Goal: Task Accomplishment & Management: Manage account settings

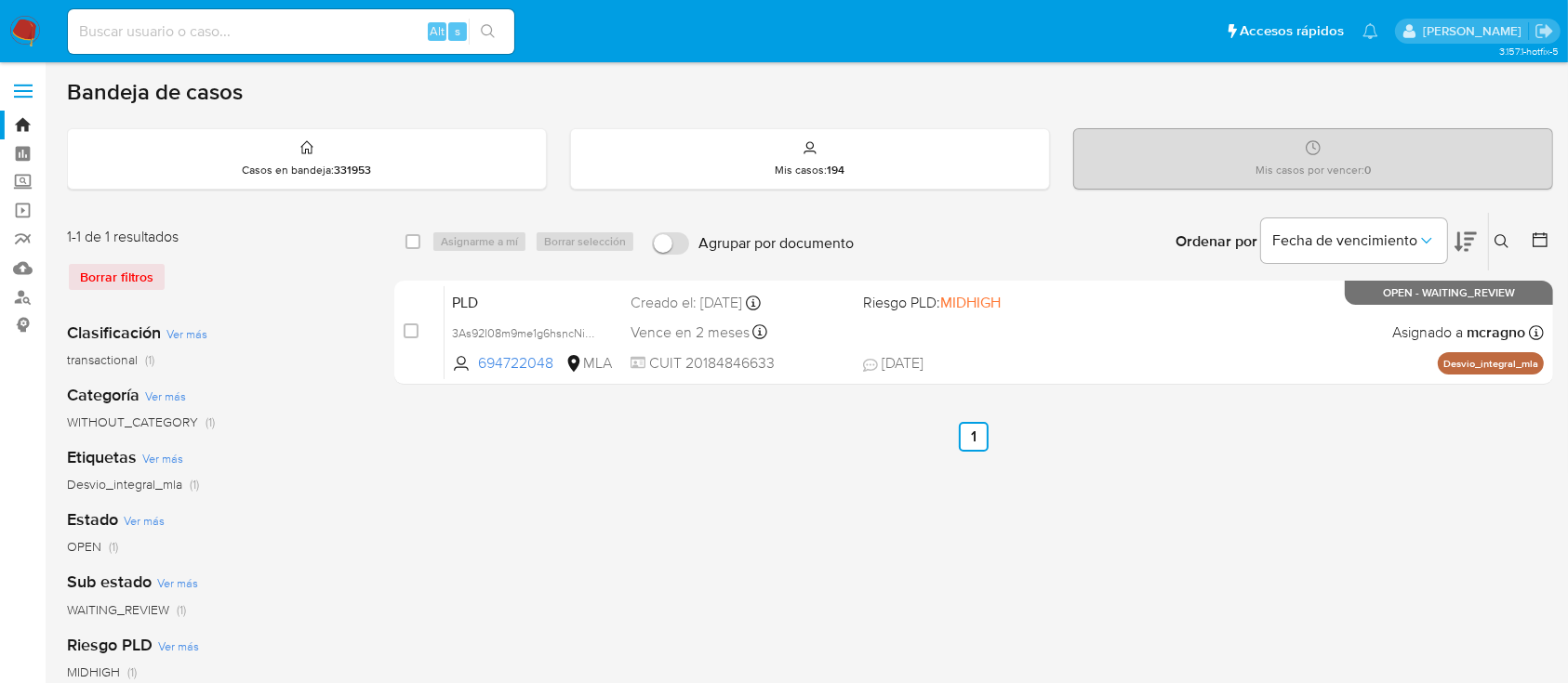
click at [1500, 235] on icon at bounding box center [1502, 241] width 13 height 13
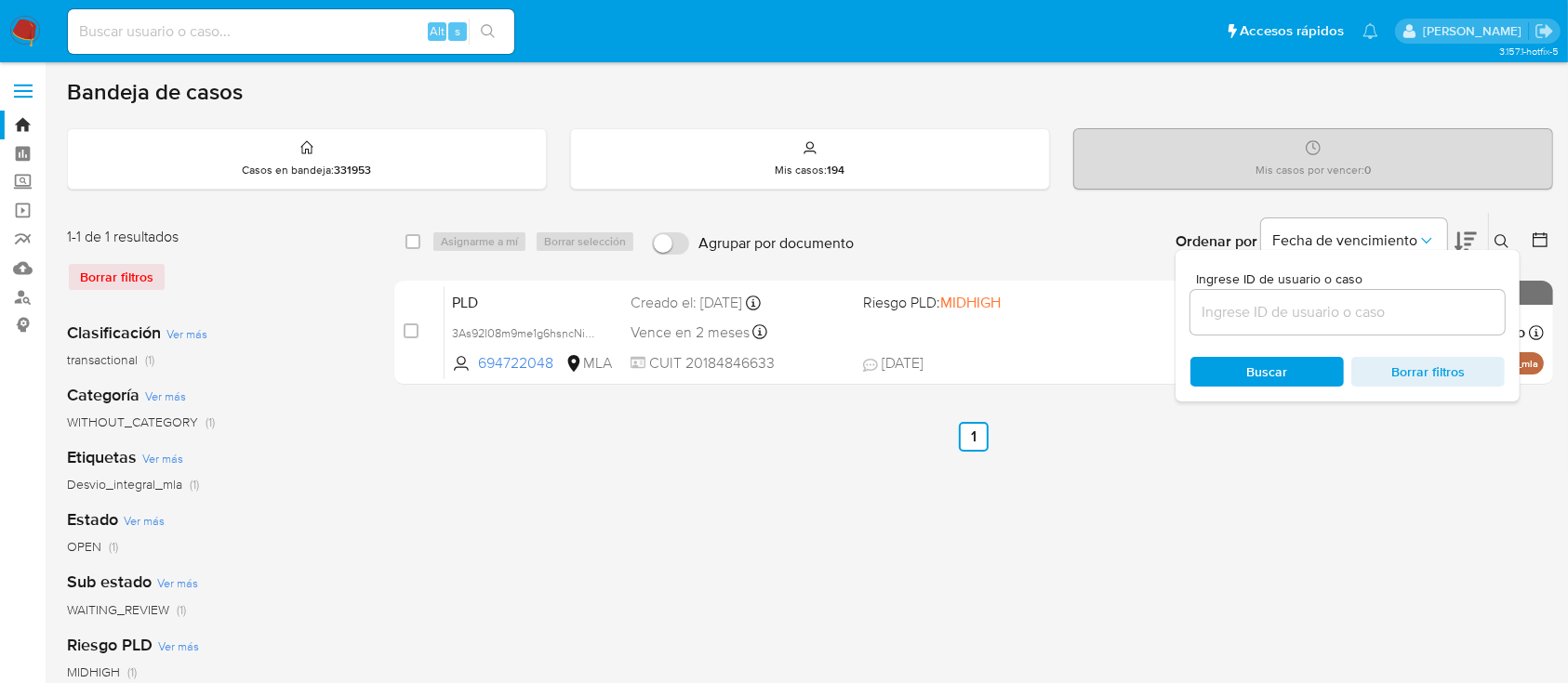
click at [1391, 313] on input at bounding box center [1348, 312] width 315 height 24
type input "277963119"
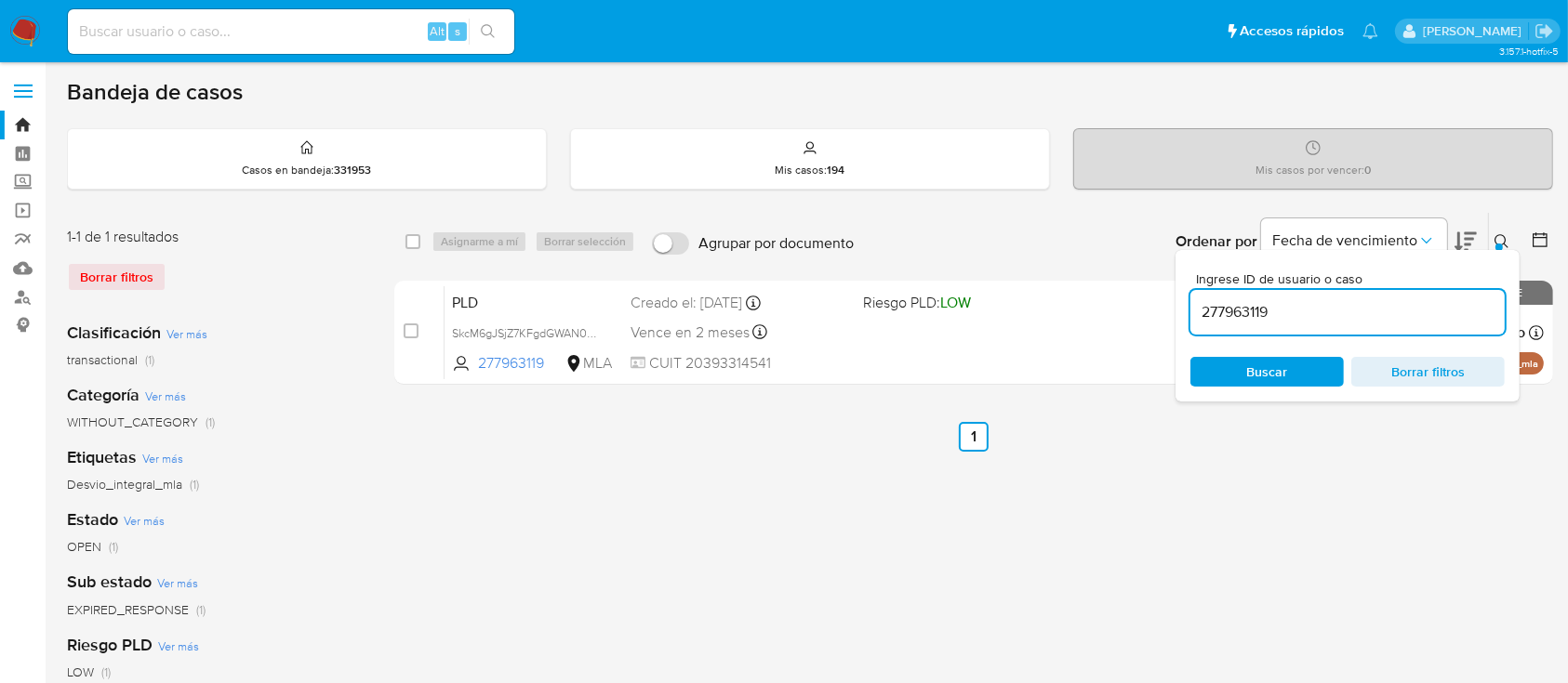
click at [1496, 235] on icon at bounding box center [1502, 241] width 14 height 14
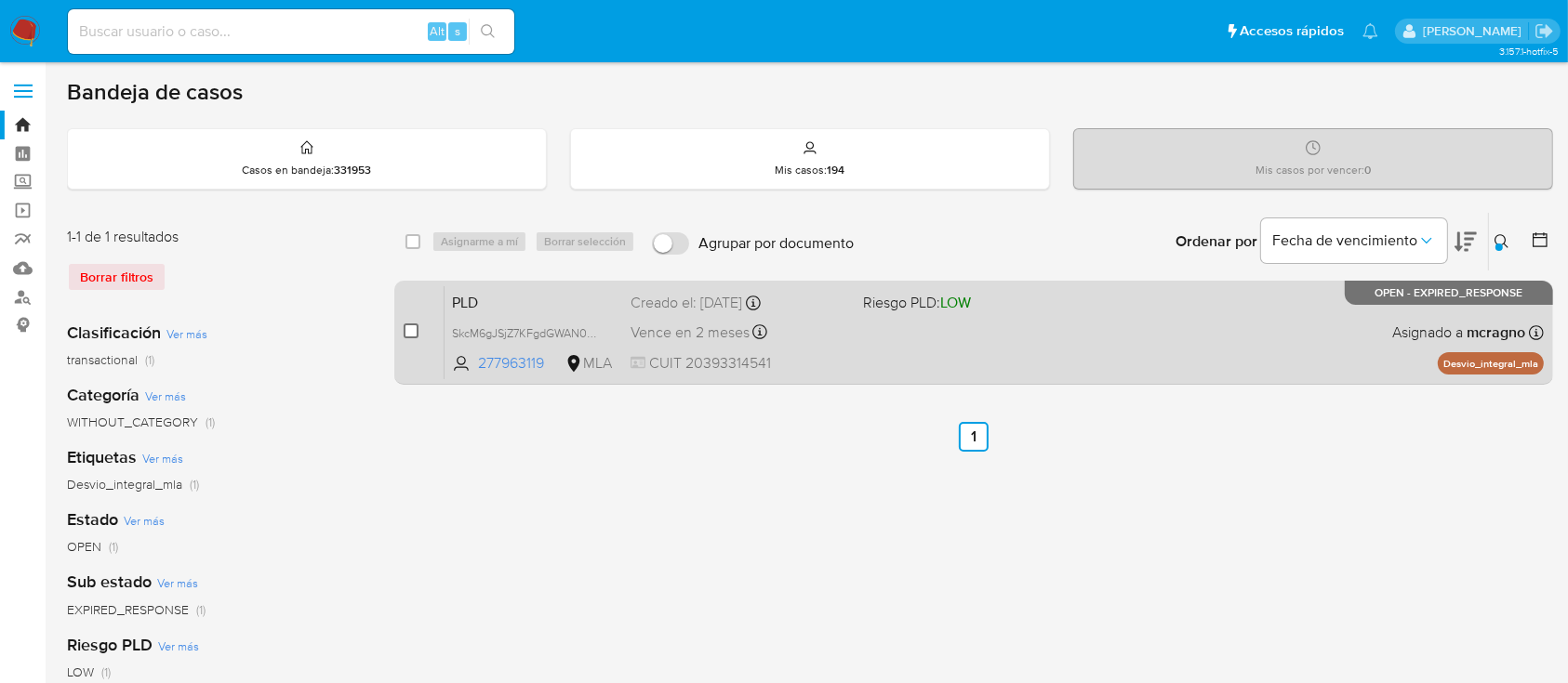
click at [411, 327] on input "checkbox" at bounding box center [410, 330] width 14 height 14
checkbox input "true"
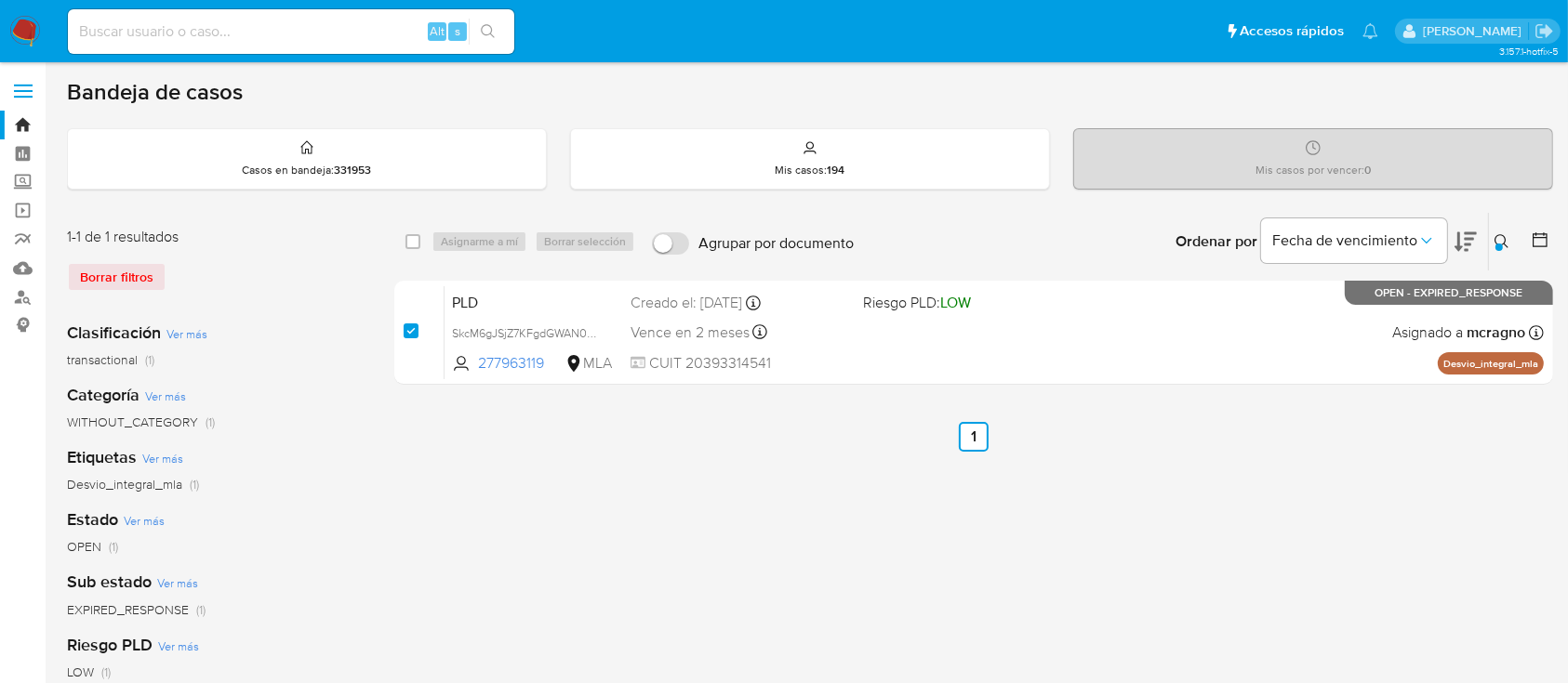
checkbox input "true"
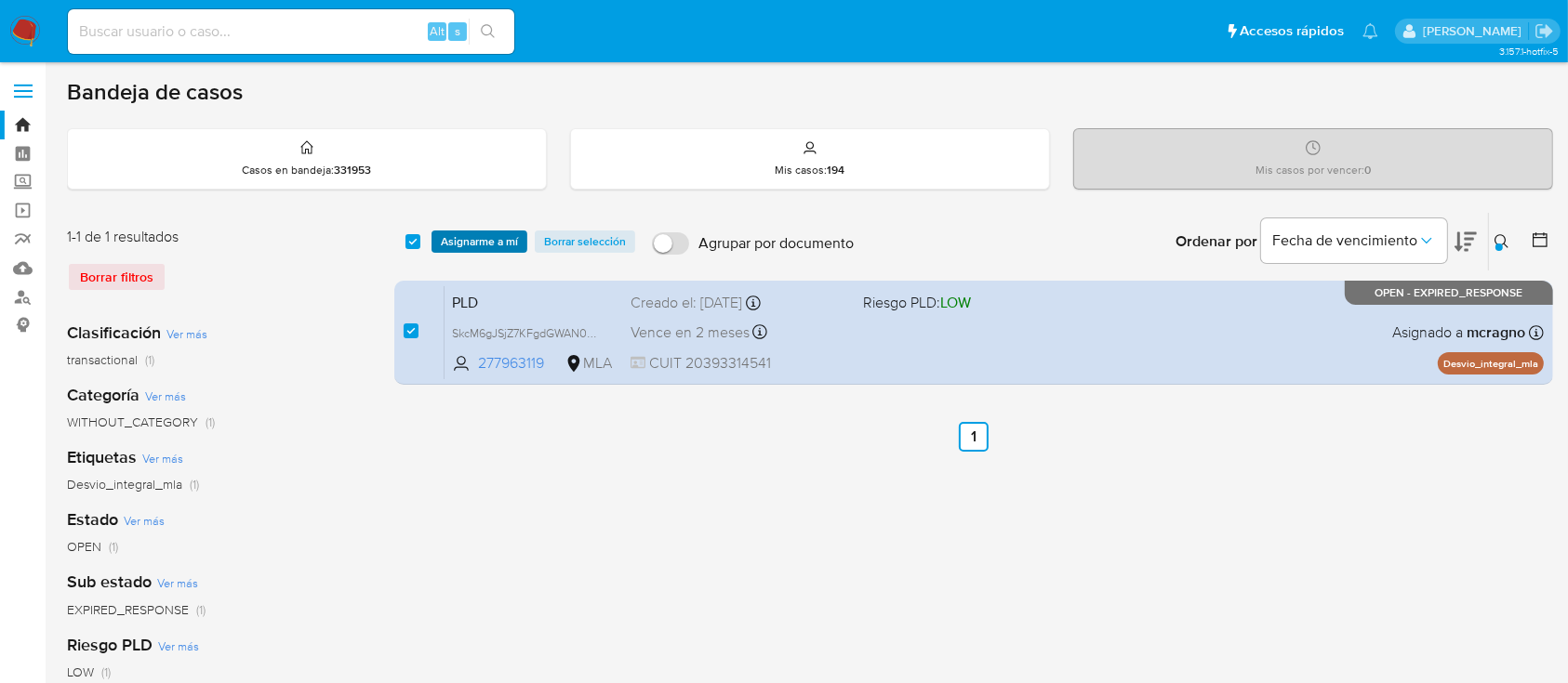
click at [501, 244] on span "Asignarme a mí" at bounding box center [479, 241] width 77 height 18
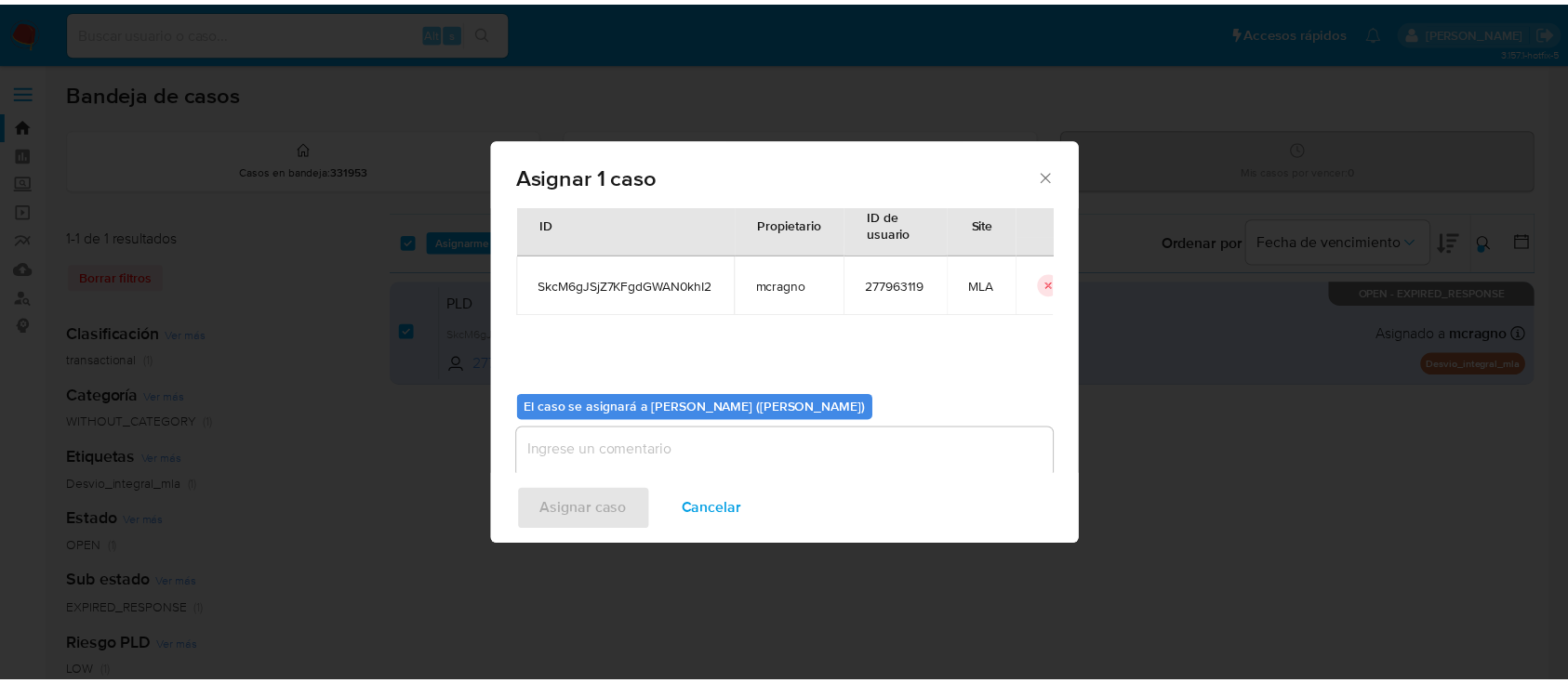
scroll to position [95, 0]
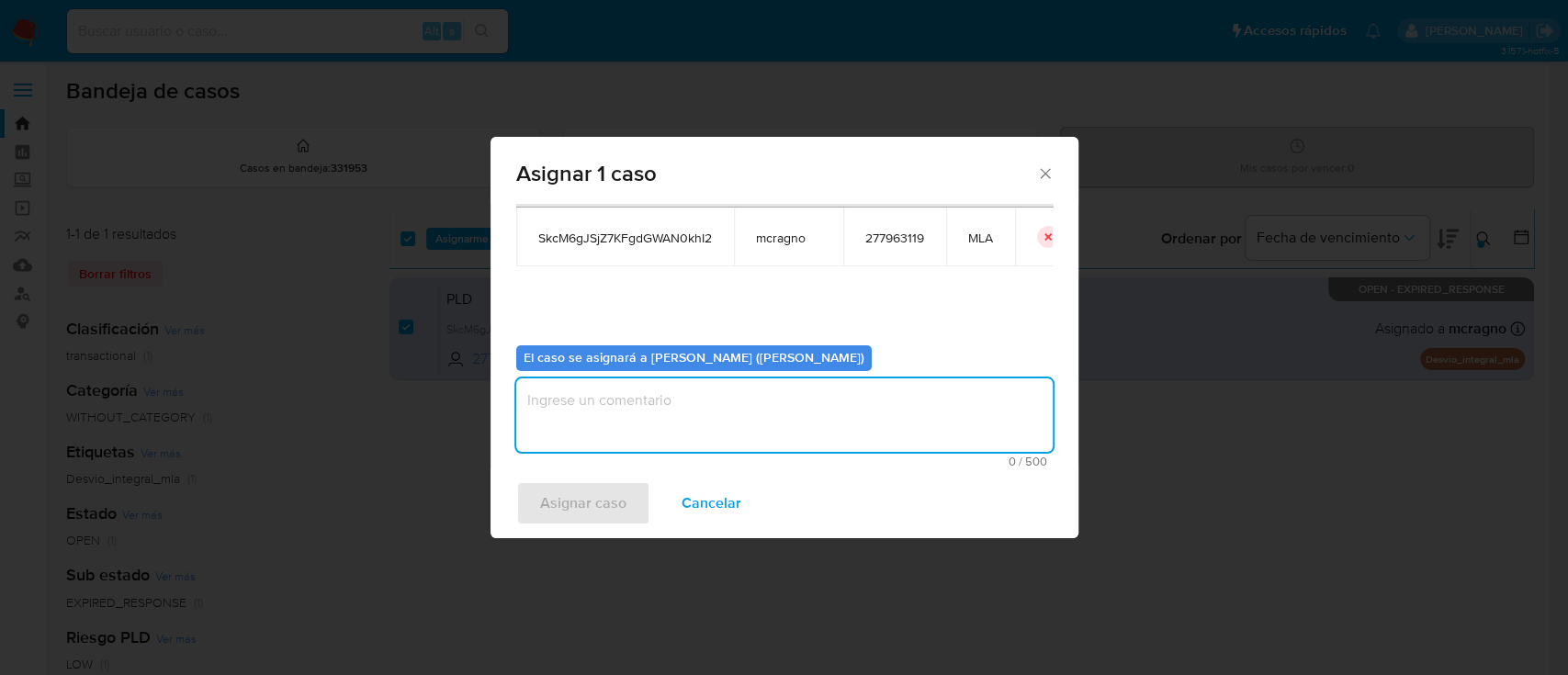
click at [634, 408] on textarea "assign-modal" at bounding box center [784, 415] width 536 height 73
click at [564, 504] on span "Asignar caso" at bounding box center [583, 503] width 86 height 41
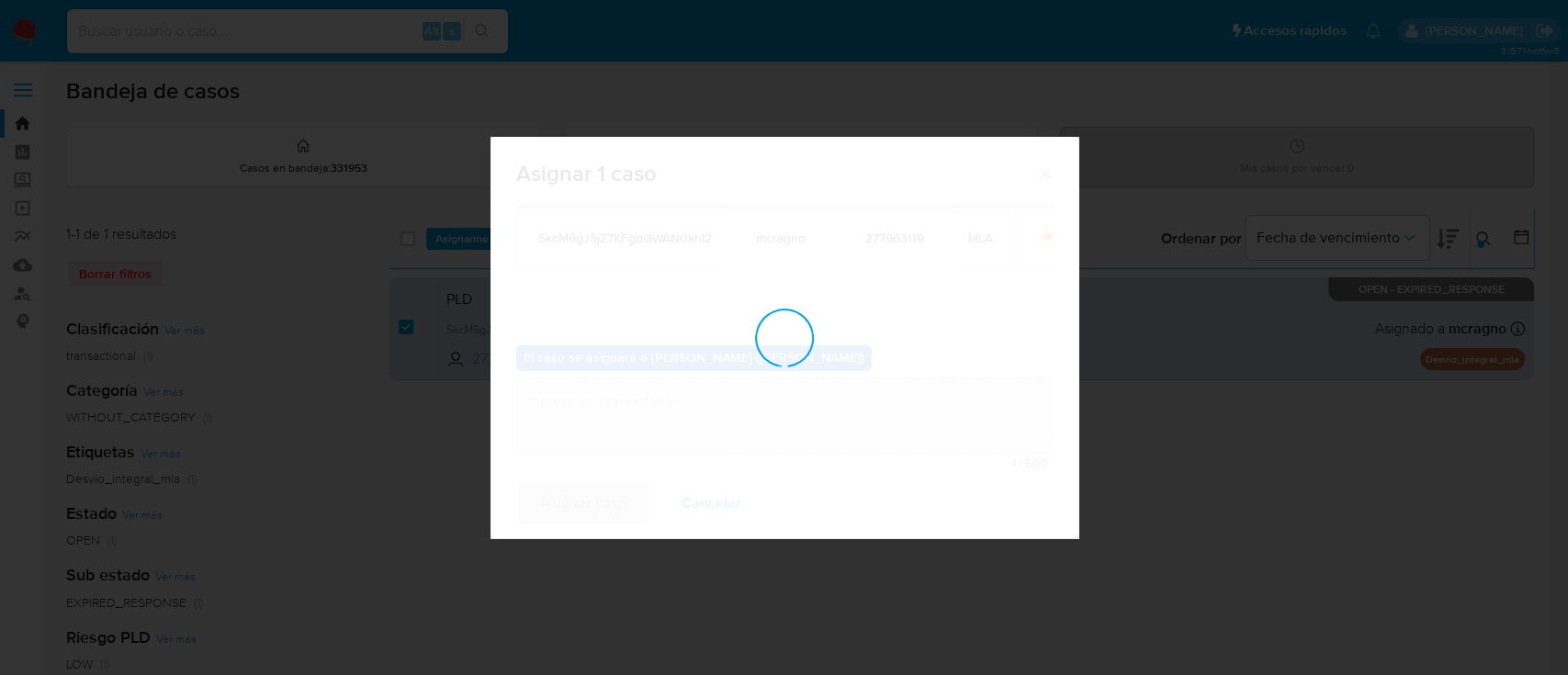
checkbox input "false"
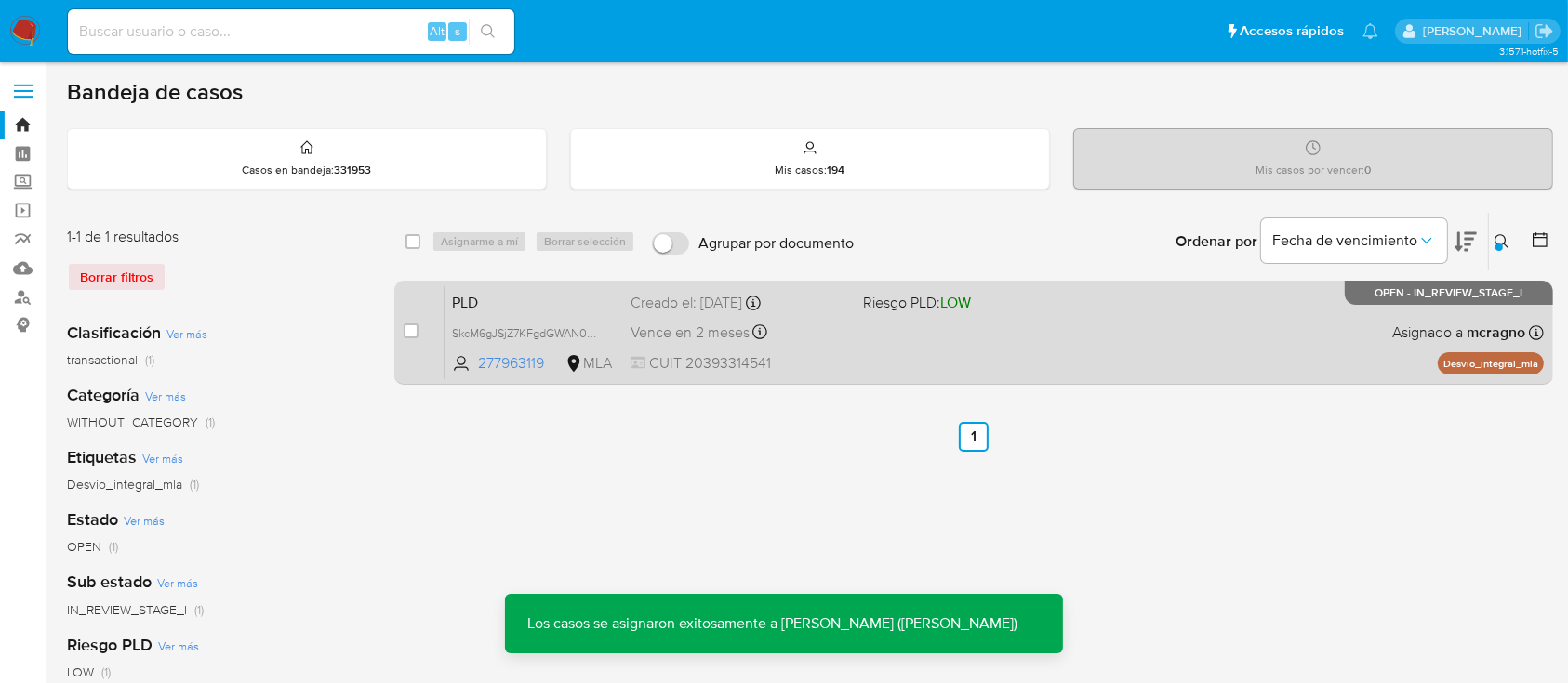
click at [1273, 338] on div "PLD SkcM6gJSjZ7KFgdGWAN0khI2 277963119 MLA Riesgo PLD: LOW Creado el: 12/08/202…" at bounding box center [994, 333] width 1099 height 94
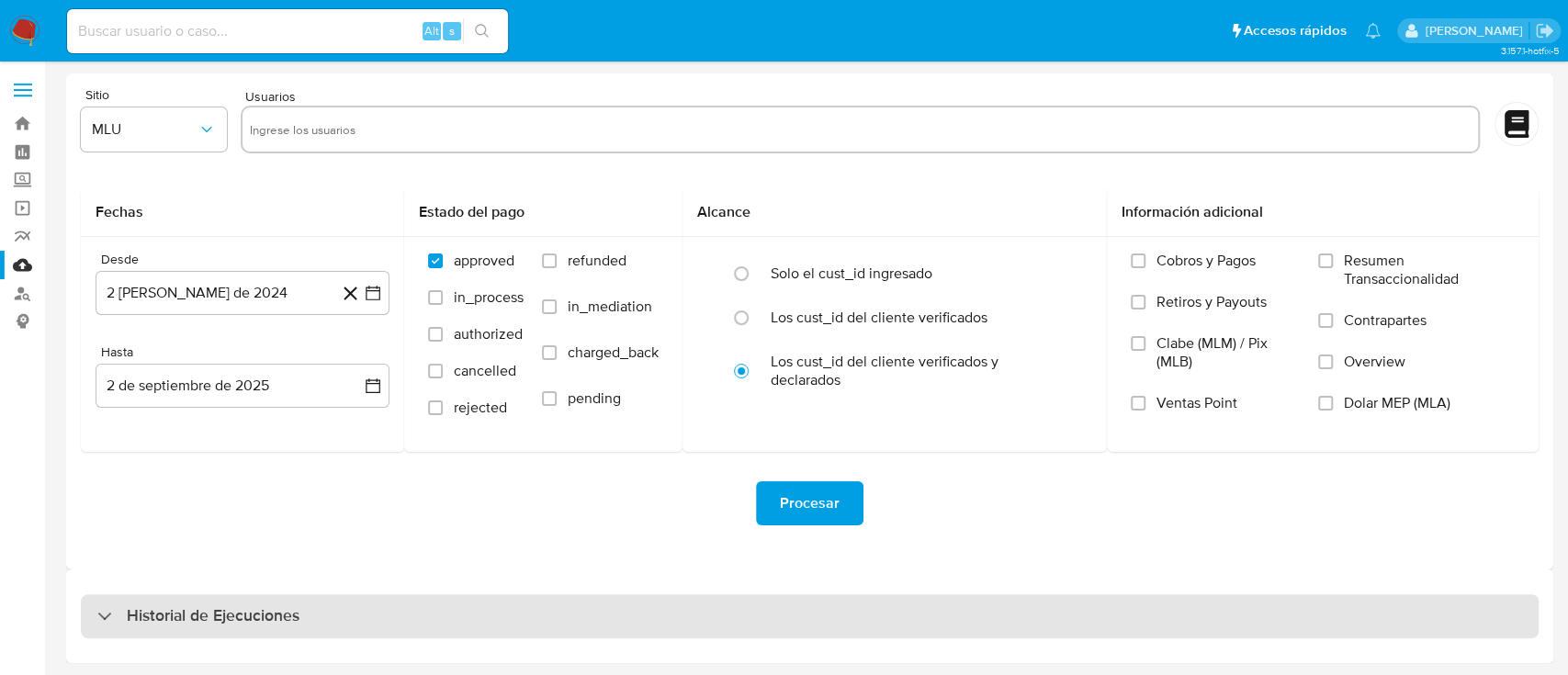
drag, startPoint x: 151, startPoint y: 641, endPoint x: 159, endPoint y: 626, distance: 17.0
click at [154, 641] on div "Historial de Ejecuciones" at bounding box center [810, 616] width 1487 height 94
drag, startPoint x: 168, startPoint y: 616, endPoint x: 174, endPoint y: 608, distance: 10.0
click at [169, 615] on h3 "Historial de Ejecuciones" at bounding box center [213, 616] width 173 height 22
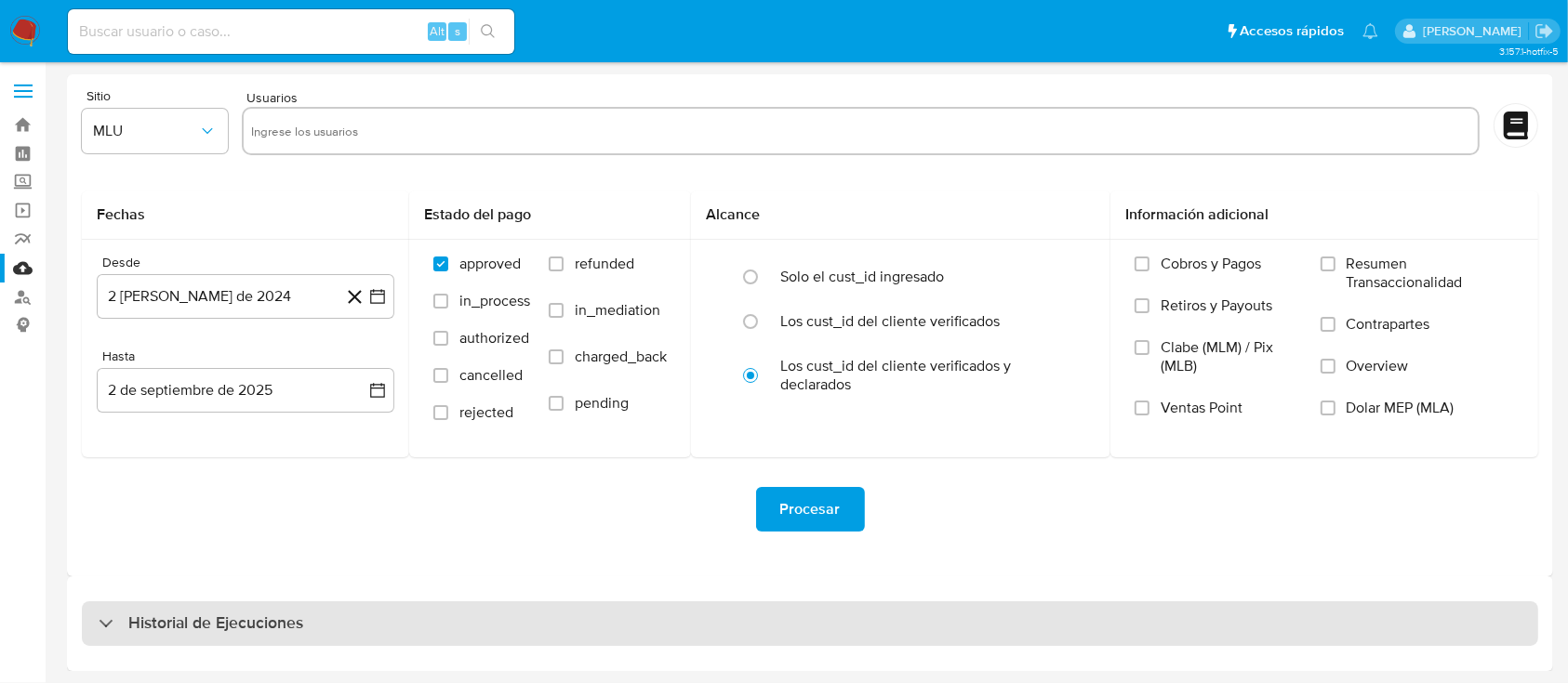
select select "10"
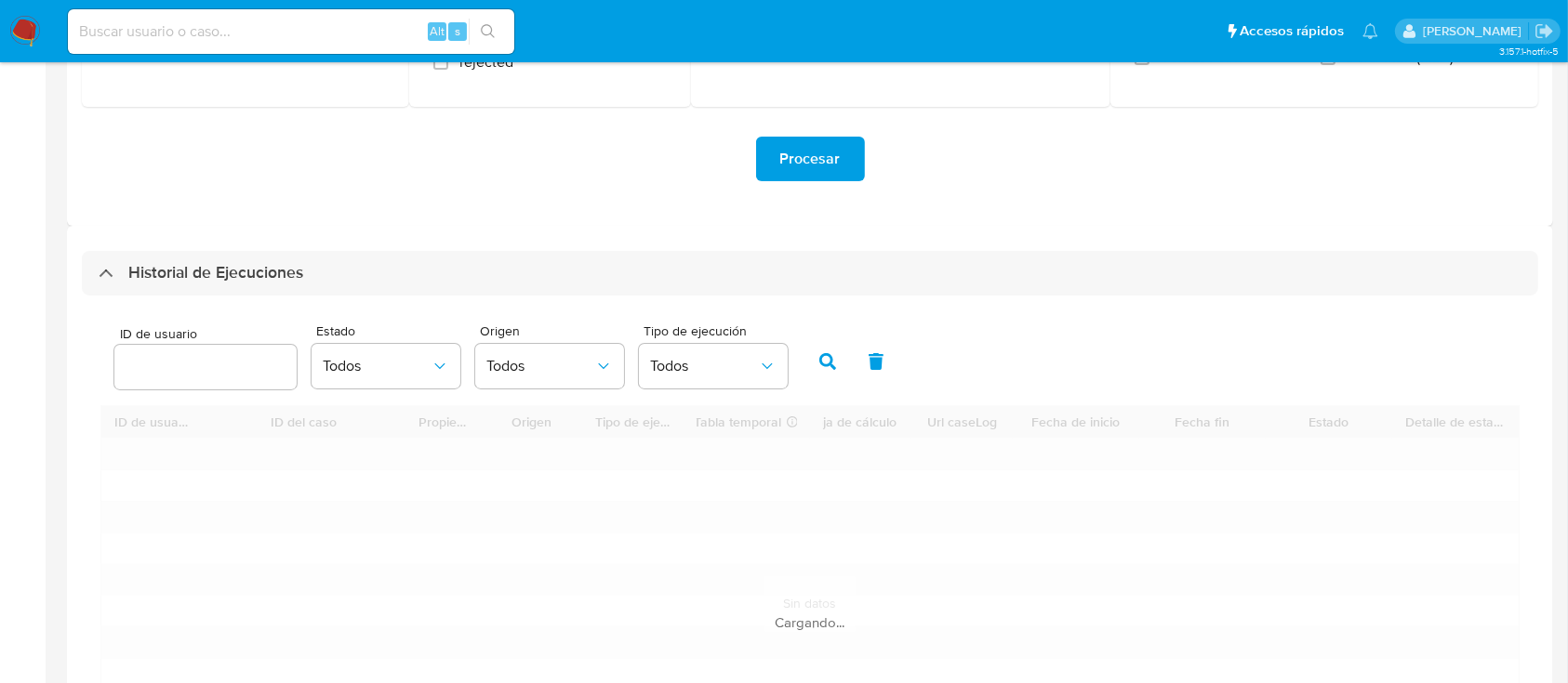
scroll to position [495, 0]
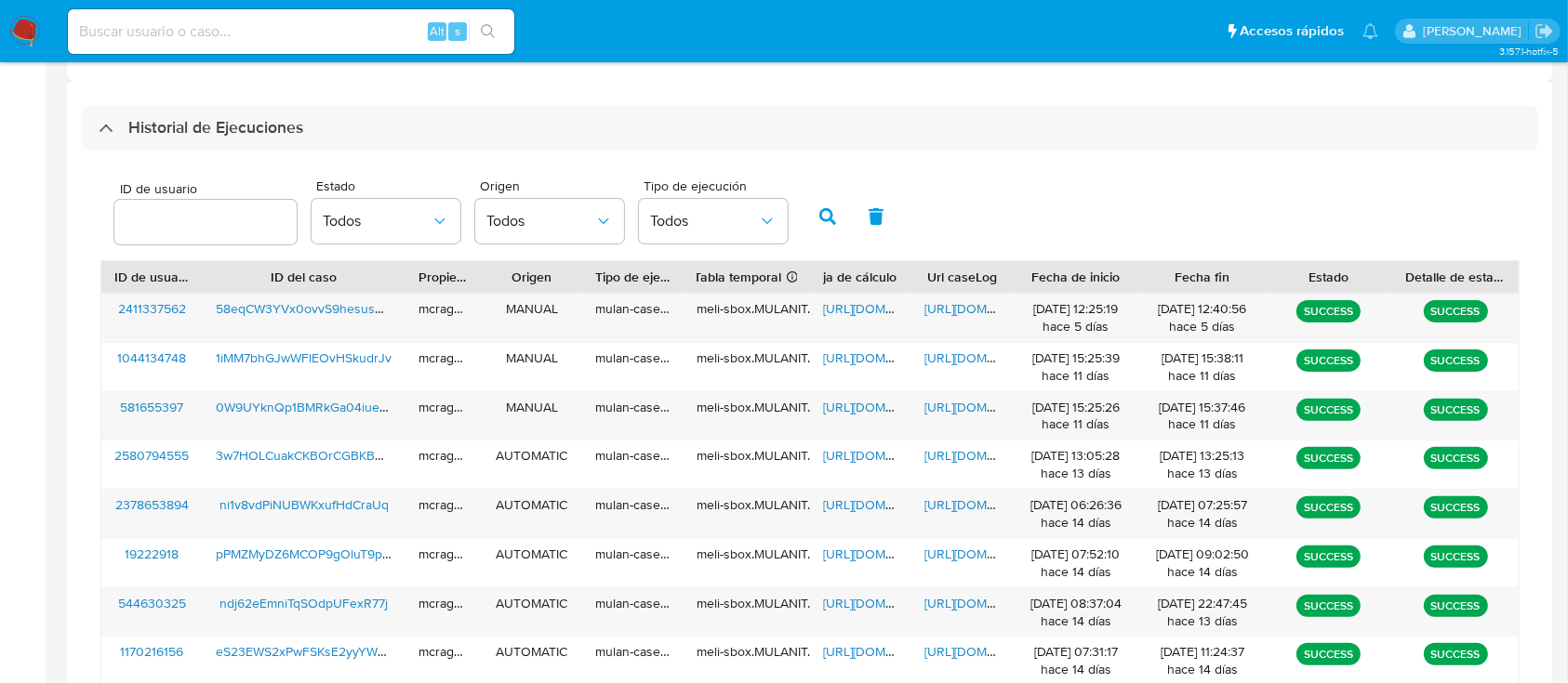
click at [156, 239] on div at bounding box center [205, 222] width 182 height 44
click at [230, 221] on input "number" at bounding box center [205, 221] width 182 height 24
paste input "277963119"
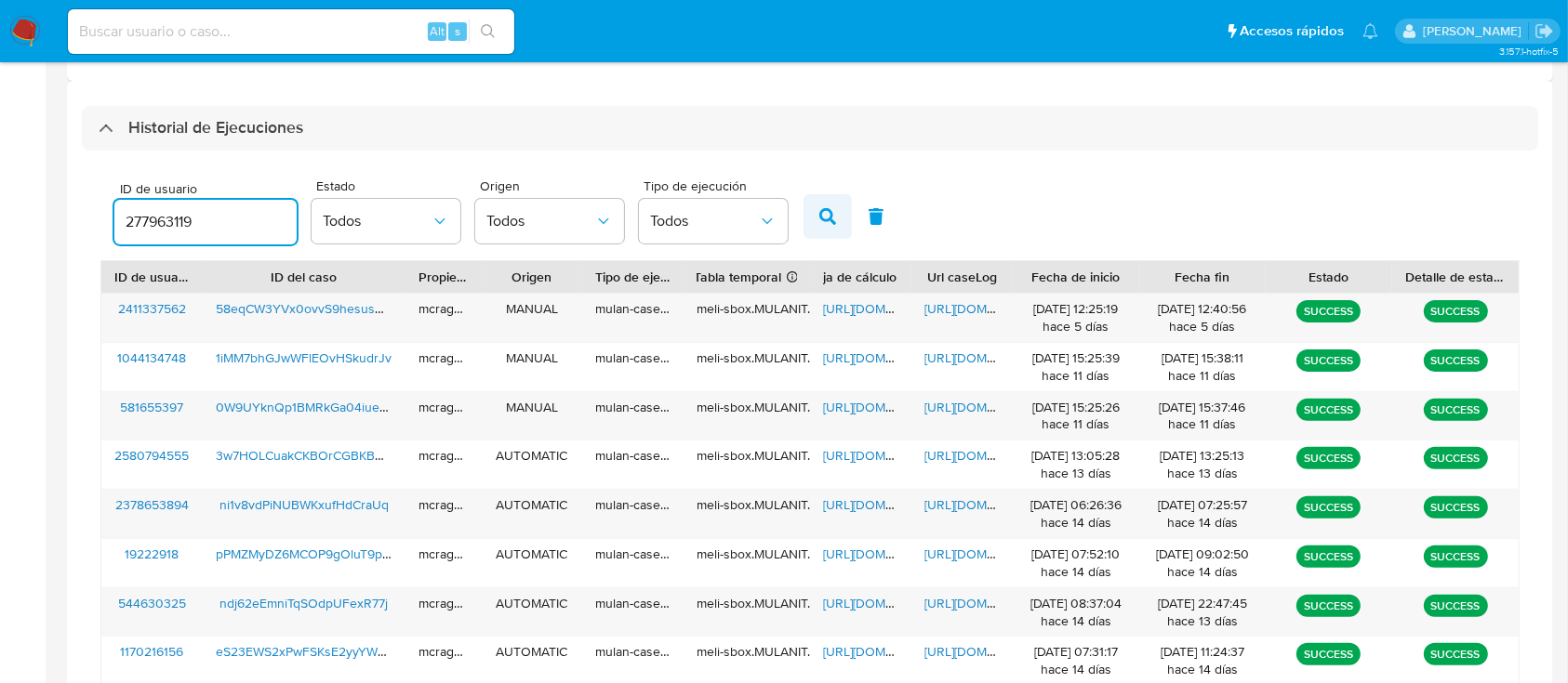
type input "277963119"
click at [822, 208] on icon "button" at bounding box center [827, 215] width 16 height 16
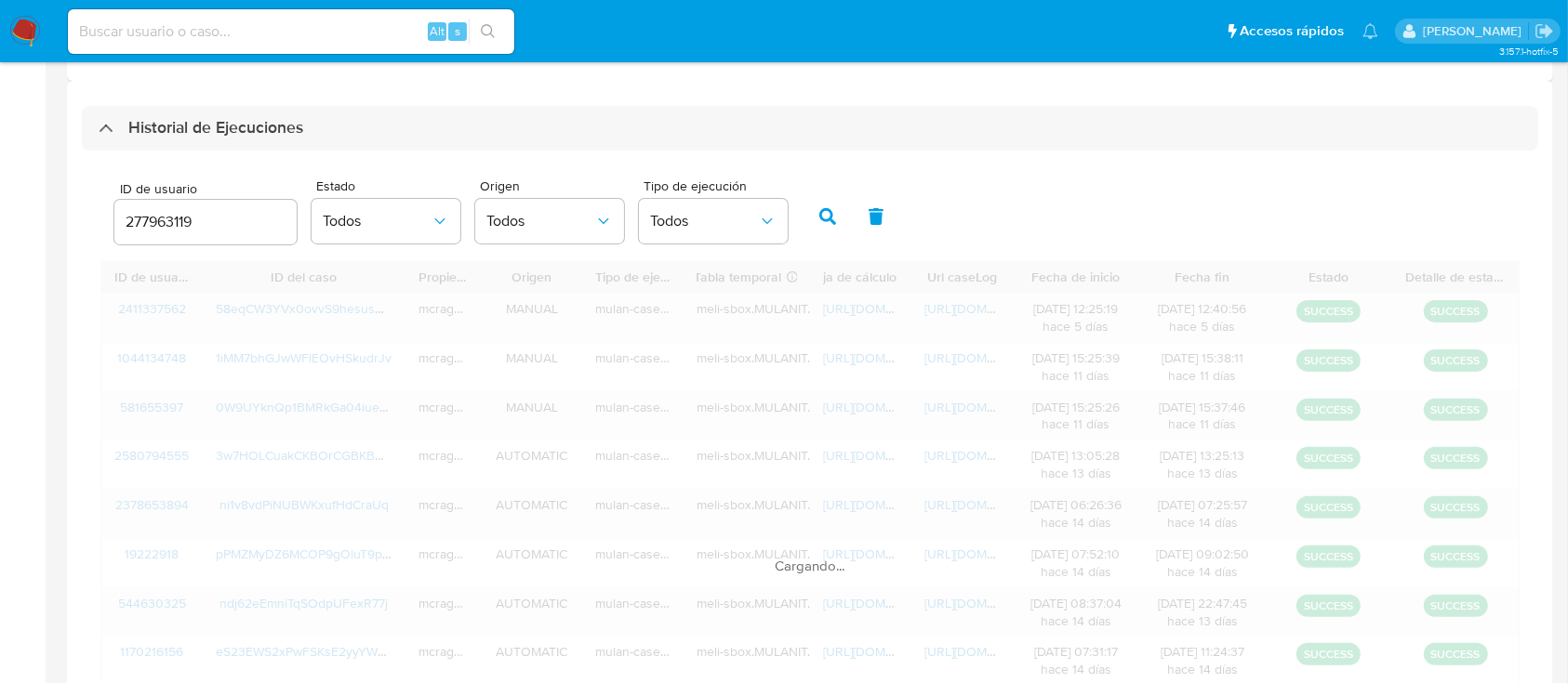
scroll to position [261, 0]
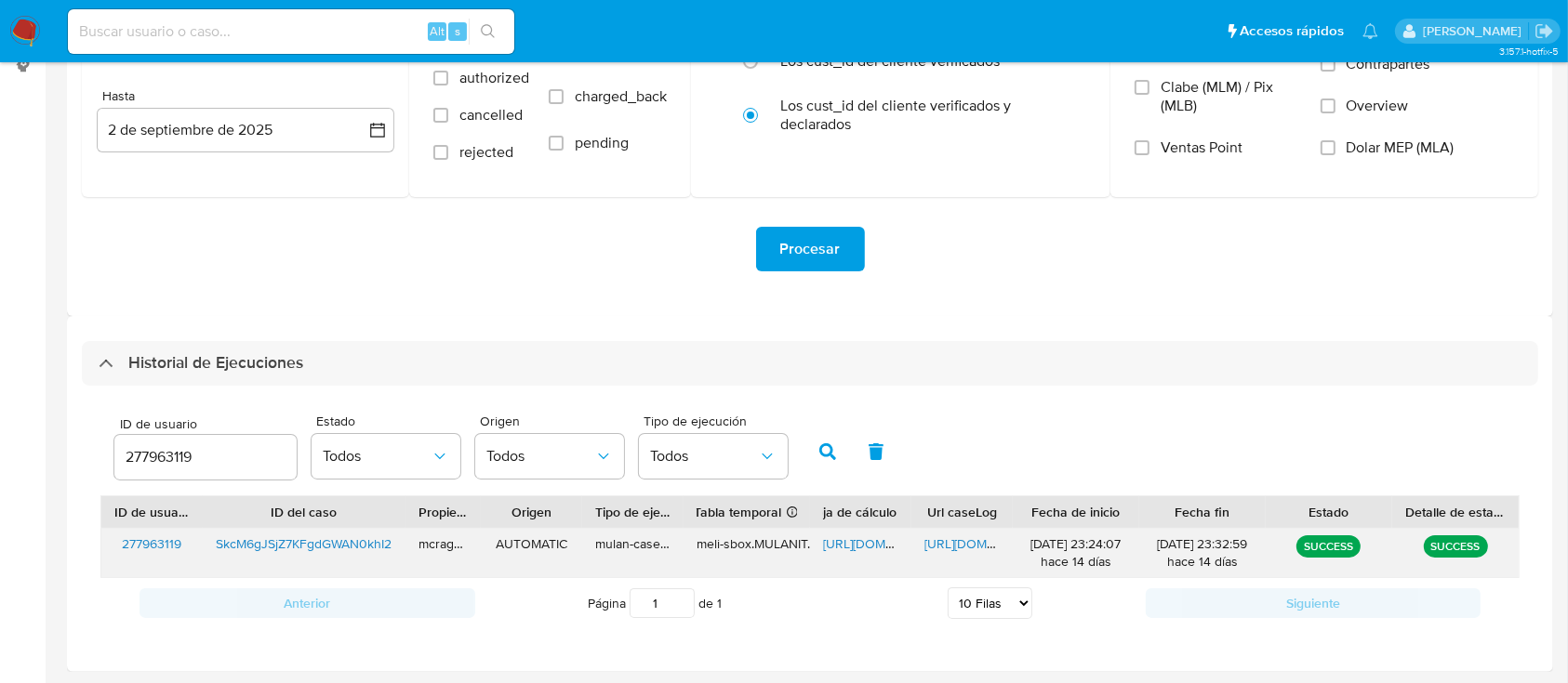
click at [853, 542] on span "https://docs.google.com/spreadsheets/d/1T3M0EgvURN7AYPnTuDsdeNms67RWNsLBC3VKtxd…" at bounding box center [887, 544] width 128 height 18
click at [953, 537] on span "https://docs.google.com/document/d/1I3_Es5awcrdmCSqsRN3BAGnsvbHKEgBg_gz5vxGg0M4…" at bounding box center [989, 544] width 128 height 18
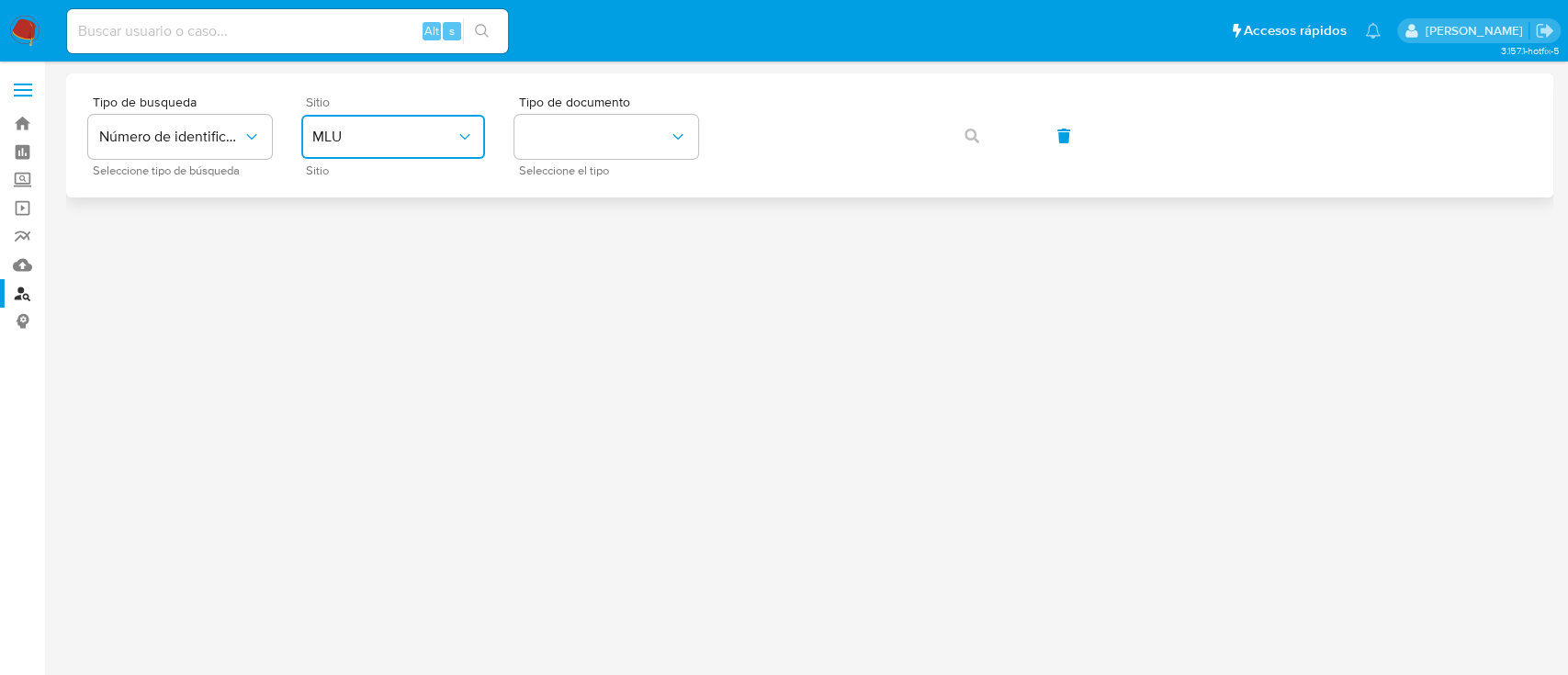
drag, startPoint x: 396, startPoint y: 122, endPoint x: 409, endPoint y: 150, distance: 30.9
click at [396, 122] on button "MLU" at bounding box center [392, 137] width 183 height 44
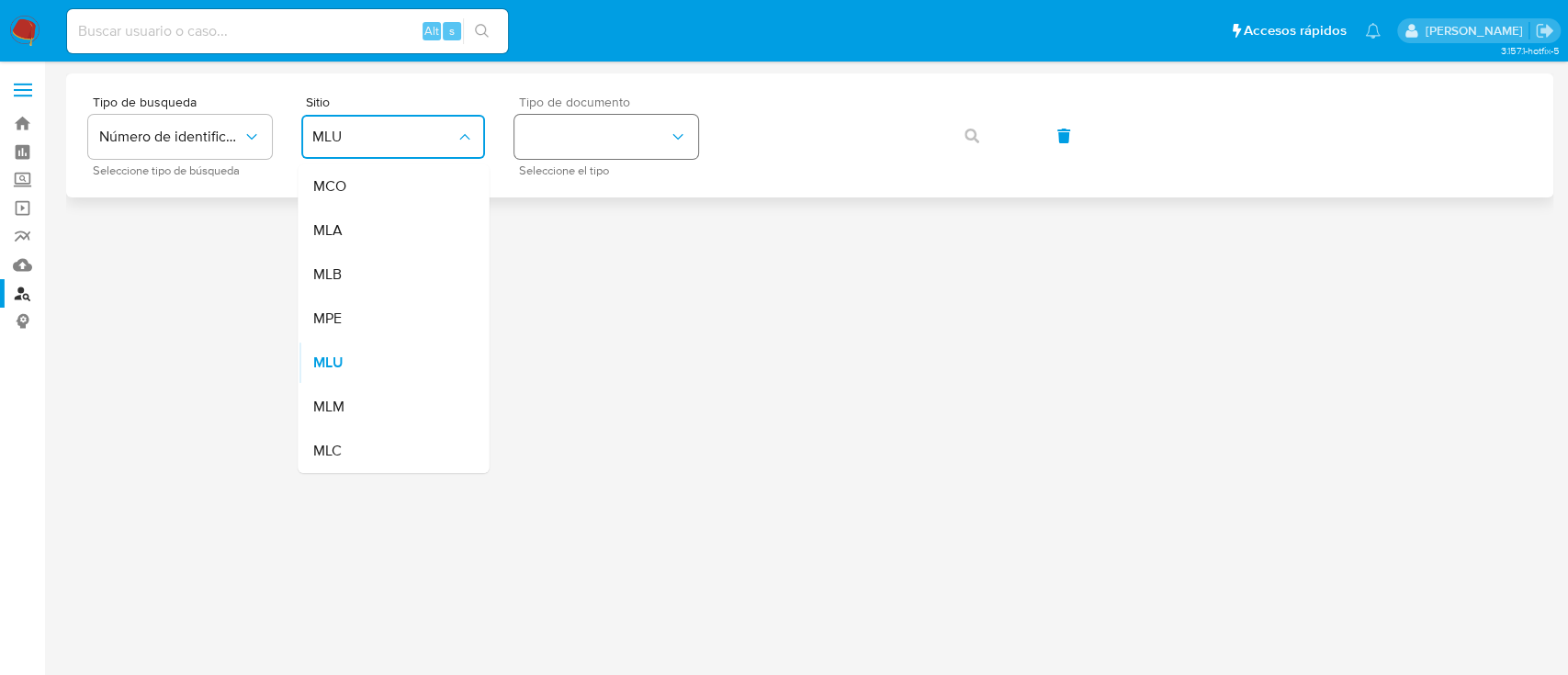
drag, startPoint x: 428, startPoint y: 229, endPoint x: 632, endPoint y: 137, distance: 223.8
click at [428, 230] on div "MLA" at bounding box center [388, 230] width 150 height 44
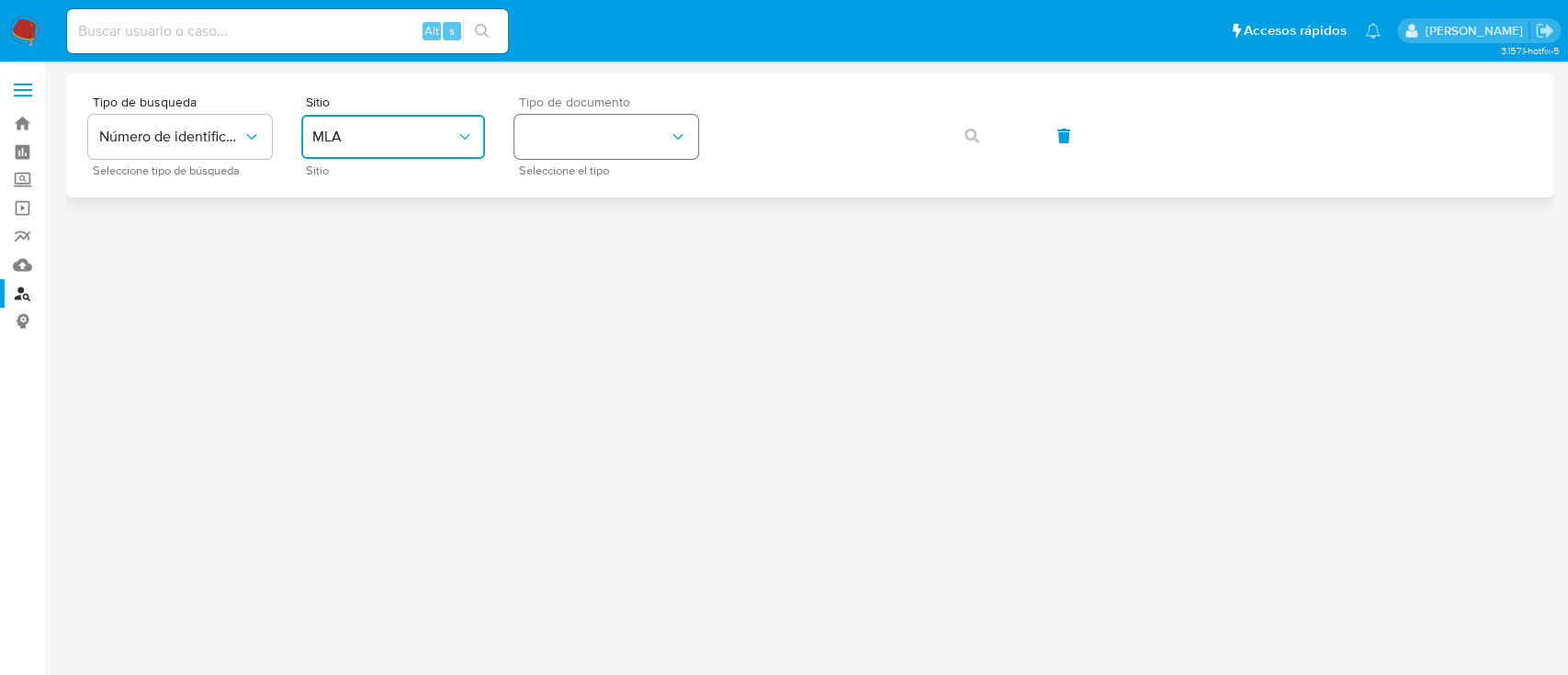
click at [632, 136] on button "identificationType" at bounding box center [605, 137] width 183 height 44
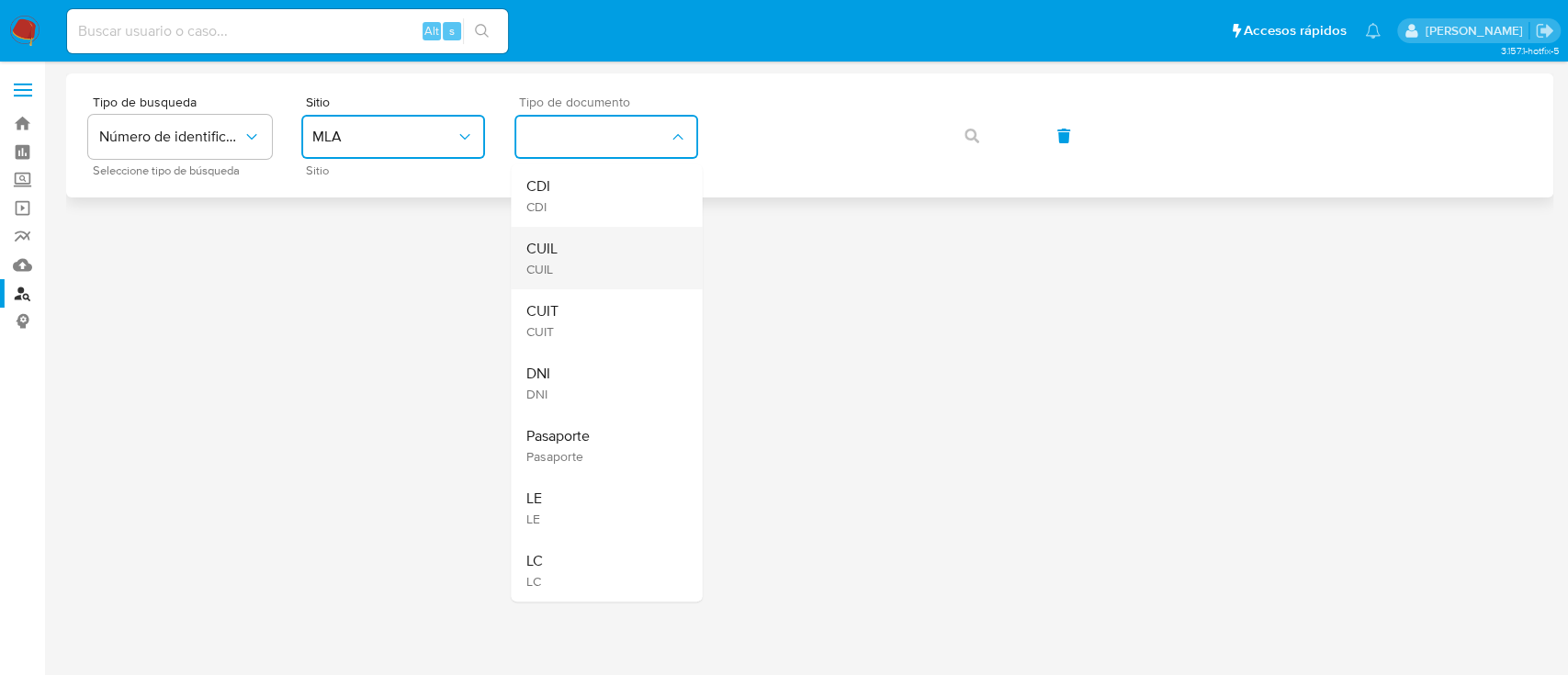
click at [642, 232] on div "CUIL CUIL" at bounding box center [601, 259] width 150 height 63
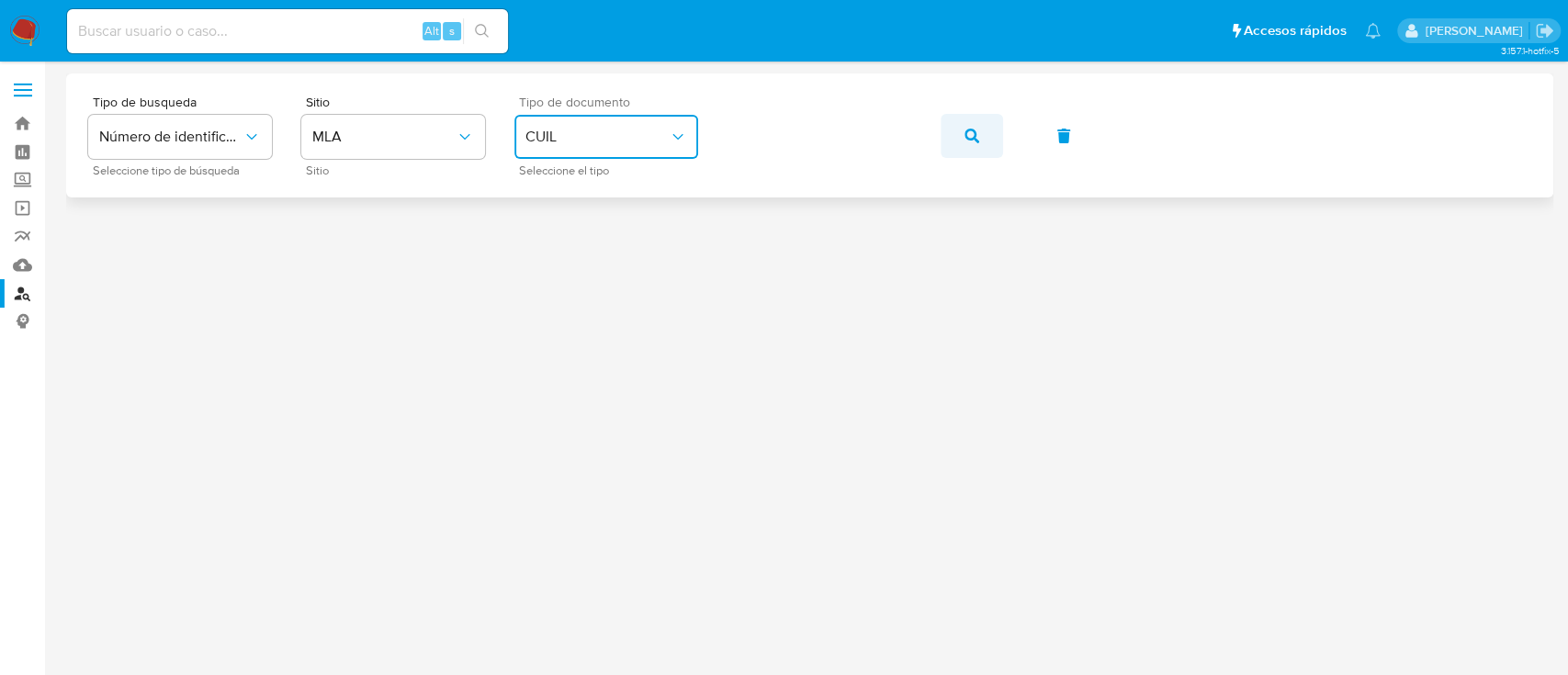
click at [974, 124] on span "button" at bounding box center [971, 136] width 14 height 41
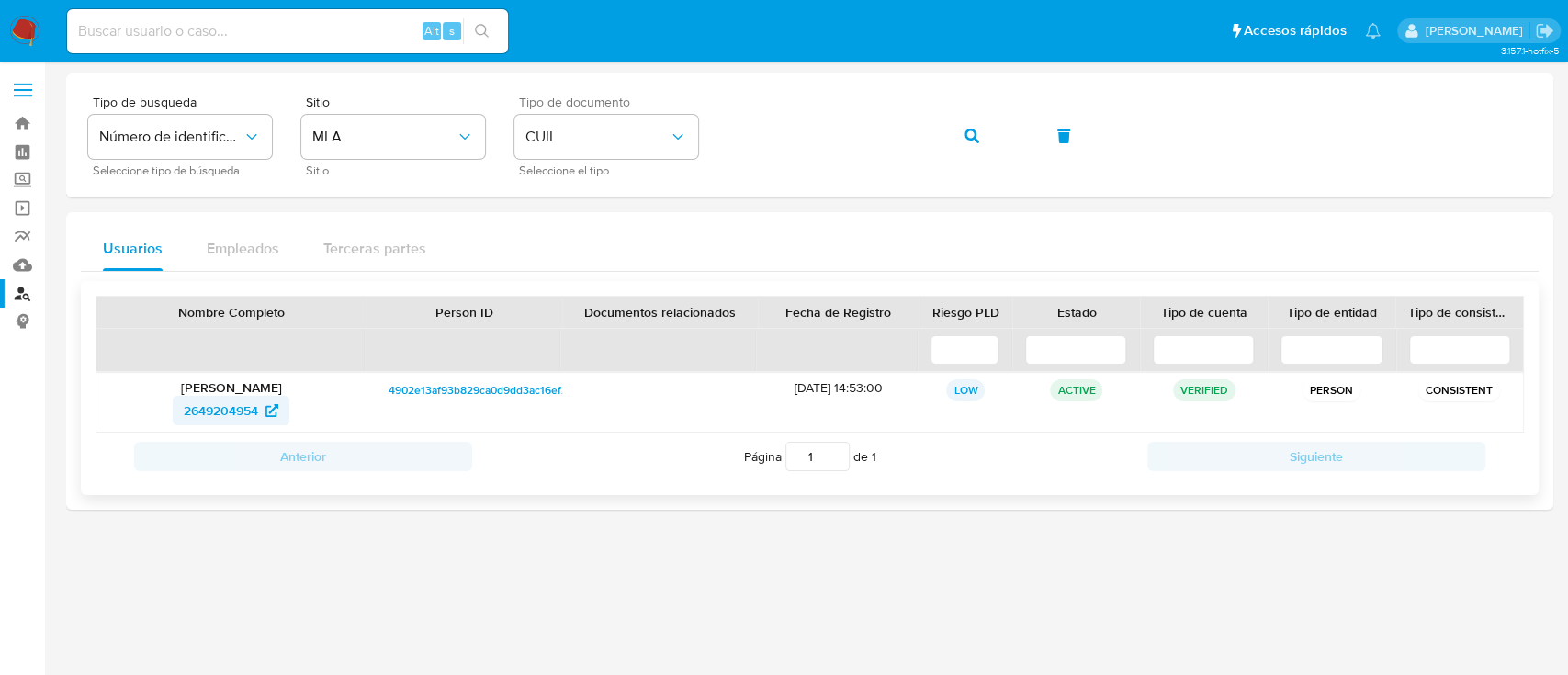
click at [207, 411] on span "2649204954" at bounding box center [220, 411] width 74 height 29
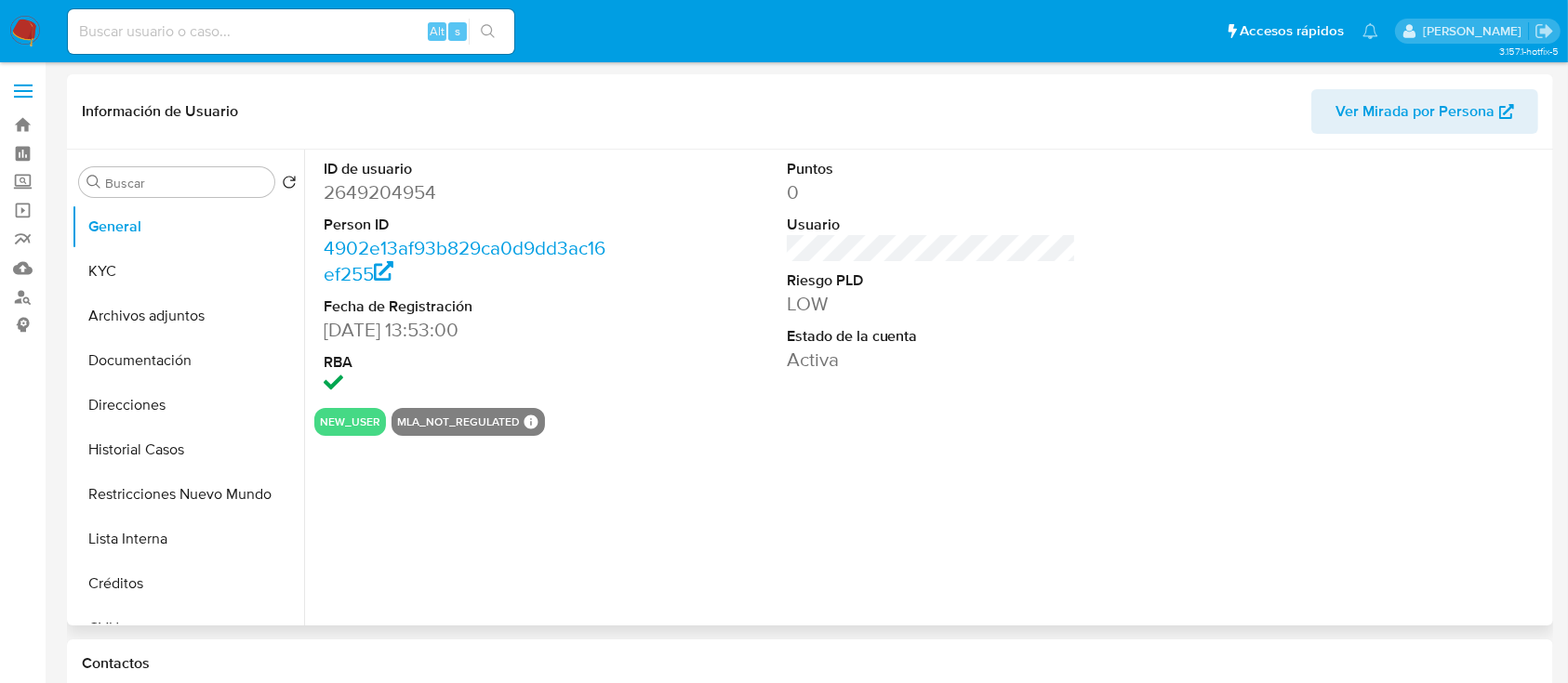
select select "10"
click at [149, 485] on button "Restricciones Nuevo Mundo" at bounding box center [180, 494] width 218 height 44
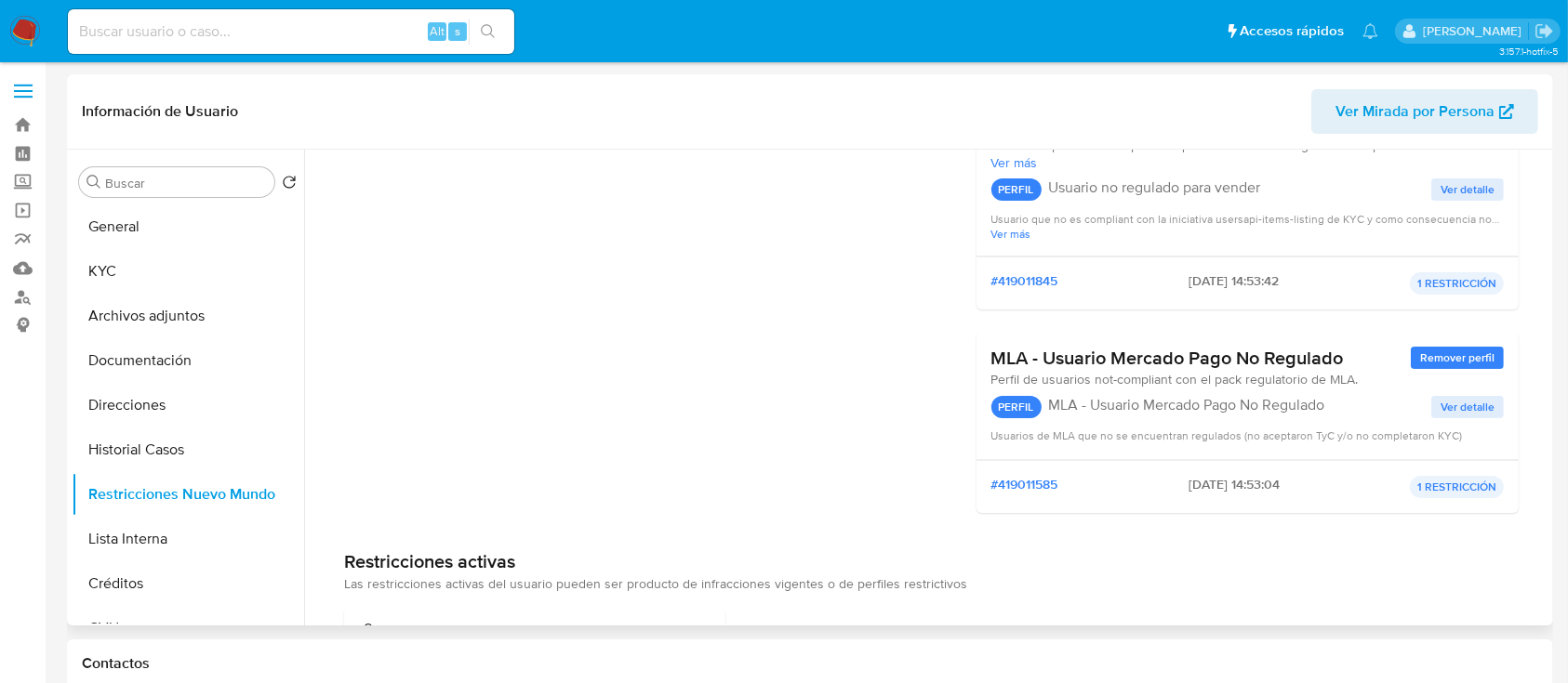
scroll to position [247, 0]
drag, startPoint x: 164, startPoint y: 443, endPoint x: 193, endPoint y: 432, distance: 31.0
click at [167, 442] on button "Historial Casos" at bounding box center [180, 450] width 218 height 44
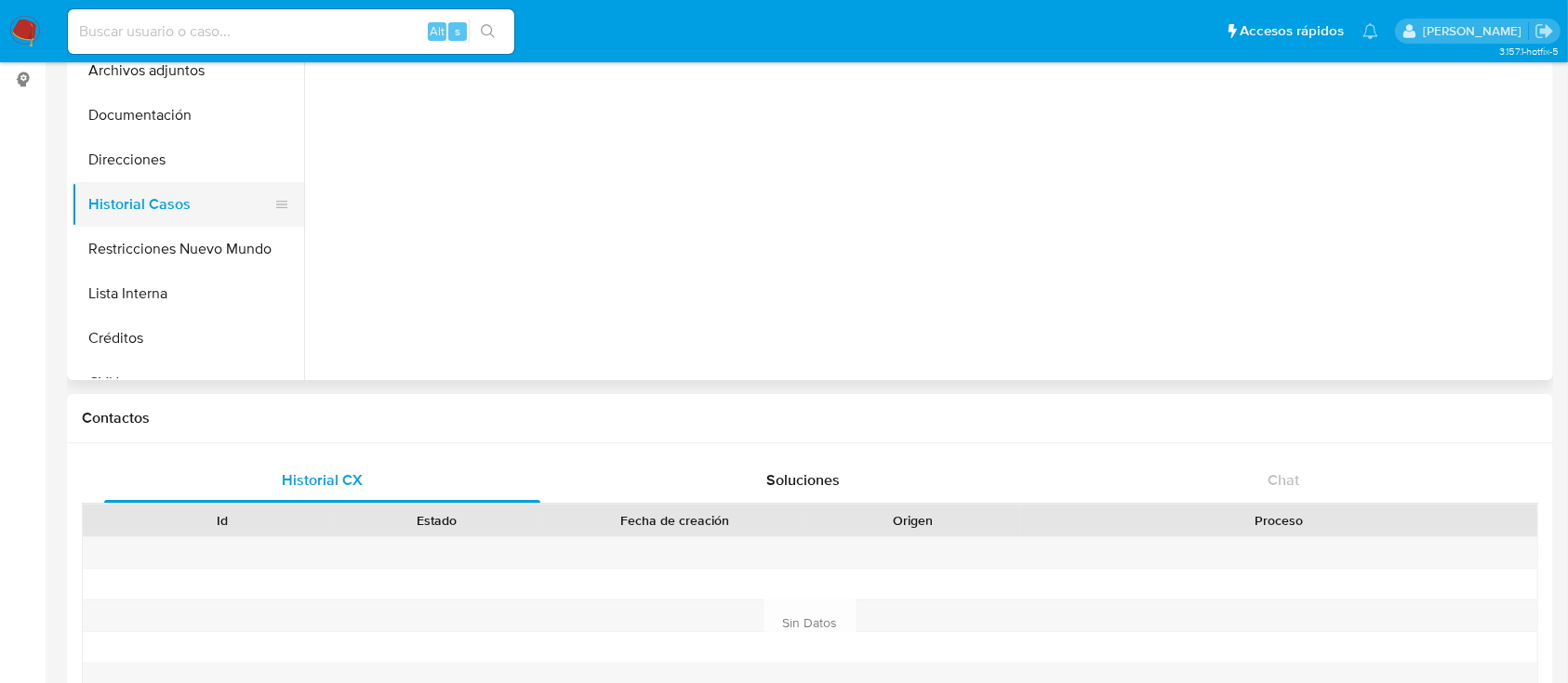
scroll to position [0, 0]
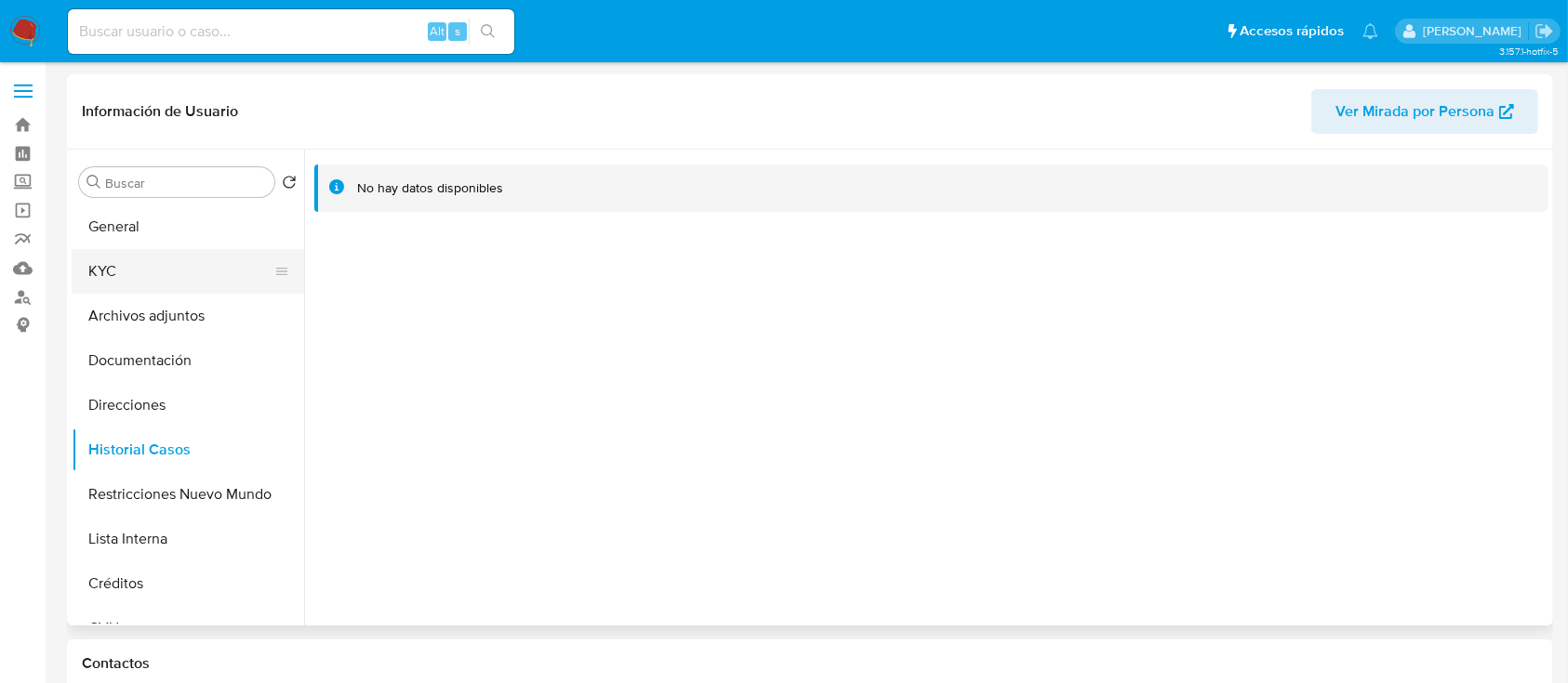
click at [157, 258] on button "KYC" at bounding box center [180, 271] width 218 height 44
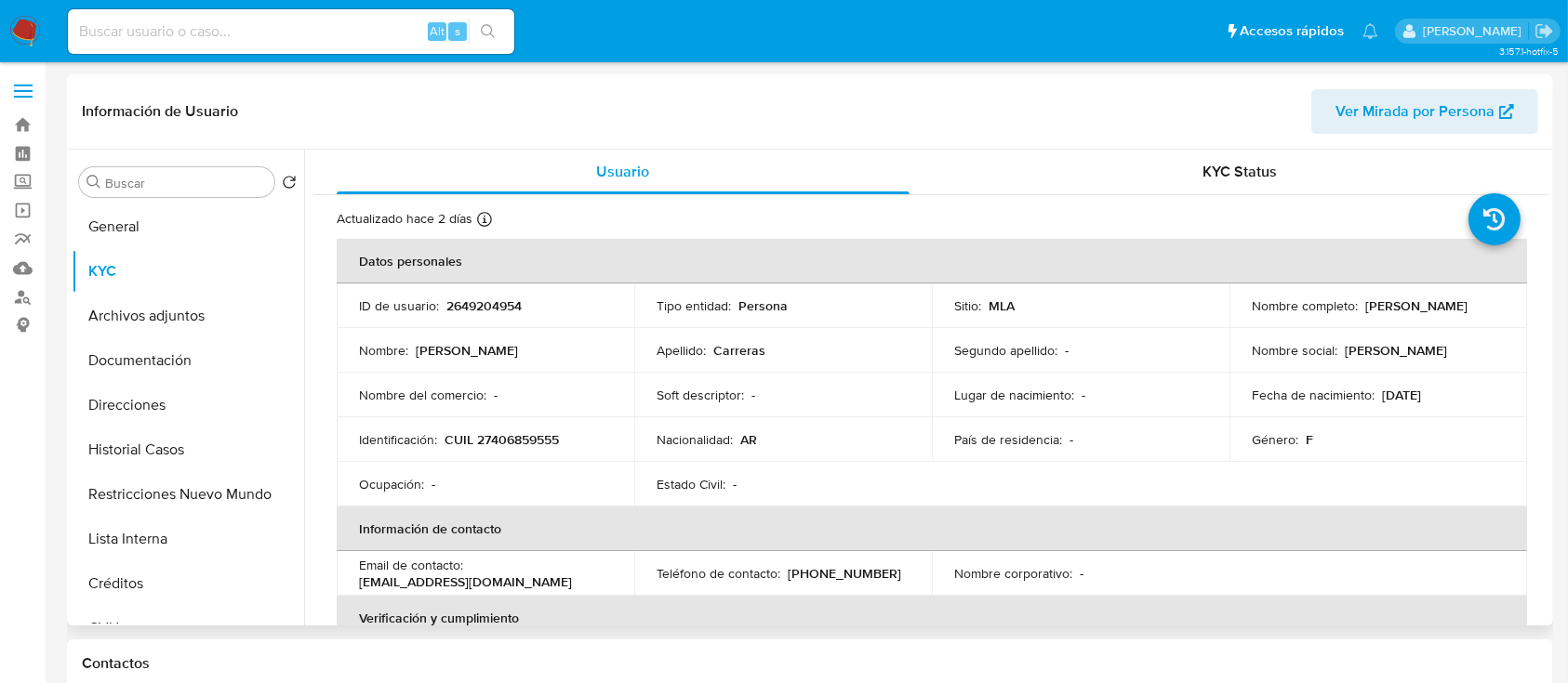
drag, startPoint x: 1362, startPoint y: 299, endPoint x: 1474, endPoint y: 298, distance: 112.0
click at [1474, 298] on div "Nombre completo : Julieta Carreras" at bounding box center [1378, 305] width 253 height 16
copy p "Julieta Carreras"
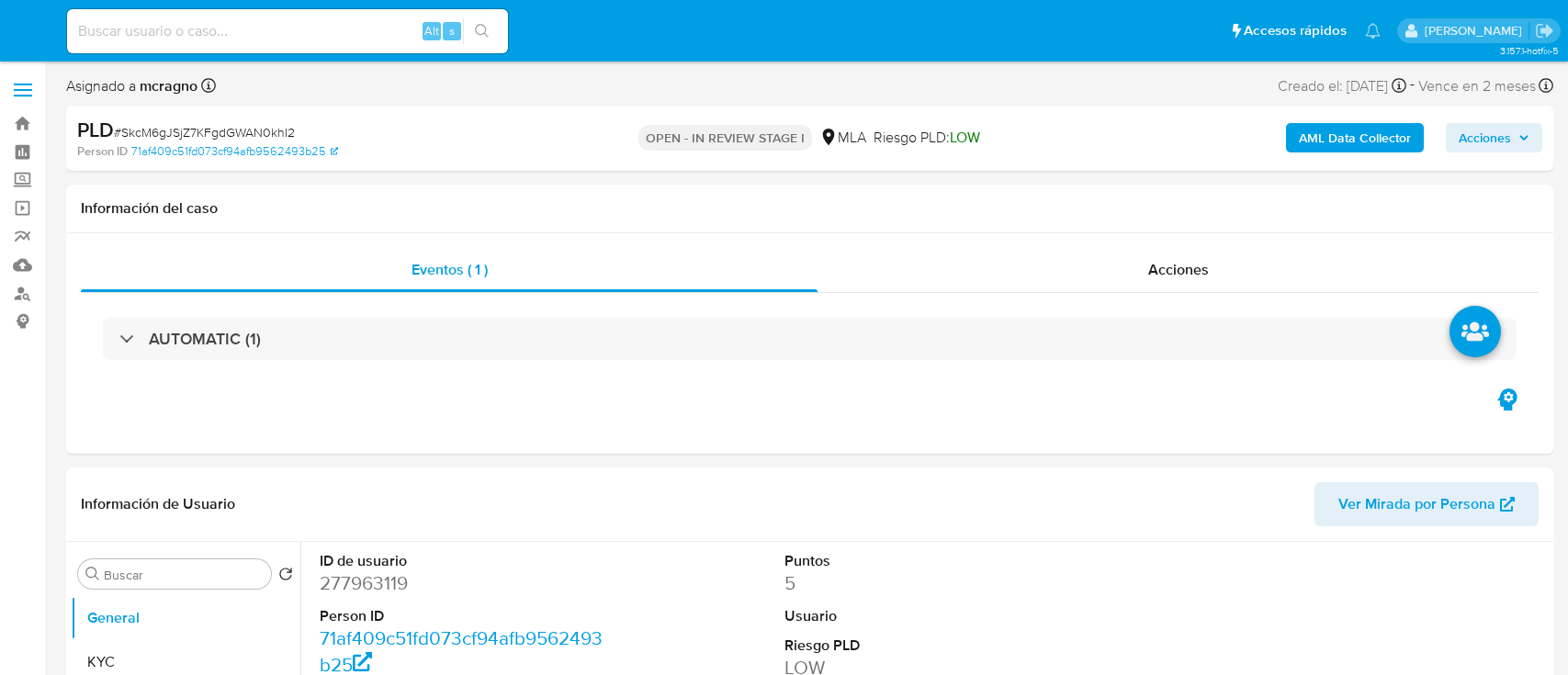
select select "10"
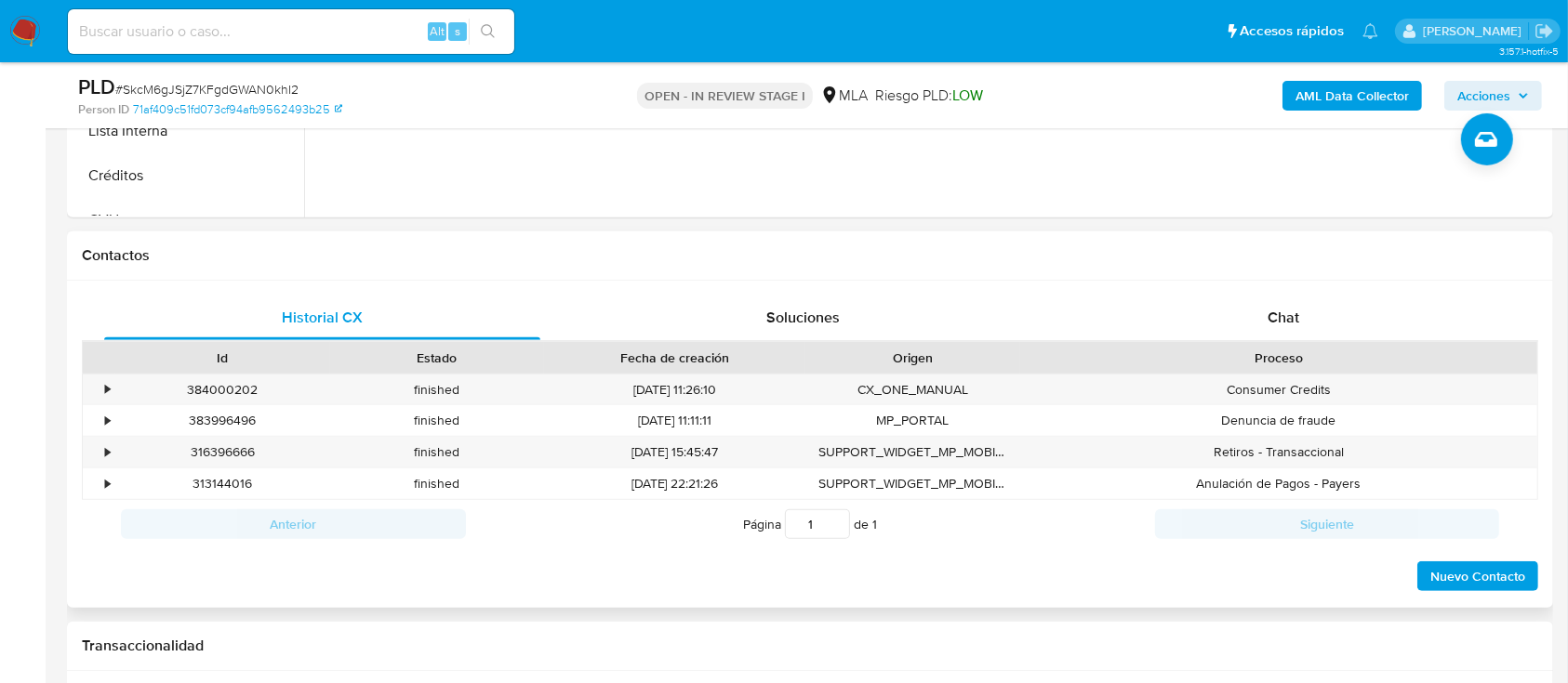
scroll to position [744, 0]
click at [1325, 316] on div "Chat" at bounding box center [1283, 315] width 436 height 44
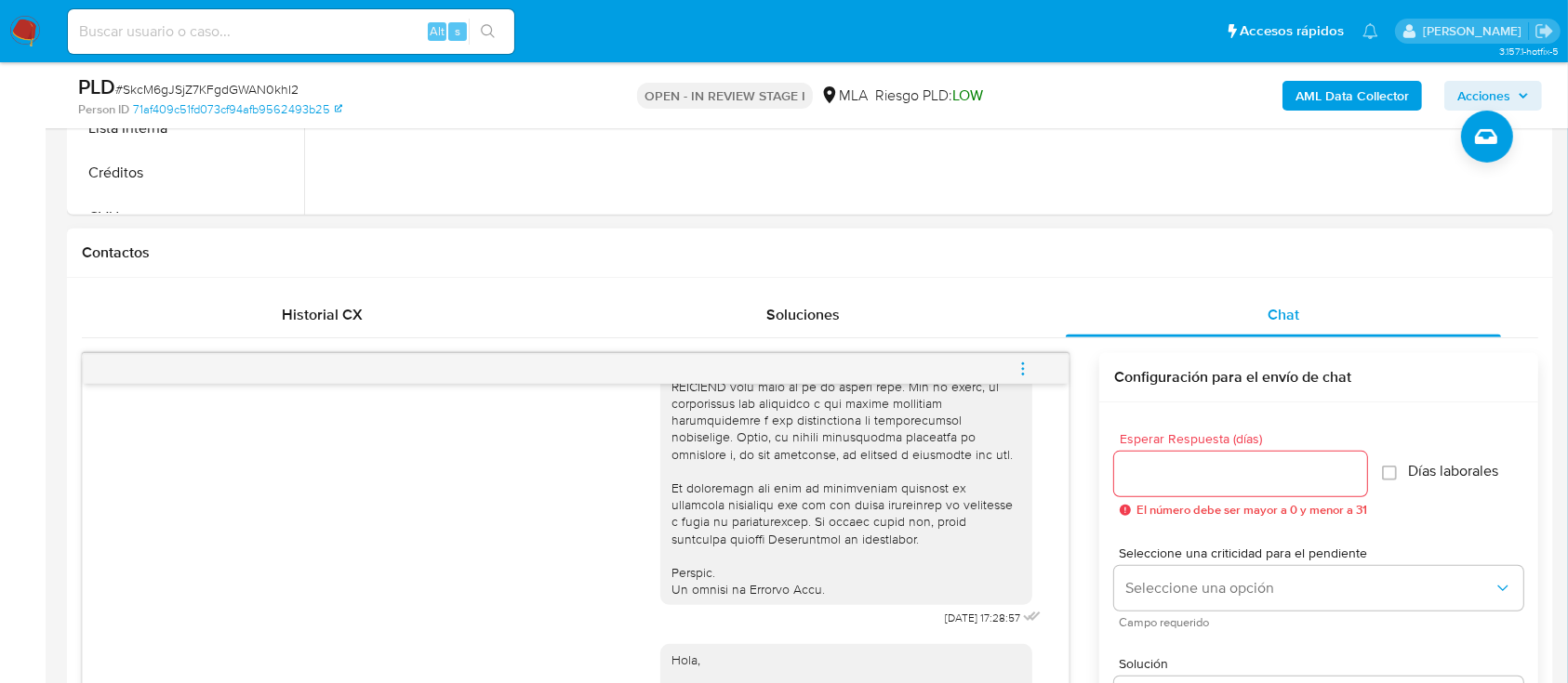
scroll to position [495, 0]
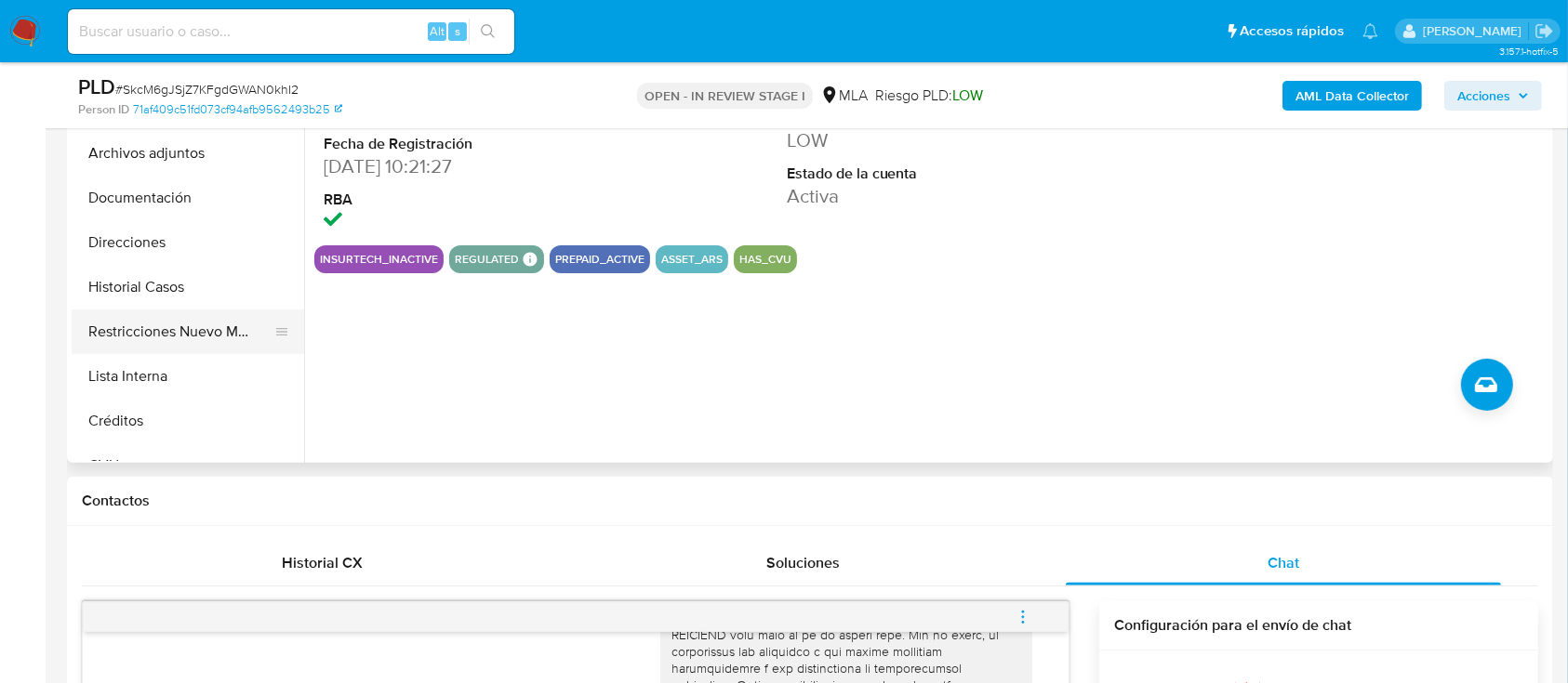
click at [198, 327] on button "Restricciones Nuevo Mundo" at bounding box center [180, 332] width 218 height 44
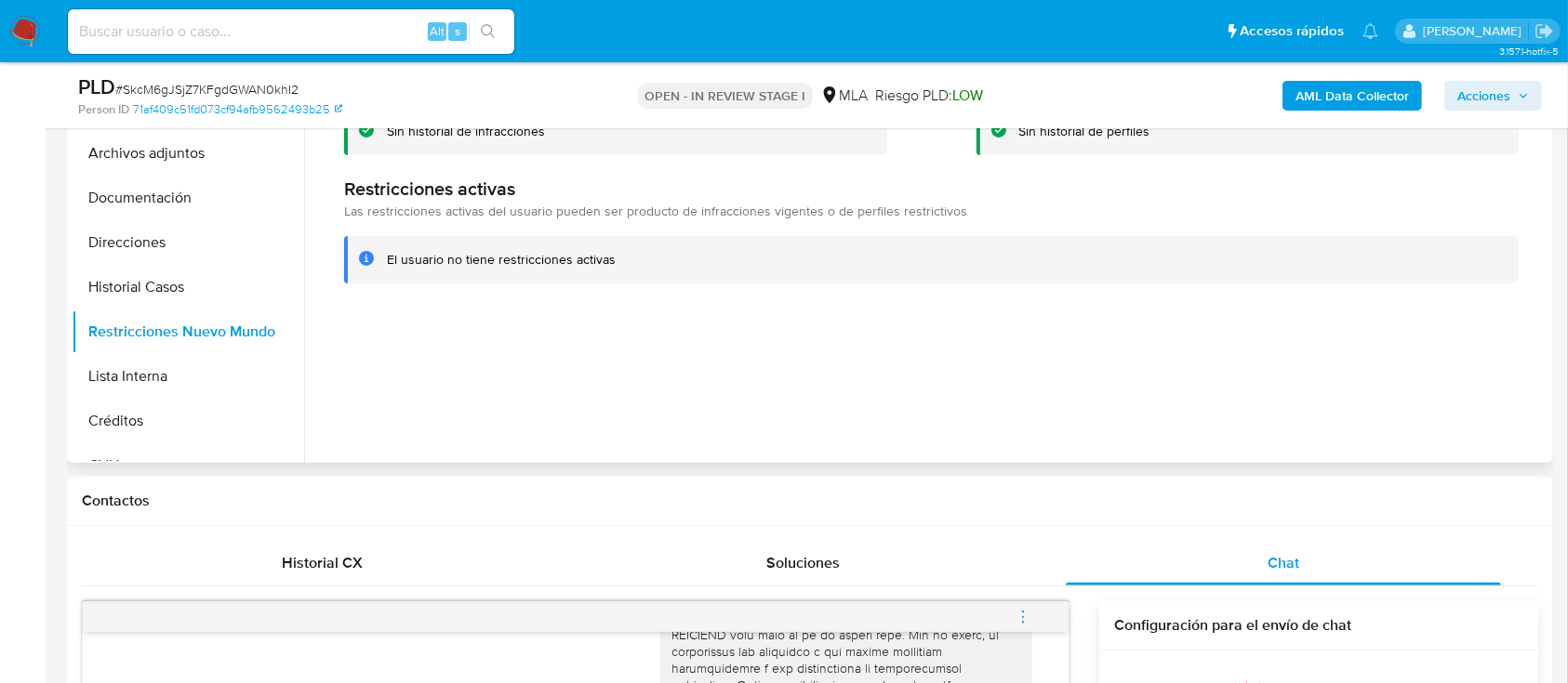
scroll to position [372, 0]
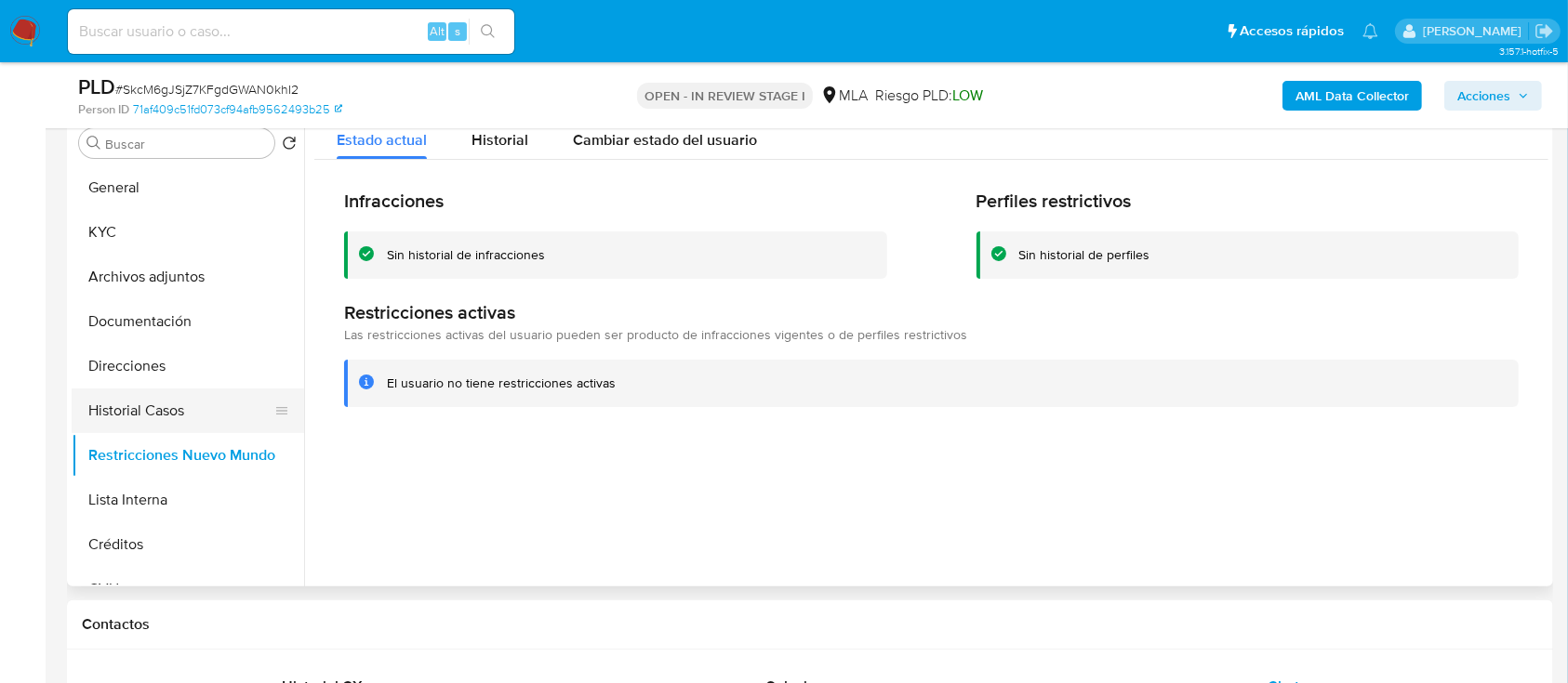
click at [190, 403] on button "Historial Casos" at bounding box center [180, 411] width 218 height 44
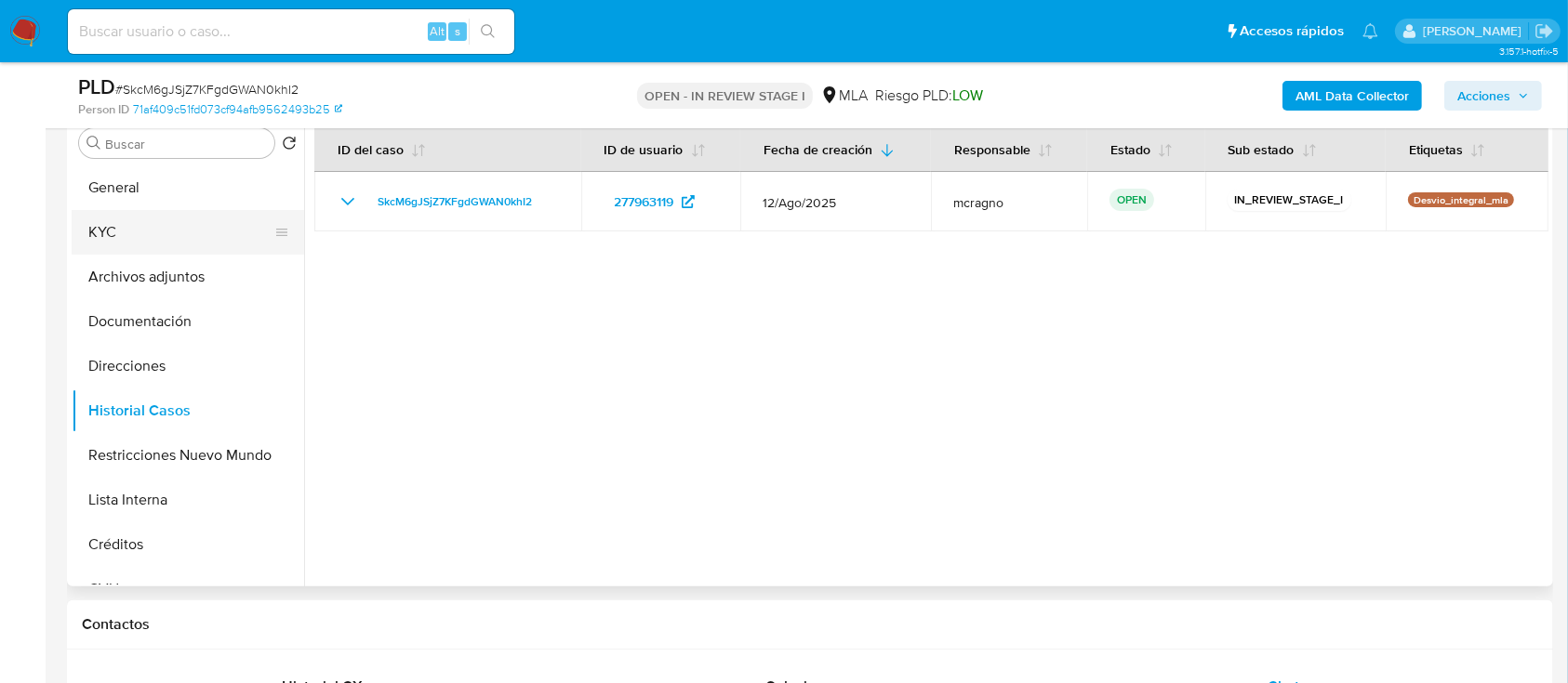
click at [129, 221] on button "KYC" at bounding box center [180, 232] width 218 height 44
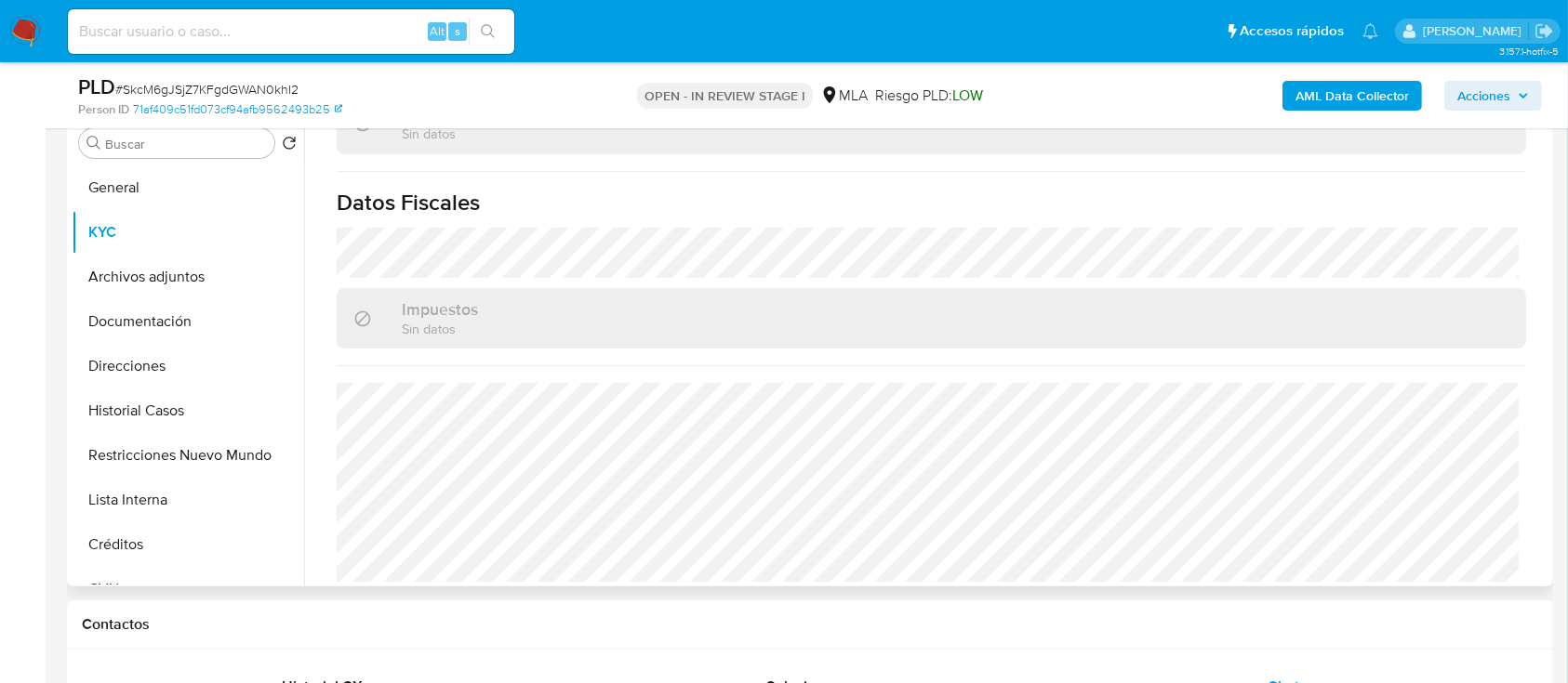
scroll to position [1013, 0]
click at [200, 363] on button "Direcciones" at bounding box center [180, 367] width 218 height 44
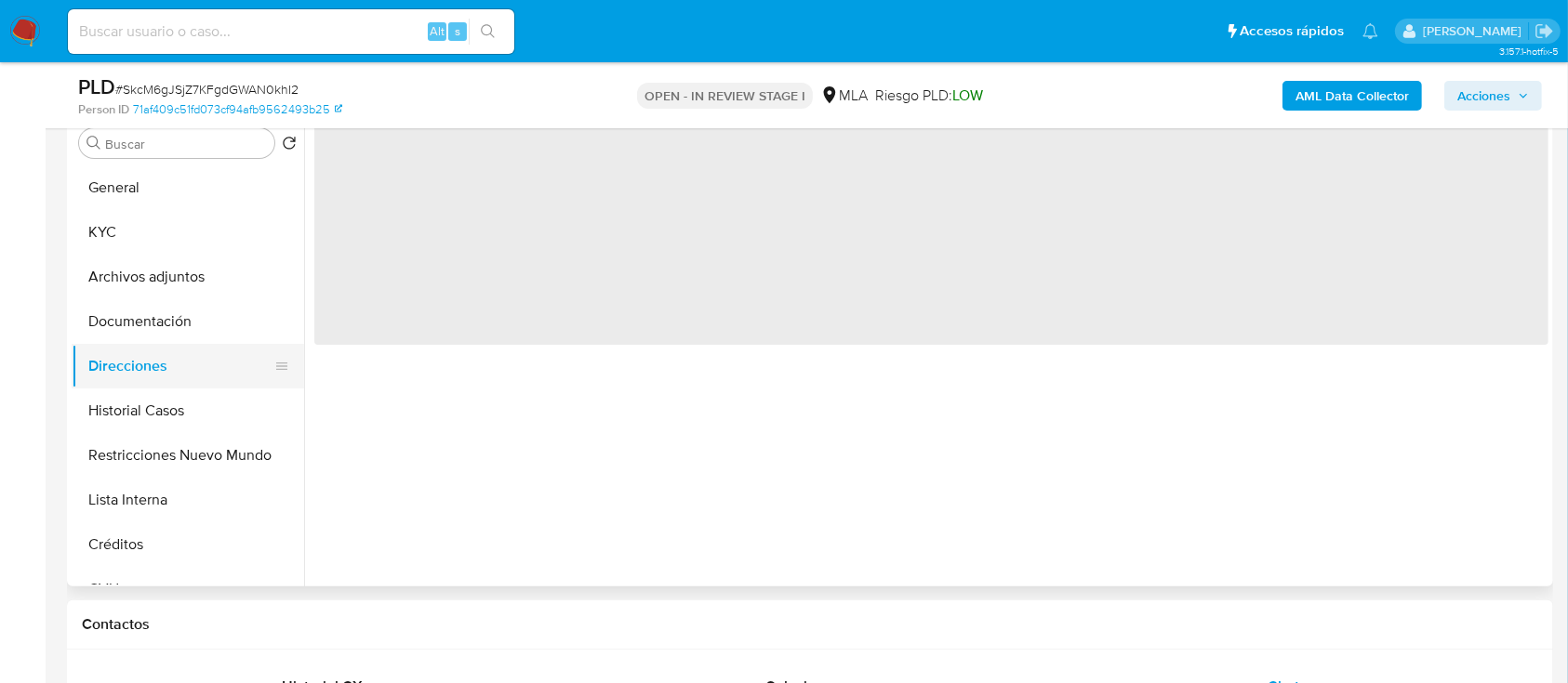
scroll to position [0, 0]
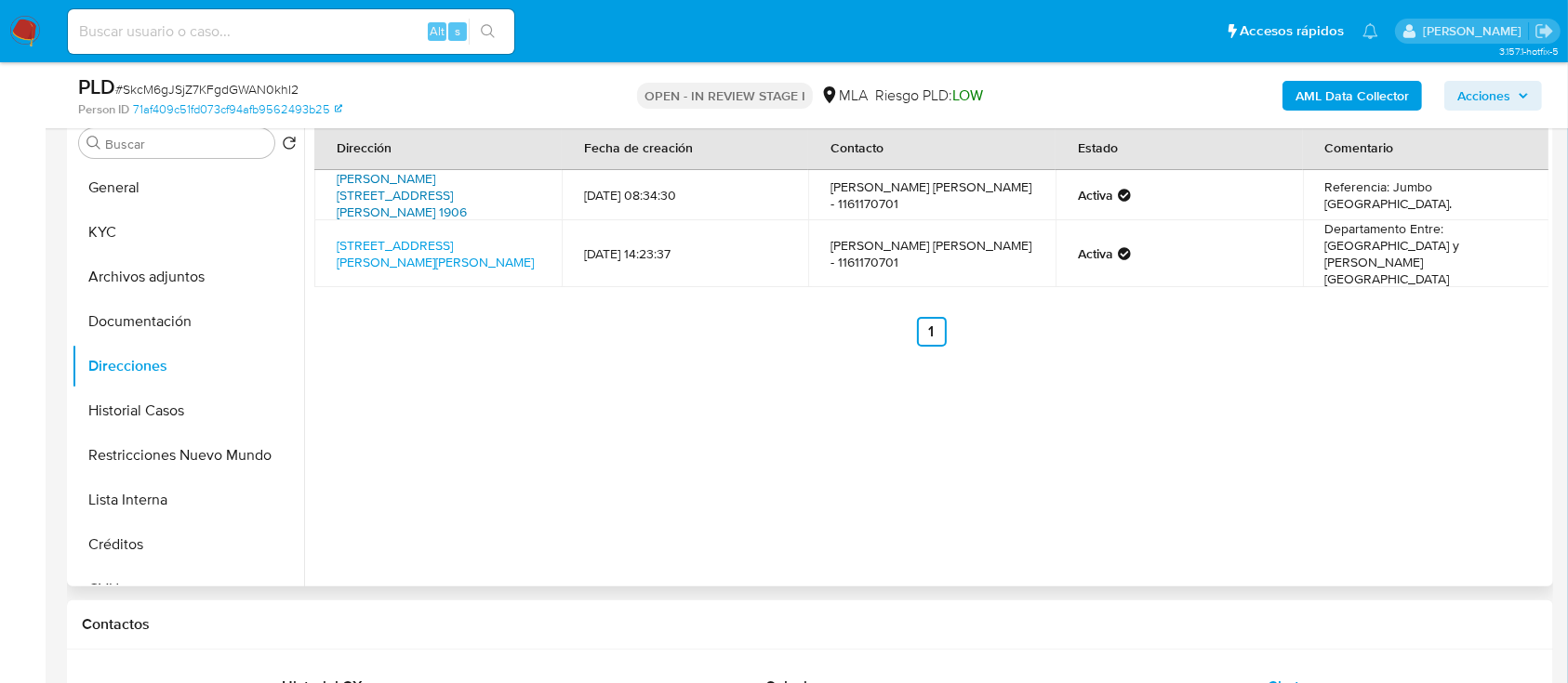
click at [431, 190] on link "Deán Funes 1906, Dique Luján, Buenos Aires, 1622, Argentina 1906" at bounding box center [401, 195] width 130 height 52
drag, startPoint x: 178, startPoint y: 231, endPoint x: 294, endPoint y: 260, distance: 119.6
click at [178, 231] on button "KYC" at bounding box center [188, 232] width 233 height 44
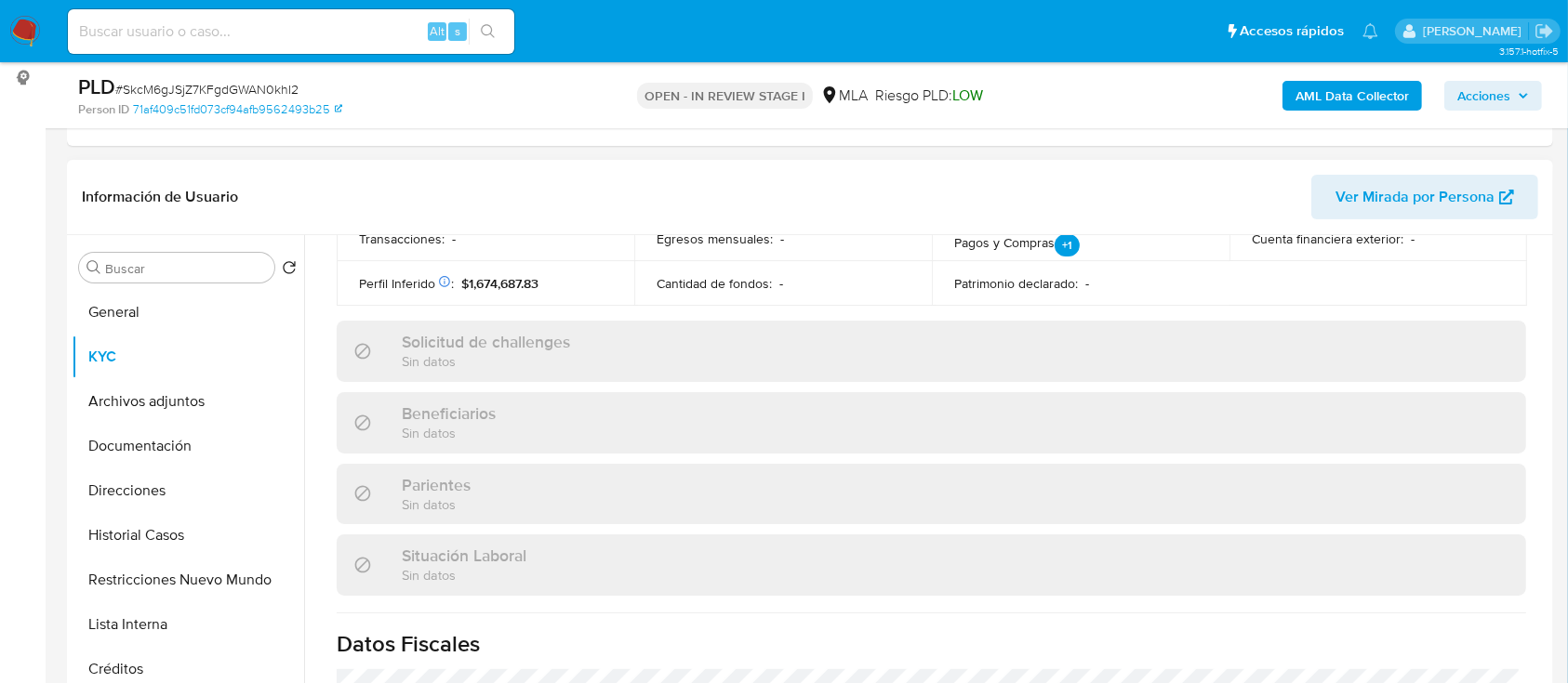
scroll to position [642, 0]
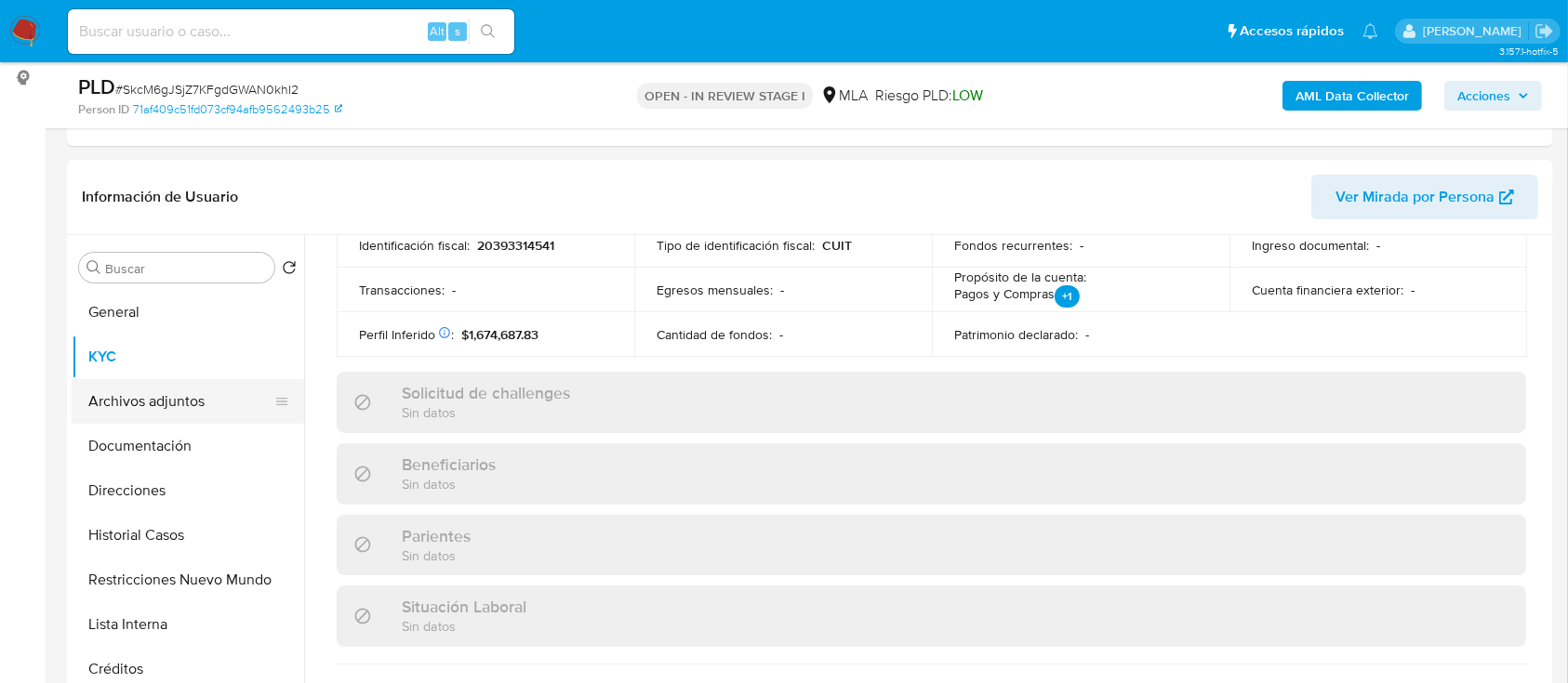
click at [189, 404] on button "Archivos adjuntos" at bounding box center [180, 401] width 218 height 44
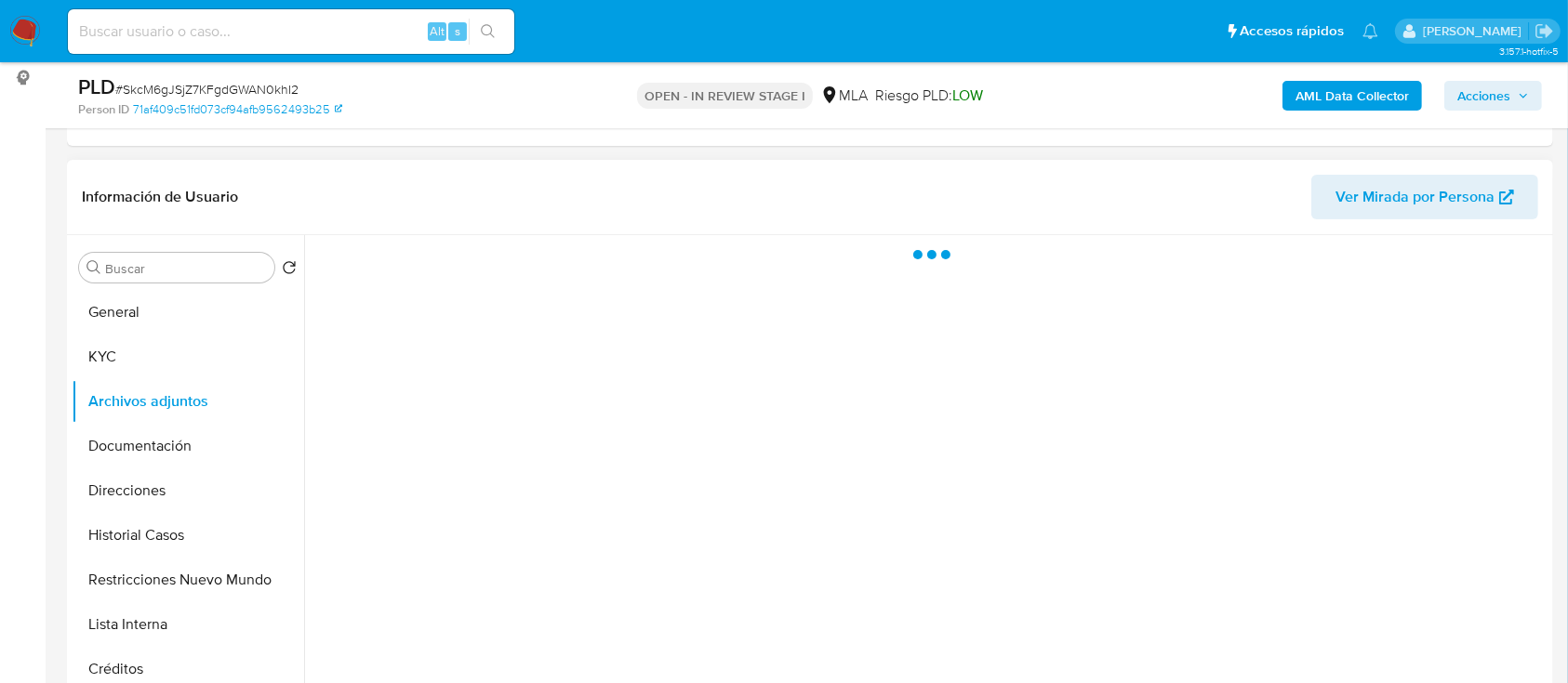
scroll to position [0, 0]
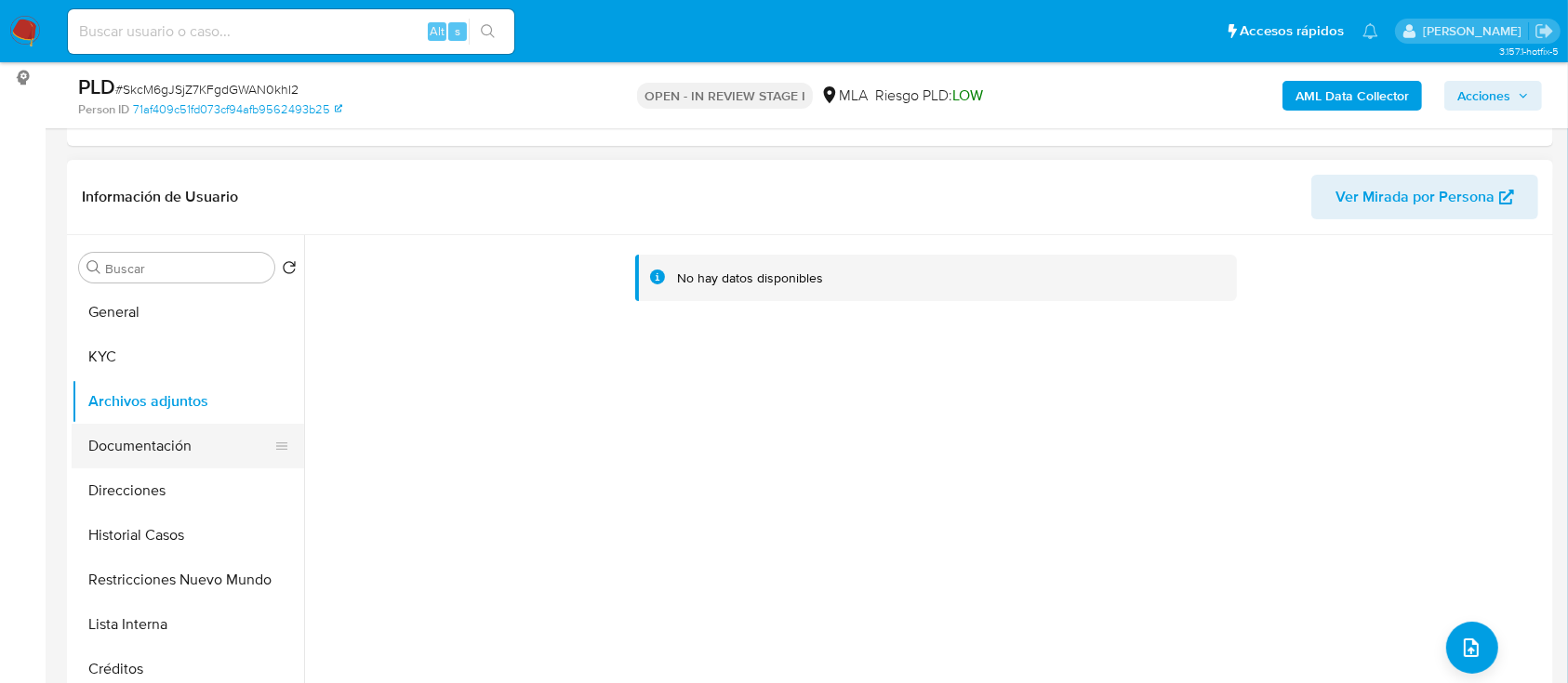
click at [193, 439] on button "Documentación" at bounding box center [180, 446] width 218 height 44
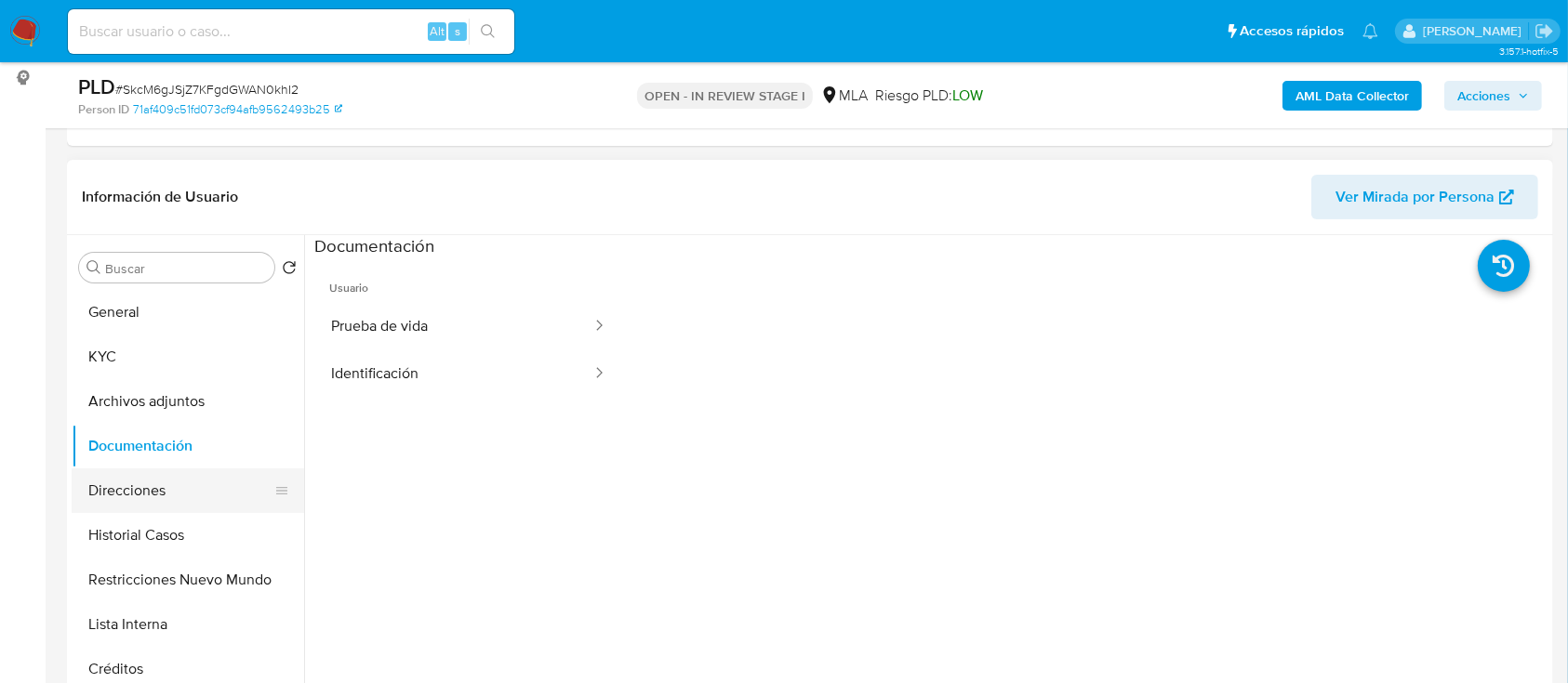
click at [181, 491] on button "Direcciones" at bounding box center [180, 491] width 218 height 44
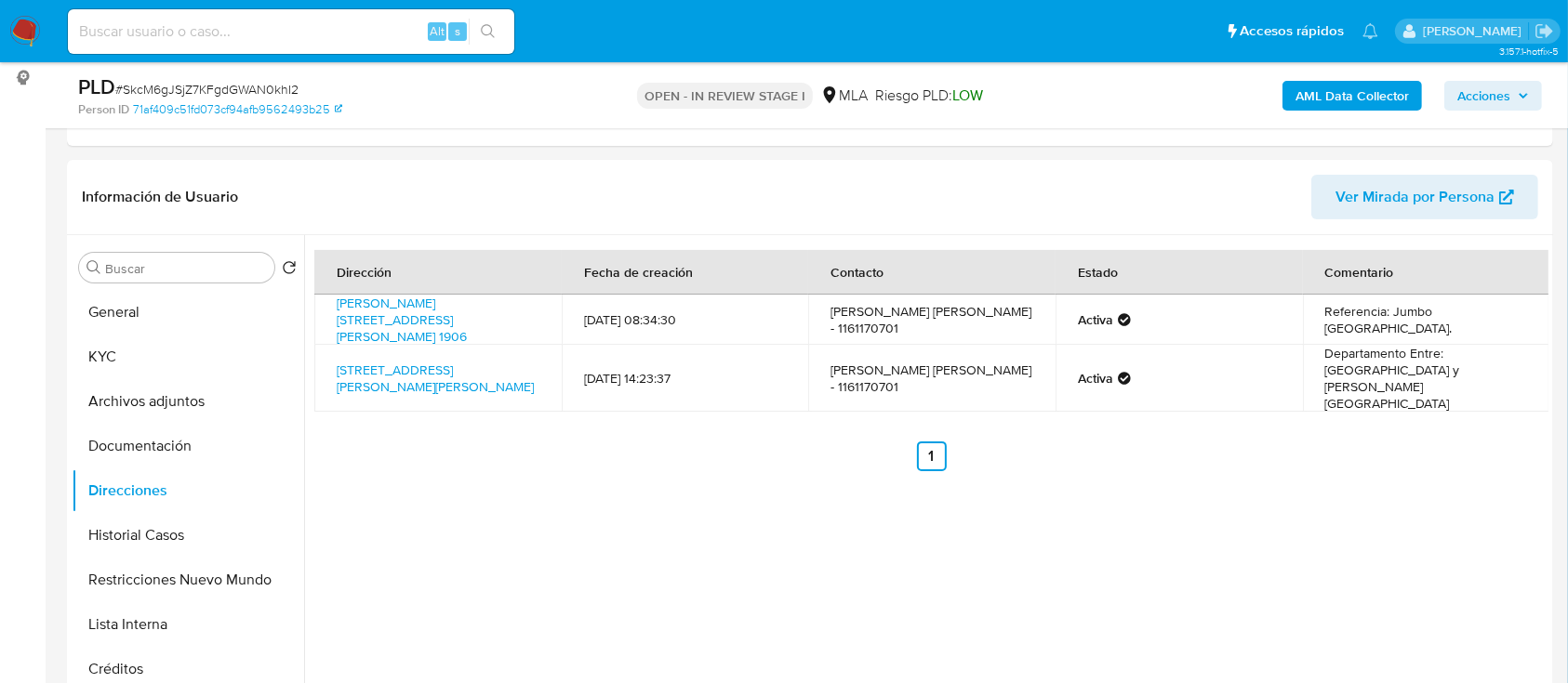
click at [1401, 101] on b "AML Data Collector" at bounding box center [1352, 95] width 114 height 30
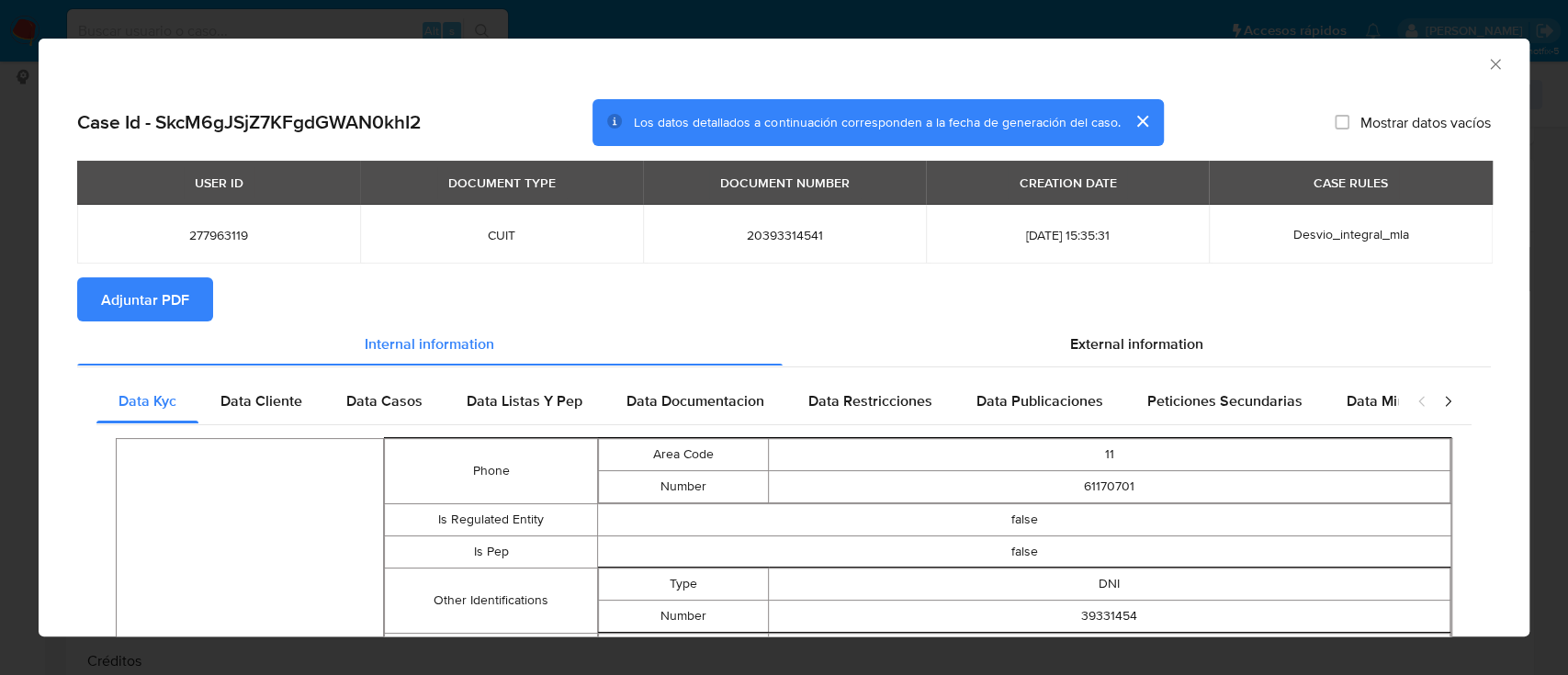
click at [196, 301] on button "Adjuntar PDF" at bounding box center [144, 299] width 136 height 44
click at [1490, 61] on icon "Cerrar ventana" at bounding box center [1495, 64] width 10 height 10
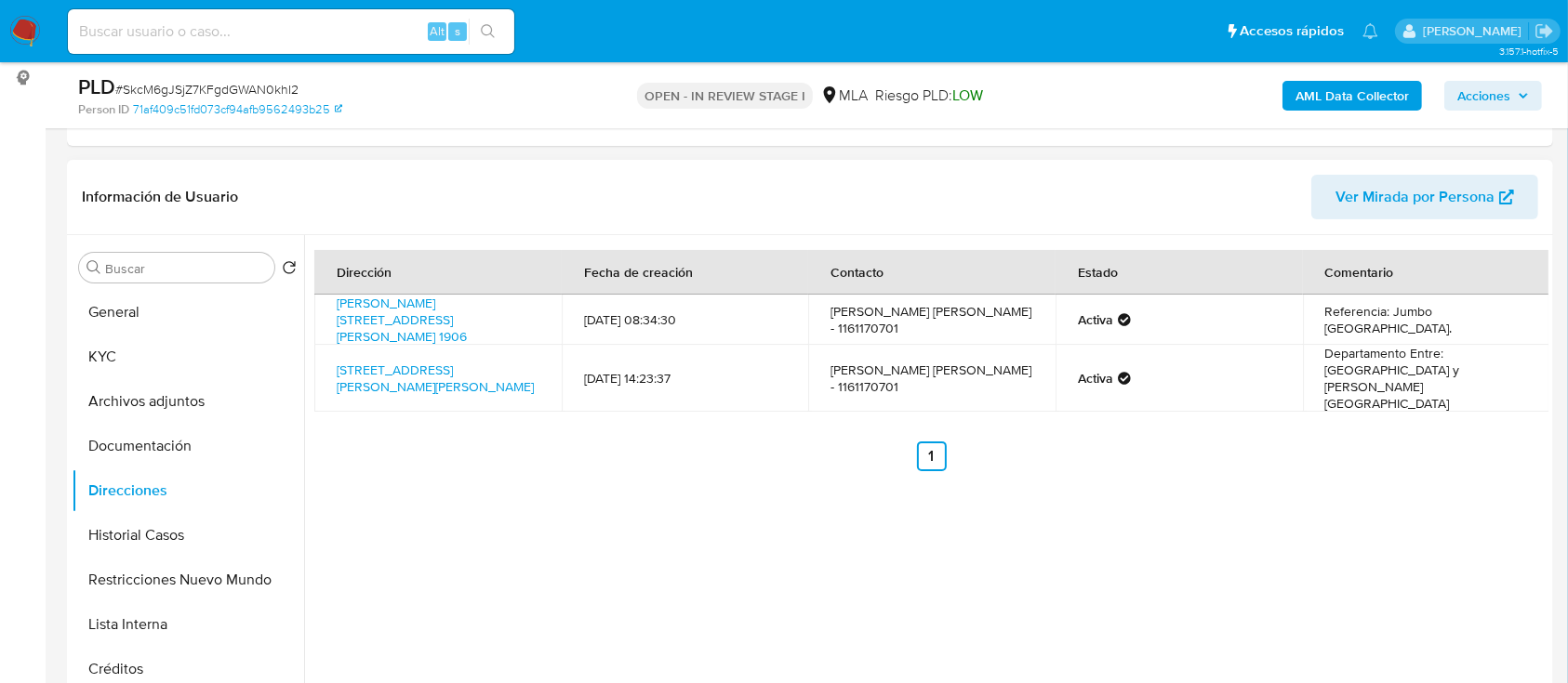
click at [796, 291] on th "Fecha de creación" at bounding box center [685, 272] width 247 height 44
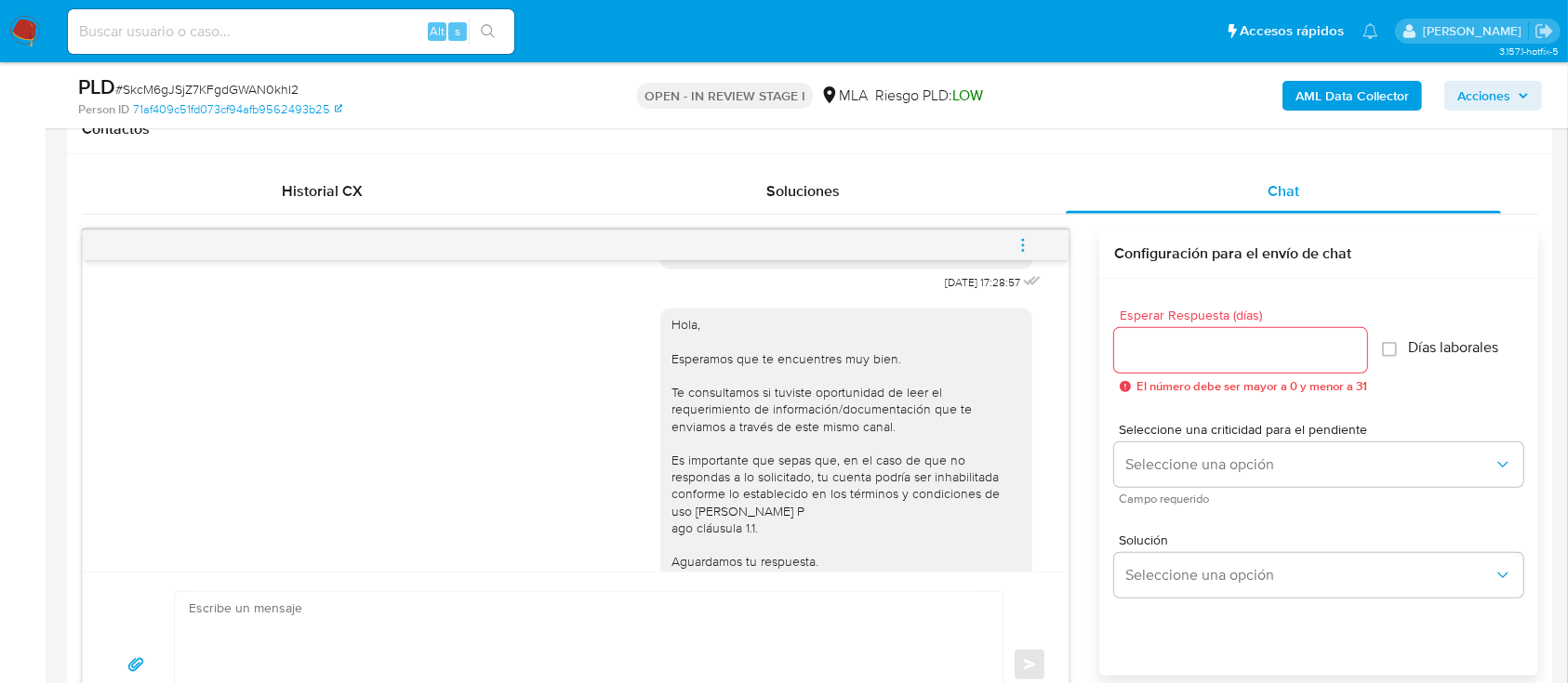
scroll to position [1150, 0]
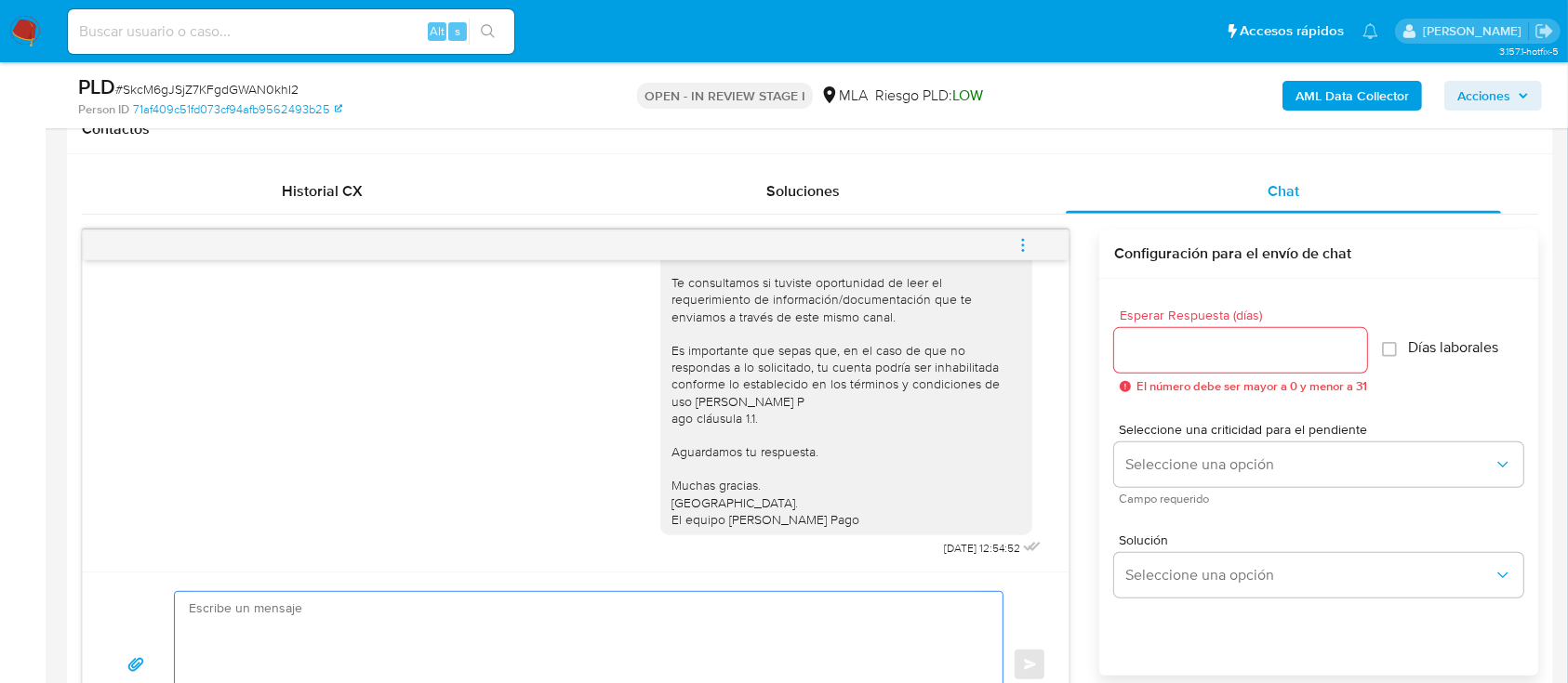
click at [704, 619] on textarea at bounding box center [583, 666] width 790 height 146
paste textarea "Hola Tobias Nahuel Carro, En función de las operaciones registradas en tu cuent…"
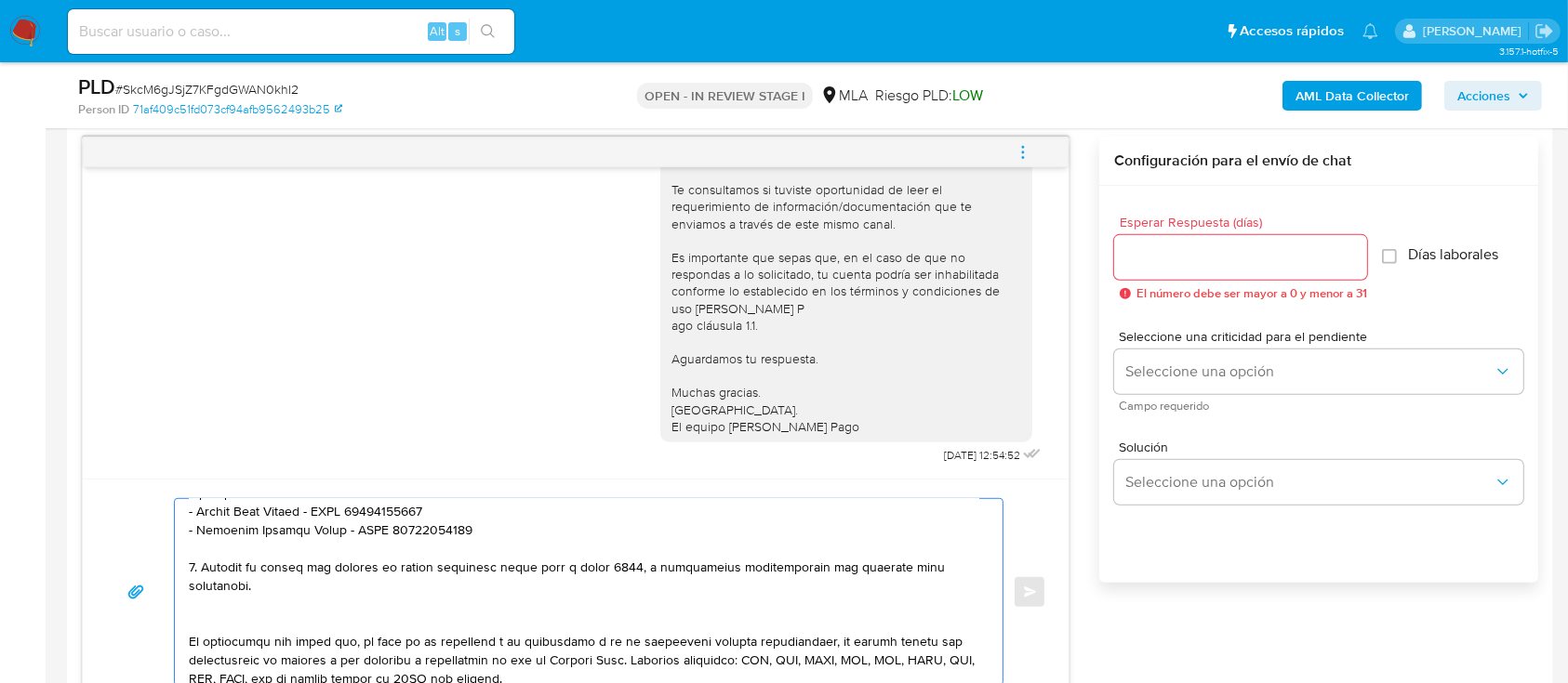
scroll to position [558, 0]
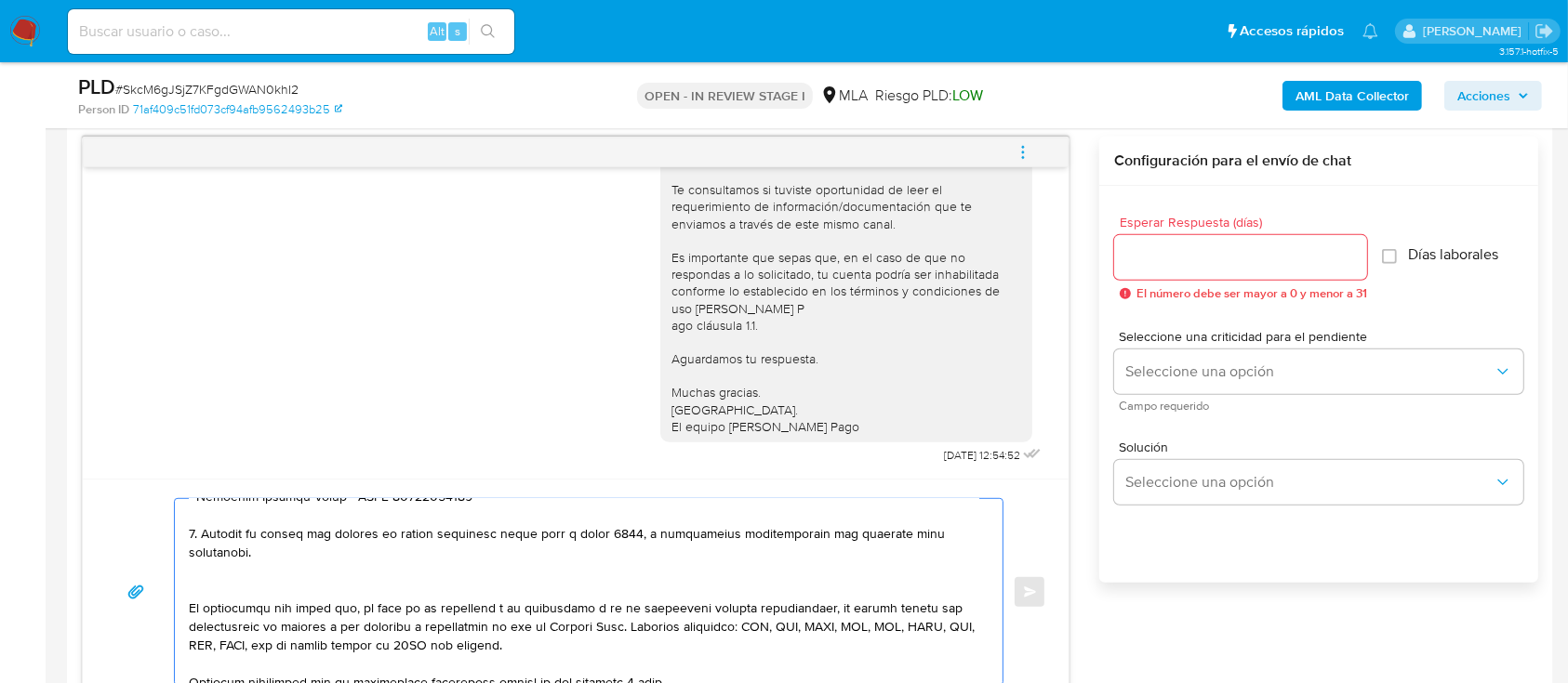
click at [230, 597] on textarea at bounding box center [583, 592] width 790 height 186
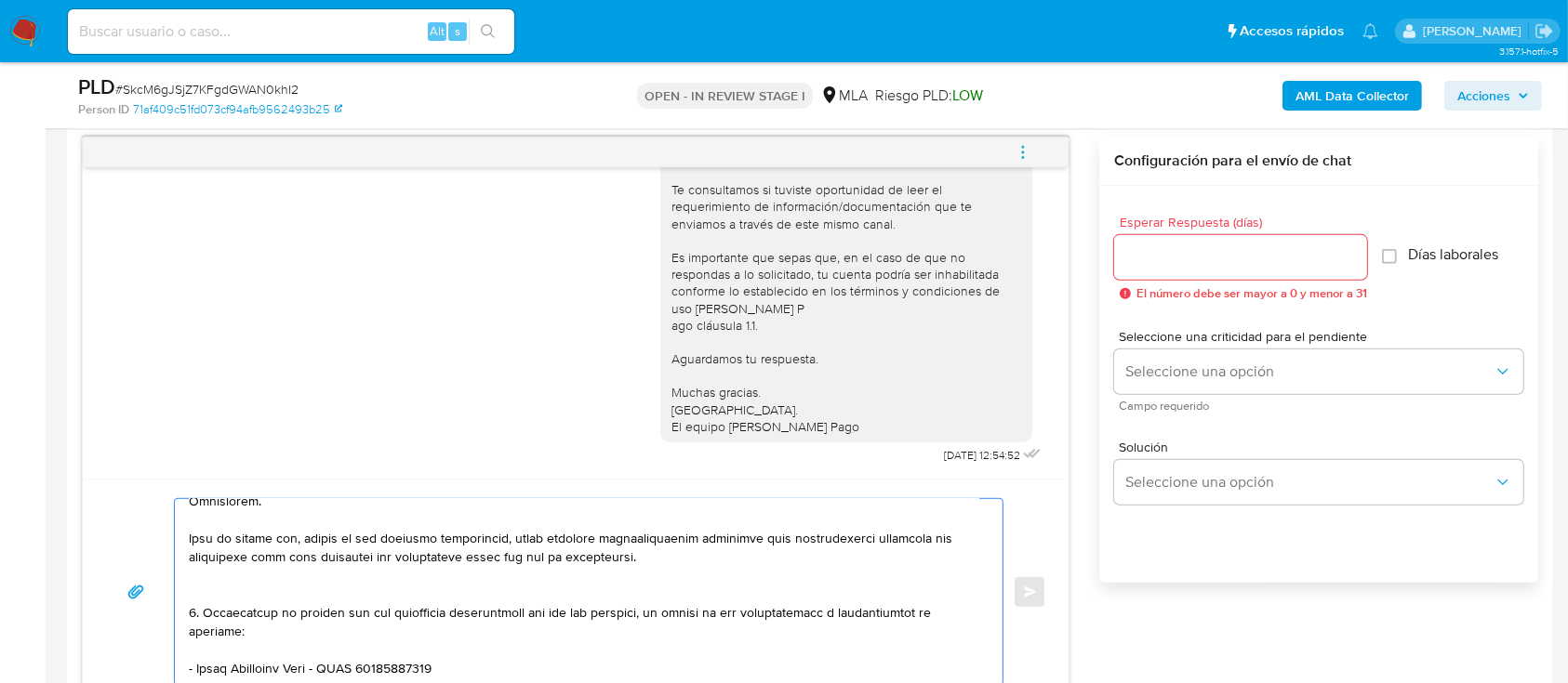
scroll to position [311, 0]
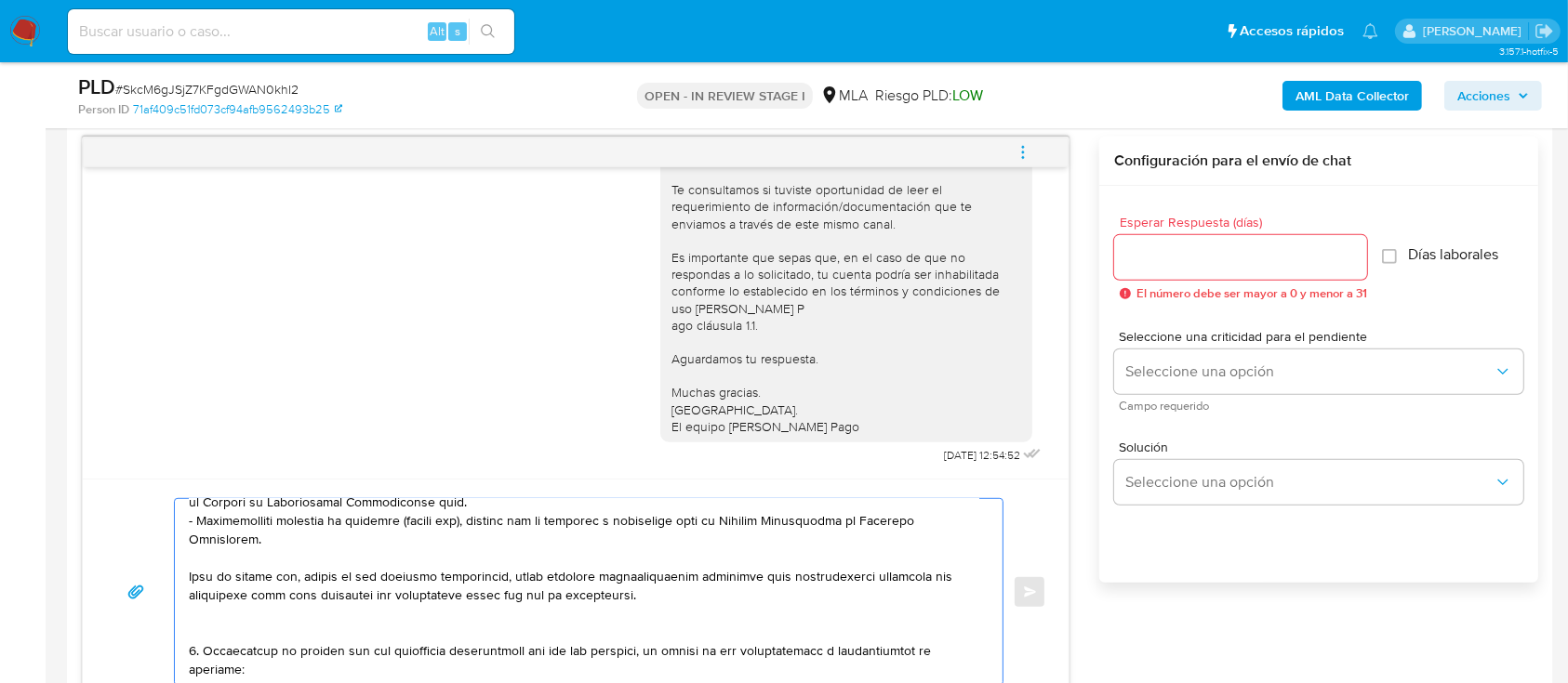
click at [210, 628] on textarea at bounding box center [583, 592] width 790 height 186
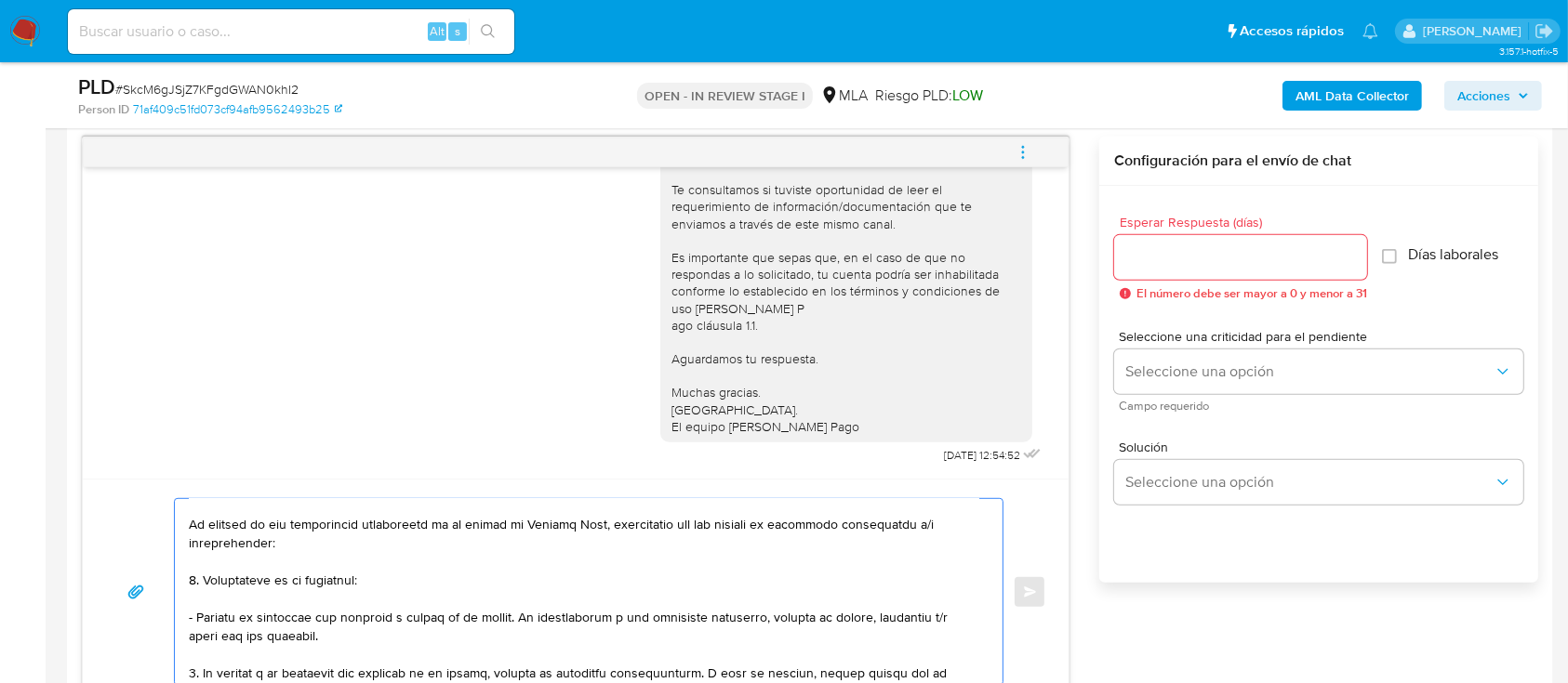
scroll to position [0, 0]
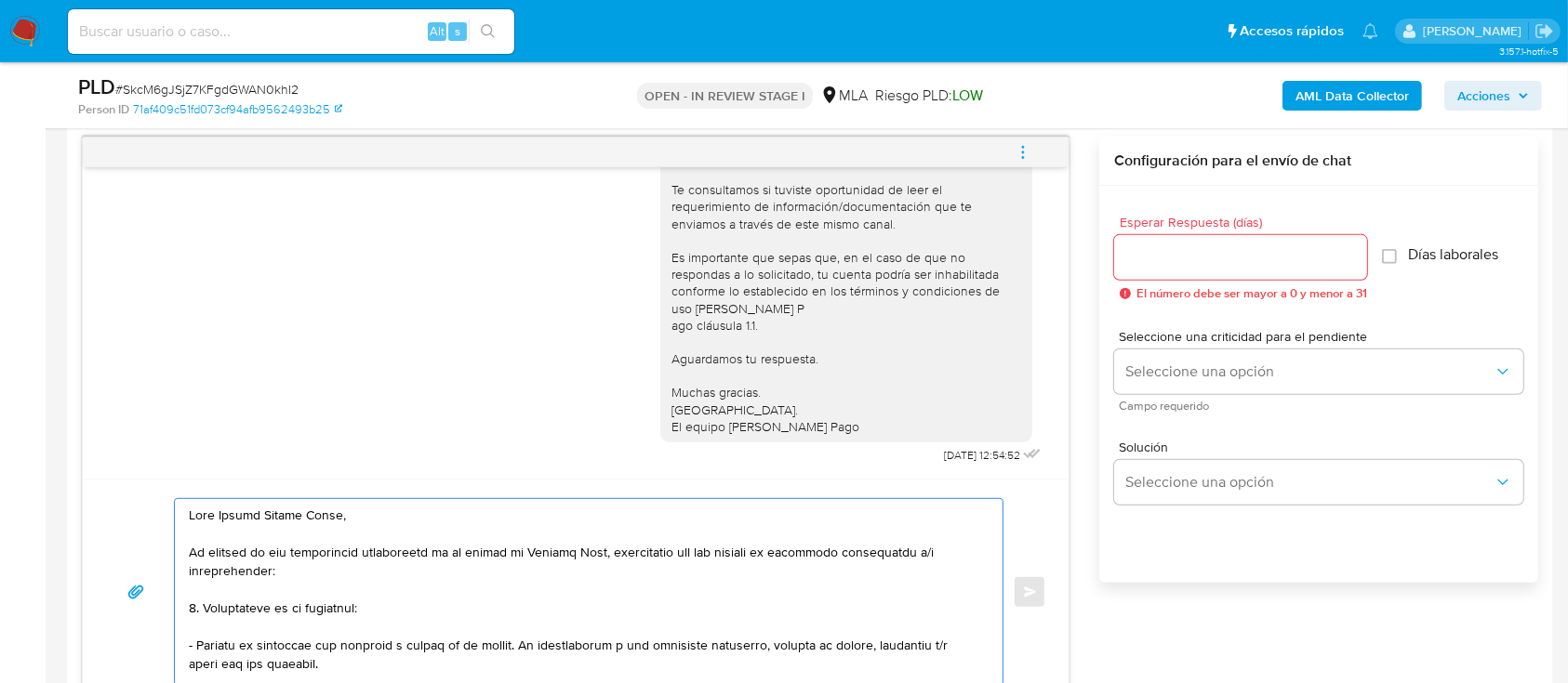
type textarea "Hola Tobias Nahuel Carro, En función de las operaciones registradas en tu cuent…"
click at [1142, 233] on div "Esperar Respuesta (días) El número debe ser mayor a 0 y menor a 31" at bounding box center [1241, 258] width 253 height 85
click at [1149, 258] on input "Esperar Respuesta (días)" at bounding box center [1241, 257] width 253 height 24
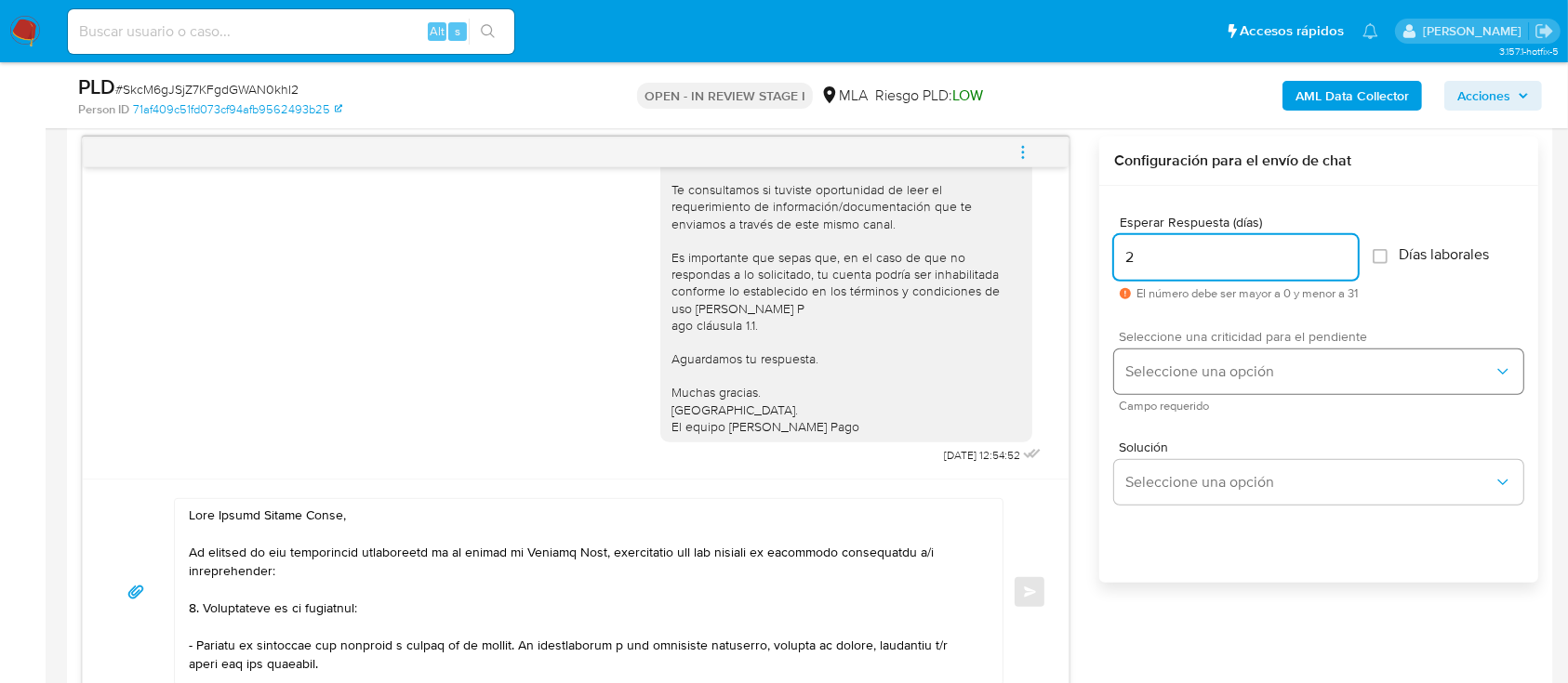
type input "2"
click at [1186, 375] on span "Seleccione una opción" at bounding box center [1309, 371] width 369 height 18
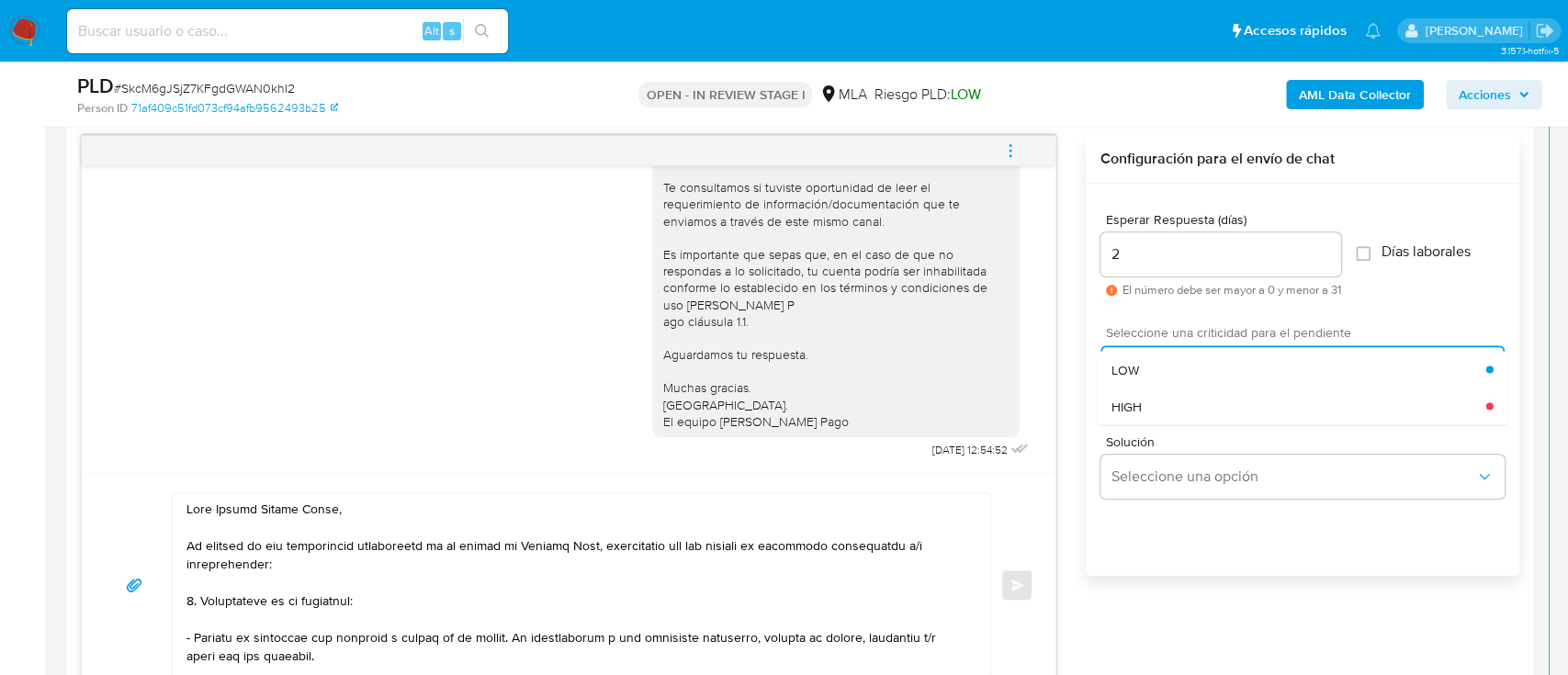
click at [1152, 396] on div "HIGH" at bounding box center [1298, 406] width 374 height 37
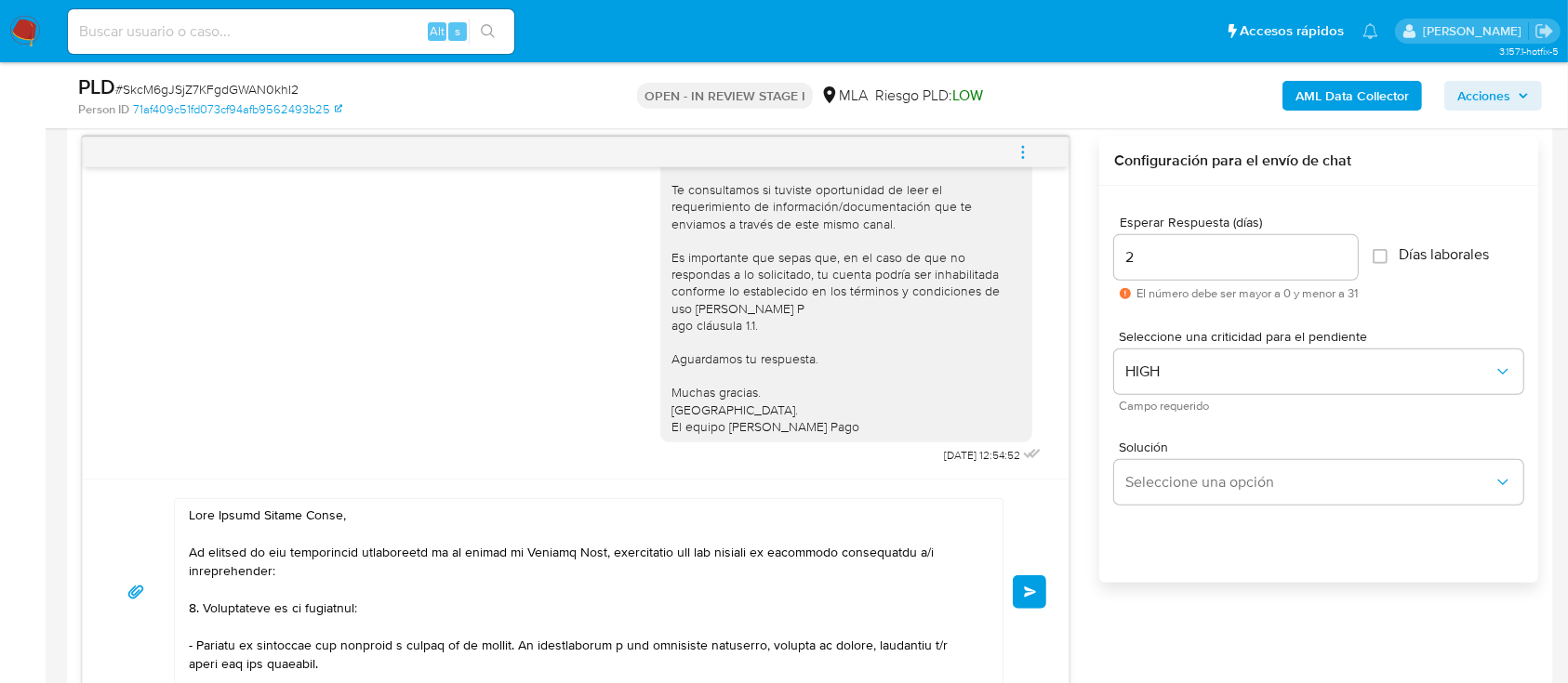
drag, startPoint x: 1021, startPoint y: 574, endPoint x: 1016, endPoint y: 594, distance: 20.6
click at [1023, 575] on button "Enviar" at bounding box center [1029, 592] width 34 height 34
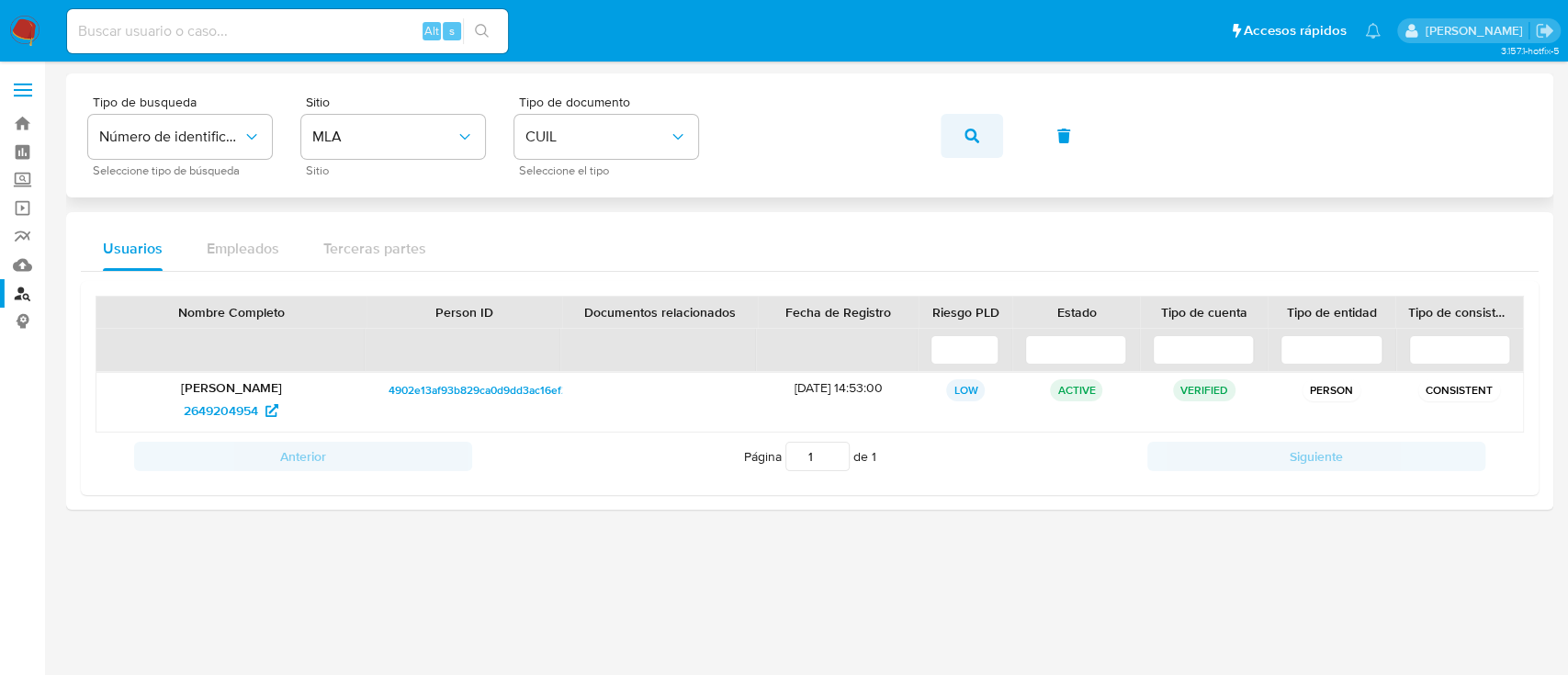
click at [965, 142] on icon "button" at bounding box center [971, 135] width 14 height 14
click at [235, 402] on span "128321321" at bounding box center [220, 411] width 58 height 29
click at [966, 128] on icon "button" at bounding box center [971, 135] width 14 height 14
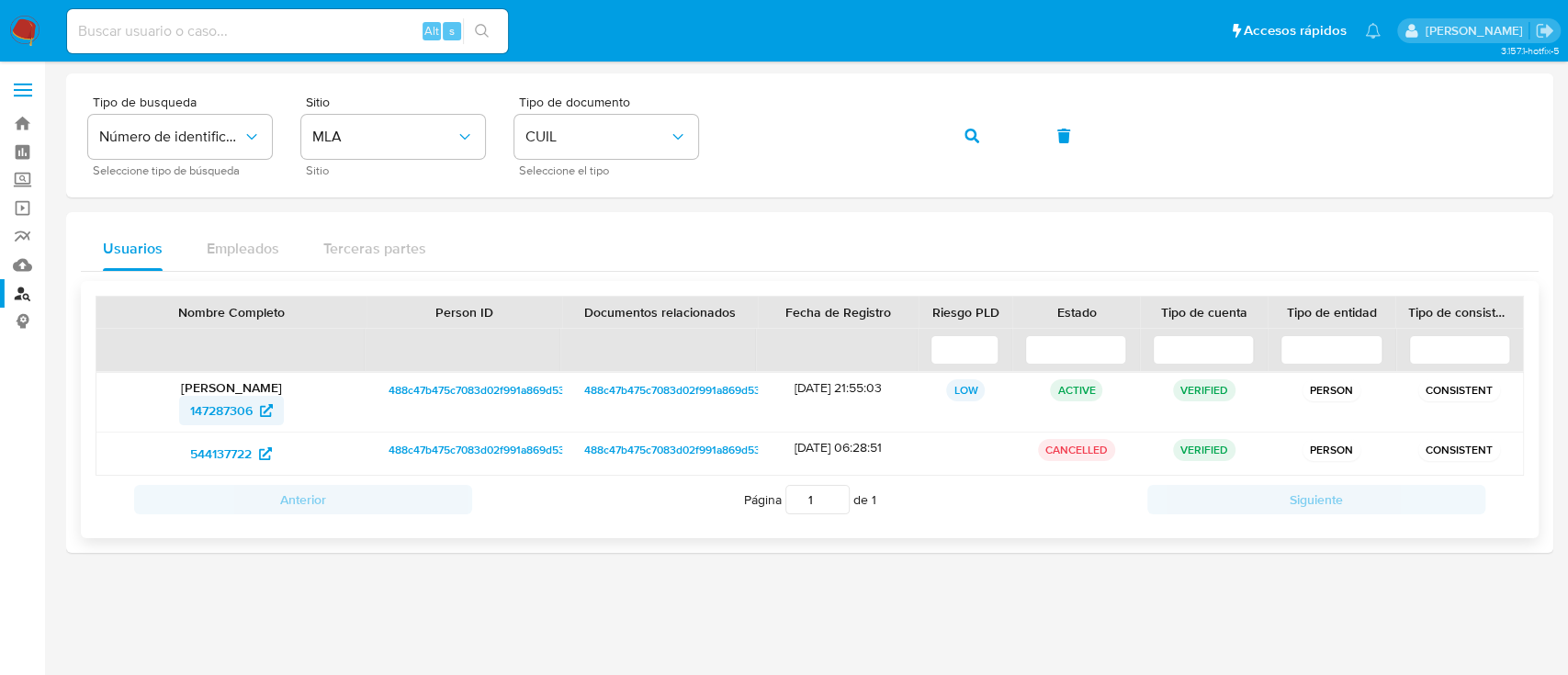
click at [240, 409] on span "147287306" at bounding box center [221, 411] width 63 height 29
click at [959, 135] on button "button" at bounding box center [972, 136] width 63 height 44
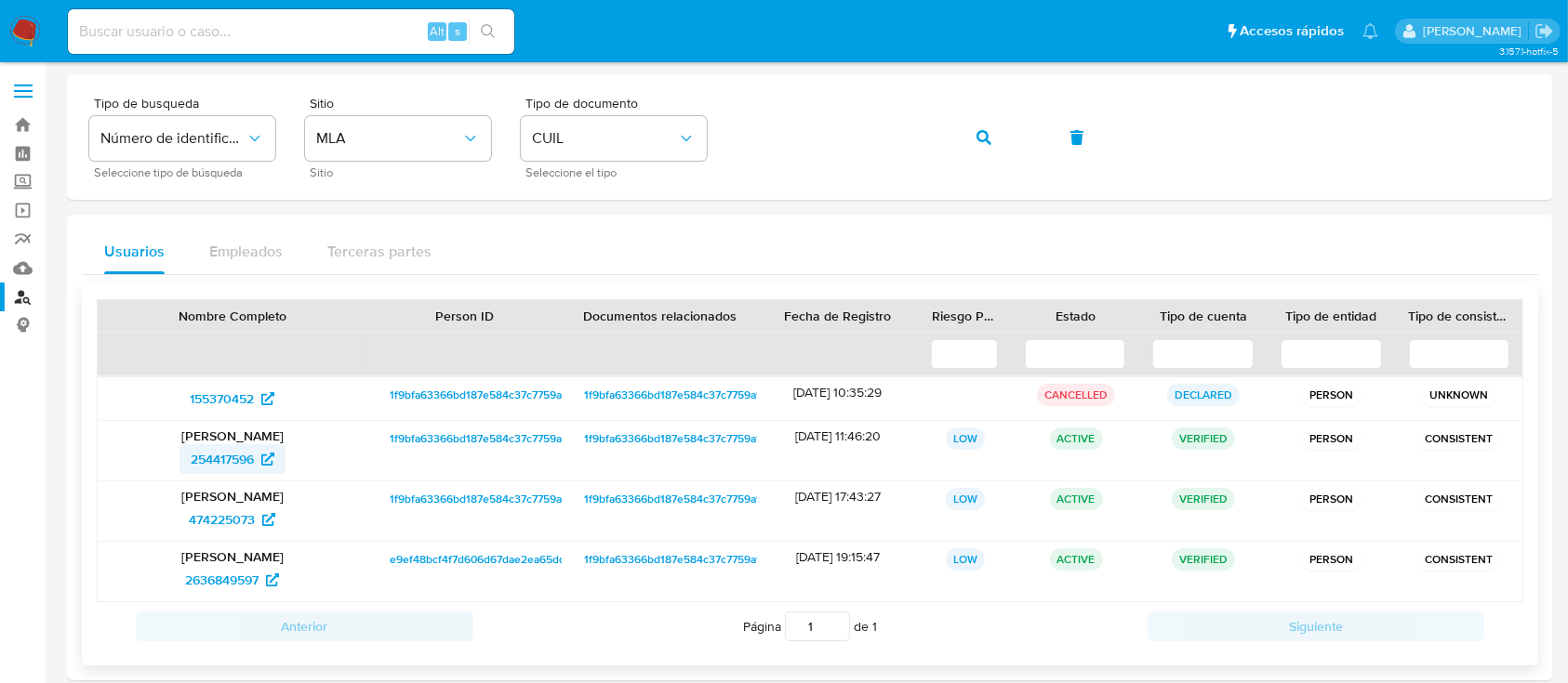
click at [233, 453] on span "254417596" at bounding box center [222, 459] width 64 height 30
click at [975, 139] on button "button" at bounding box center [985, 138] width 64 height 44
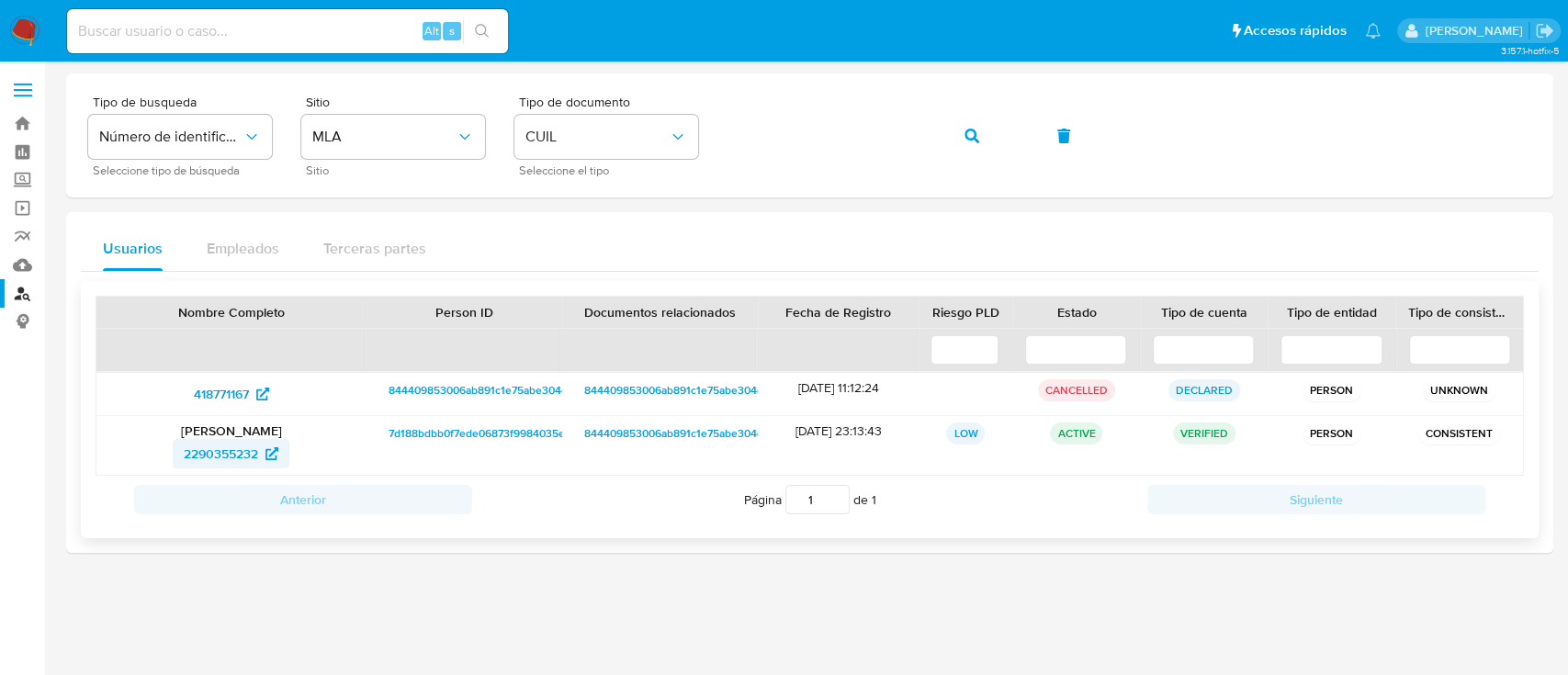
click at [230, 444] on span "2290355232" at bounding box center [220, 453] width 74 height 29
drag, startPoint x: 971, startPoint y: 126, endPoint x: 924, endPoint y: 145, distance: 50.7
click at [972, 126] on span "button" at bounding box center [971, 136] width 14 height 41
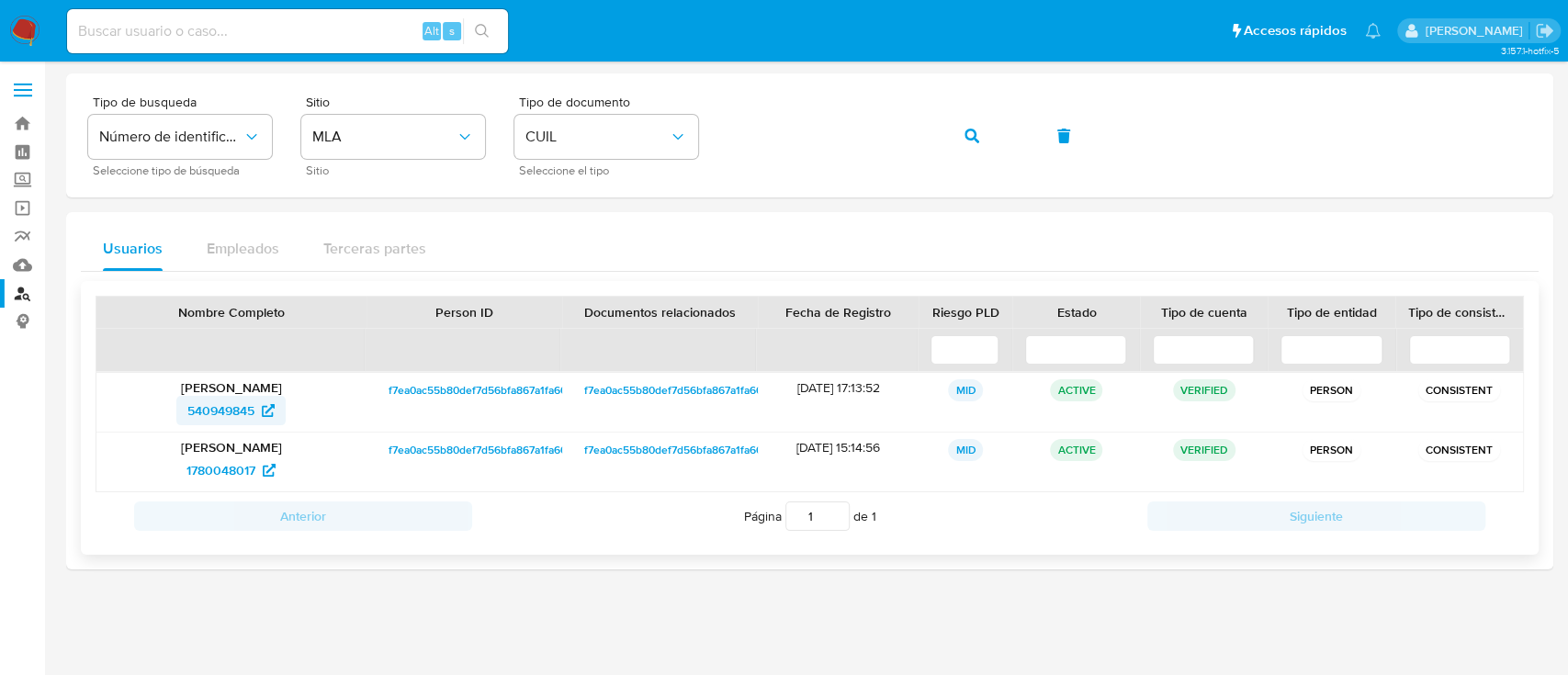
click at [250, 409] on span "540949845" at bounding box center [220, 411] width 67 height 29
click at [968, 141] on icon "button" at bounding box center [971, 135] width 14 height 14
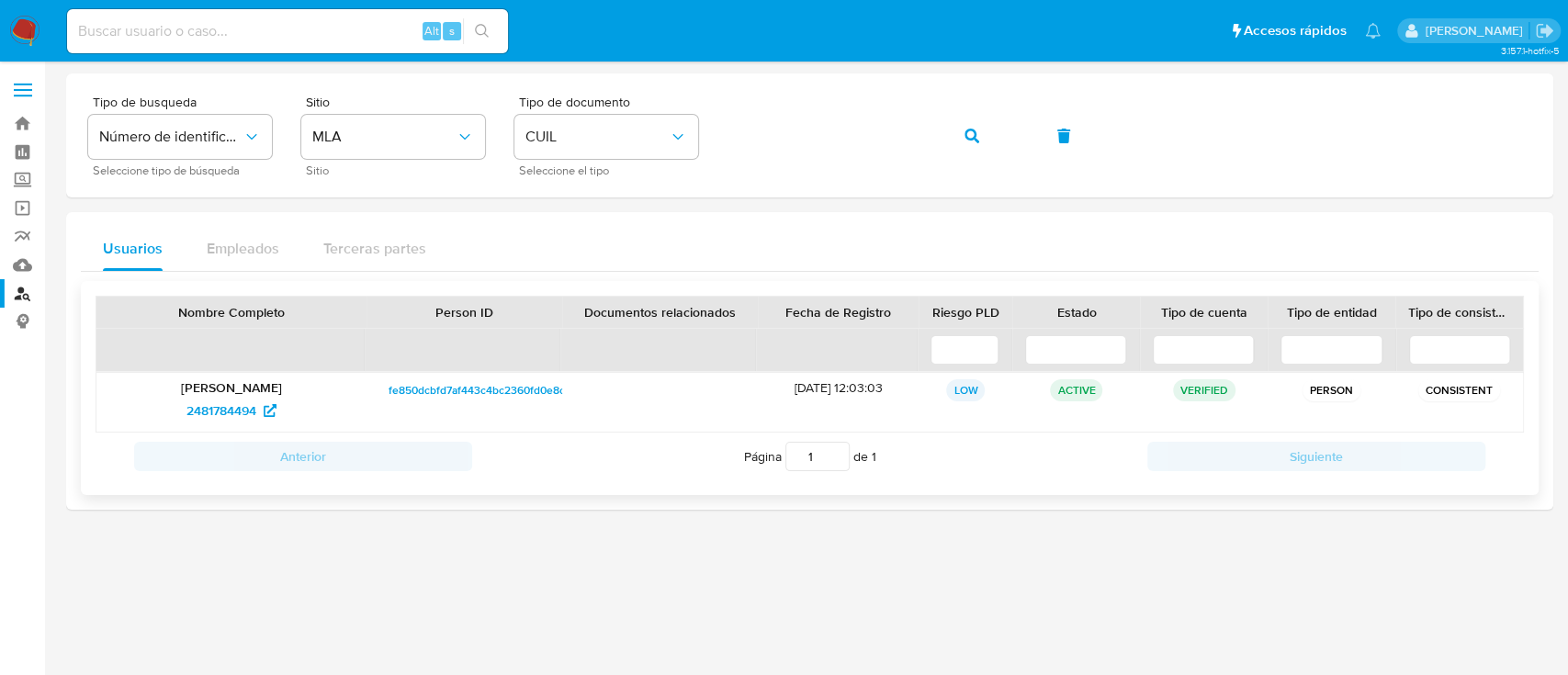
click at [256, 391] on p "Juan Andres Lucero" at bounding box center [231, 387] width 244 height 16
click at [264, 409] on icon at bounding box center [270, 411] width 13 height 13
click at [982, 134] on button "button" at bounding box center [972, 136] width 63 height 44
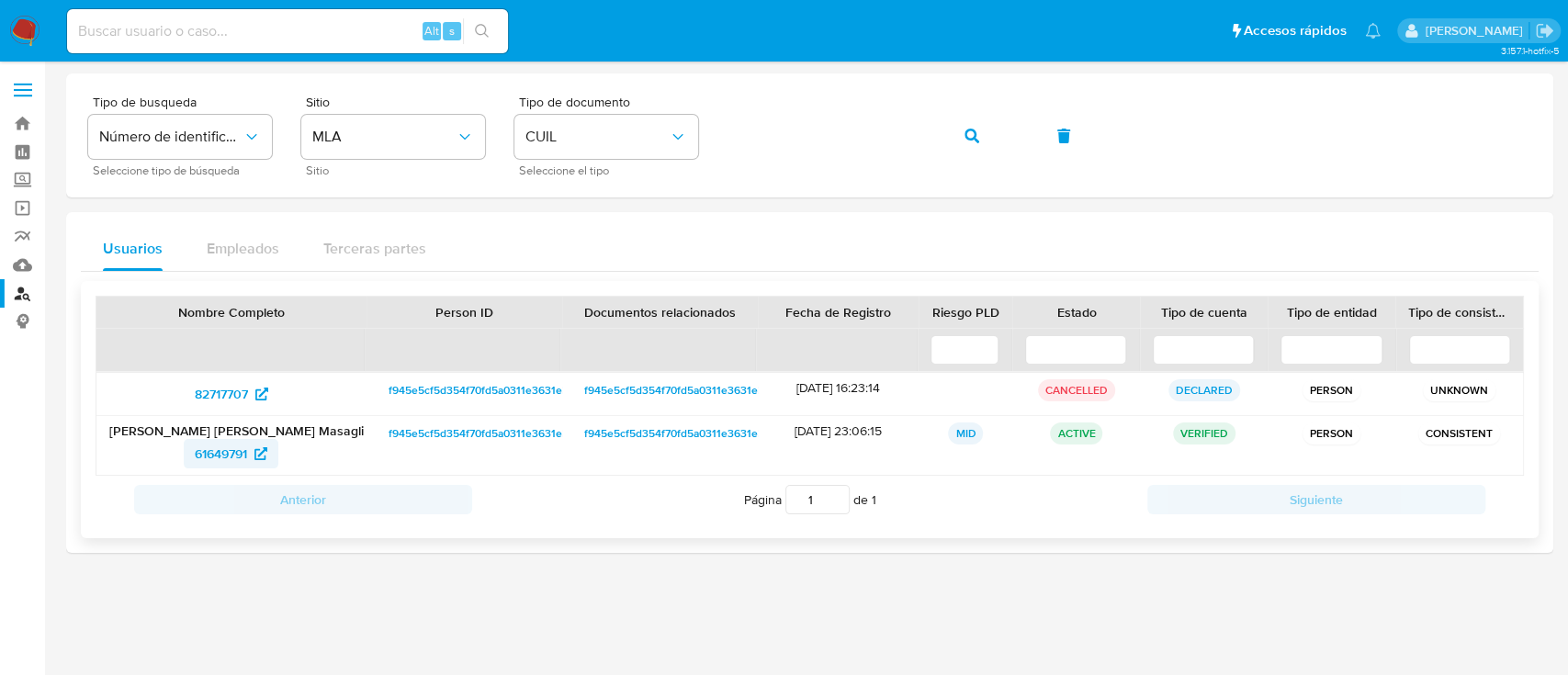
click at [234, 455] on span "61649791" at bounding box center [220, 453] width 52 height 29
click at [966, 128] on icon "button" at bounding box center [971, 135] width 14 height 14
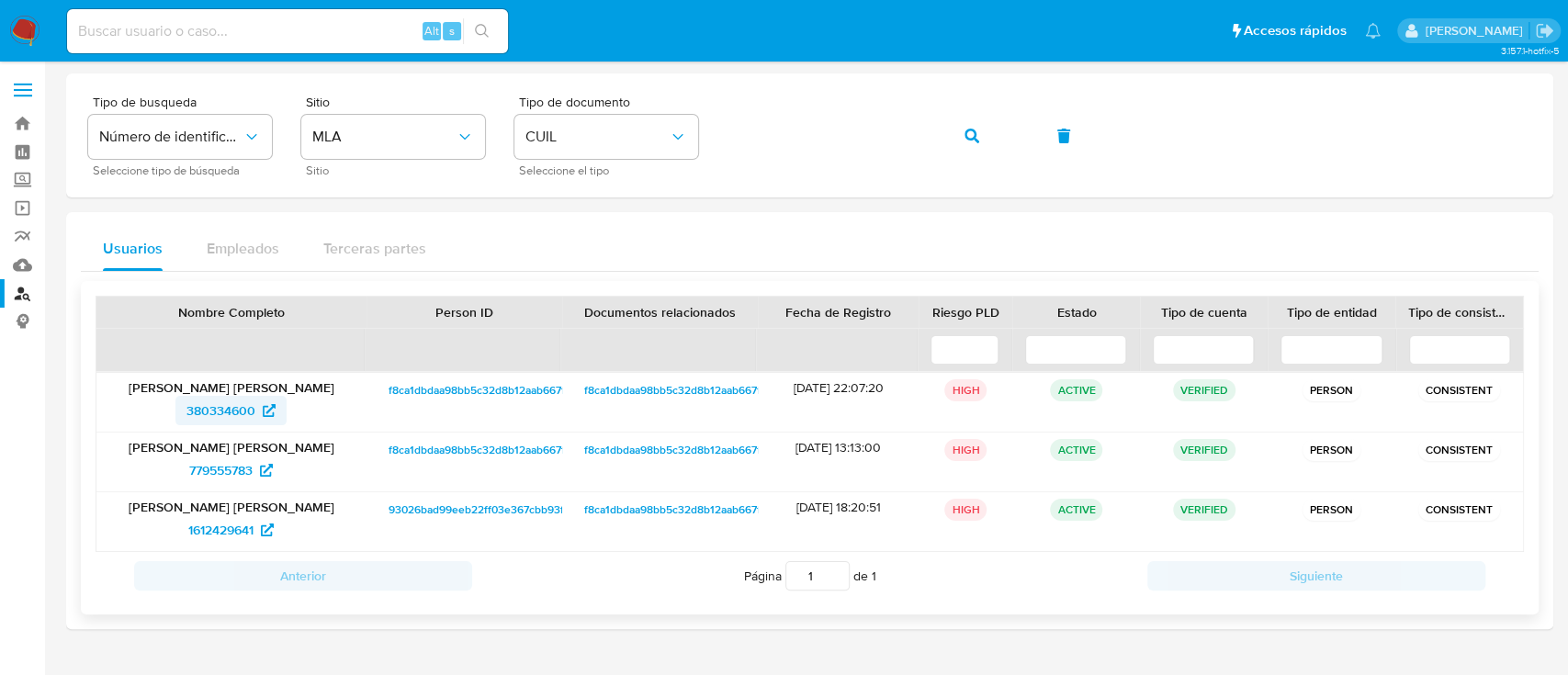
click at [248, 401] on span "380334600" at bounding box center [220, 411] width 68 height 29
click at [983, 136] on button "button" at bounding box center [972, 136] width 63 height 44
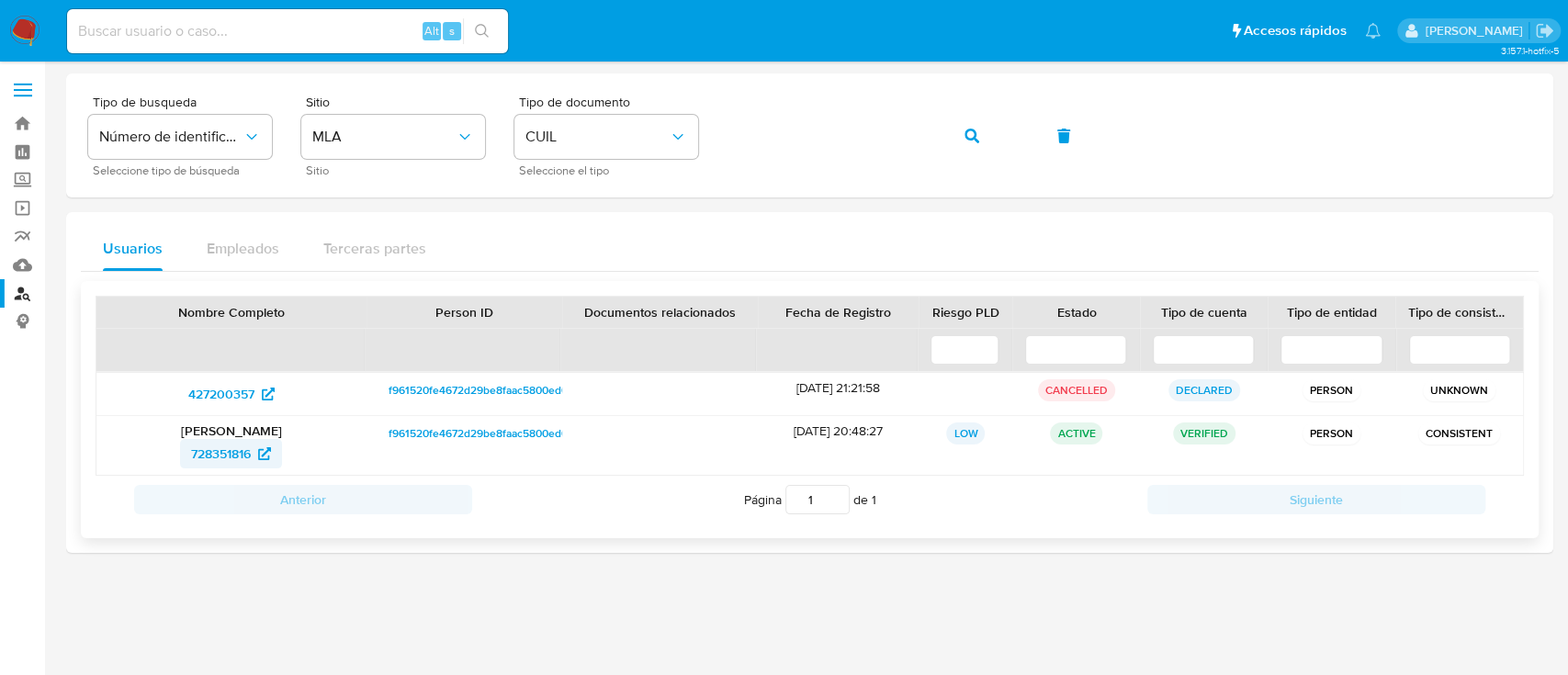
click at [242, 449] on span "728351816" at bounding box center [220, 453] width 60 height 29
click at [947, 133] on button "button" at bounding box center [972, 136] width 63 height 44
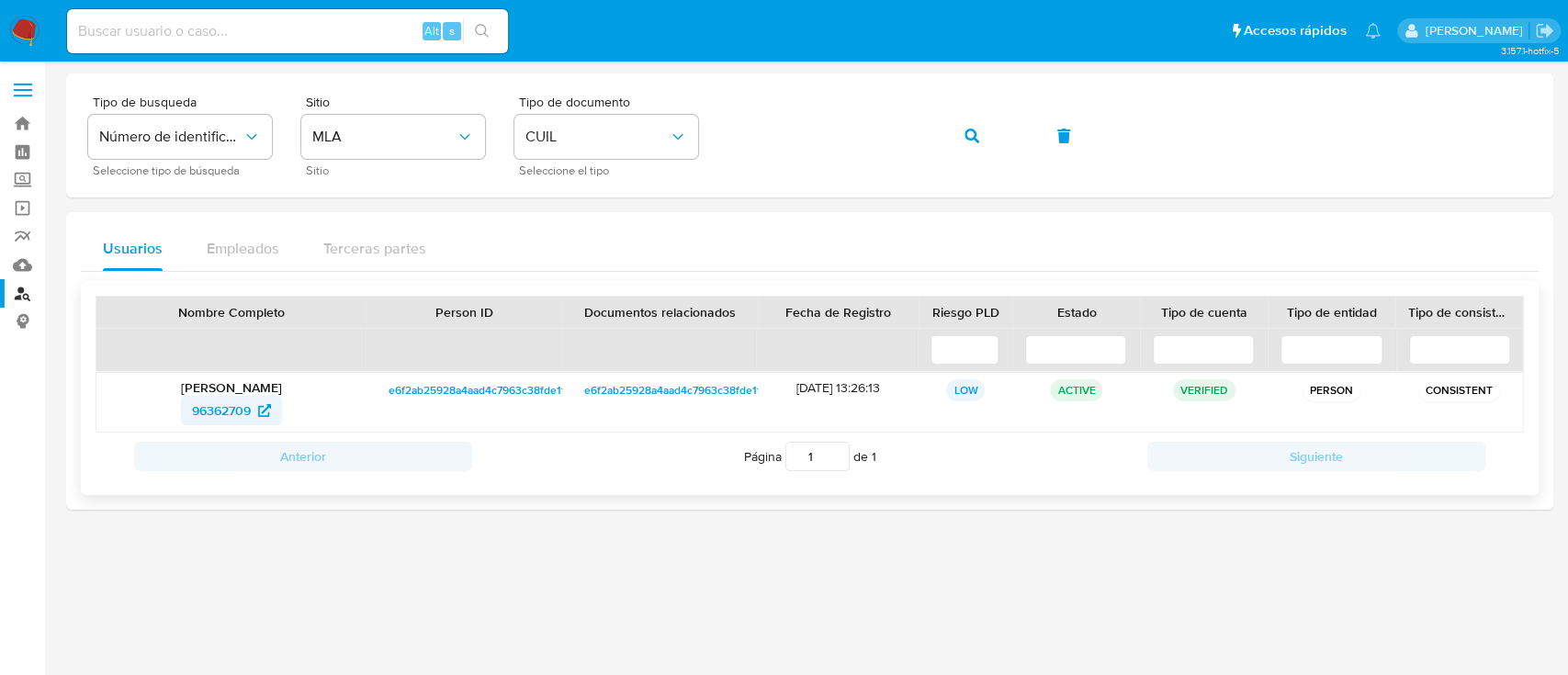
click at [235, 415] on span "96362709" at bounding box center [221, 411] width 59 height 29
click at [989, 125] on button "button" at bounding box center [972, 136] width 63 height 44
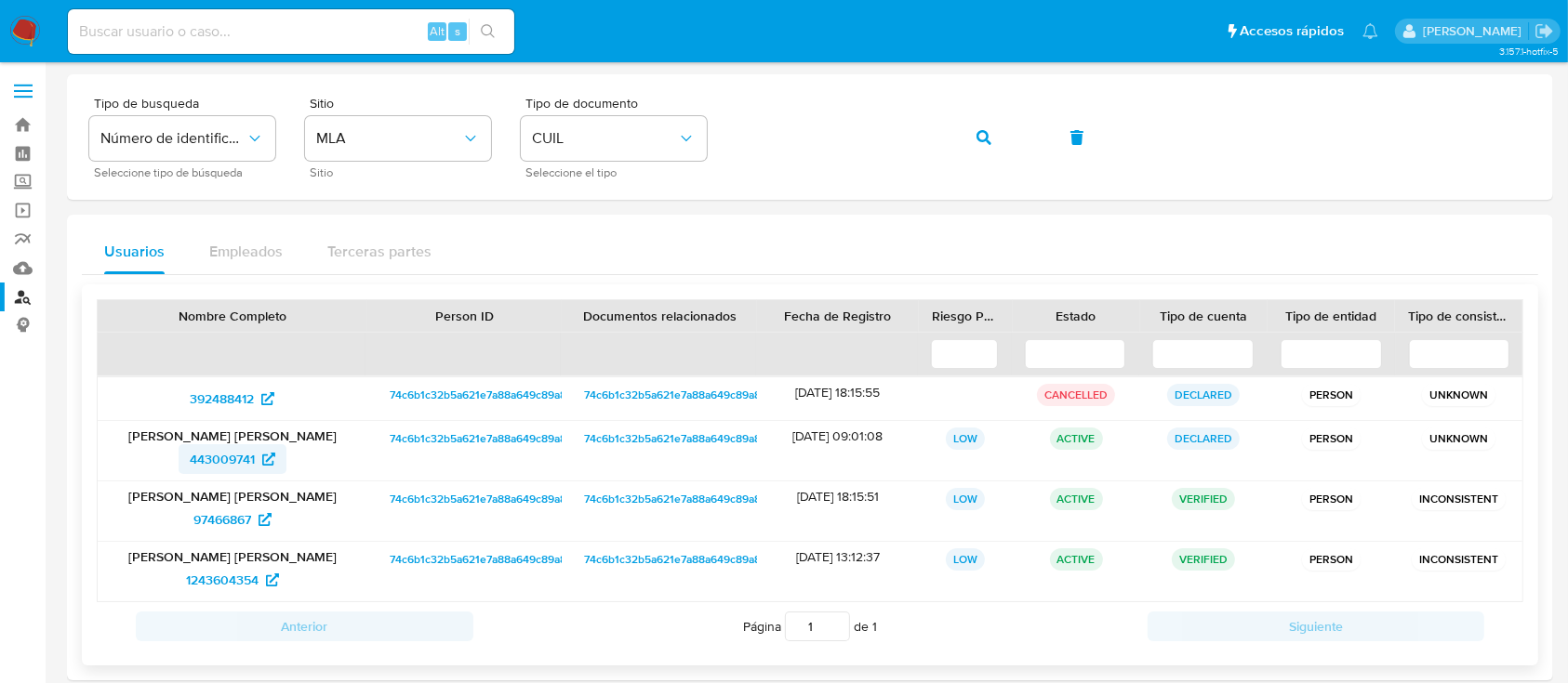
click at [249, 463] on span "443009741" at bounding box center [222, 459] width 65 height 30
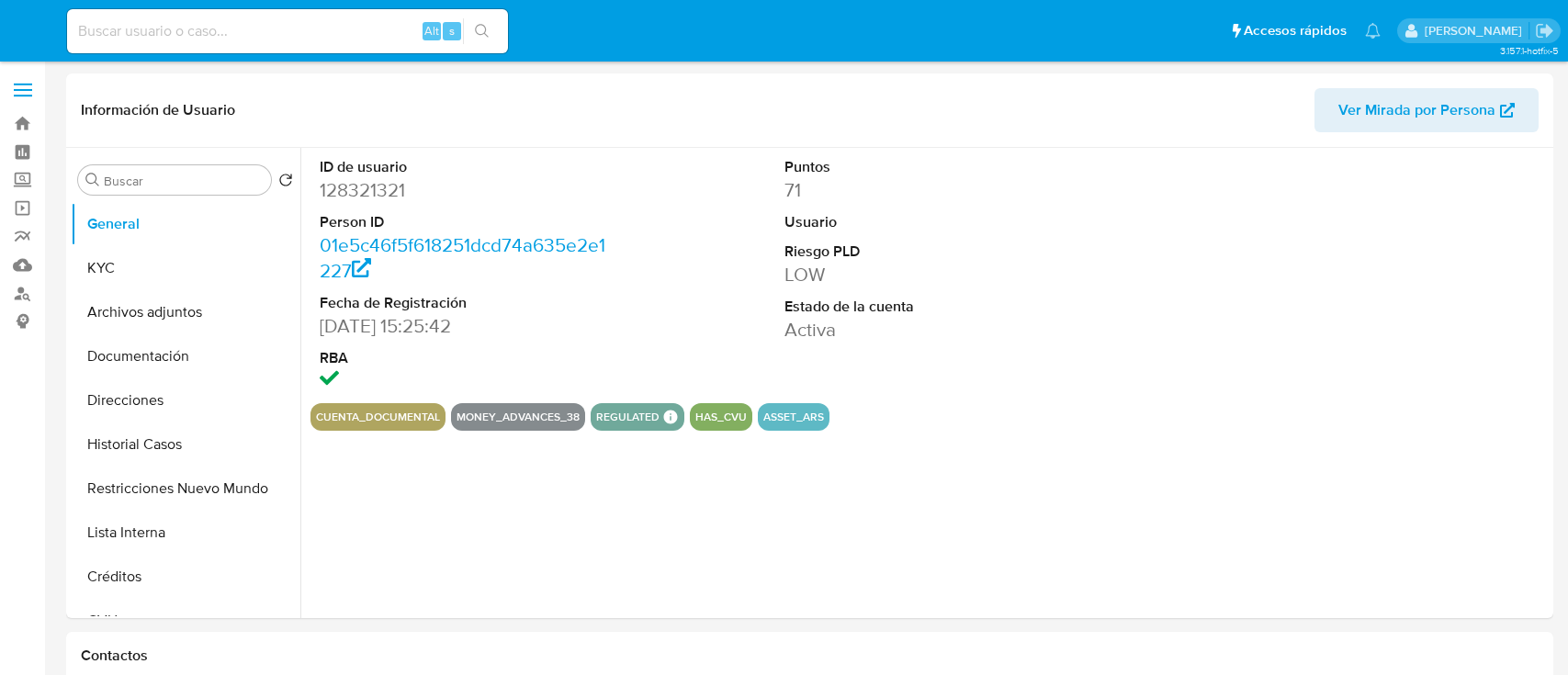
select select "10"
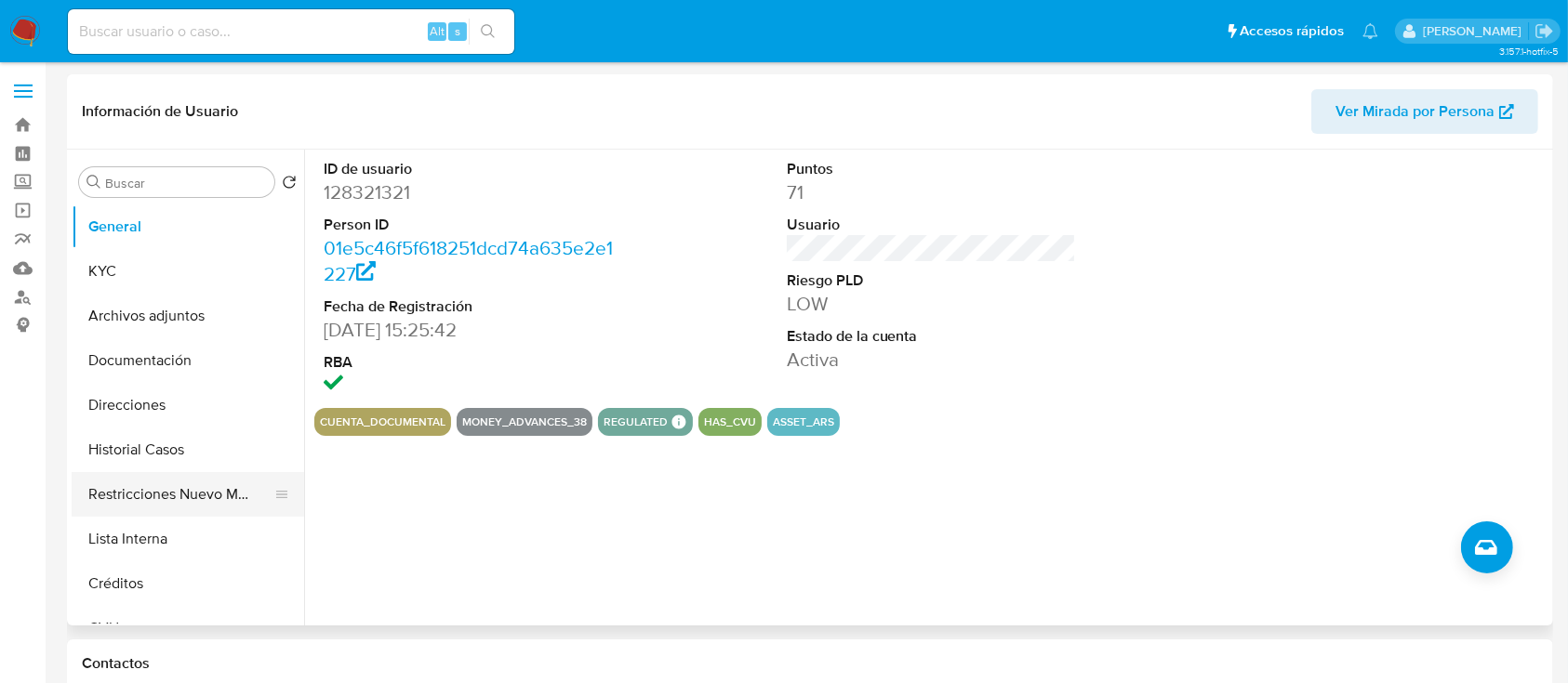
click at [159, 506] on button "Restricciones Nuevo Mundo" at bounding box center [180, 494] width 218 height 44
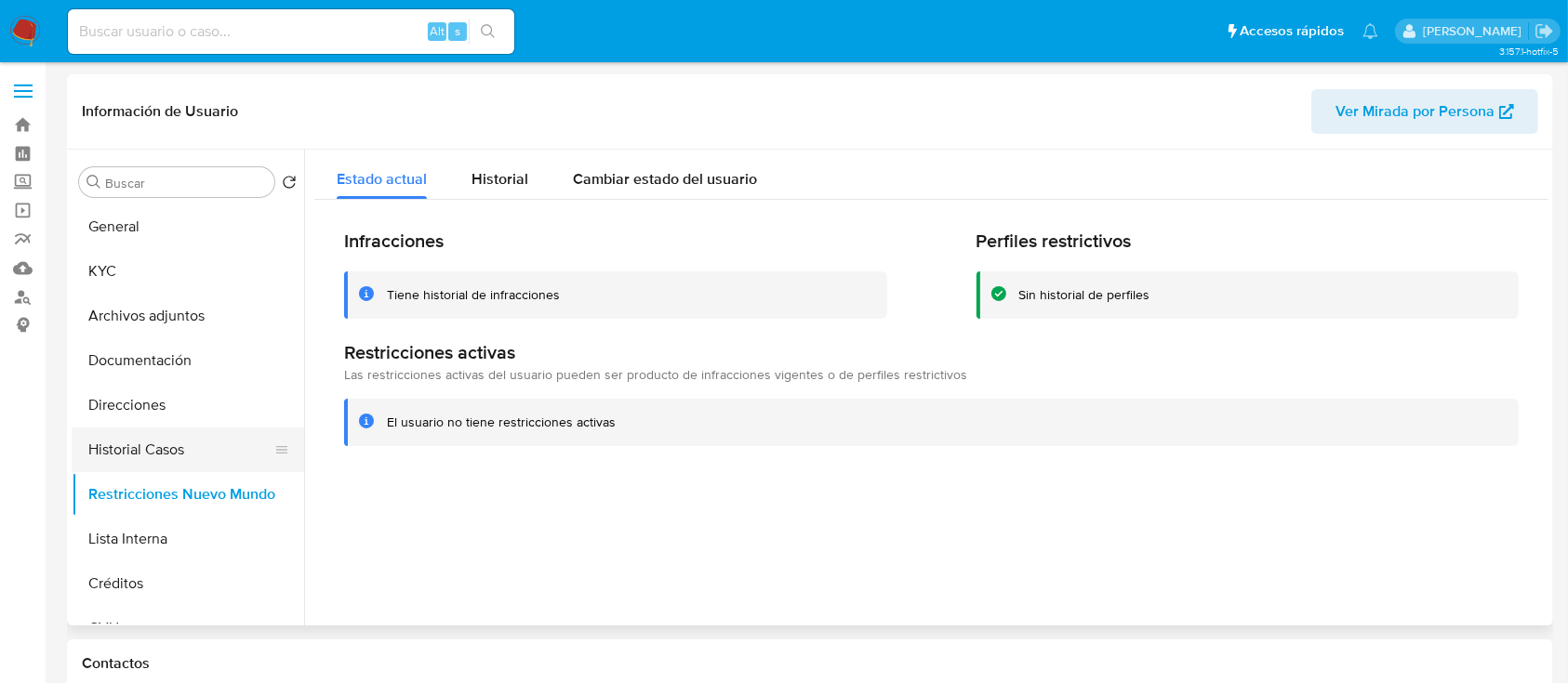
click at [124, 452] on button "Historial Casos" at bounding box center [180, 450] width 218 height 44
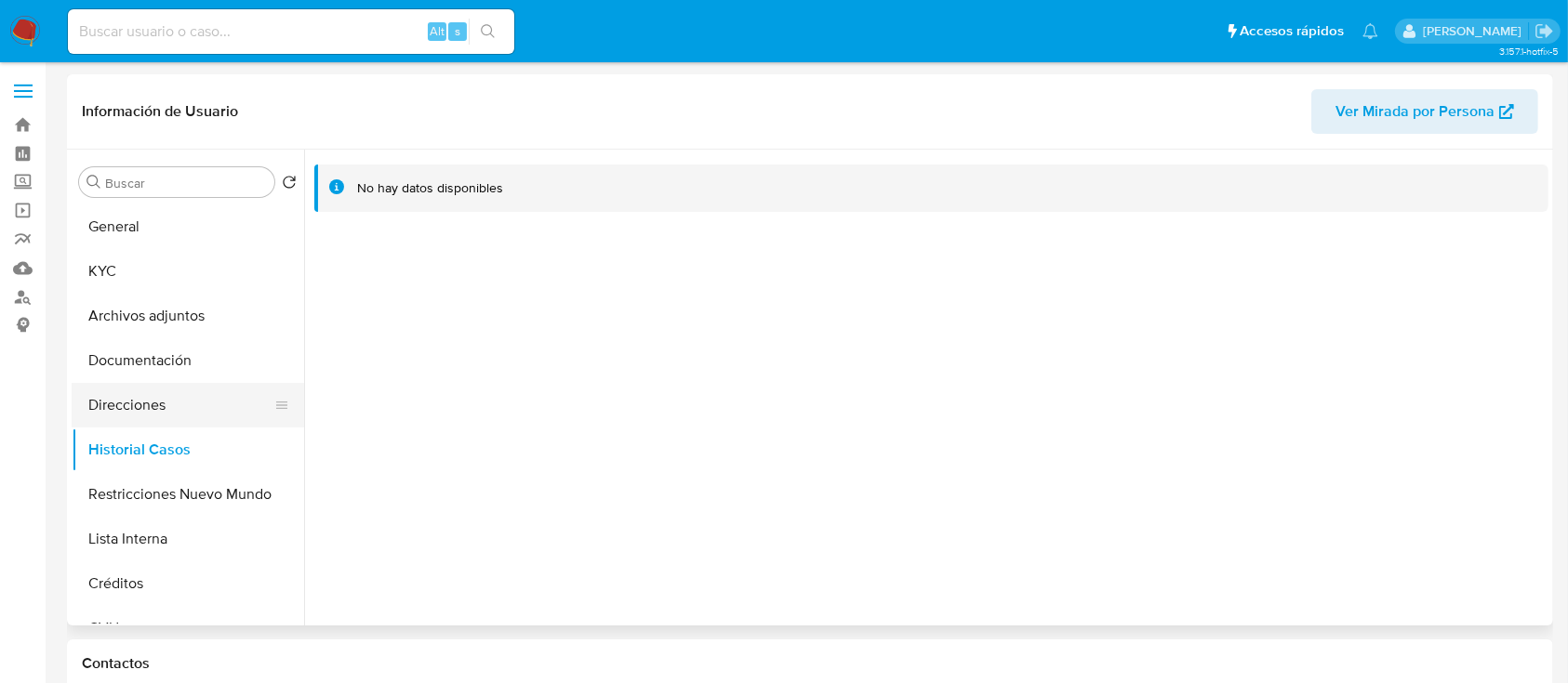
click at [147, 393] on button "Direcciones" at bounding box center [180, 405] width 218 height 44
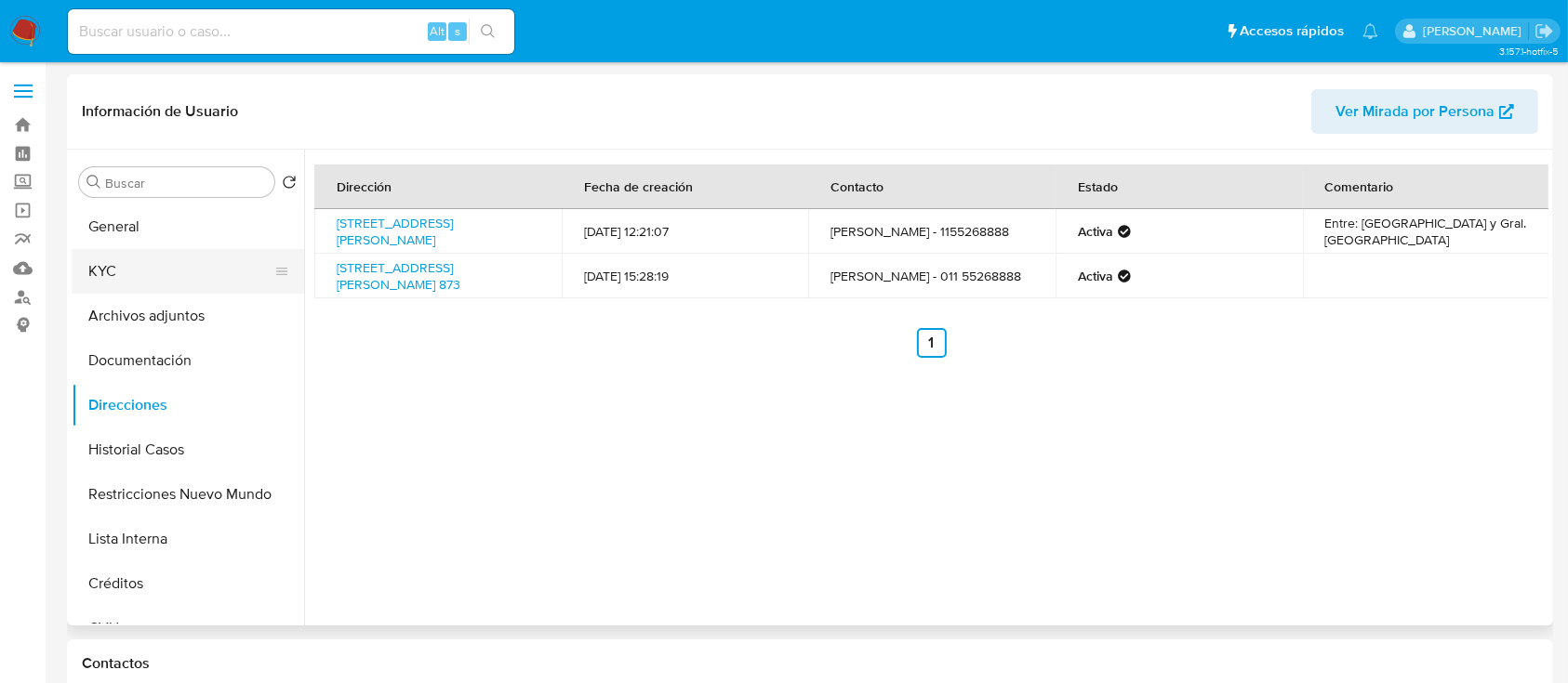
click at [146, 264] on button "KYC" at bounding box center [180, 271] width 218 height 44
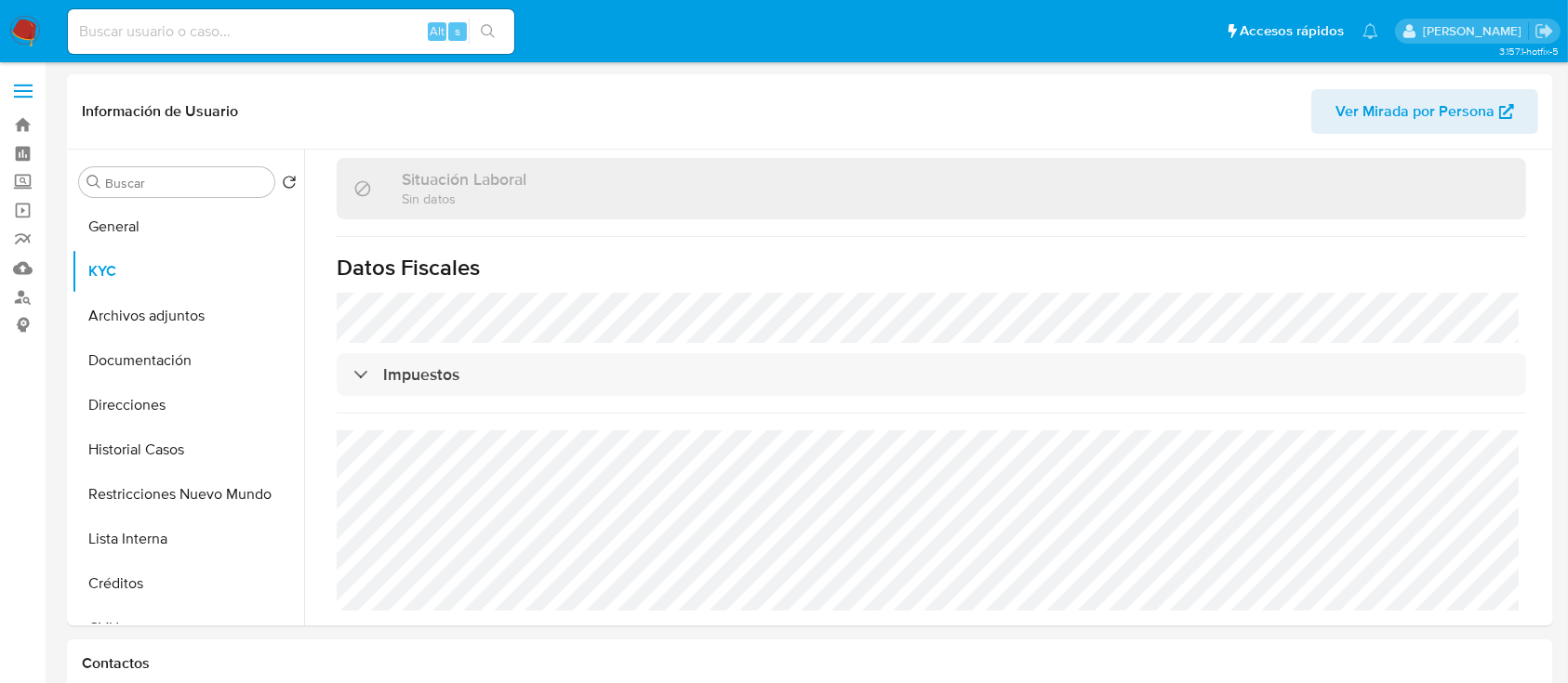
scroll to position [943, 0]
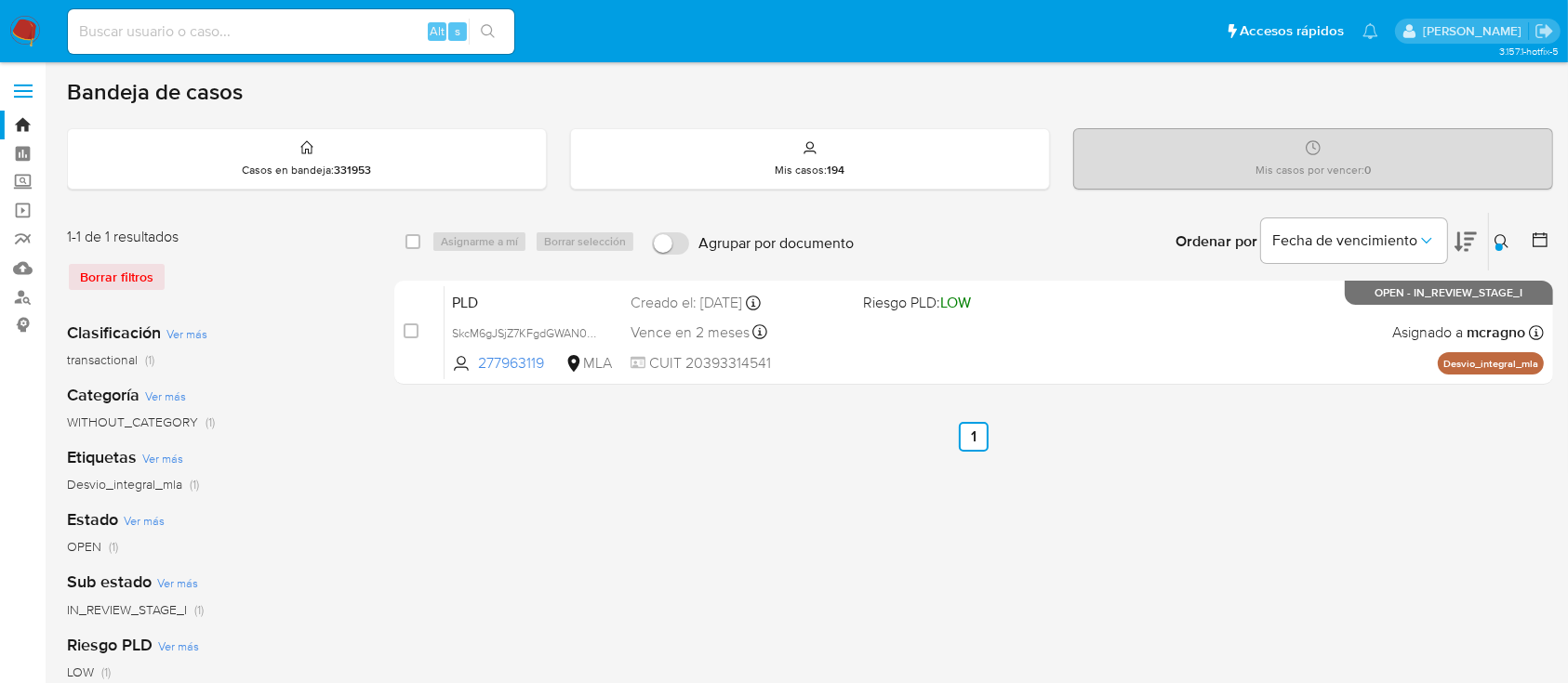
click at [1488, 232] on div "Ingrese ID de usuario o caso 277963119 Buscar Borrar filtros" at bounding box center [1504, 241] width 32 height 58
click at [1498, 237] on icon at bounding box center [1502, 241] width 14 height 14
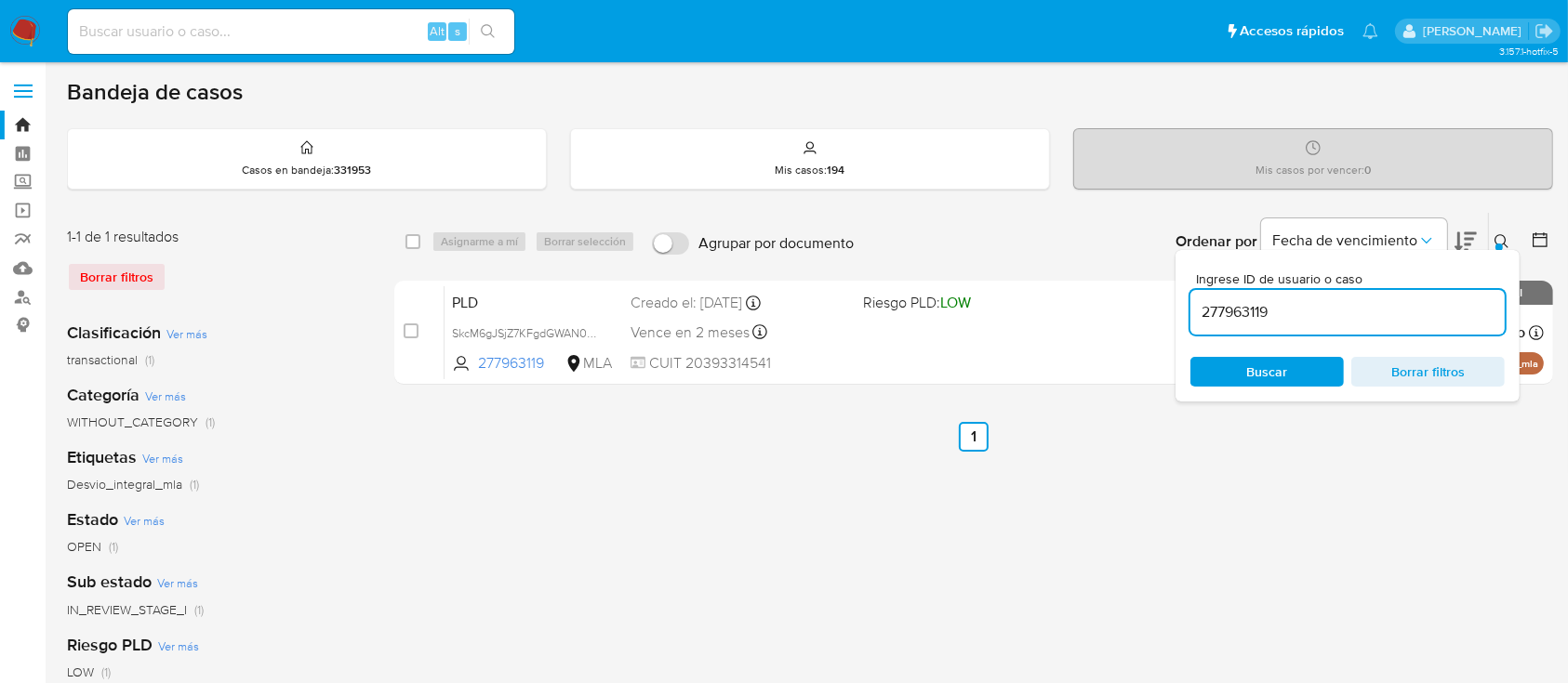
click at [1339, 310] on input "277963119" at bounding box center [1348, 312] width 315 height 24
type input "177868865"
click at [1499, 240] on icon at bounding box center [1502, 241] width 14 height 14
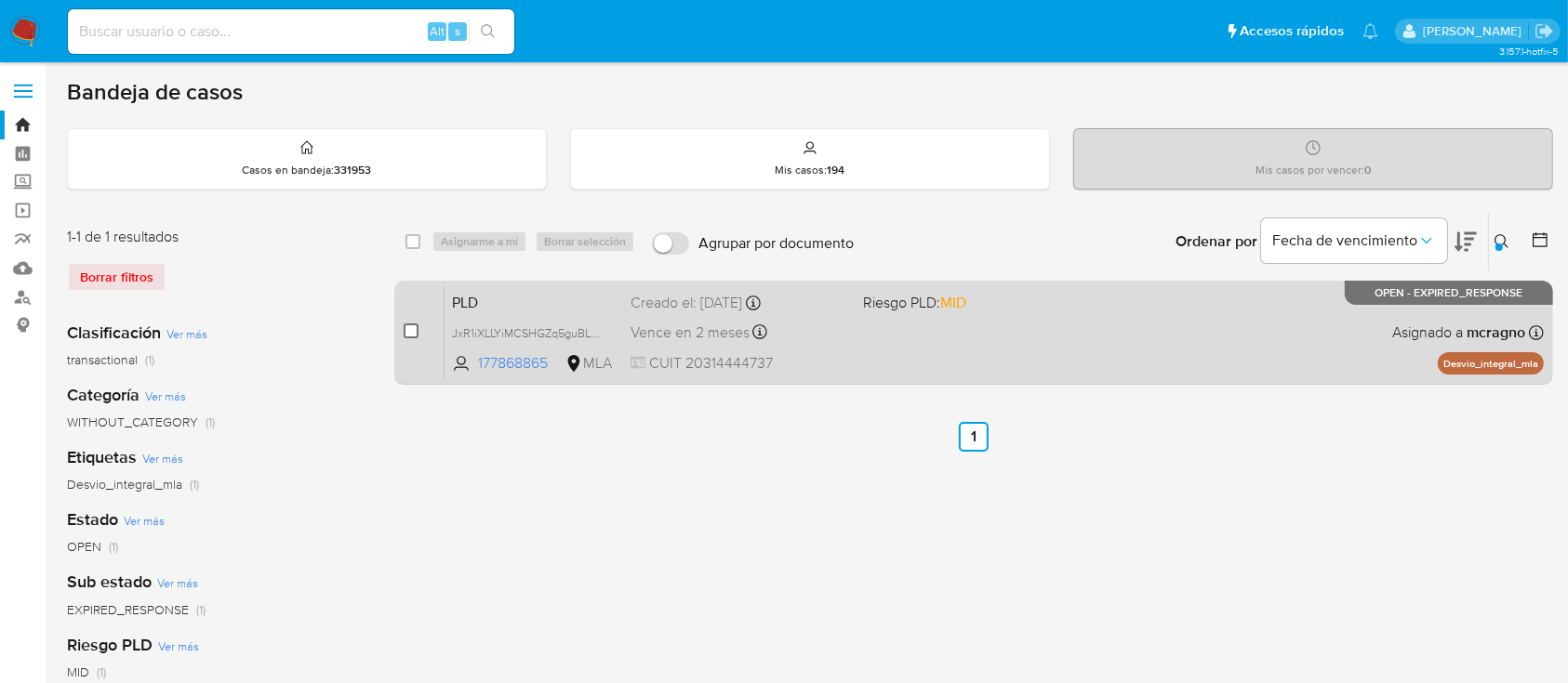
click at [415, 326] on input "checkbox" at bounding box center [410, 330] width 14 height 14
checkbox input "true"
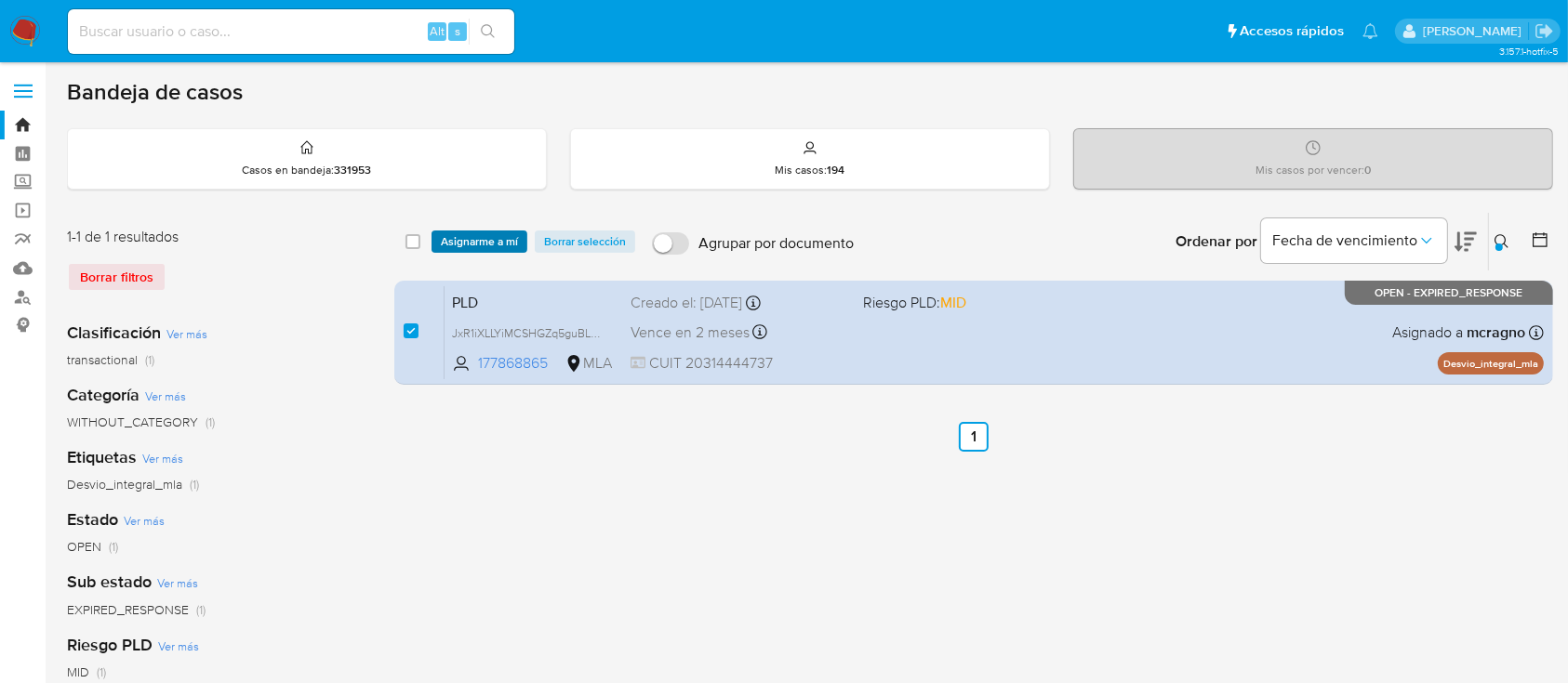
click at [476, 235] on span "Asignarme a mí" at bounding box center [479, 241] width 77 height 18
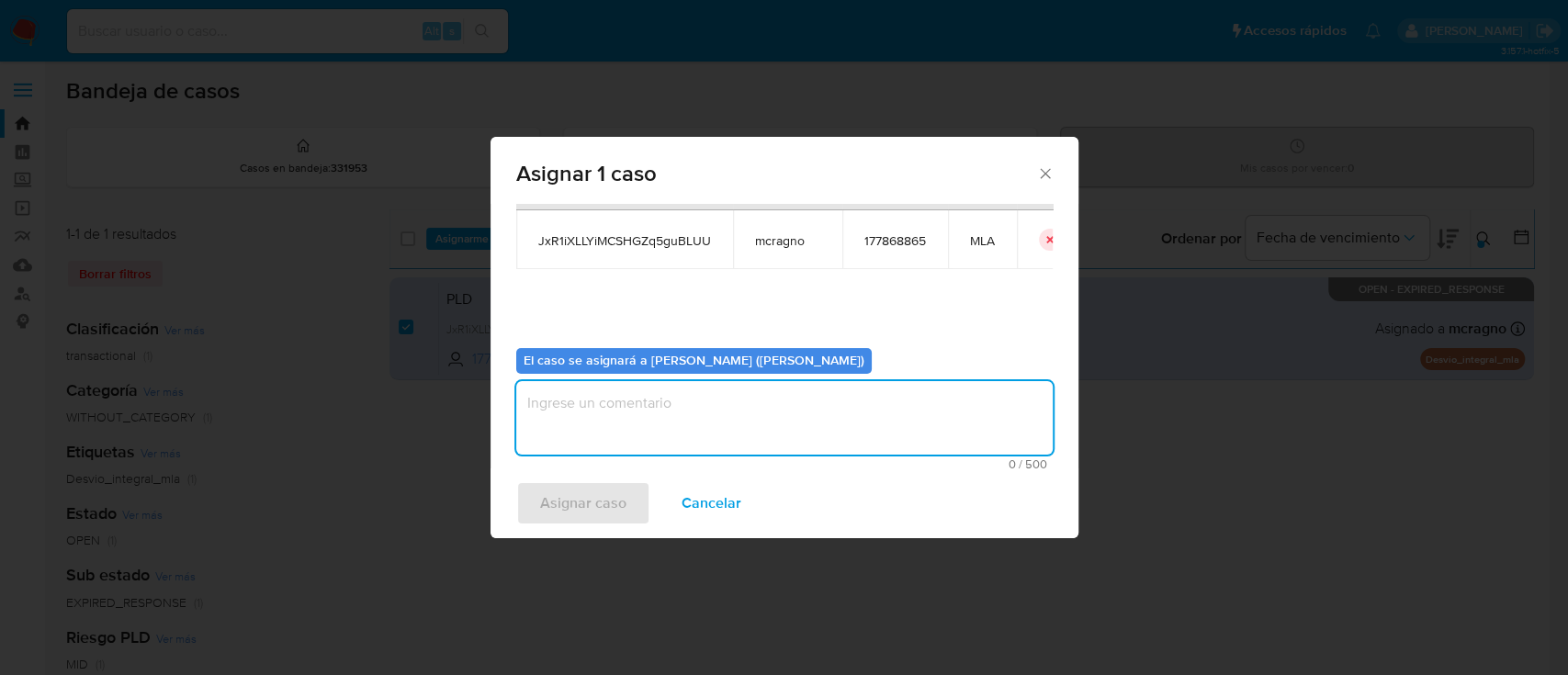
scroll to position [94, 0]
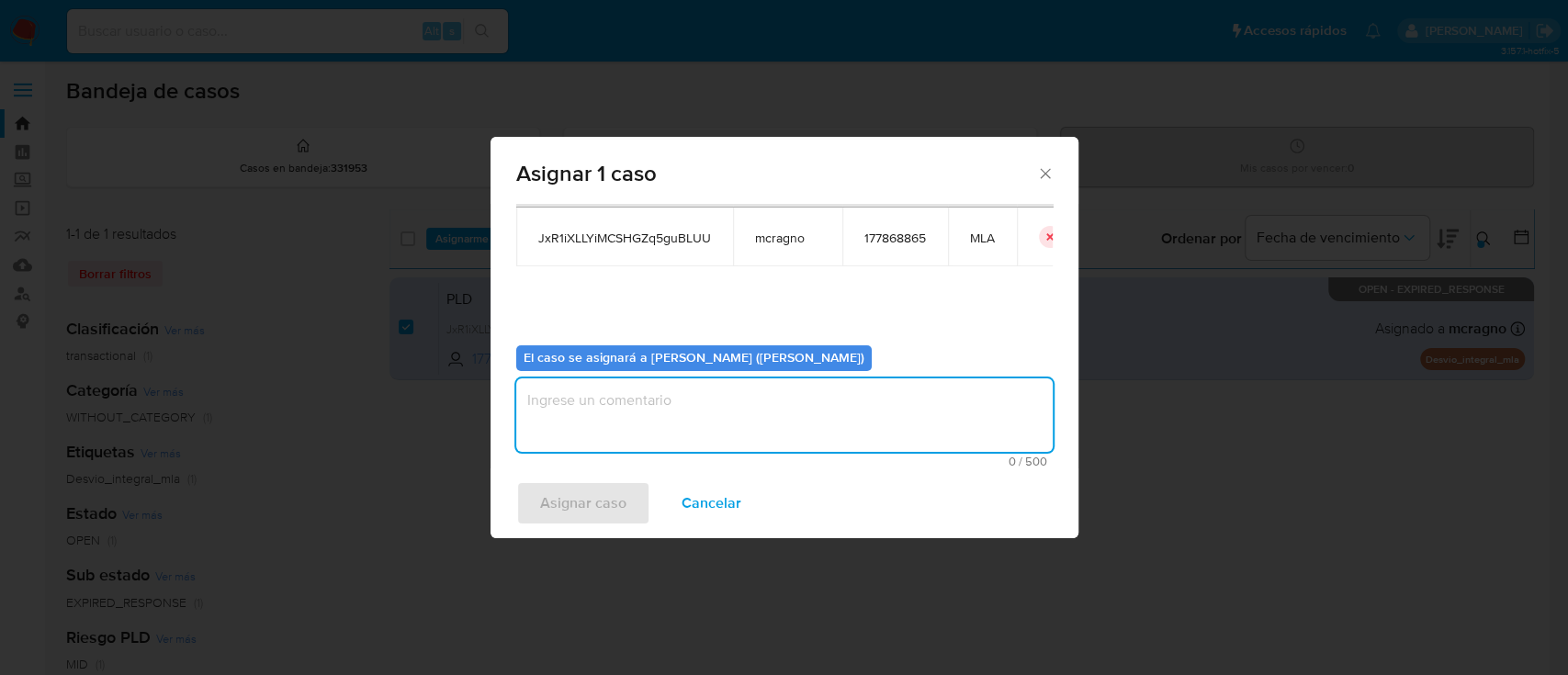
drag, startPoint x: 657, startPoint y: 409, endPoint x: 597, endPoint y: 499, distance: 108.2
click at [658, 409] on textarea "assign-modal" at bounding box center [784, 415] width 536 height 73
click at [590, 502] on span "Asignar caso" at bounding box center [583, 503] width 86 height 41
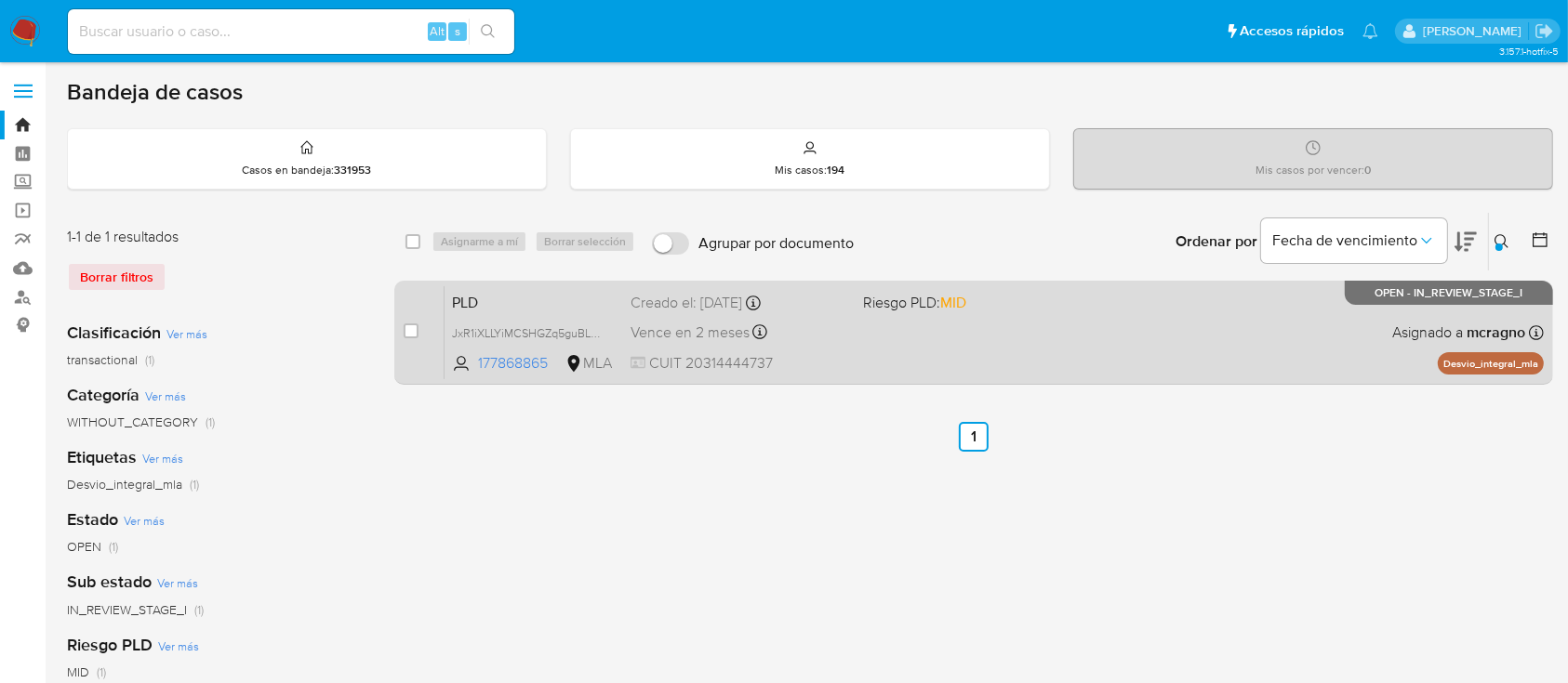
click at [941, 360] on div "PLD JxR1iXLLYiMCSHGZq5guBLUU 177868865 MLA Riesgo PLD: MID Creado el: 12/08/202…" at bounding box center [994, 333] width 1099 height 94
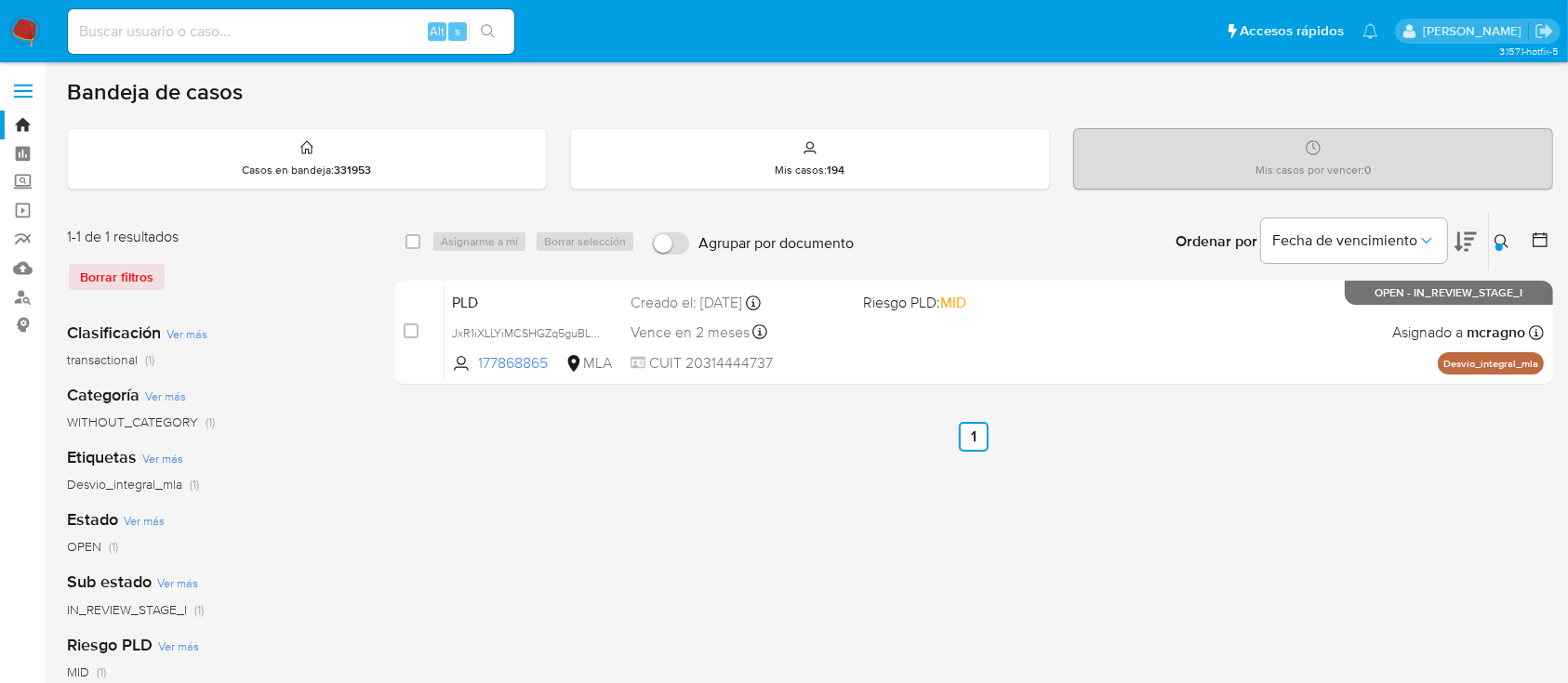
click at [1505, 236] on icon at bounding box center [1502, 241] width 13 height 13
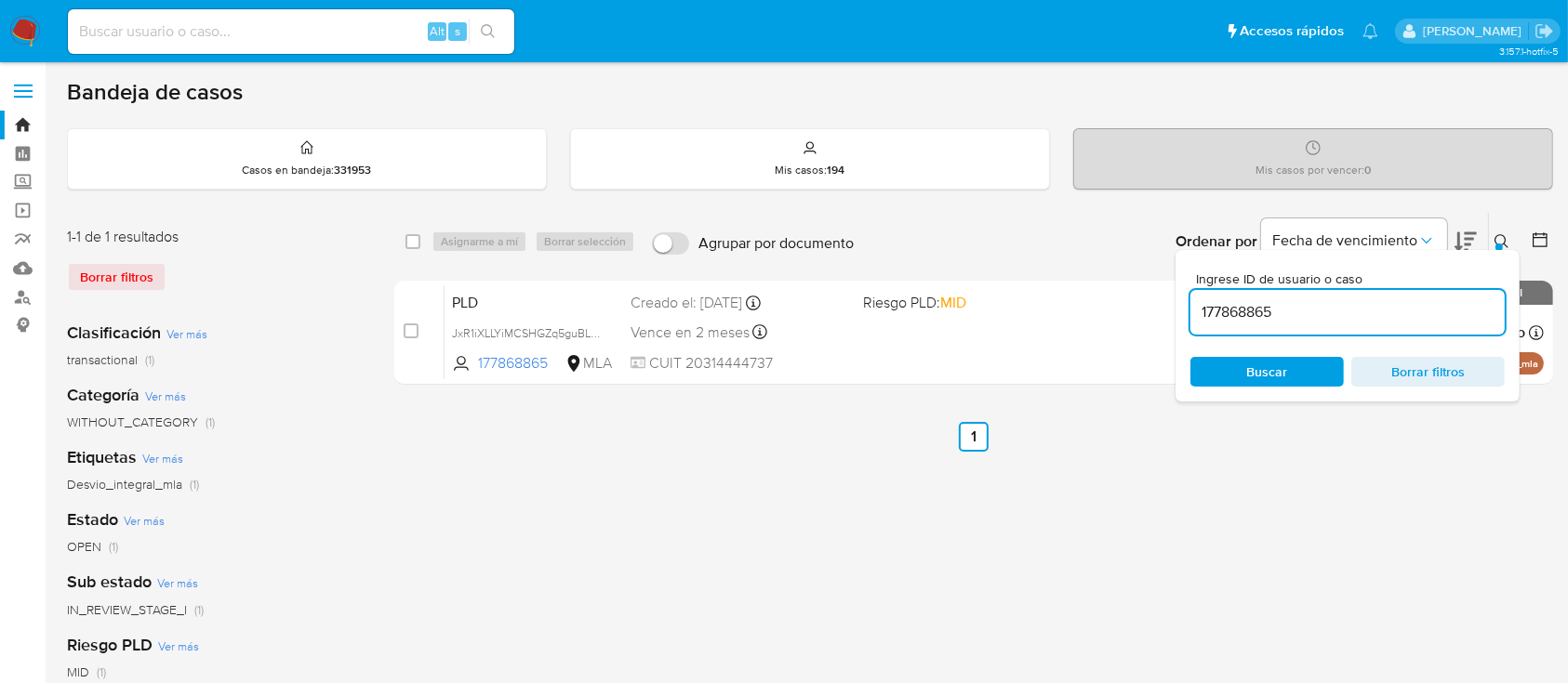
click at [1427, 305] on input "177868865" at bounding box center [1348, 312] width 315 height 24
type input "387694676"
click at [1508, 239] on icon at bounding box center [1502, 241] width 14 height 14
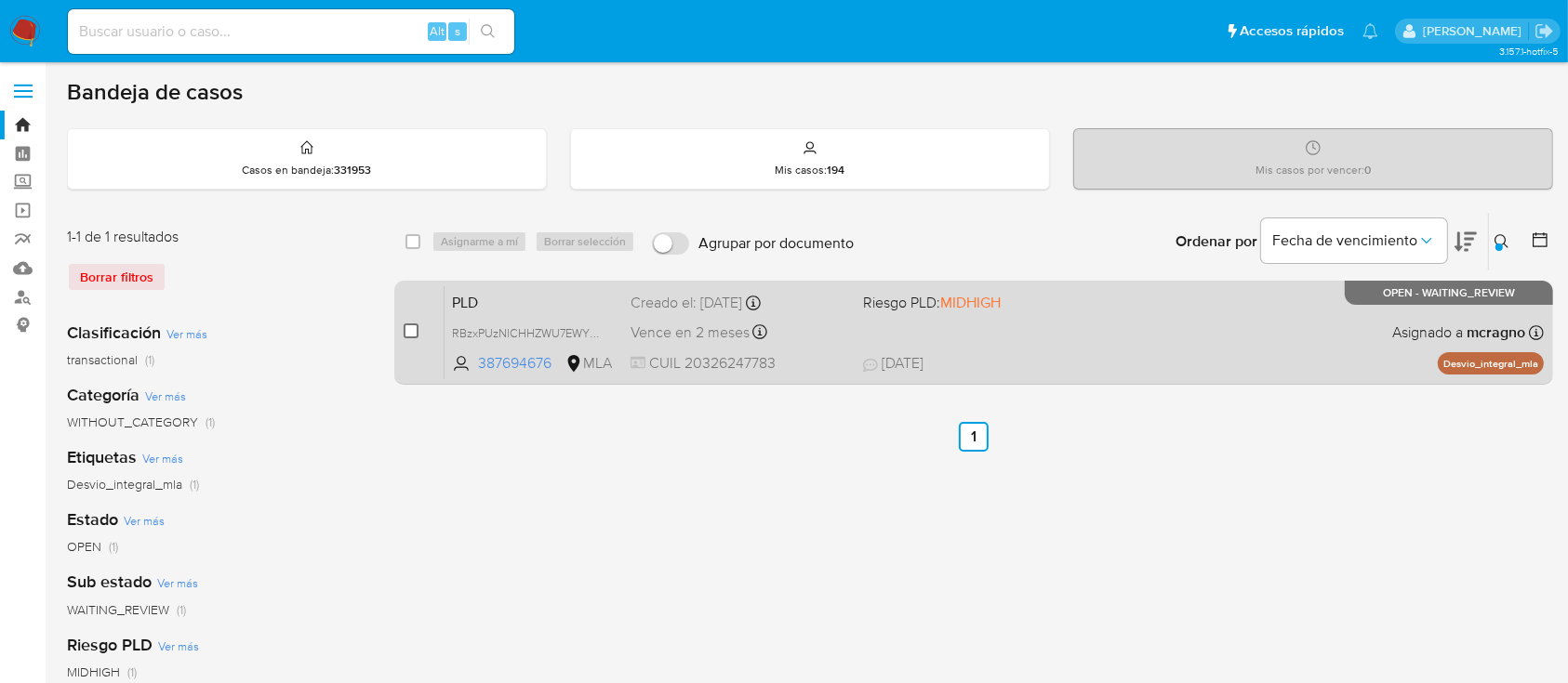
click at [417, 325] on input "checkbox" at bounding box center [410, 330] width 14 height 14
checkbox input "true"
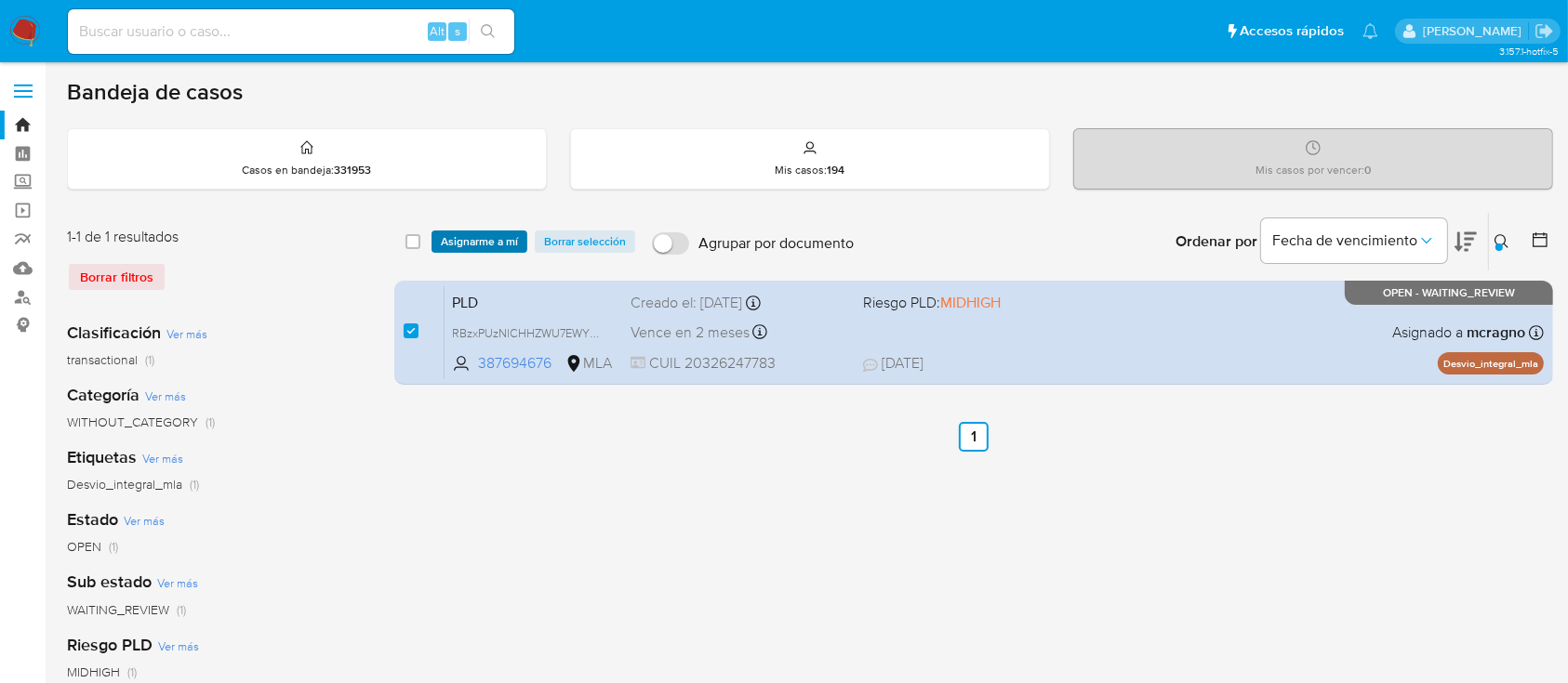
click at [508, 239] on span "Asignarme a mí" at bounding box center [479, 241] width 77 height 18
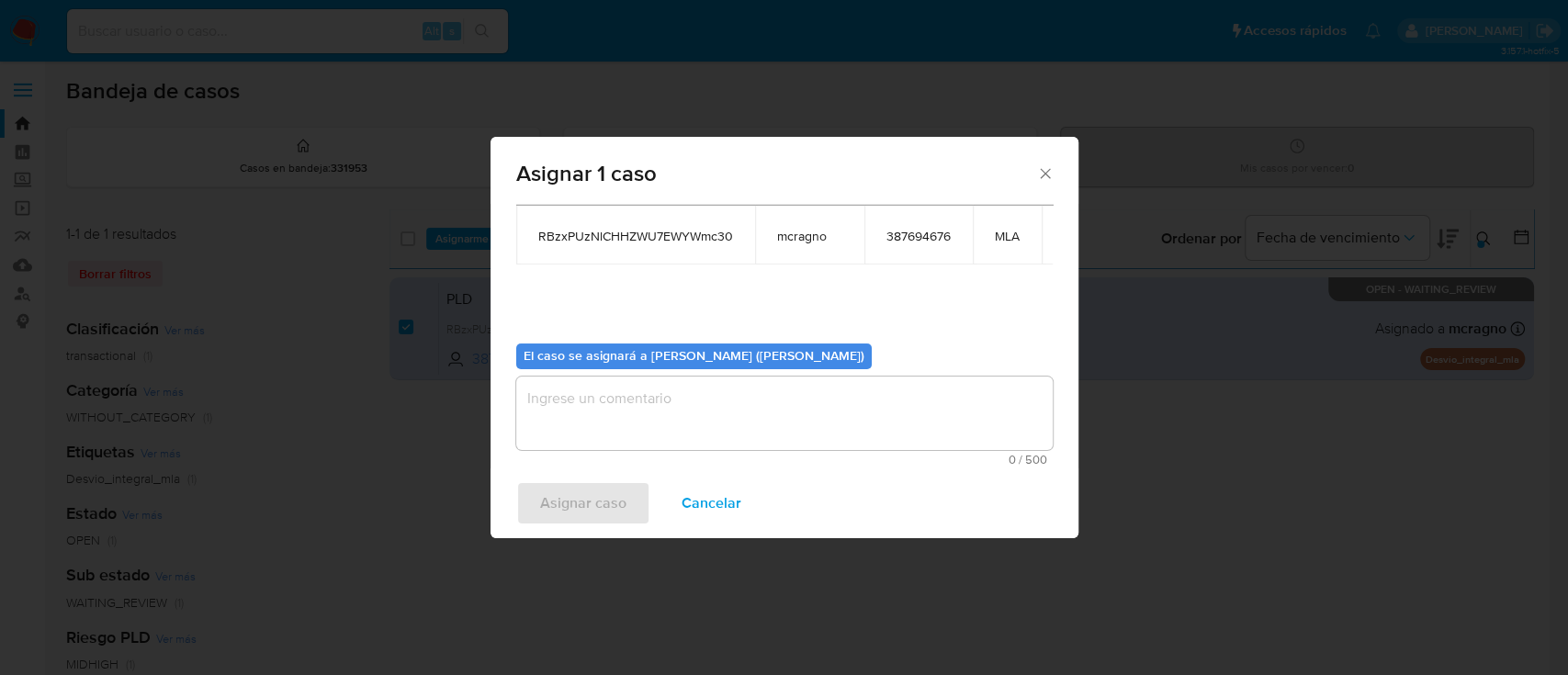
scroll to position [112, 0]
click at [659, 434] on div "0 / 500 500 caracteres restantes" at bounding box center [784, 421] width 536 height 89
click at [659, 403] on textarea "assign-modal" at bounding box center [784, 413] width 536 height 73
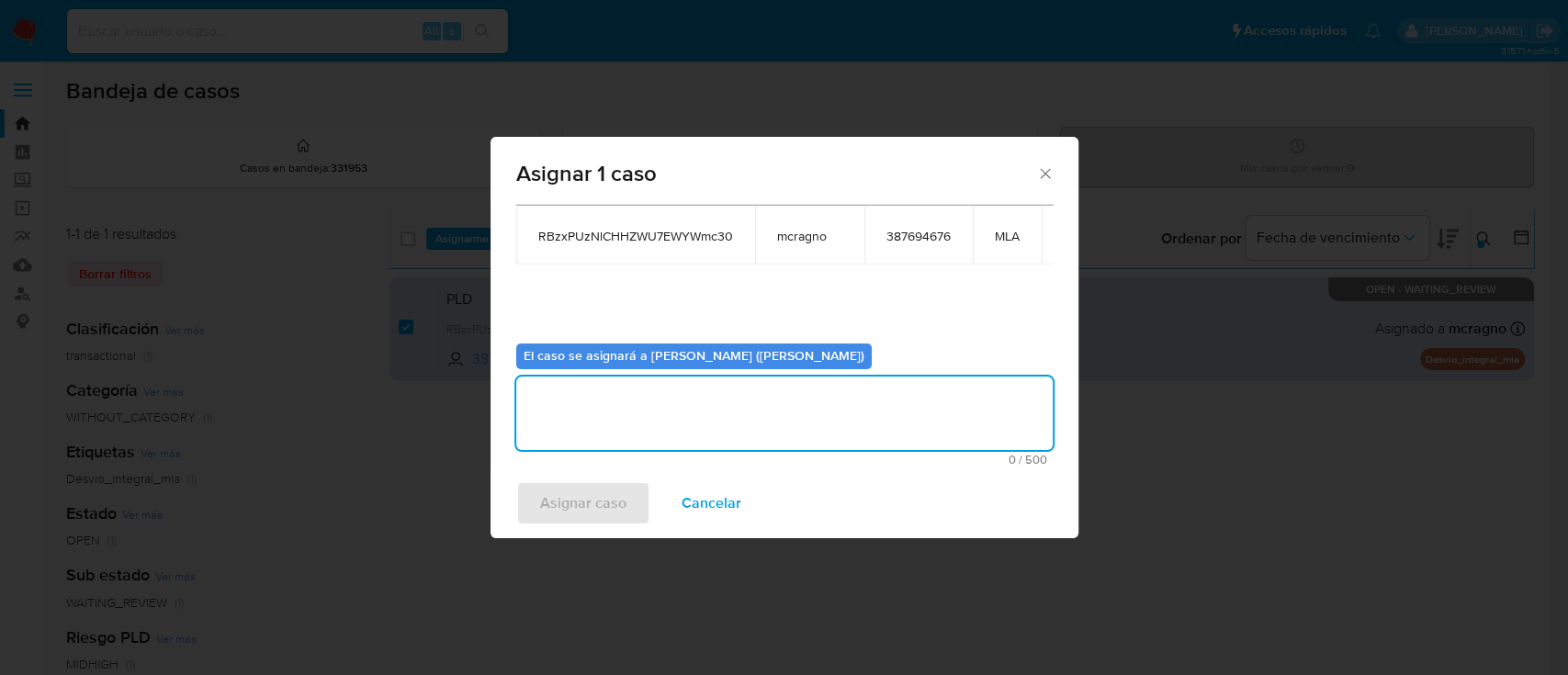
click at [579, 513] on span "Asignar caso" at bounding box center [583, 503] width 86 height 41
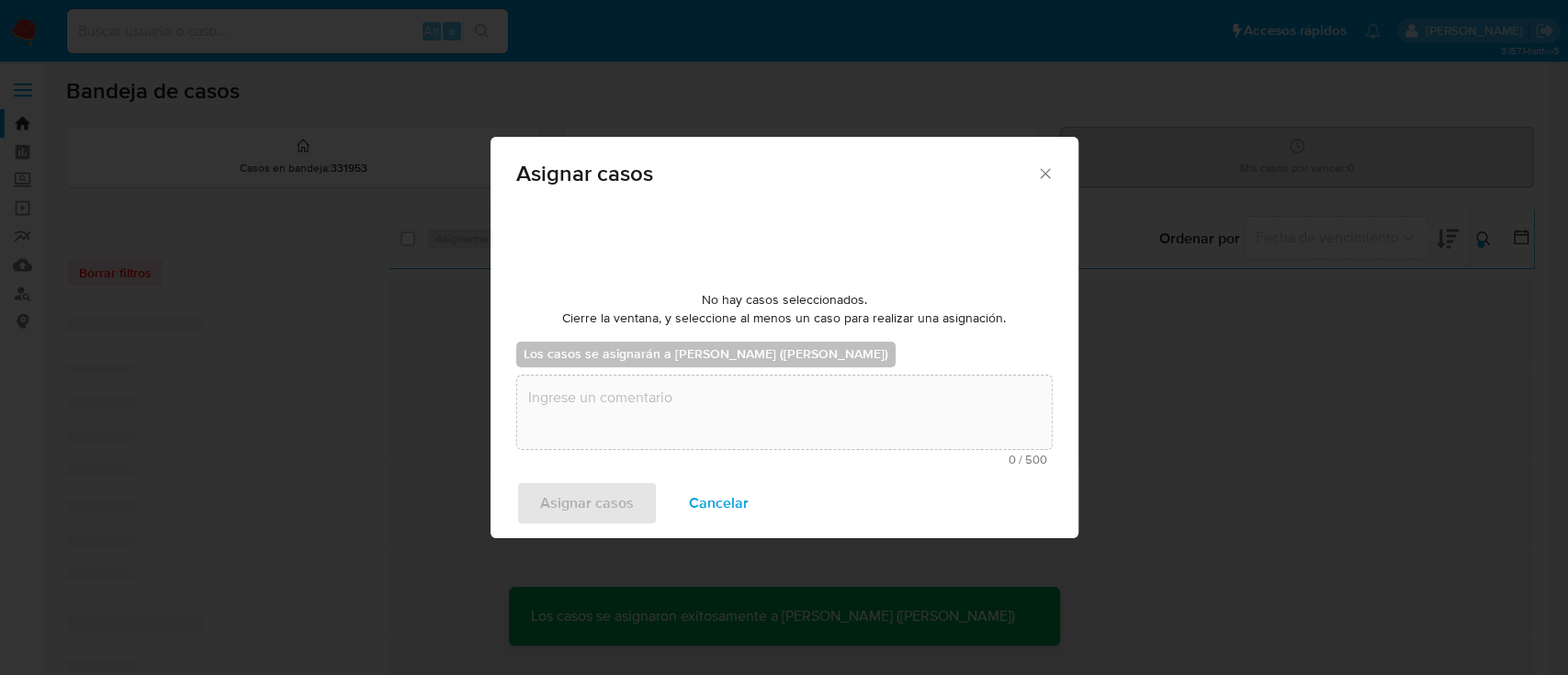
scroll to position [110, 0]
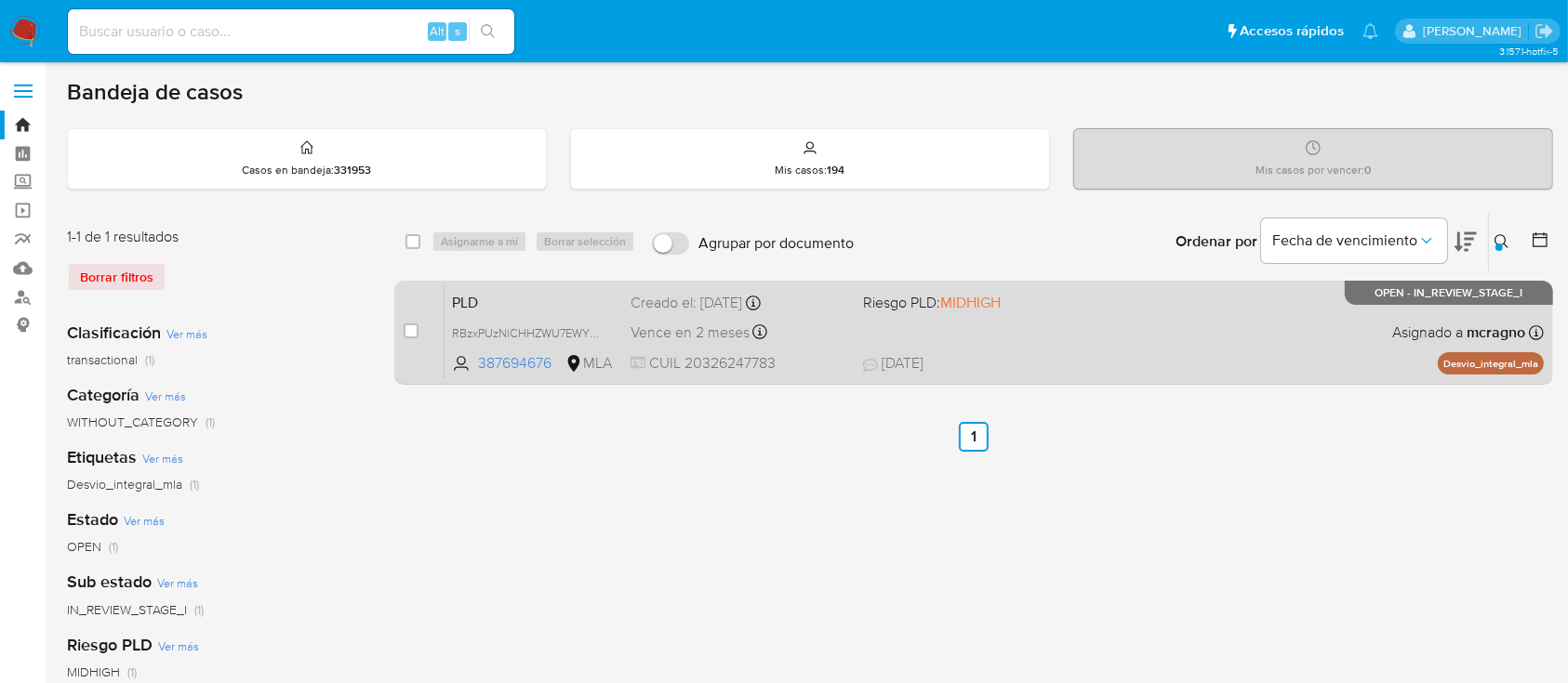
click at [1189, 331] on div "PLD RBzxPUzNlCHHZWU7EWYWmc30 387694676 MLA Riesgo PLD: MIDHIGH Creado el: 12/08…" at bounding box center [994, 333] width 1099 height 94
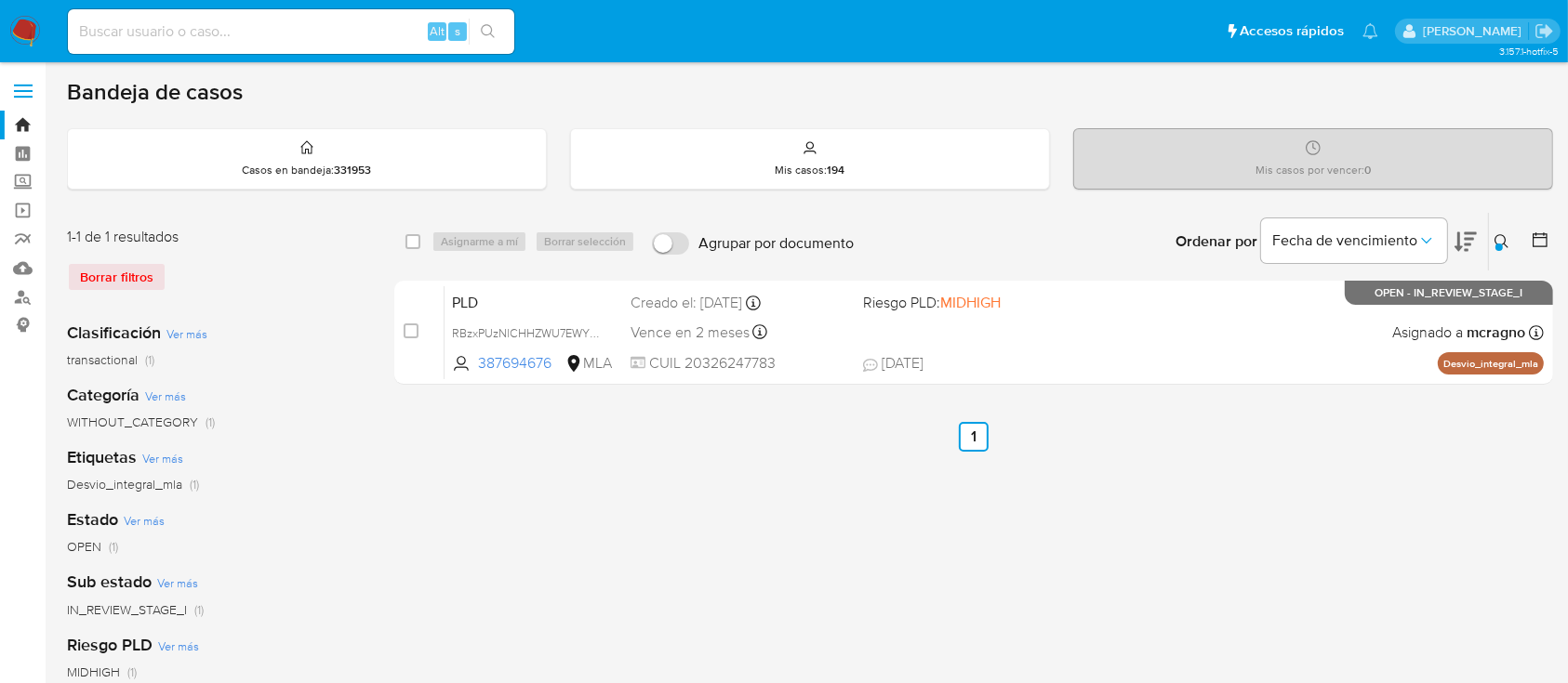
click at [1504, 239] on icon at bounding box center [1502, 241] width 14 height 14
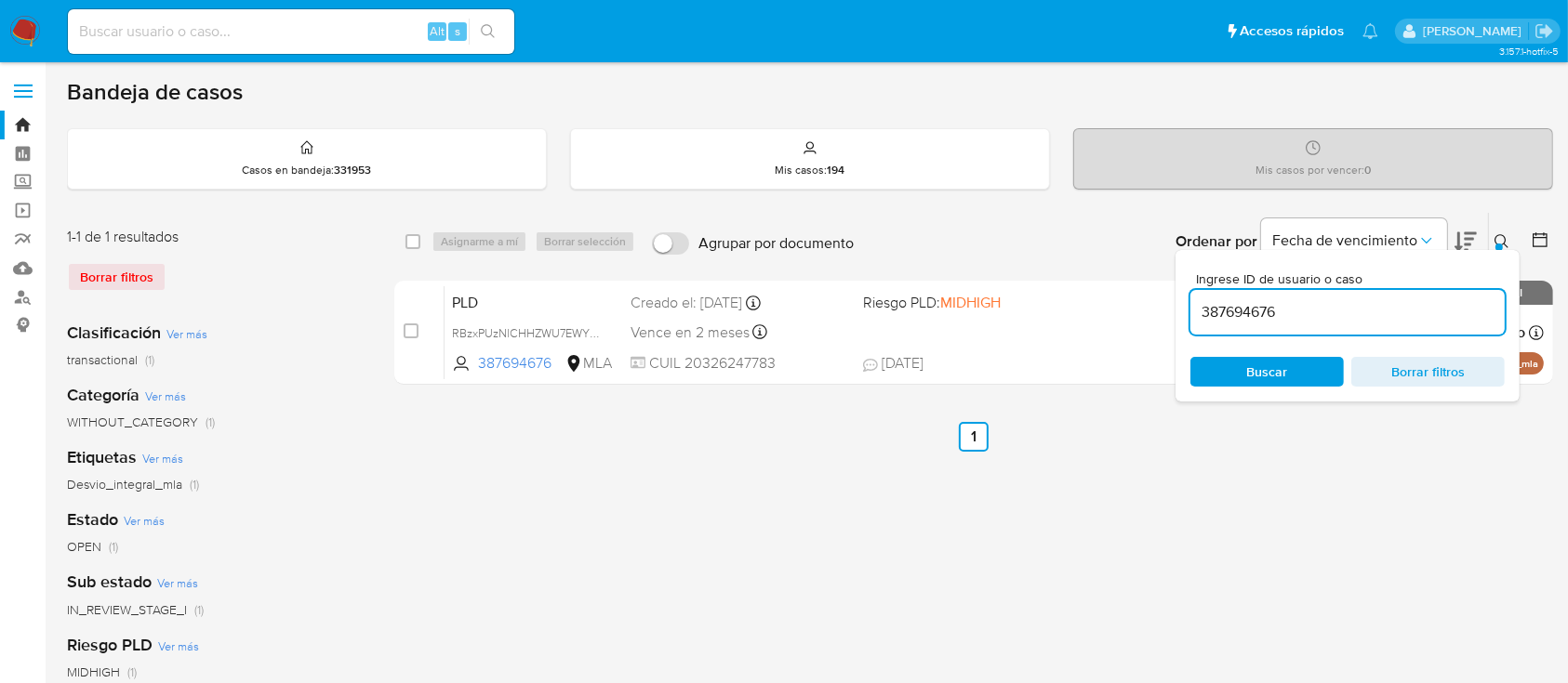
click at [1421, 292] on div "387694676" at bounding box center [1348, 313] width 315 height 44
click at [1426, 310] on input "387694676" at bounding box center [1348, 312] width 315 height 24
paste input "18979697"
type input "18979697"
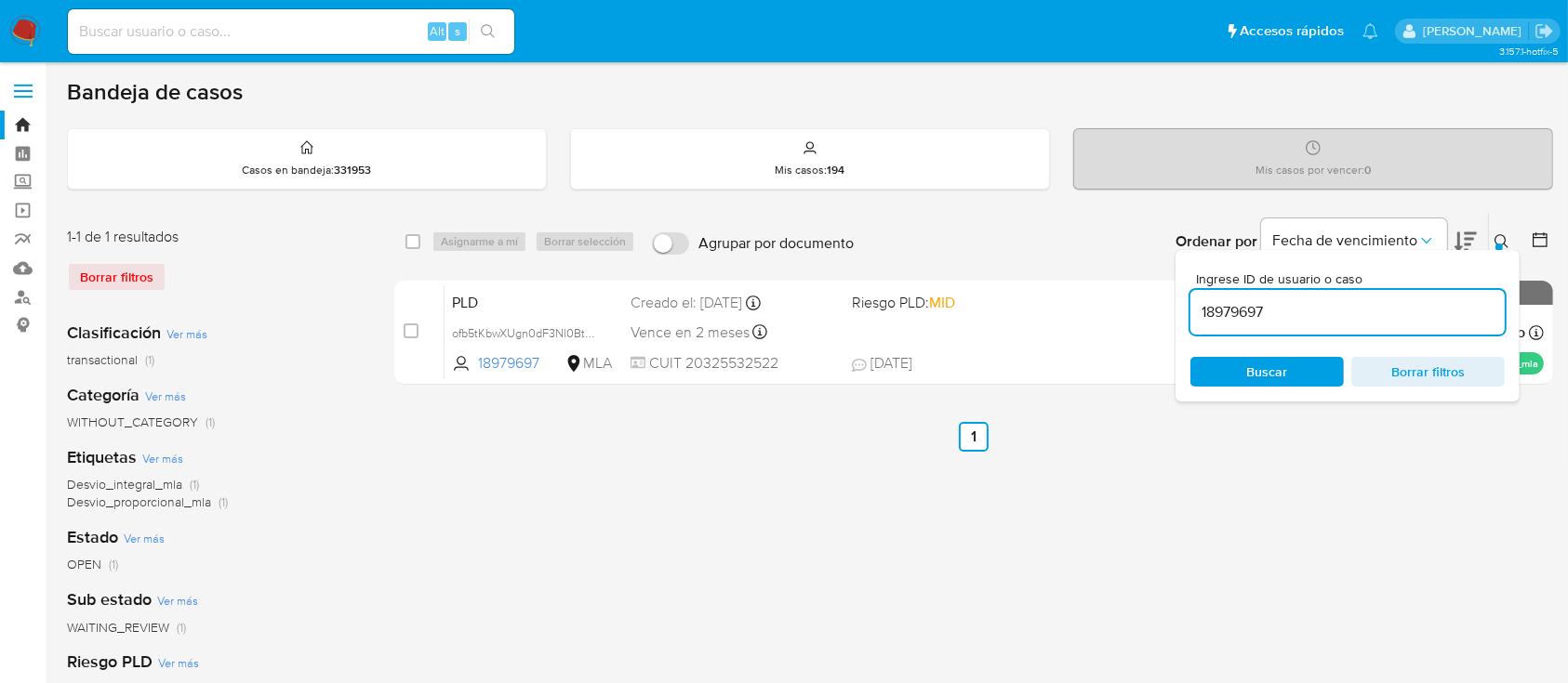
click at [1504, 232] on button at bounding box center [1504, 241] width 31 height 22
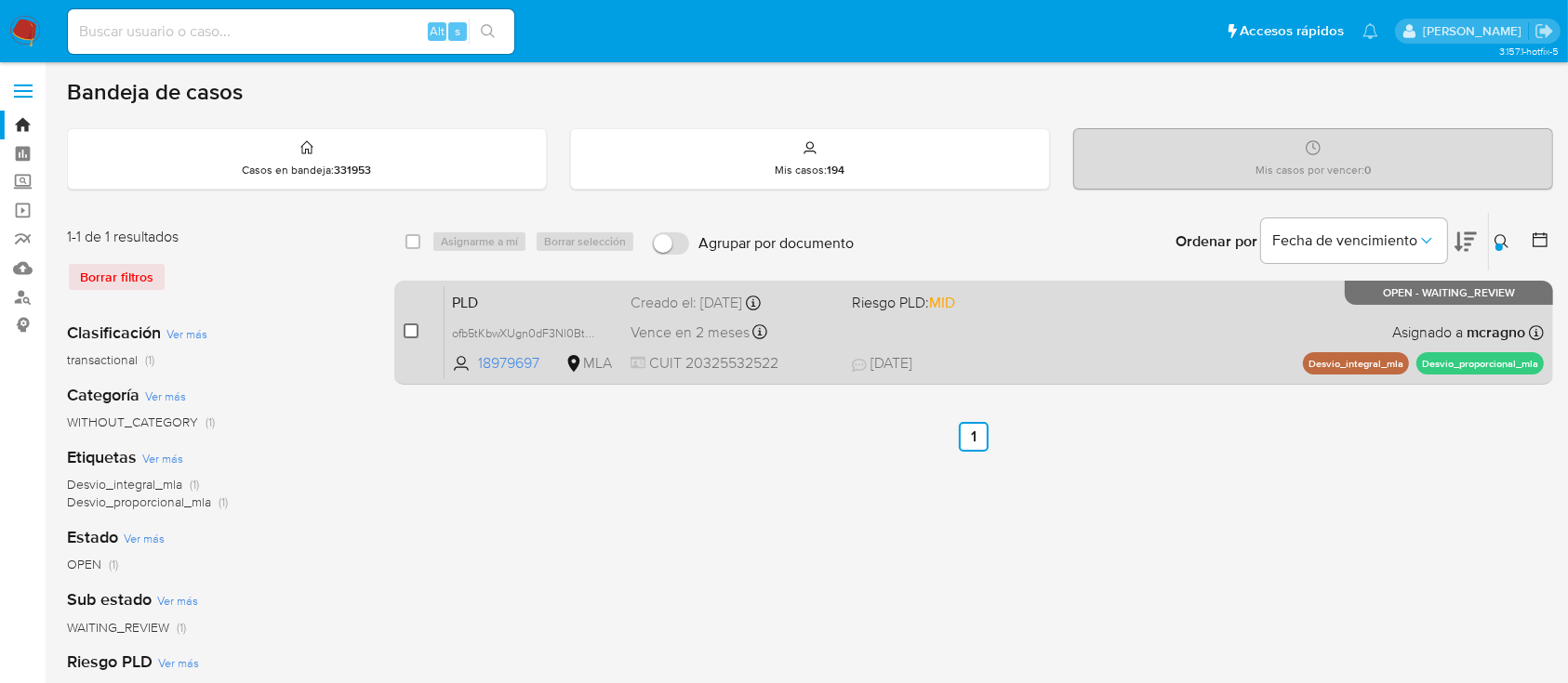
click at [408, 328] on input "checkbox" at bounding box center [410, 330] width 14 height 14
checkbox input "true"
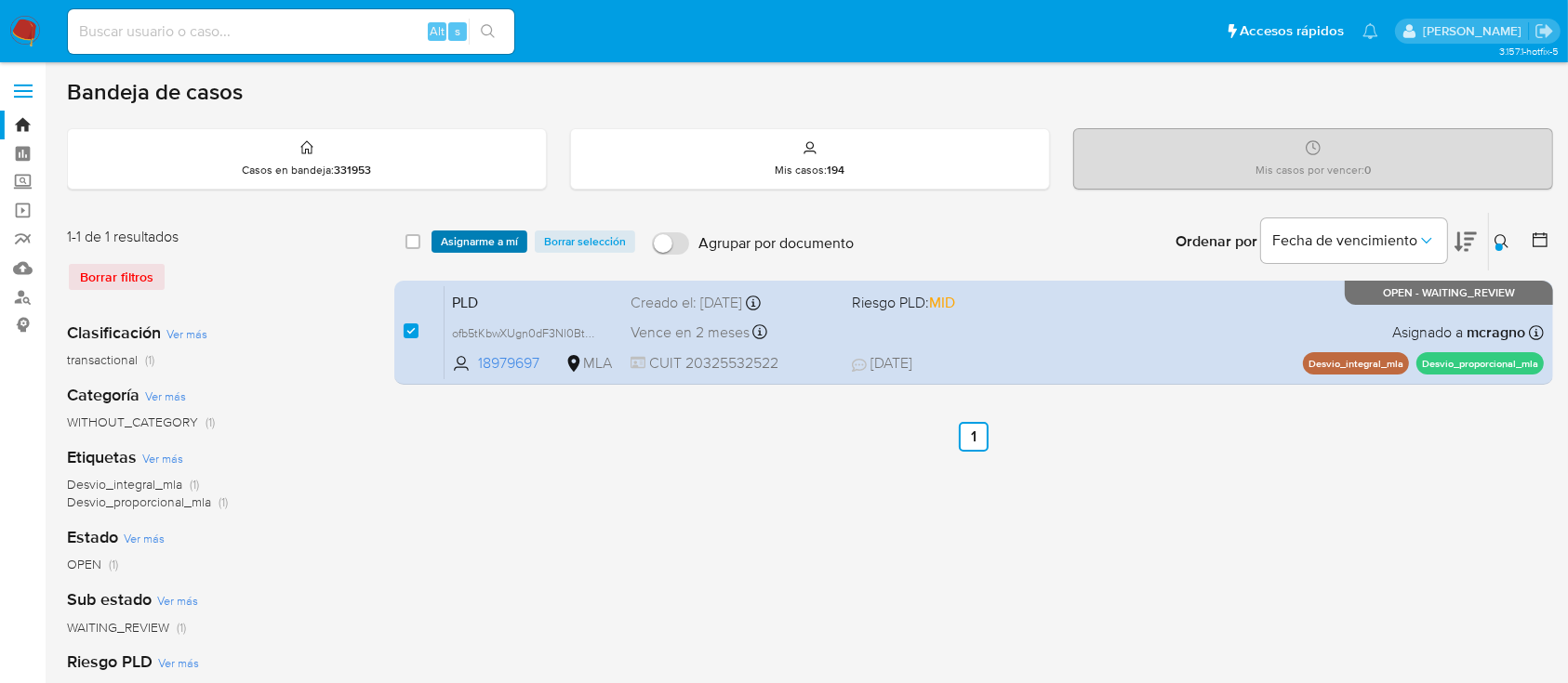
click at [493, 242] on span "Asignarme a mí" at bounding box center [479, 241] width 77 height 18
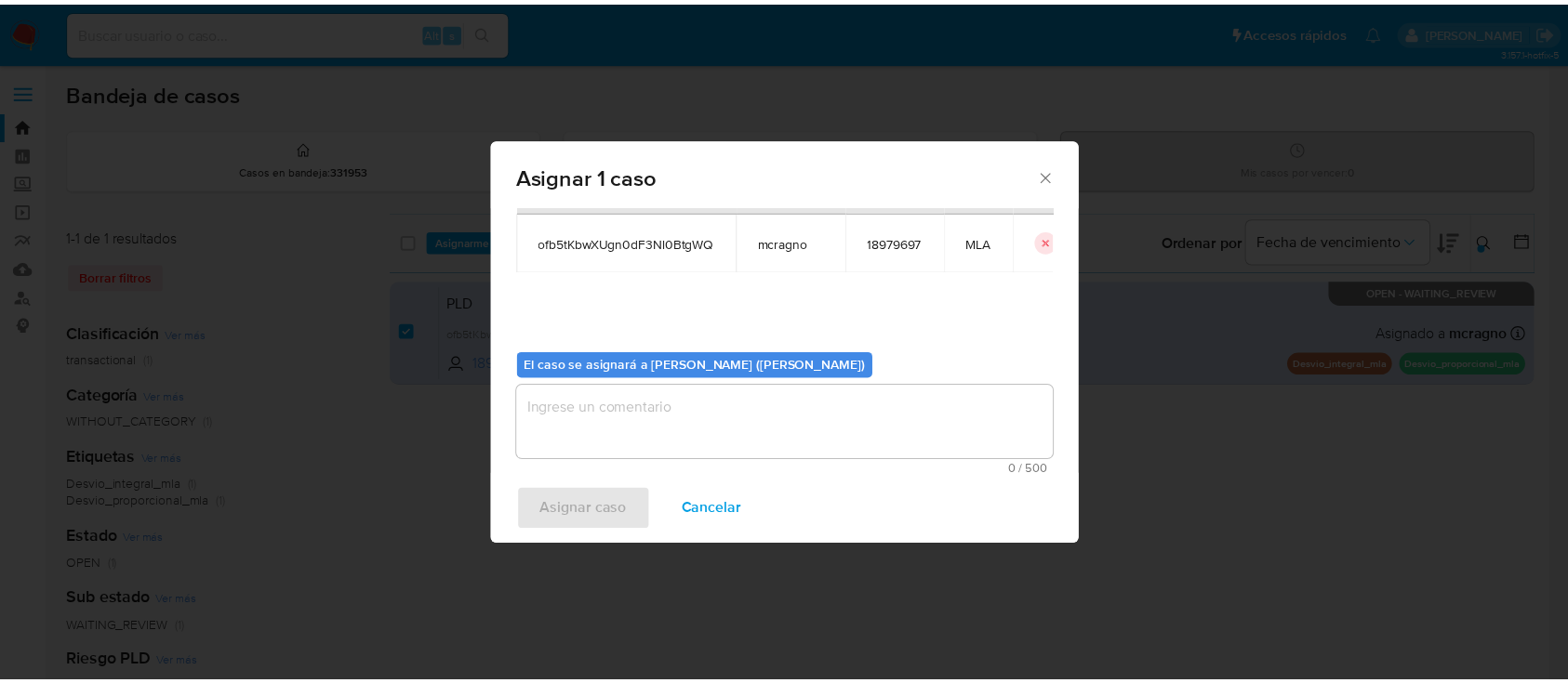
scroll to position [95, 0]
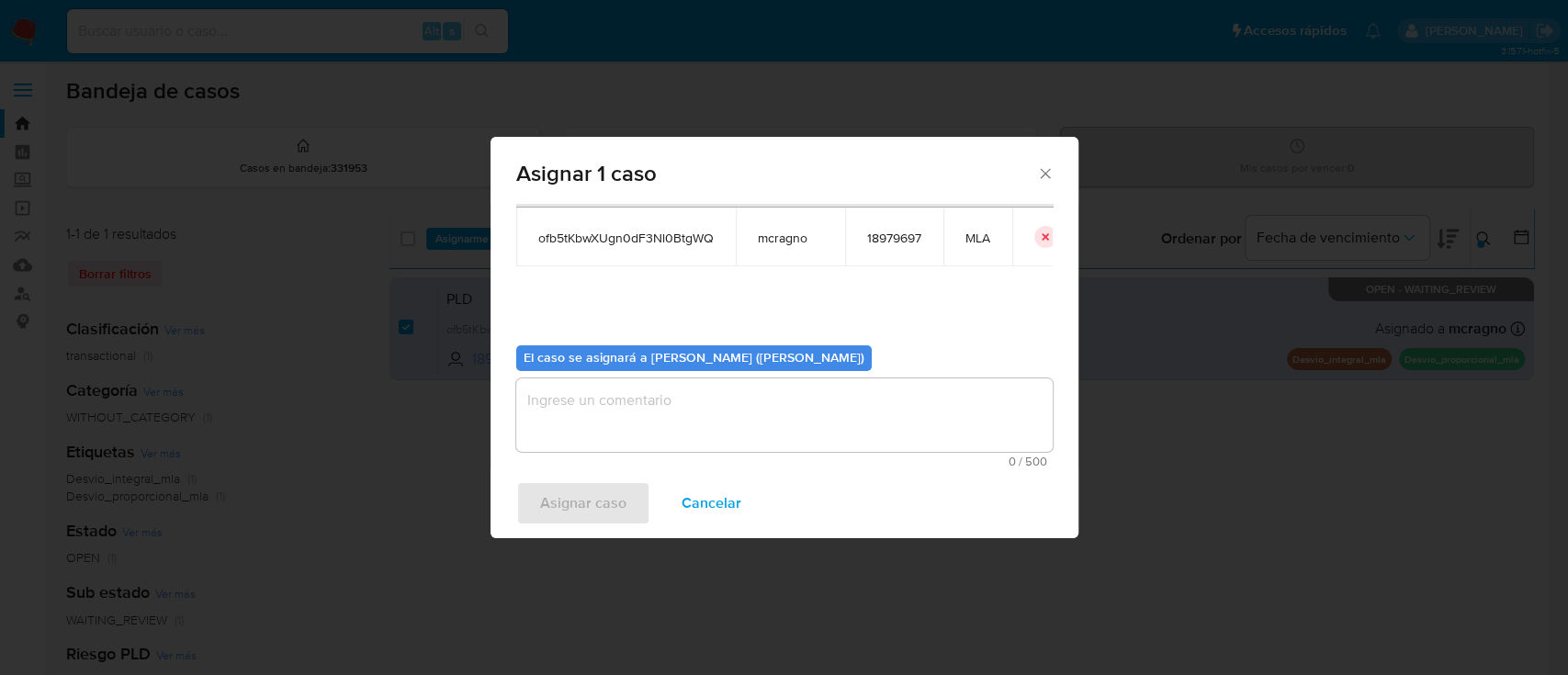
click at [594, 424] on textarea "assign-modal" at bounding box center [784, 415] width 536 height 73
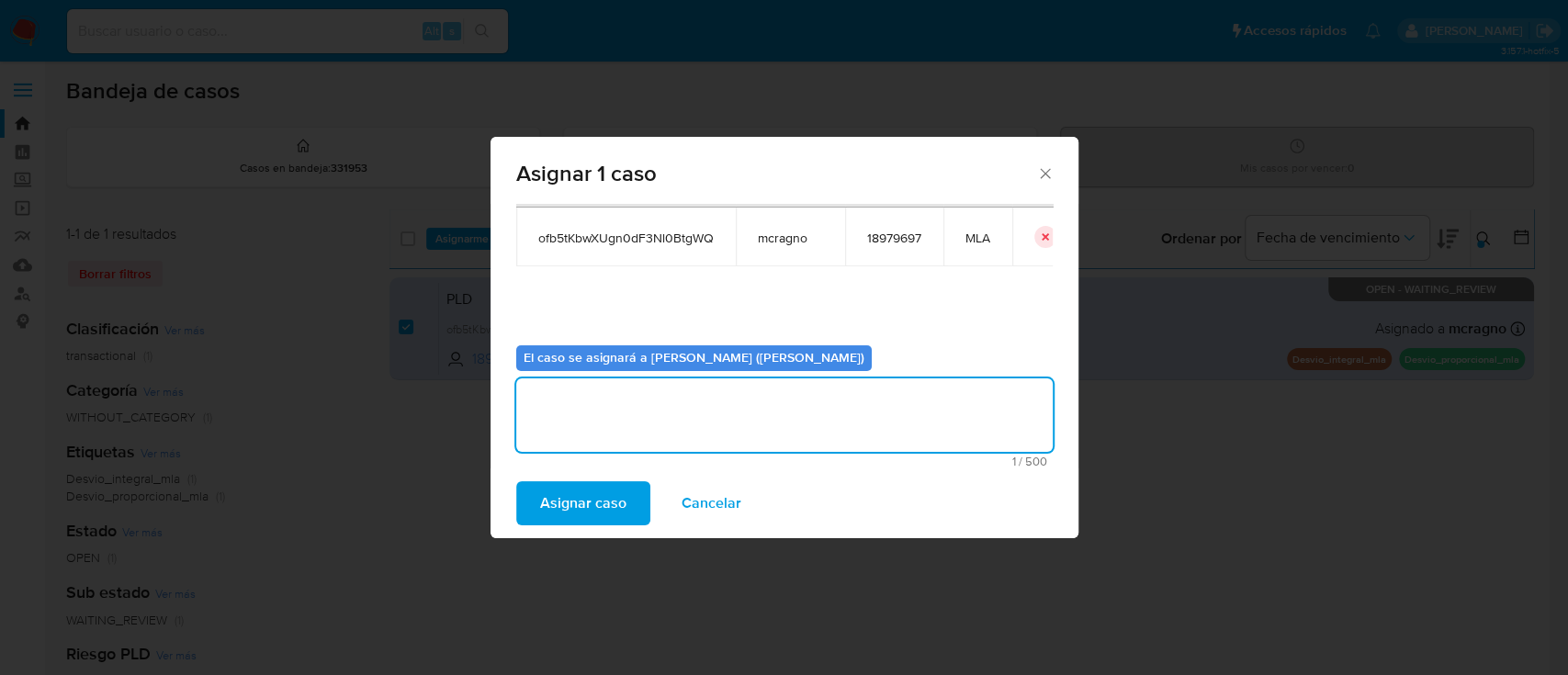
click at [595, 497] on span "Asignar caso" at bounding box center [583, 503] width 86 height 41
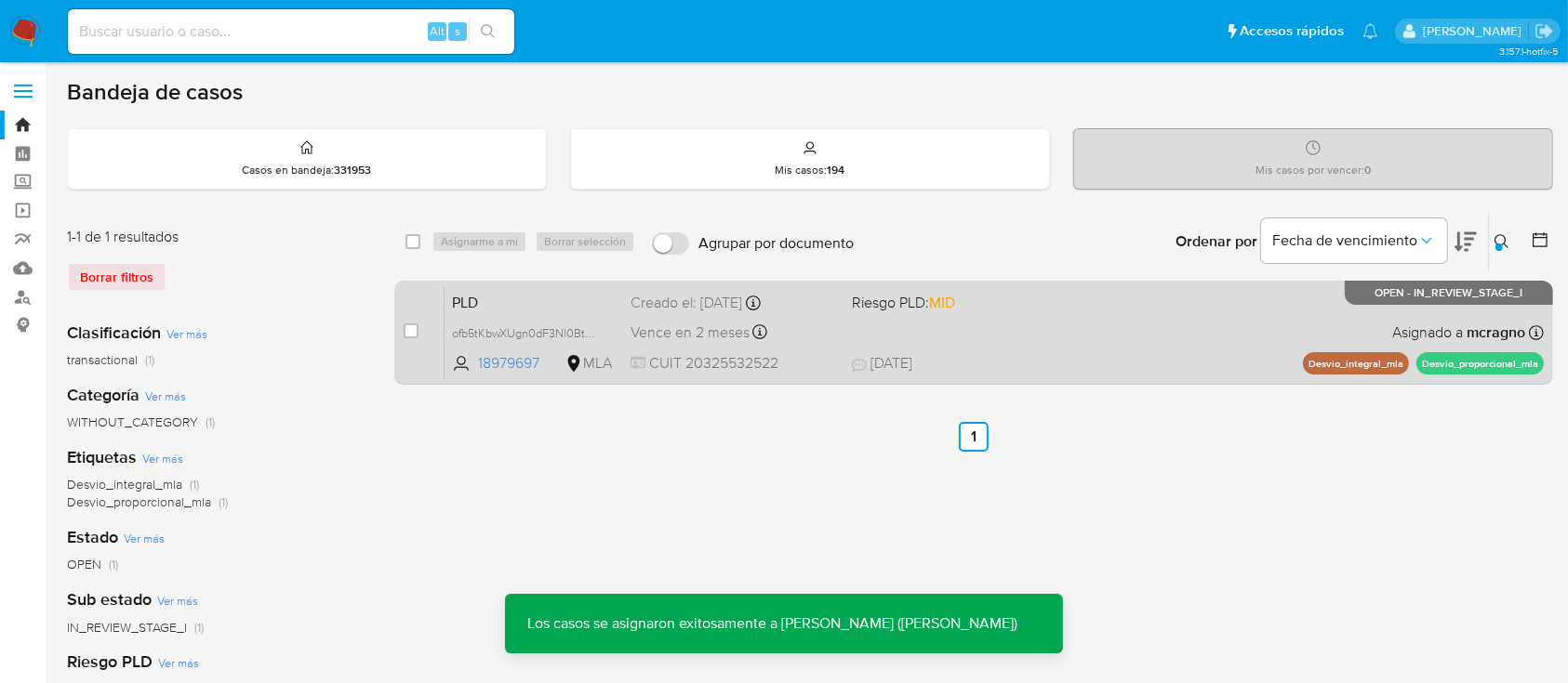
click at [1235, 329] on div "PLD ofb5tKbwXUgn0dF3Nl0BtgWQ 18979697 MLA Riesgo PLD: MID Creado el: 12/08/2025…" at bounding box center [994, 333] width 1099 height 94
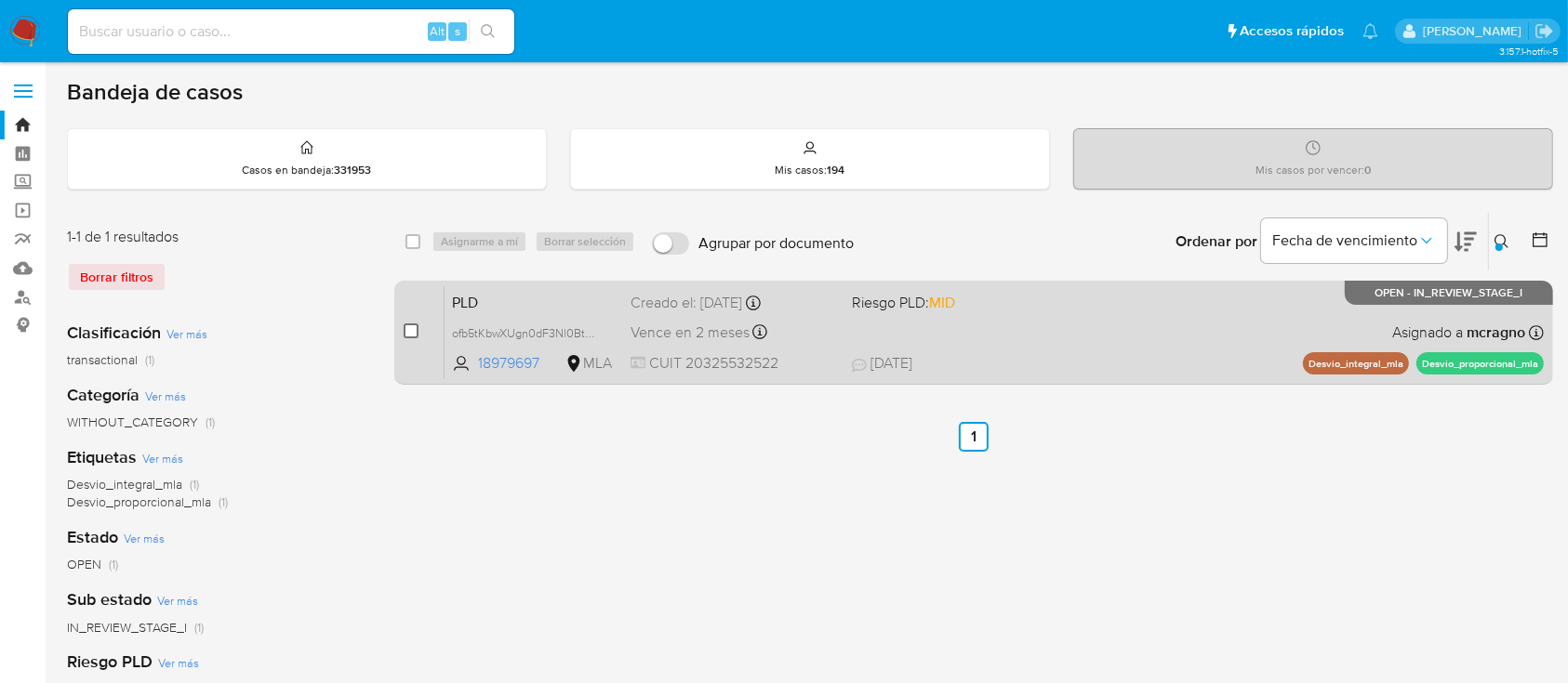
drag, startPoint x: 419, startPoint y: 341, endPoint x: 409, endPoint y: 332, distance: 13.5
click at [418, 341] on div "case-item-checkbox No es posible asignar el caso" at bounding box center [424, 333] width 41 height 94
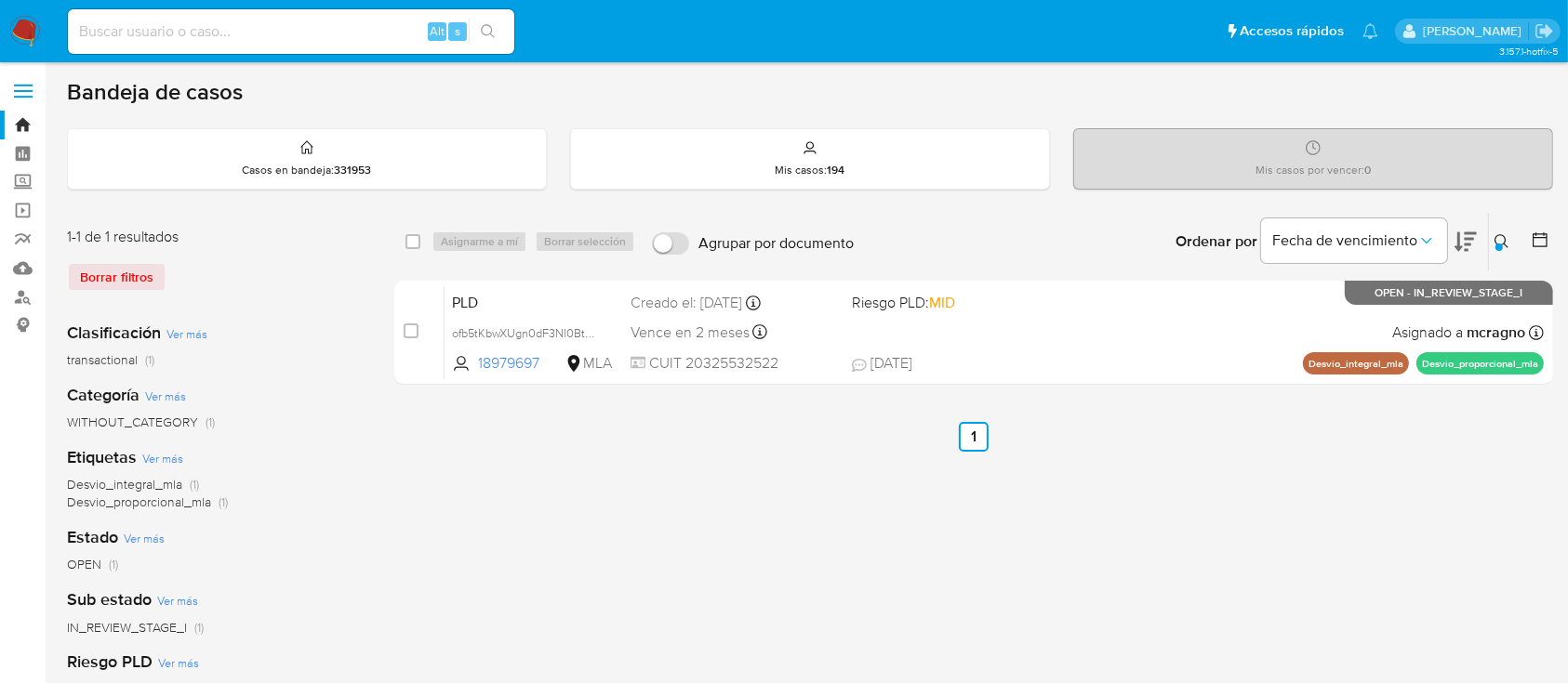
drag, startPoint x: 409, startPoint y: 332, endPoint x: 470, endPoint y: 260, distance: 94.4
click at [409, 331] on input "checkbox" at bounding box center [410, 330] width 14 height 14
checkbox input "true"
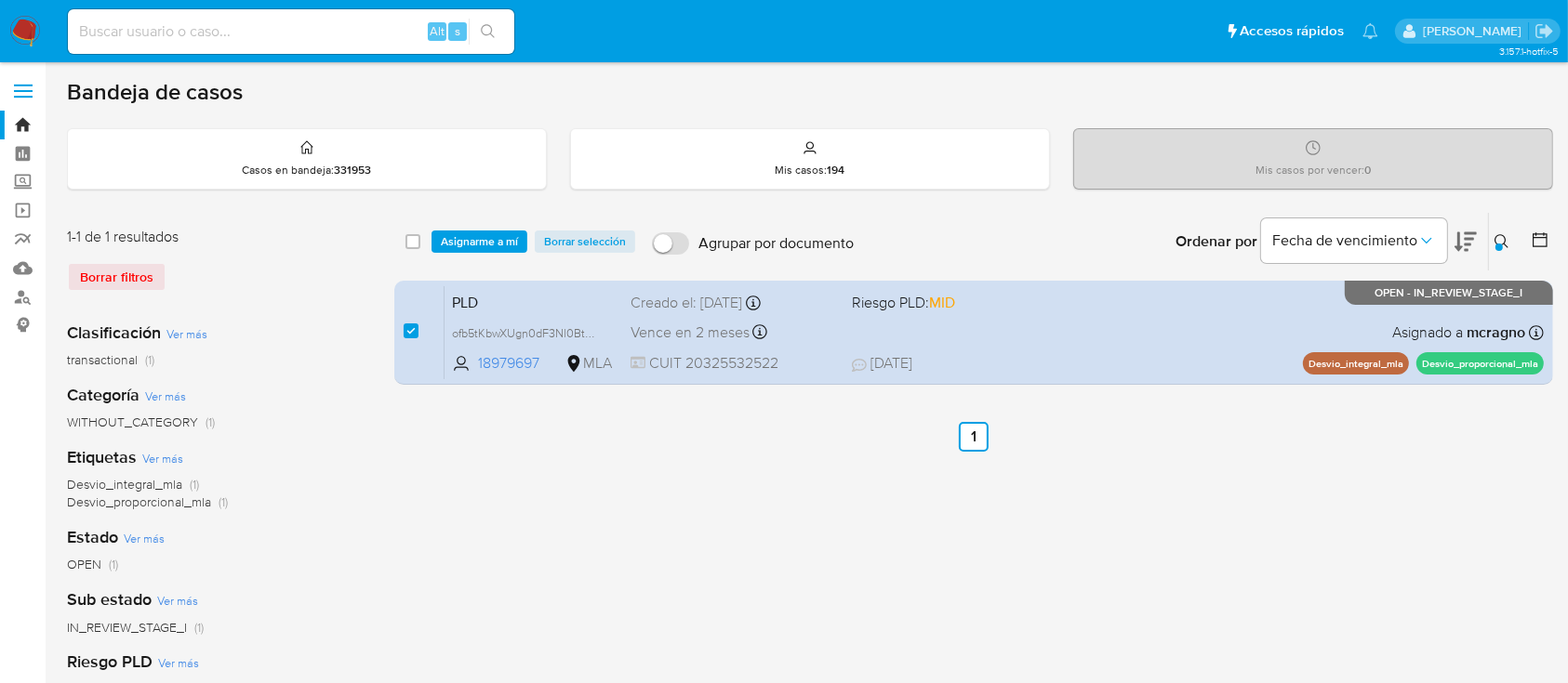
click at [470, 257] on div "select-all-cases-checkbox Asignarme a mí Borrar selección Agrupar por documento…" at bounding box center [974, 241] width 1159 height 58
click at [484, 240] on span "Asignarme a mí" at bounding box center [479, 241] width 77 height 18
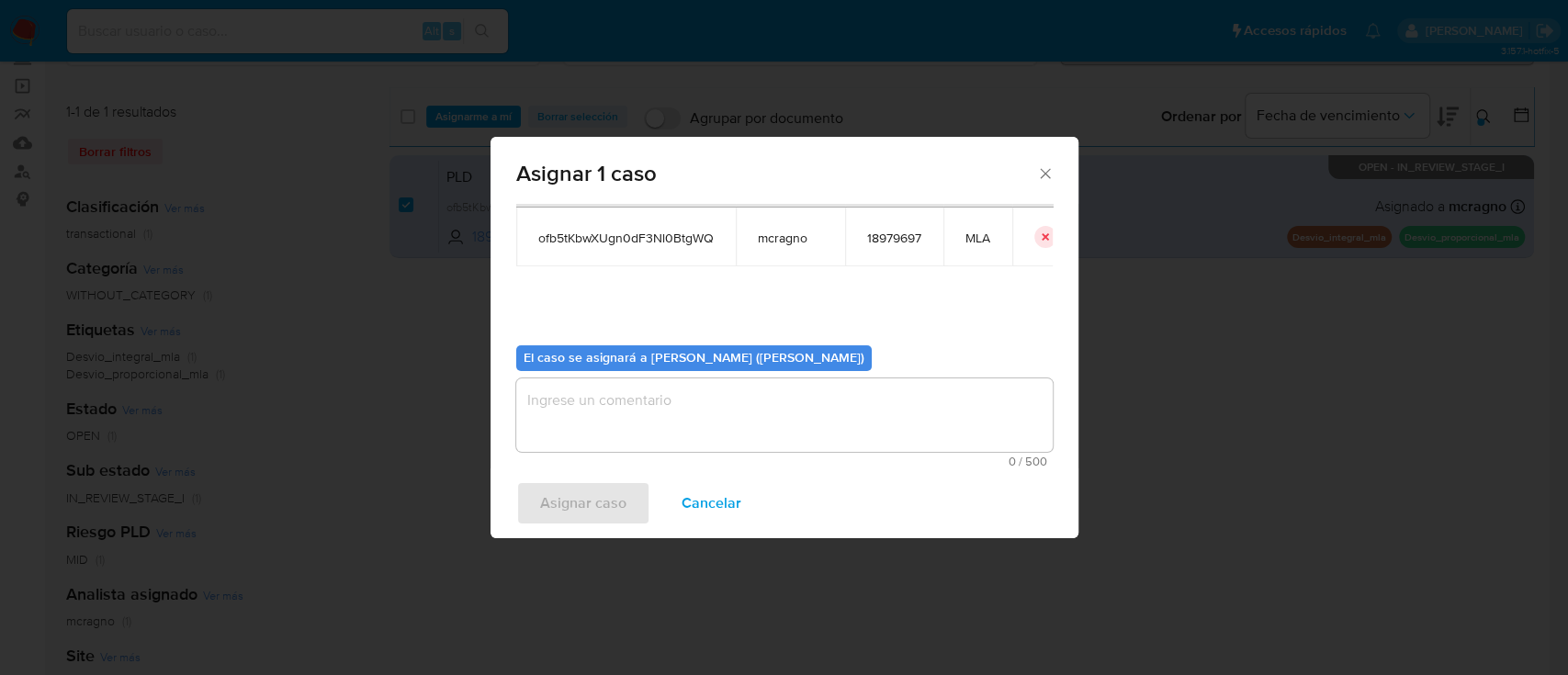
click at [670, 415] on textarea "assign-modal" at bounding box center [784, 415] width 536 height 73
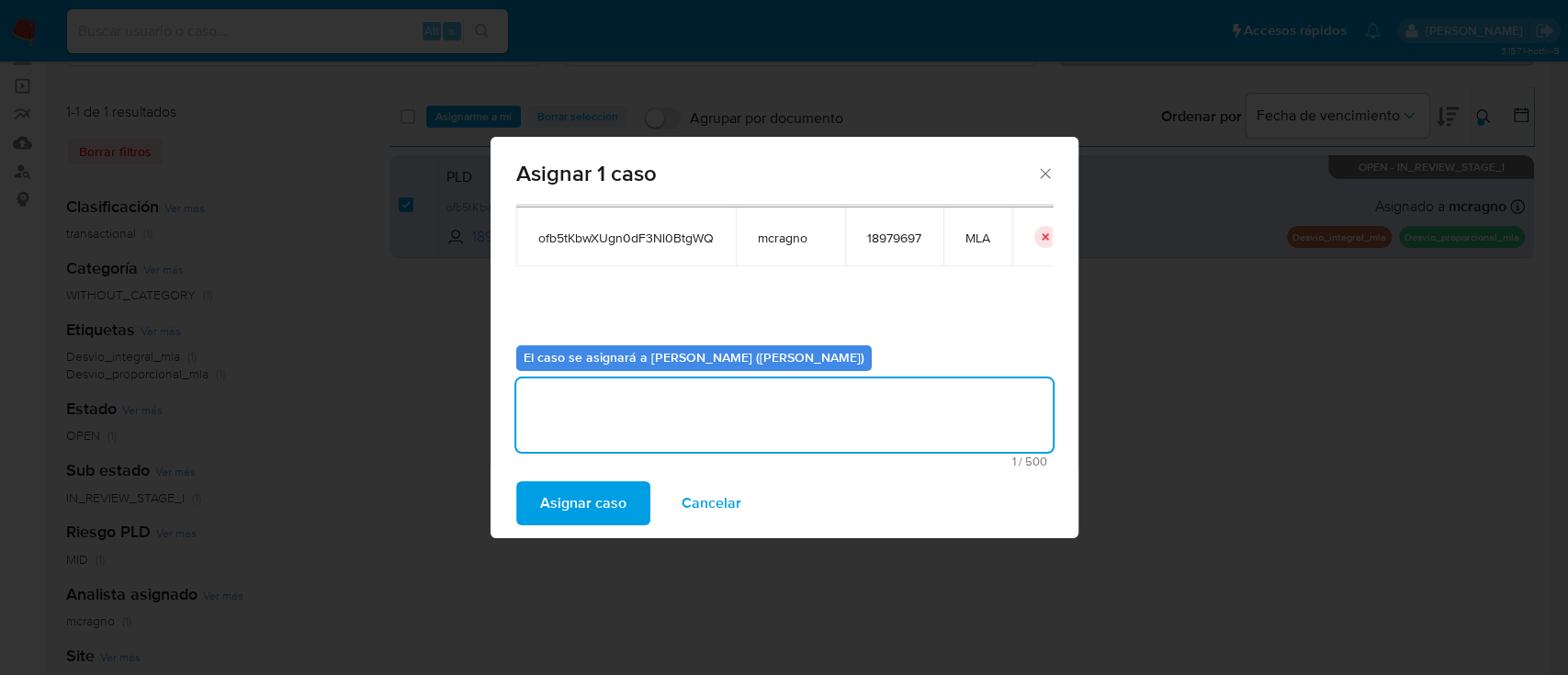
click at [577, 493] on span "Asignar caso" at bounding box center [583, 503] width 86 height 41
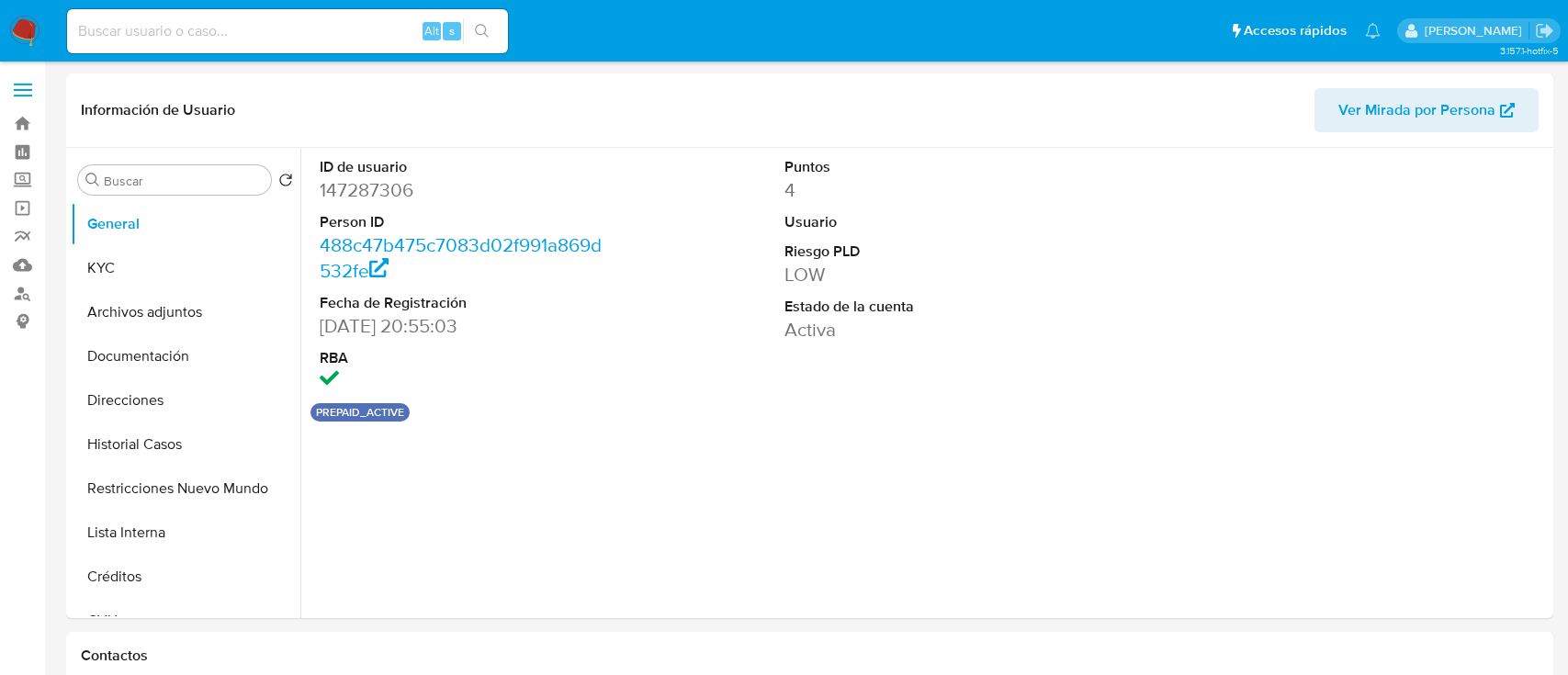
select select "10"
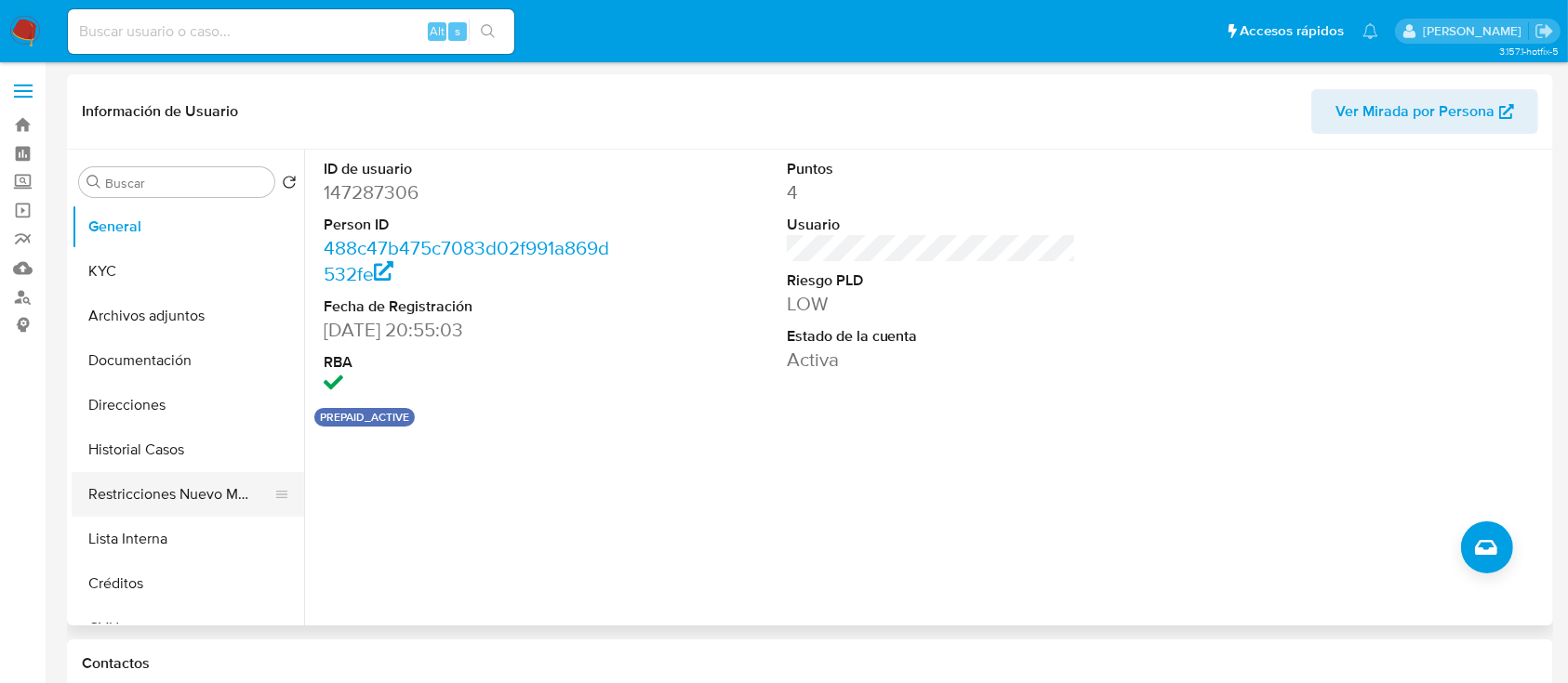
click at [188, 504] on button "Restricciones Nuevo Mundo" at bounding box center [180, 494] width 218 height 44
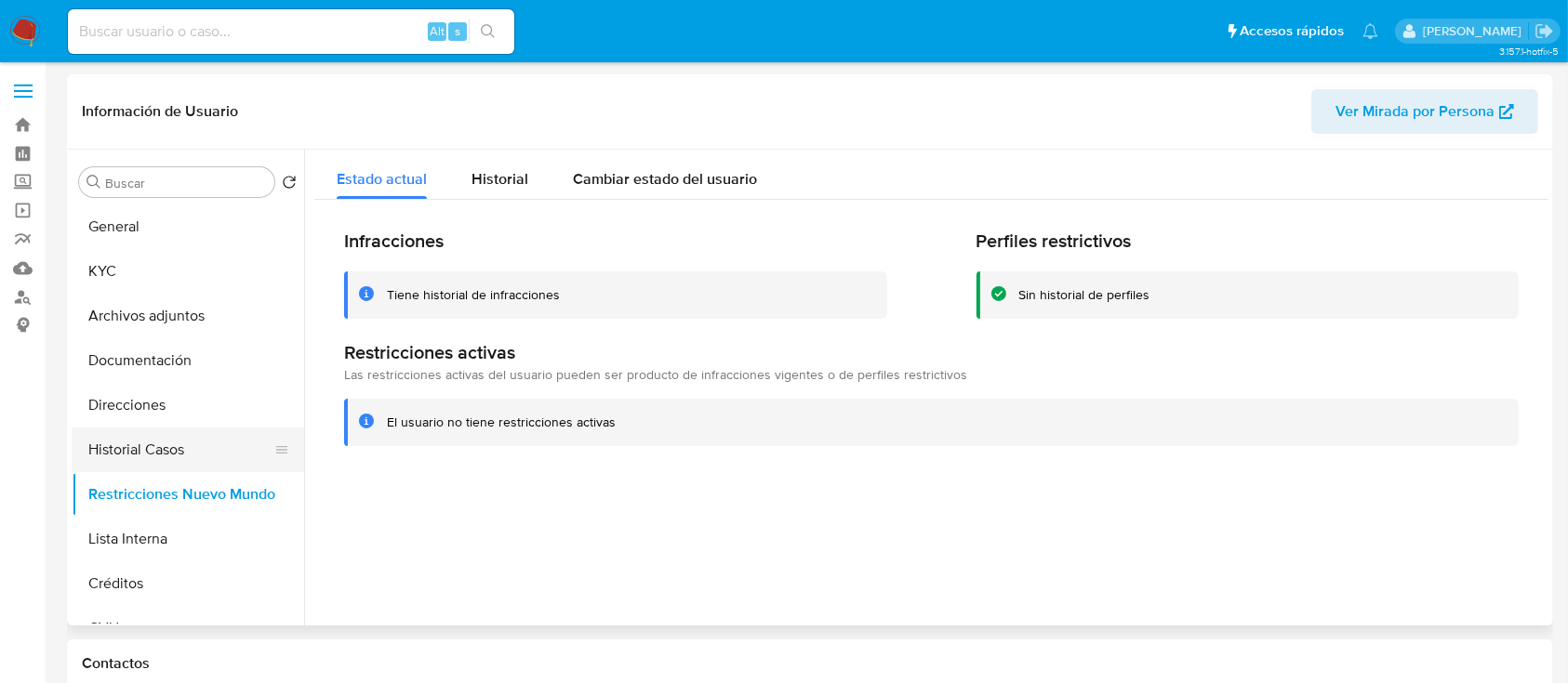
click at [213, 447] on button "Historial Casos" at bounding box center [180, 450] width 218 height 44
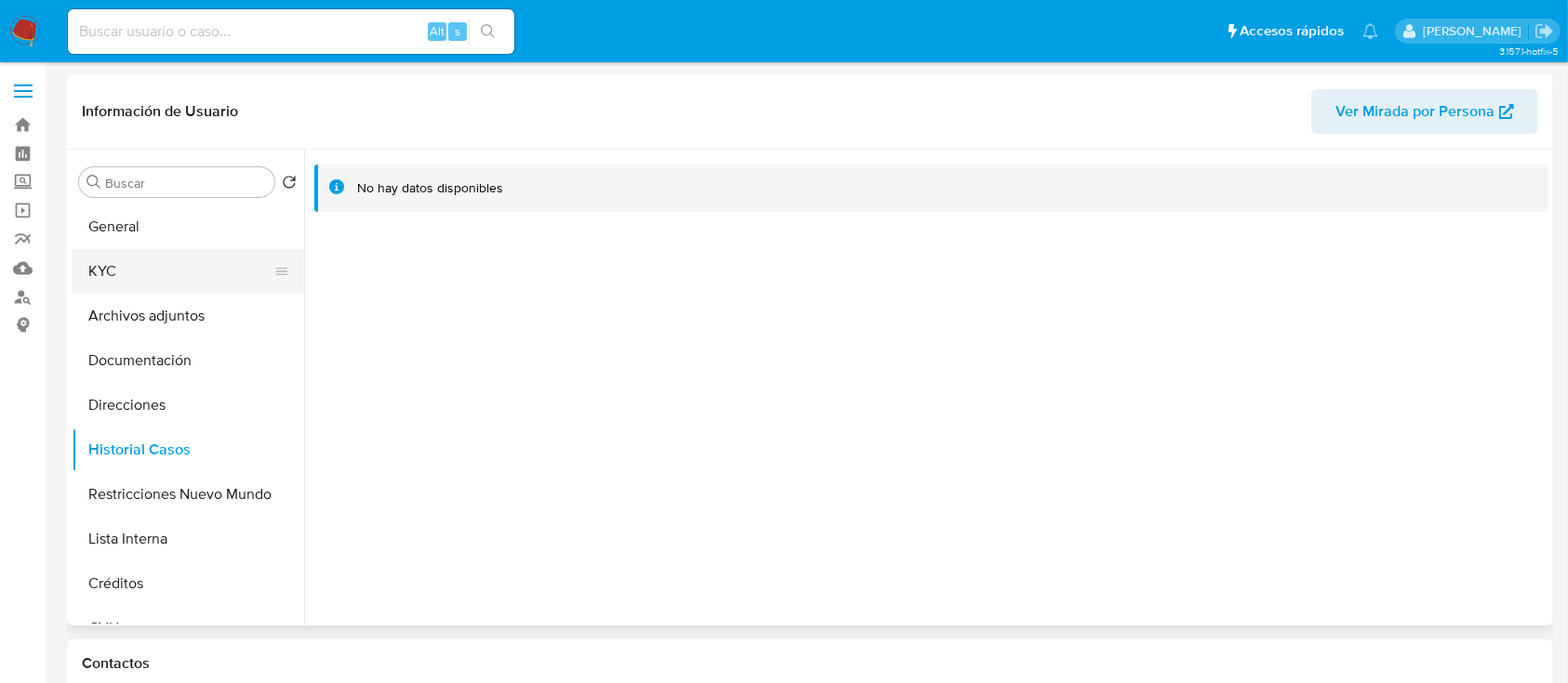
click at [172, 266] on button "KYC" at bounding box center [180, 271] width 218 height 44
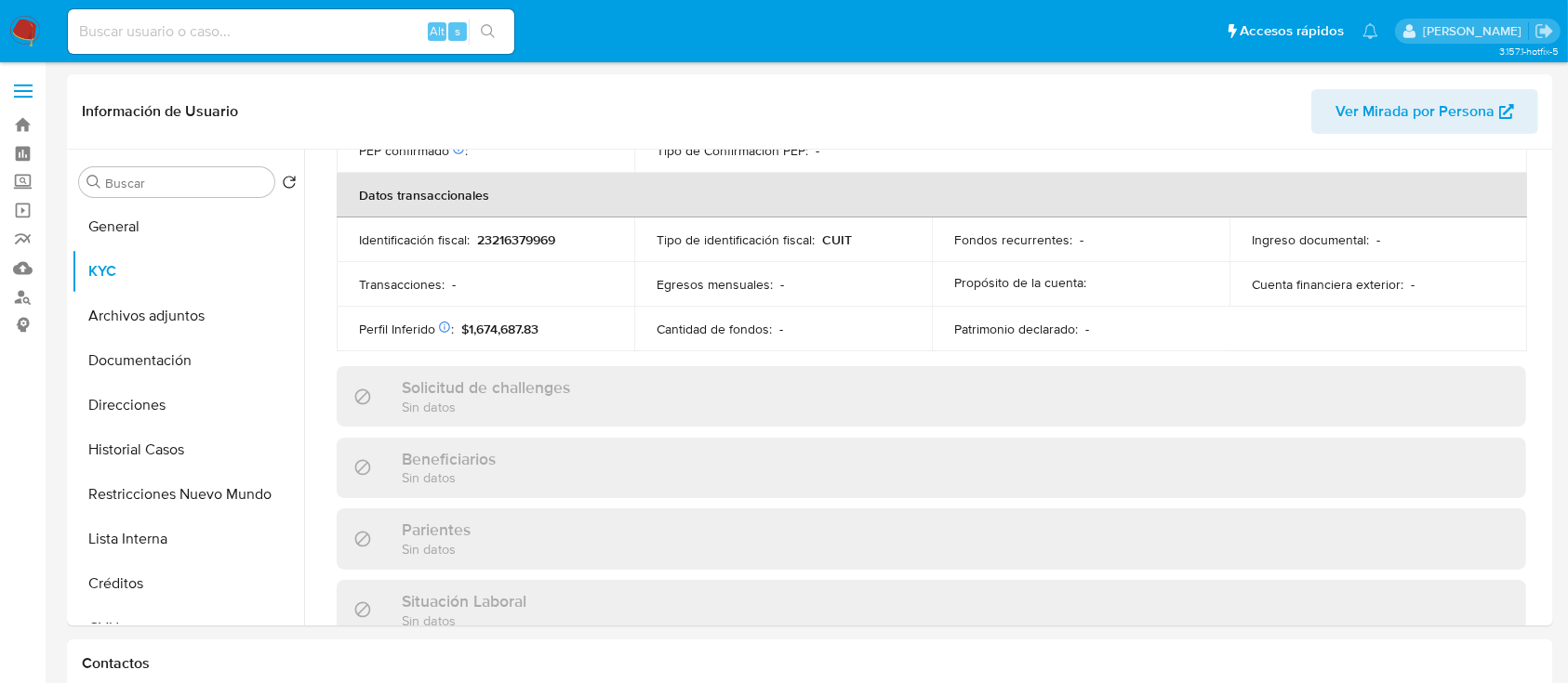
scroll to position [979, 0]
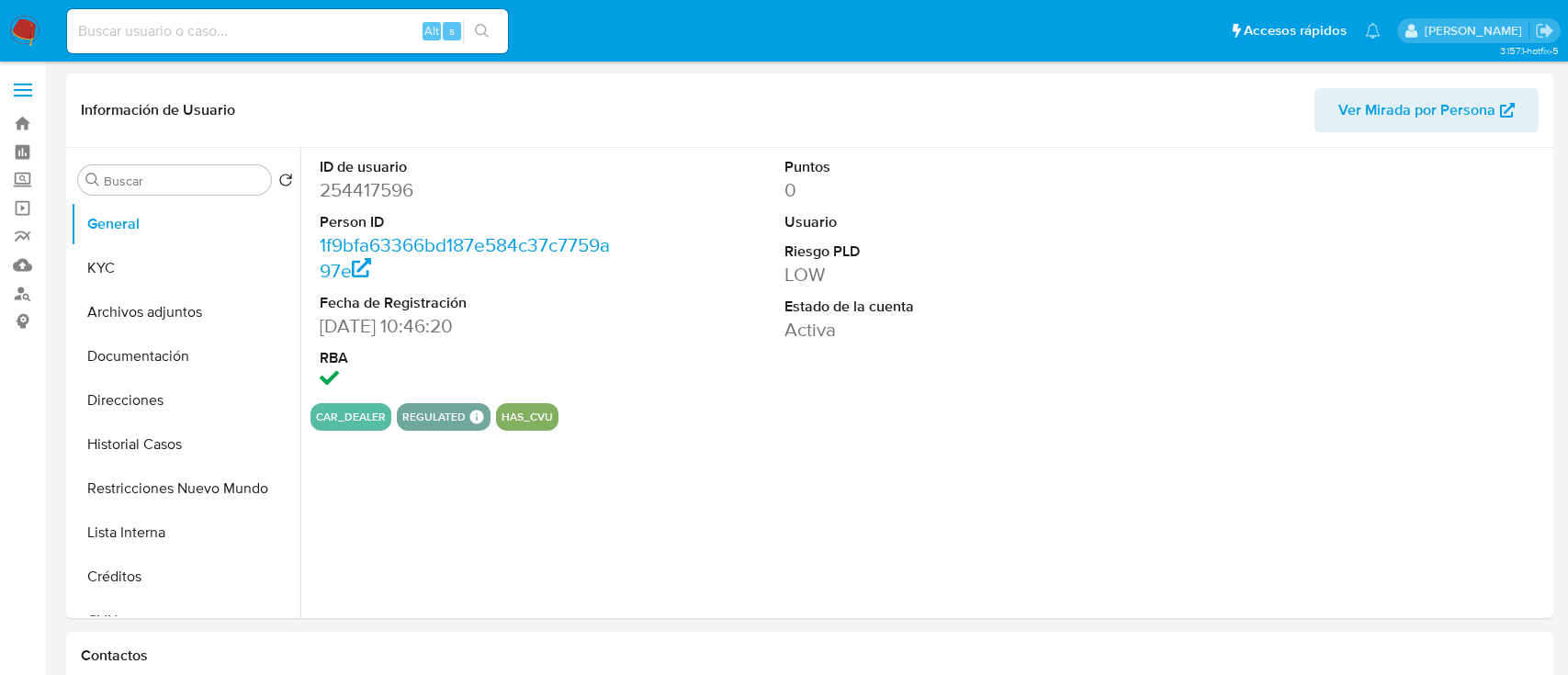
select select "10"
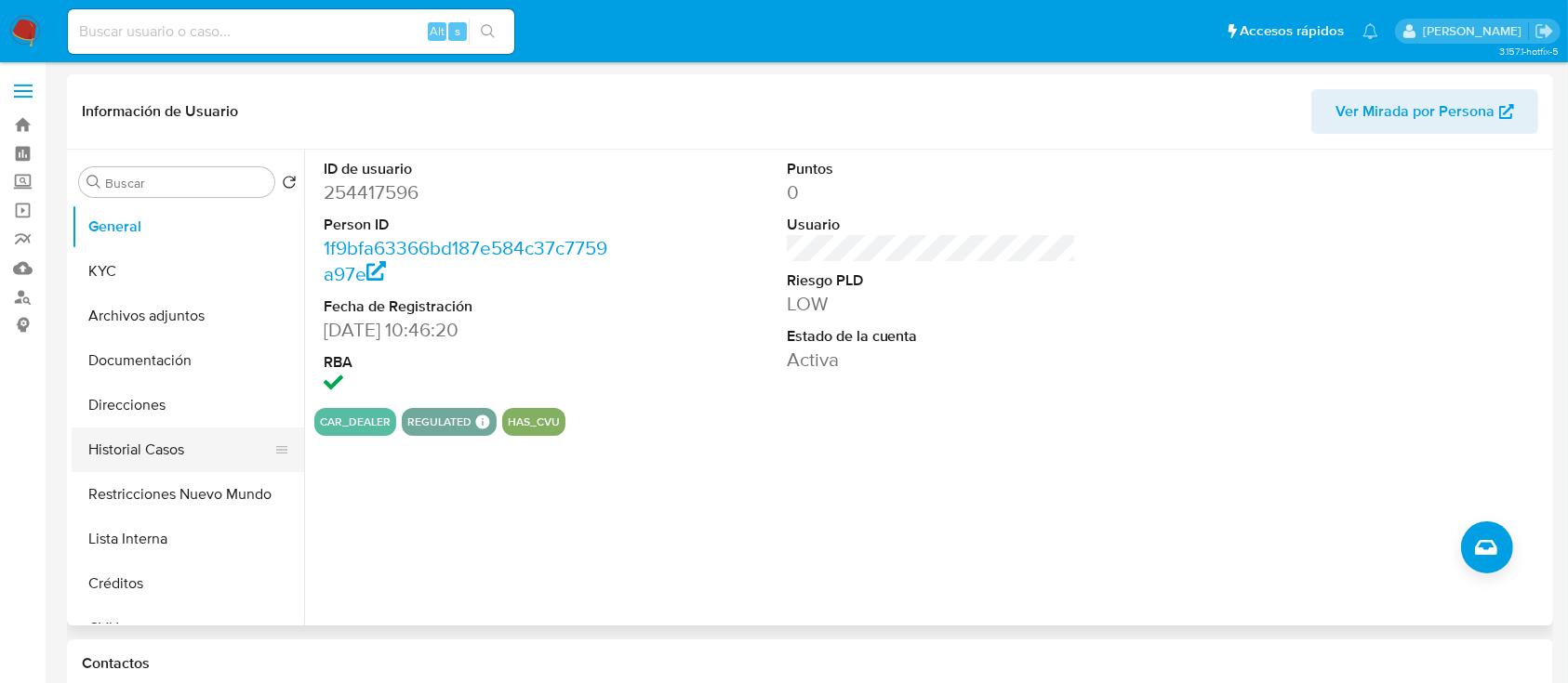
drag, startPoint x: 142, startPoint y: 485, endPoint x: 158, endPoint y: 466, distance: 24.8
click at [143, 484] on button "Restricciones Nuevo Mundo" at bounding box center [188, 494] width 233 height 44
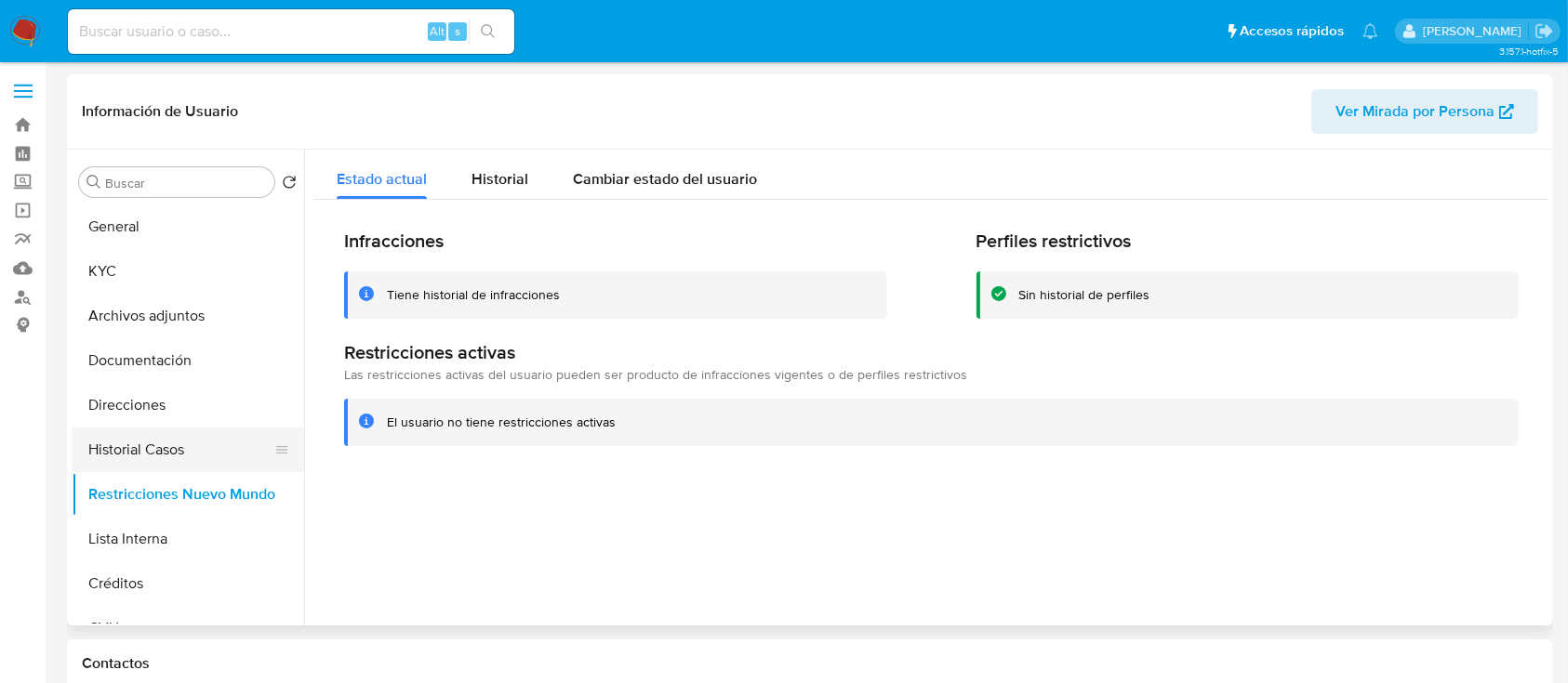
click at [188, 440] on button "Historial Casos" at bounding box center [180, 450] width 218 height 44
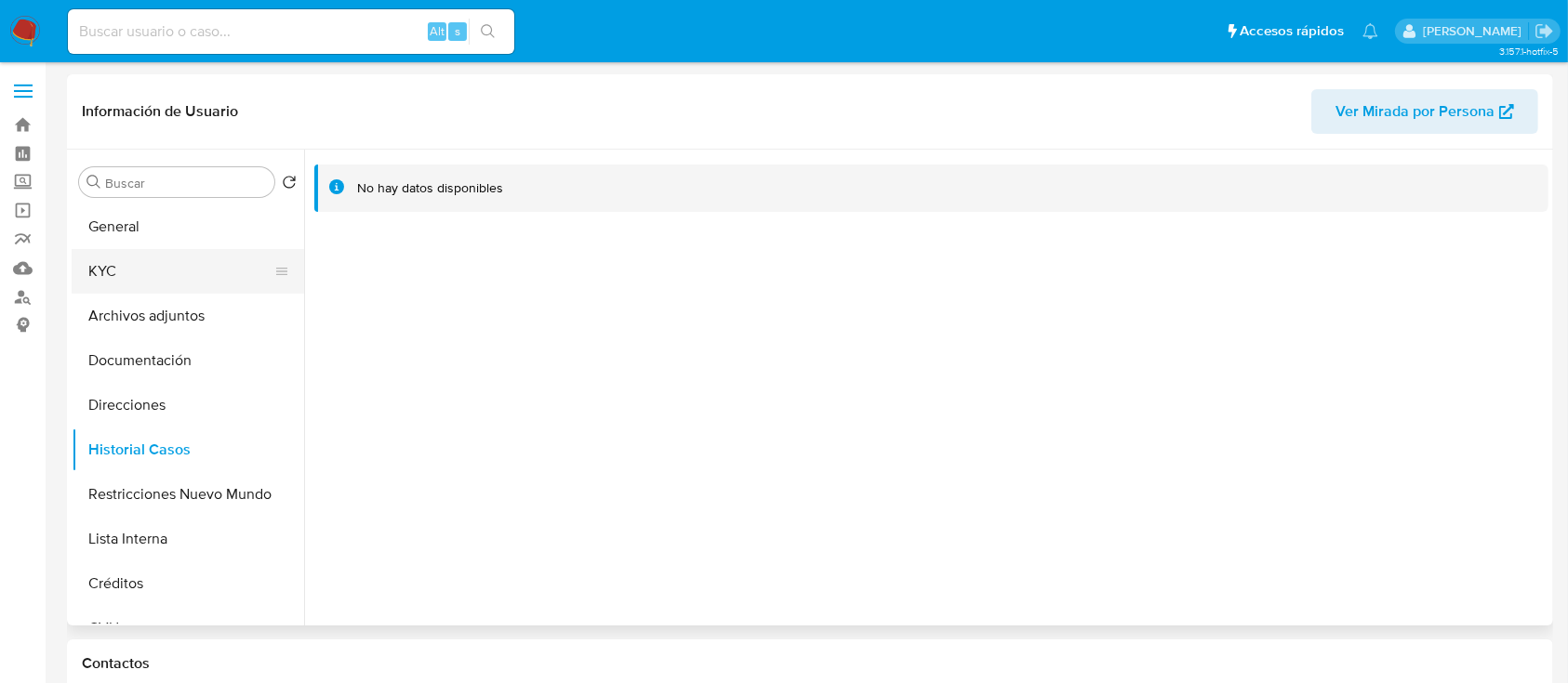
click at [198, 249] on button "KYC" at bounding box center [180, 271] width 218 height 44
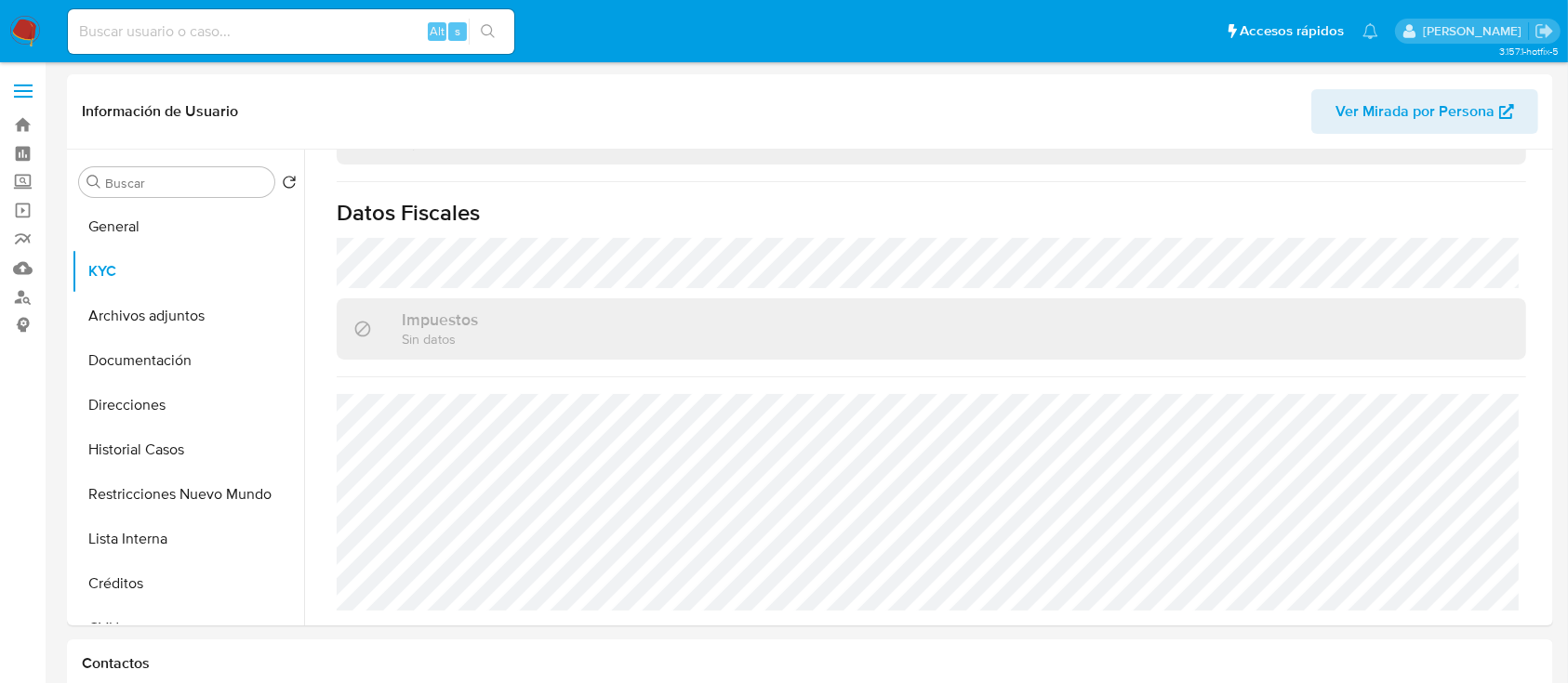
scroll to position [1013, 0]
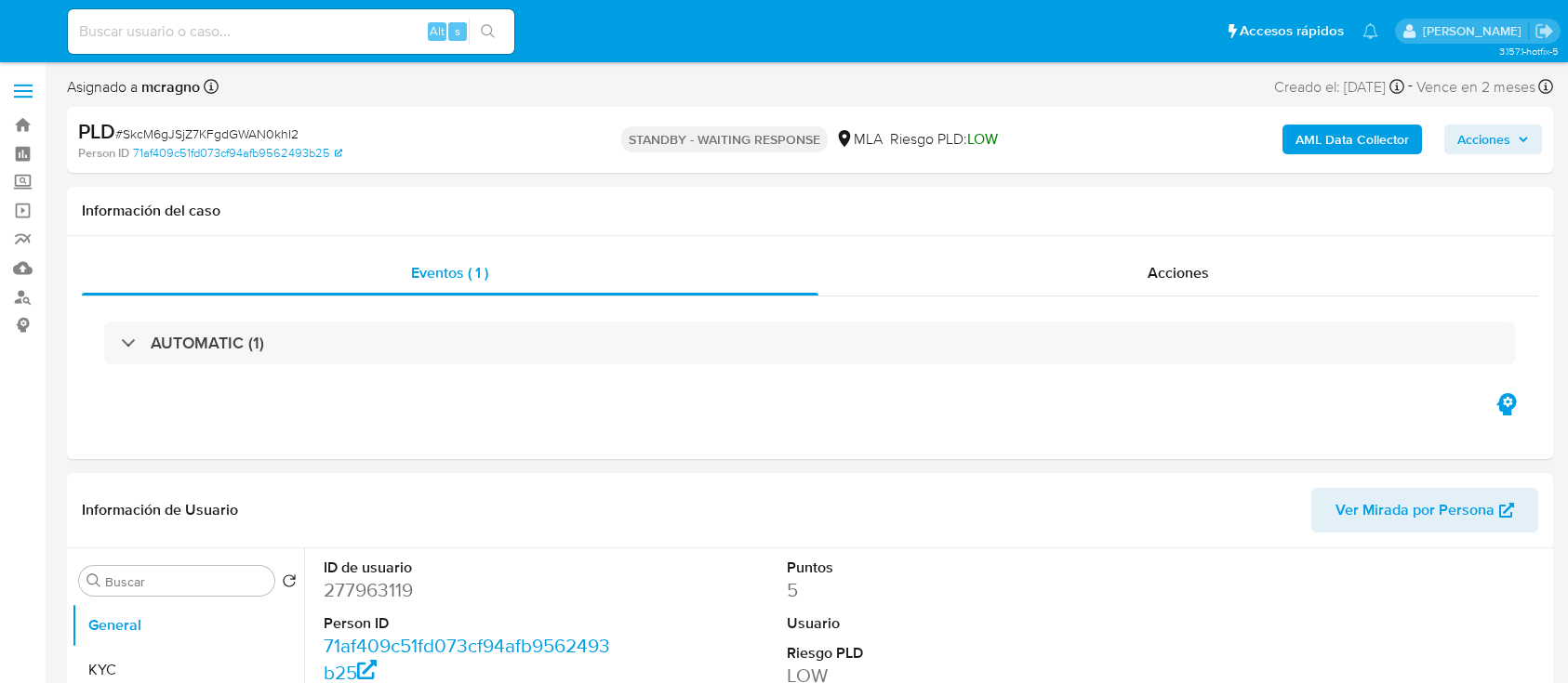
select select "10"
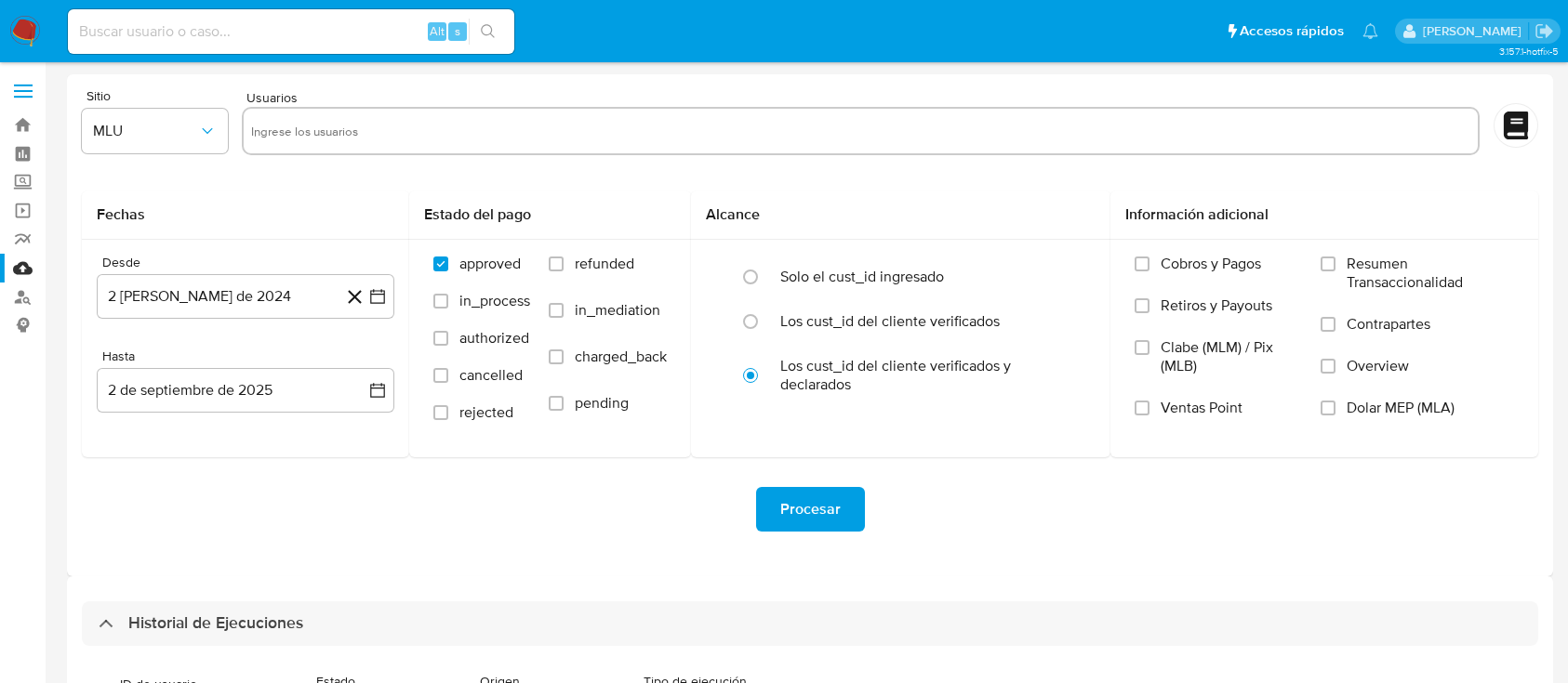
select select "10"
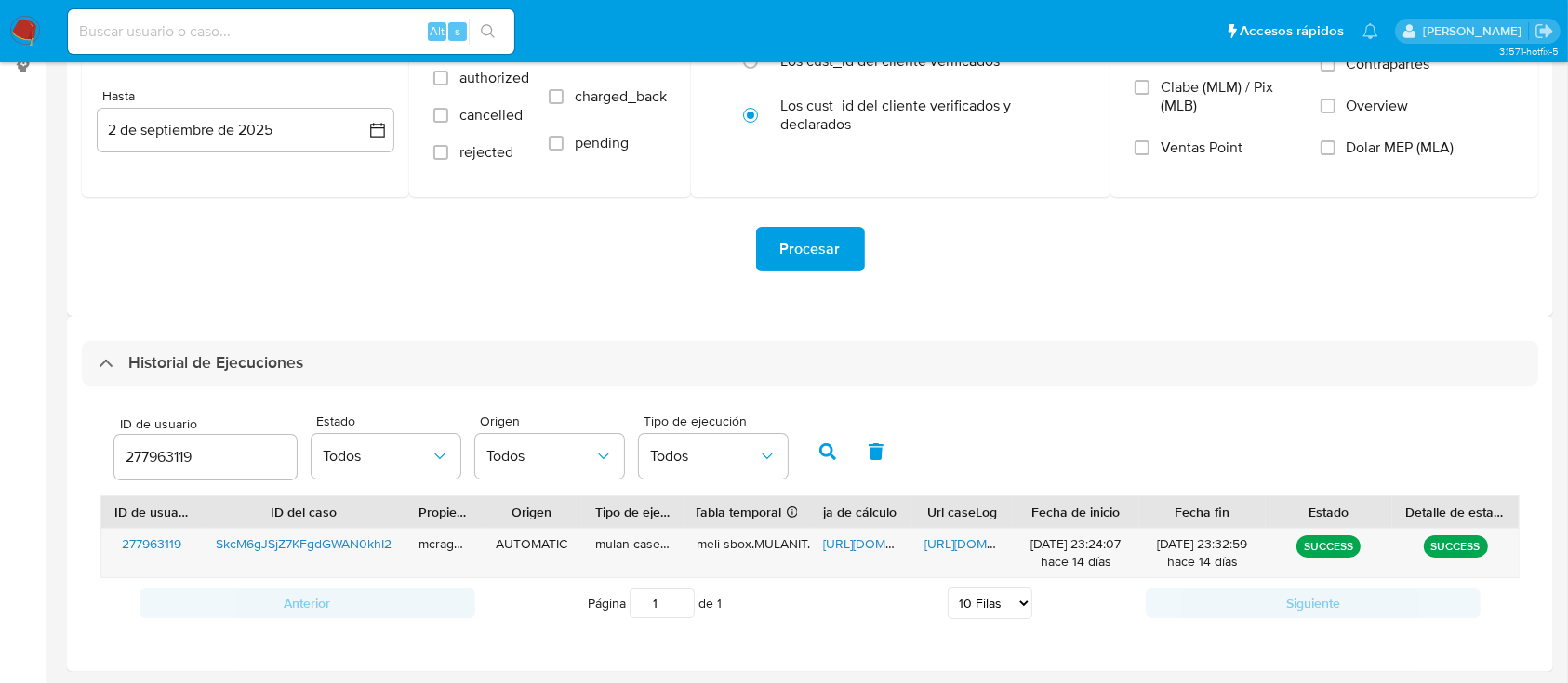
click at [150, 471] on div "277963119" at bounding box center [205, 457] width 182 height 44
click at [157, 452] on input "277963119" at bounding box center [205, 457] width 182 height 24
paste input "177868865"
click at [833, 446] on icon "button" at bounding box center [827, 451] width 16 height 16
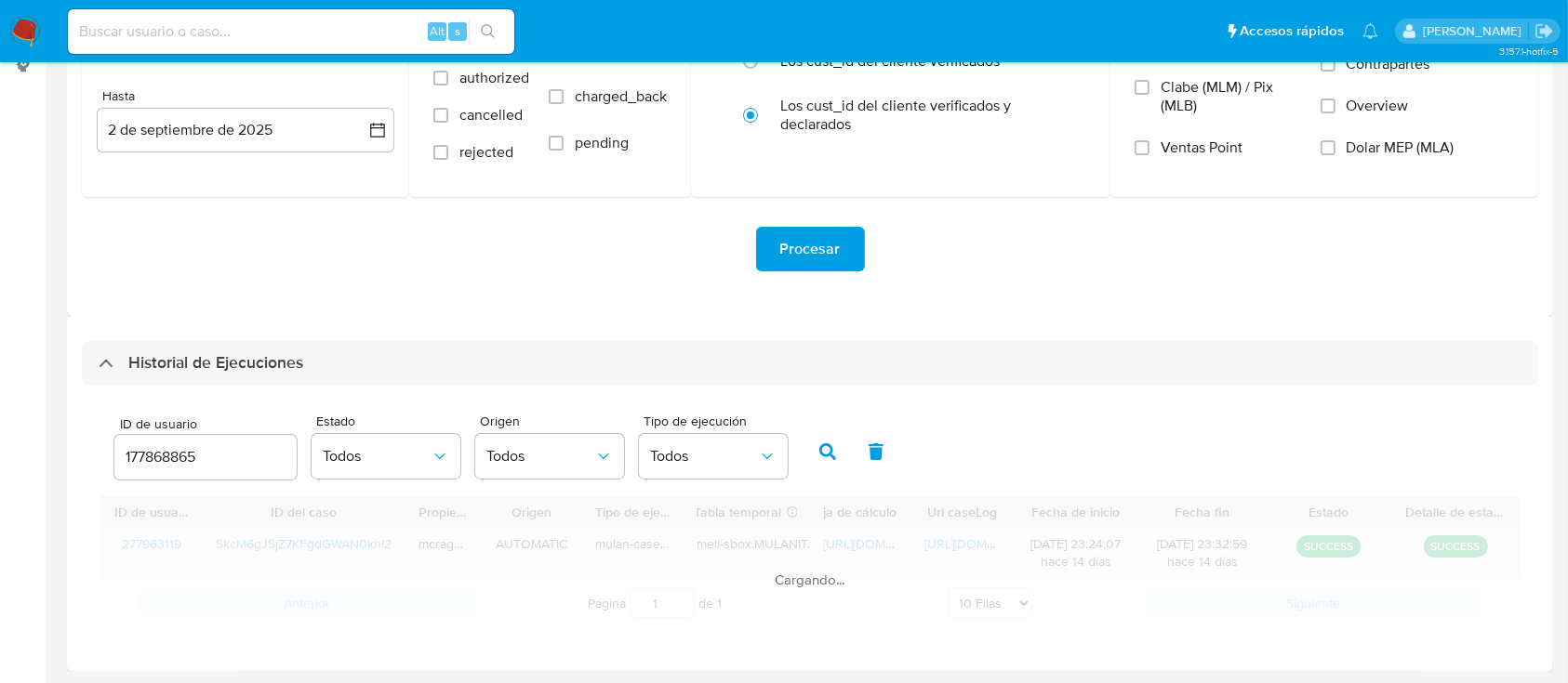
click at [848, 546] on div "Cargando..." at bounding box center [810, 562] width 1420 height 133
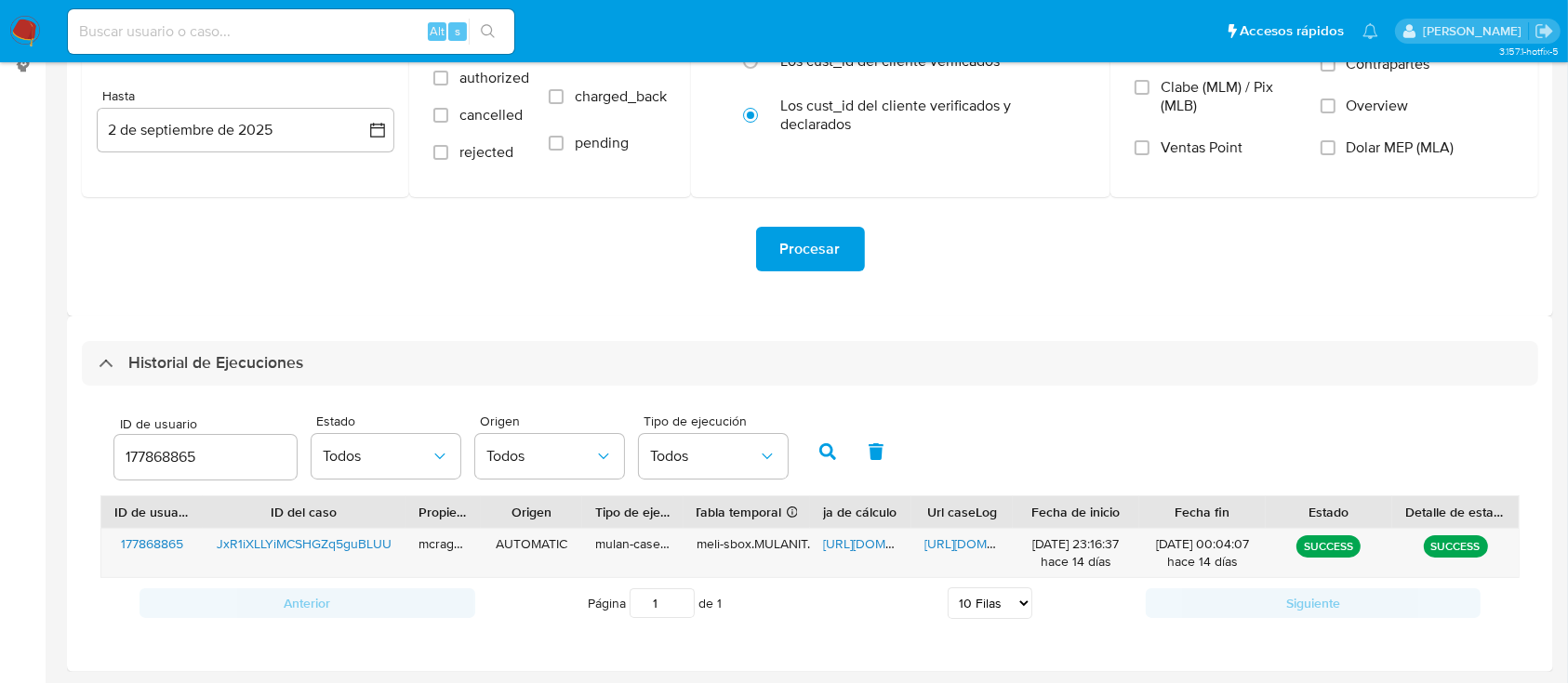
click at [848, 546] on span "https://docs.google.com/spreadsheets/d/179E9Bg16U5wC-YsXfjtw_QJYVWcQOeJ7cst527g…" at bounding box center [887, 544] width 128 height 18
click at [978, 551] on span "https://docs.google.com/document/d/1eUpXkr4C5BCPCOoj4LTT3UekVwlxwInSi7irS7ZJ1Pg…" at bounding box center [989, 544] width 128 height 18
click at [181, 451] on input "177868865" at bounding box center [205, 457] width 182 height 24
click at [181, 452] on input "177868865" at bounding box center [205, 457] width 182 height 24
type input "387694676"
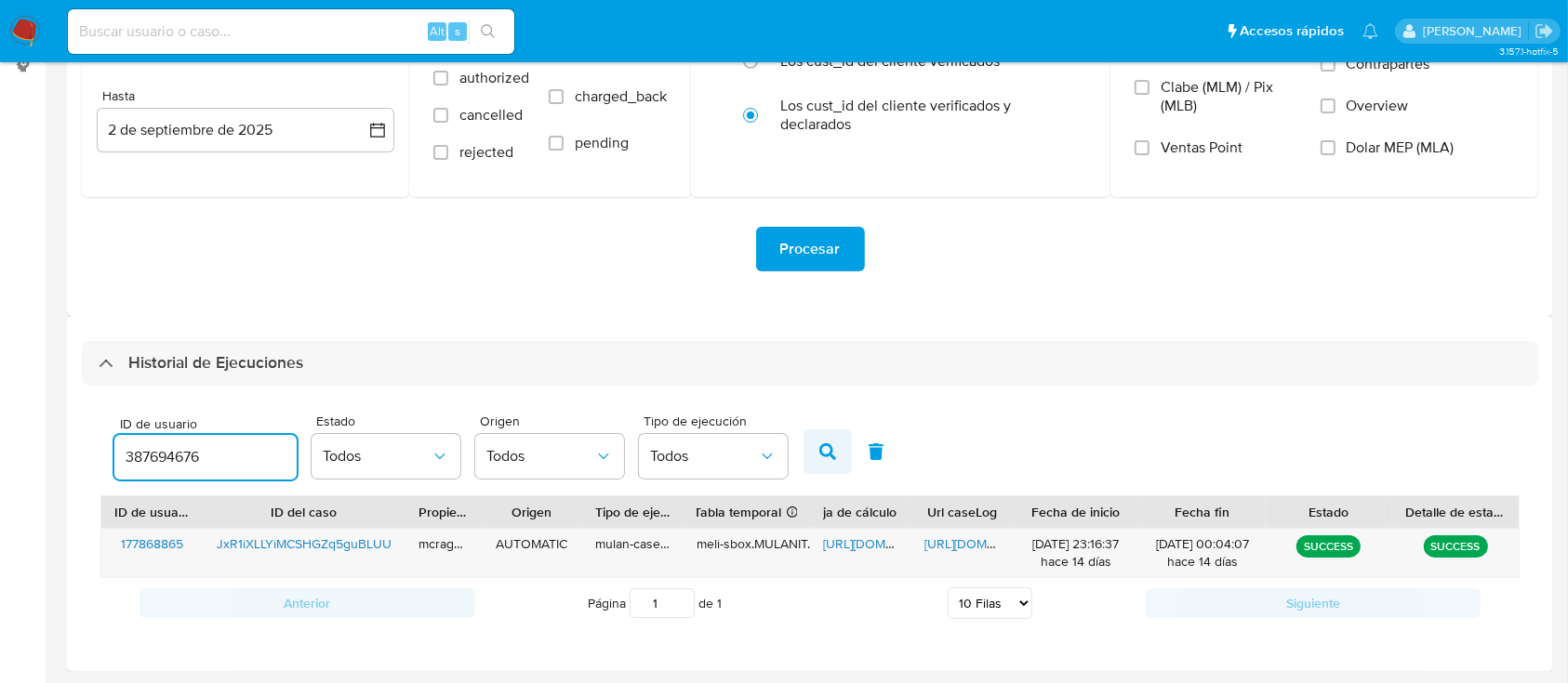
click at [841, 449] on button "button" at bounding box center [828, 451] width 48 height 44
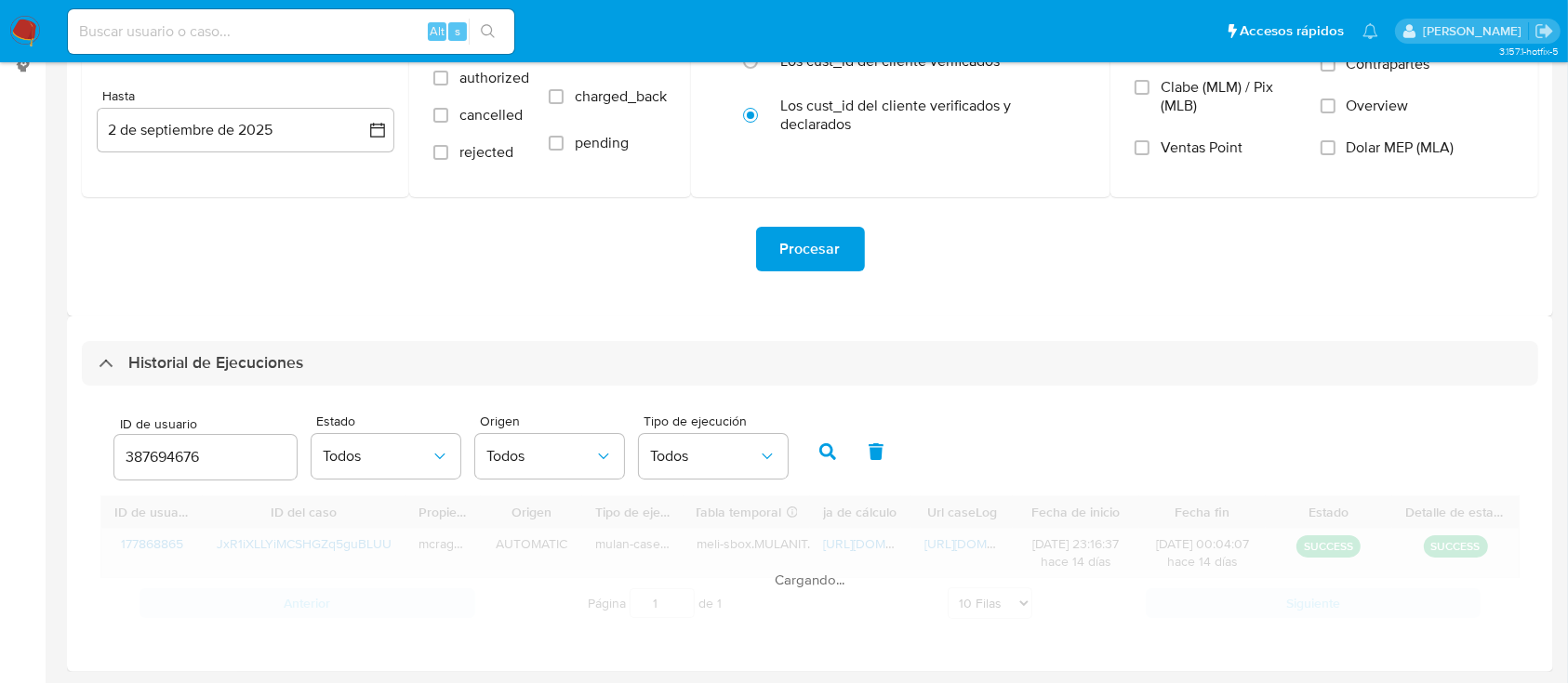
click at [870, 541] on div "Cargando..." at bounding box center [810, 562] width 1420 height 133
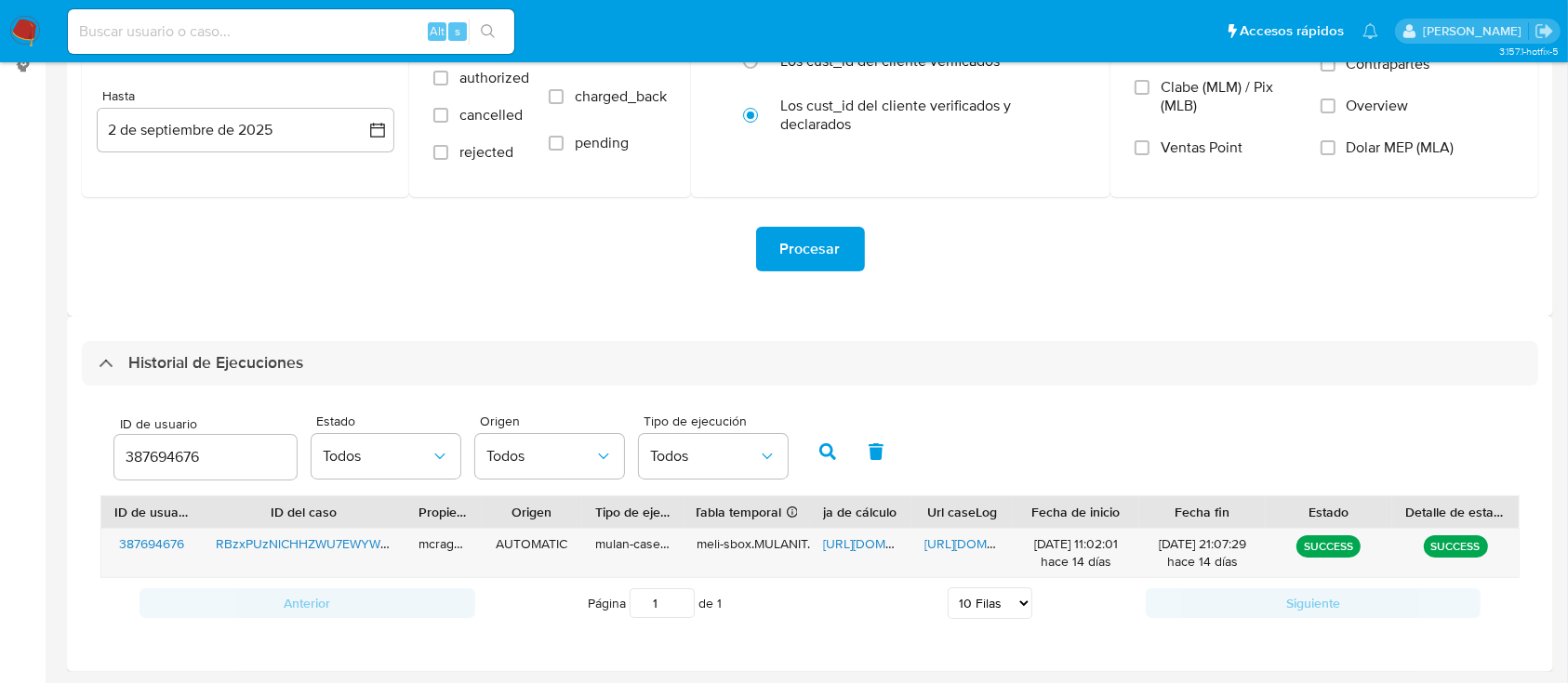
click at [871, 541] on span "https://docs.google.com/spreadsheets/d/1dn5jksYB4tFOf780u2qnXNeCWzzv45RLX98HJn3…" at bounding box center [887, 544] width 128 height 18
click at [929, 531] on div "https://docs.google.com/document/d/1BuXufUYlbXzS4byHcH0hsPUF-FaBaox39vrW-jOjHWI…" at bounding box center [962, 553] width 101 height 48
click at [932, 545] on span "https://docs.google.com/document/d/1BuXufUYlbXzS4byHcH0hsPUF-FaBaox39vrW-jOjHWI…" at bounding box center [989, 544] width 128 height 18
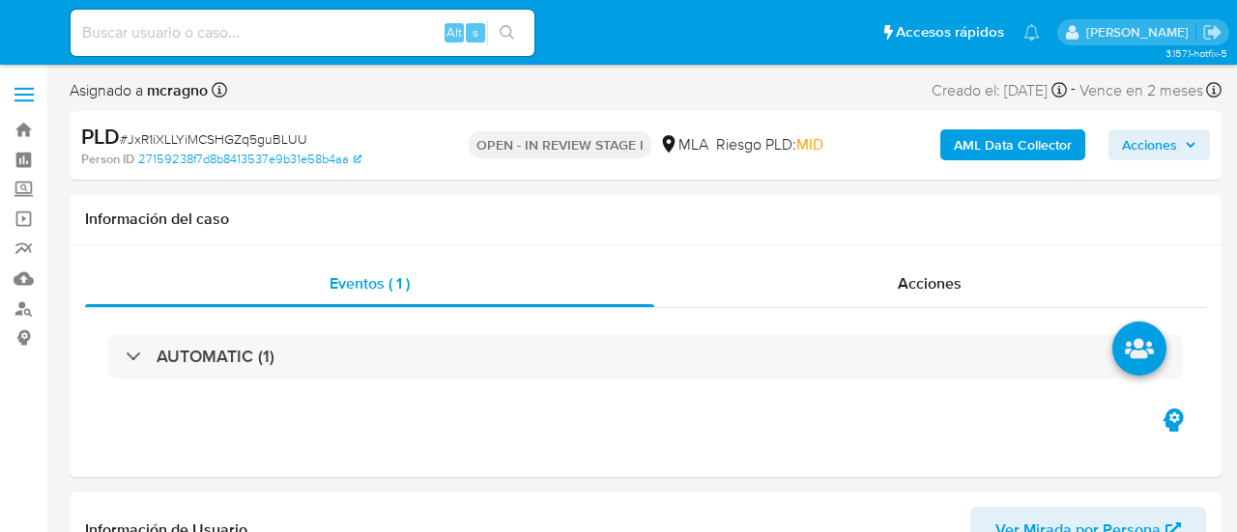
select select "10"
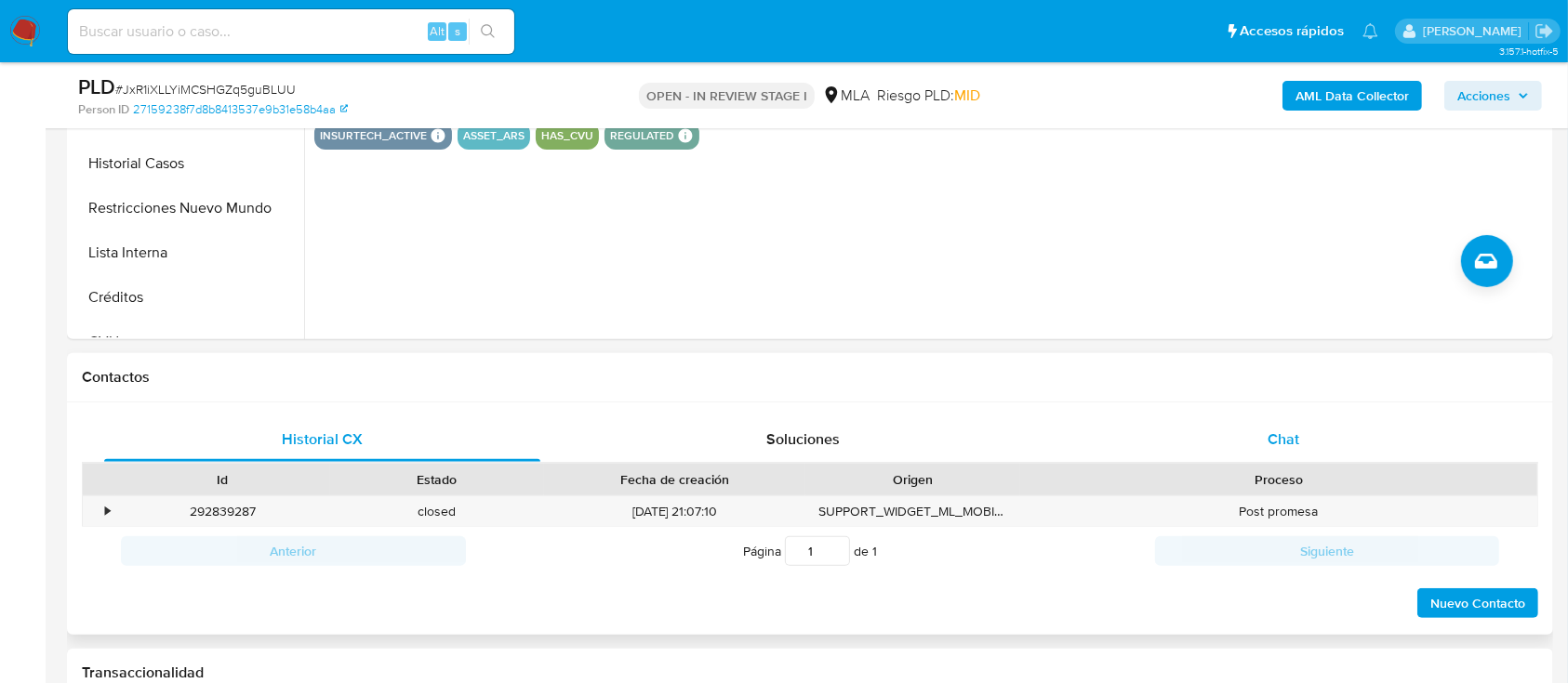
click at [1190, 433] on div "Chat" at bounding box center [1283, 440] width 436 height 44
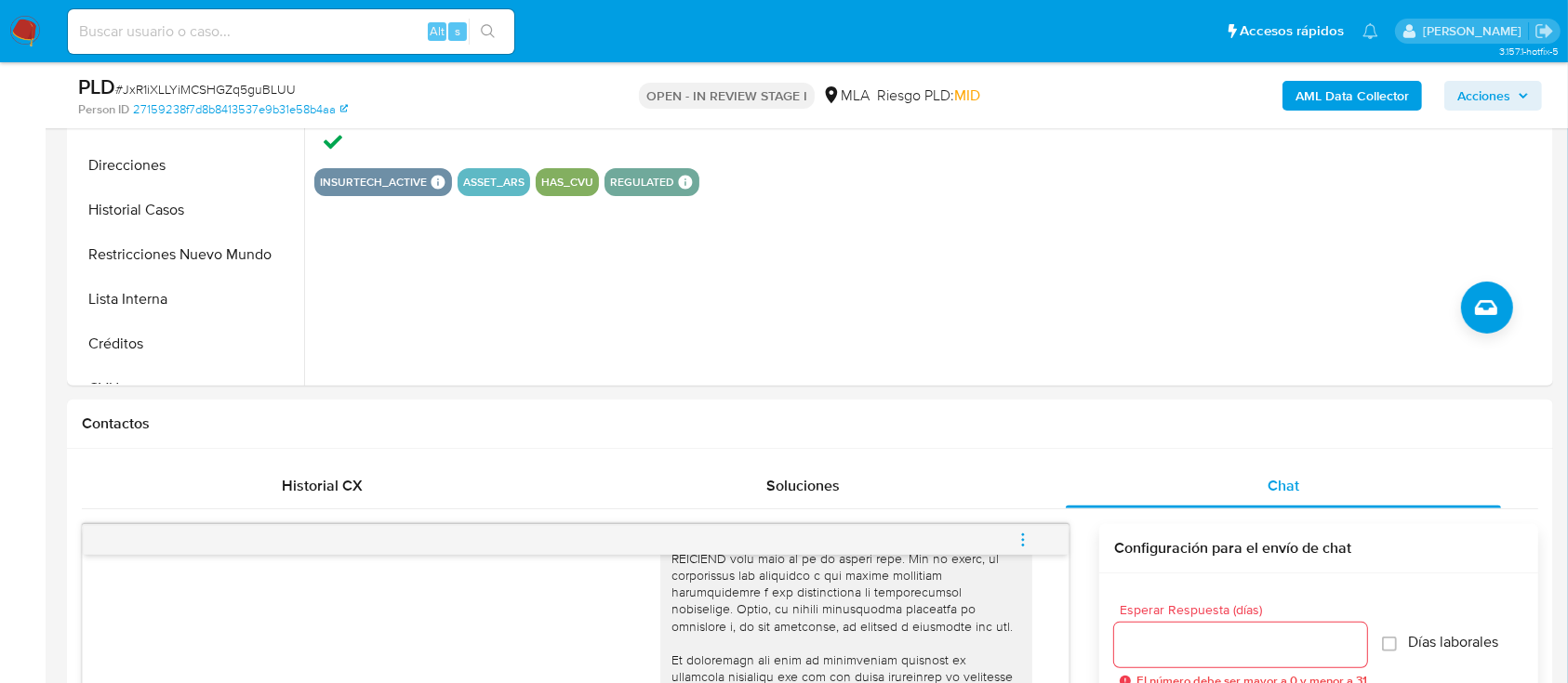
scroll to position [372, 0]
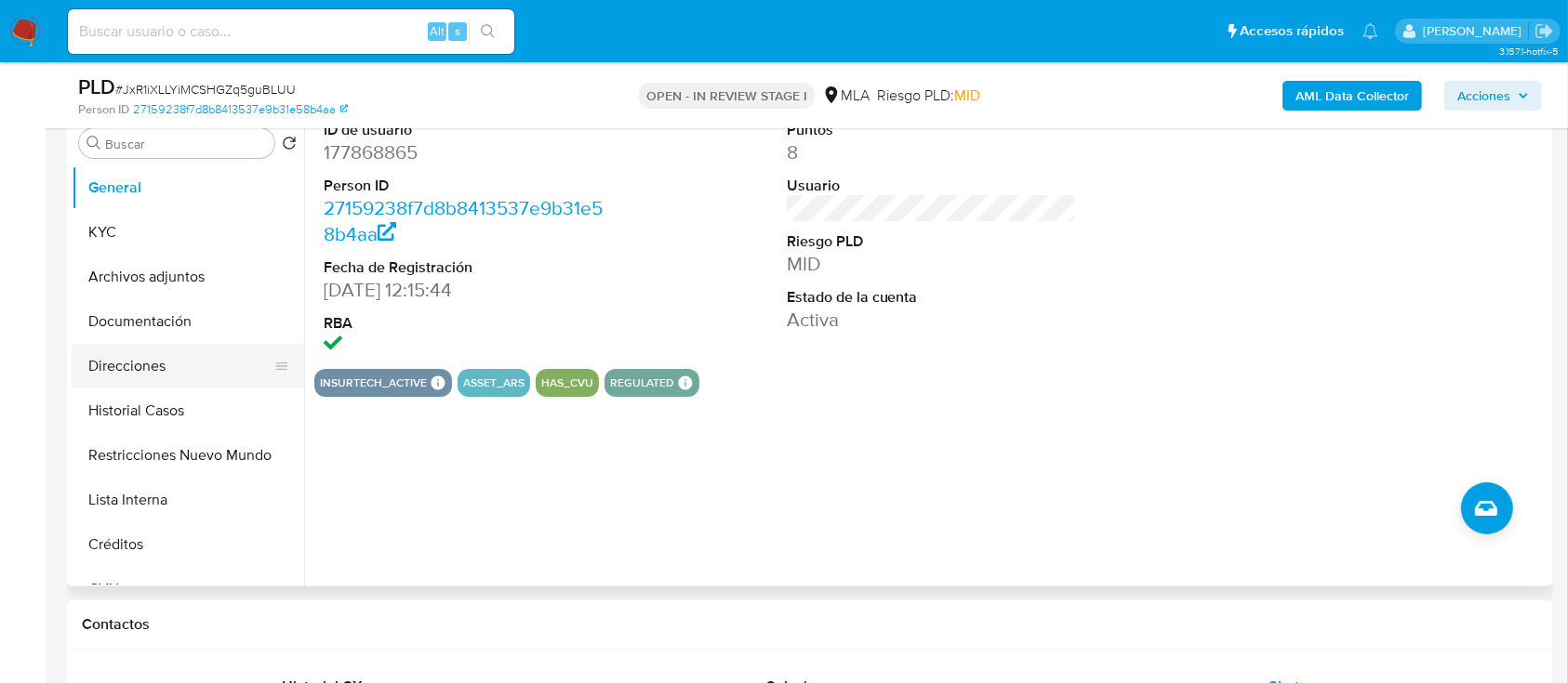
drag, startPoint x: 156, startPoint y: 438, endPoint x: 180, endPoint y: 376, distance: 66.5
click at [155, 438] on button "Restricciones Nuevo Mundo" at bounding box center [188, 455] width 233 height 44
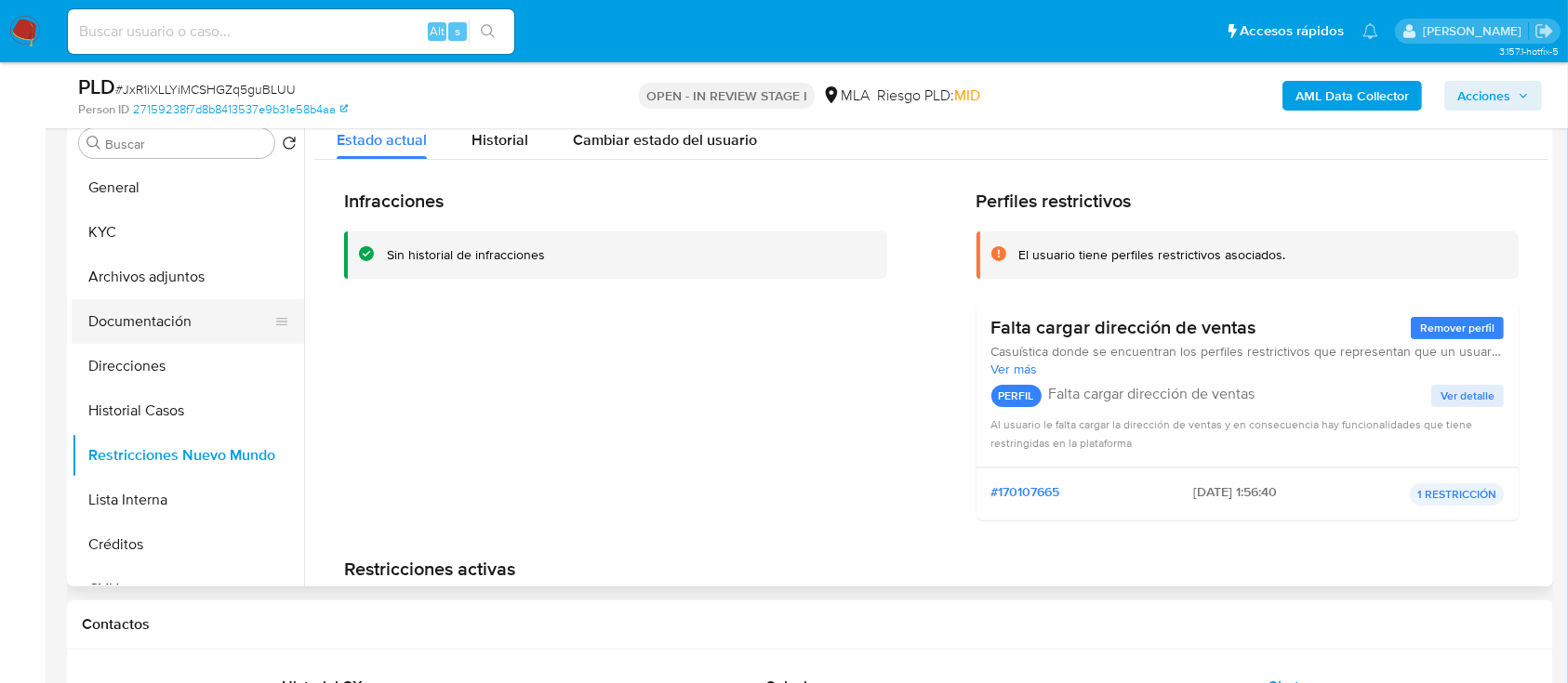
click at [198, 325] on button "Documentación" at bounding box center [180, 321] width 218 height 44
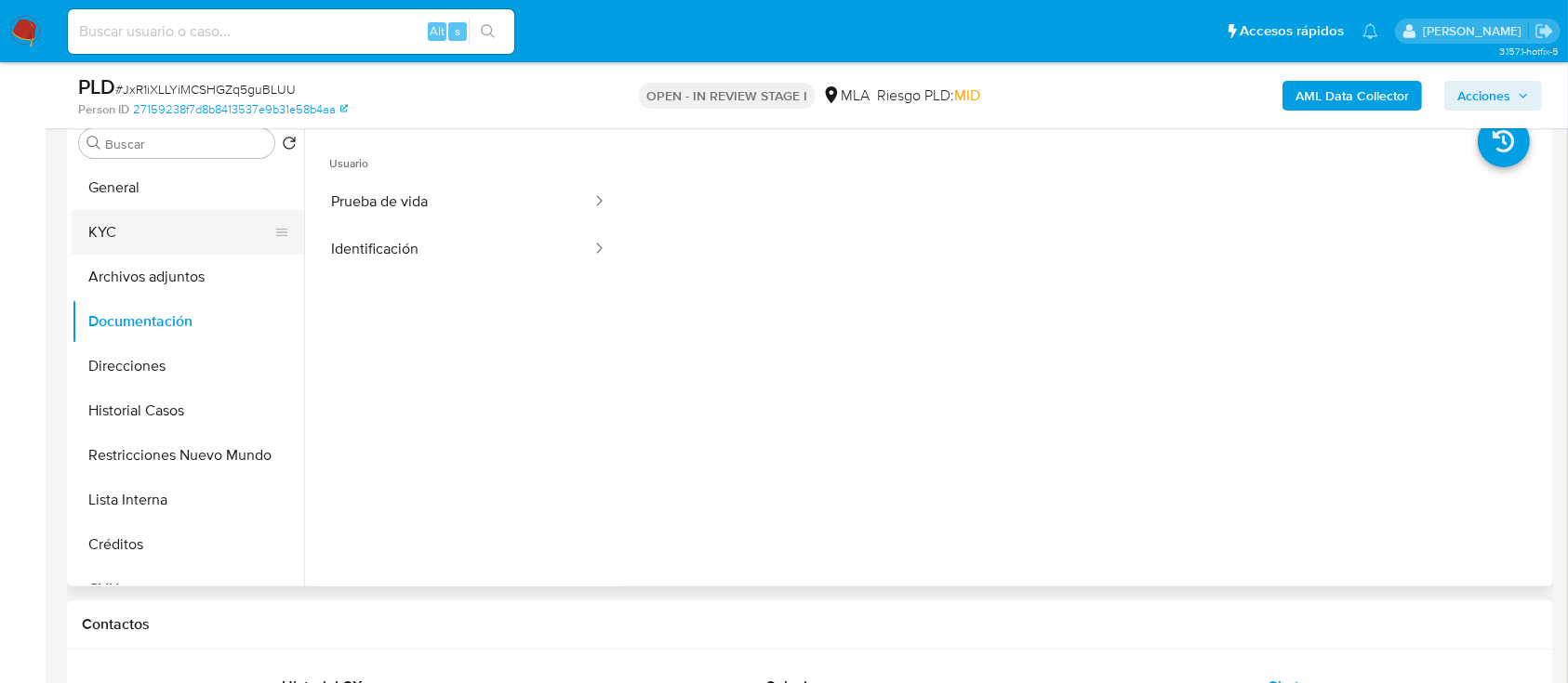
click at [201, 228] on button "KYC" at bounding box center [180, 232] width 218 height 44
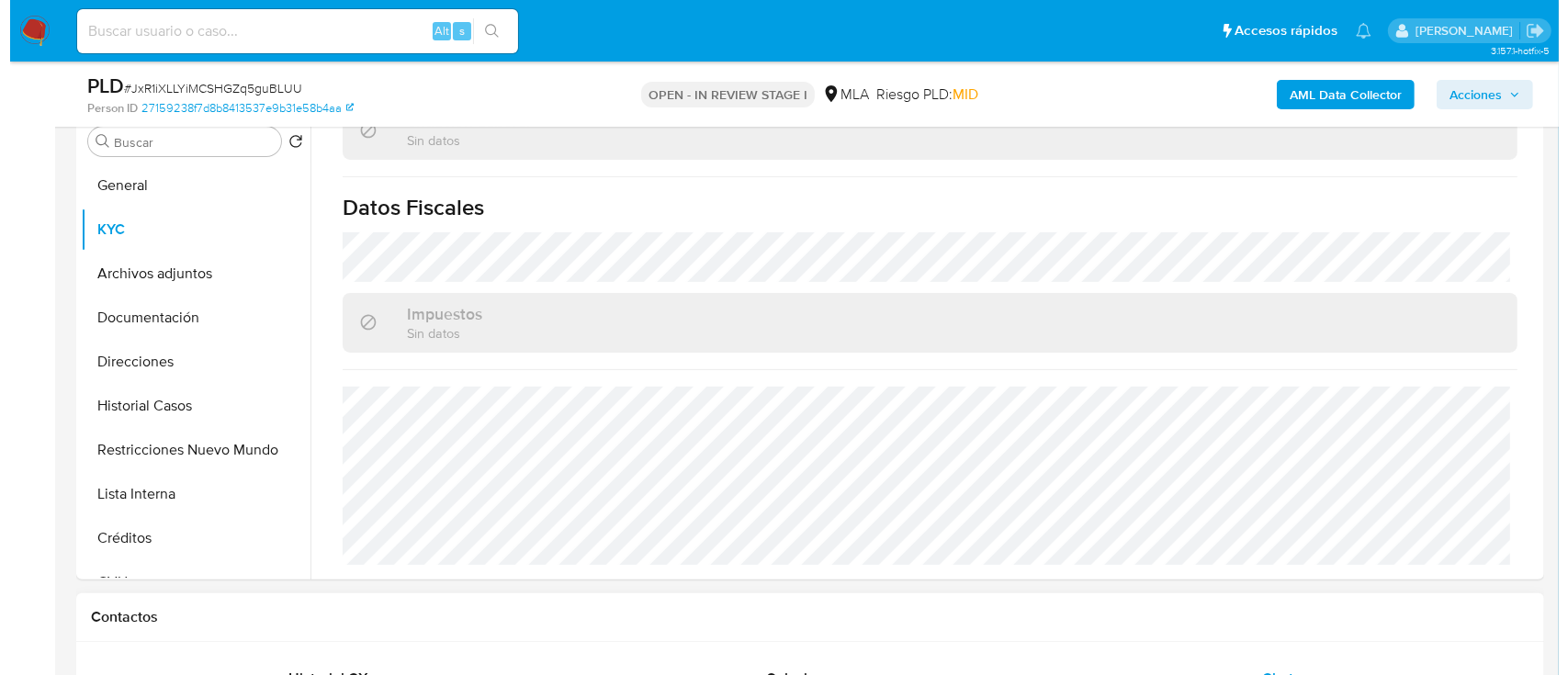
scroll to position [949, 0]
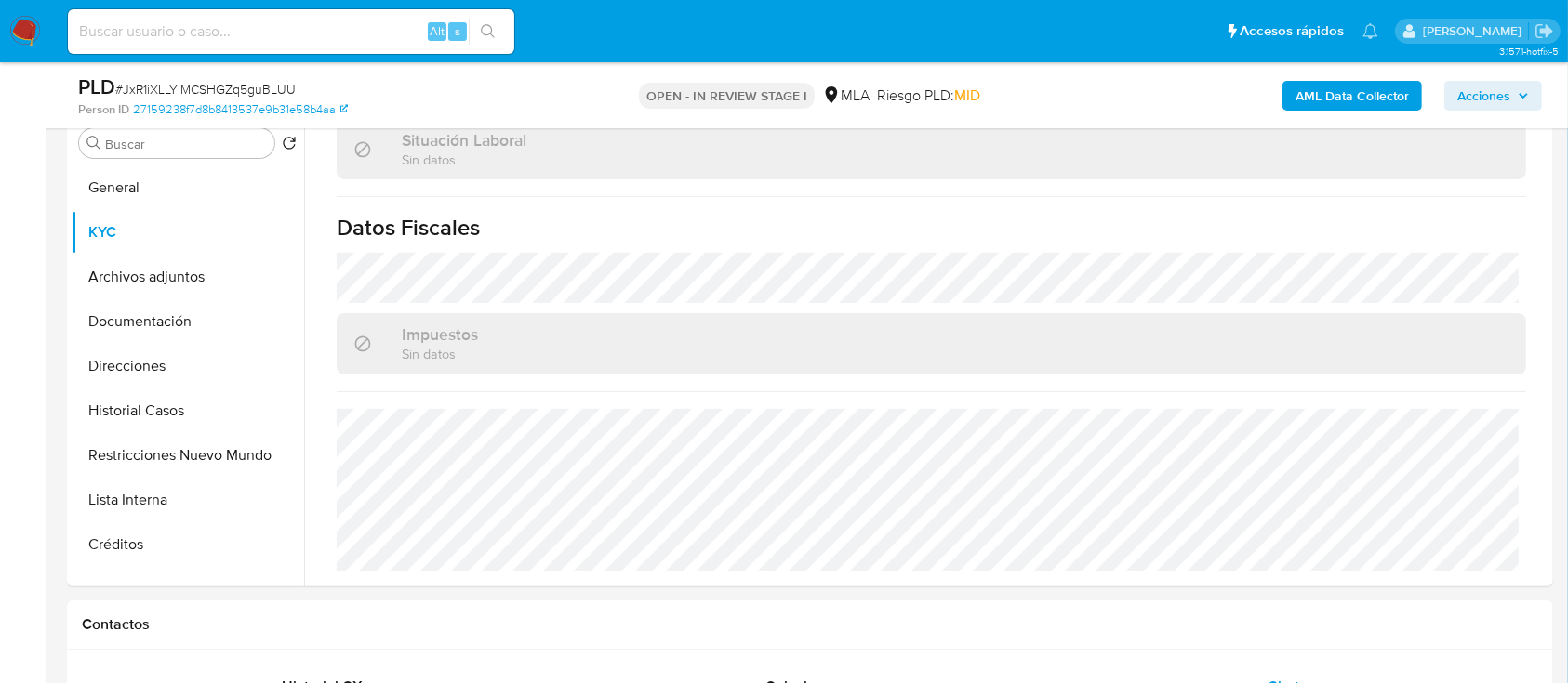
click at [1190, 114] on div "AML Data Collector Acciones" at bounding box center [1301, 94] width 483 height 43
click at [1190, 95] on b "AML Data Collector" at bounding box center [1352, 95] width 114 height 30
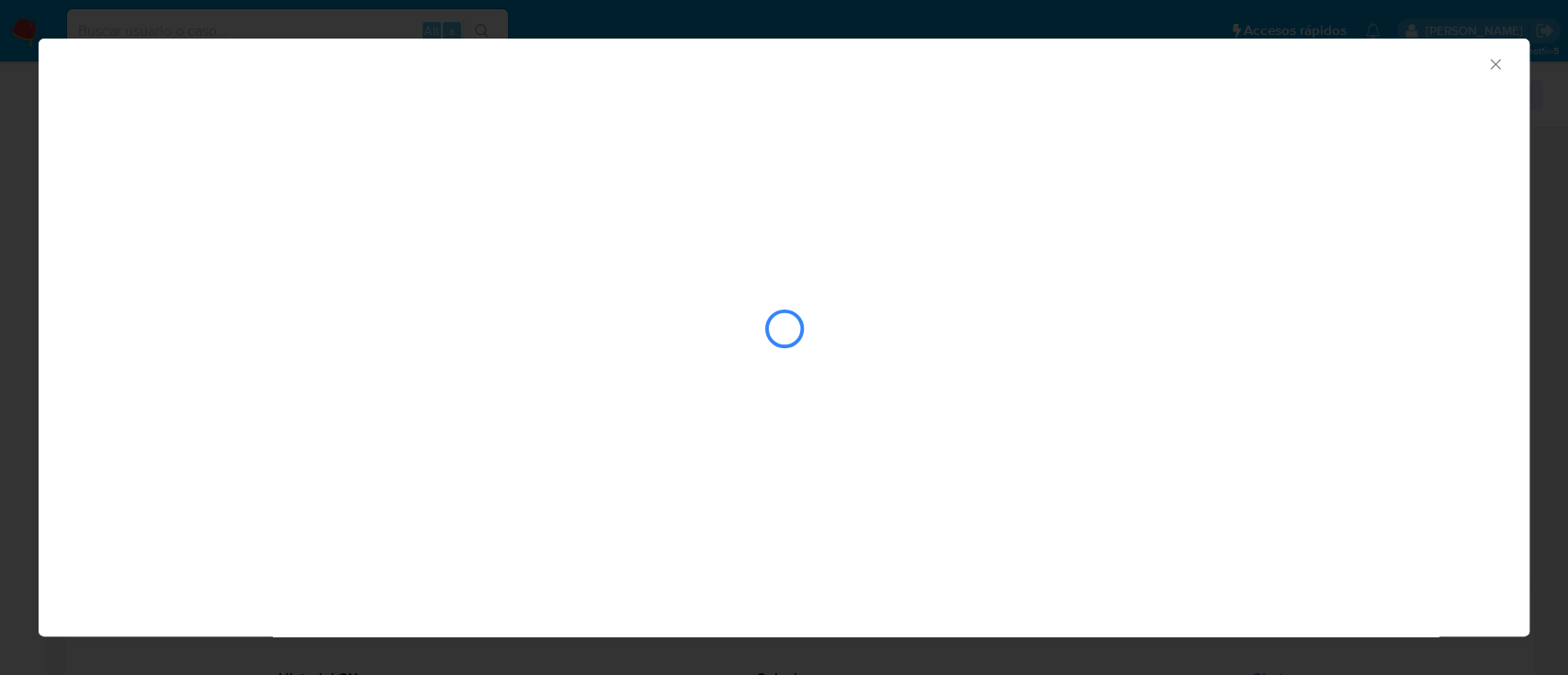
scroll to position [966, 0]
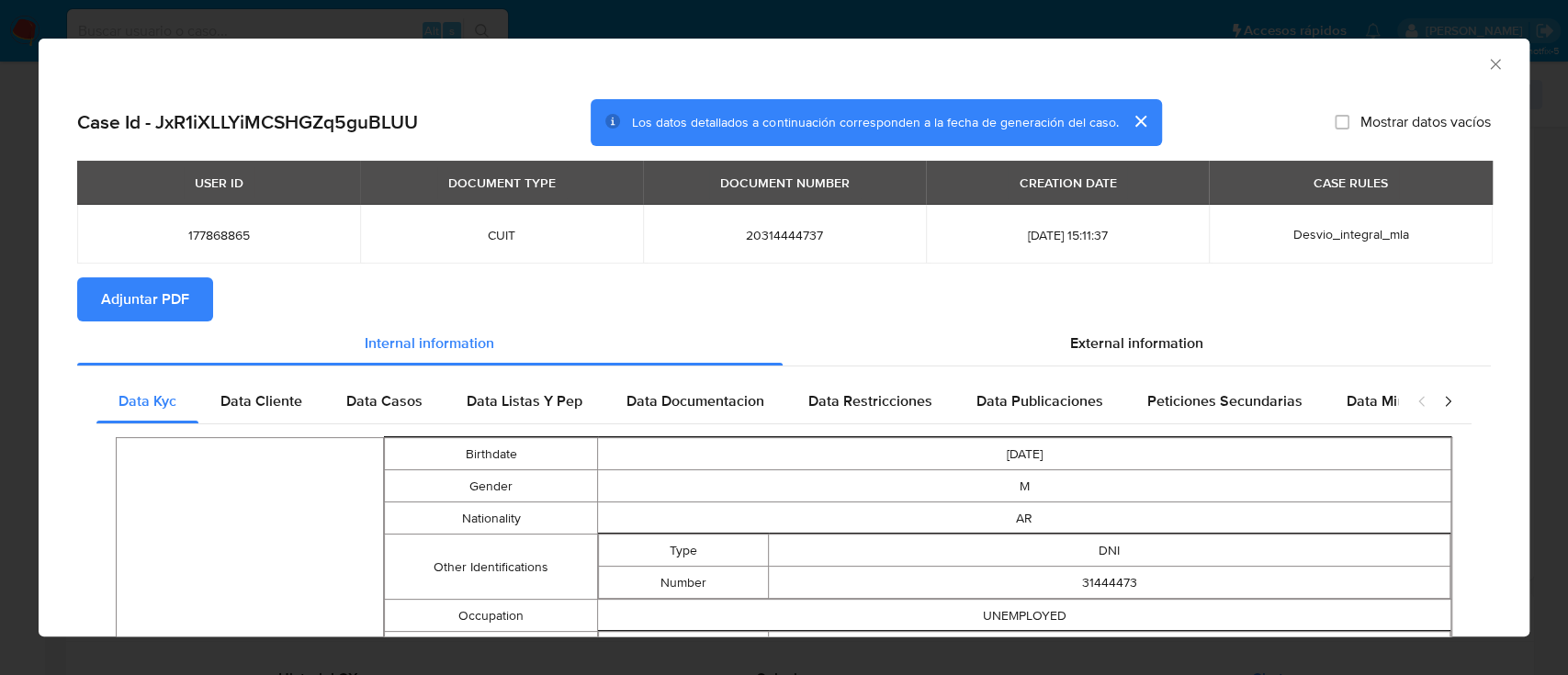
click at [163, 298] on span "Adjuntar PDF" at bounding box center [144, 299] width 88 height 41
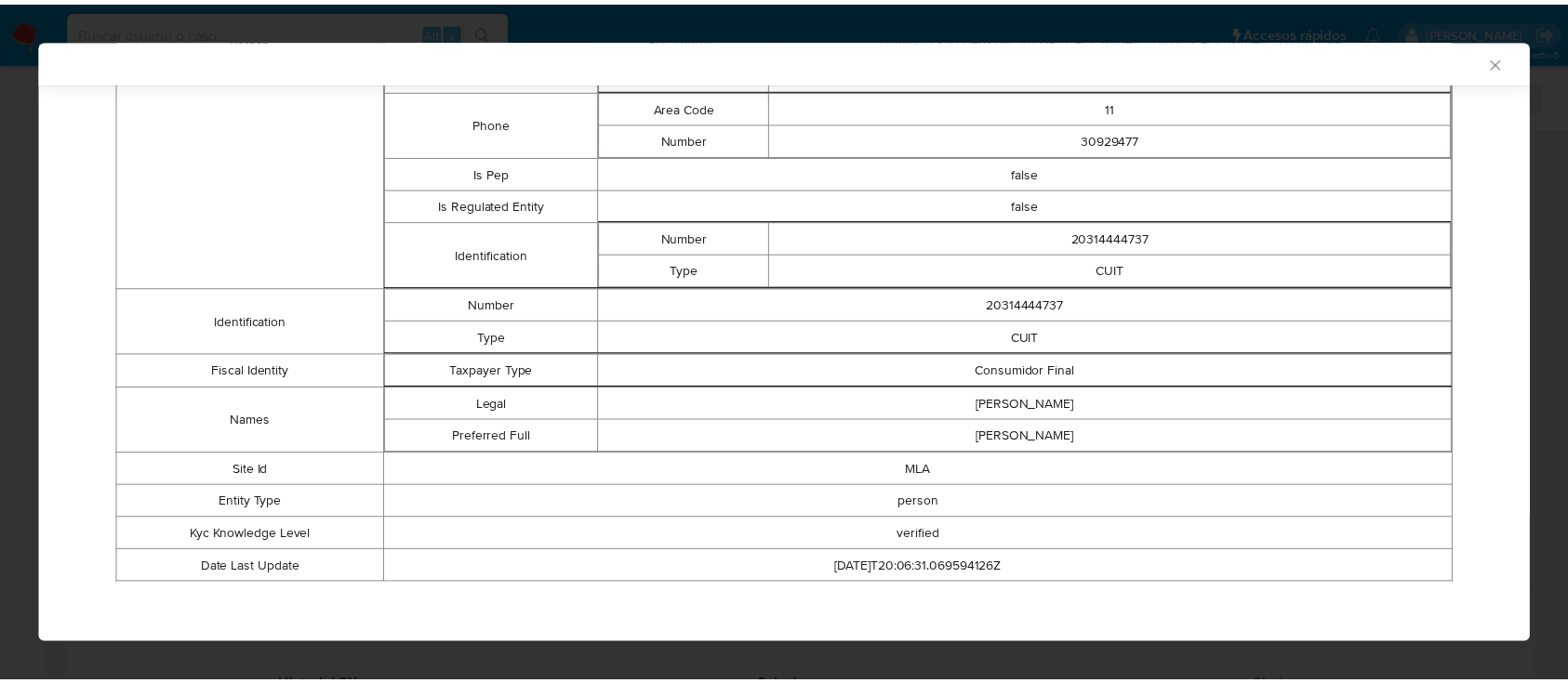
scroll to position [647, 0]
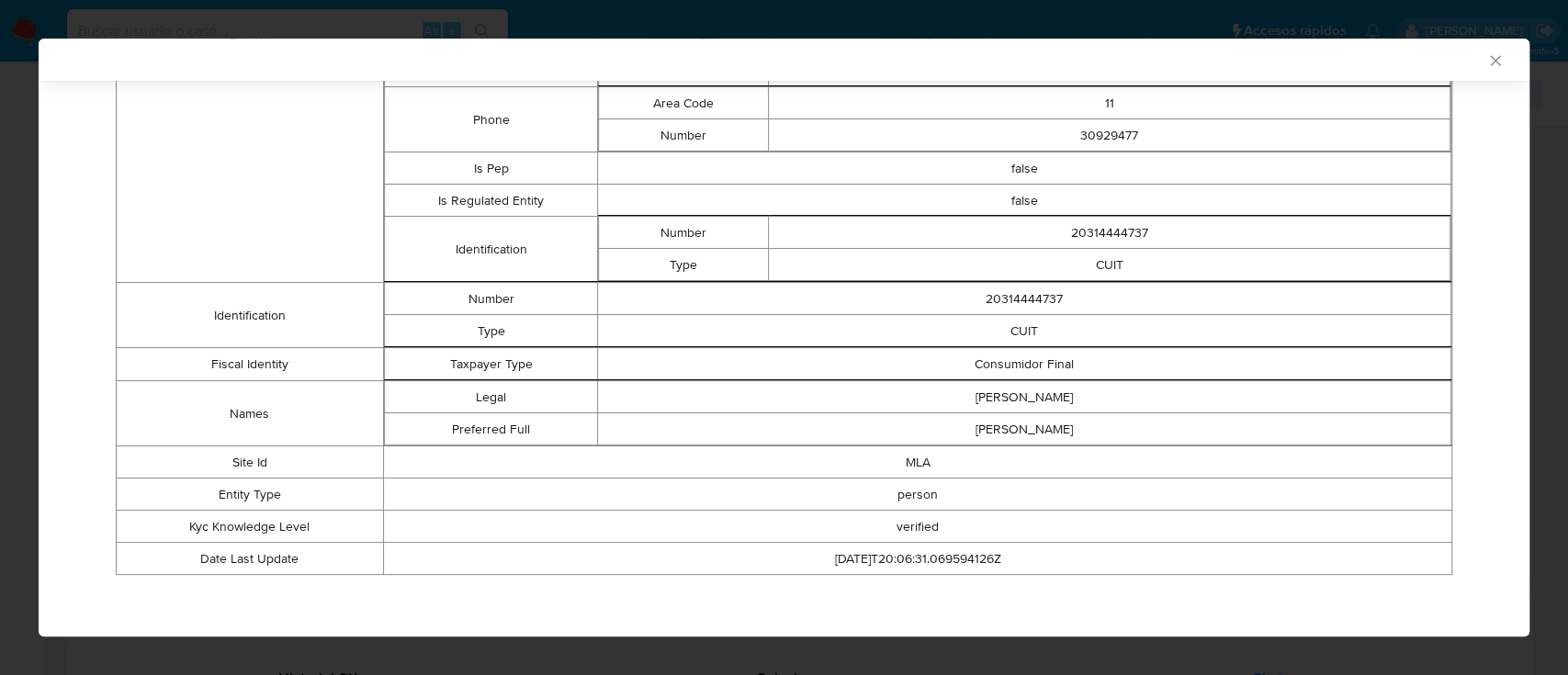
click at [1175, 50] on div "AML Data Collector" at bounding box center [784, 60] width 1490 height 42
click at [1175, 62] on icon "Cerrar ventana" at bounding box center [1495, 60] width 18 height 18
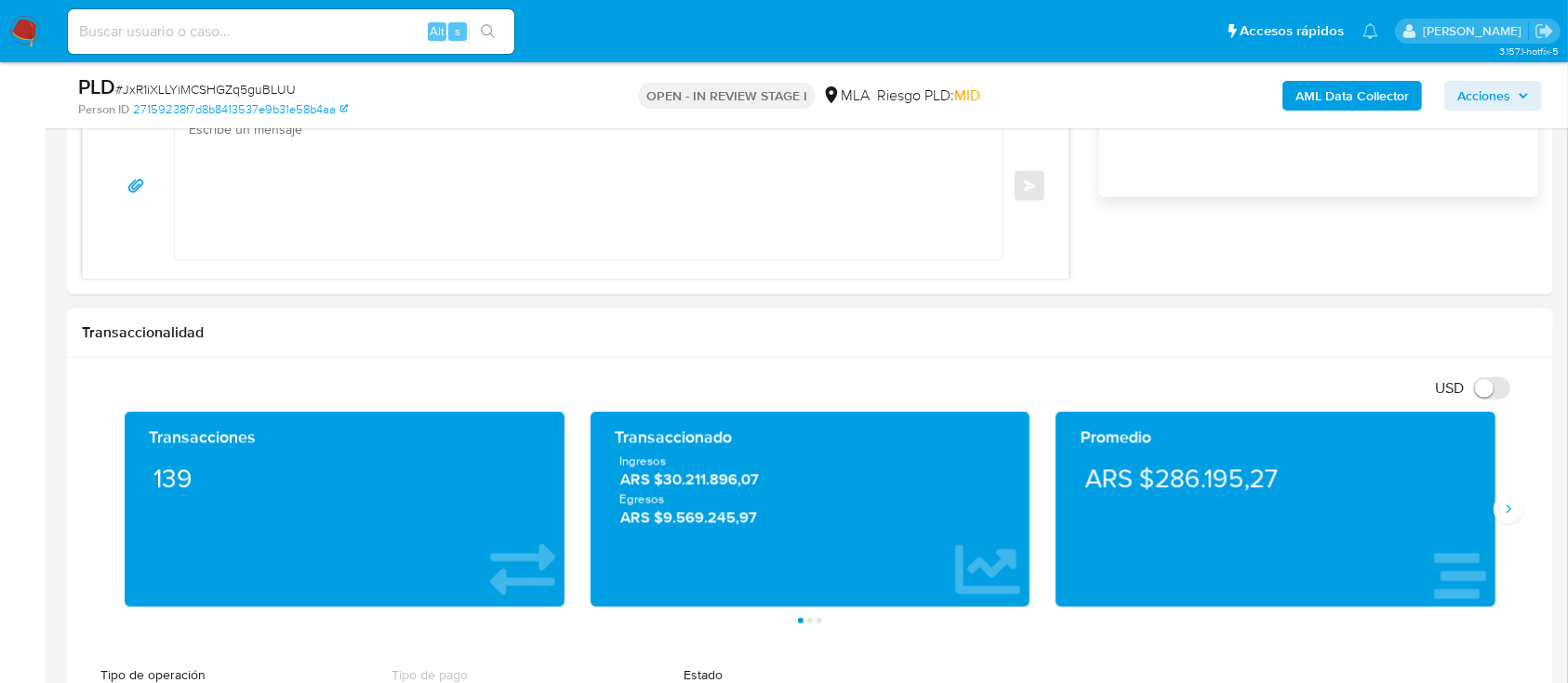
scroll to position [1239, 0]
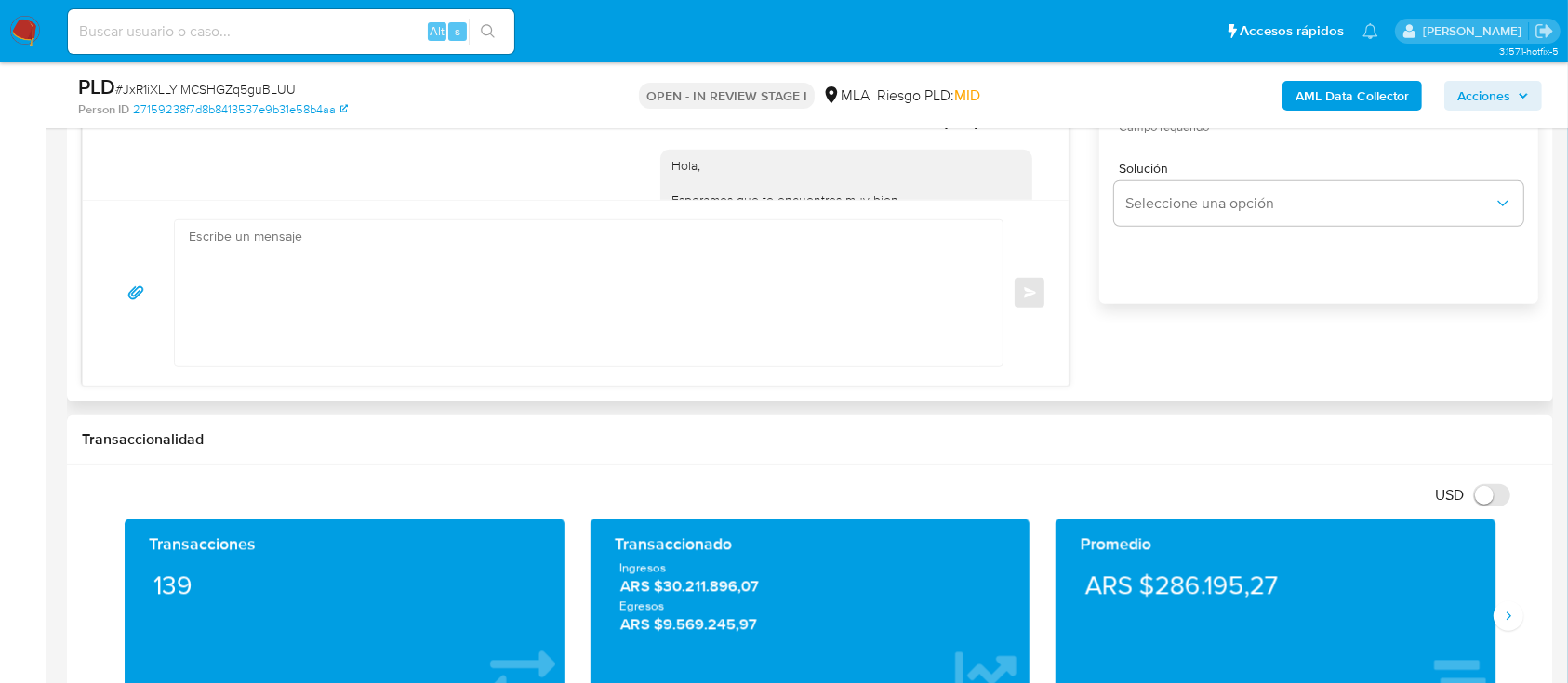
click at [678, 304] on textarea at bounding box center [583, 293] width 790 height 146
paste textarea "Hola Augusto César Ramos, En función de las operaciones registradas en tu cuent…"
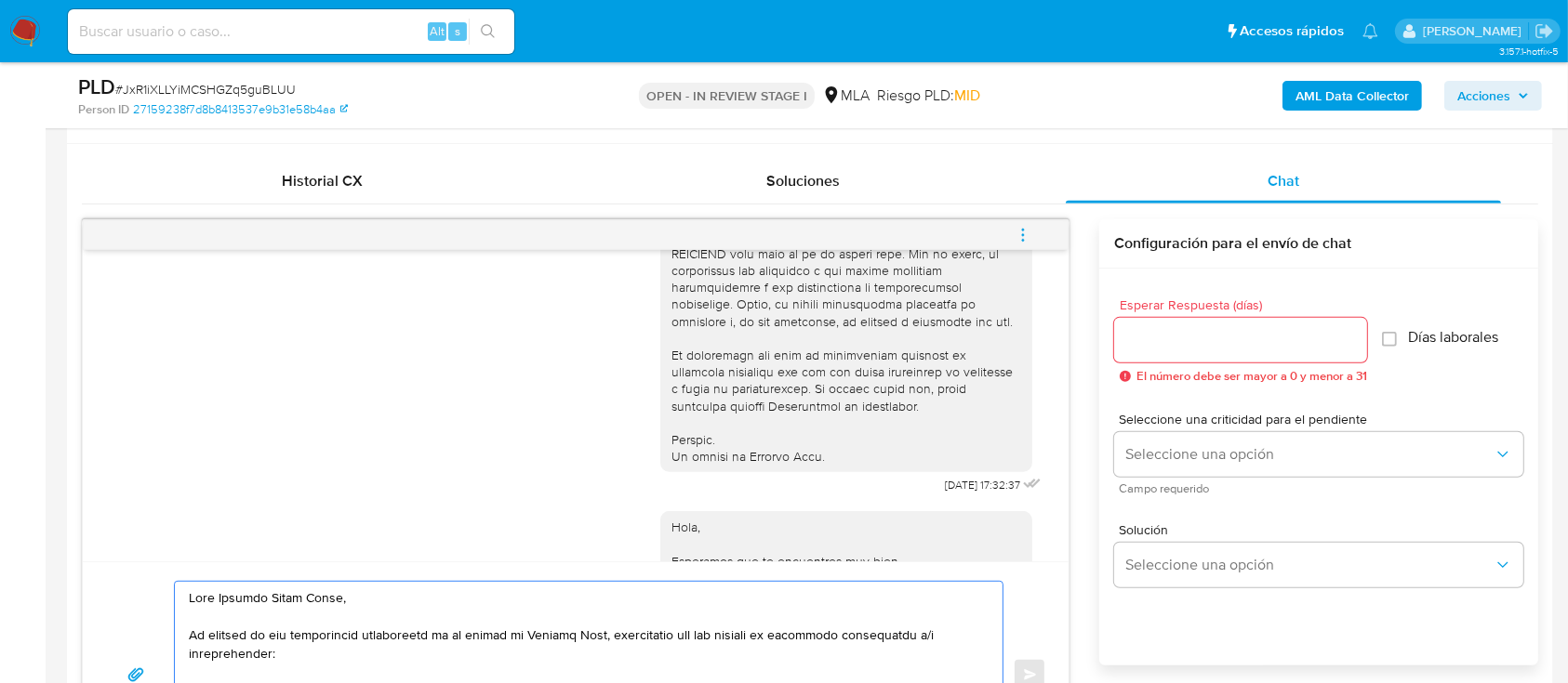
scroll to position [620, 0]
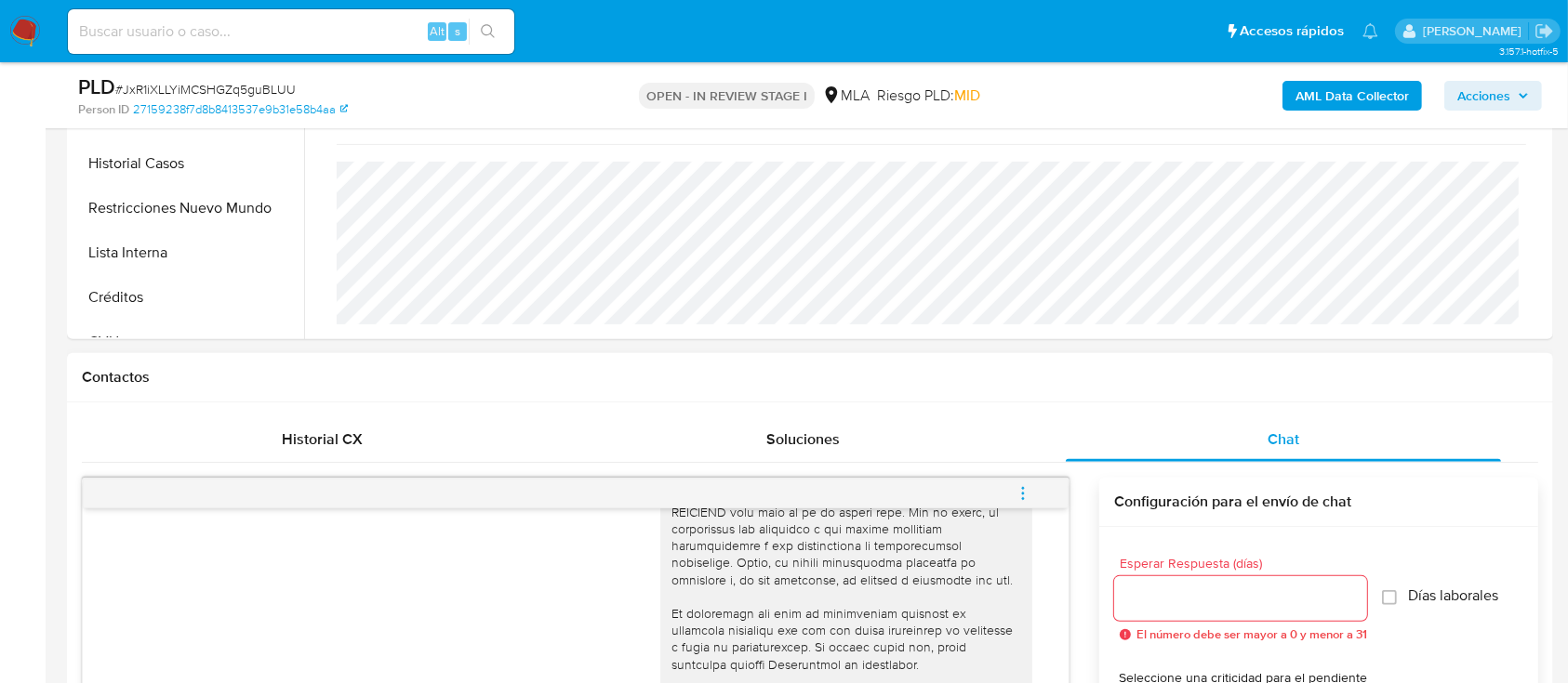
type textarea "Hola Augusto César Ramos, En función de las operaciones registradas en tu cuent…"
drag, startPoint x: 1176, startPoint y: 600, endPoint x: 1259, endPoint y: 549, distance: 97.4
click at [1177, 512] on input "Esperar Respuesta (días)" at bounding box center [1241, 598] width 253 height 24
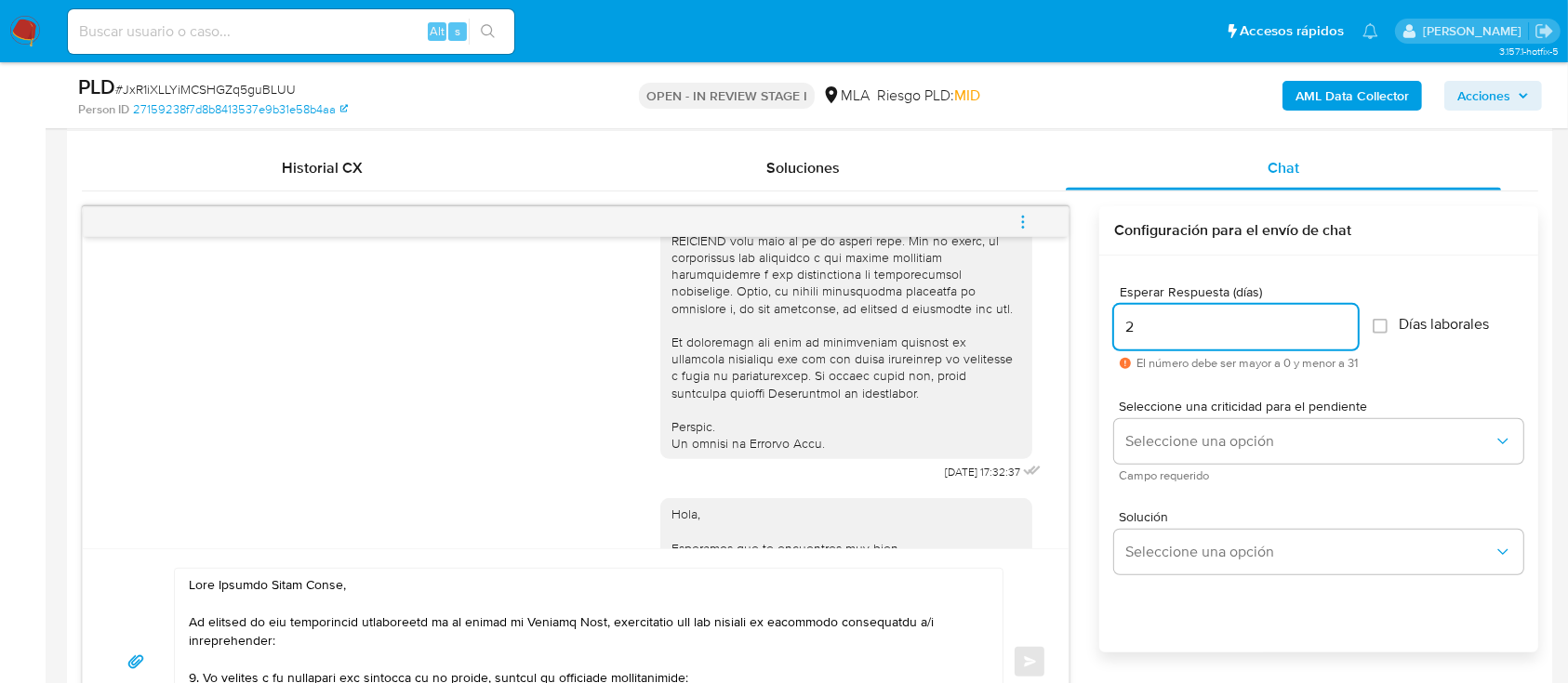
scroll to position [900, 0]
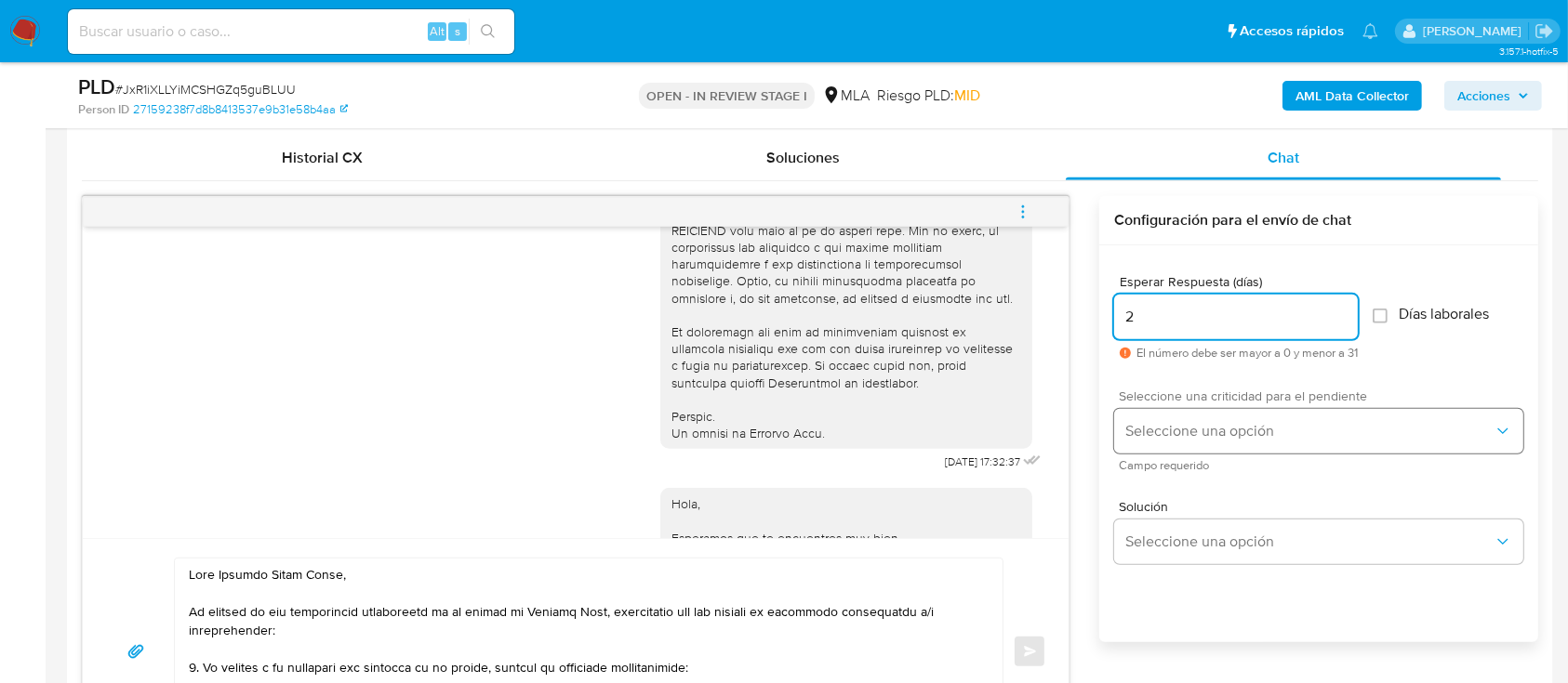
type input "2"
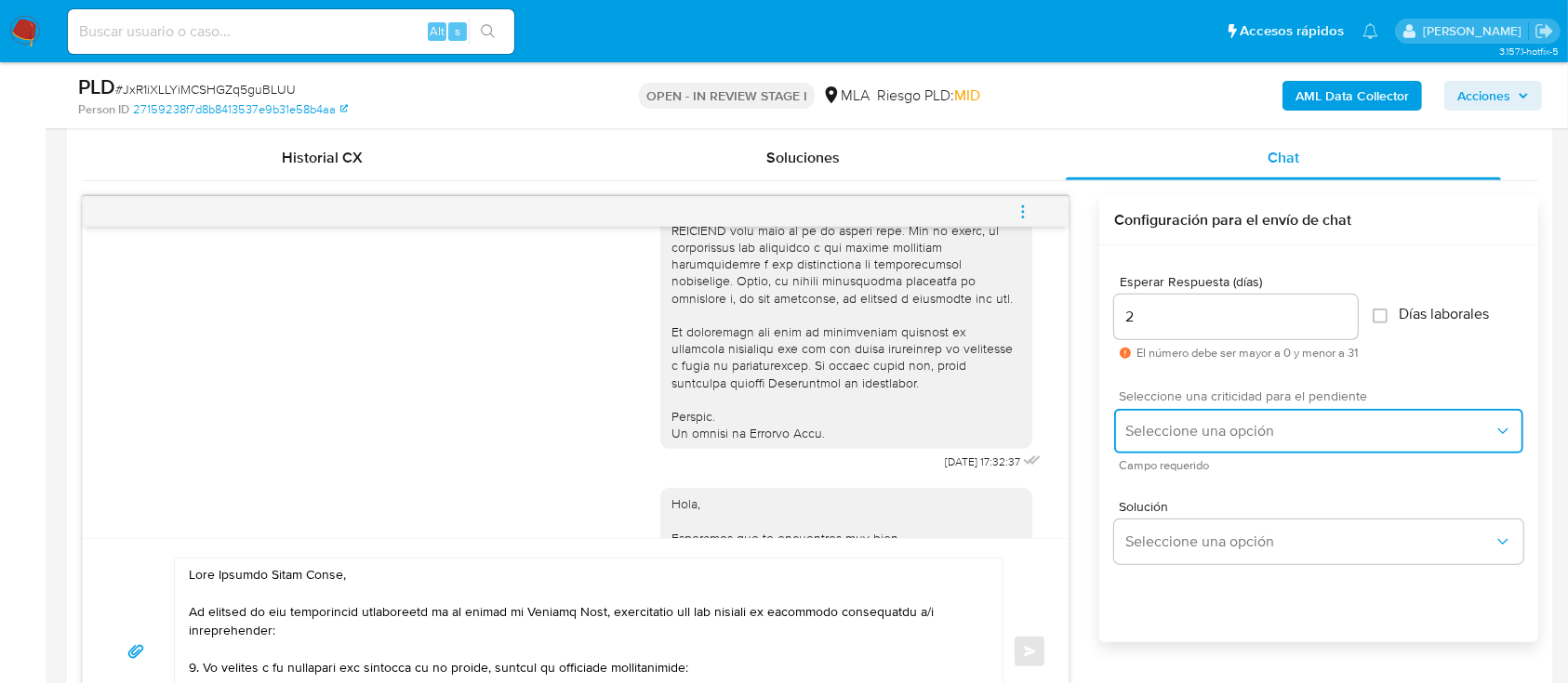
click at [1157, 428] on span "Seleccione una opción" at bounding box center [1309, 431] width 369 height 18
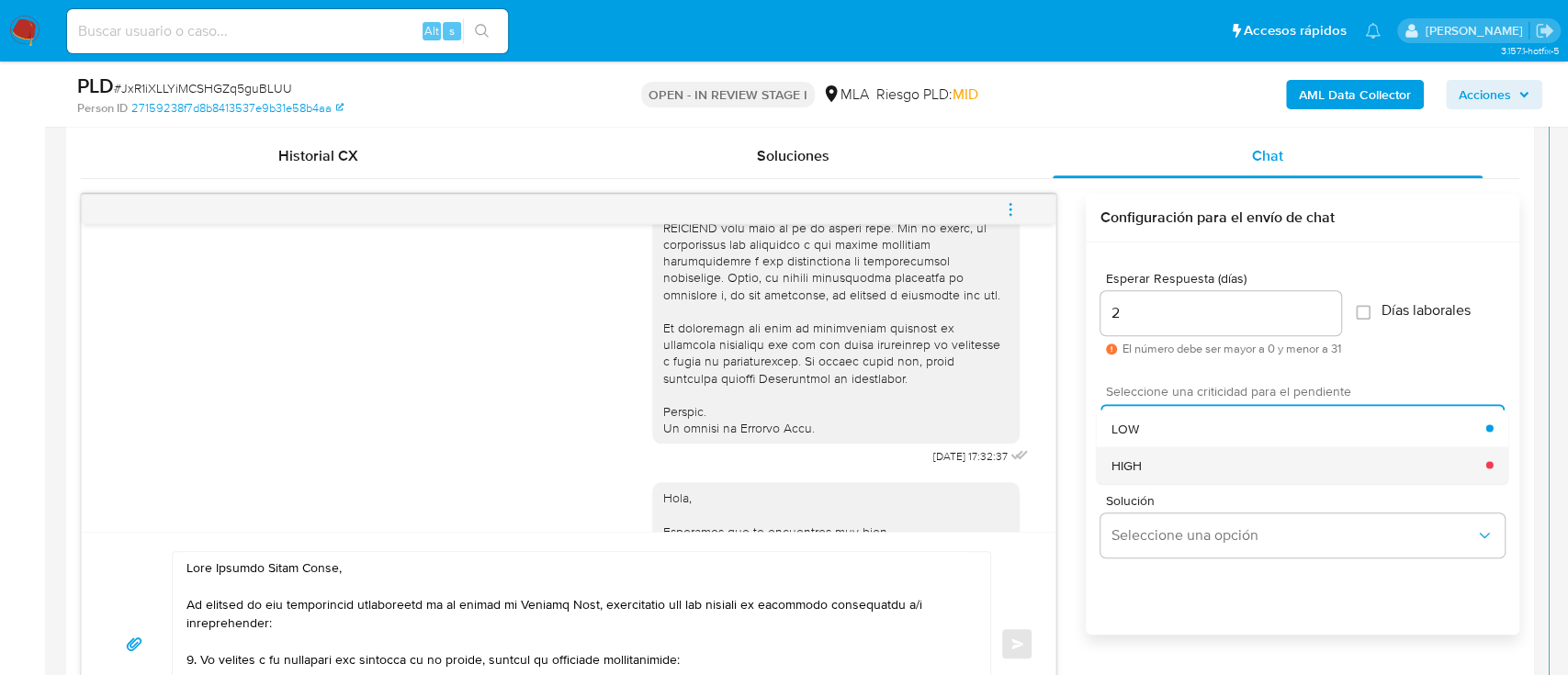
click at [1154, 461] on div "HIGH" at bounding box center [1298, 465] width 374 height 37
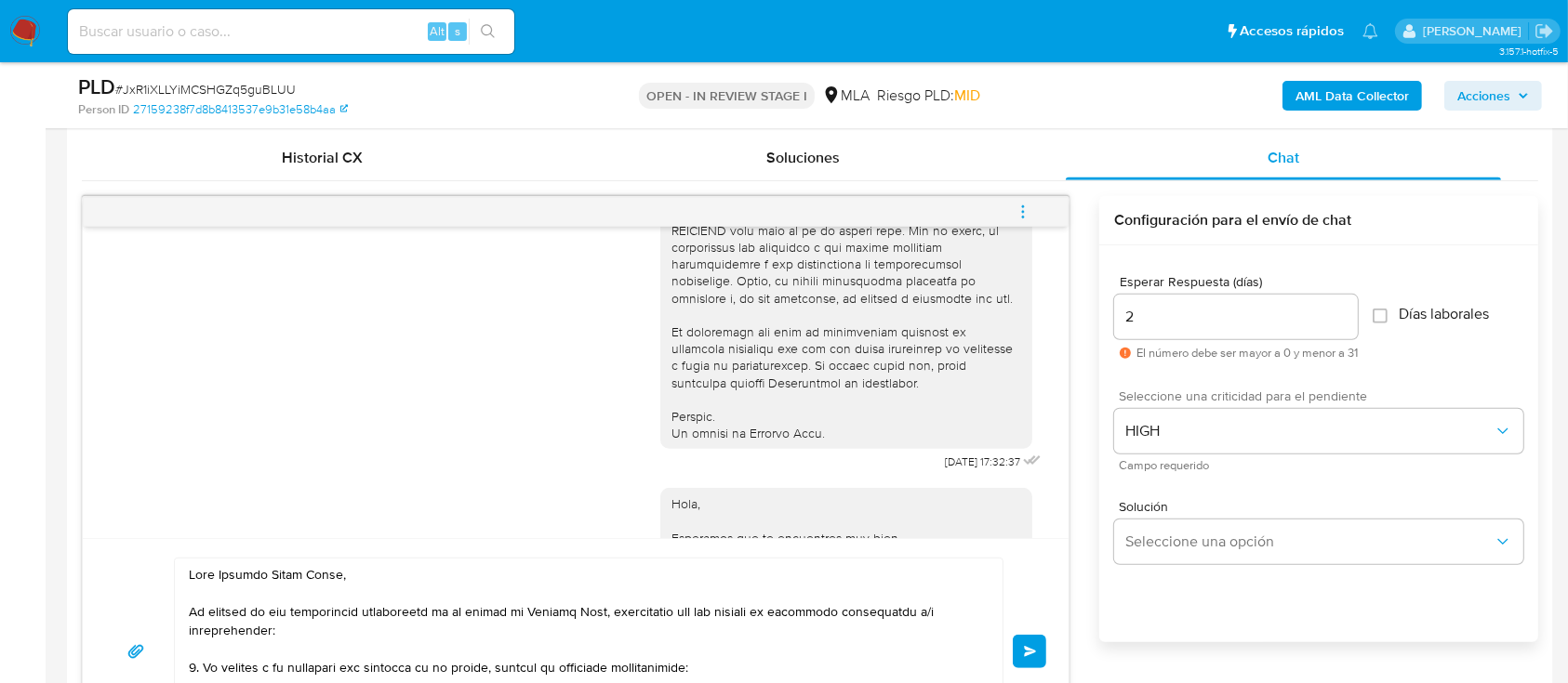
click at [1027, 512] on span "Enviar" at bounding box center [1031, 652] width 13 height 12
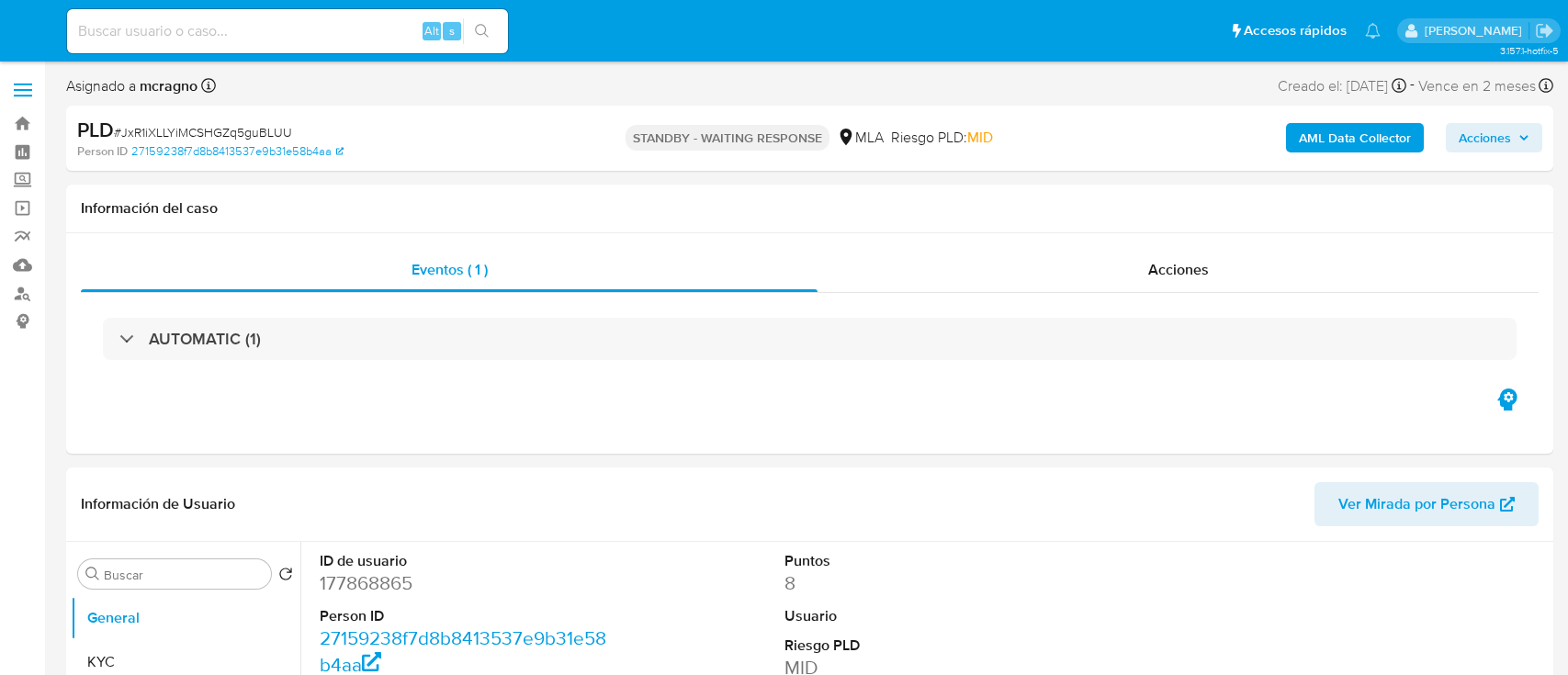
select select "10"
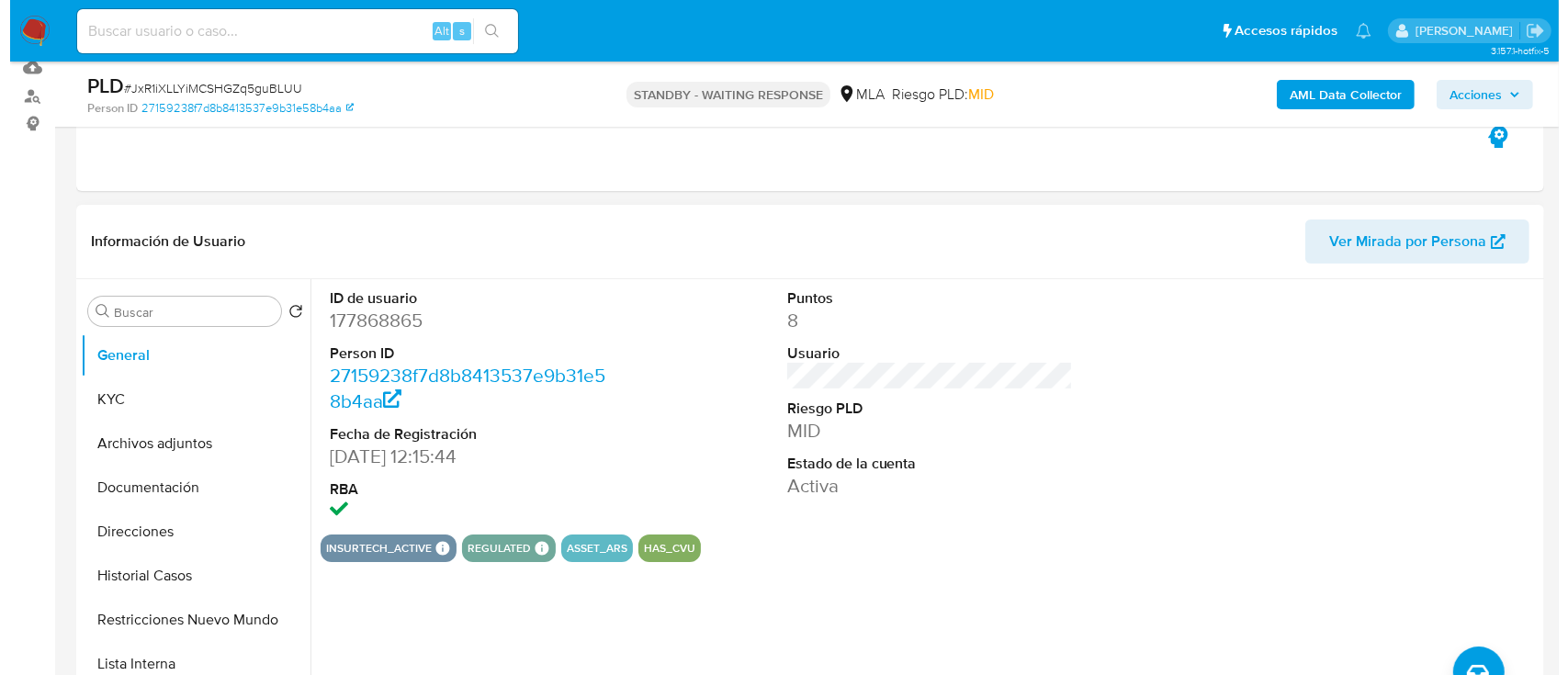
scroll to position [244, 0]
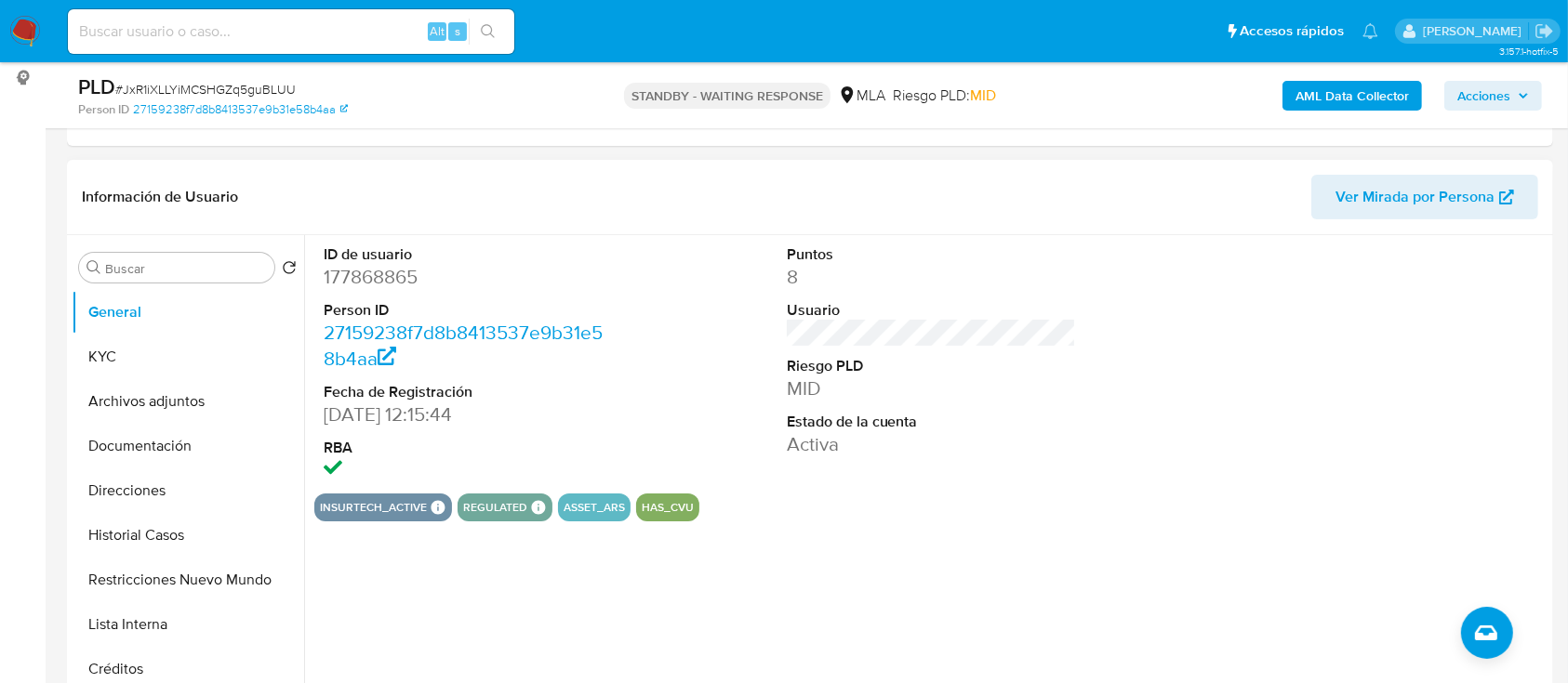
drag, startPoint x: 166, startPoint y: 401, endPoint x: 353, endPoint y: 462, distance: 196.7
click at [168, 401] on button "Archivos adjuntos" at bounding box center [188, 401] width 233 height 44
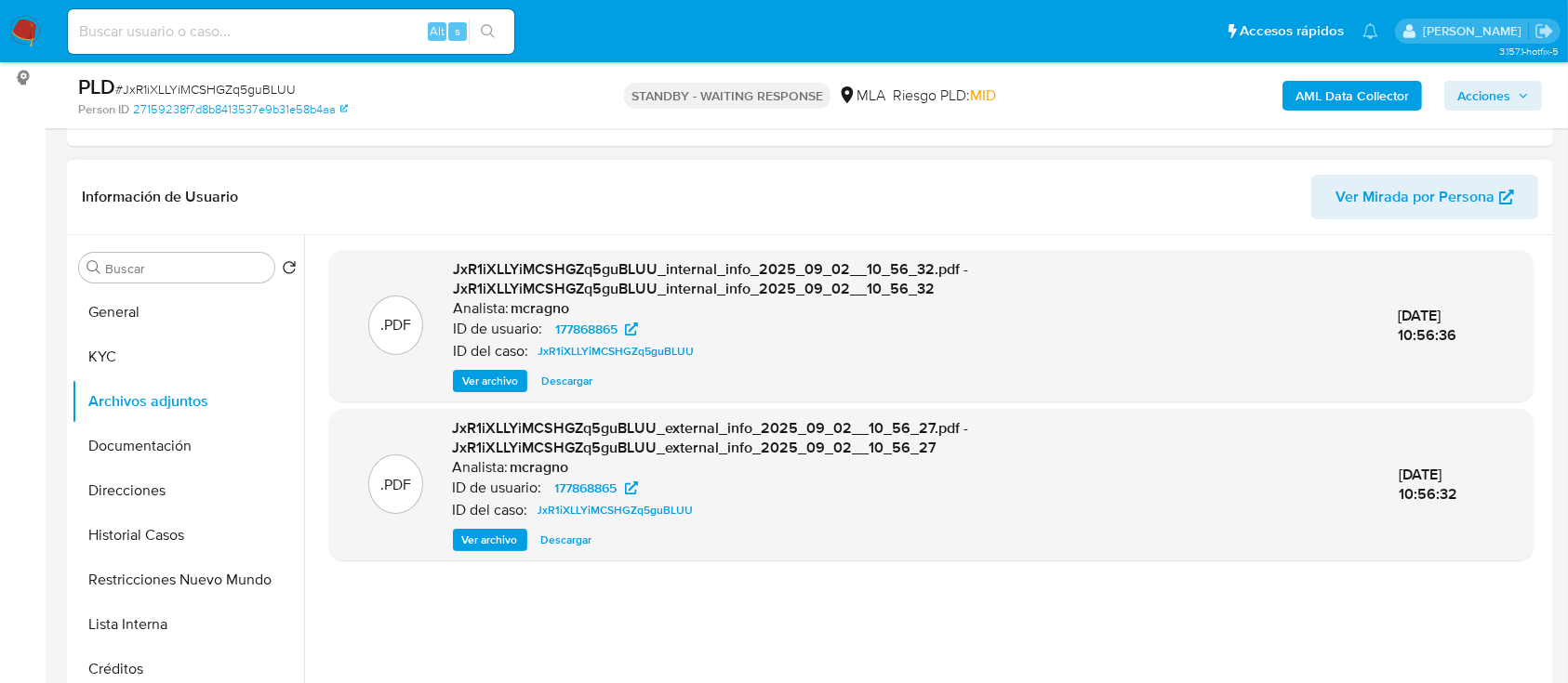
drag, startPoint x: 482, startPoint y: 381, endPoint x: 532, endPoint y: 392, distance: 51.2
click at [484, 381] on span "Ver archivo" at bounding box center [490, 381] width 56 height 18
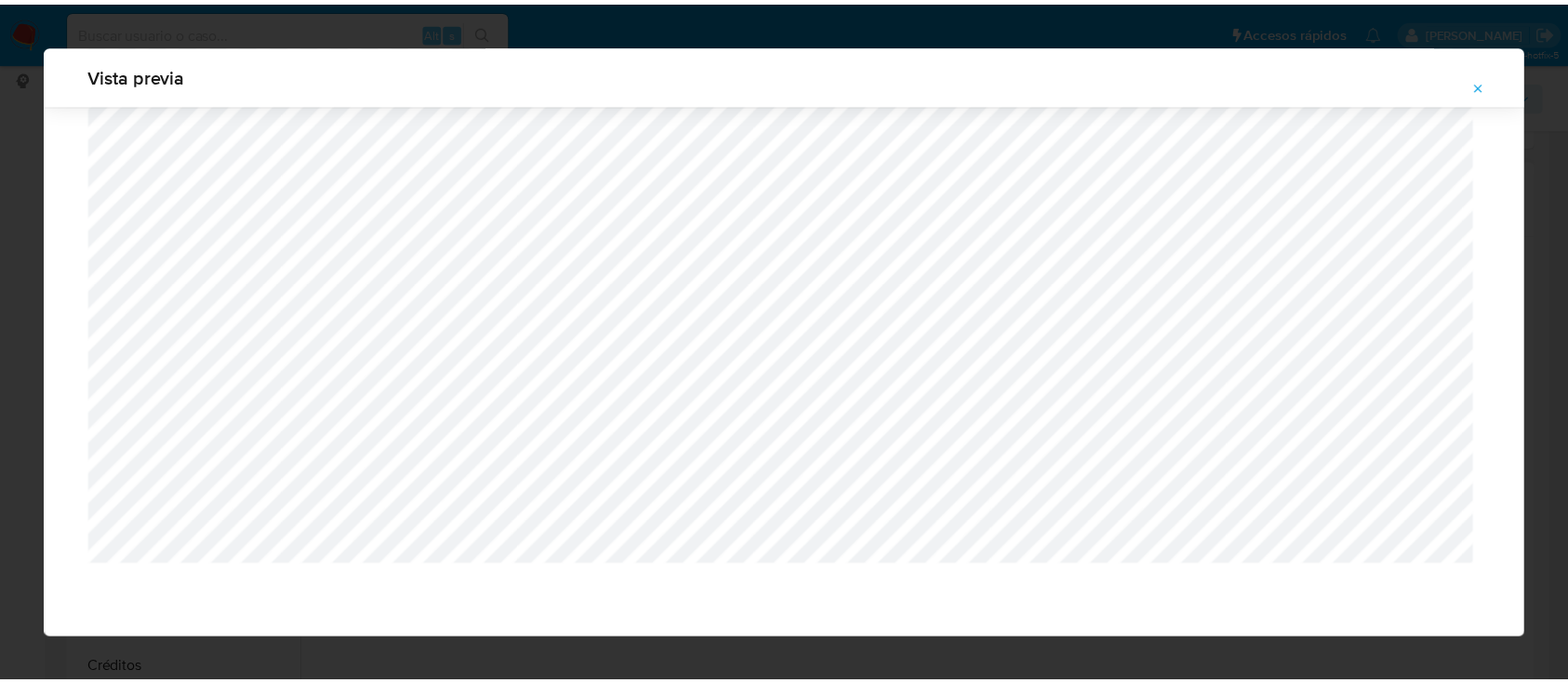
scroll to position [60, 0]
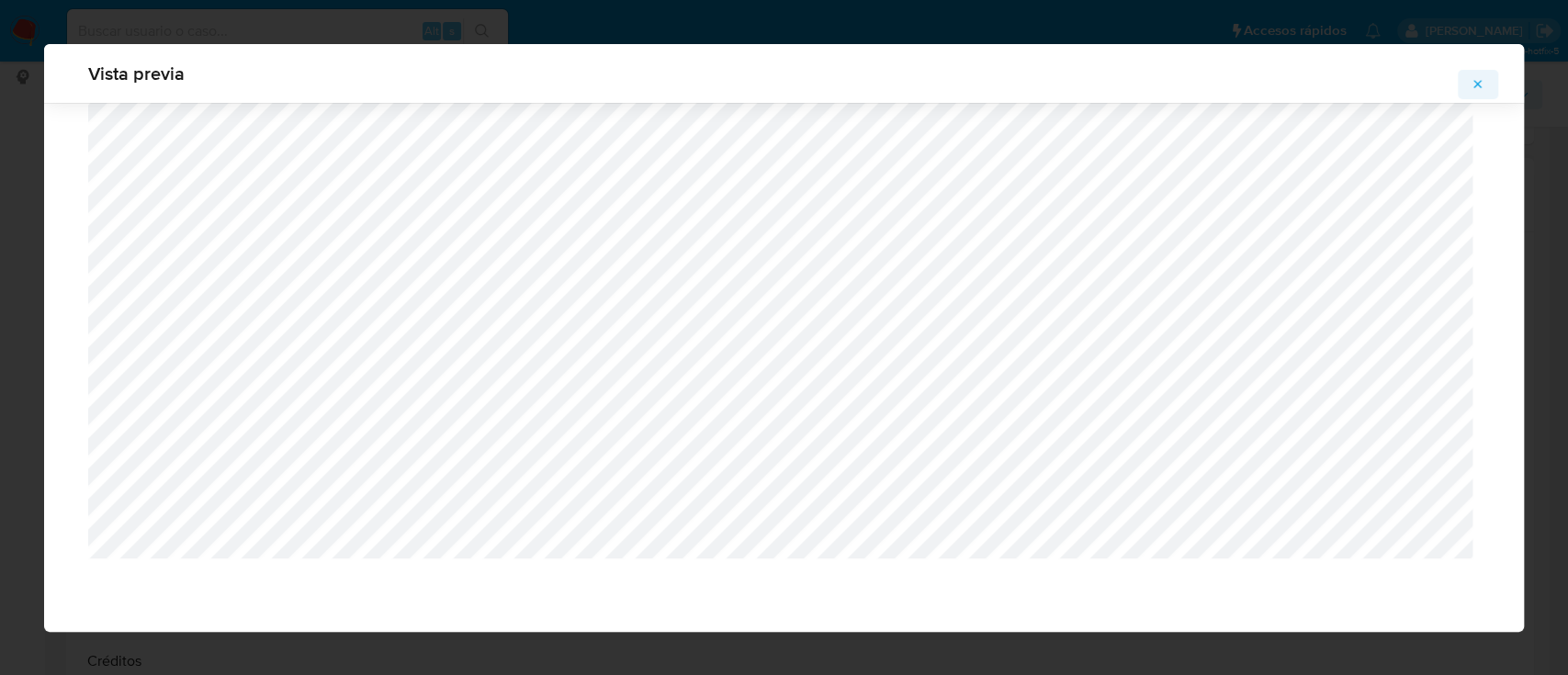
click at [1494, 84] on button "Attachment preview" at bounding box center [1478, 84] width 41 height 29
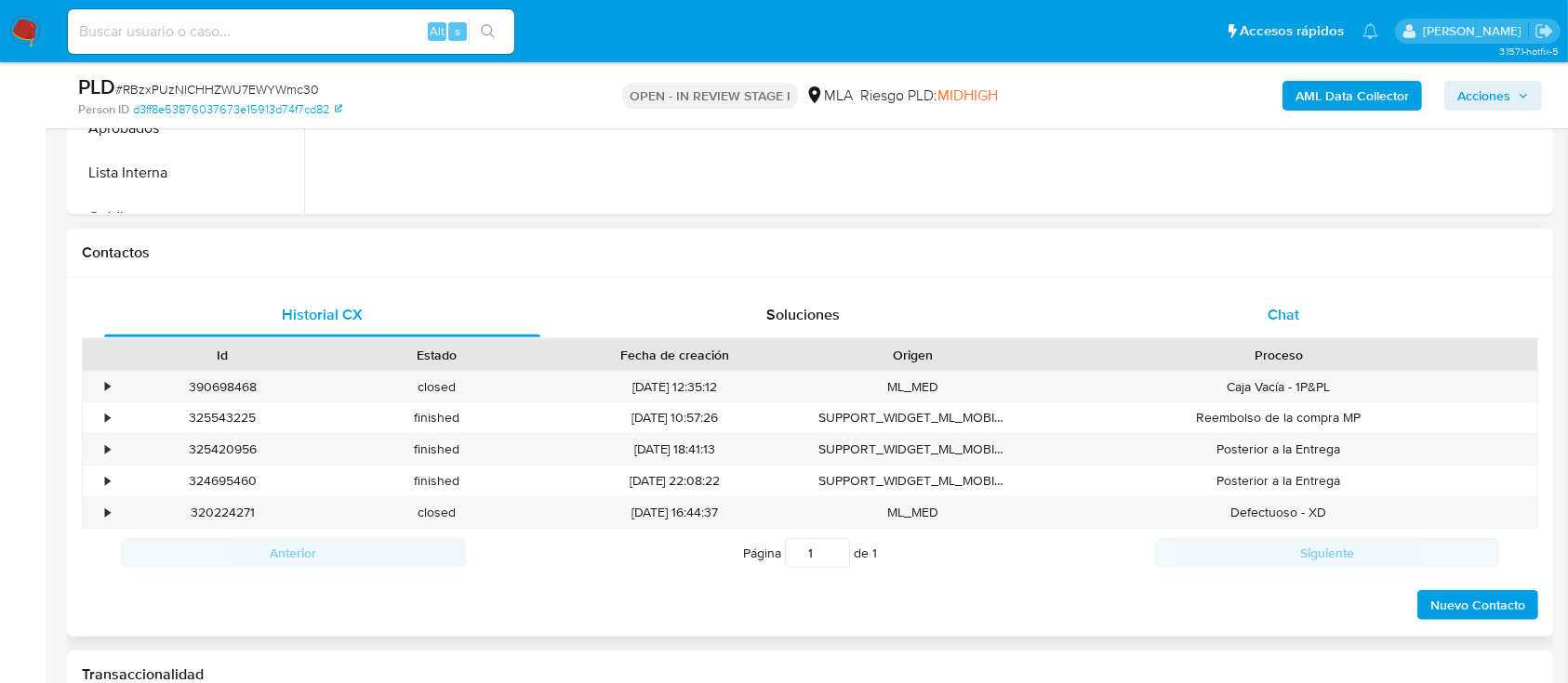
click at [1301, 316] on div "Chat" at bounding box center [1283, 315] width 436 height 44
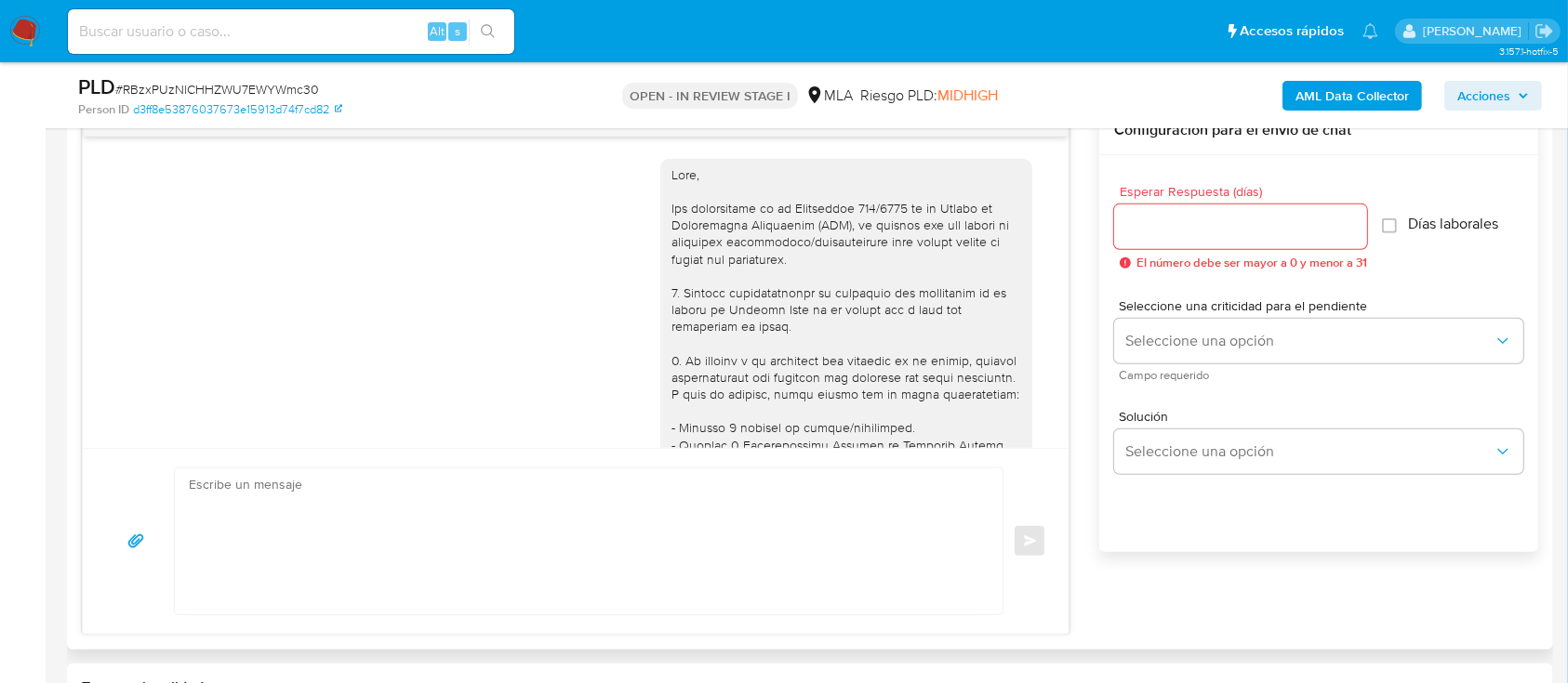
scroll to position [974, 0]
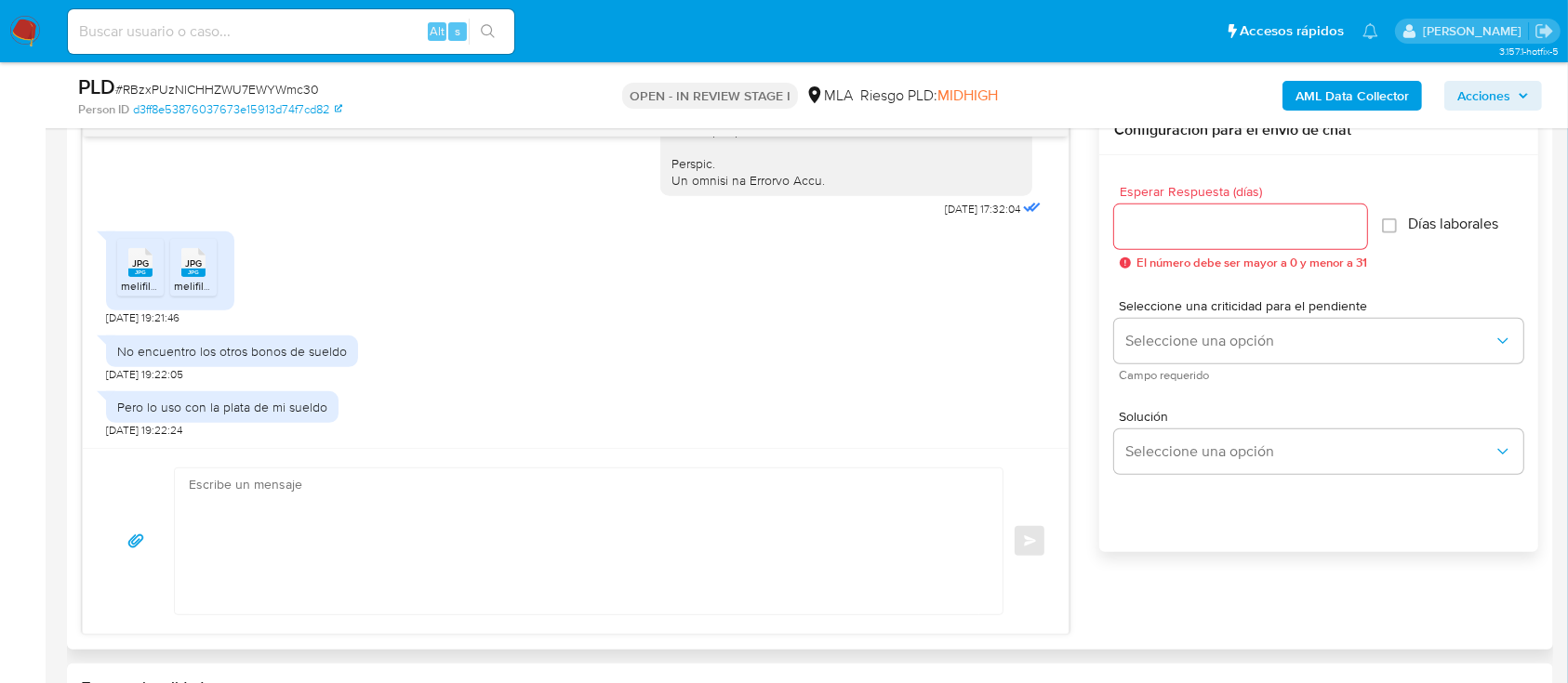
select select "10"
click at [121, 281] on span "melifile1061210722311719283.jpg" at bounding box center [201, 286] width 160 height 15
click at [186, 270] on rect at bounding box center [193, 272] width 24 height 9
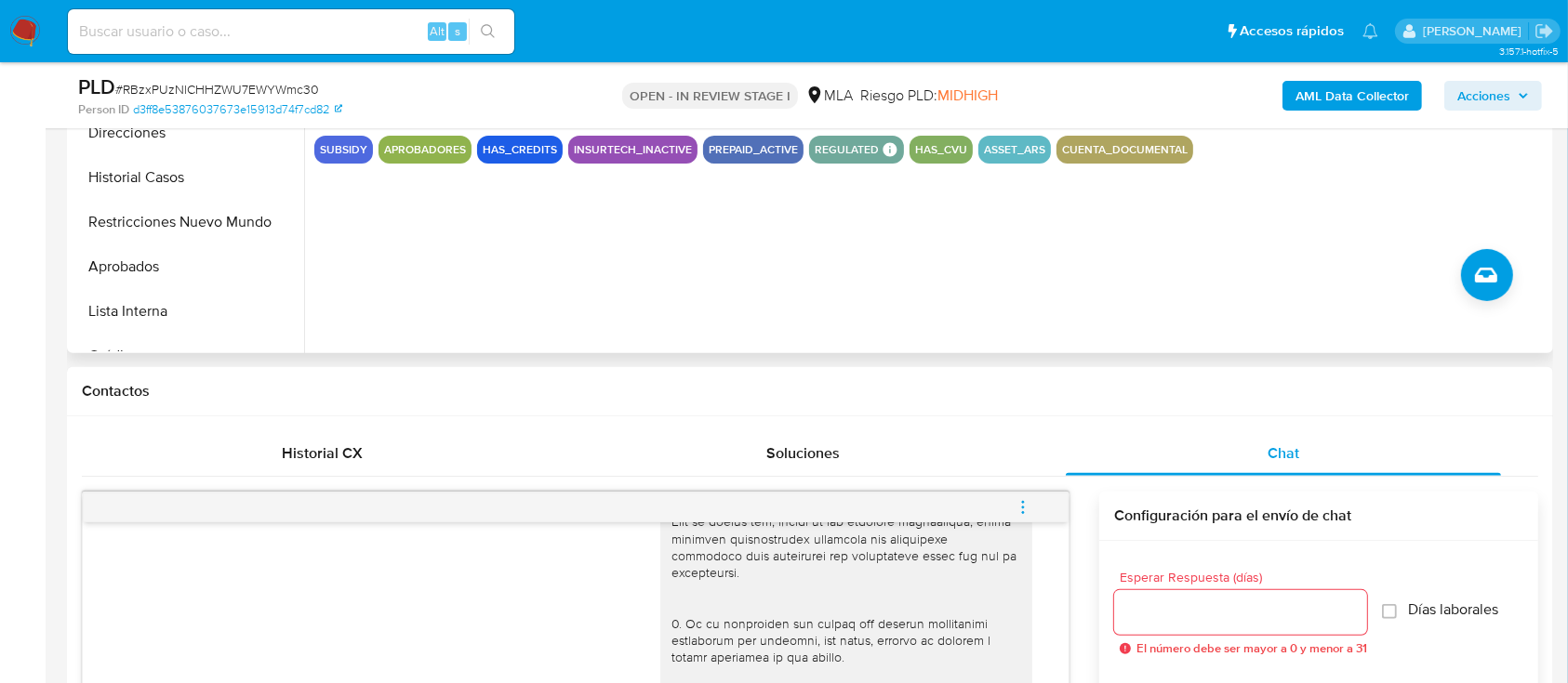
scroll to position [495, 0]
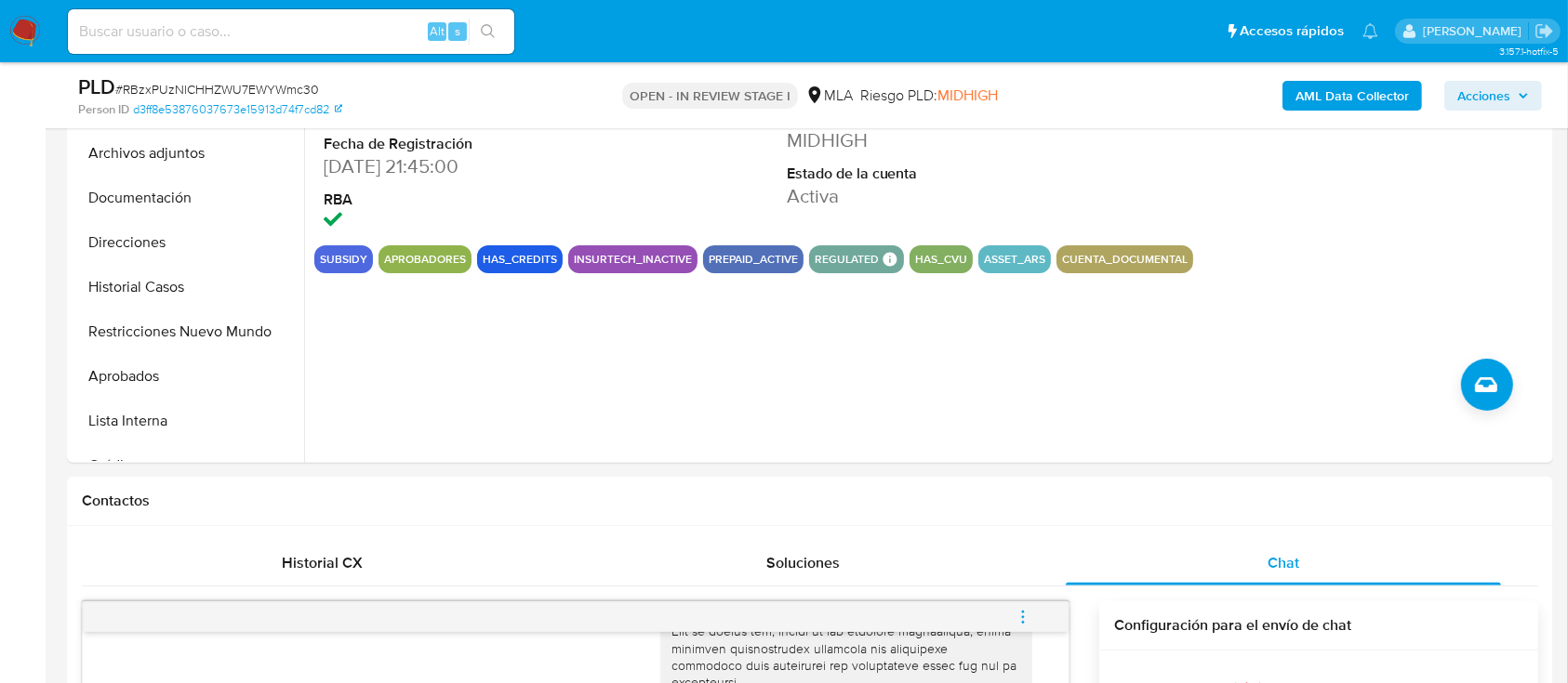
click at [1375, 100] on b "AML Data Collector" at bounding box center [1352, 95] width 114 height 30
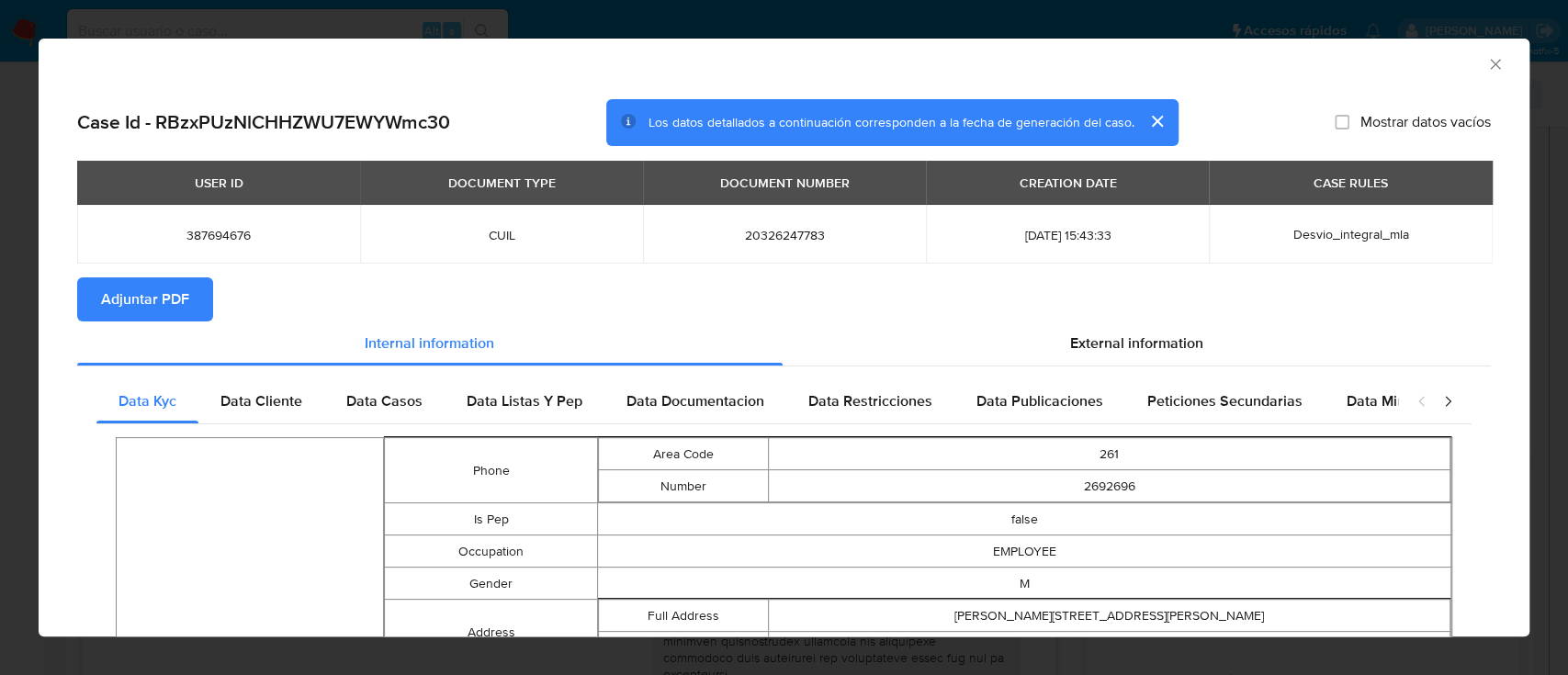
click at [165, 295] on span "Adjuntar PDF" at bounding box center [144, 299] width 88 height 41
click at [1486, 65] on icon "Cerrar ventana" at bounding box center [1495, 64] width 18 height 18
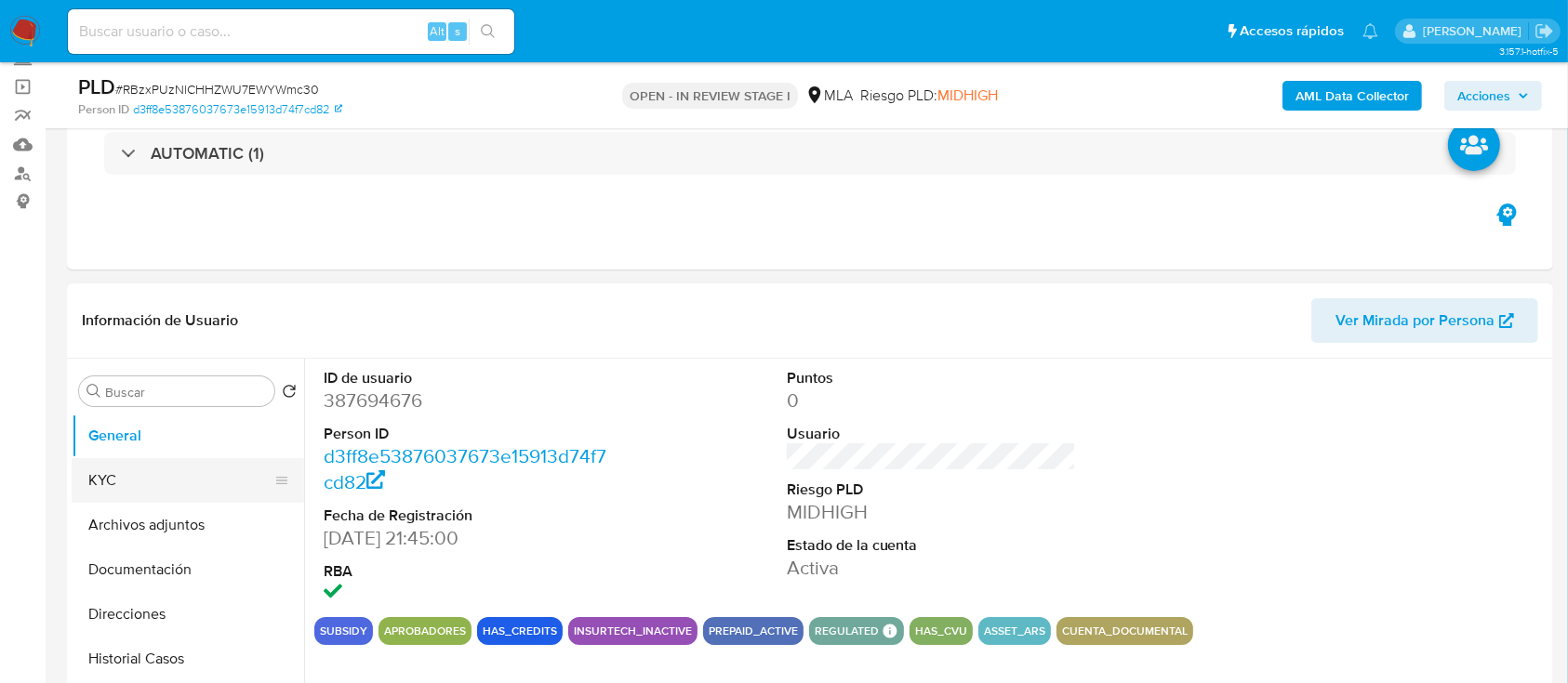
click at [217, 469] on button "KYC" at bounding box center [180, 480] width 218 height 44
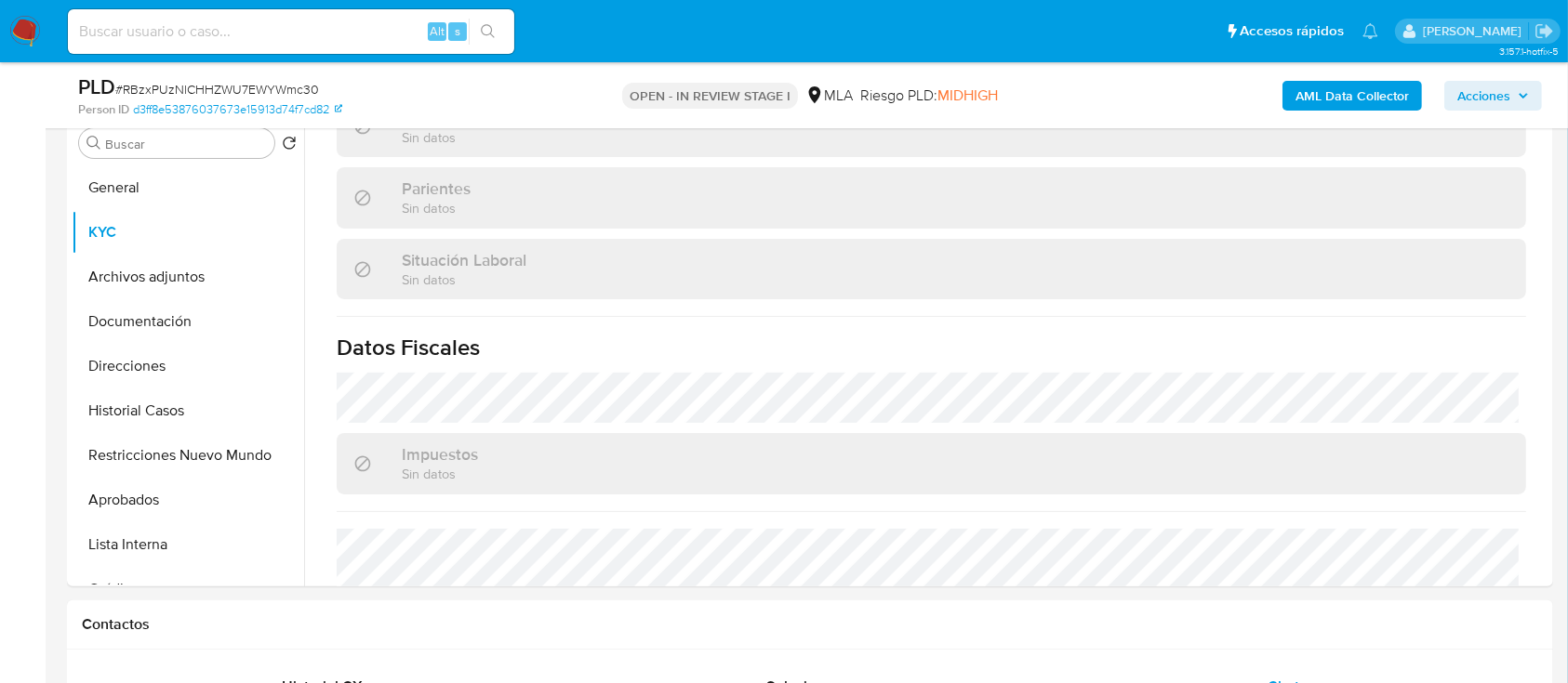
scroll to position [960, 0]
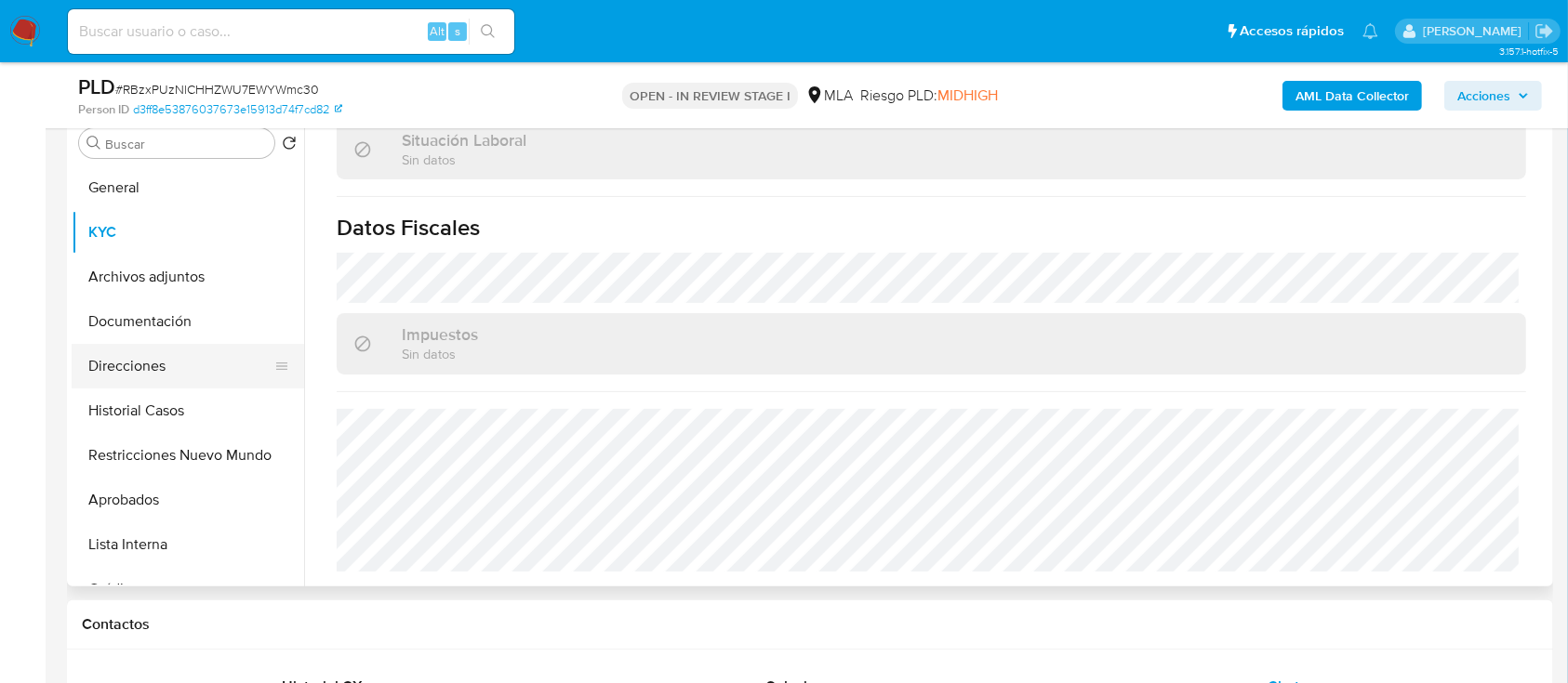
click at [163, 386] on button "Direcciones" at bounding box center [180, 367] width 218 height 44
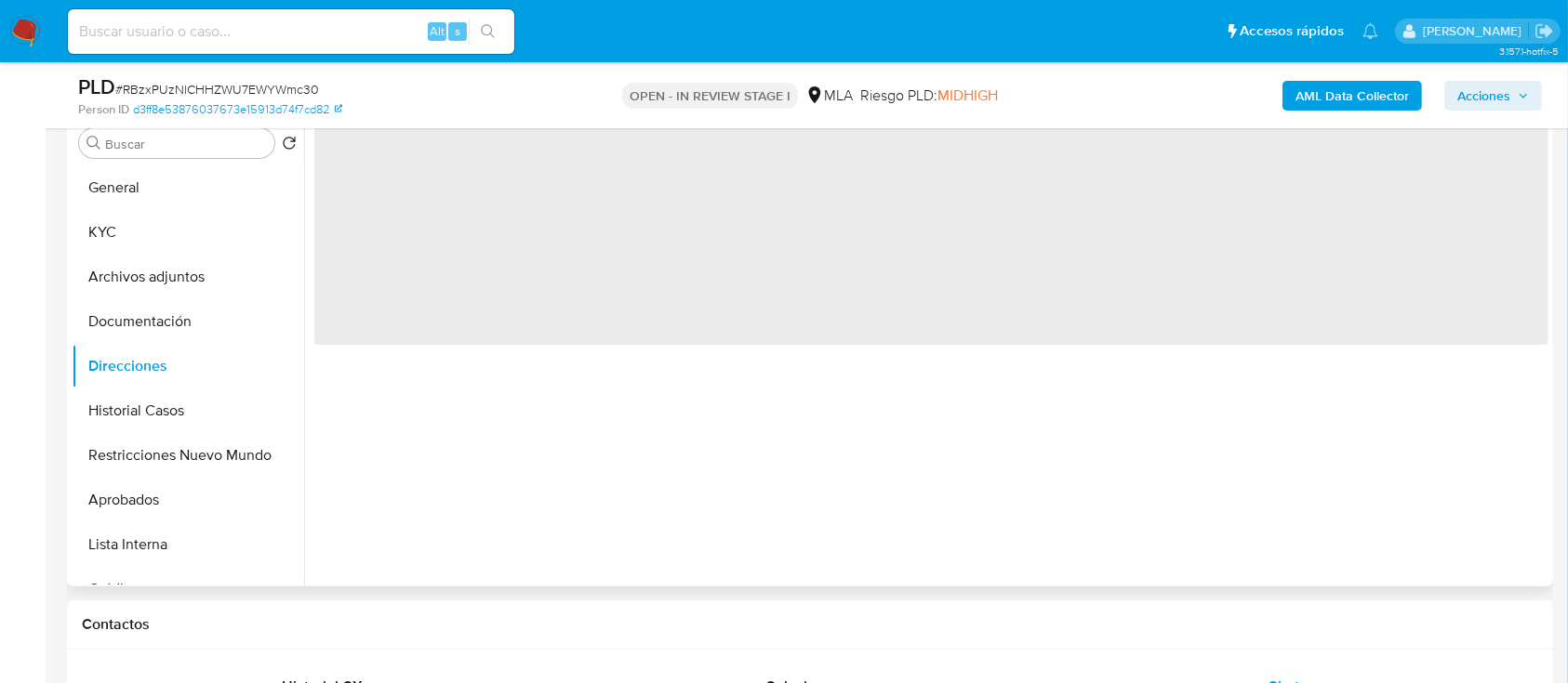
scroll to position [0, 0]
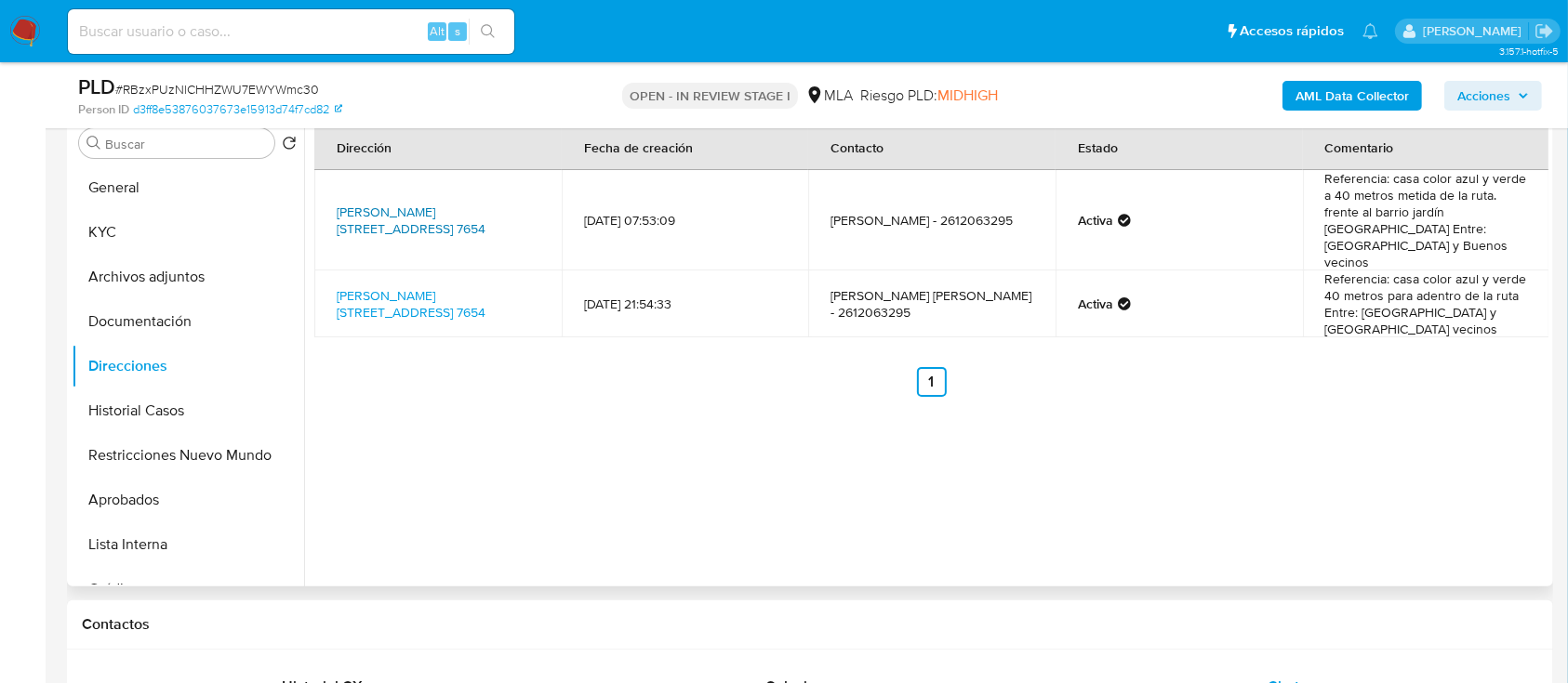
click at [436, 208] on link "Mathus Hoyos 7654, Colonia Segovia, Mendoza, 5525, Argentina 7654" at bounding box center [411, 220] width 149 height 36
click at [389, 287] on link "Mathis Hoyos 7654, Colonia Segovia, Mendoza, 5525, Argentina 7654" at bounding box center [411, 304] width 149 height 36
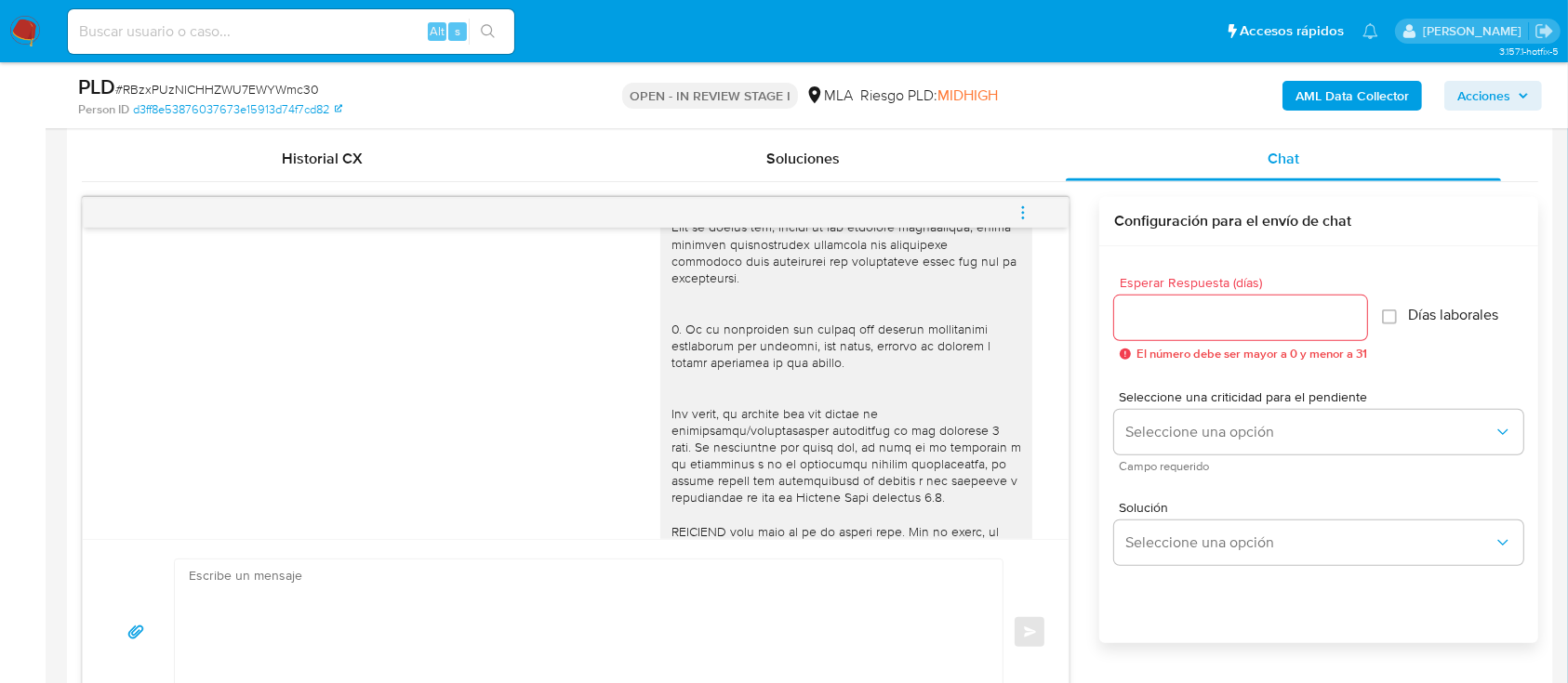
scroll to position [991, 0]
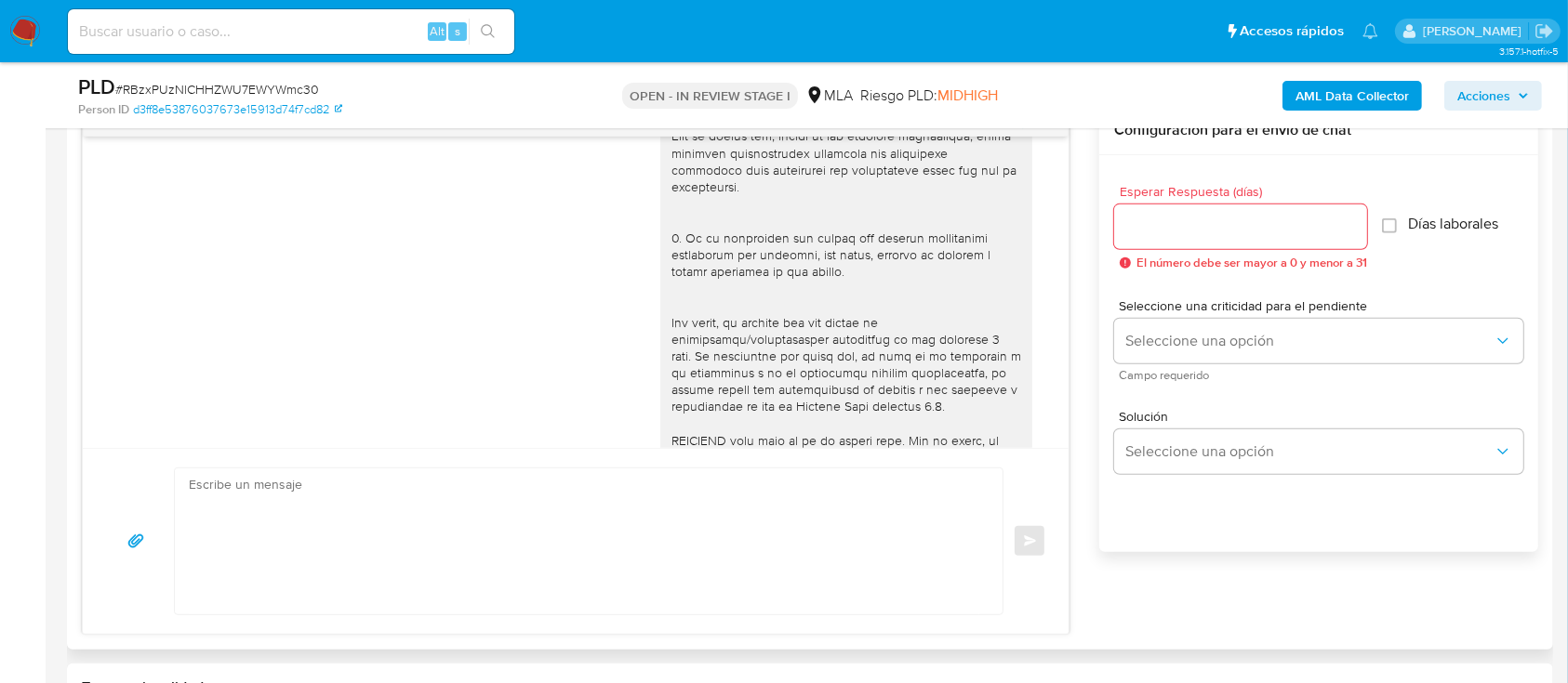
click at [708, 520] on textarea at bounding box center [583, 542] width 790 height 146
paste textarea "Hola Cristian David Cano, Muchas gracias por la documentacion aportada, no obst…"
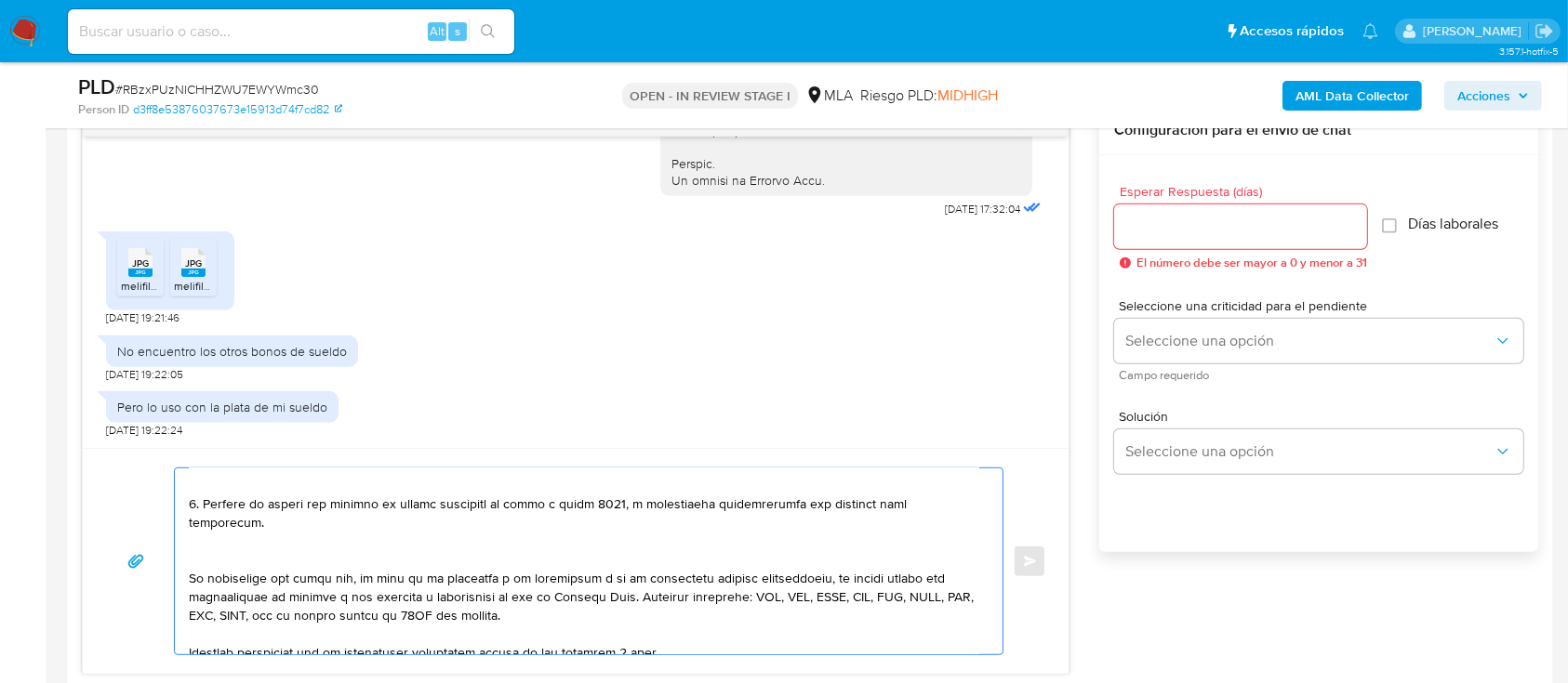
scroll to position [323, 0]
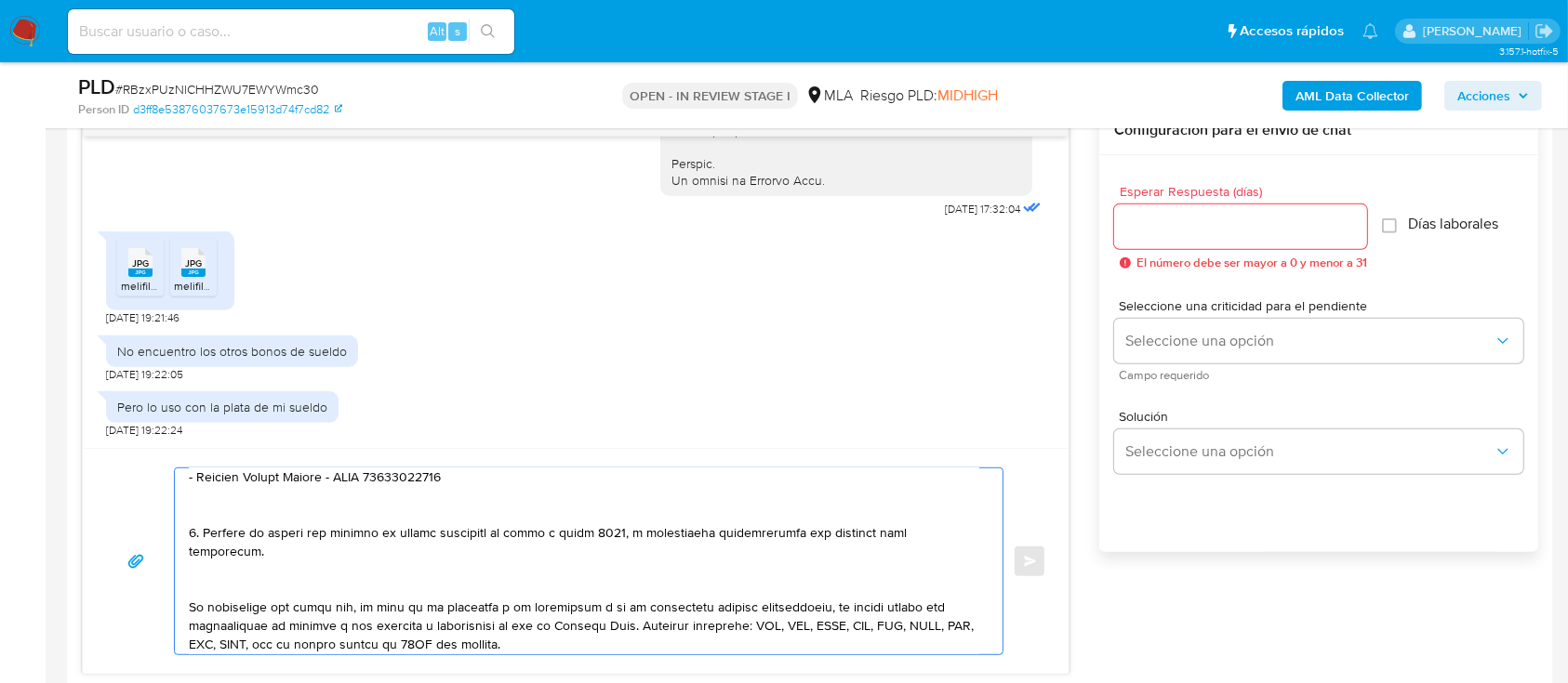
click at [200, 572] on textarea at bounding box center [583, 561] width 790 height 186
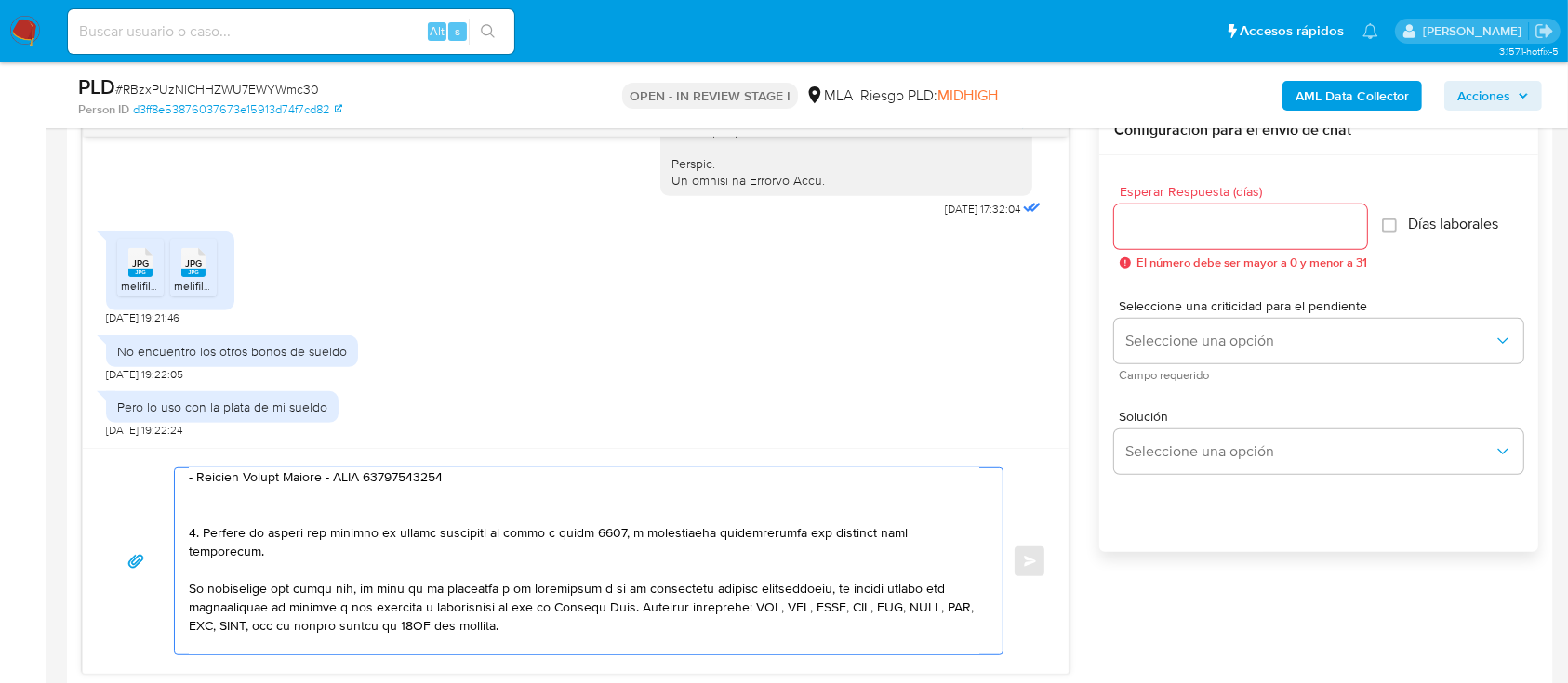
click at [292, 512] on textarea at bounding box center [583, 561] width 790 height 186
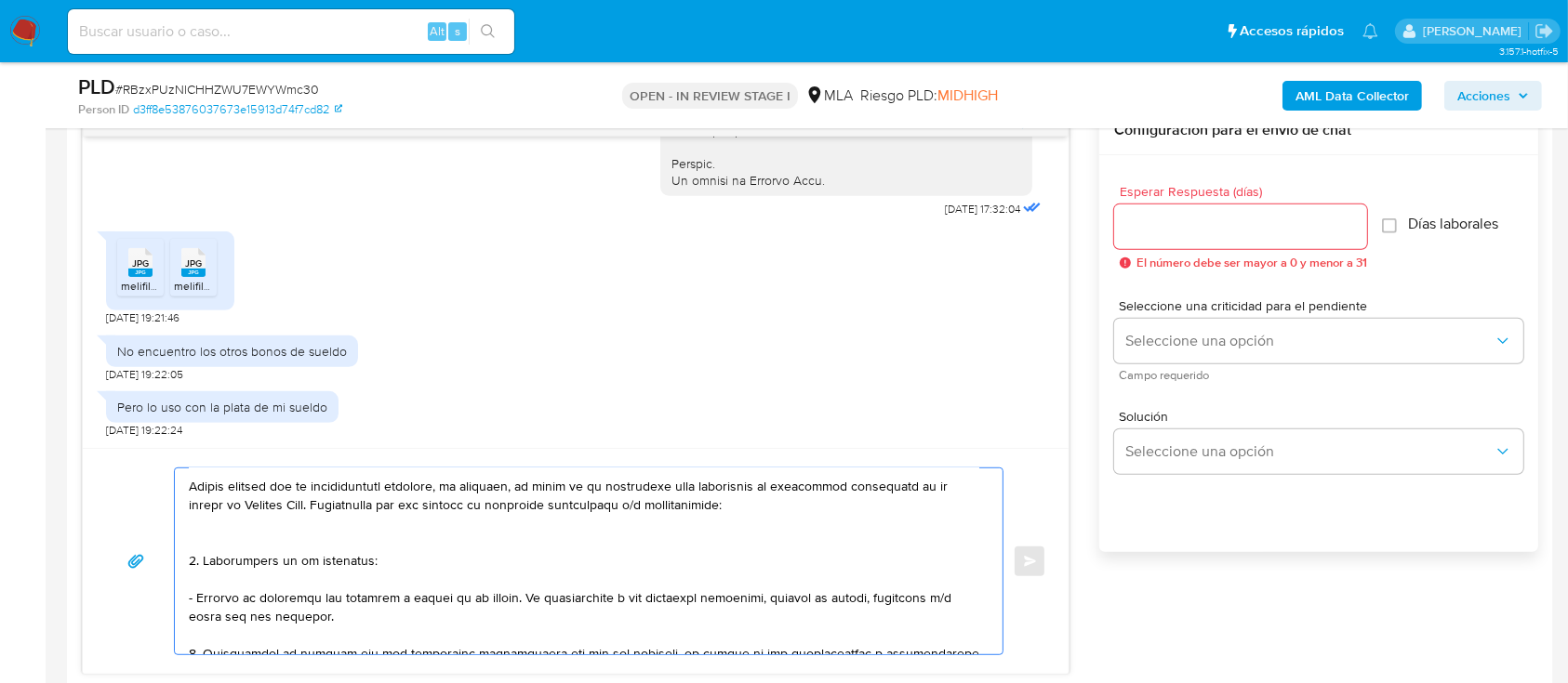
scroll to position [0, 0]
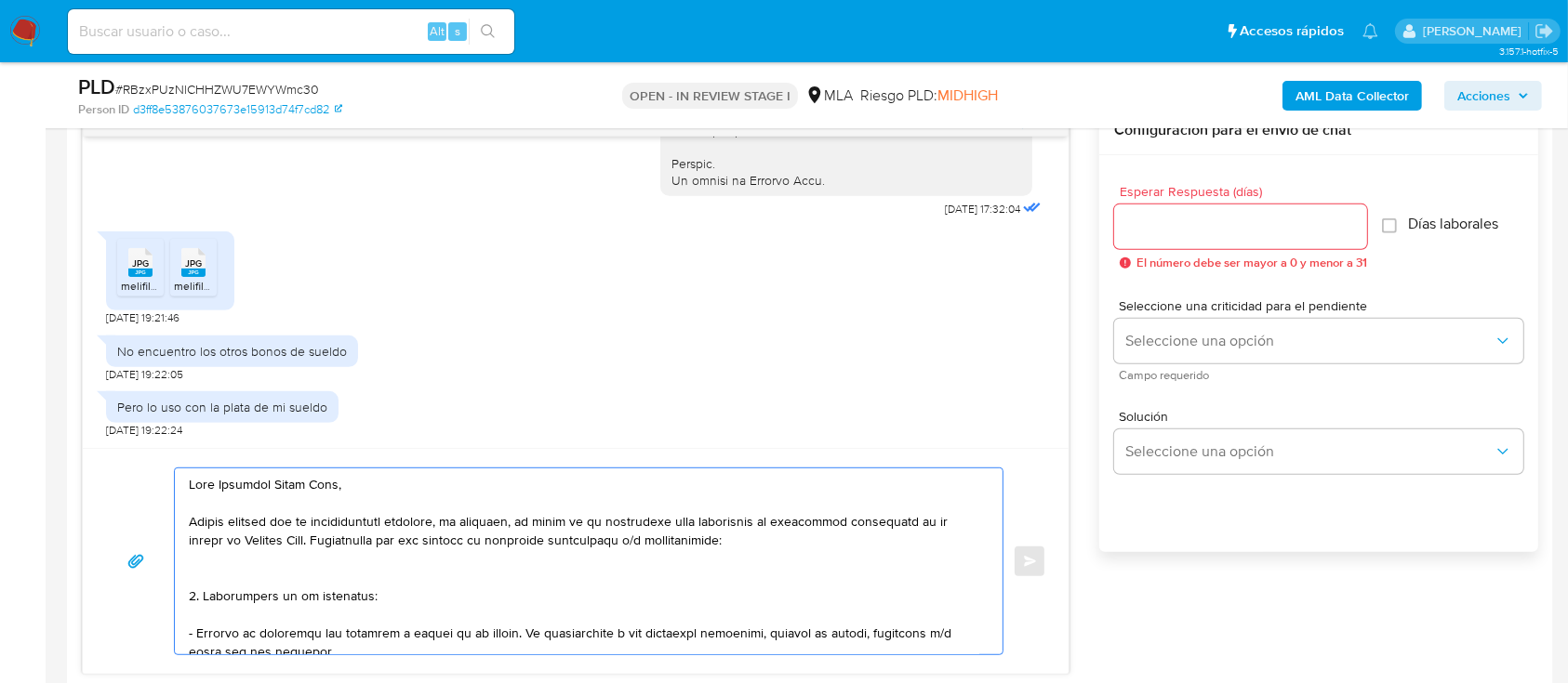
click at [273, 570] on textarea at bounding box center [583, 561] width 790 height 186
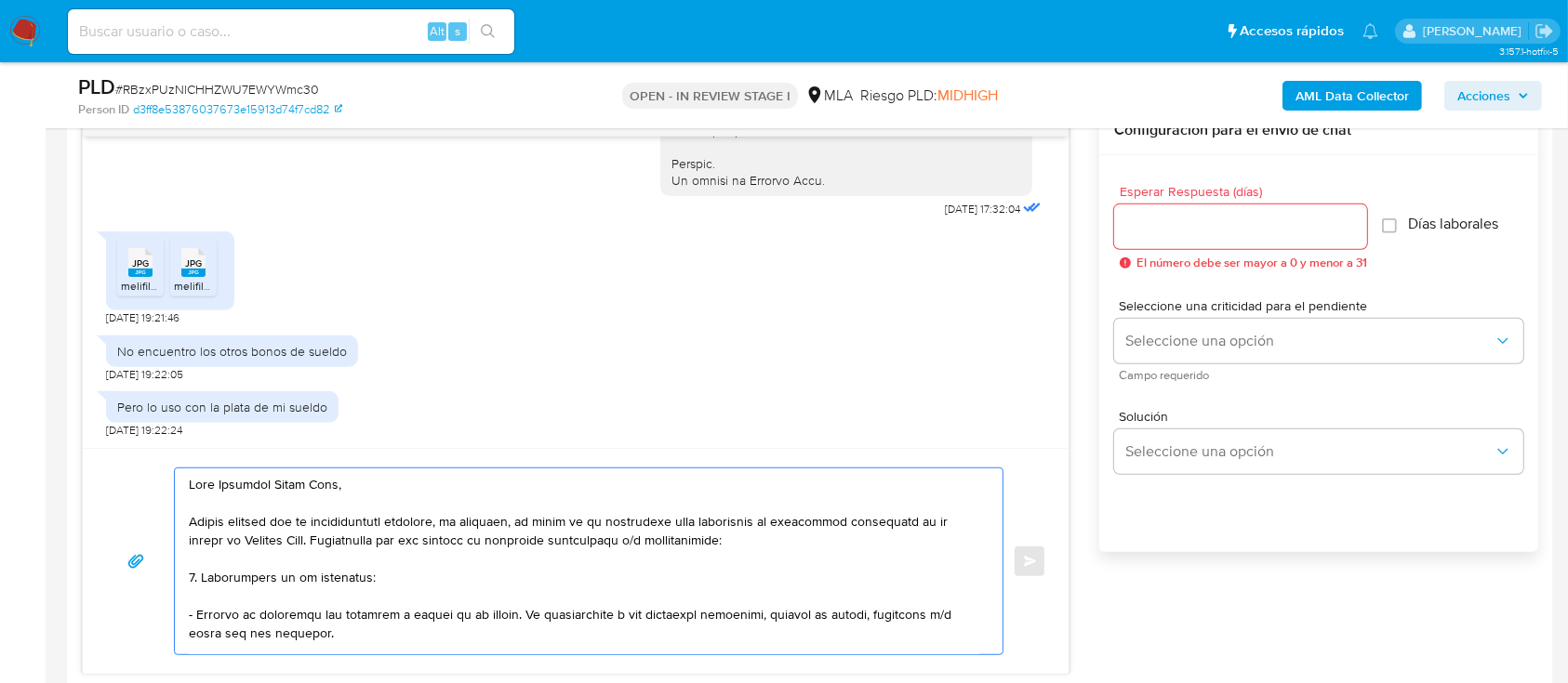
scroll to position [124, 0]
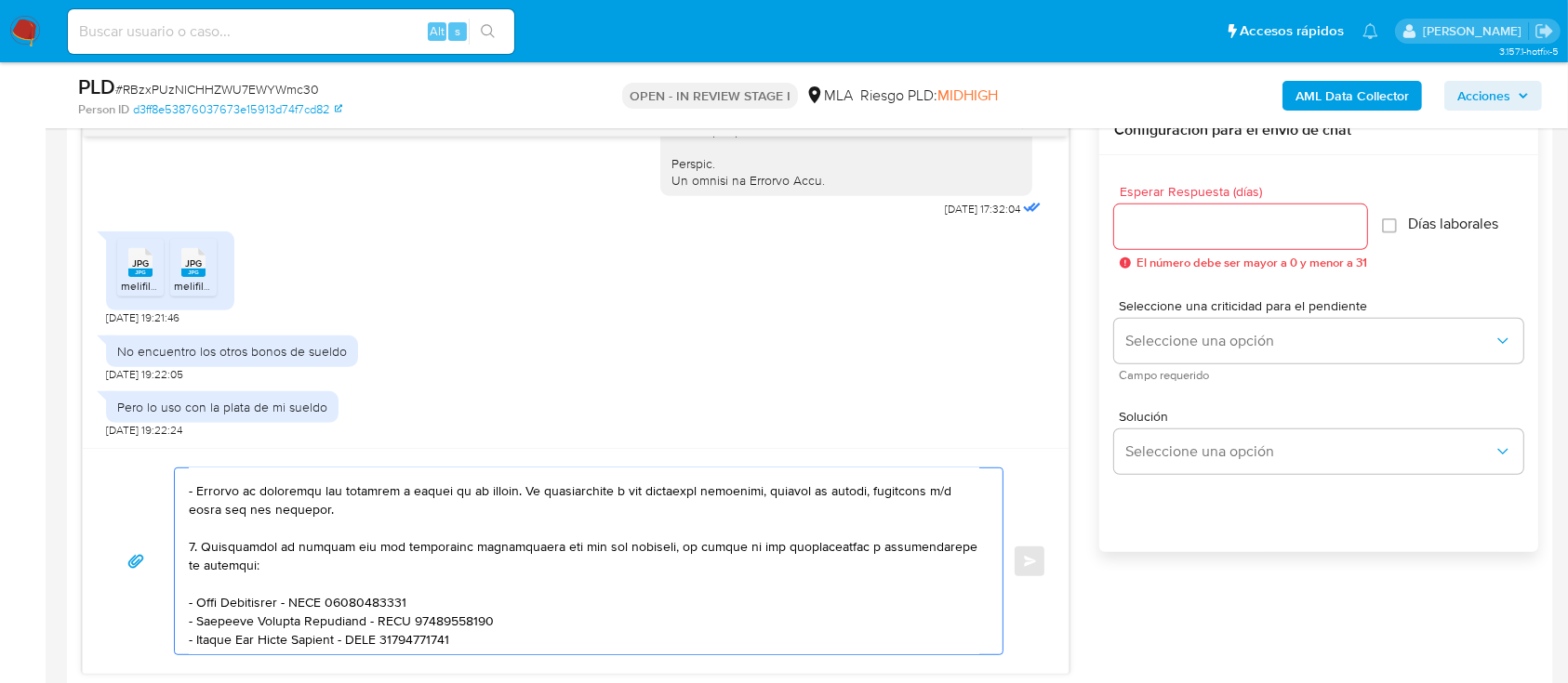
drag, startPoint x: 499, startPoint y: 492, endPoint x: 501, endPoint y: 514, distance: 22.1
click at [501, 514] on textarea at bounding box center [583, 561] width 790 height 186
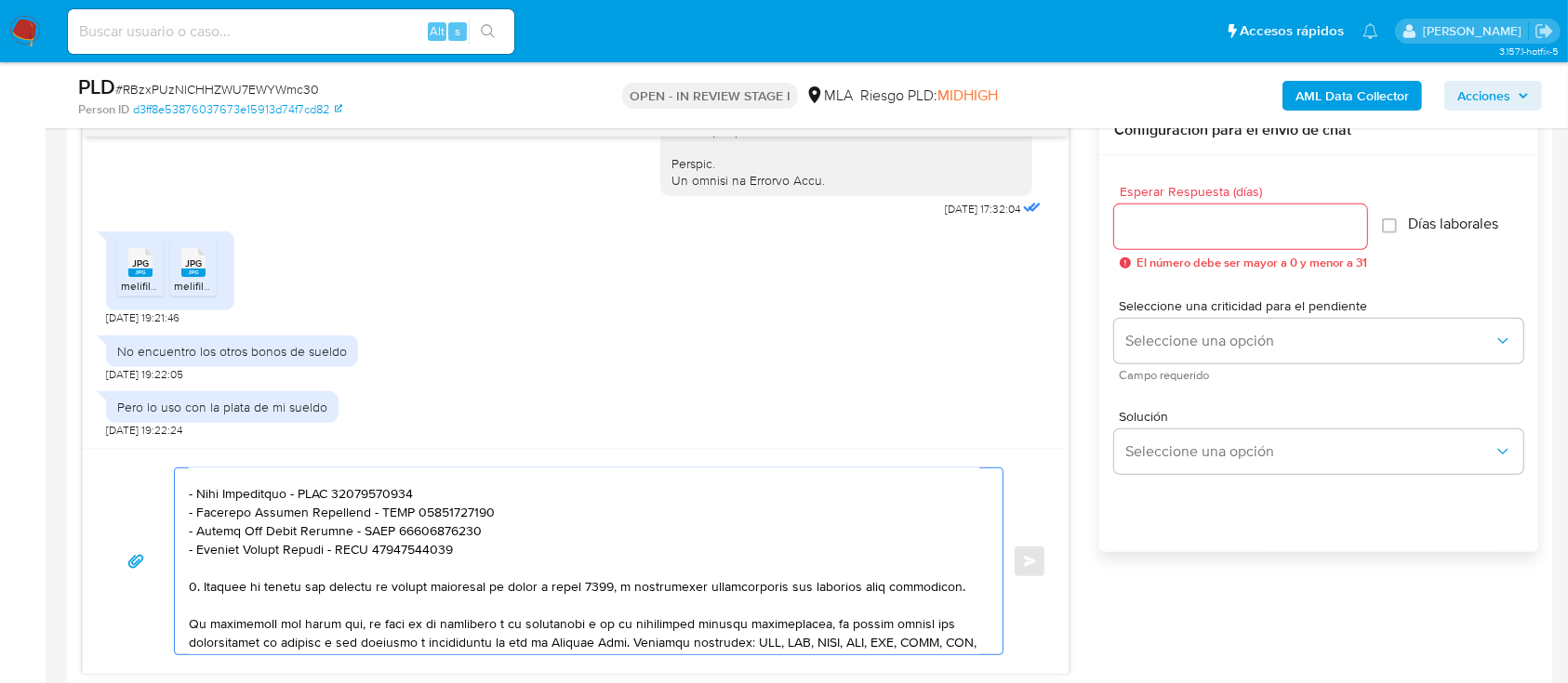
scroll to position [247, 0]
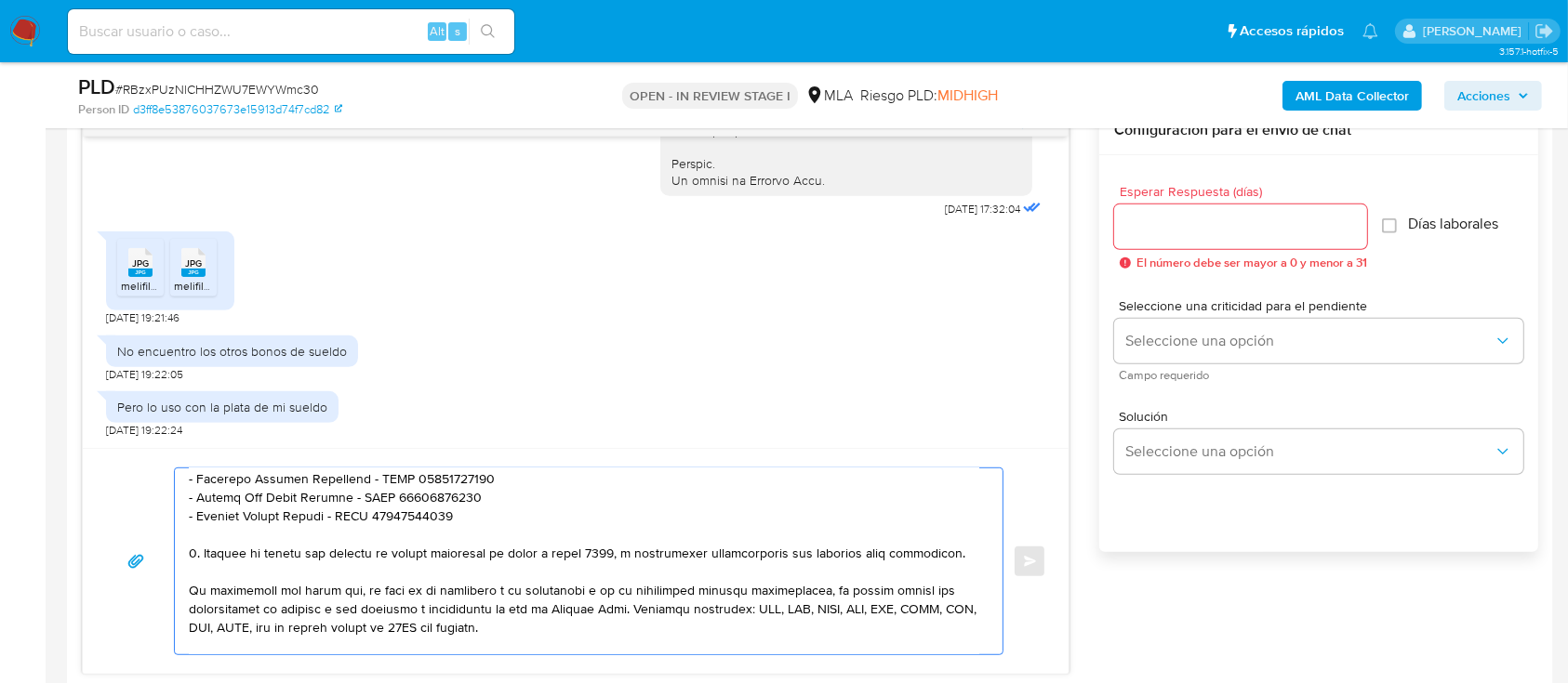
type textarea "Hola Cristian David Cano, Muchas gracias por la documentacion aportada, no obst…"
click at [1227, 222] on input "Esperar Respuesta (días)" at bounding box center [1241, 226] width 253 height 24
type input "2"
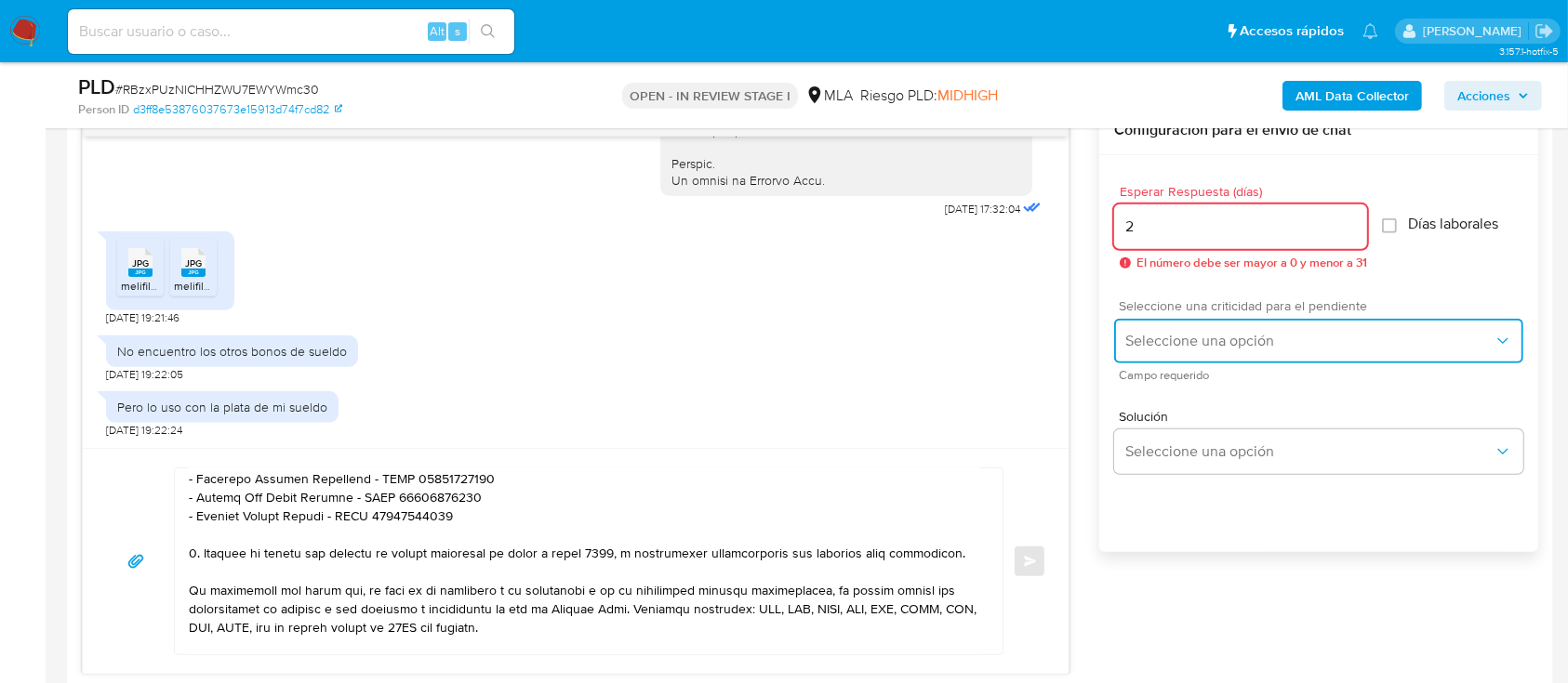
click at [1193, 323] on button "Seleccione una opción" at bounding box center [1319, 341] width 409 height 44
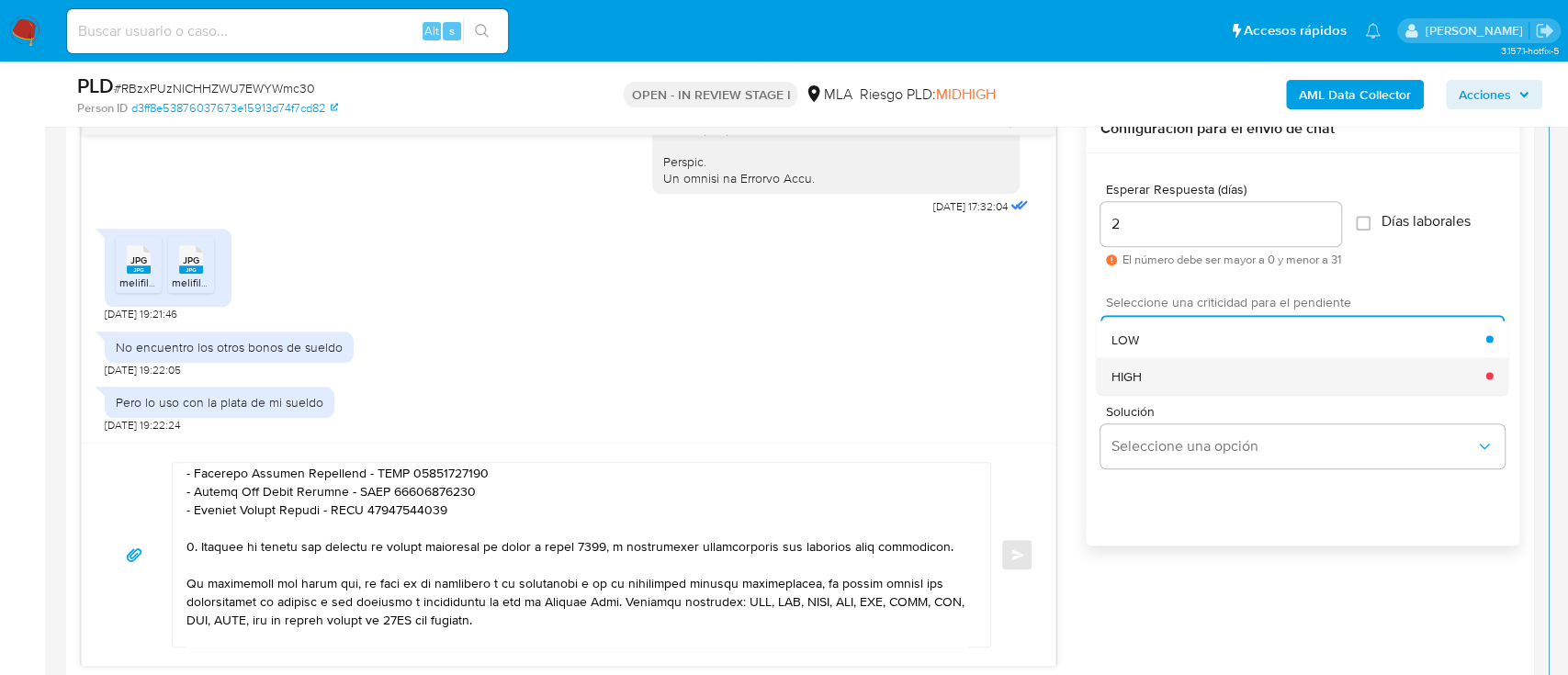
click at [1178, 379] on div "HIGH" at bounding box center [1298, 376] width 374 height 37
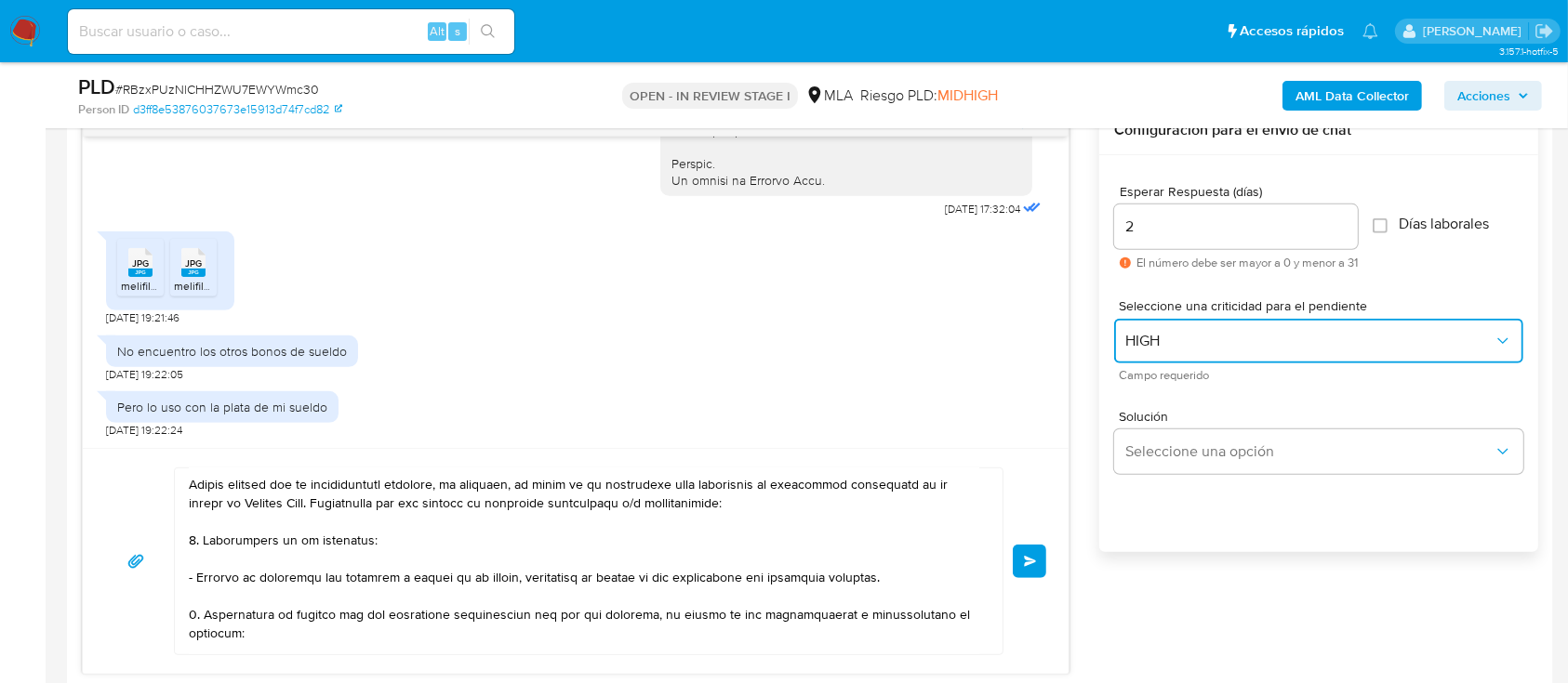
scroll to position [0, 0]
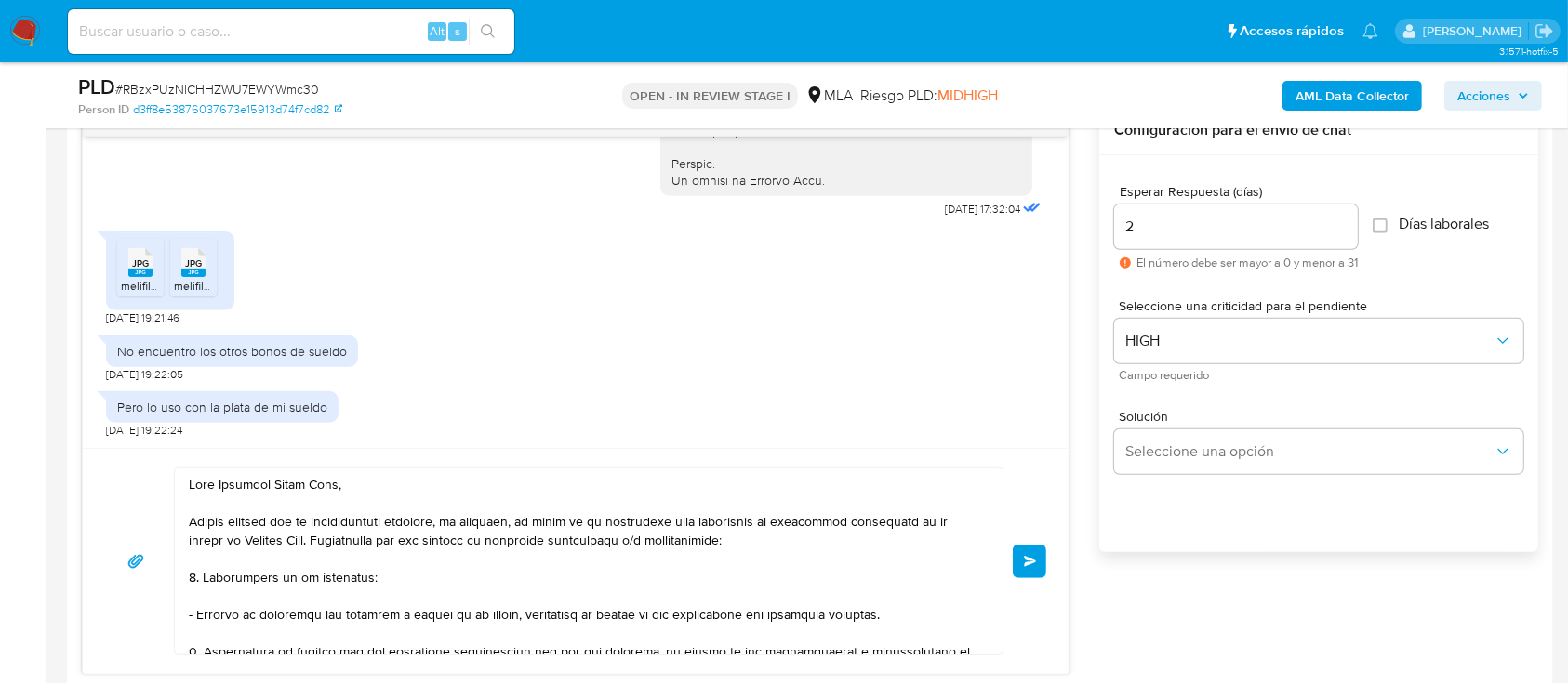
click at [1020, 562] on button "Enviar" at bounding box center [1029, 561] width 34 height 34
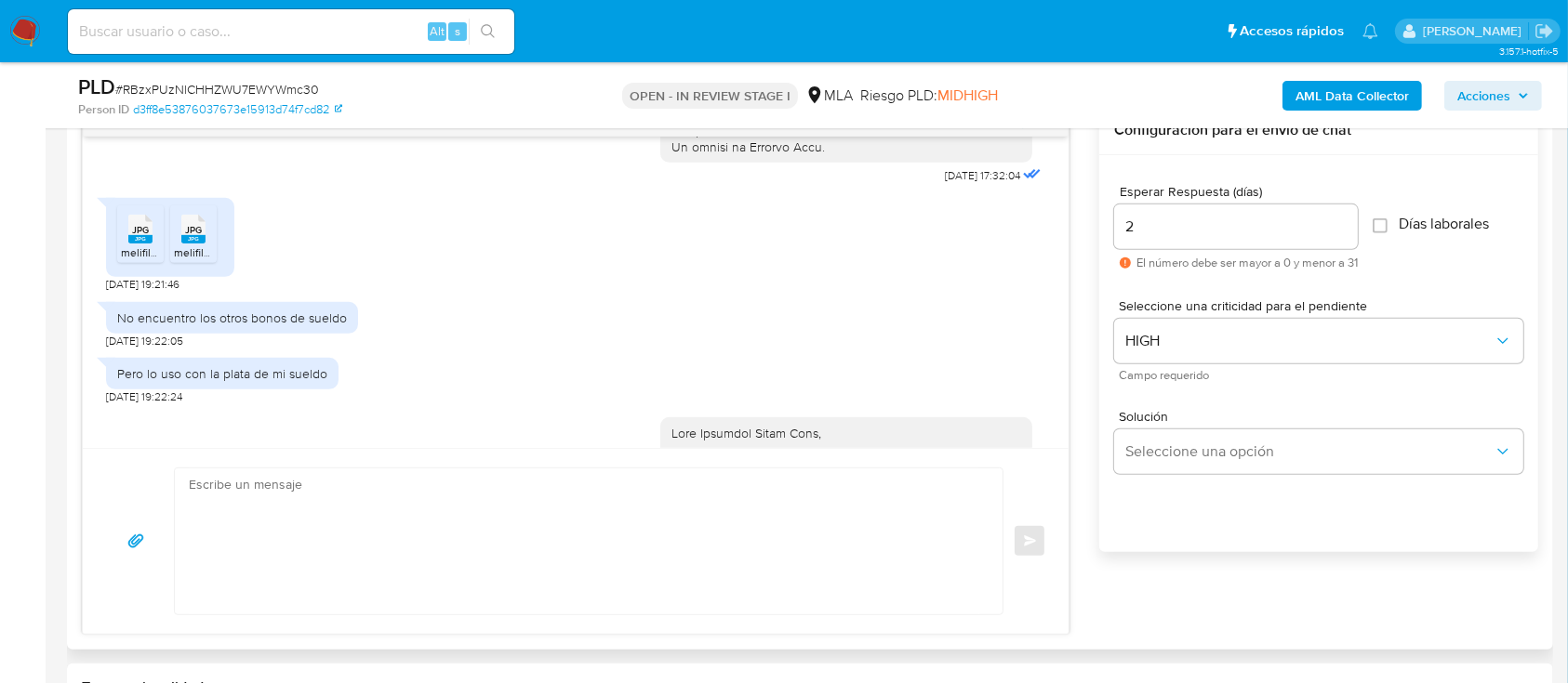
scroll to position [1704, 0]
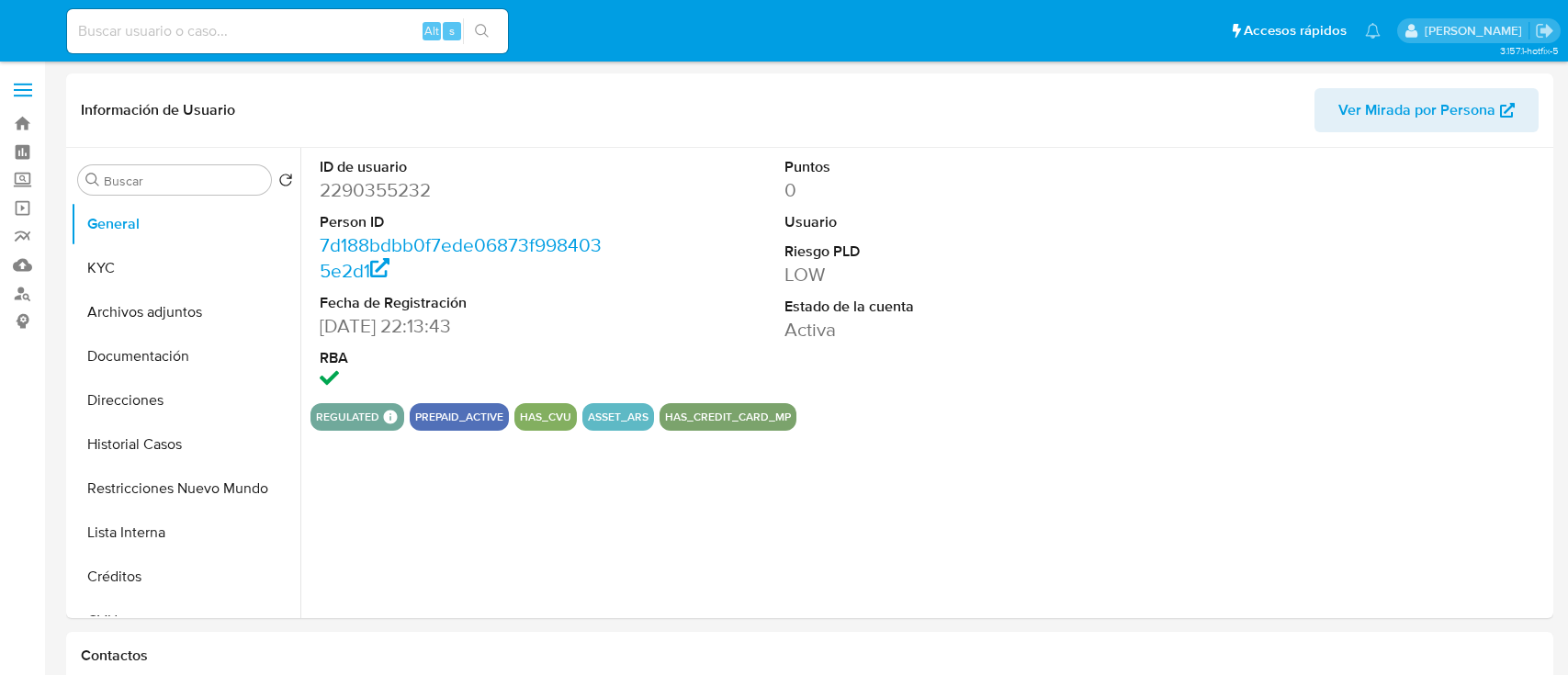
select select "10"
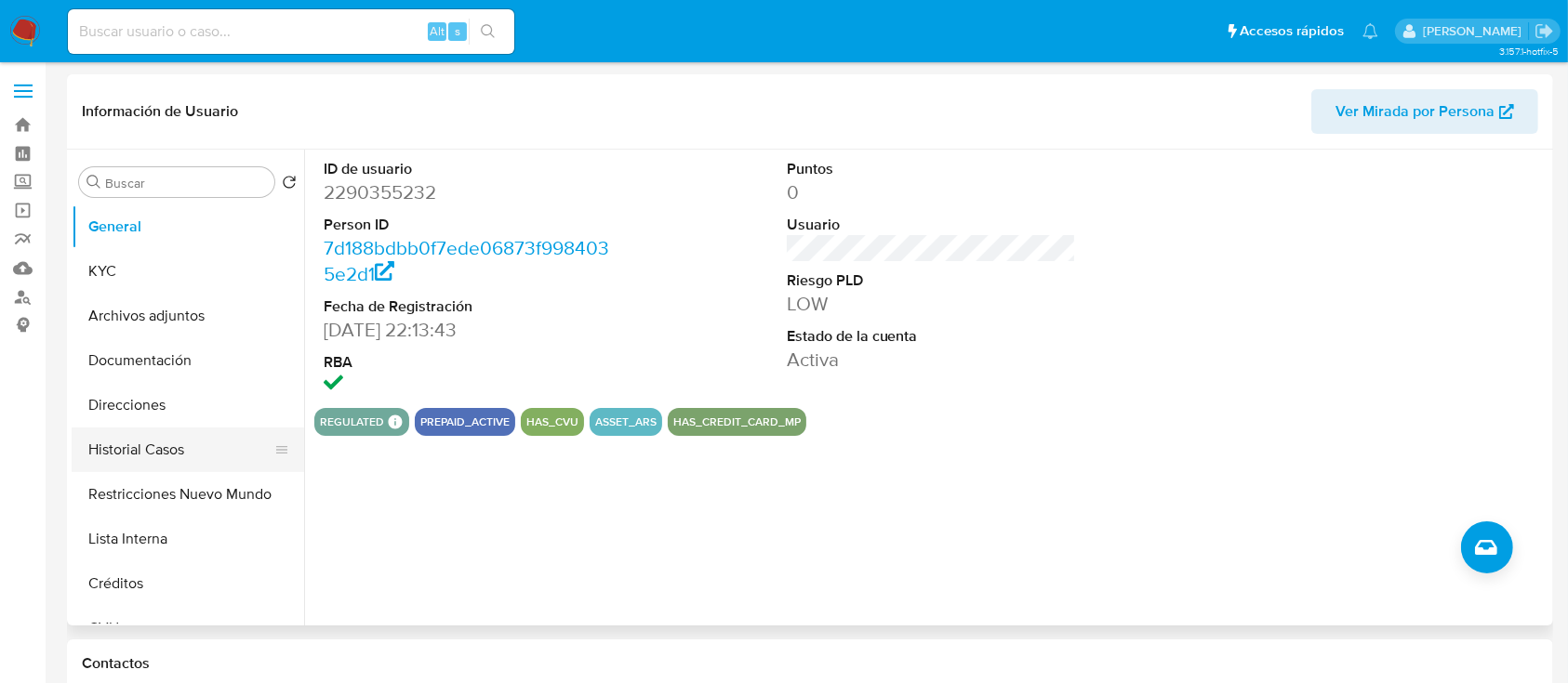
drag, startPoint x: 185, startPoint y: 480, endPoint x: 195, endPoint y: 443, distance: 38.3
click at [184, 481] on button "Restricciones Nuevo Mundo" at bounding box center [188, 494] width 233 height 44
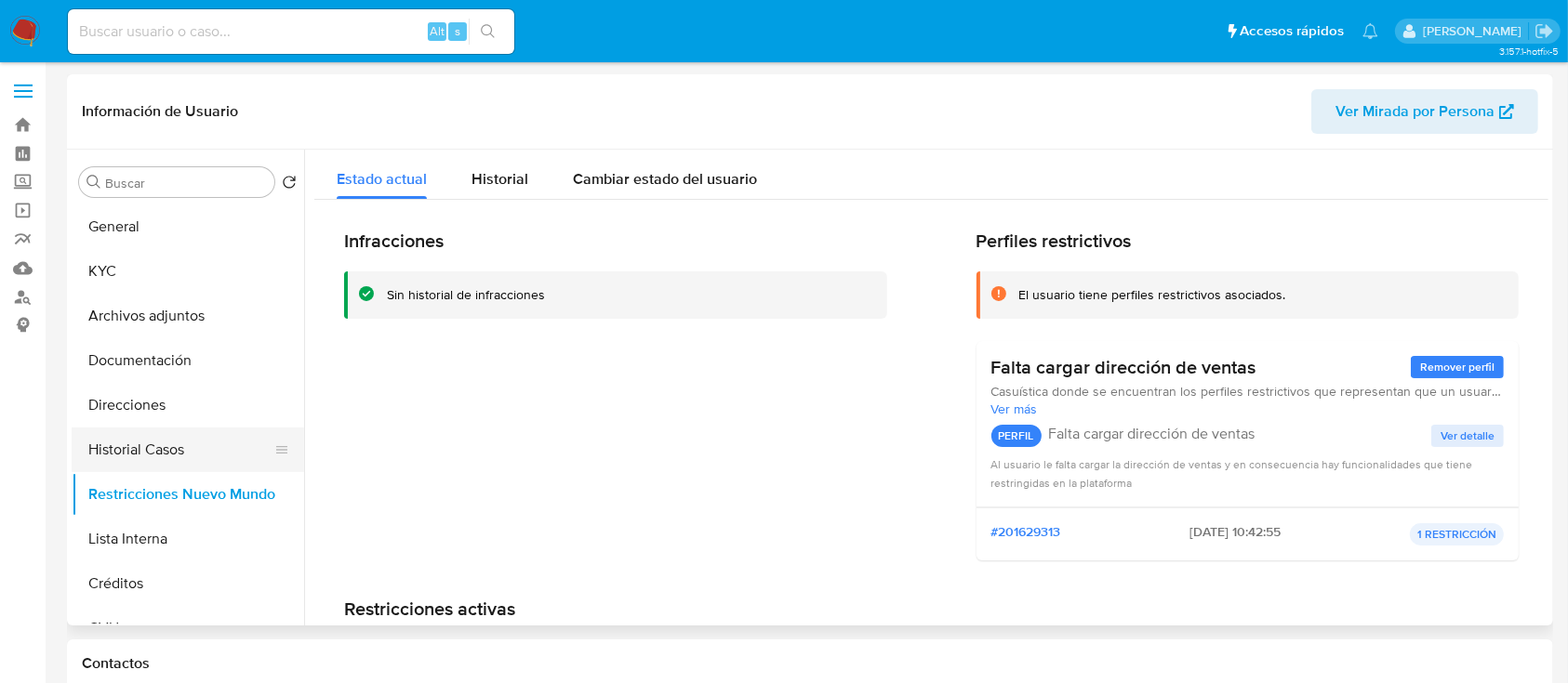
click at [210, 437] on button "Historial Casos" at bounding box center [180, 450] width 218 height 44
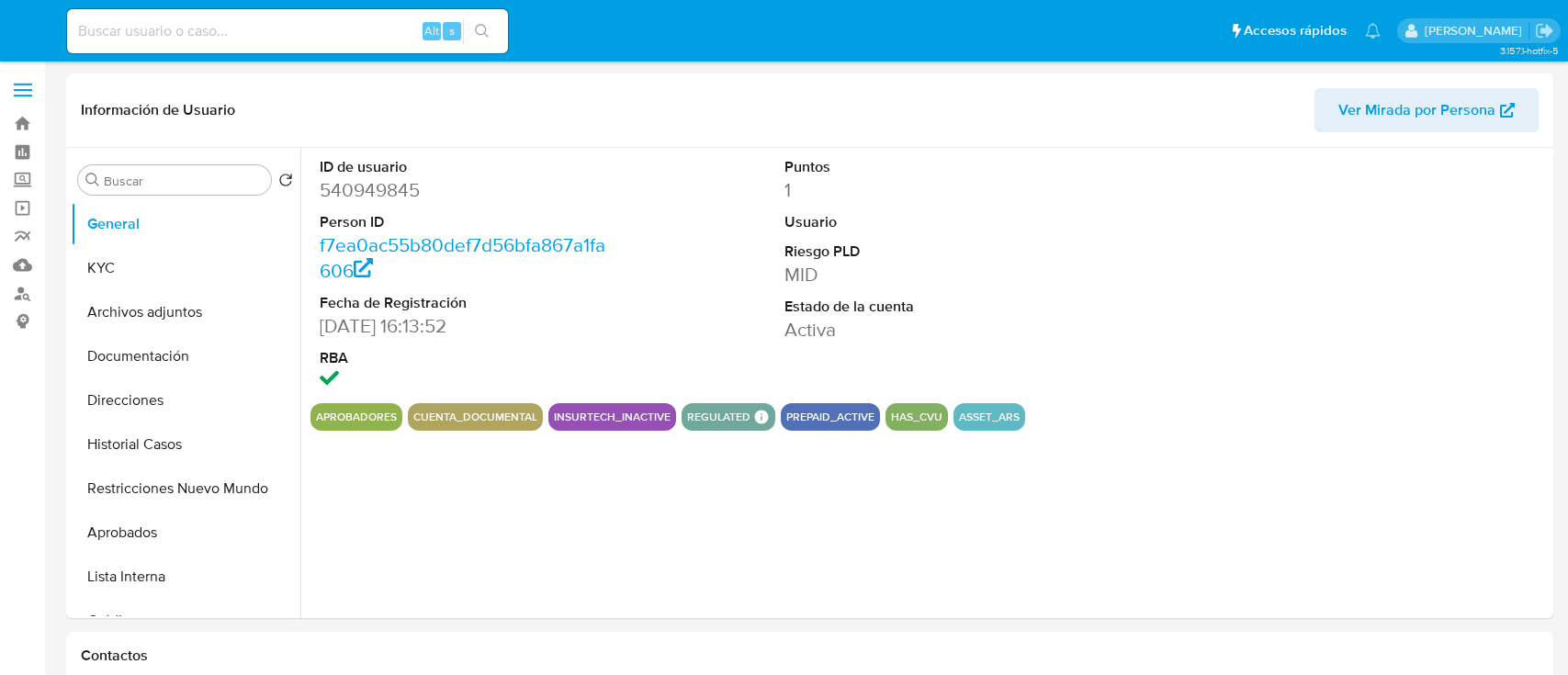
select select "10"
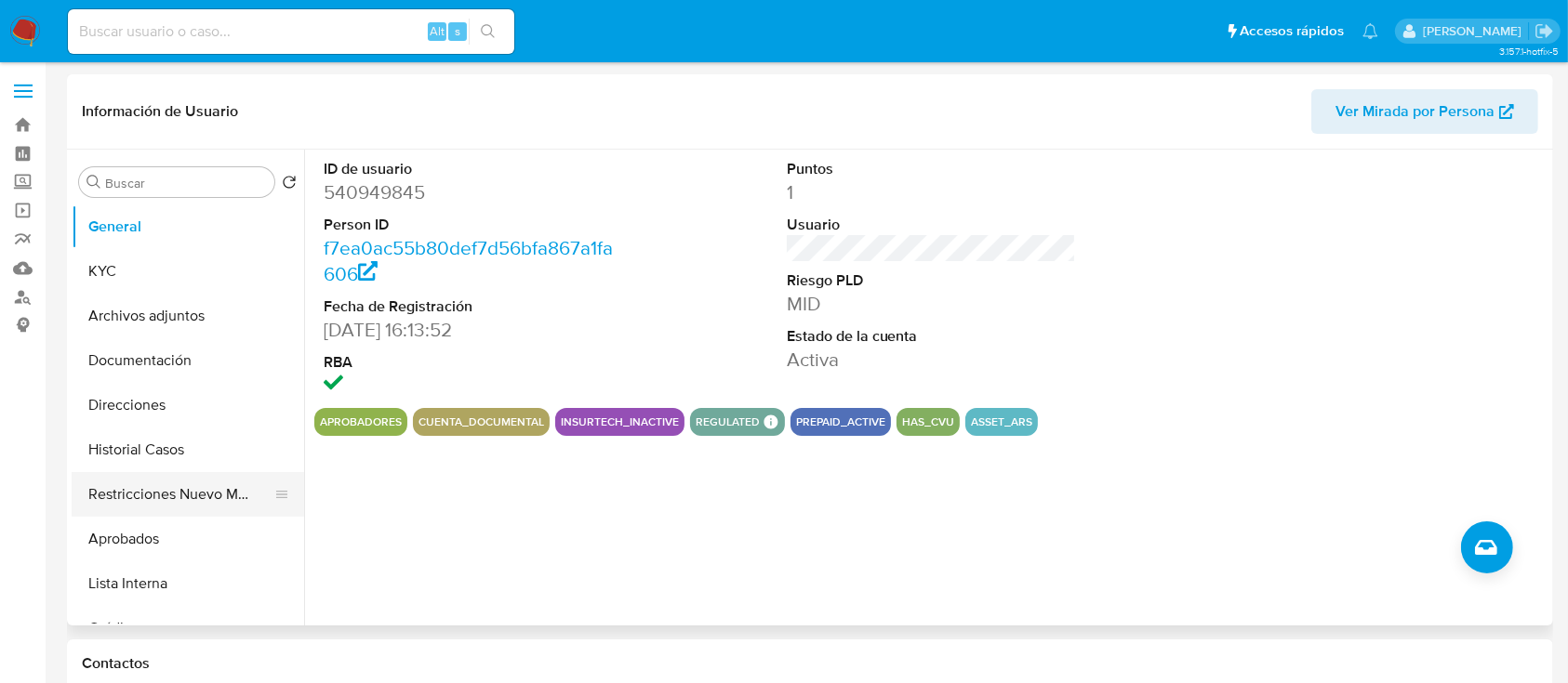
click at [199, 484] on button "Restricciones Nuevo Mundo" at bounding box center [180, 494] width 218 height 44
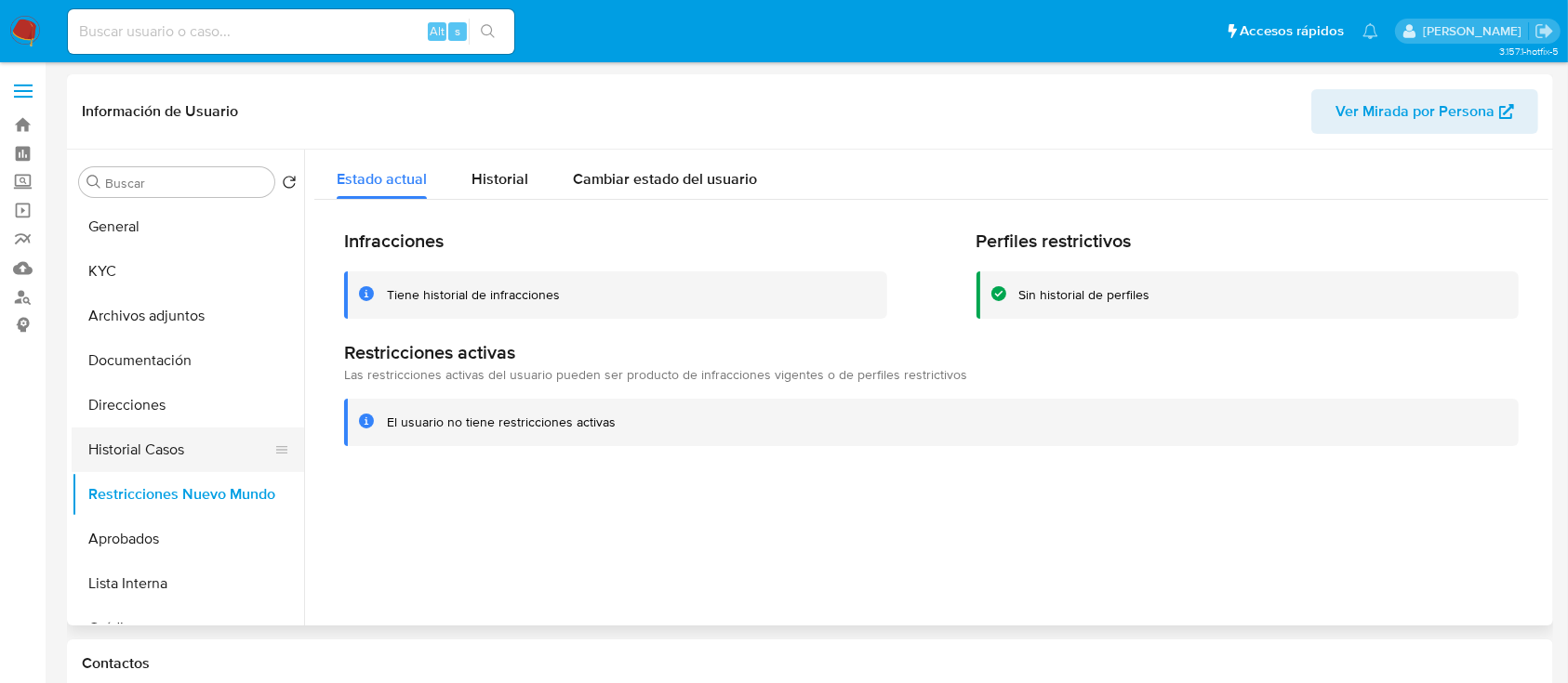
click at [179, 438] on button "Historial Casos" at bounding box center [180, 450] width 218 height 44
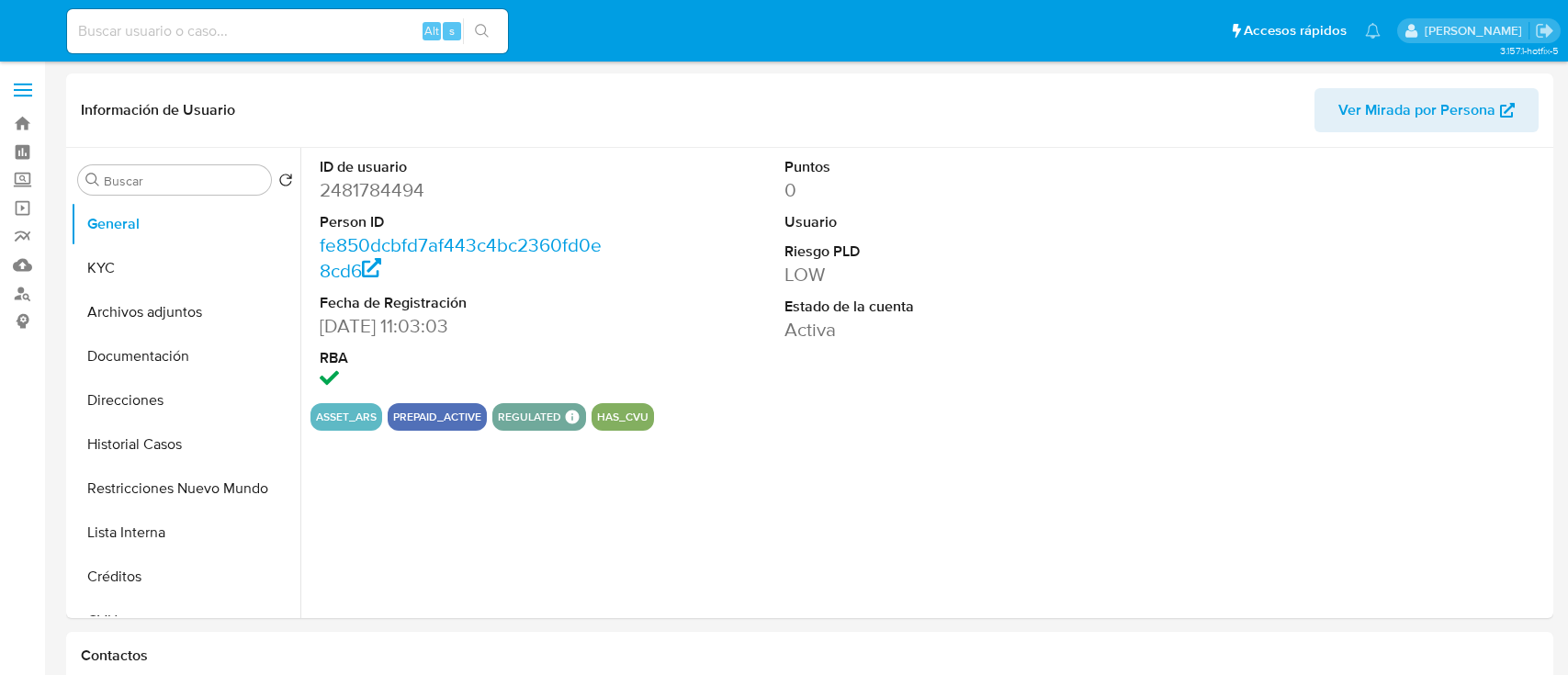
select select "10"
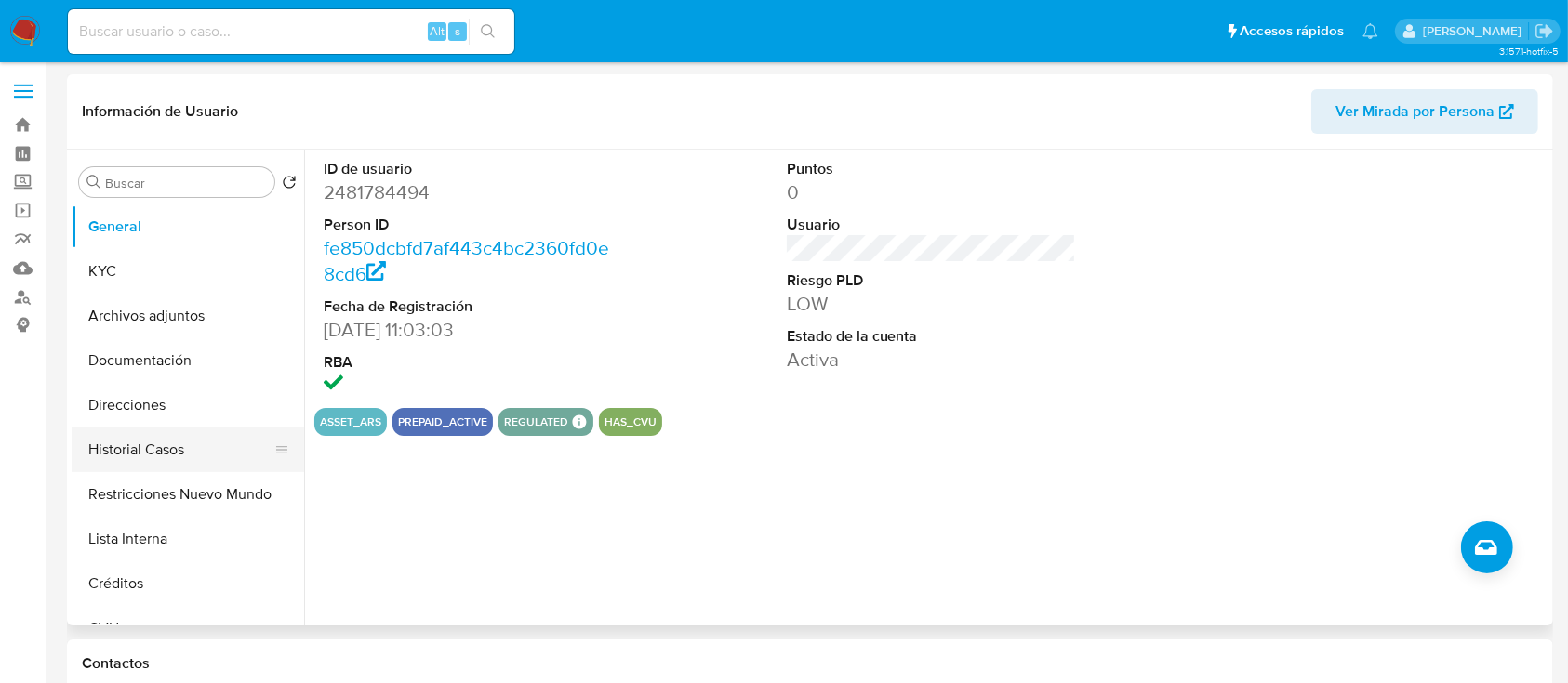
click at [193, 460] on button "Historial Casos" at bounding box center [180, 450] width 218 height 44
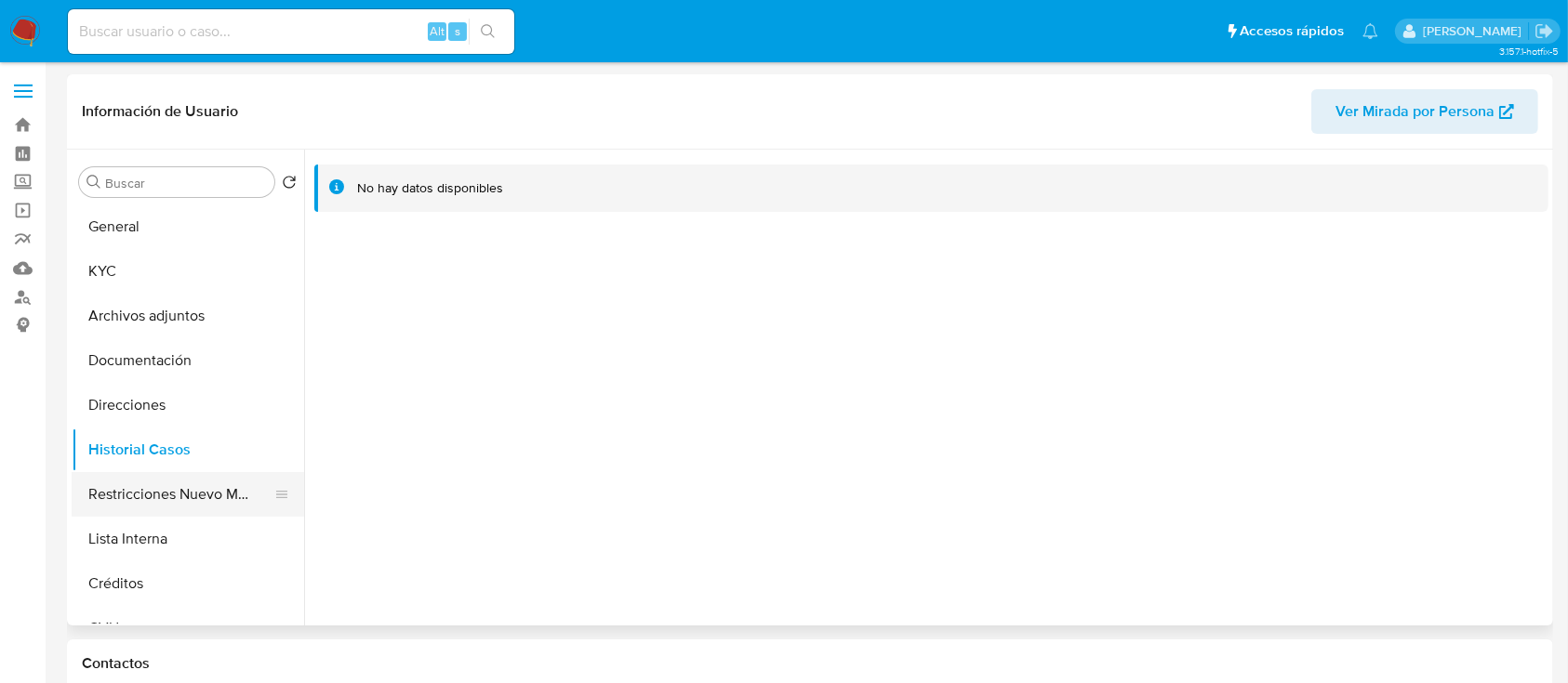
click at [209, 487] on button "Restricciones Nuevo Mundo" at bounding box center [180, 494] width 218 height 44
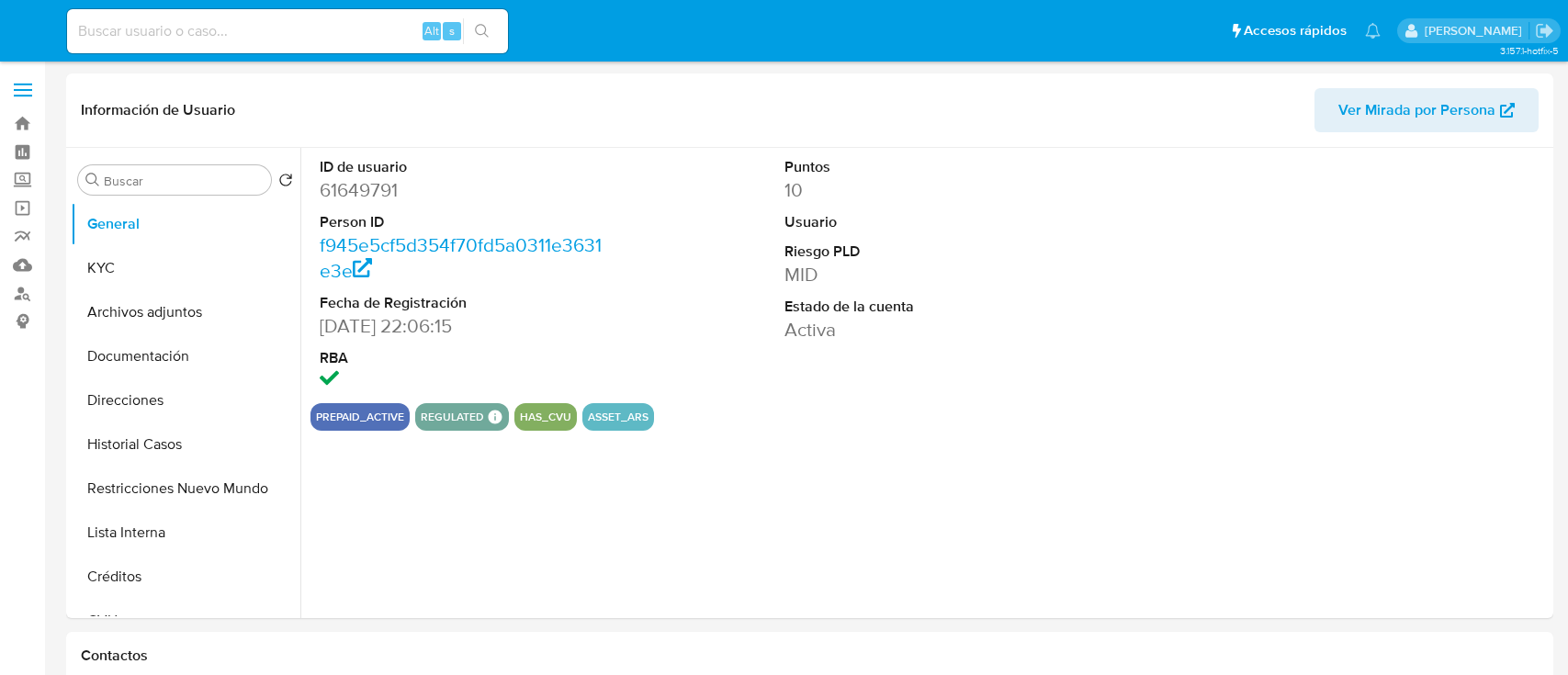
select select "10"
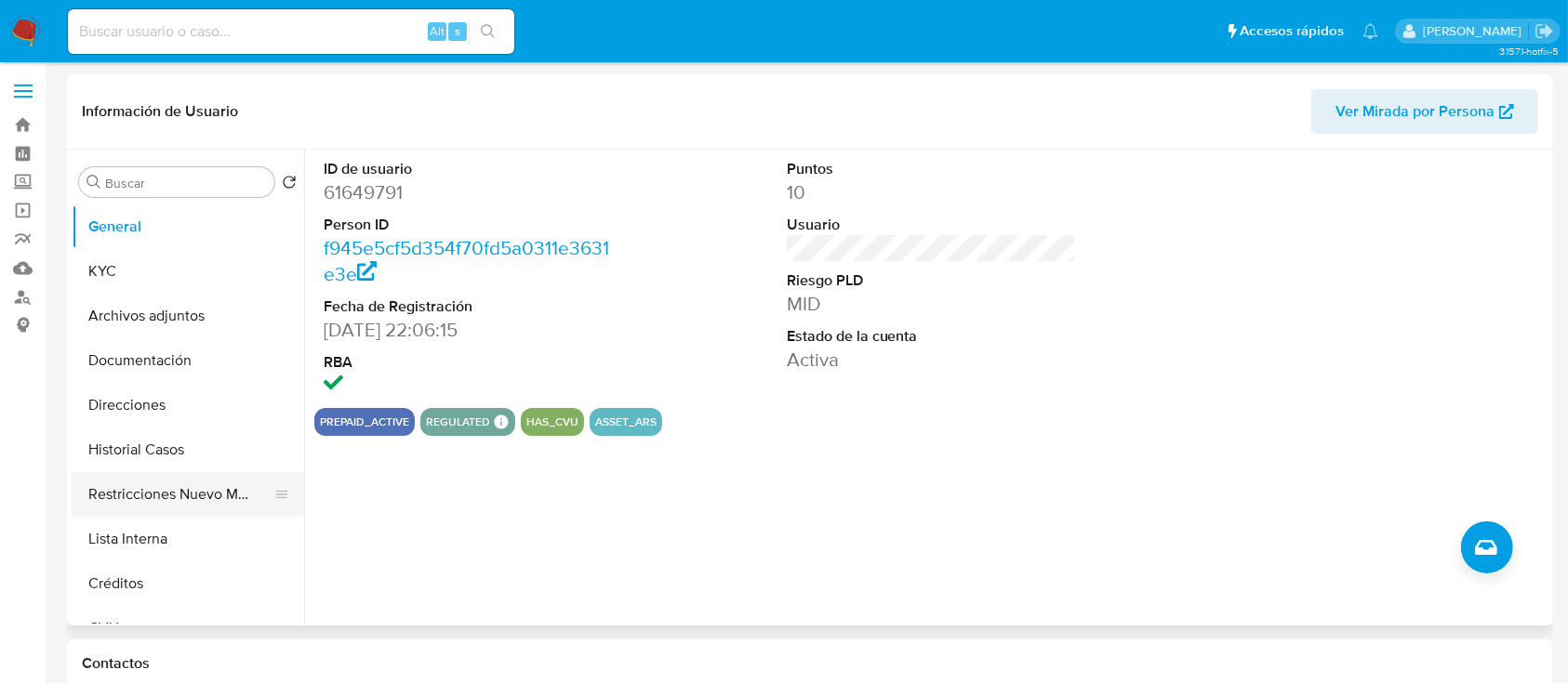
click at [152, 487] on button "Restricciones Nuevo Mundo" at bounding box center [180, 494] width 218 height 44
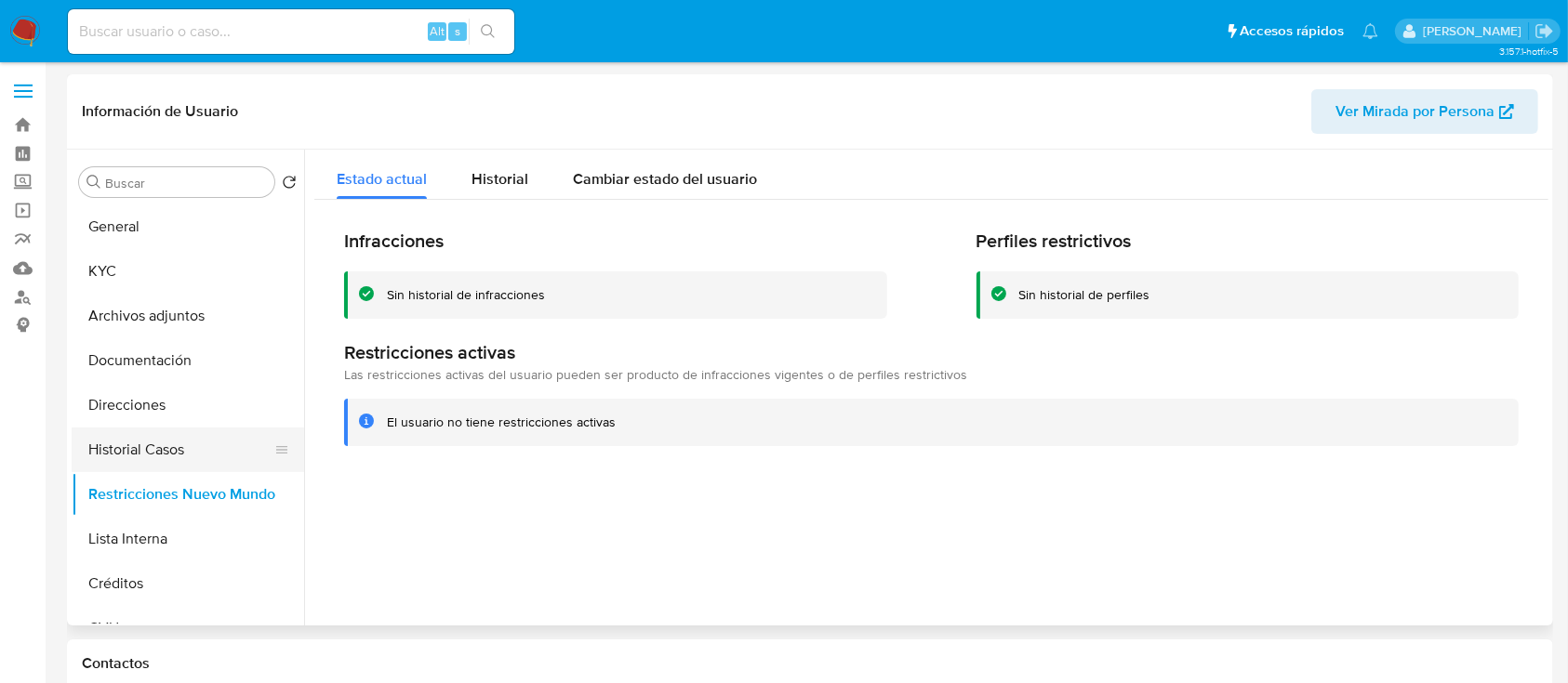
click at [168, 443] on button "Historial Casos" at bounding box center [180, 450] width 218 height 44
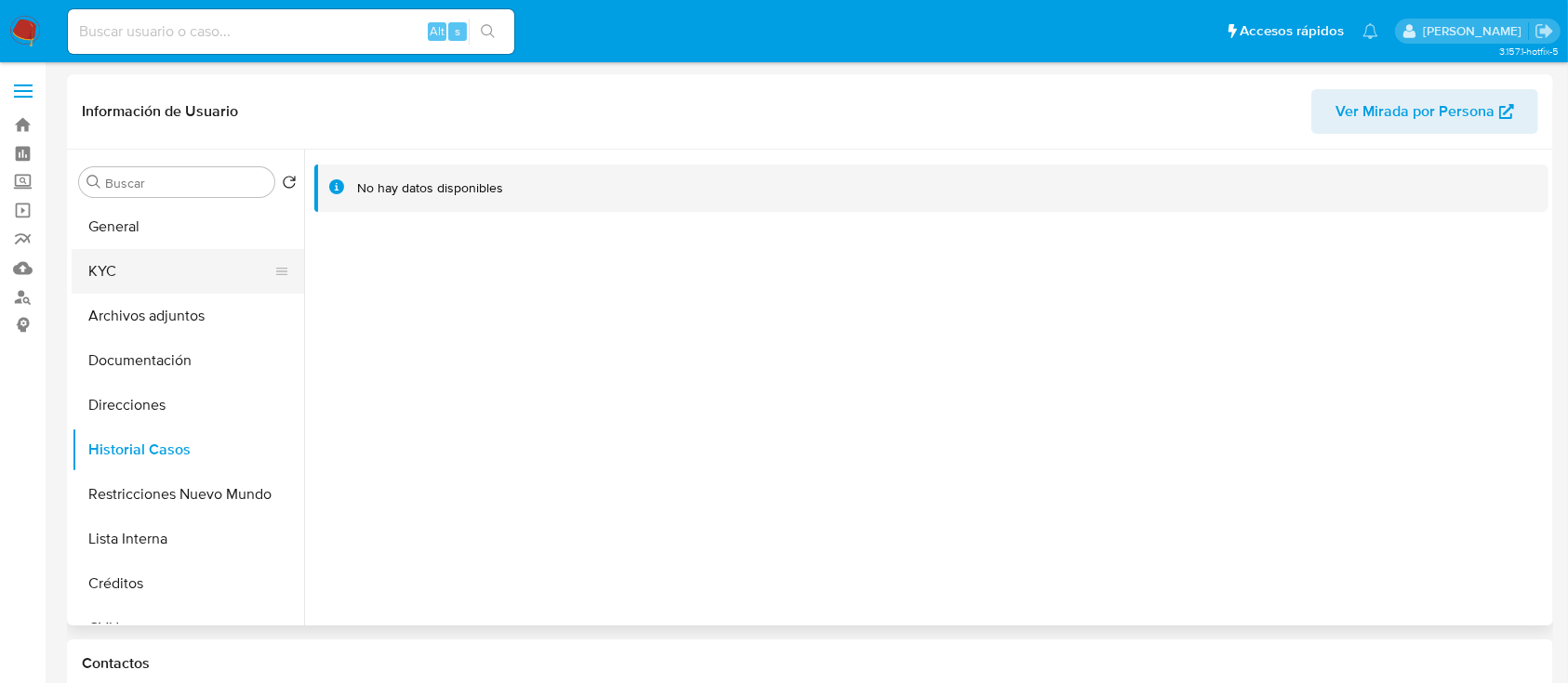
click at [157, 273] on button "KYC" at bounding box center [180, 271] width 218 height 44
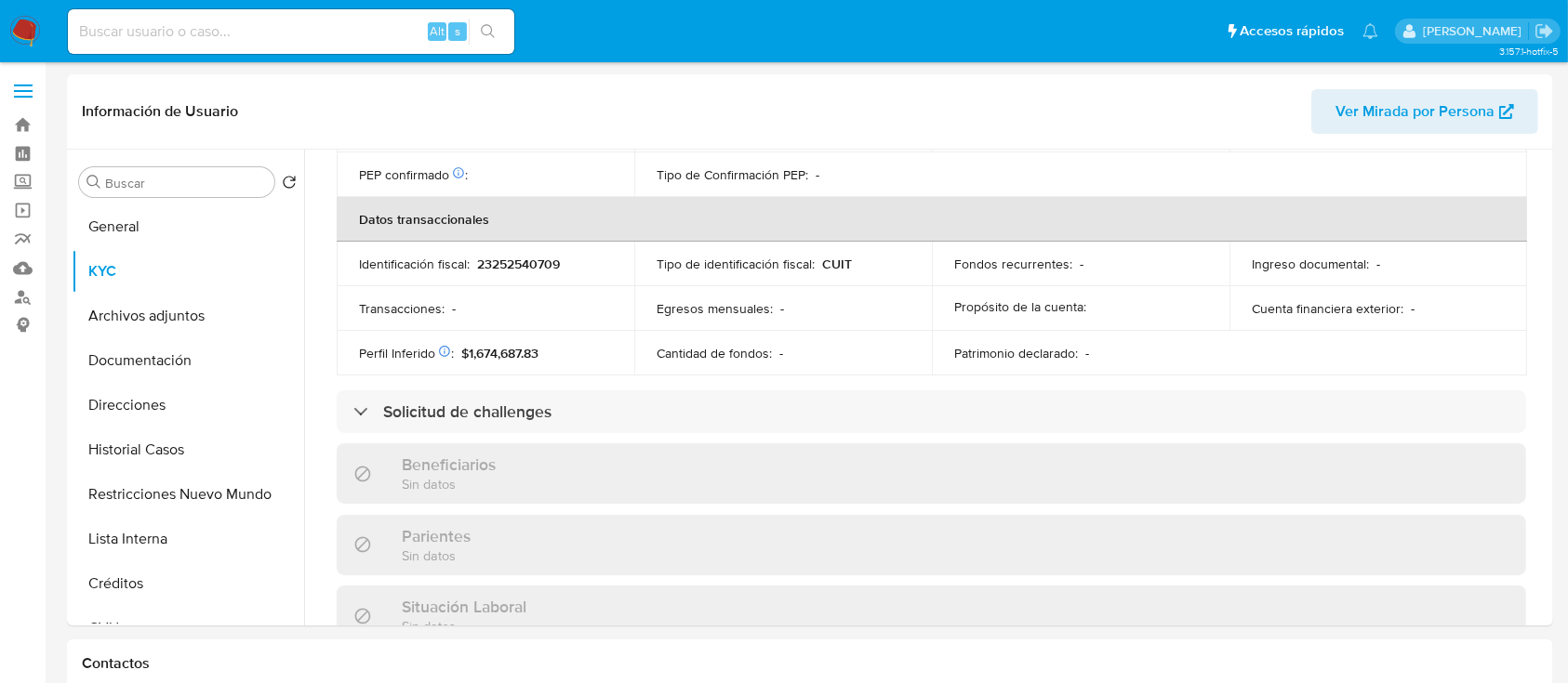
scroll to position [960, 0]
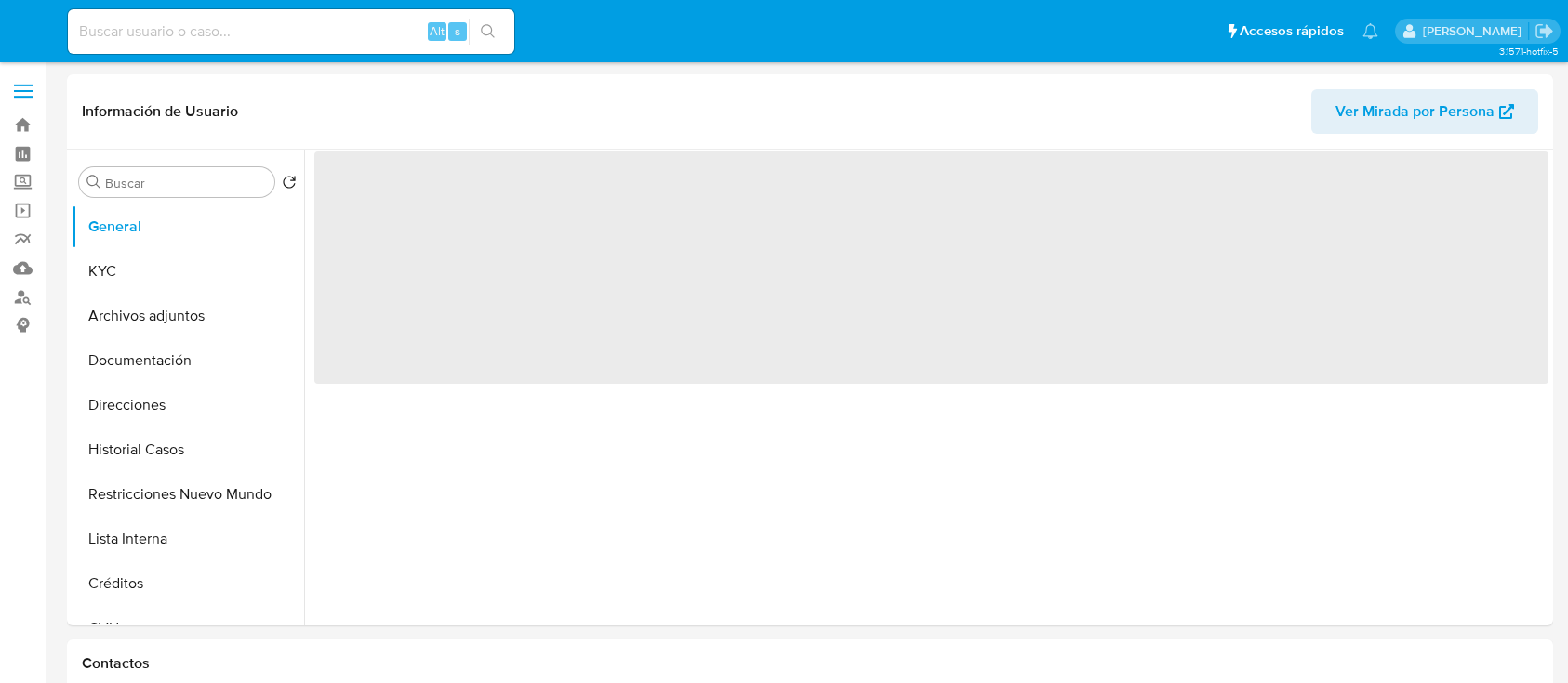
select select "10"
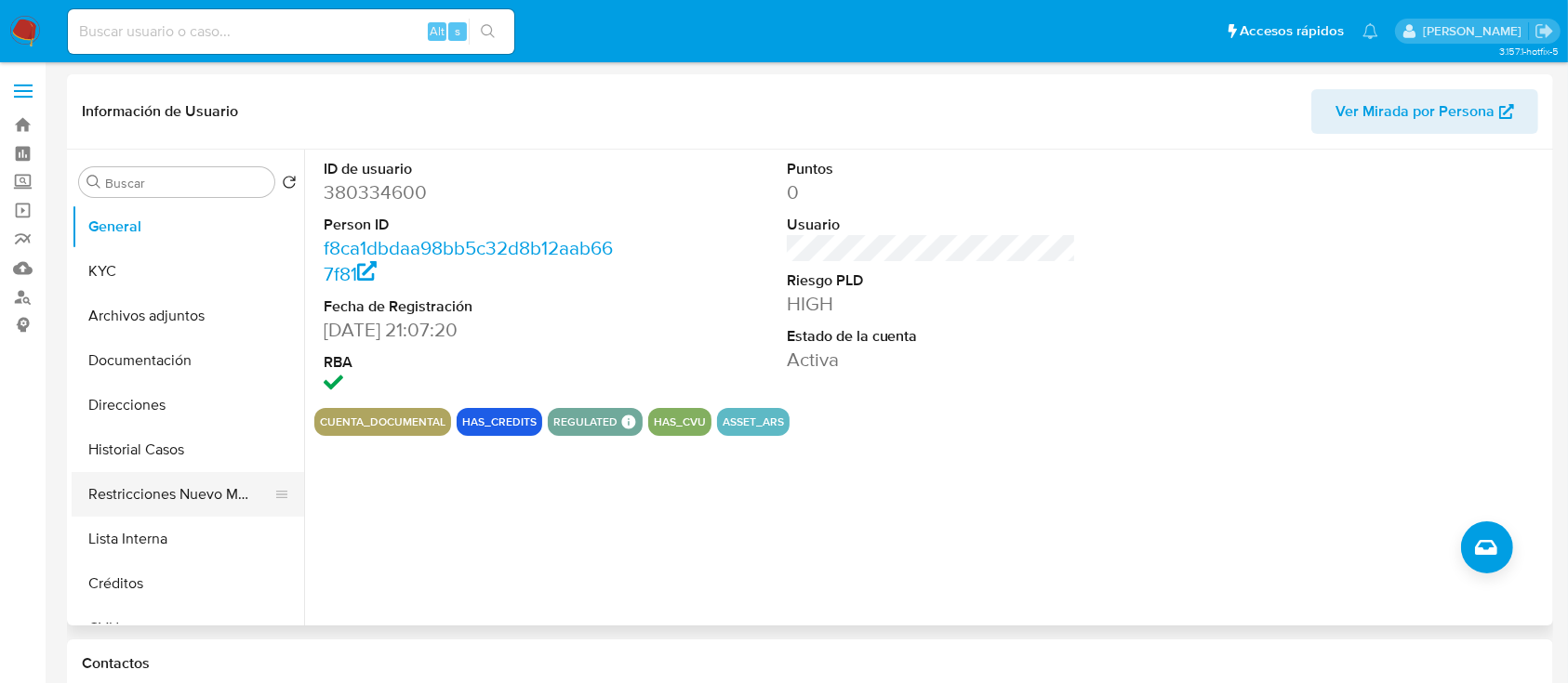
click at [167, 513] on button "Restricciones Nuevo Mundo" at bounding box center [180, 494] width 218 height 44
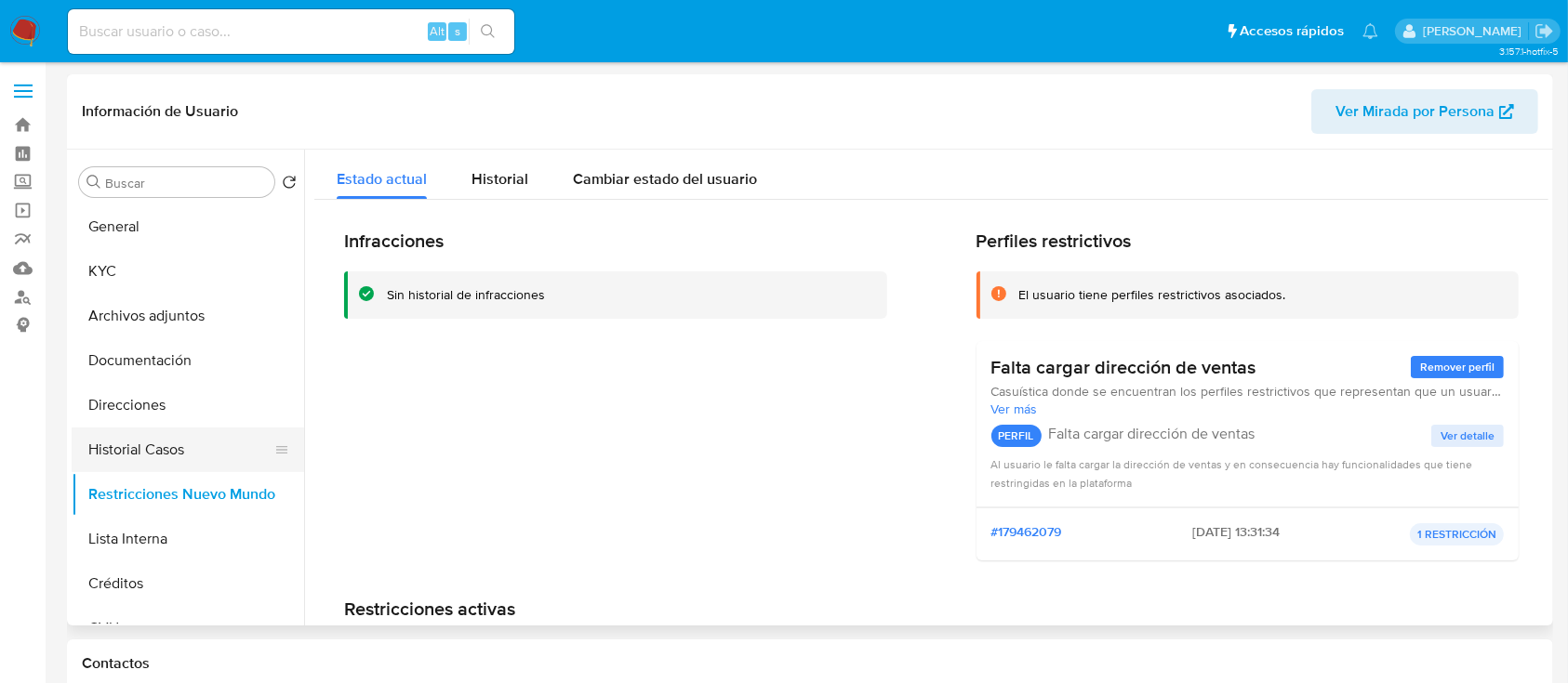
click at [170, 454] on button "Historial Casos" at bounding box center [180, 450] width 218 height 44
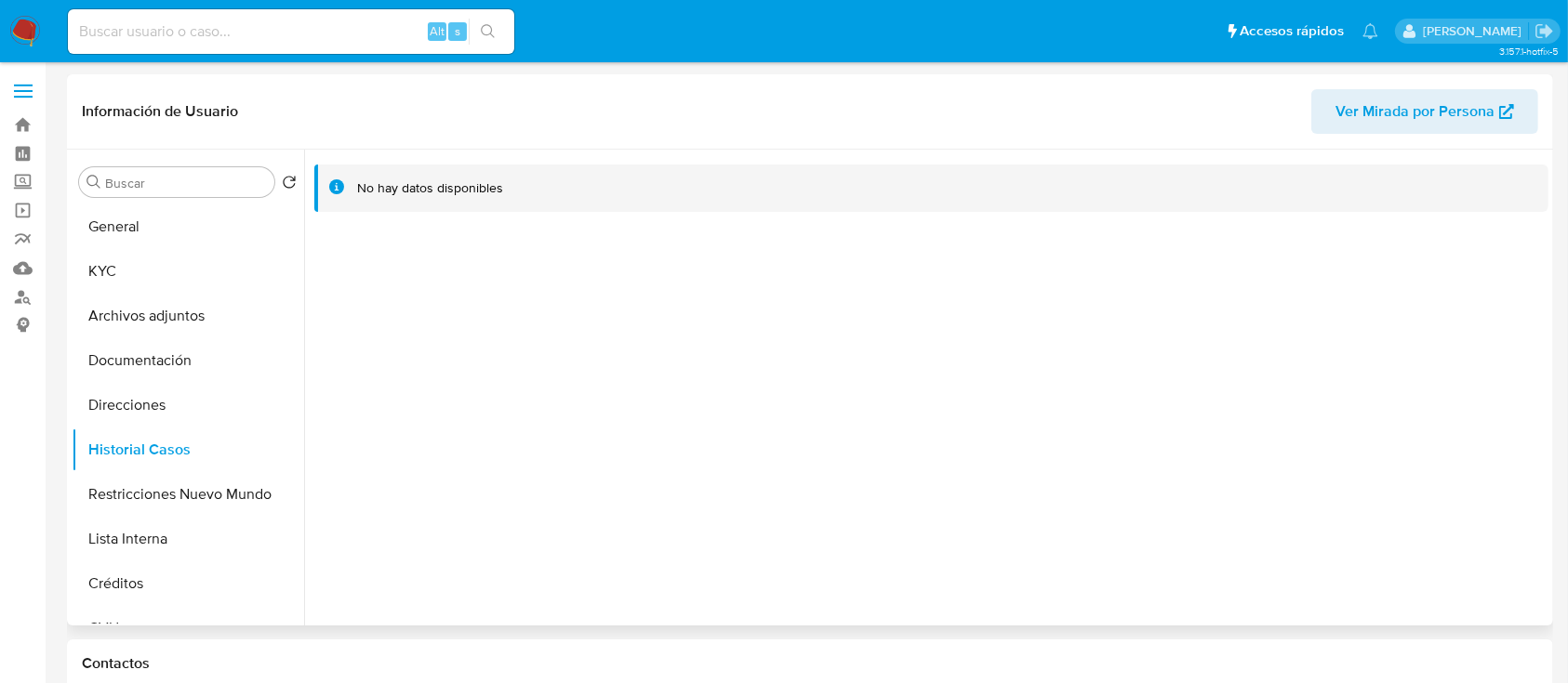
click at [1466, 123] on span "Ver Mirada por Persona" at bounding box center [1415, 112] width 159 height 44
click at [162, 270] on button "KYC" at bounding box center [180, 271] width 218 height 44
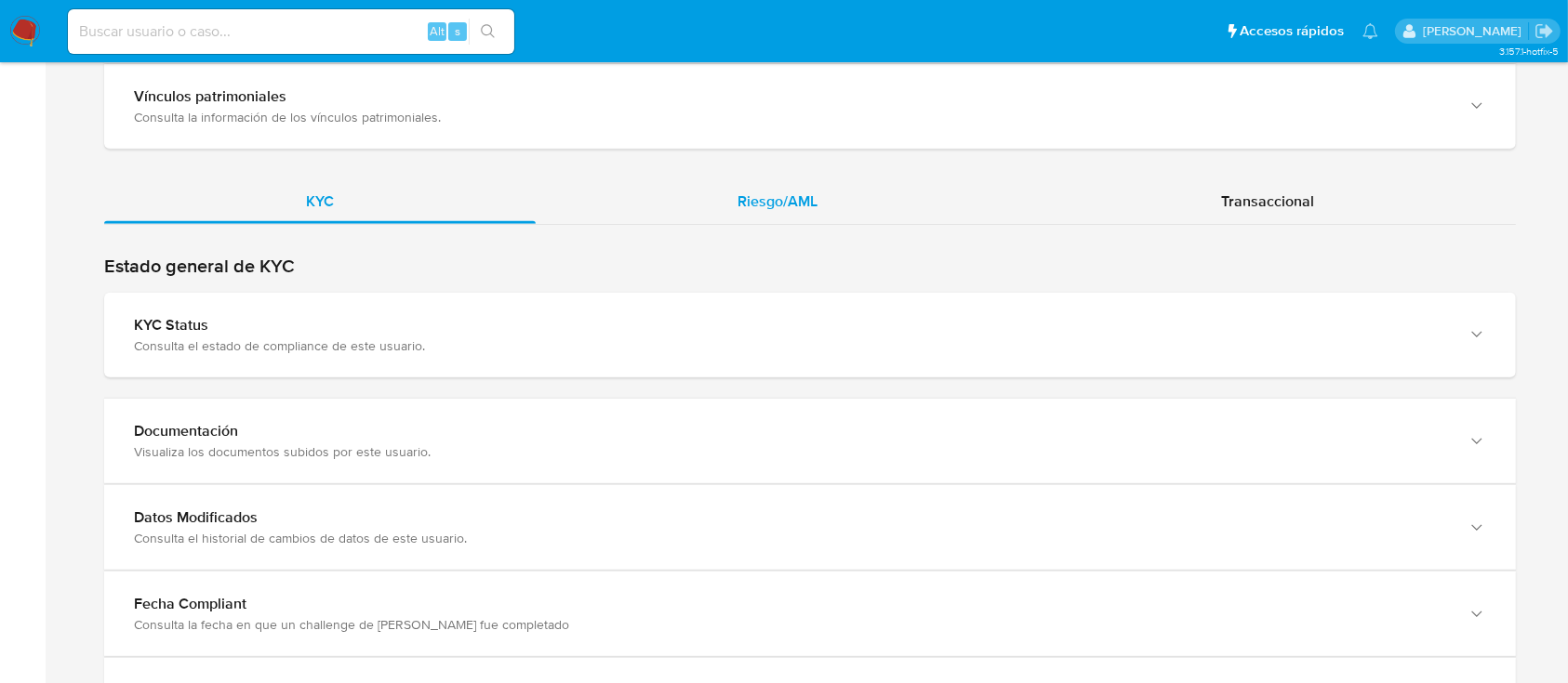
click at [844, 187] on div "Riesgo/AML" at bounding box center [778, 202] width 484 height 44
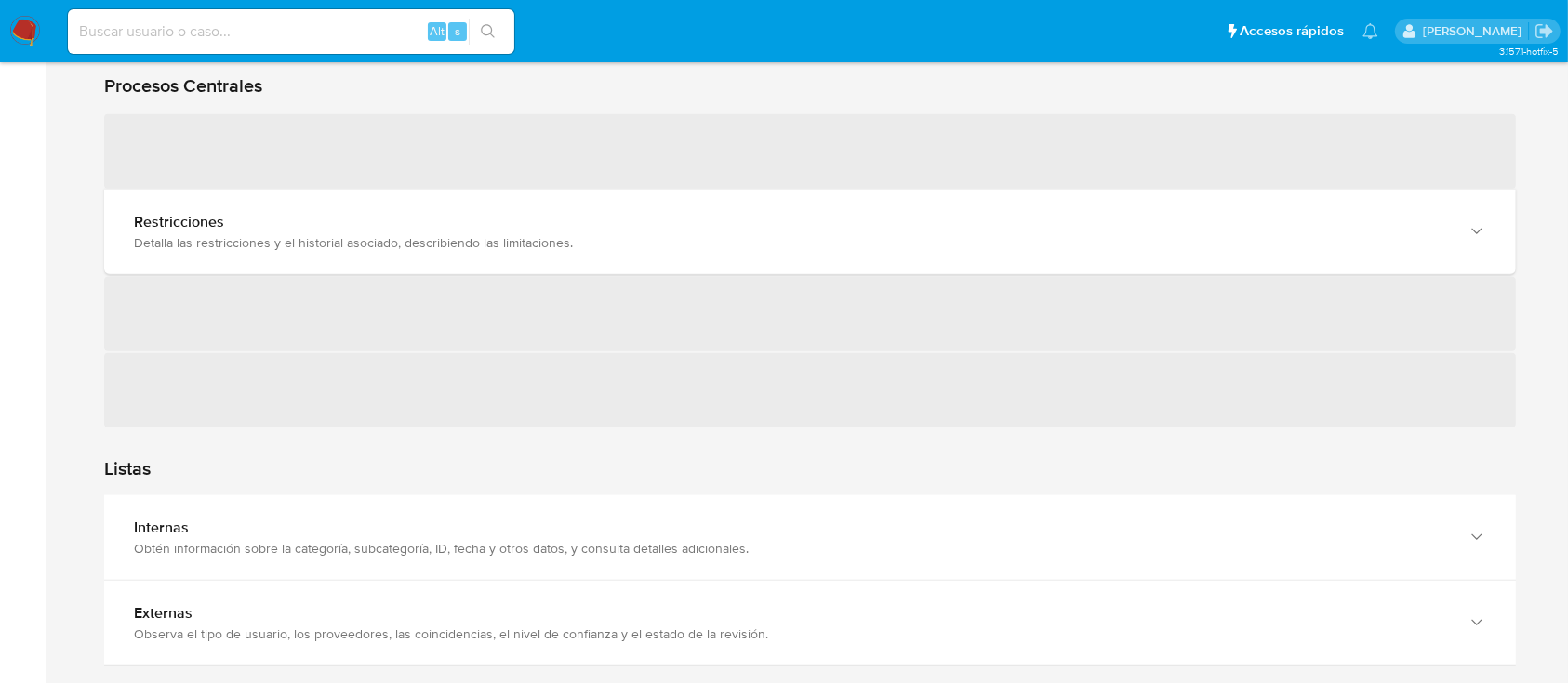
scroll to position [1734, 0]
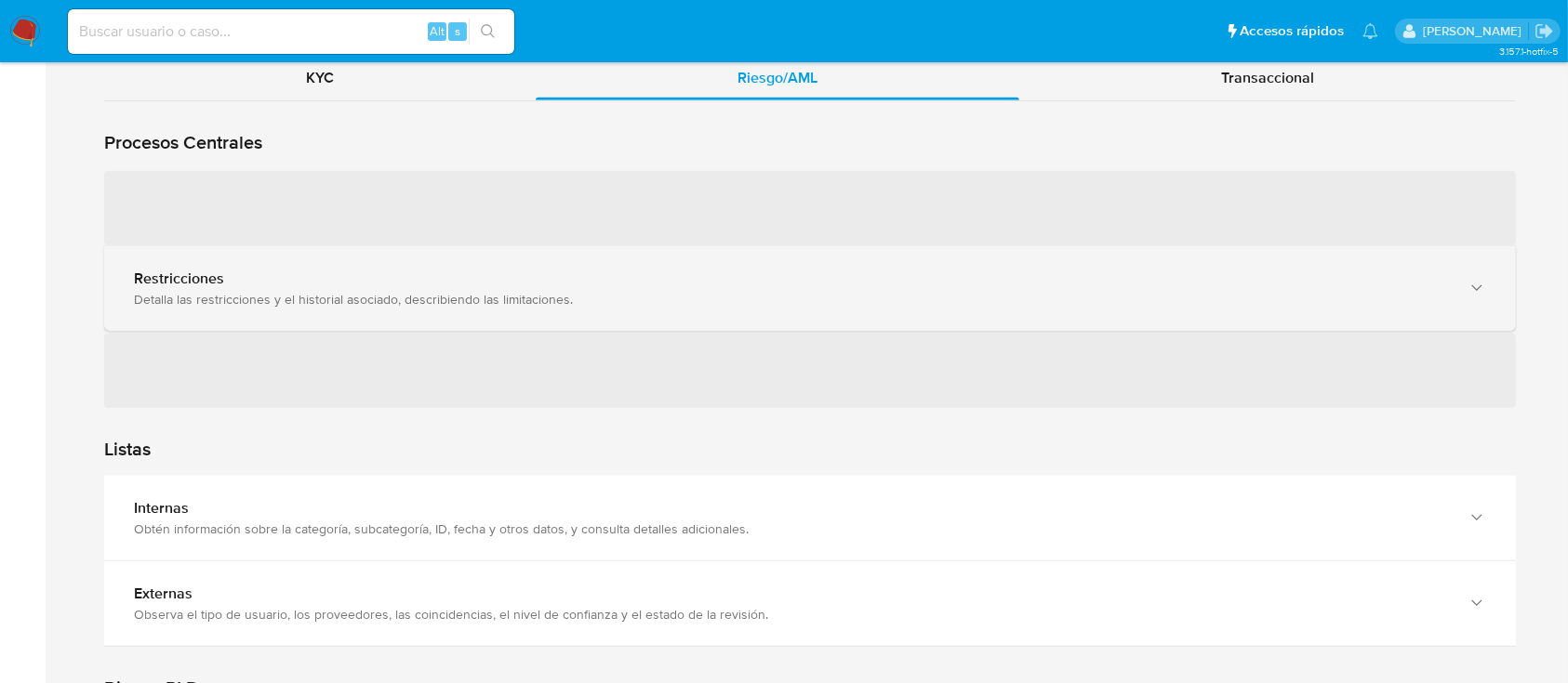
click at [246, 295] on div "Detalla las restricciones y el historial asociado, describiendo las limitacione…" at bounding box center [791, 298] width 1315 height 16
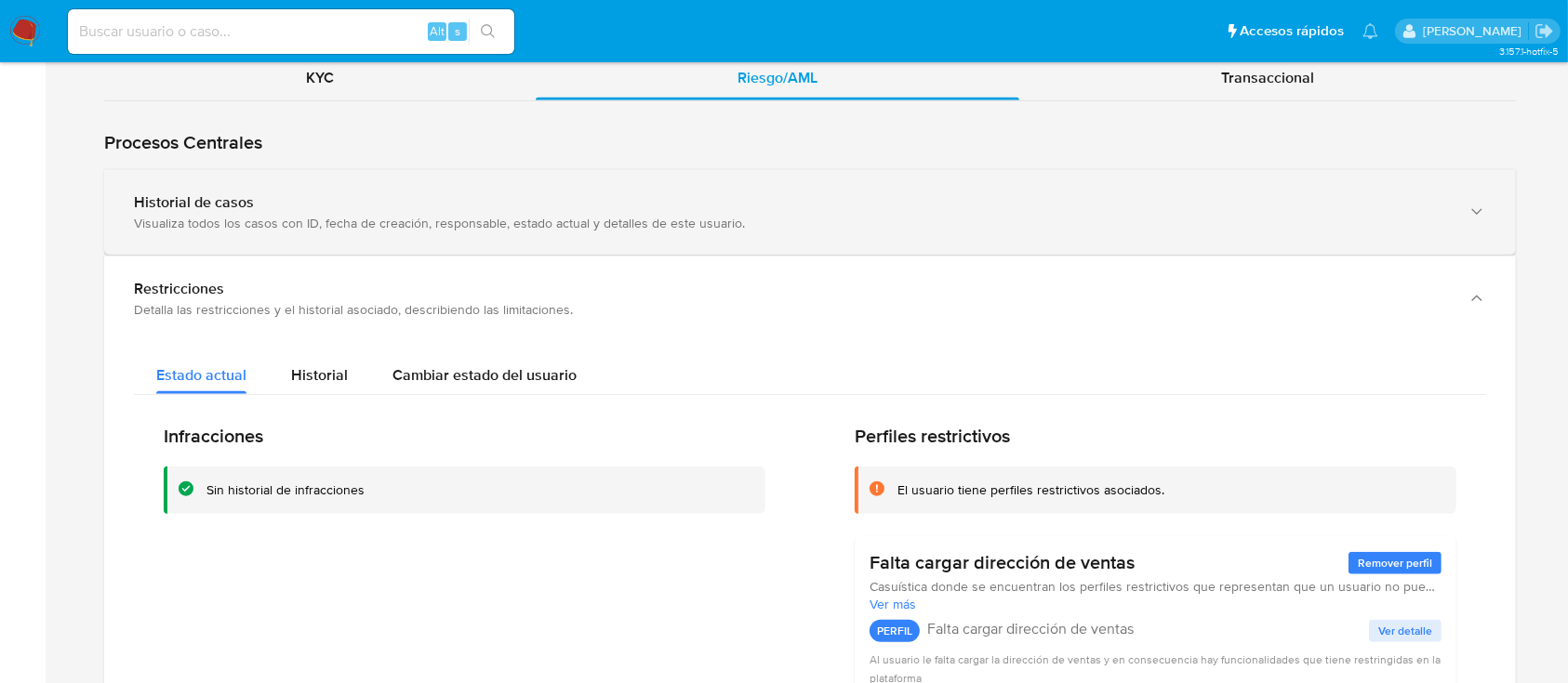
click at [251, 218] on div "Visualiza todos los casos con ID, fecha de creación, responsable, estado actual…" at bounding box center [791, 222] width 1315 height 16
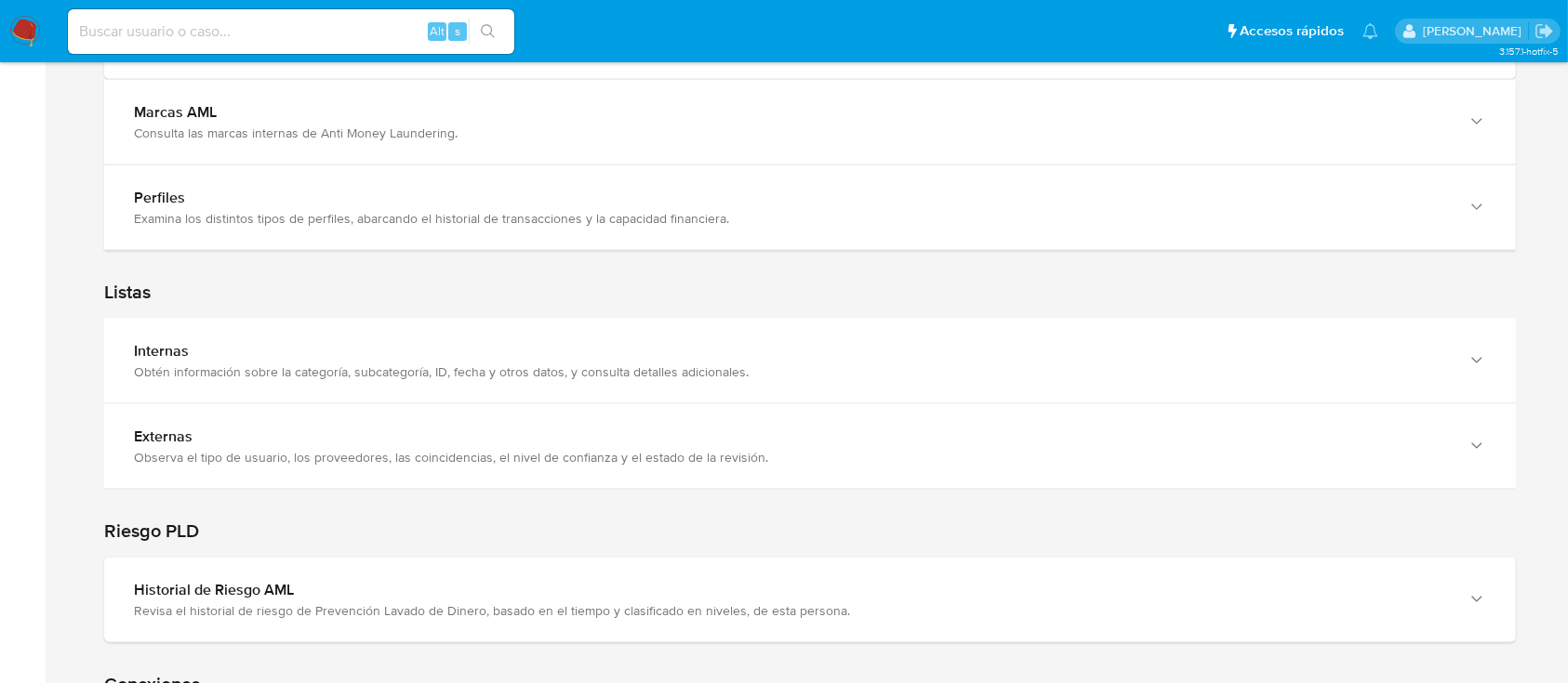
scroll to position [2231, 0]
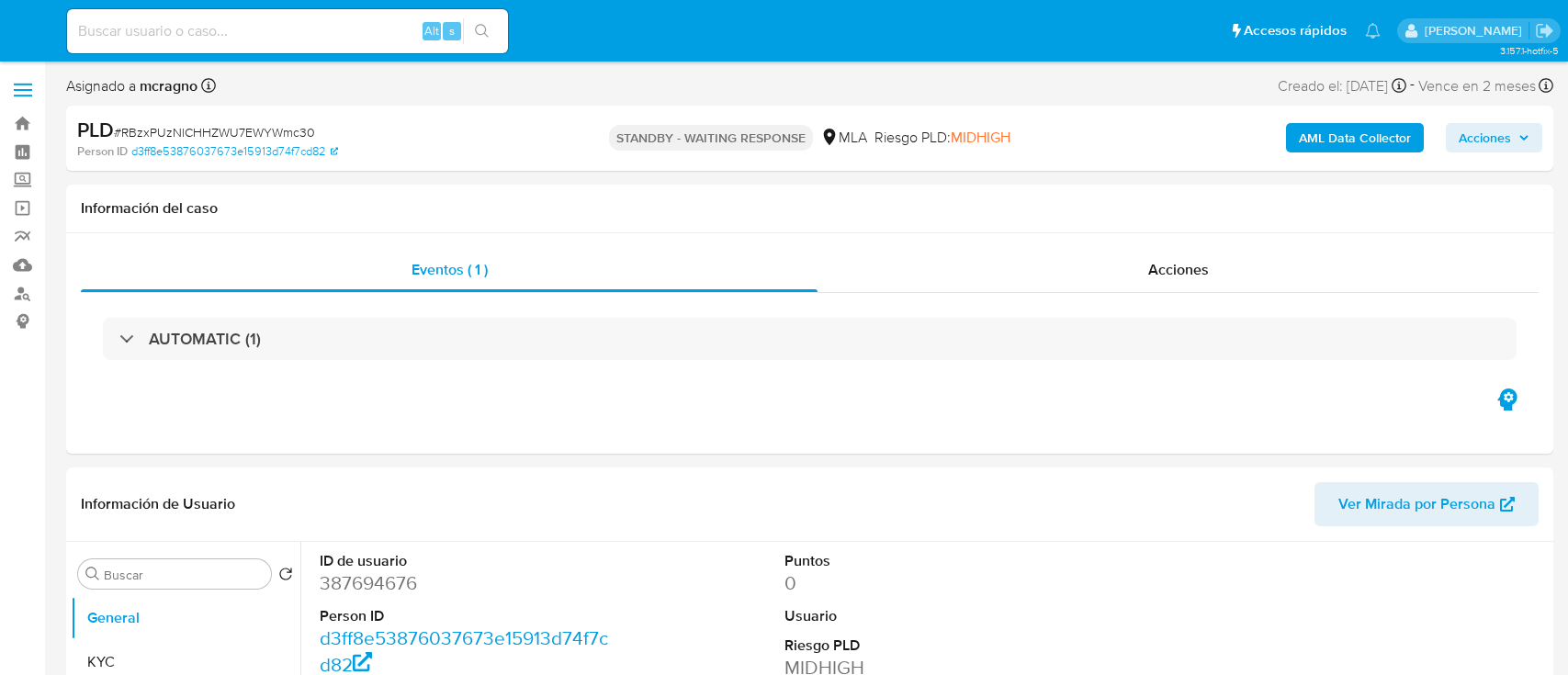
select select "10"
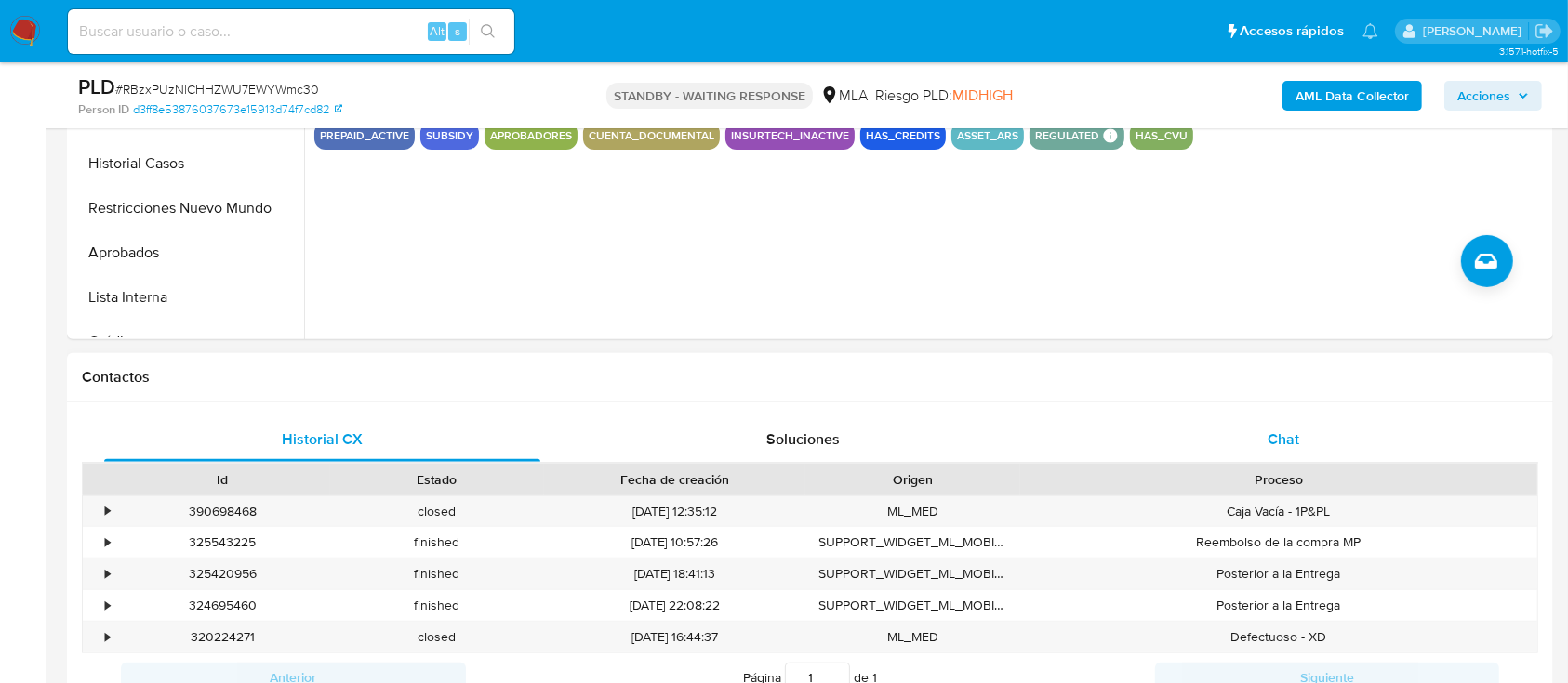
click at [1332, 440] on div "Chat" at bounding box center [1283, 440] width 436 height 44
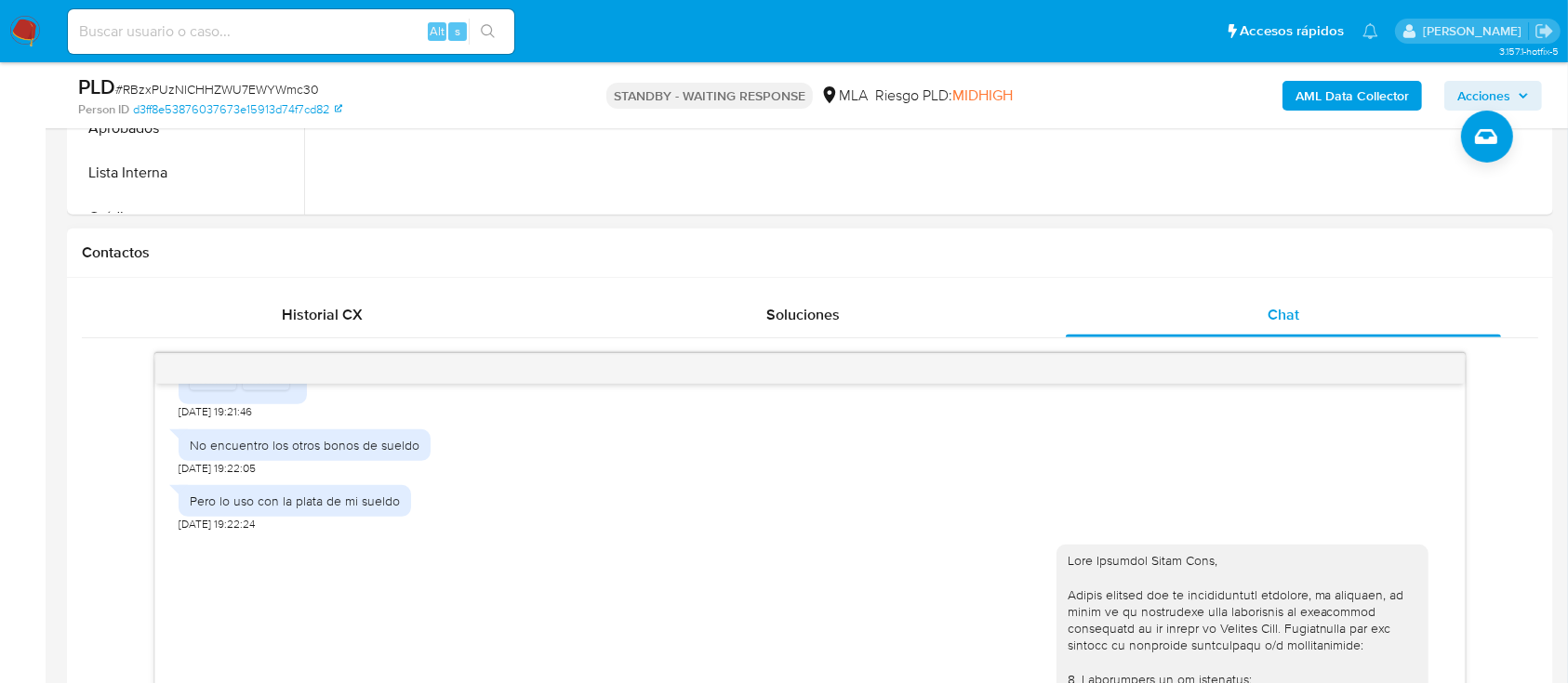
scroll to position [1085, 0]
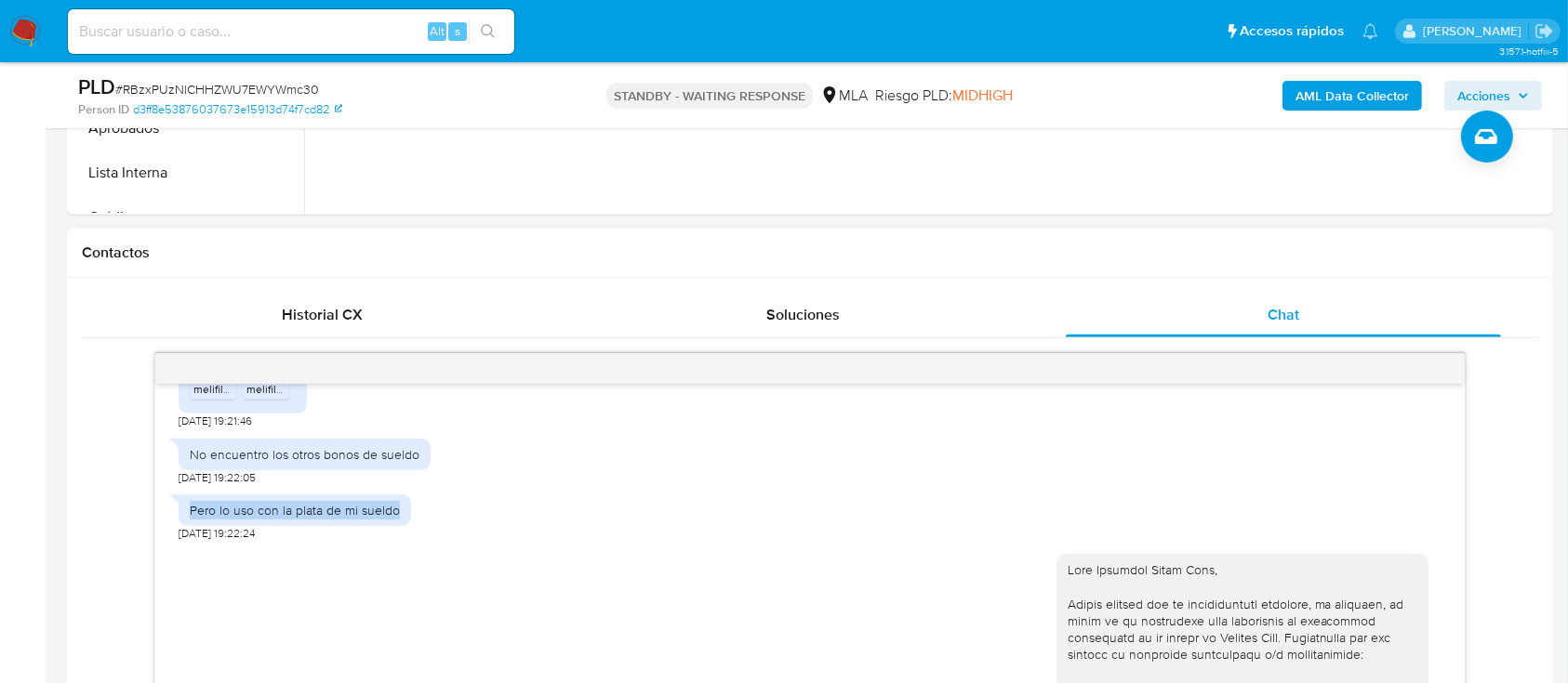
drag, startPoint x: 203, startPoint y: 546, endPoint x: 398, endPoint y: 552, distance: 195.1
click at [398, 526] on div "Pero lo uso con la plata de mi sueldo" at bounding box center [296, 510] width 233 height 32
copy div "Pero lo uso con la plata de mi sueldo"
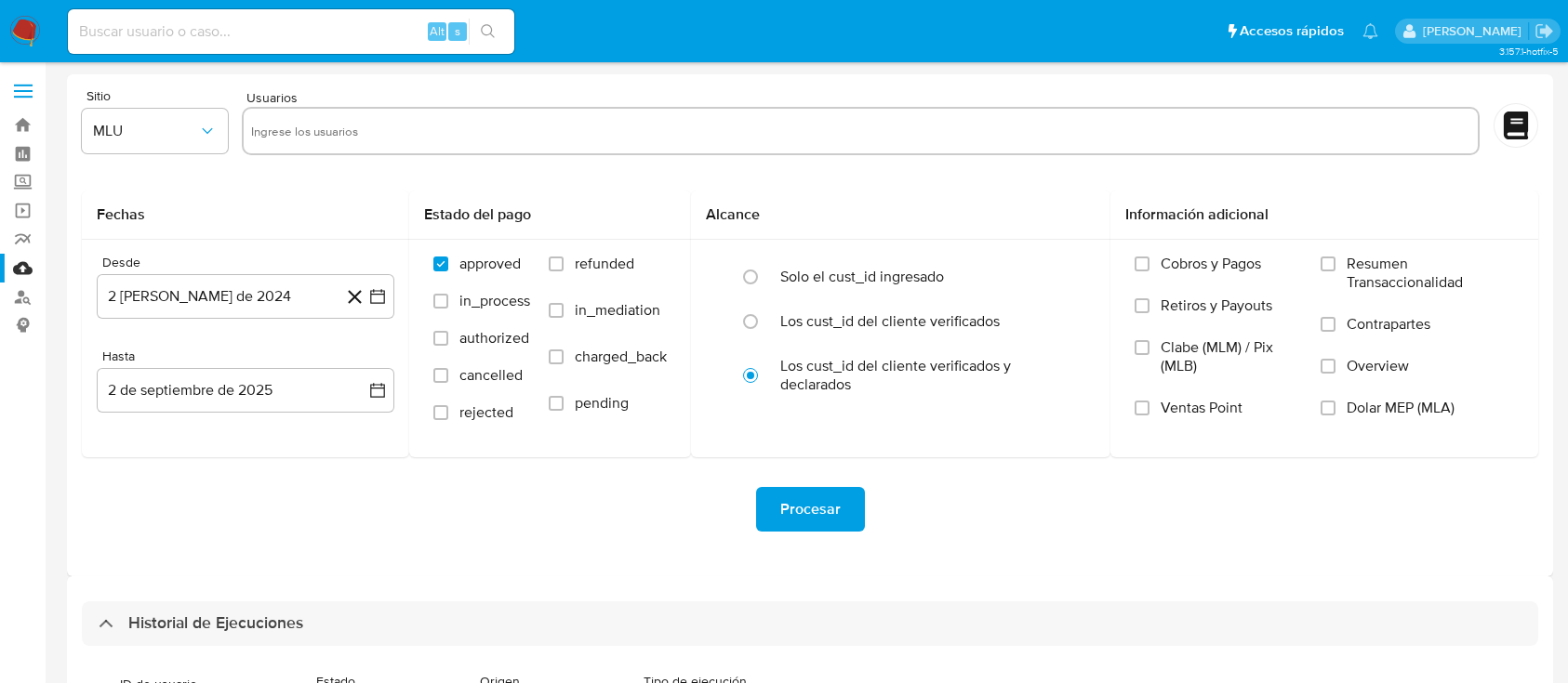
select select "10"
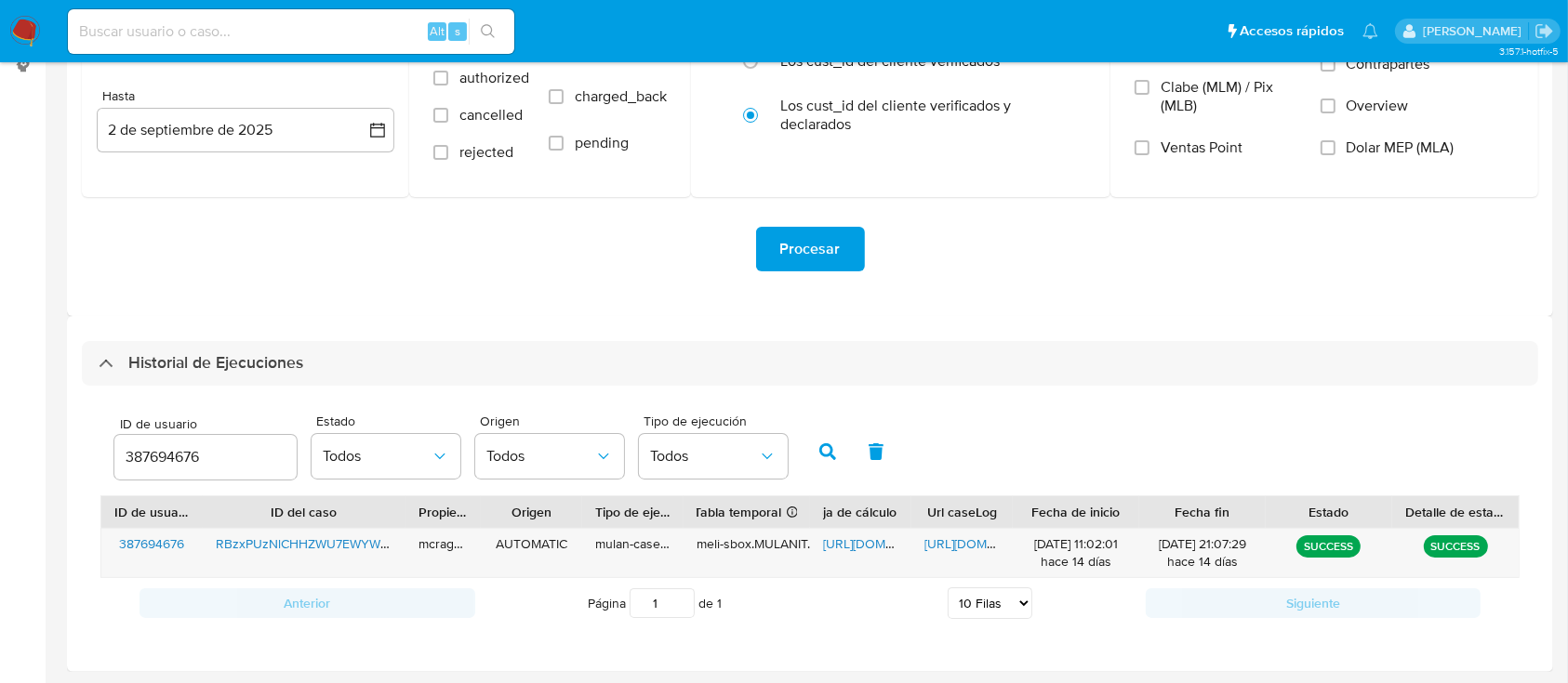
click at [174, 459] on input "387694676" at bounding box center [205, 457] width 182 height 24
click at [826, 461] on button "button" at bounding box center [828, 451] width 48 height 44
click at [859, 544] on span "https://docs.google.com/spreadsheets/d/1bGnUmzOQPf1CWVFNeNDjH2IhkQR_Fj01UsO6FSq…" at bounding box center [887, 544] width 128 height 18
click at [947, 548] on span "https://docs.google.com/document/d/1fwVqYzbQMspQkbX7FEhr3lP5pFntmKdklNwZ-wkaggU…" at bounding box center [989, 544] width 128 height 18
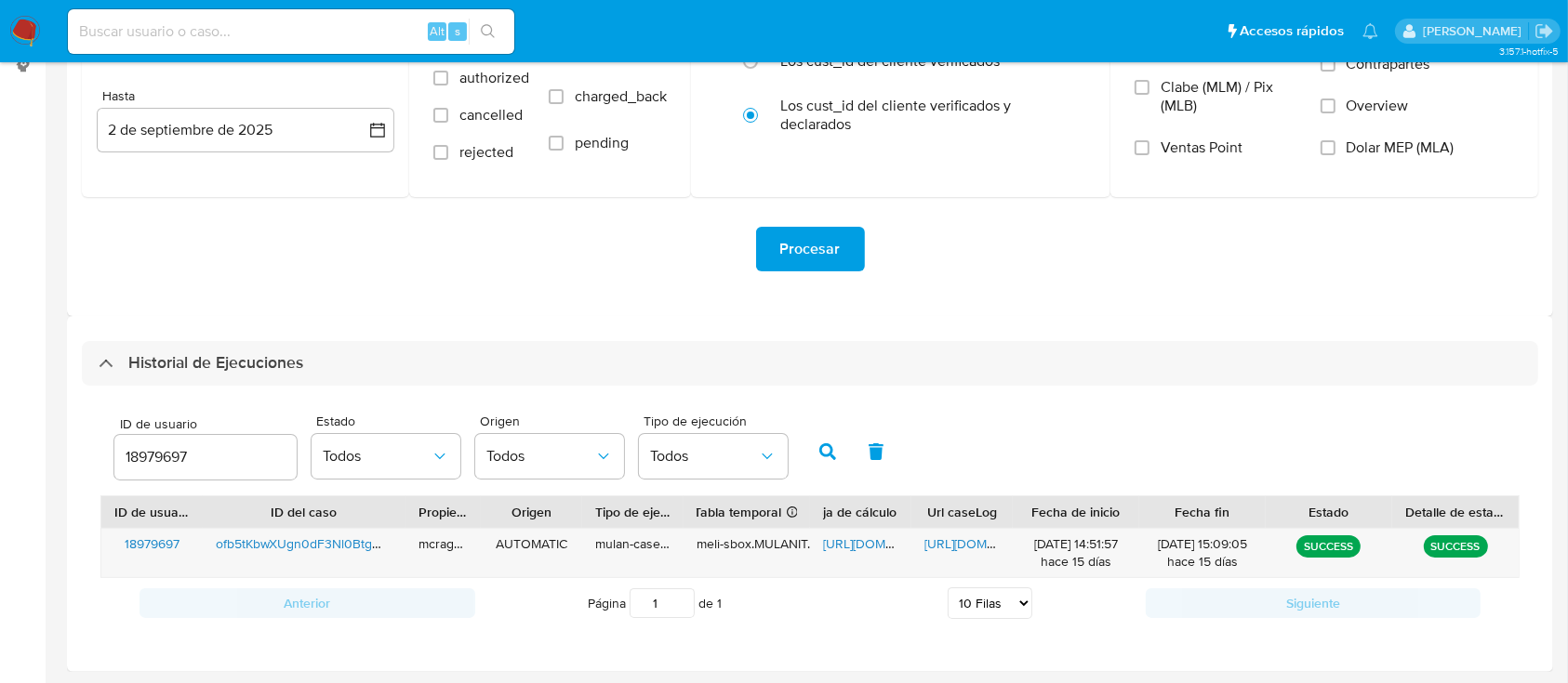
click at [188, 468] on div "18979697" at bounding box center [205, 457] width 182 height 44
click at [151, 451] on input "18979697" at bounding box center [205, 457] width 182 height 24
paste input "445816279"
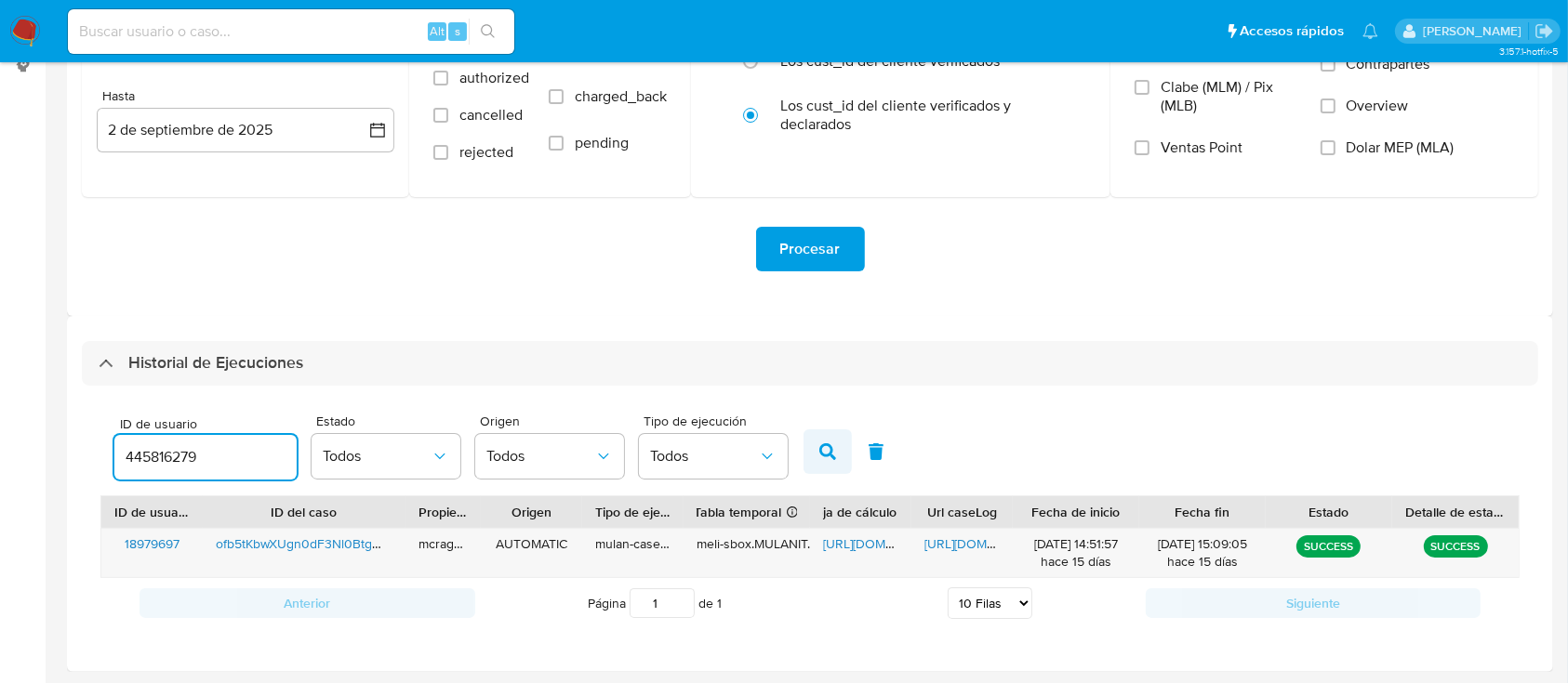
click at [815, 445] on button "button" at bounding box center [828, 451] width 48 height 44
click at [873, 541] on span "https://docs.google.com/spreadsheets/d/1i0YI6rqFdOgSIDnIjjEhRC4-7tGuwXh-y_u38Ll…" at bounding box center [887, 544] width 128 height 18
click at [983, 554] on div "https://docs.google.com/document/d/1rCOJWlrCWjY-u6t39eRQ2NpVKikKxBljXG4c__PbsN8…" at bounding box center [962, 553] width 101 height 48
click at [983, 540] on span "https://docs.google.com/document/d/1rCOJWlrCWjY-u6t39eRQ2NpVKikKxBljXG4c__PbsN8…" at bounding box center [989, 544] width 128 height 18
click at [144, 464] on input "445816279" at bounding box center [205, 457] width 182 height 24
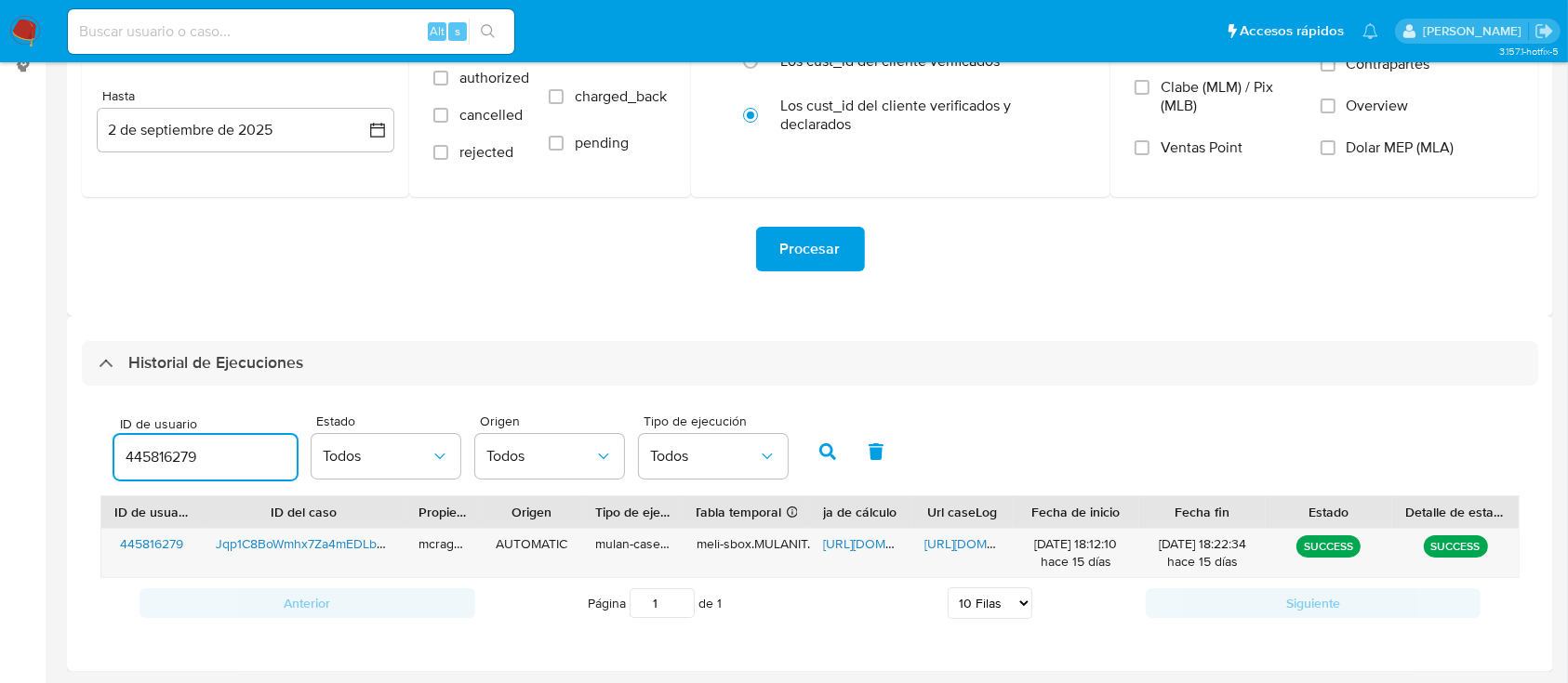
click at [144, 464] on input "445816279" at bounding box center [205, 457] width 182 height 24
type input "355654269"
click at [835, 446] on icon "button" at bounding box center [827, 451] width 16 height 16
click at [849, 540] on span "https://docs.google.com/spreadsheets/d/170hu0IBm3R-CWFxwe3osk7dQl-O5ZsWfDmcnA5-…" at bounding box center [887, 544] width 128 height 18
click at [977, 543] on span "https://docs.google.com/document/d/1Dy3D7daBh0REHjBysLL-dV2zS6JQ78Hhh0UWNY1bZYw…" at bounding box center [989, 544] width 128 height 18
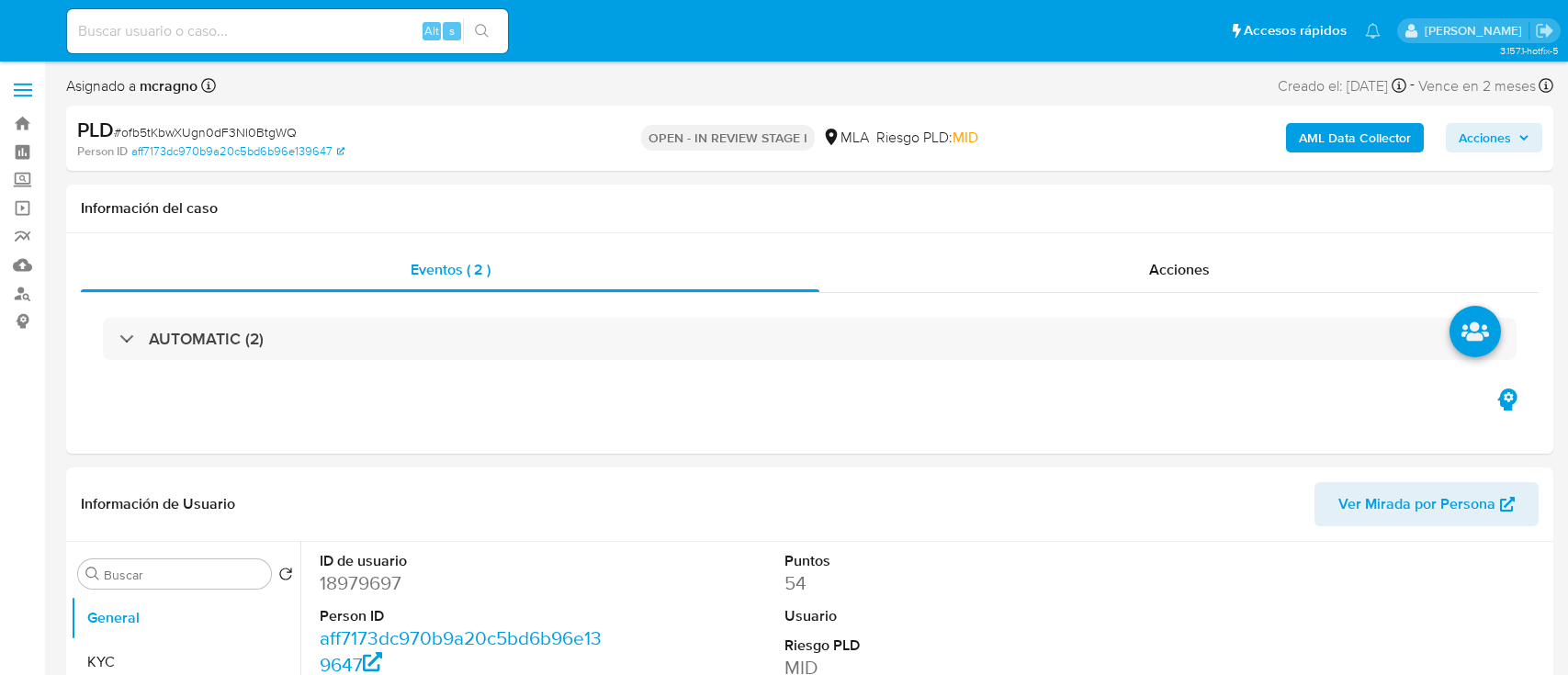
select select "10"
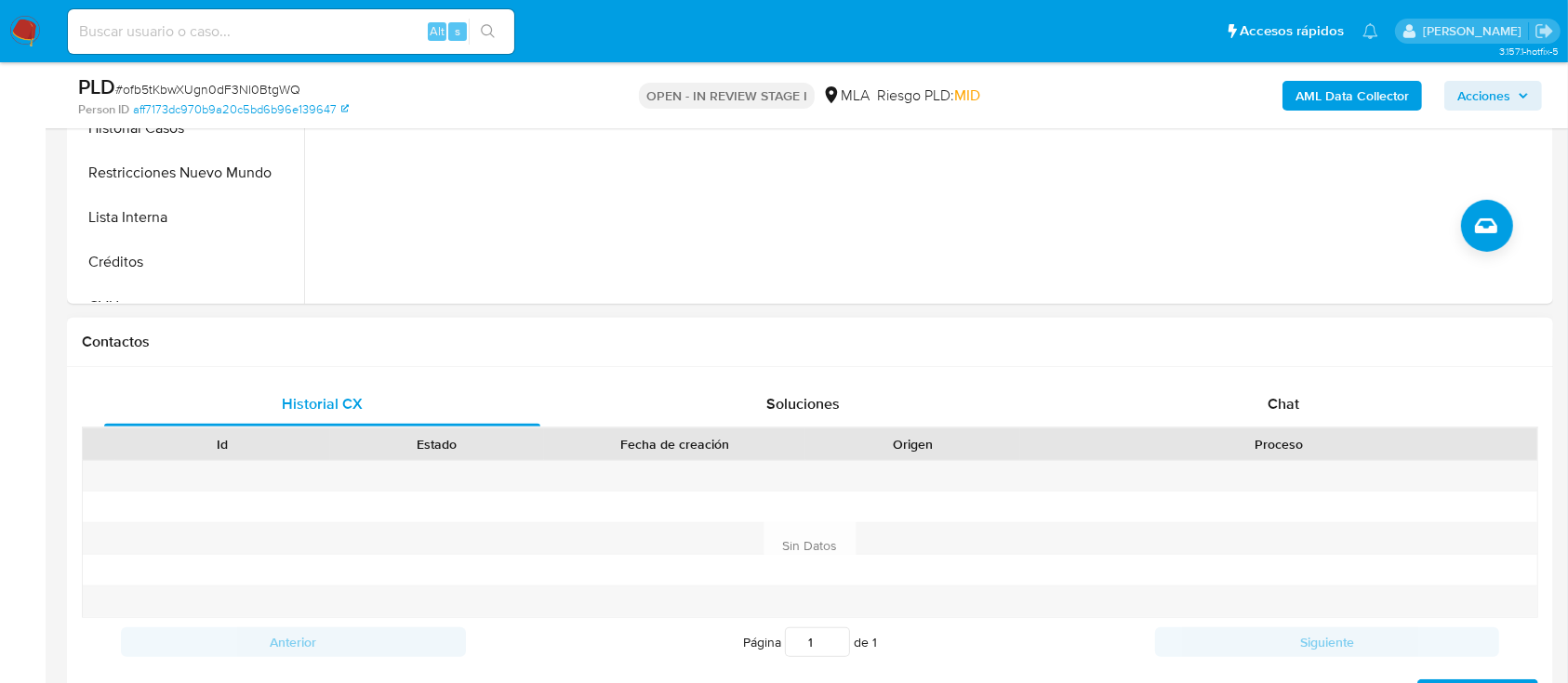
scroll to position [744, 0]
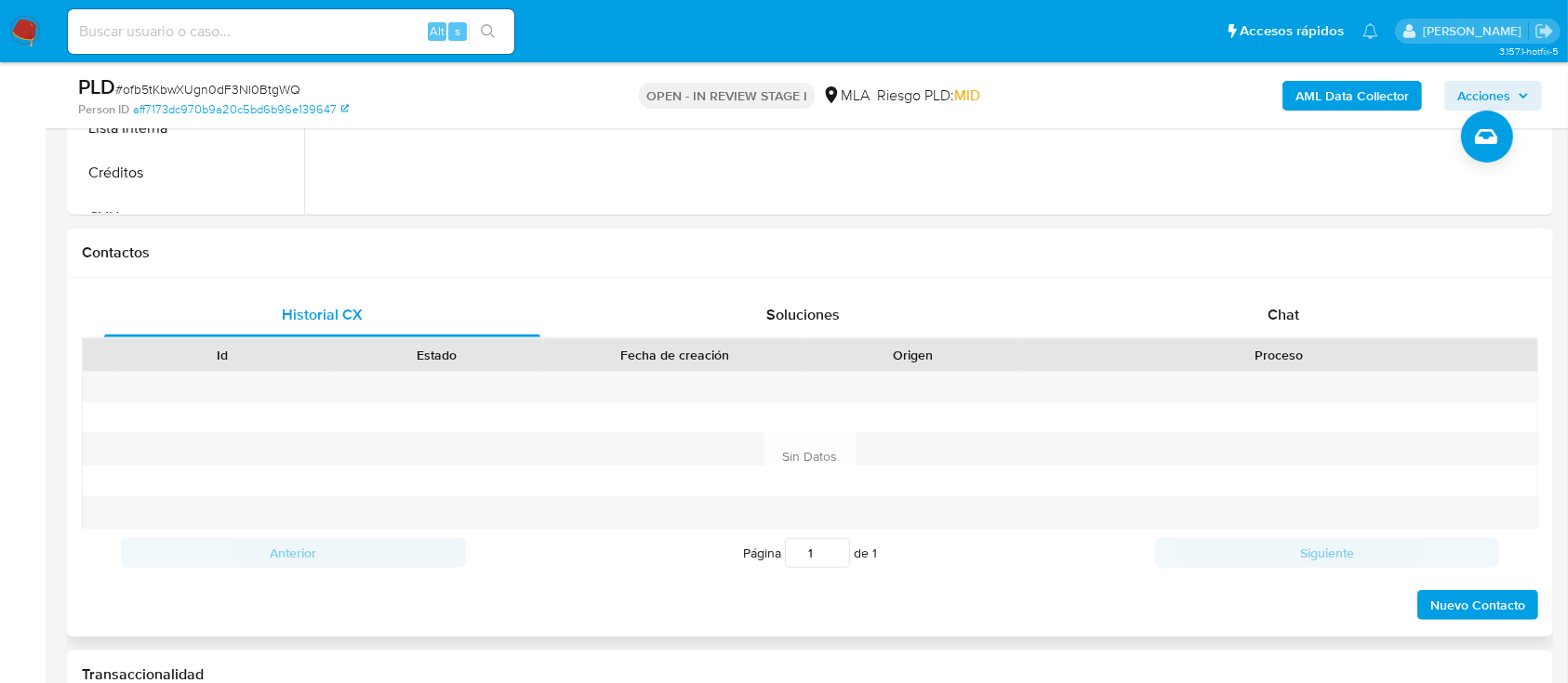
click at [1317, 287] on div "Historial CX Soluciones Chat Id Estado Fecha de creación Origen Proceso Anterio…" at bounding box center [810, 457] width 1486 height 359
click at [1325, 313] on div "Chat" at bounding box center [1283, 315] width 436 height 44
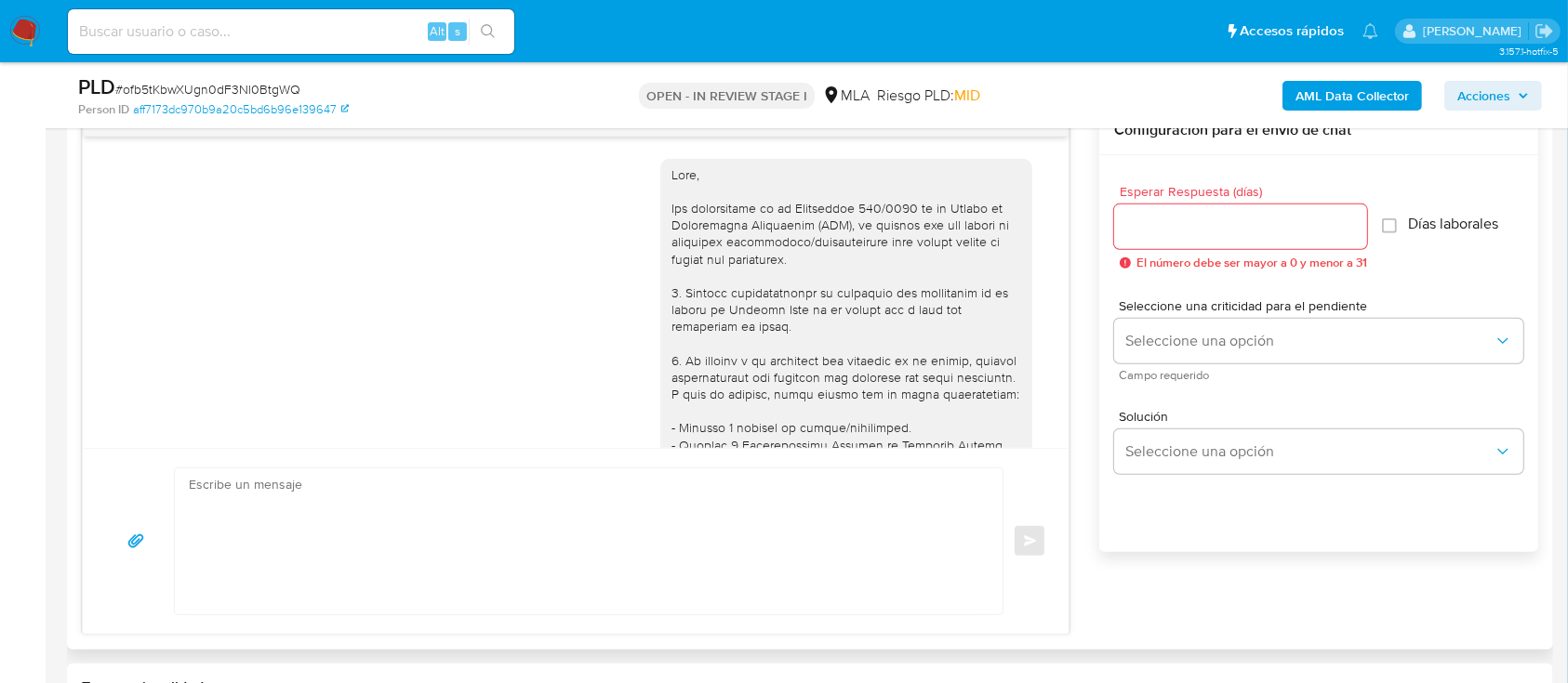
scroll to position [1008, 0]
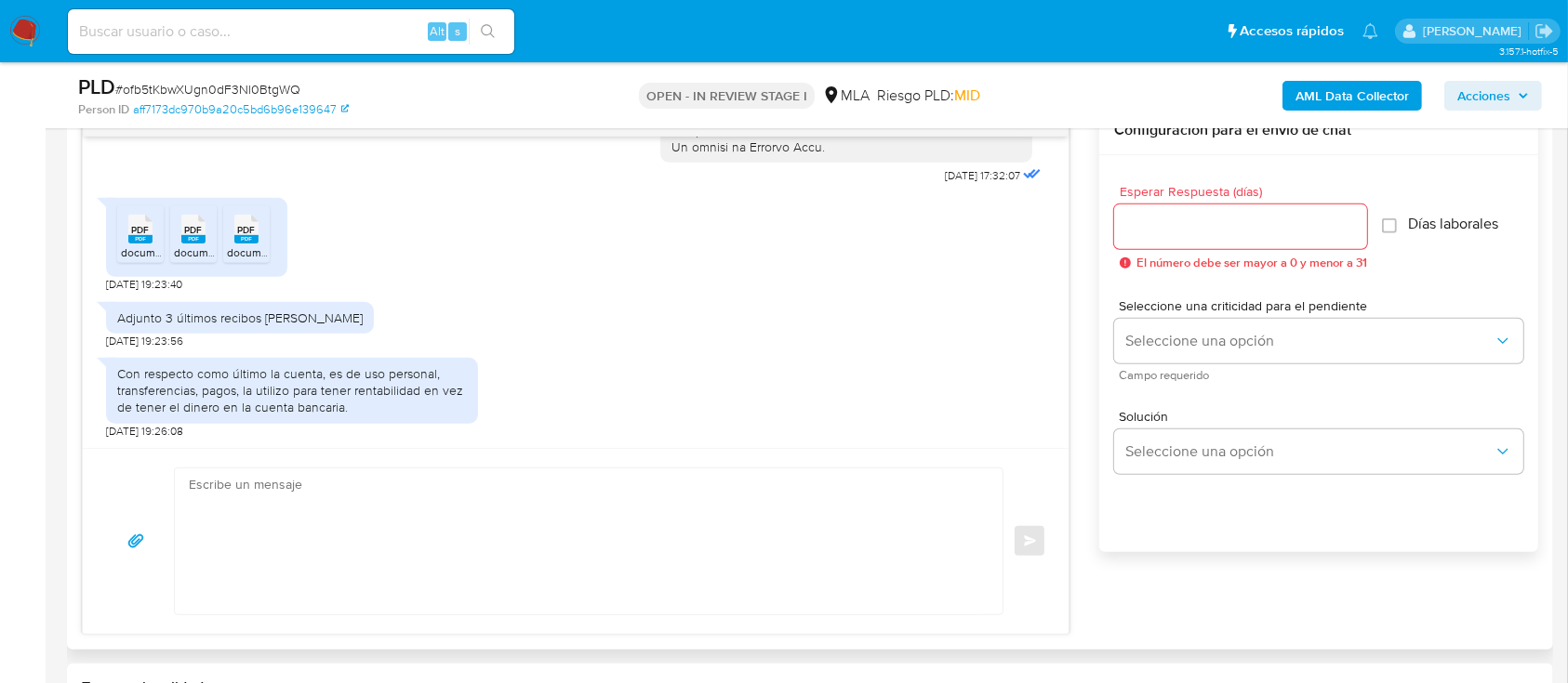
drag, startPoint x: 134, startPoint y: 250, endPoint x: 188, endPoint y: 235, distance: 56.0
click at [137, 249] on span "document (1).pdf" at bounding box center [162, 252] width 82 height 15
click at [206, 228] on div "PDF PDF" at bounding box center [193, 227] width 39 height 37
drag, startPoint x: 238, startPoint y: 225, endPoint x: 365, endPoint y: 387, distance: 205.8
click at [238, 225] on div "PDF PDF" at bounding box center [246, 227] width 39 height 37
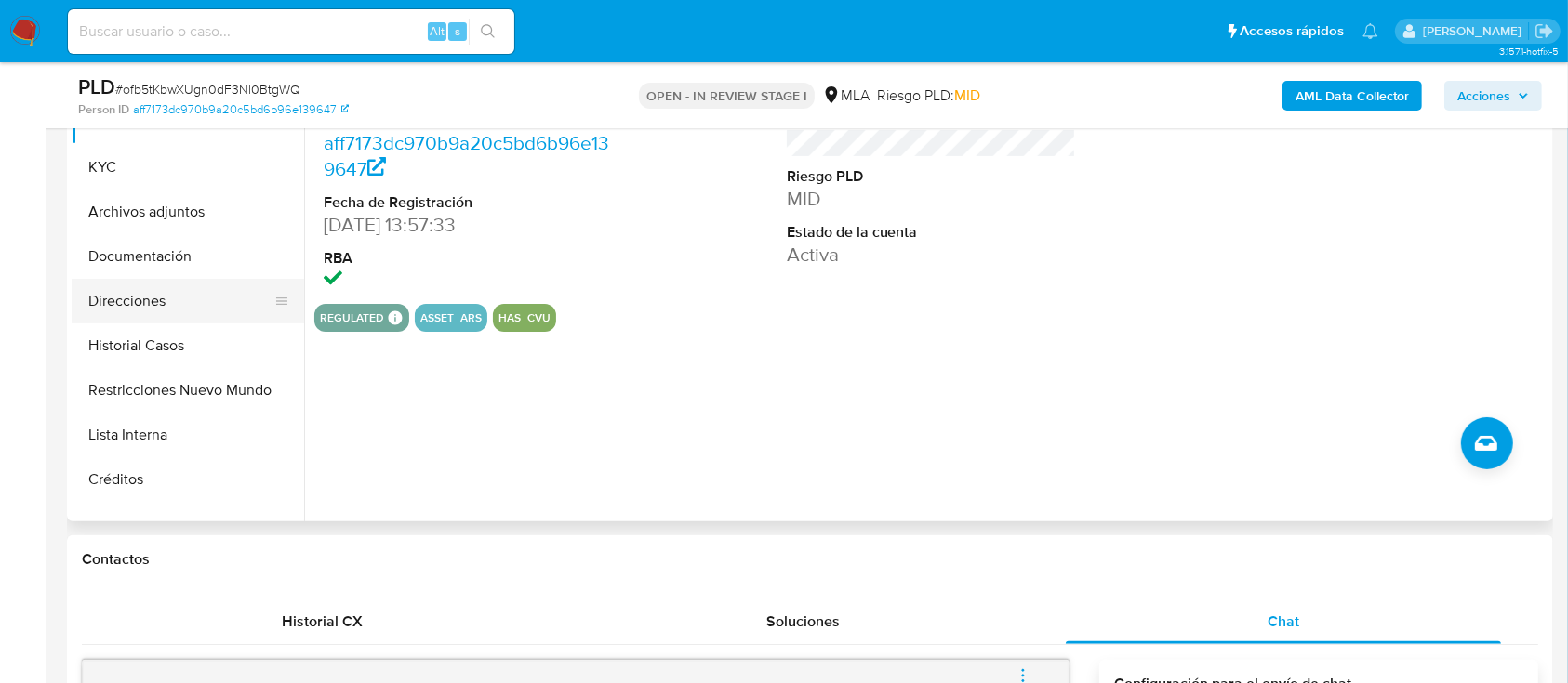
scroll to position [247, 0]
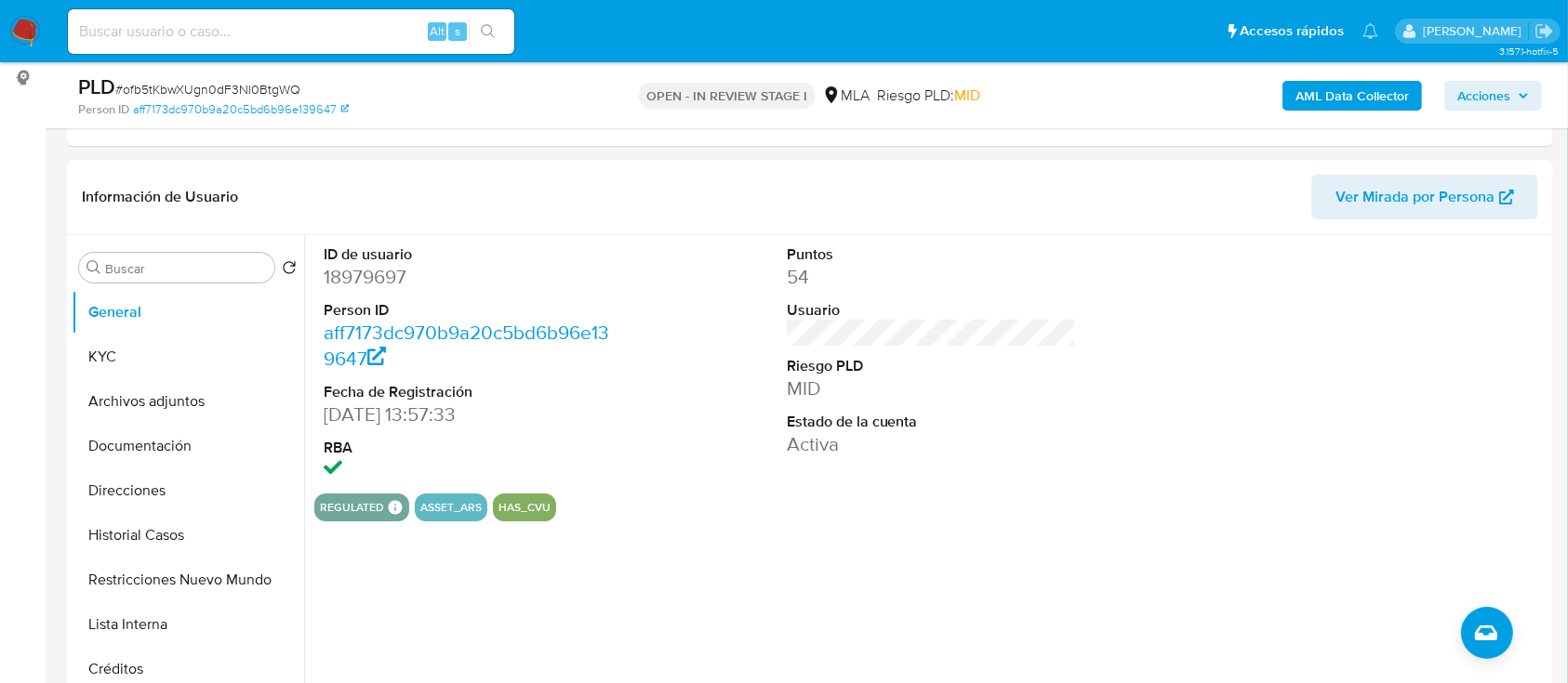
drag, startPoint x: 177, startPoint y: 368, endPoint x: 313, endPoint y: 430, distance: 149.5
click at [176, 368] on button "KYC" at bounding box center [188, 357] width 233 height 44
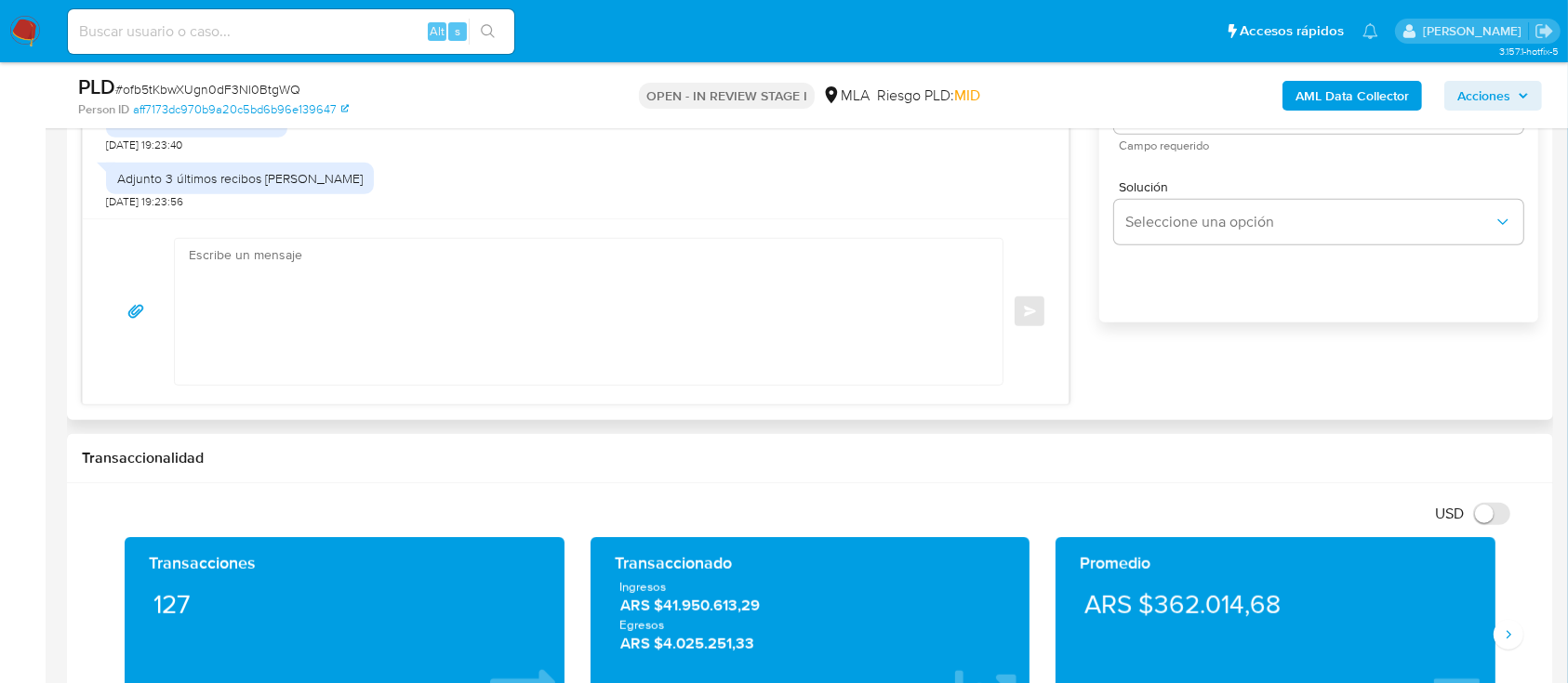
scroll to position [991, 0]
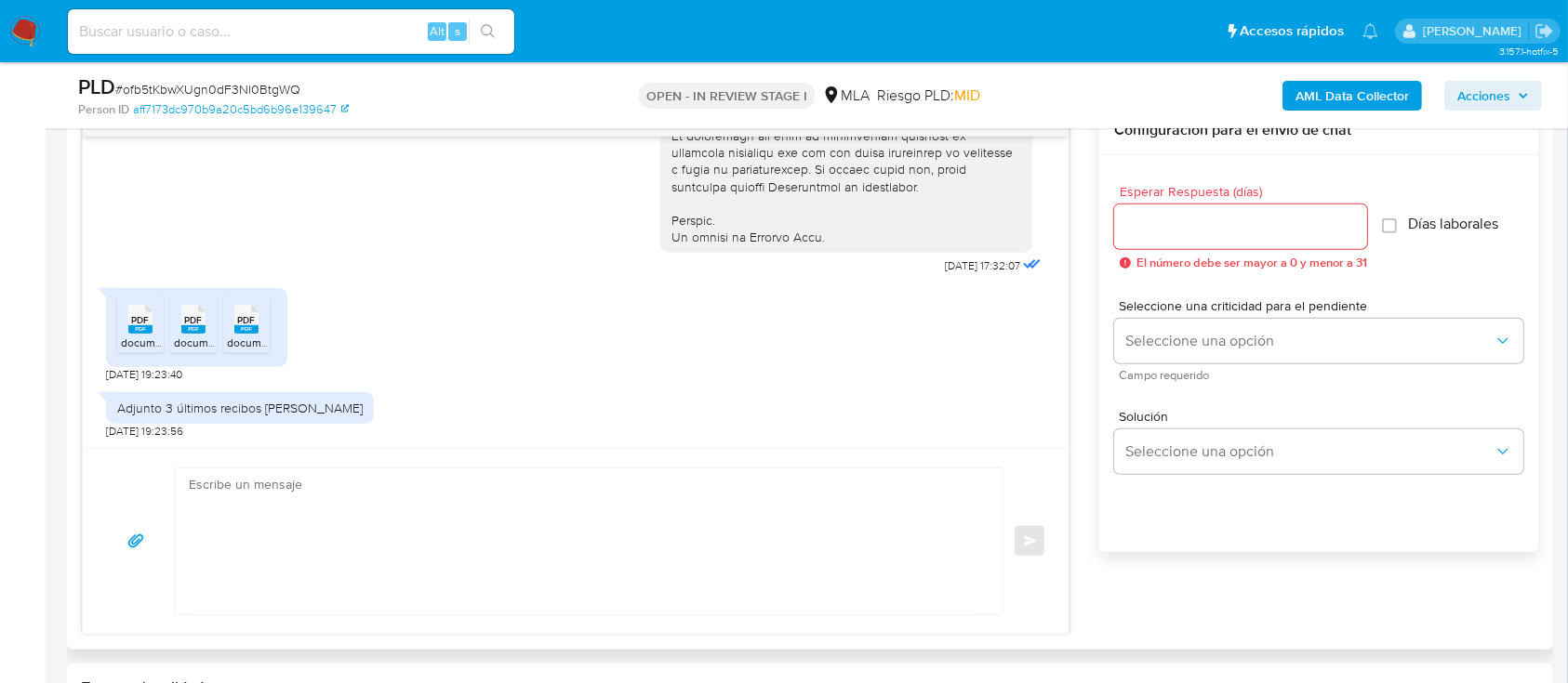
click at [474, 508] on textarea at bounding box center [583, 542] width 790 height 146
paste textarea "Hola, ¡Muchas gracias por tu respuesta! Confirmamos la recepción de la document…"
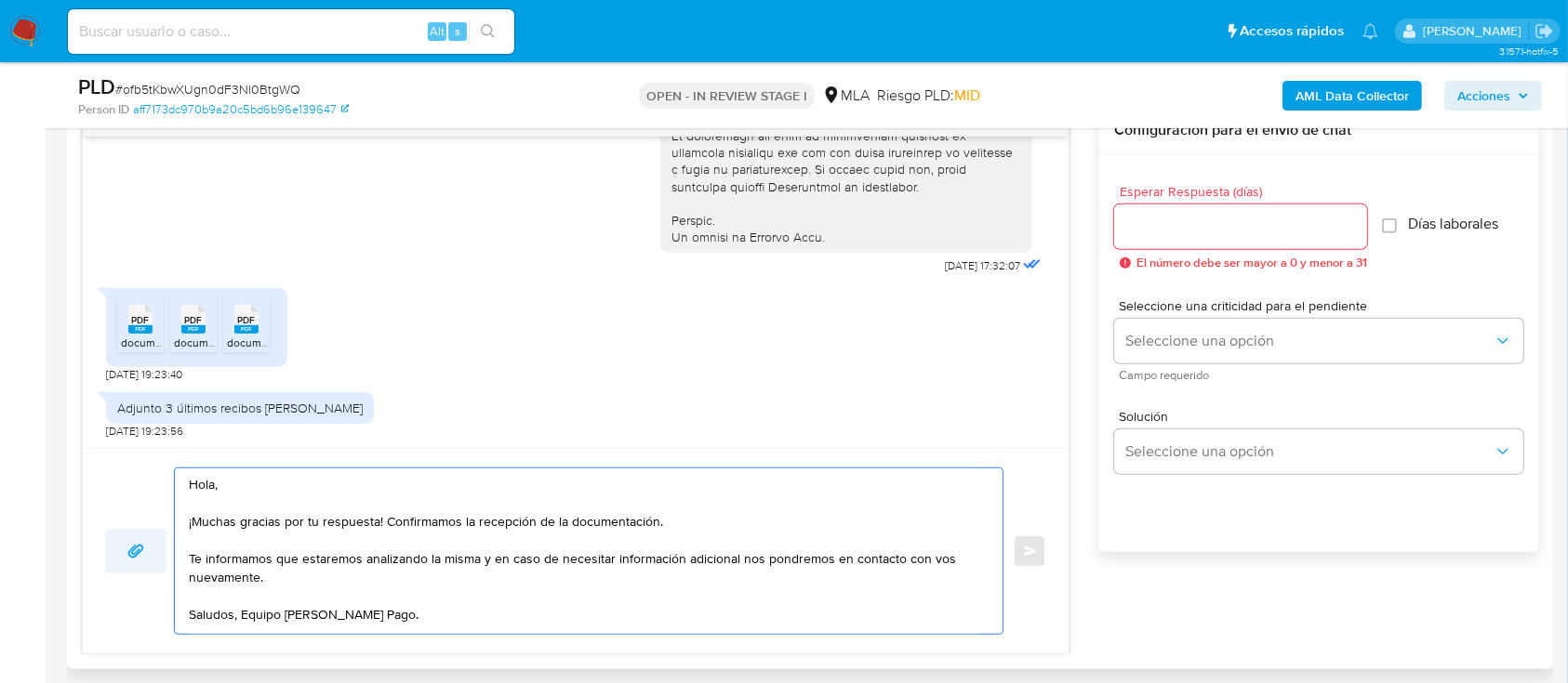
drag, startPoint x: 343, startPoint y: 591, endPoint x: 165, endPoint y: 544, distance: 184.1
click at [165, 544] on div "Hola, ¡Muchas gracias por tu respuesta! Confirmamos la recepción de la document…" at bounding box center [576, 551] width 941 height 167
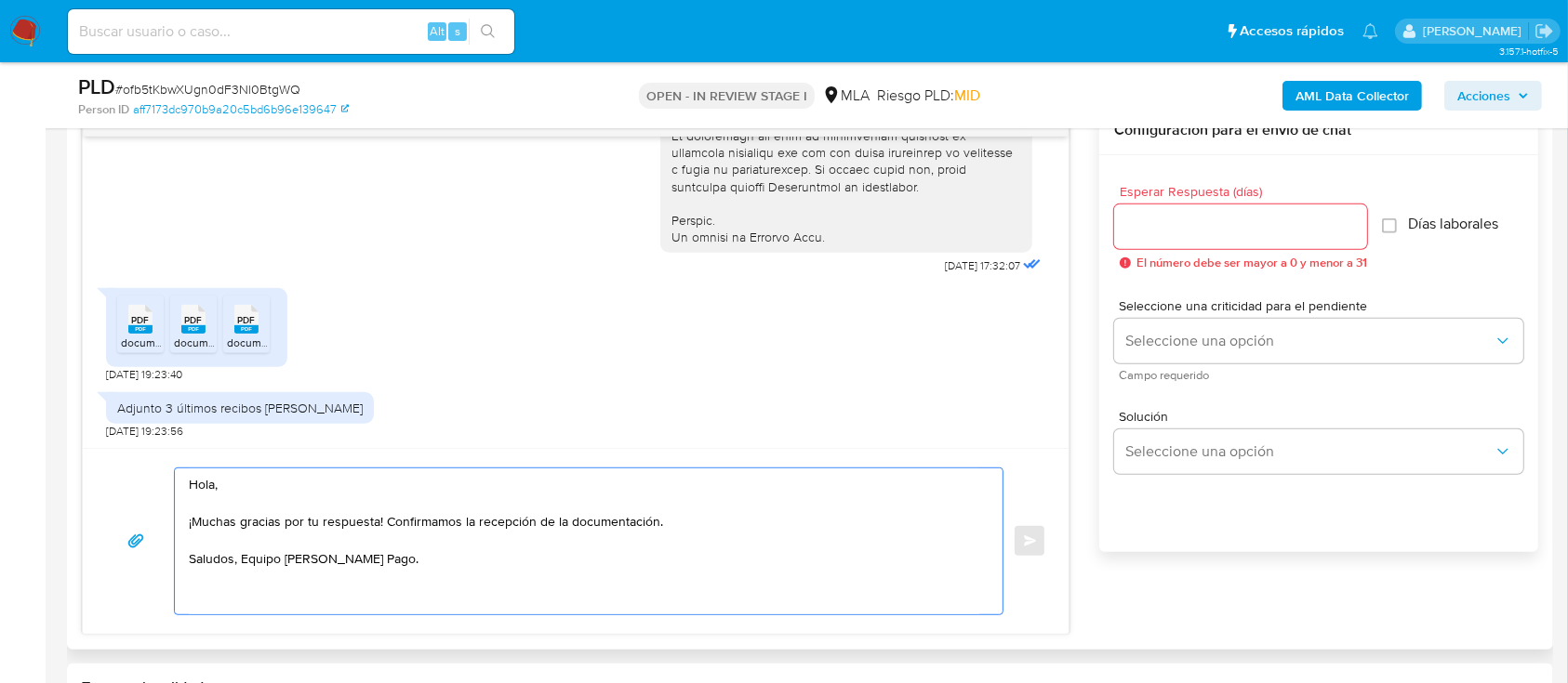
type textarea "Hola, ¡Muchas gracias por tu respuesta! Confirmamos la recepción de la document…"
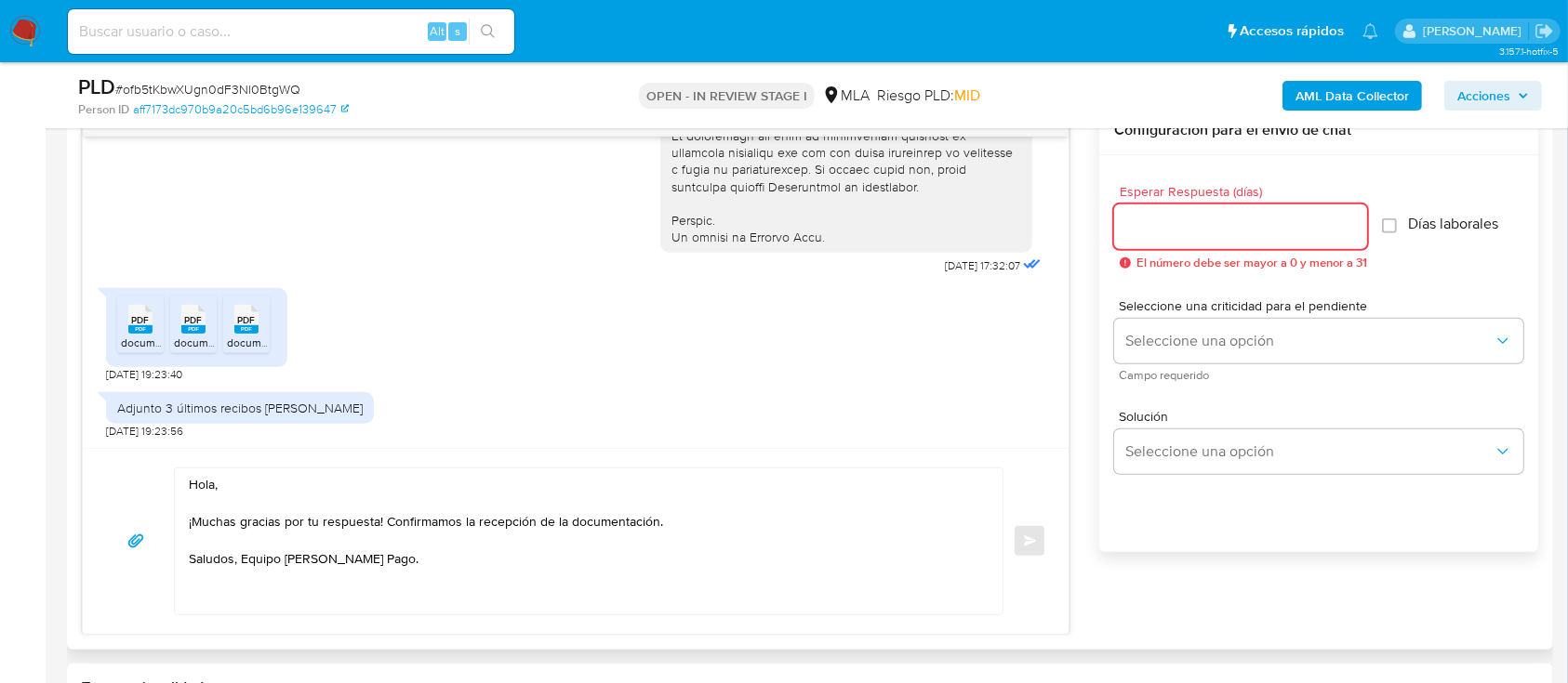
click at [1231, 215] on input "Esperar Respuesta (días)" at bounding box center [1241, 226] width 253 height 24
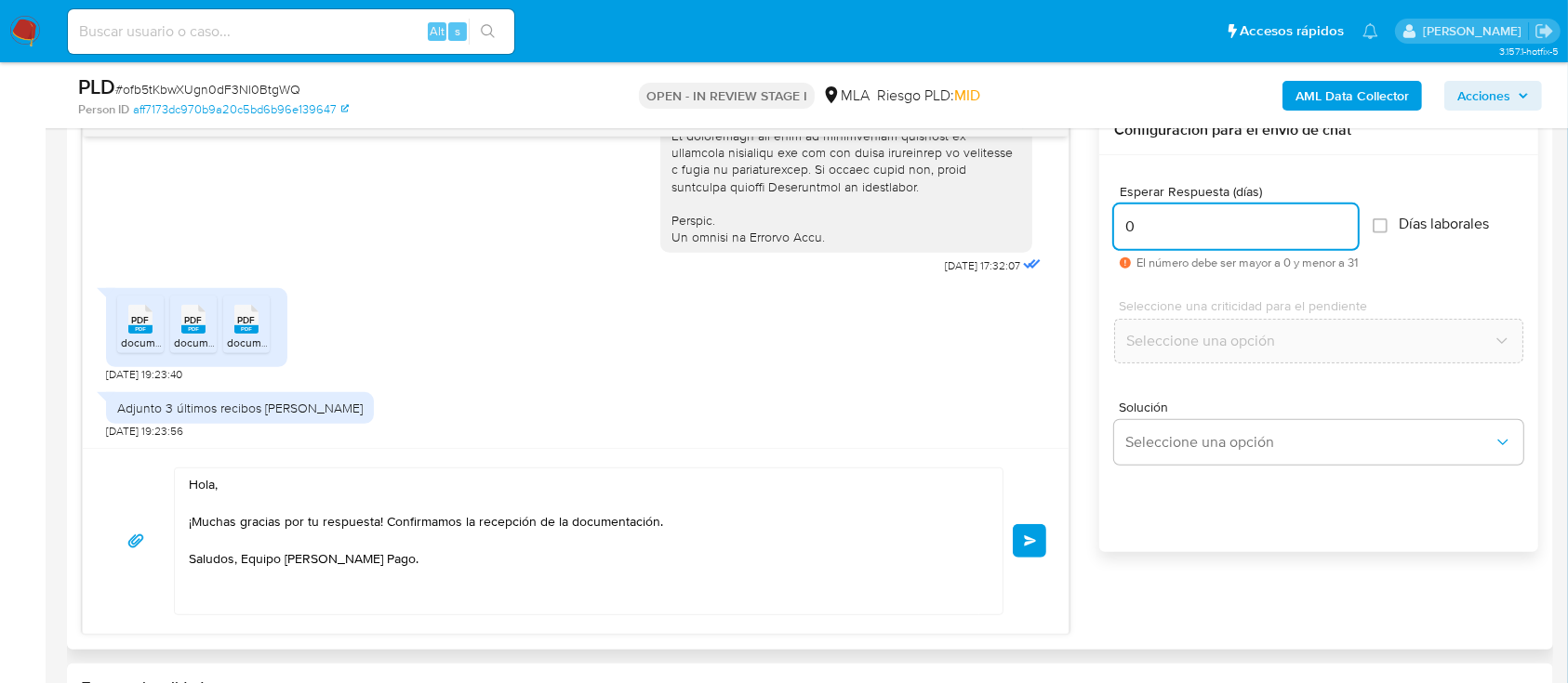
type input "0"
click at [1026, 520] on div "Hola, ¡Muchas gracias por tu respuesta! Confirmamos la recepción de la document…" at bounding box center [576, 542] width 941 height 148
click at [1034, 531] on button "Enviar" at bounding box center [1029, 541] width 34 height 34
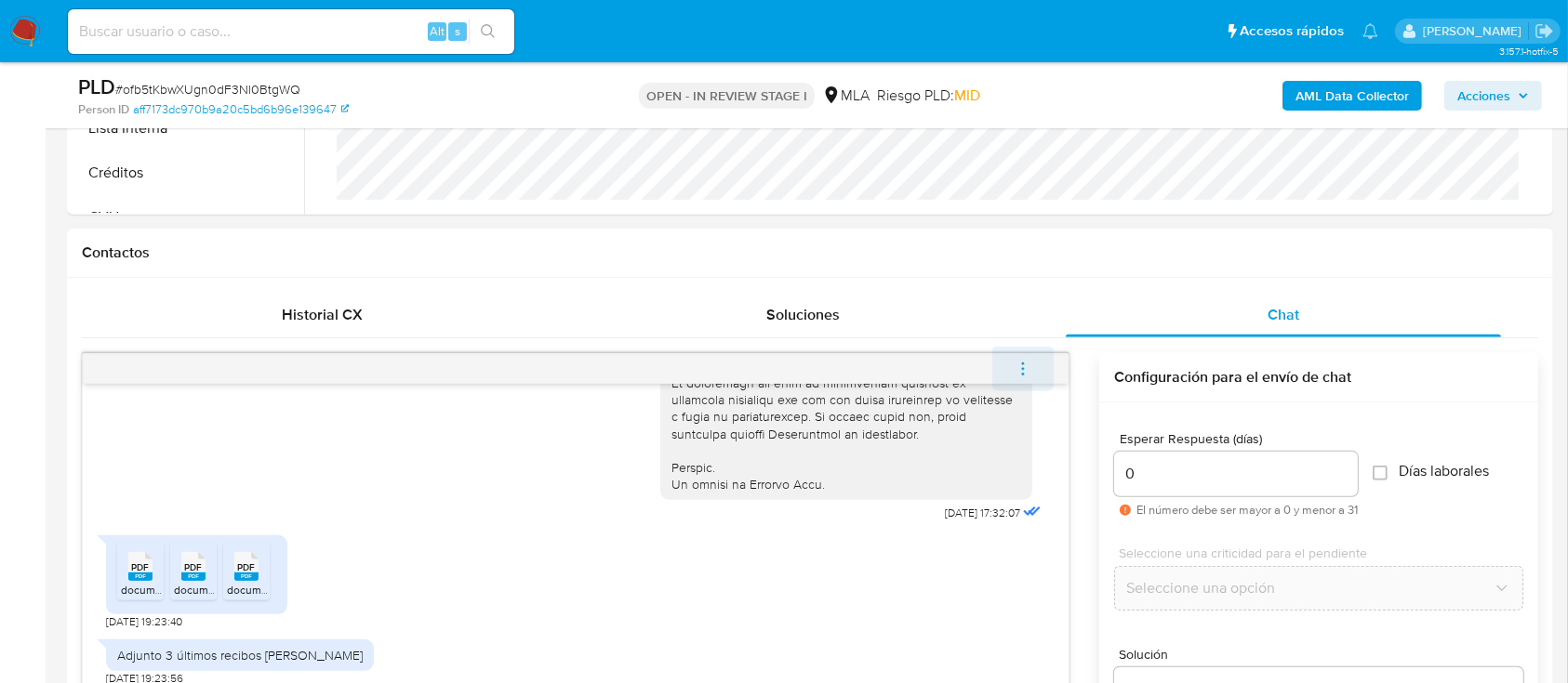
scroll to position [1163, 0]
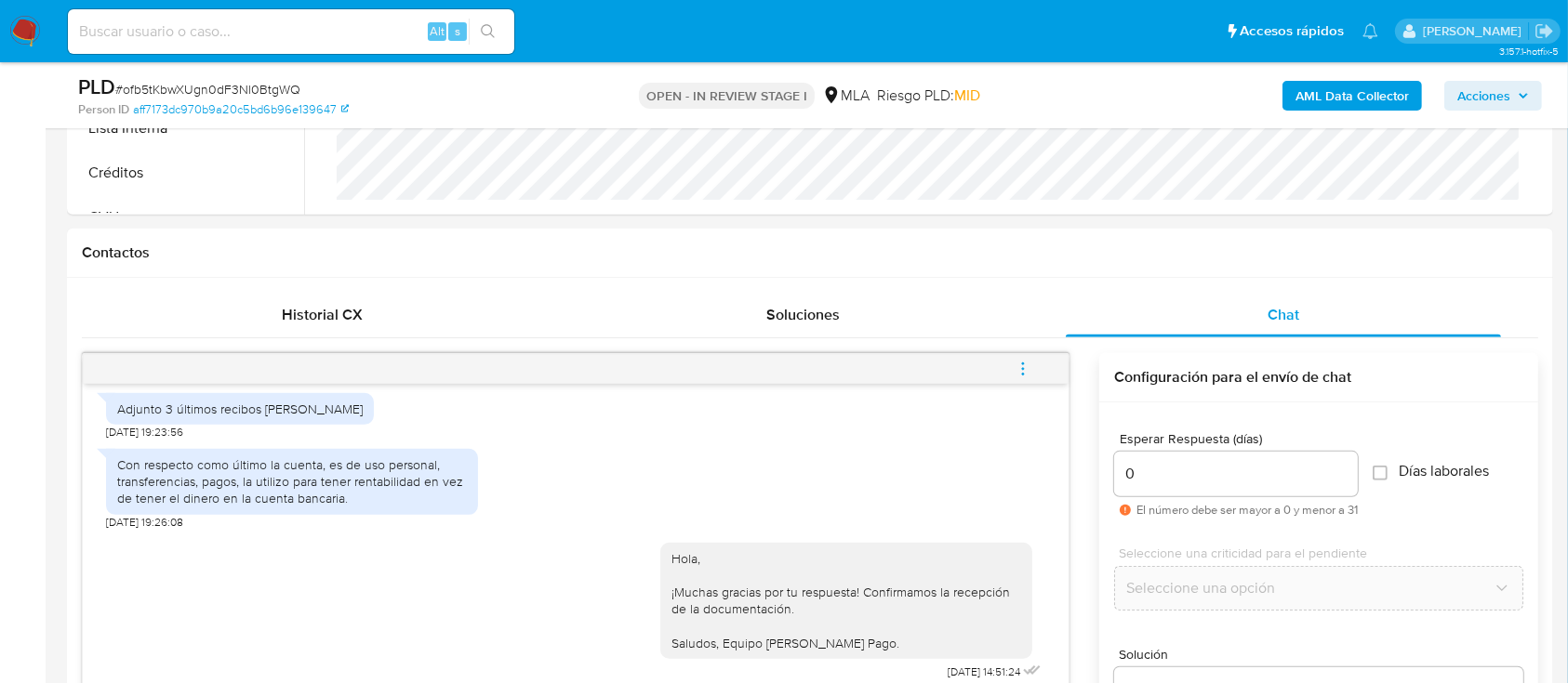
drag, startPoint x: 1033, startPoint y: 363, endPoint x: 960, endPoint y: 339, distance: 76.8
click at [1026, 362] on button "menu-action" at bounding box center [1023, 368] width 62 height 44
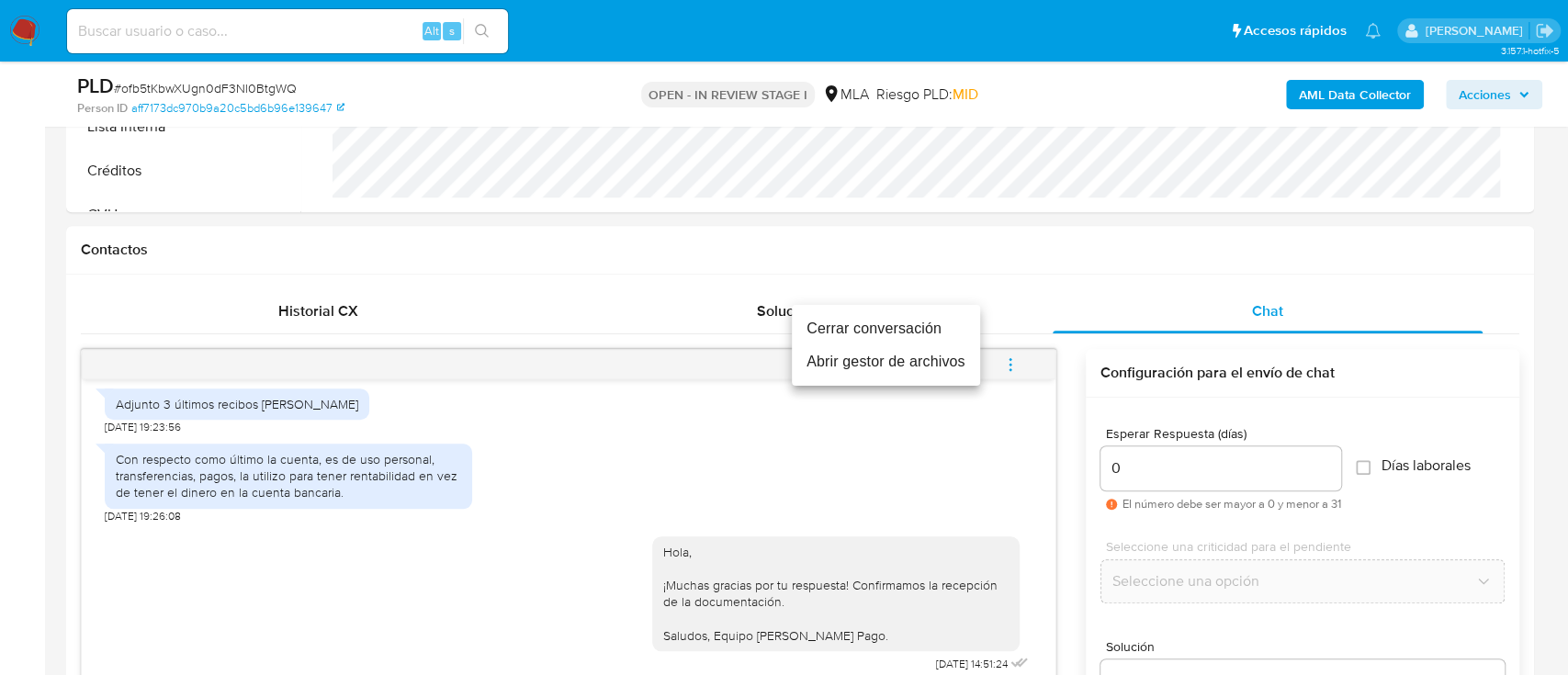
click at [917, 315] on li "Cerrar conversación" at bounding box center [886, 329] width 188 height 33
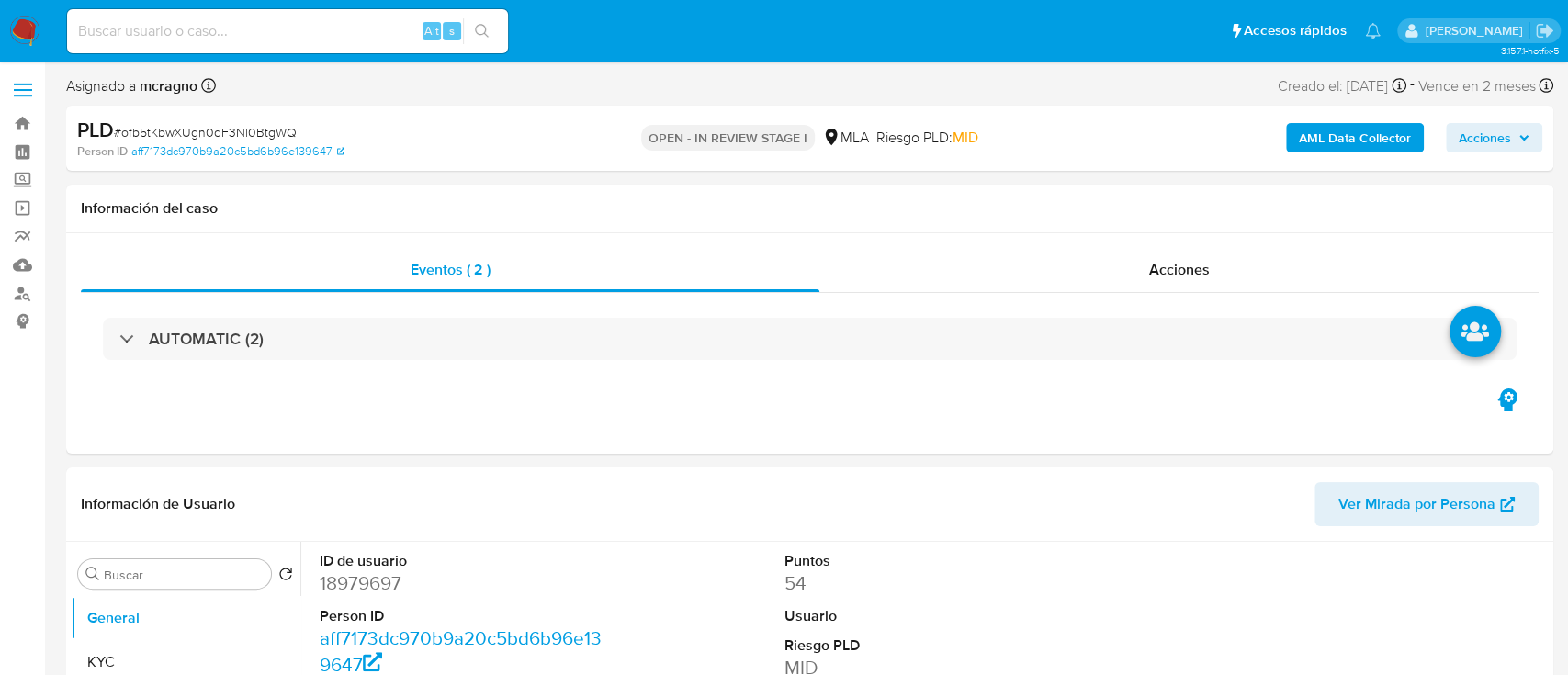
select select "10"
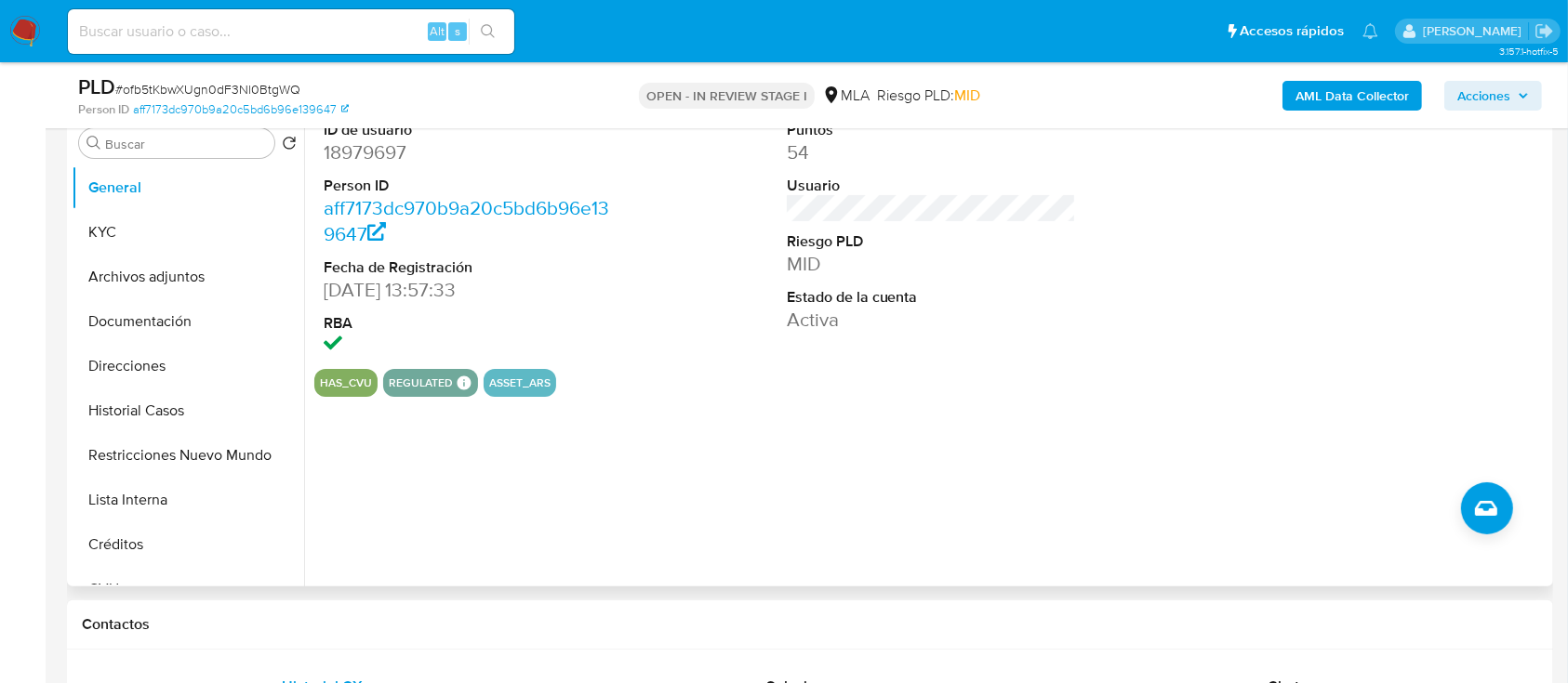
scroll to position [744, 0]
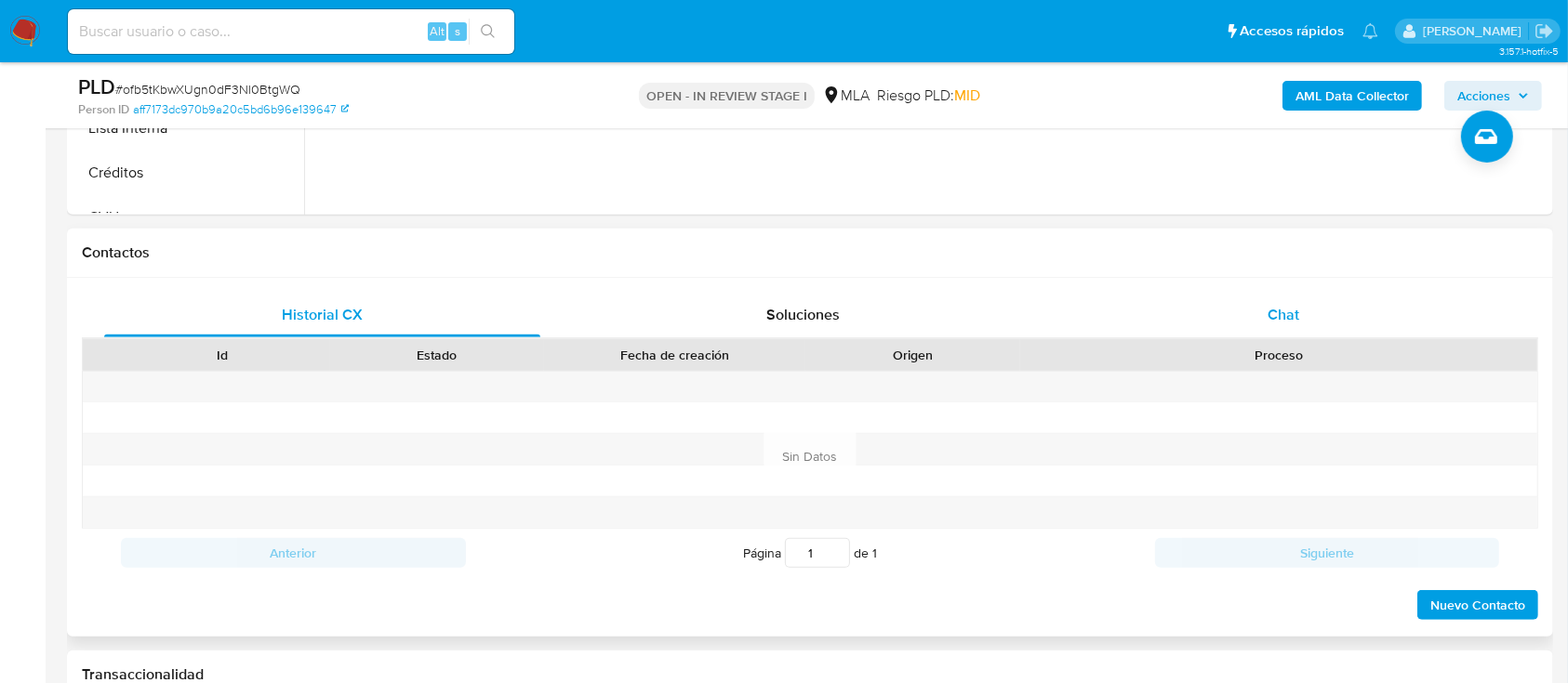
click at [1317, 314] on div "Chat" at bounding box center [1283, 315] width 436 height 44
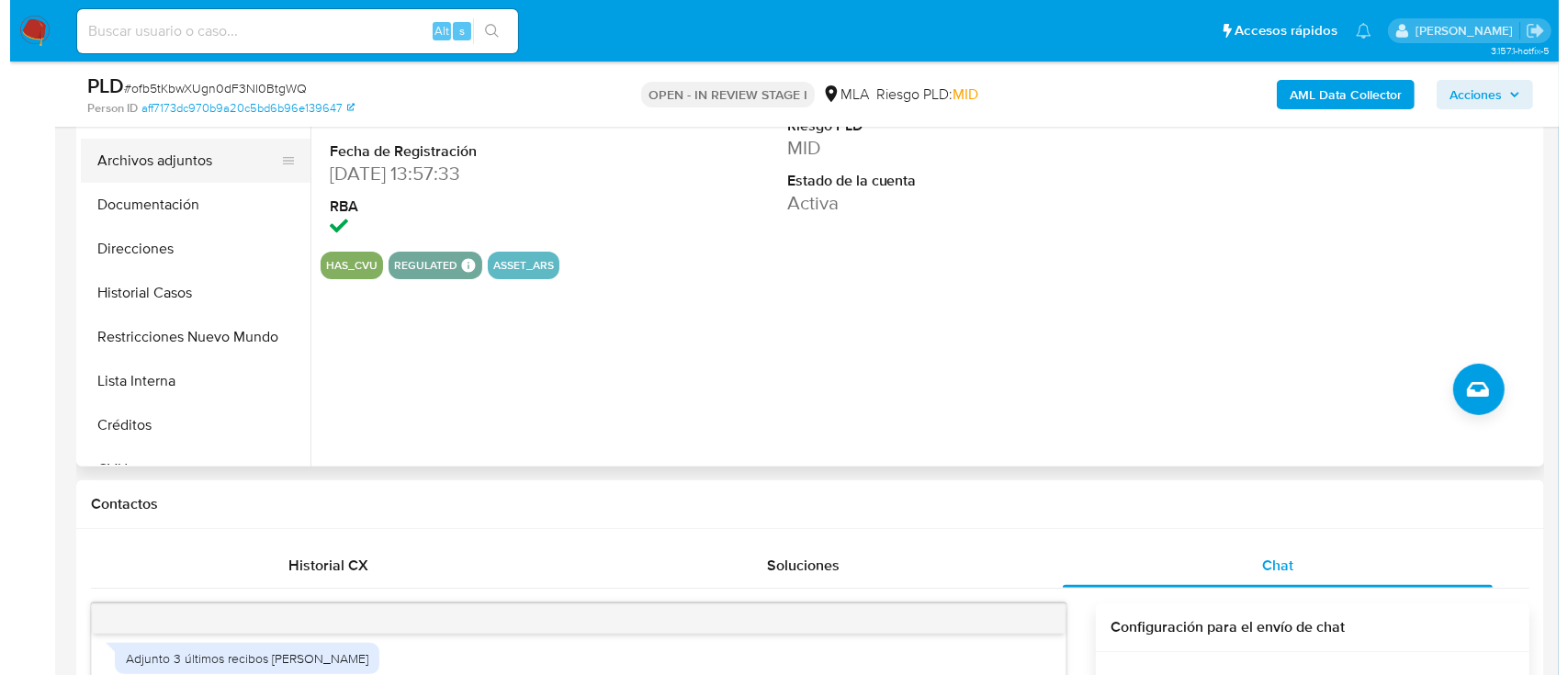
scroll to position [368, 0]
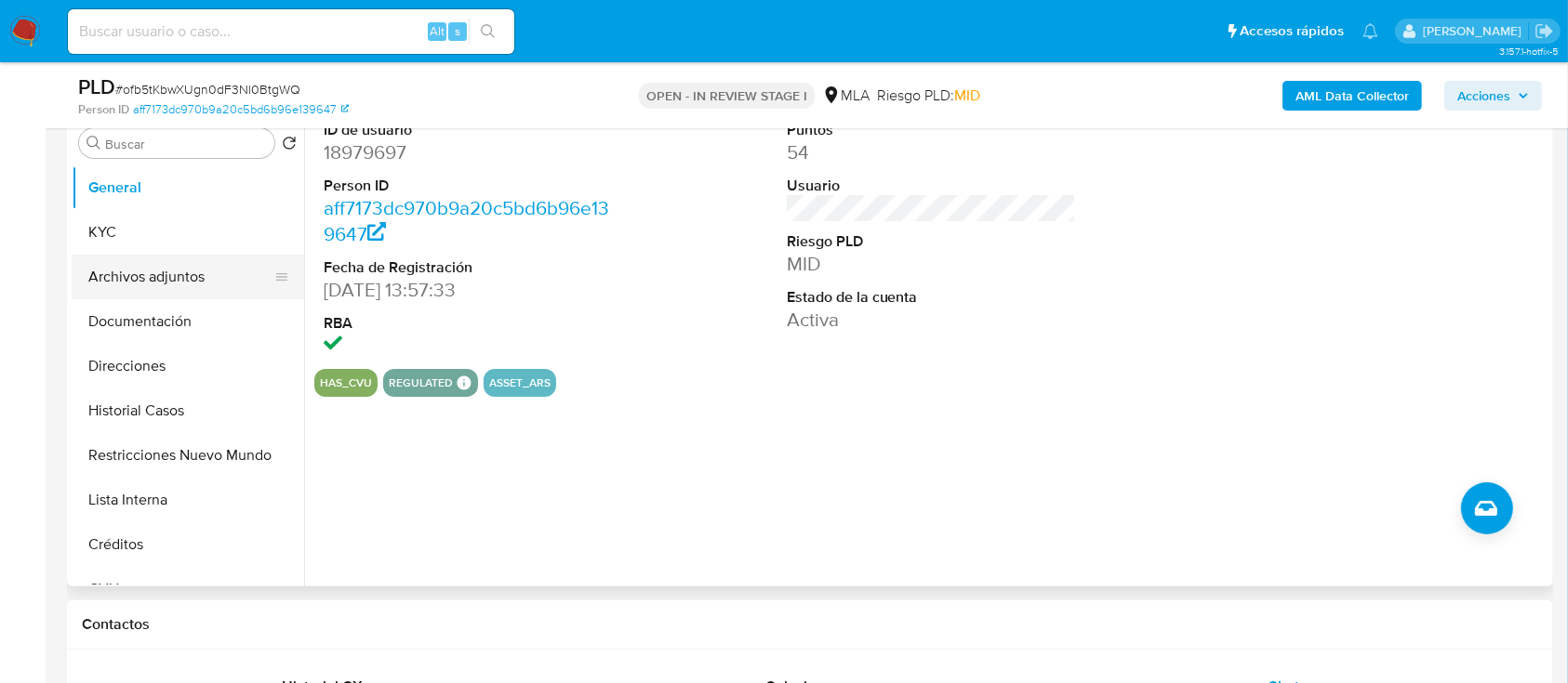
click at [185, 271] on button "Archivos adjuntos" at bounding box center [180, 277] width 218 height 44
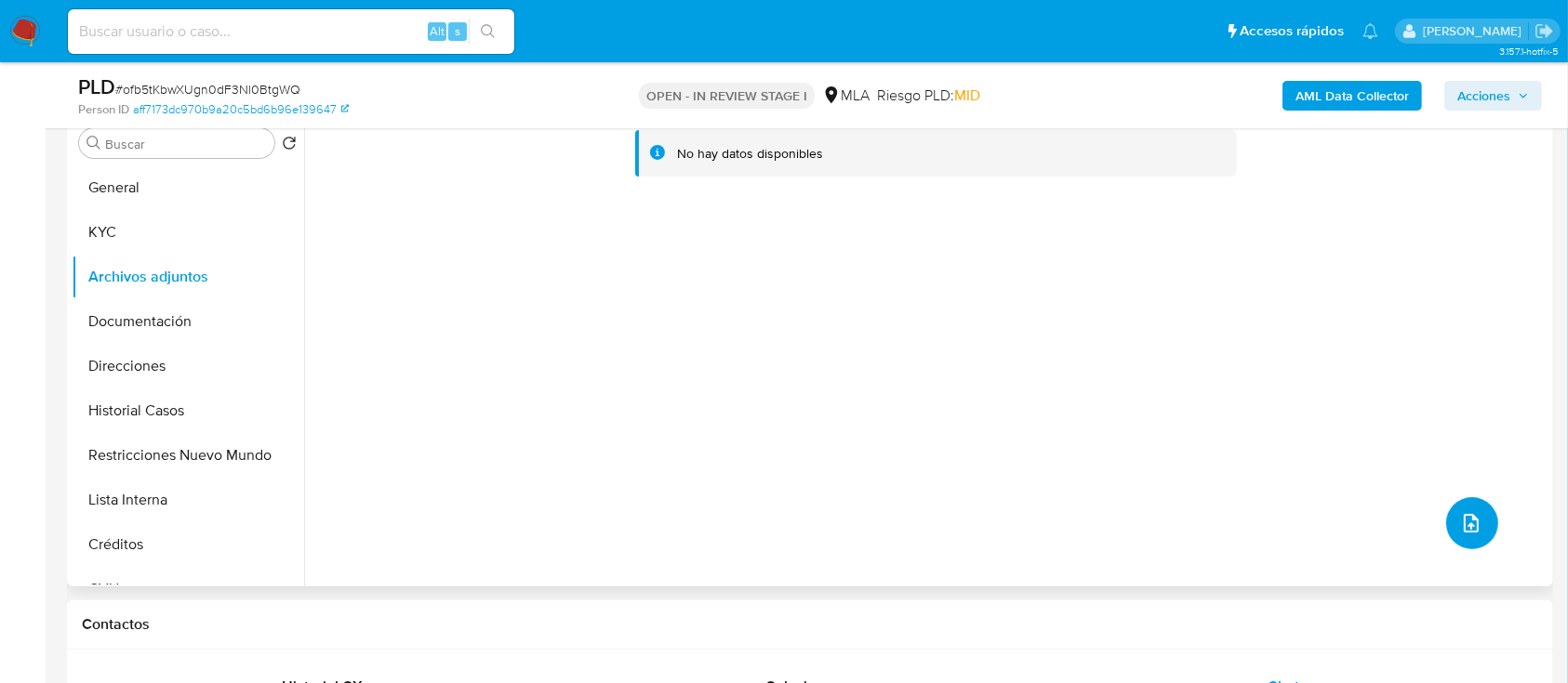
click at [1469, 511] on button "upload-file" at bounding box center [1473, 523] width 52 height 52
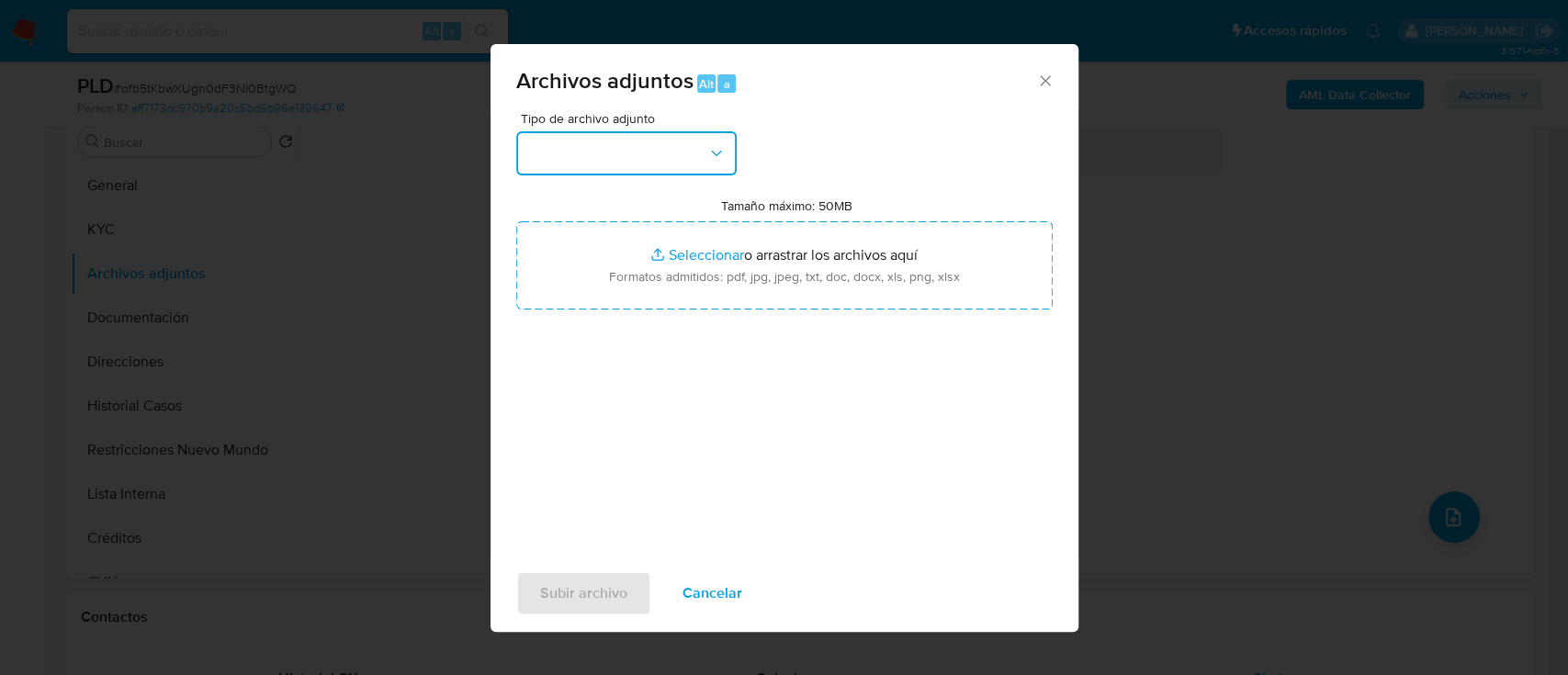
click at [709, 158] on icon "button" at bounding box center [716, 153] width 18 height 18
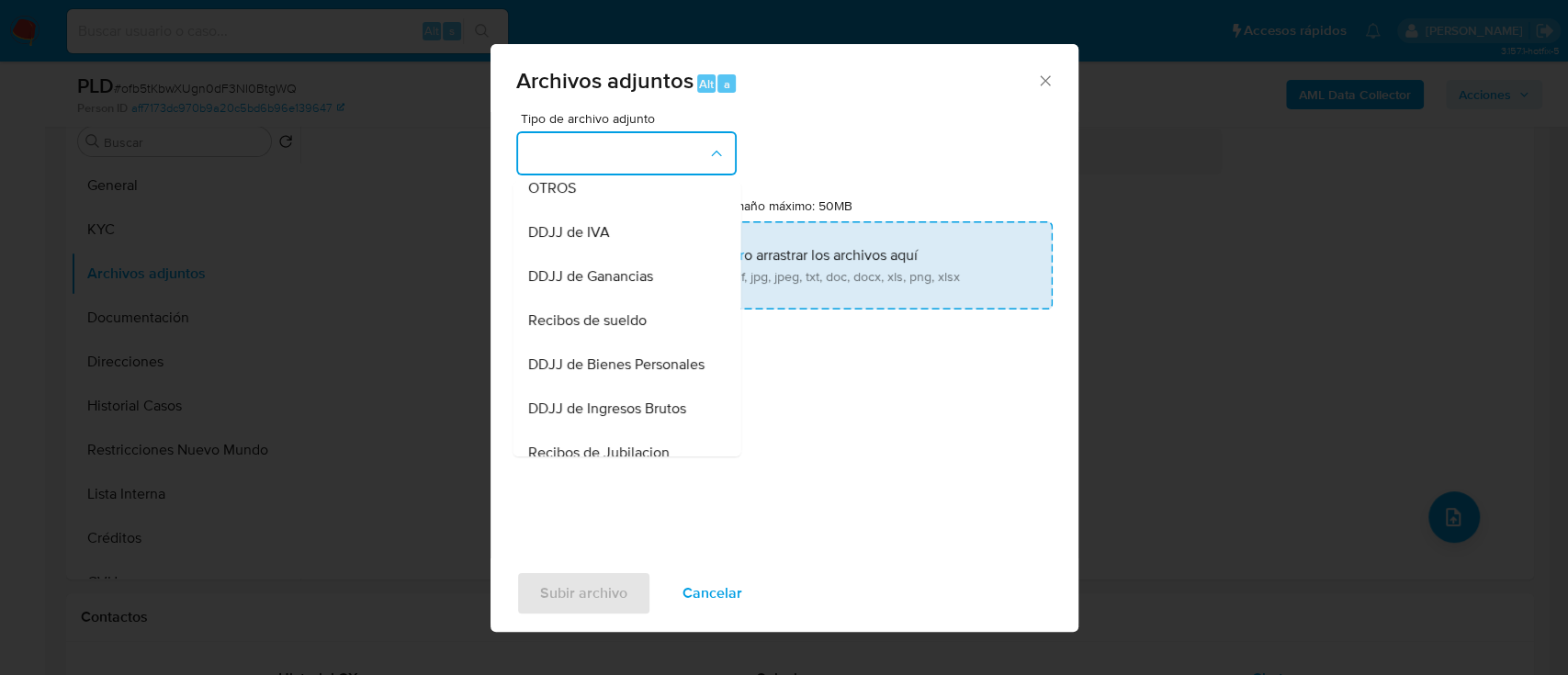
drag, startPoint x: 610, startPoint y: 210, endPoint x: 801, endPoint y: 280, distance: 203.4
click at [615, 210] on div "OTROS" at bounding box center [621, 188] width 187 height 44
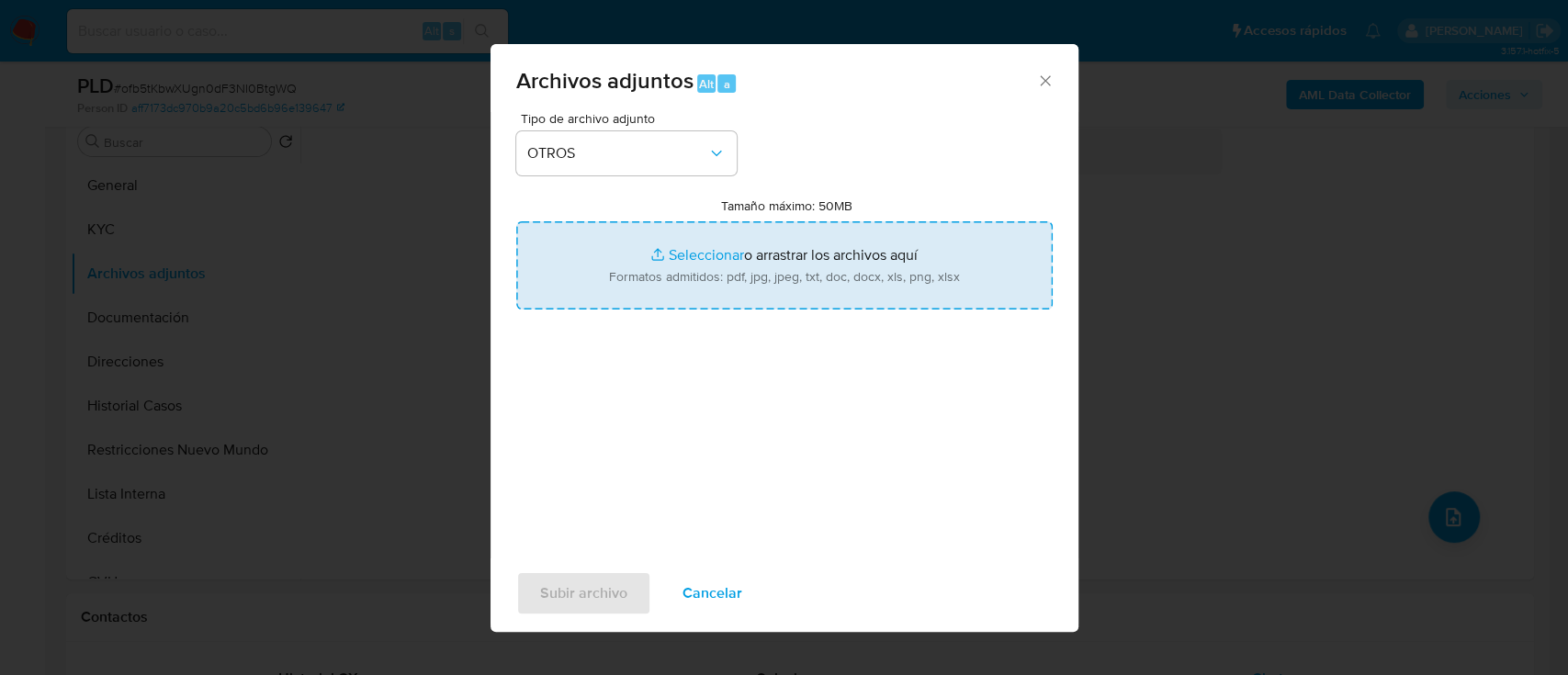
click at [814, 283] on input "Tamaño máximo: 50MB Seleccionar archivos" at bounding box center [784, 265] width 536 height 88
type input "C:\fakepath\18979697 - Movimientos.xlsx"
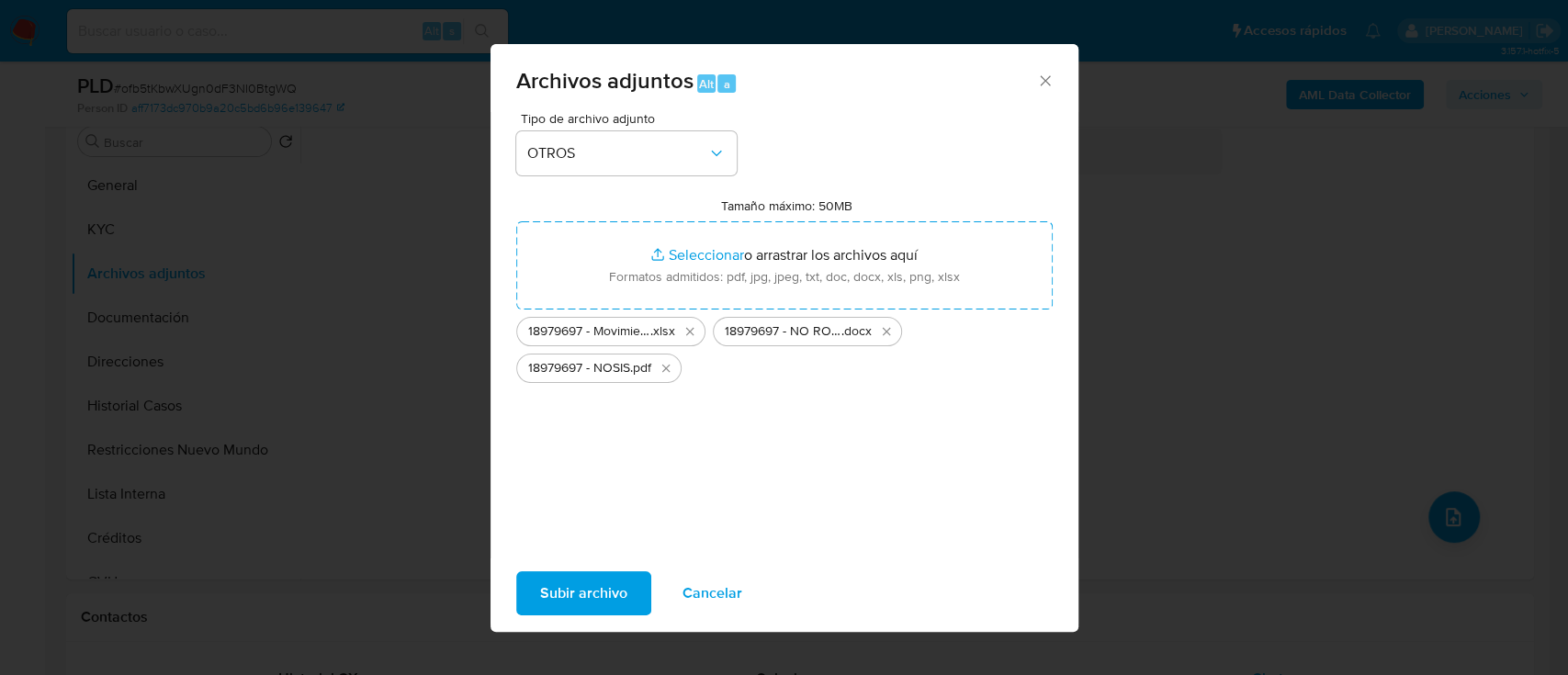
click at [587, 596] on span "Subir archivo" at bounding box center [583, 593] width 87 height 41
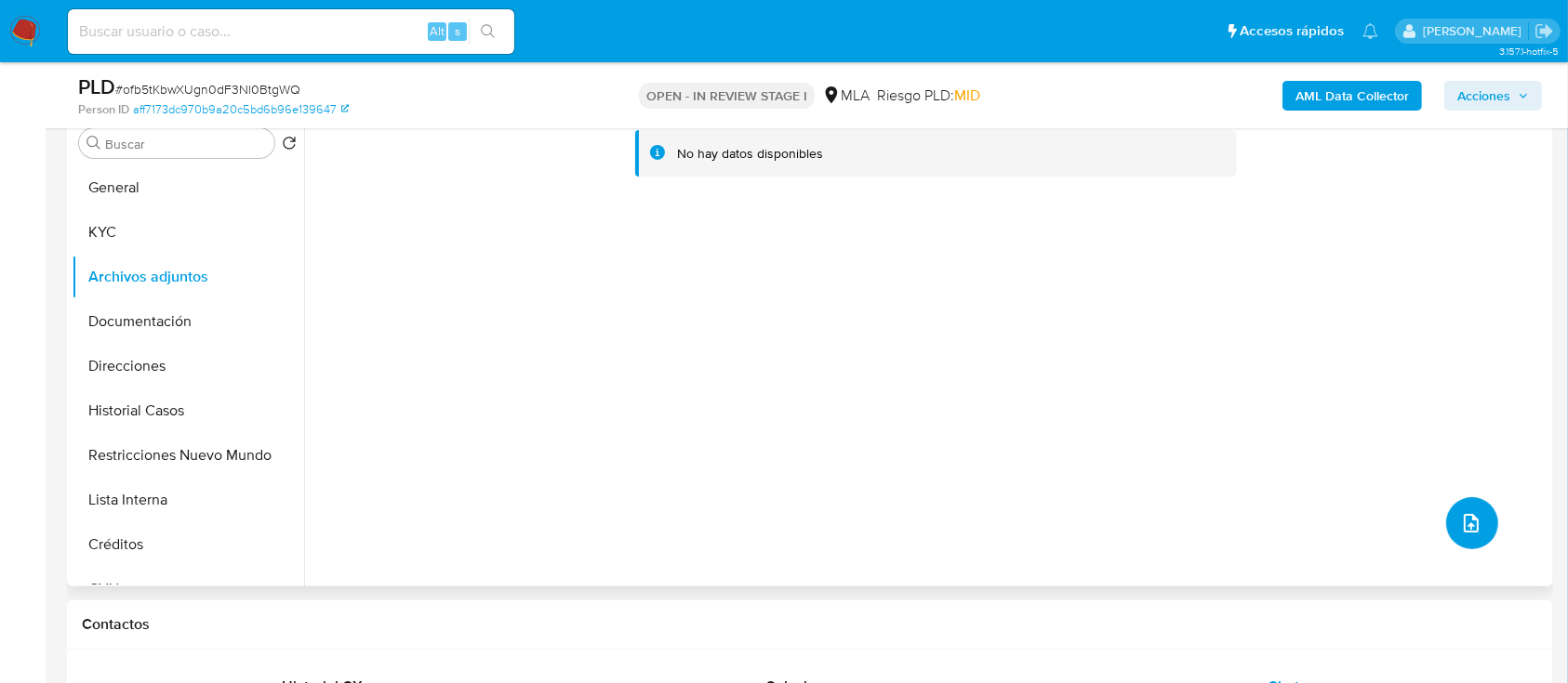
click at [1460, 512] on icon "upload-file" at bounding box center [1471, 522] width 22 height 22
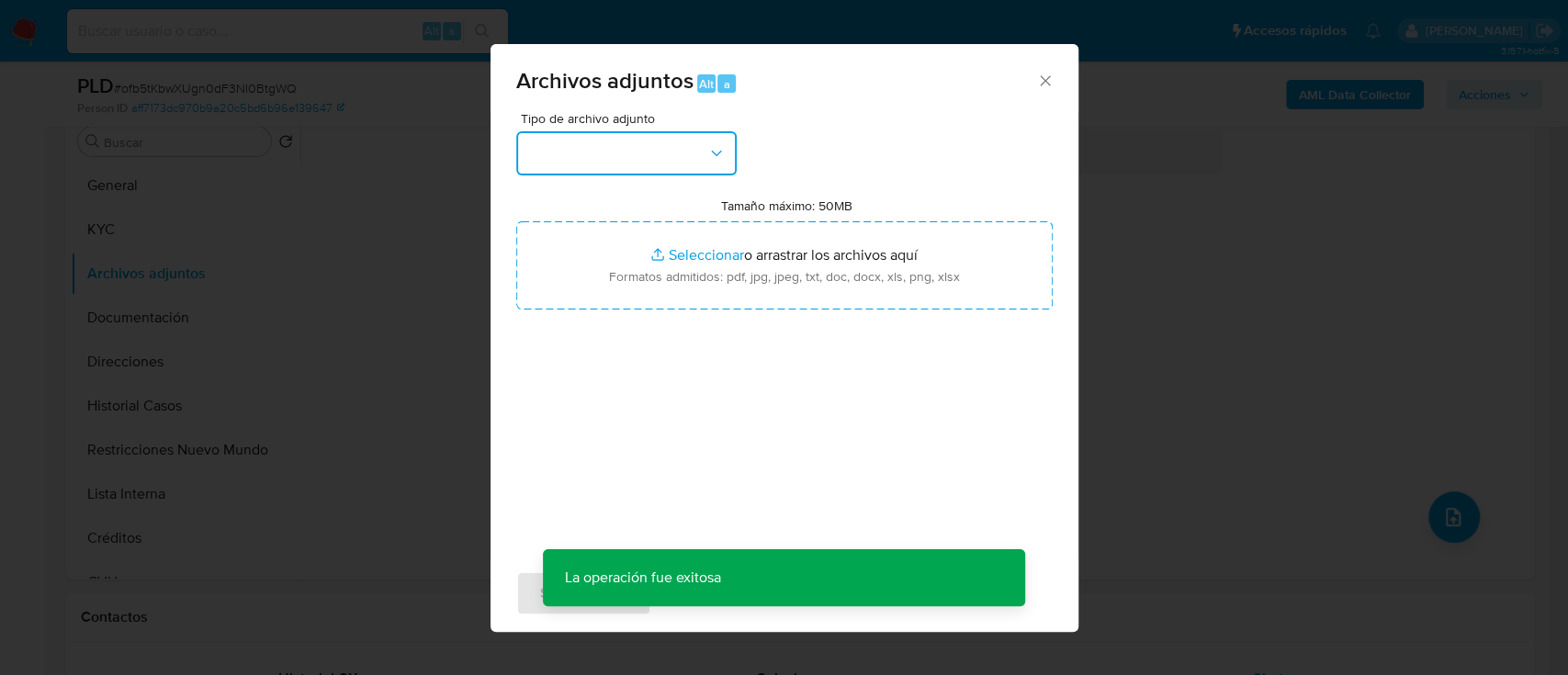
click at [572, 159] on button "button" at bounding box center [626, 153] width 220 height 44
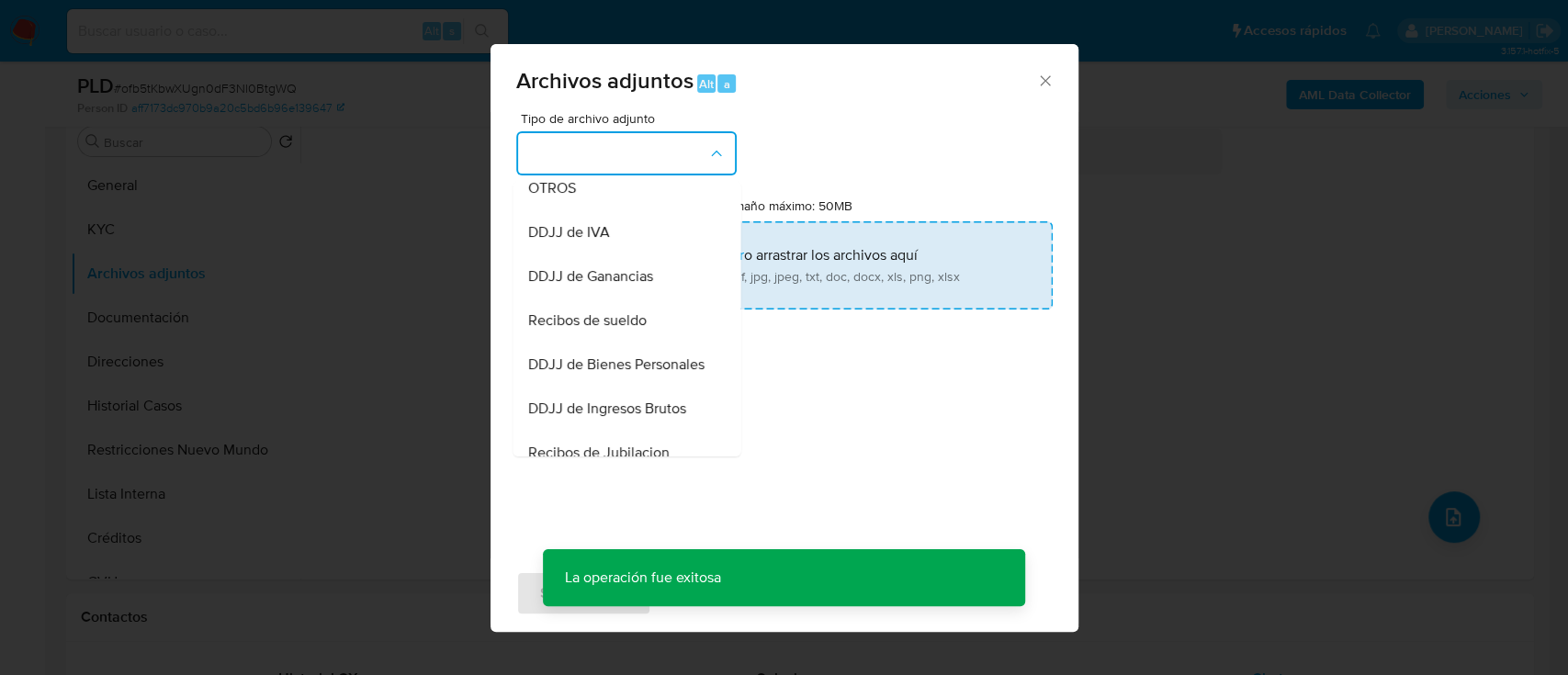
drag, startPoint x: 650, startPoint y: 335, endPoint x: 717, endPoint y: 253, distance: 105.9
click at [650, 335] on div "Recibos de sueldo" at bounding box center [621, 320] width 187 height 44
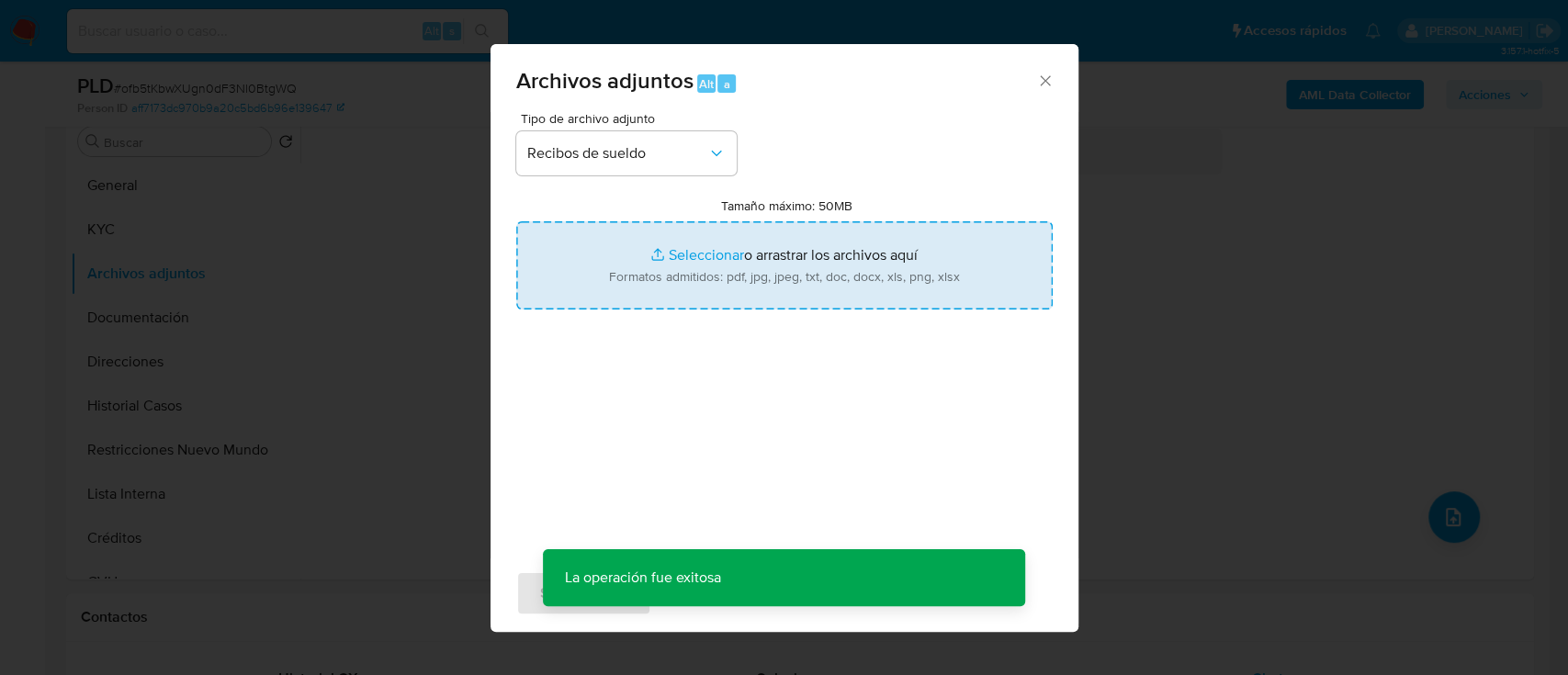
click at [717, 253] on input "Tamaño máximo: 50MB Seleccionar archivos" at bounding box center [784, 265] width 536 height 88
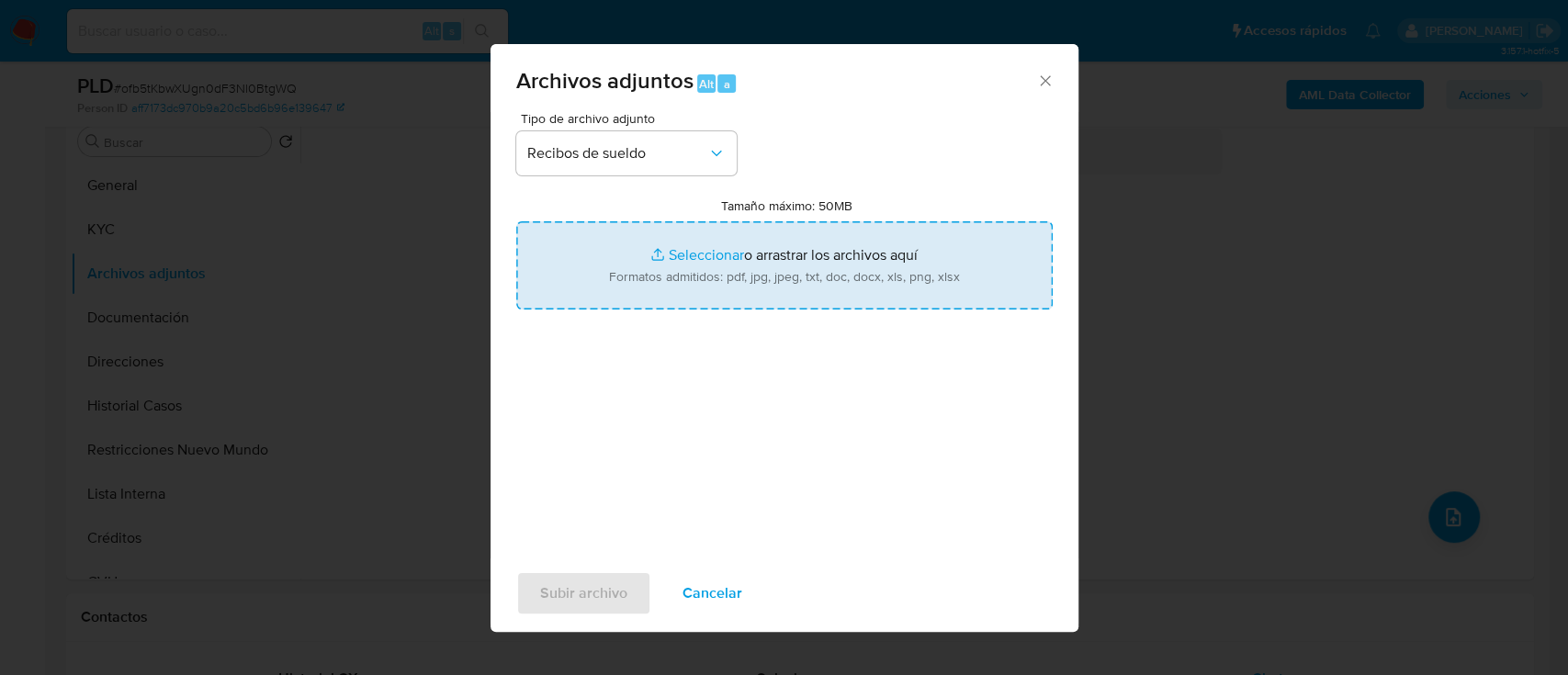
type input "C:\fakepath\18979697 - Recibos de sueldo may-jul25.pdf"
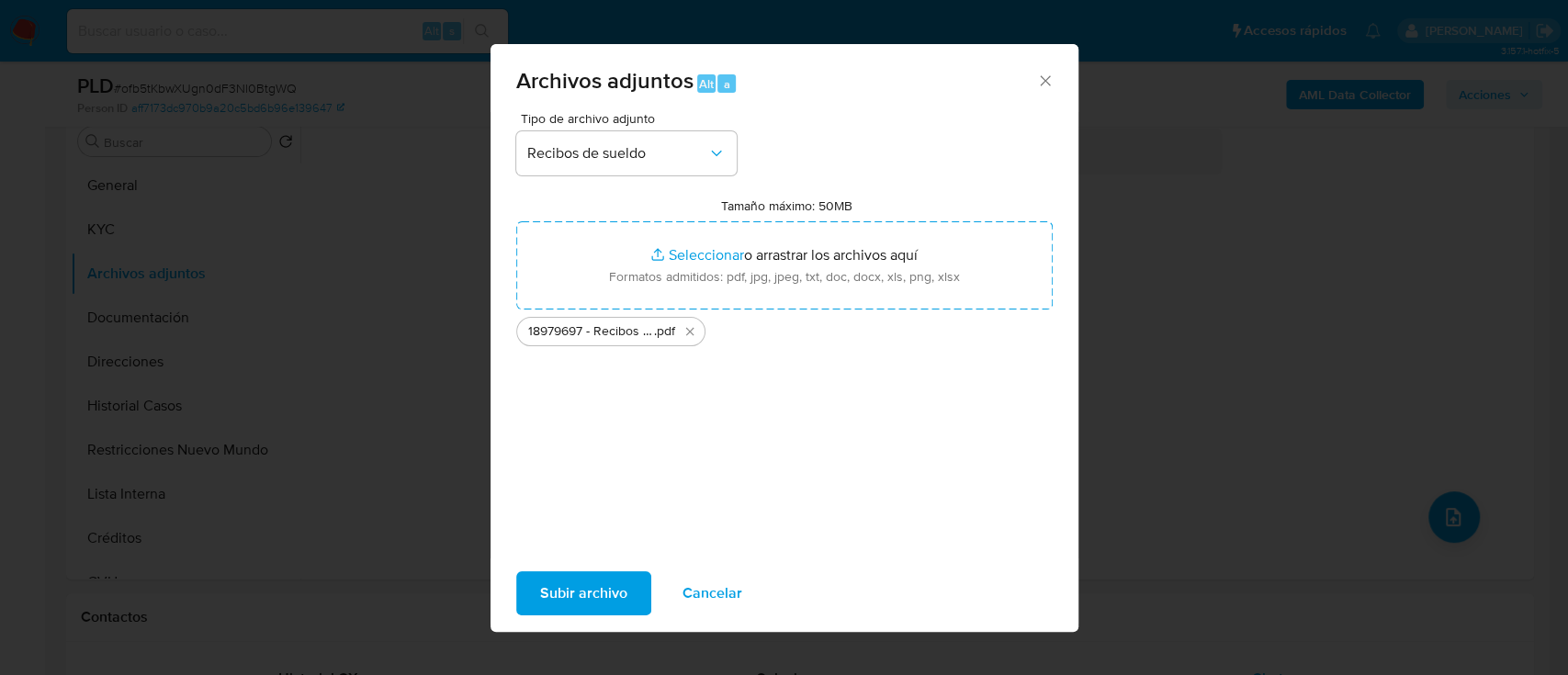
click at [602, 610] on span "Subir archivo" at bounding box center [583, 593] width 87 height 41
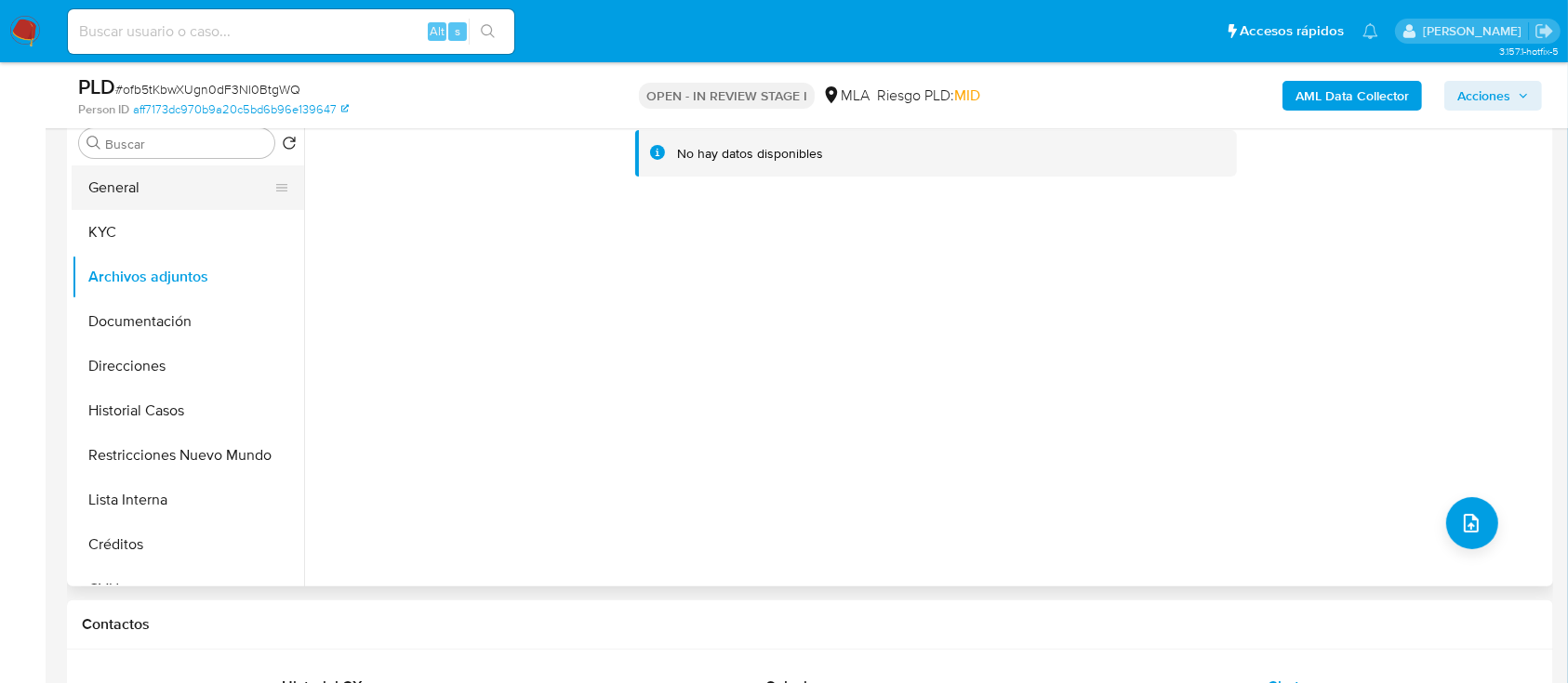
drag, startPoint x: 82, startPoint y: 170, endPoint x: 124, endPoint y: 206, distance: 55.3
click at [82, 168] on button "General" at bounding box center [180, 188] width 218 height 44
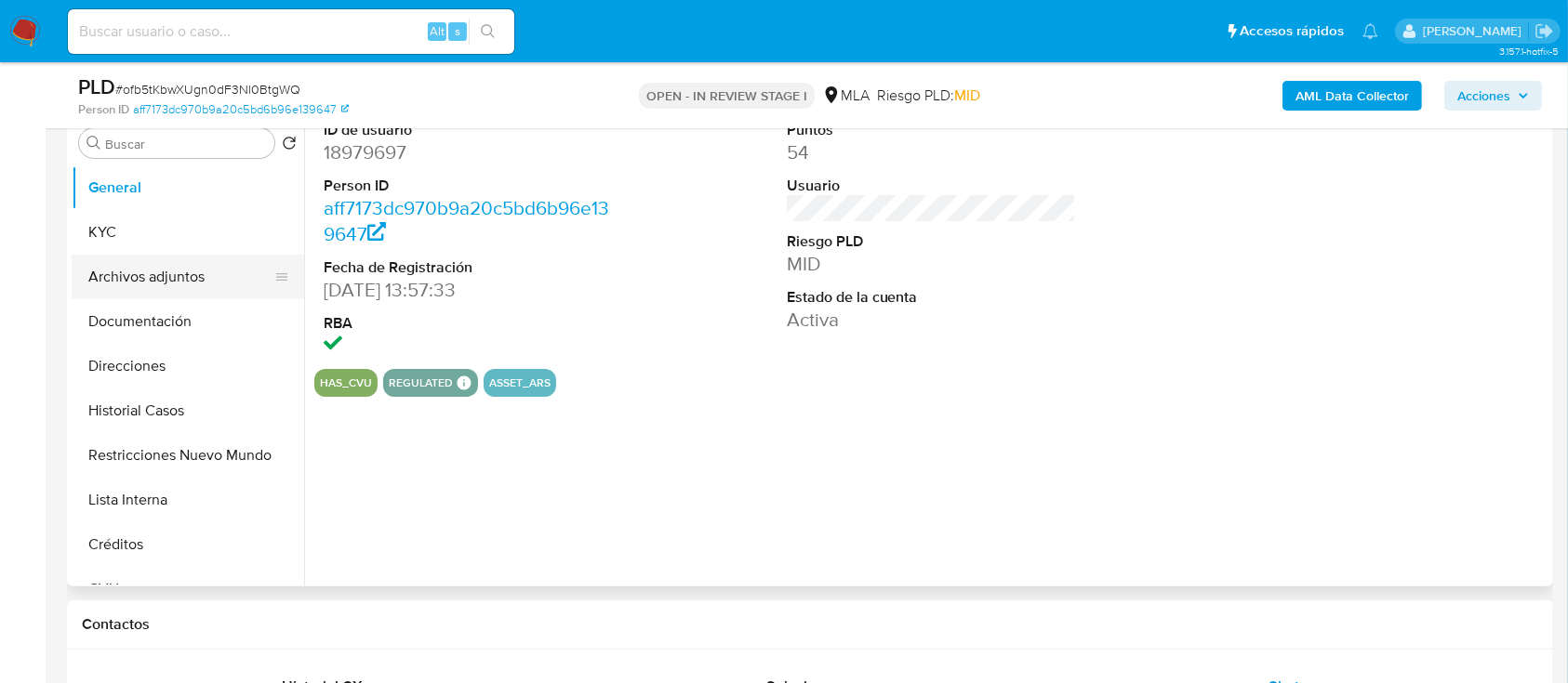
click at [158, 291] on button "Archivos adjuntos" at bounding box center [180, 277] width 218 height 44
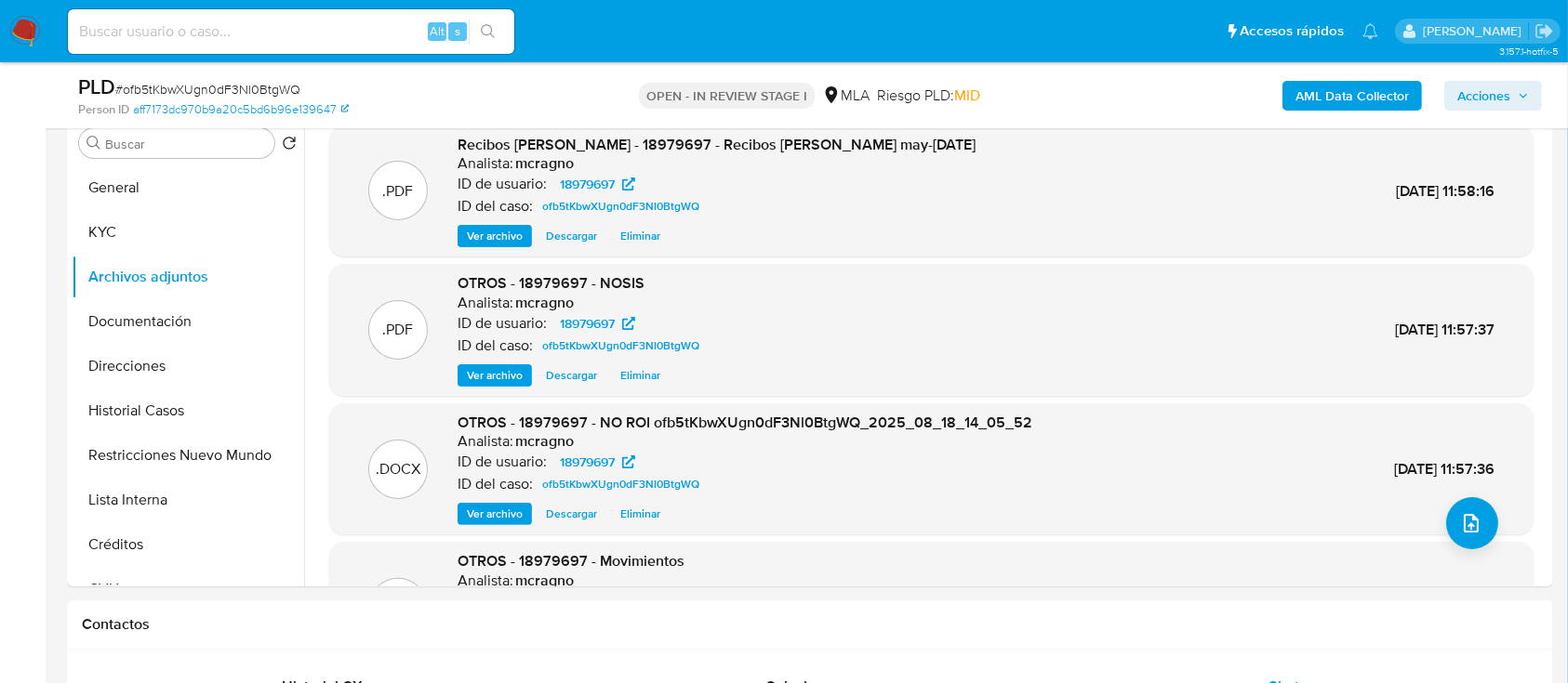
click at [1504, 100] on span "Acciones" at bounding box center [1483, 95] width 53 height 30
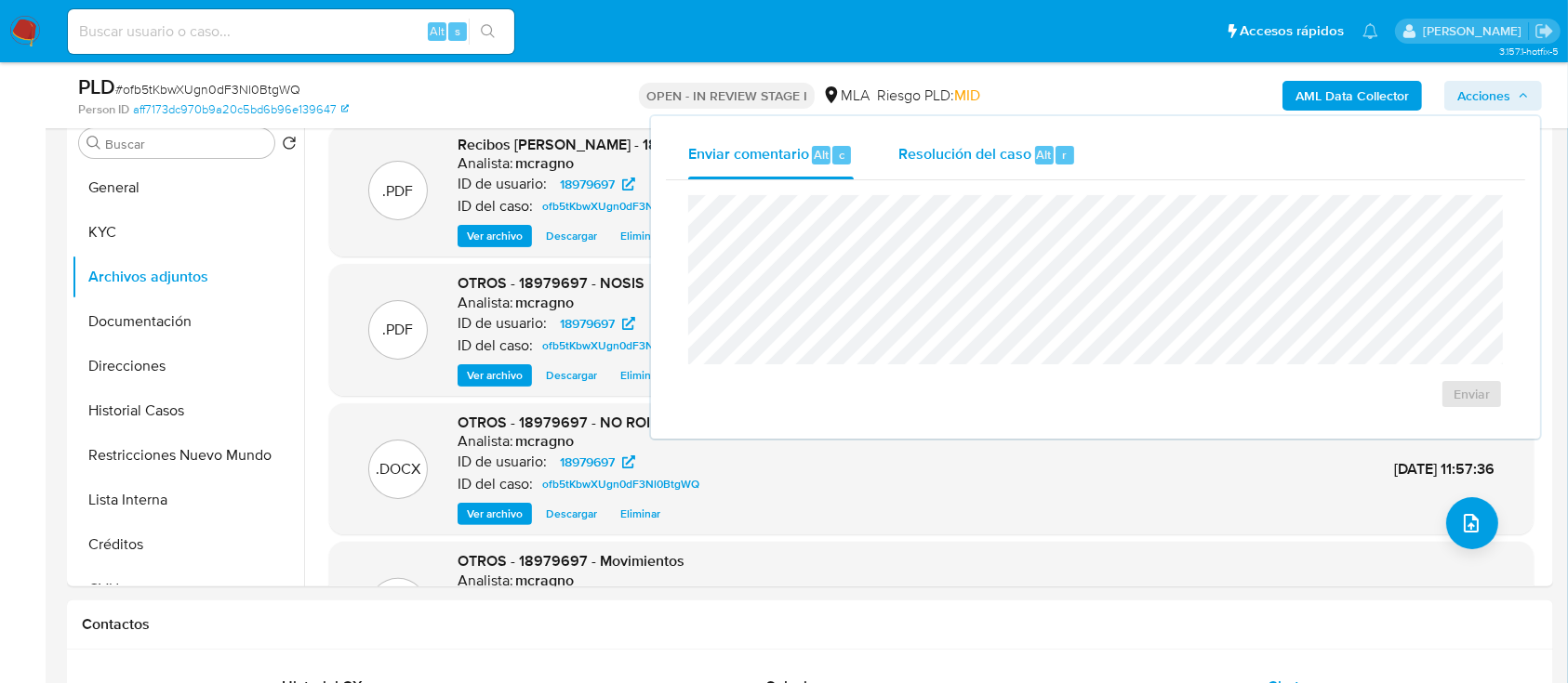
click at [1018, 152] on span "Resolución del caso" at bounding box center [965, 154] width 133 height 21
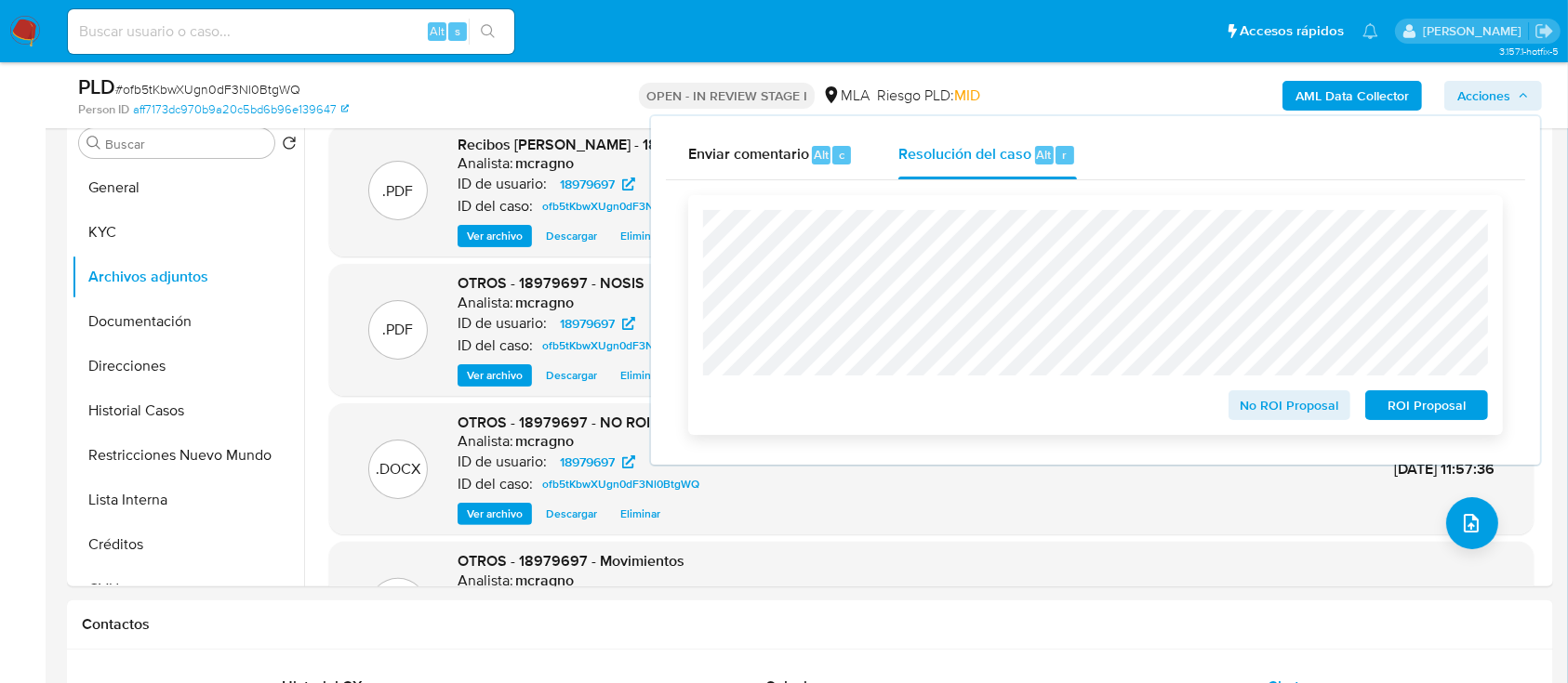
click at [1287, 405] on span "No ROI Proposal" at bounding box center [1290, 405] width 97 height 26
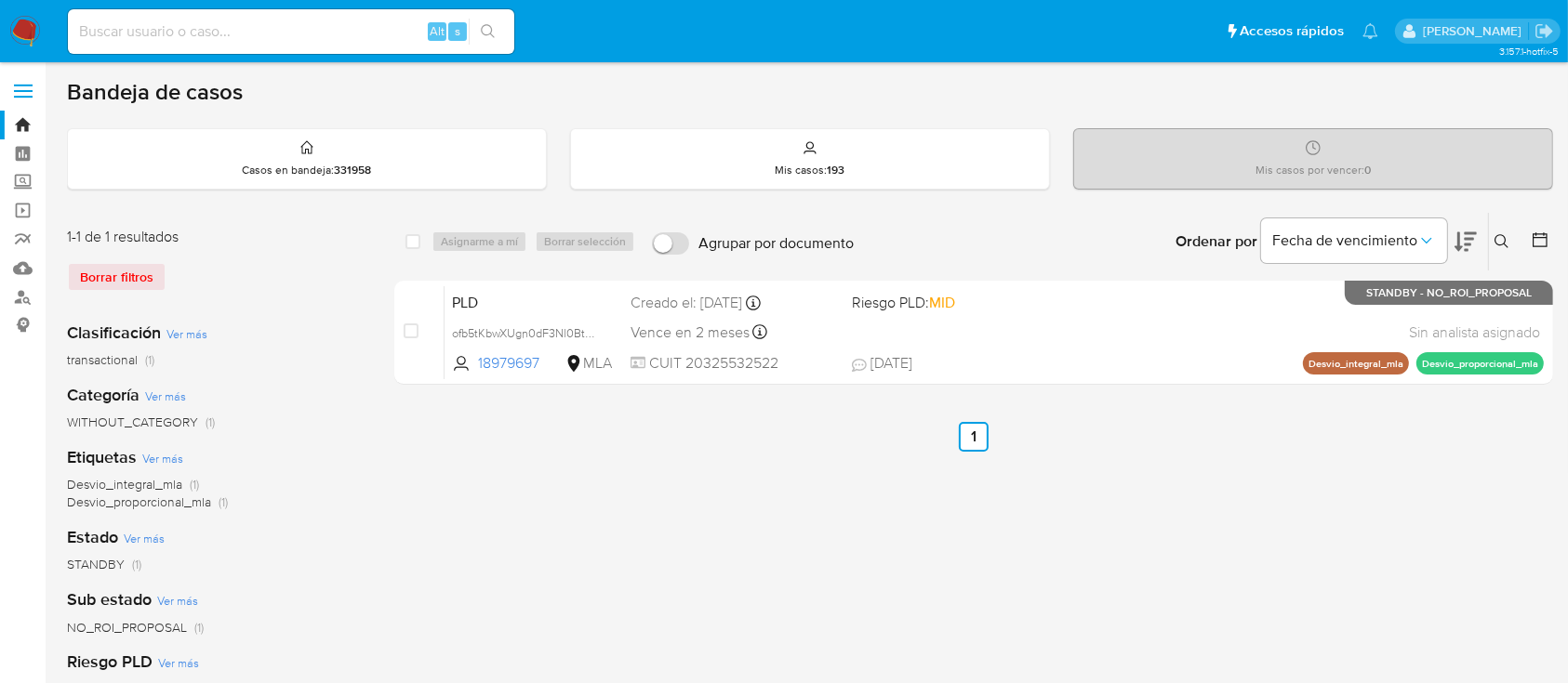
click at [1499, 238] on icon at bounding box center [1502, 241] width 14 height 14
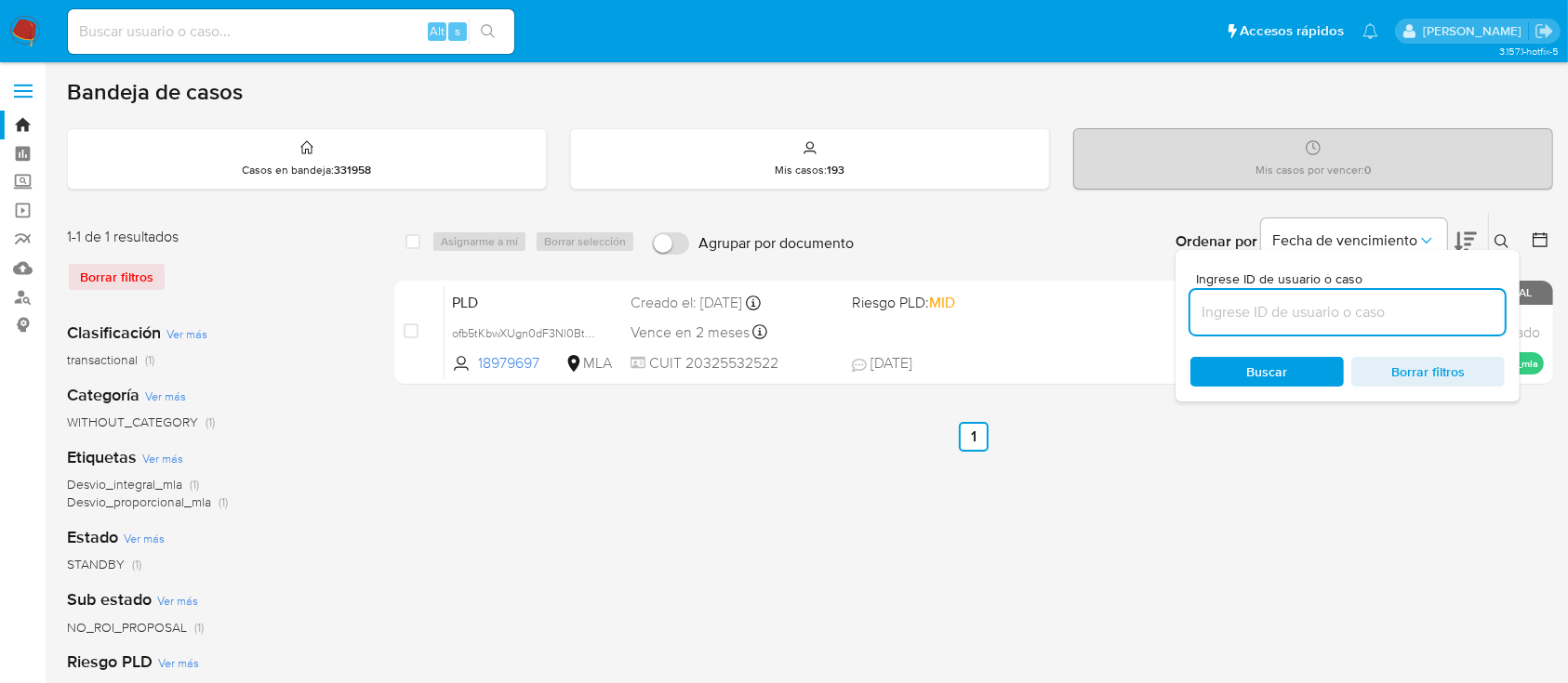
click at [1365, 305] on input at bounding box center [1348, 312] width 315 height 24
type input "445816279"
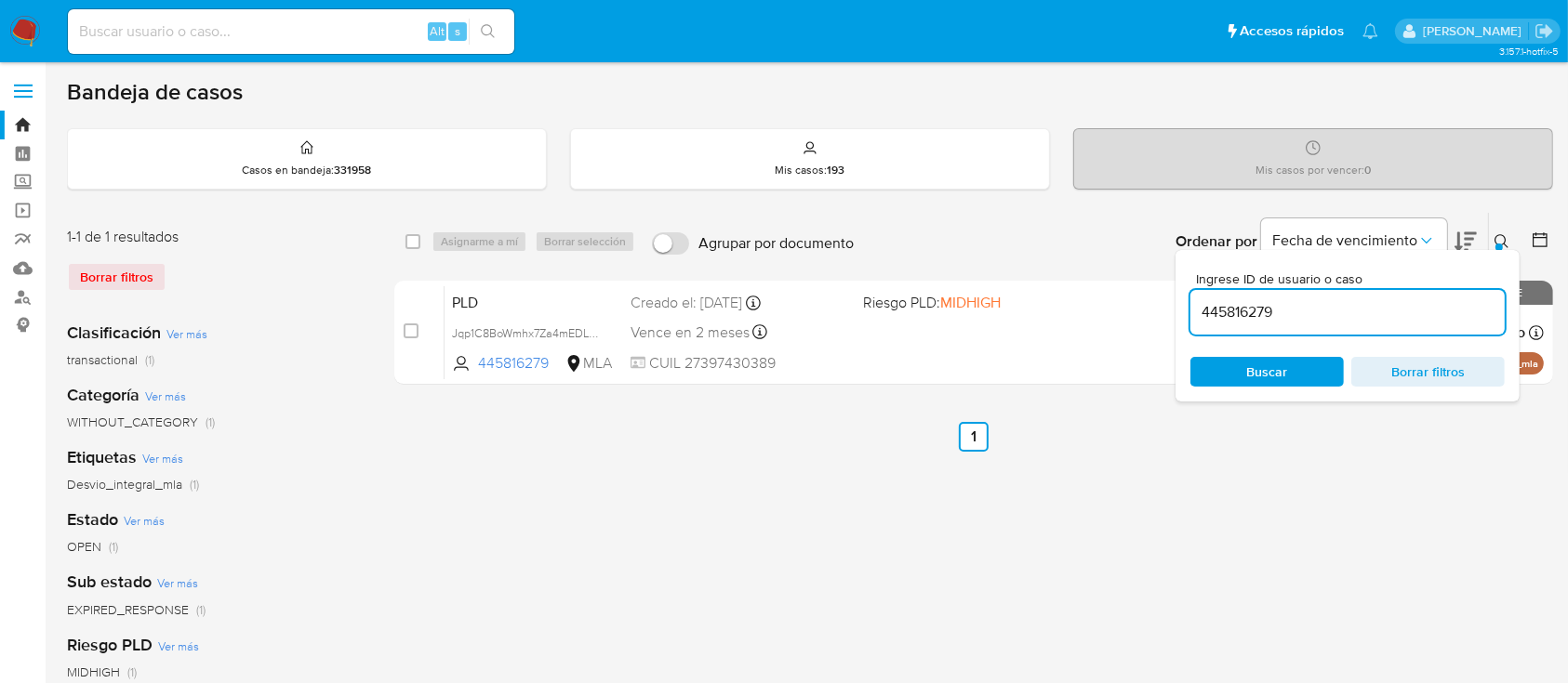
click at [1504, 235] on icon at bounding box center [1502, 241] width 13 height 13
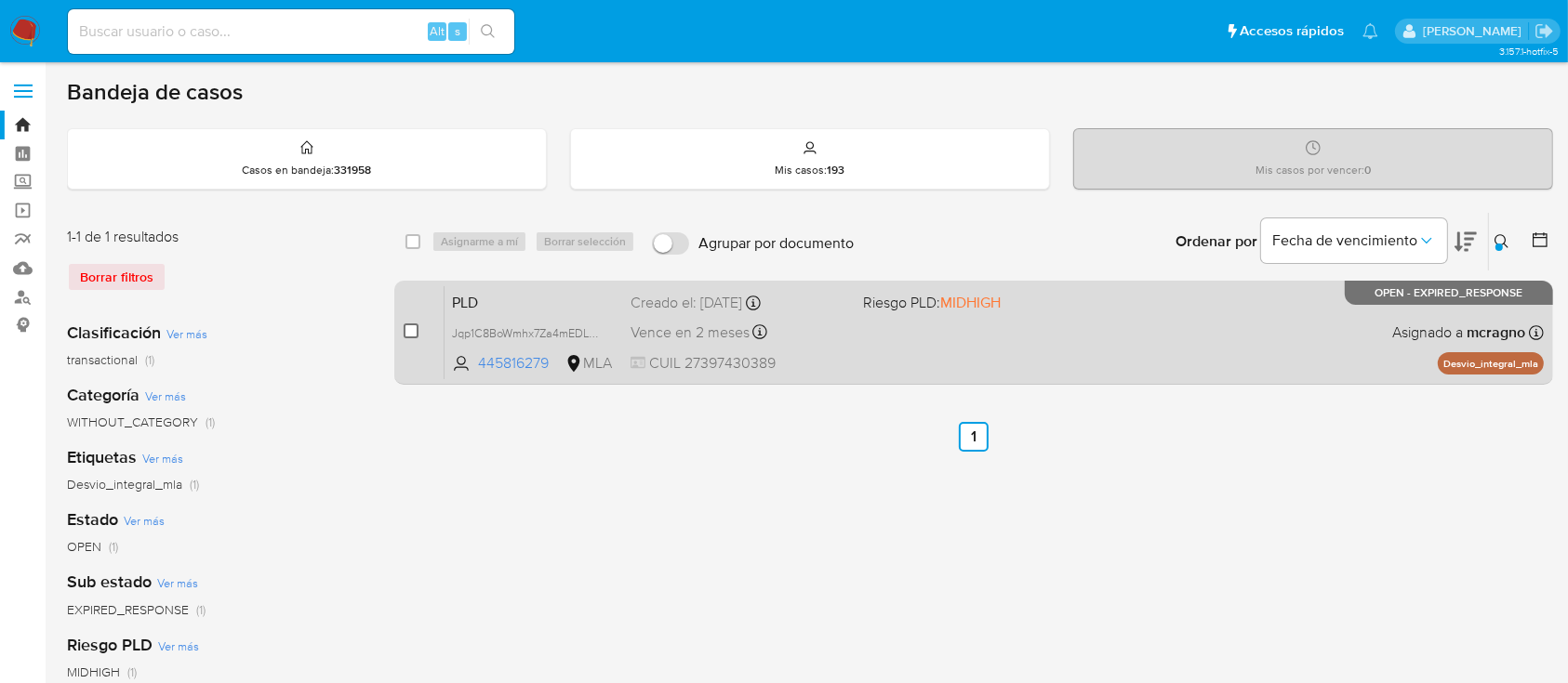
click at [407, 323] on input "checkbox" at bounding box center [410, 330] width 14 height 14
checkbox input "true"
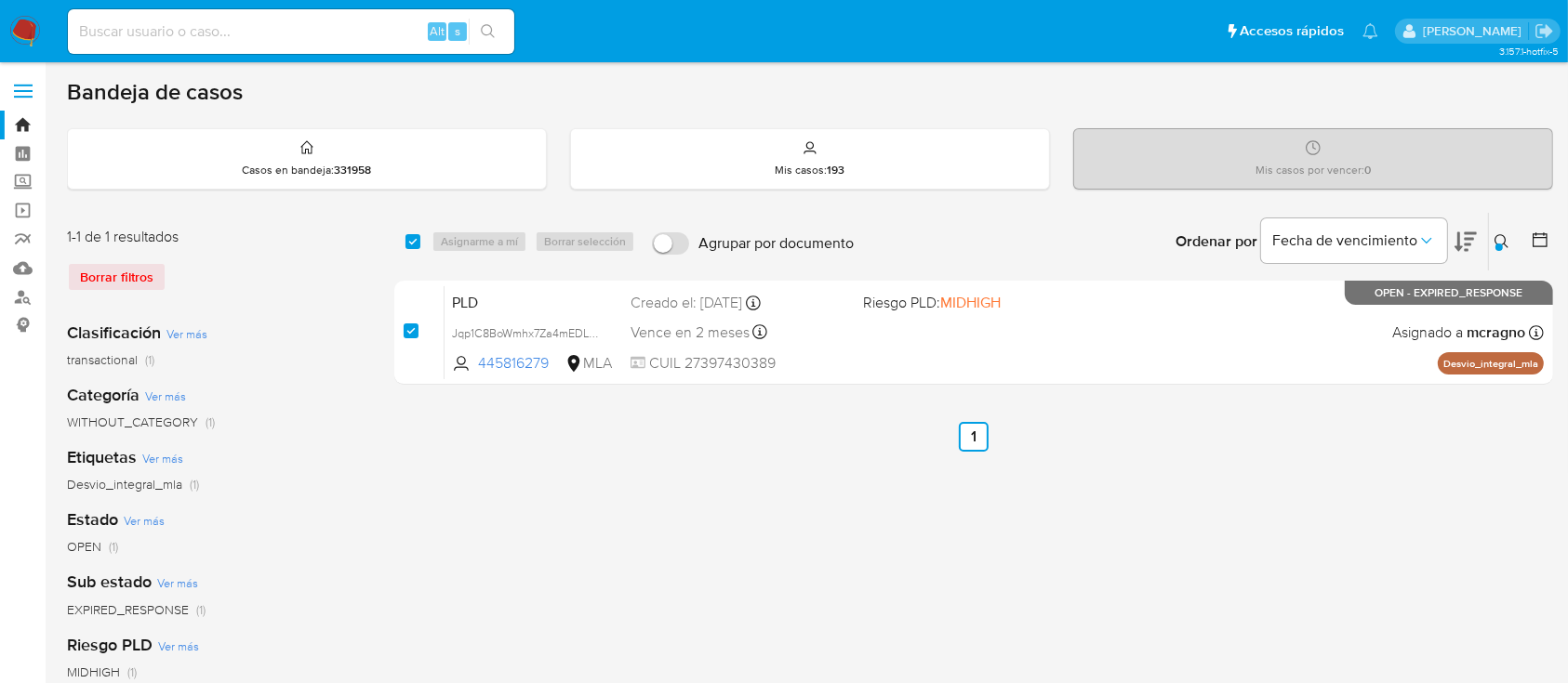
checkbox input "true"
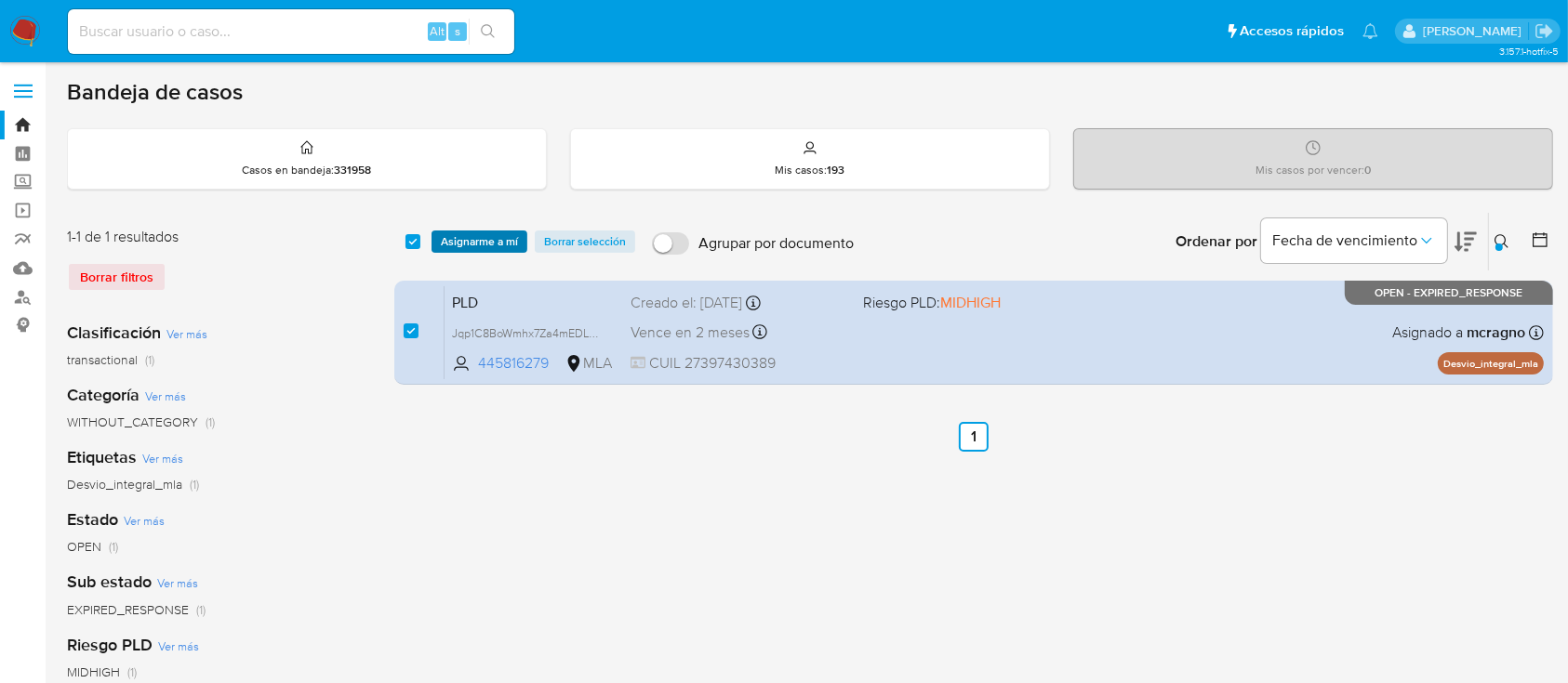
click at [513, 247] on span "Asignarme a mí" at bounding box center [479, 241] width 77 height 18
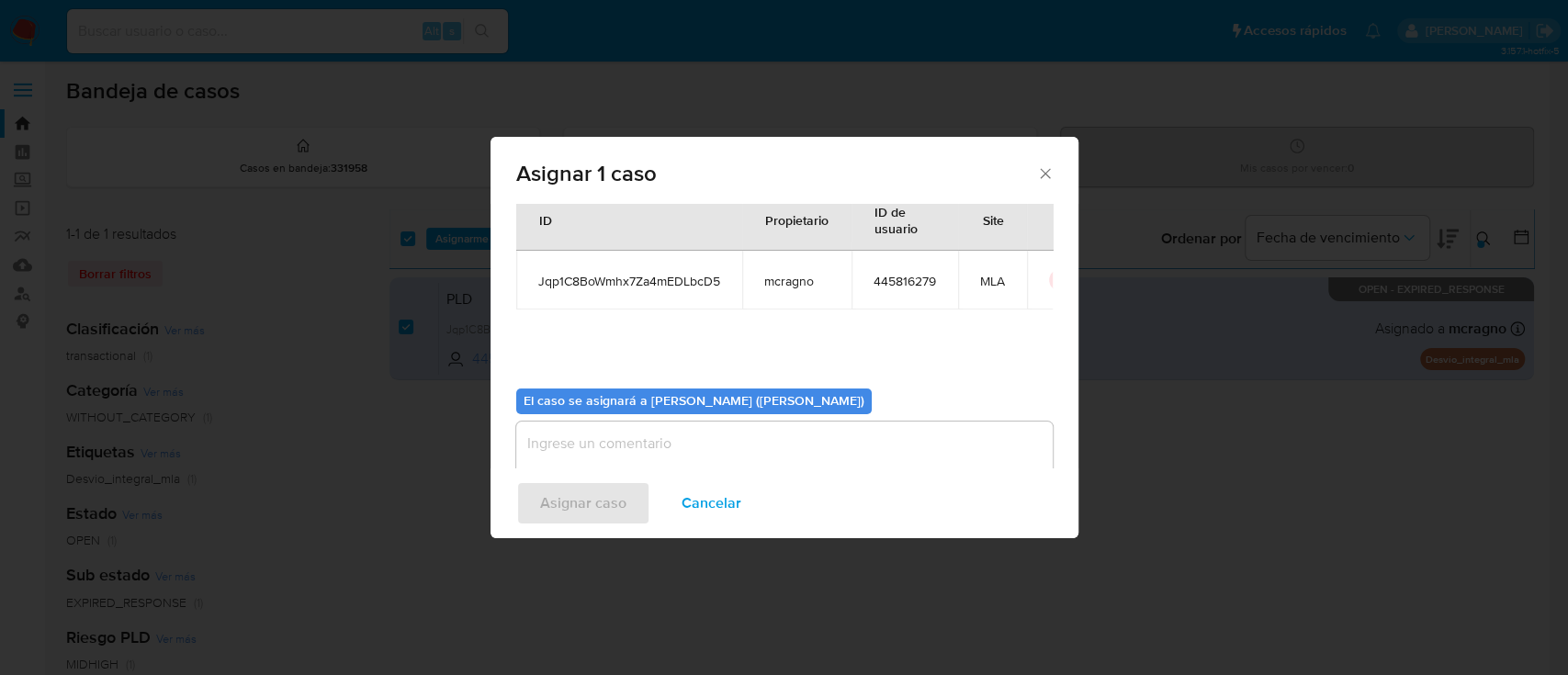
scroll to position [94, 0]
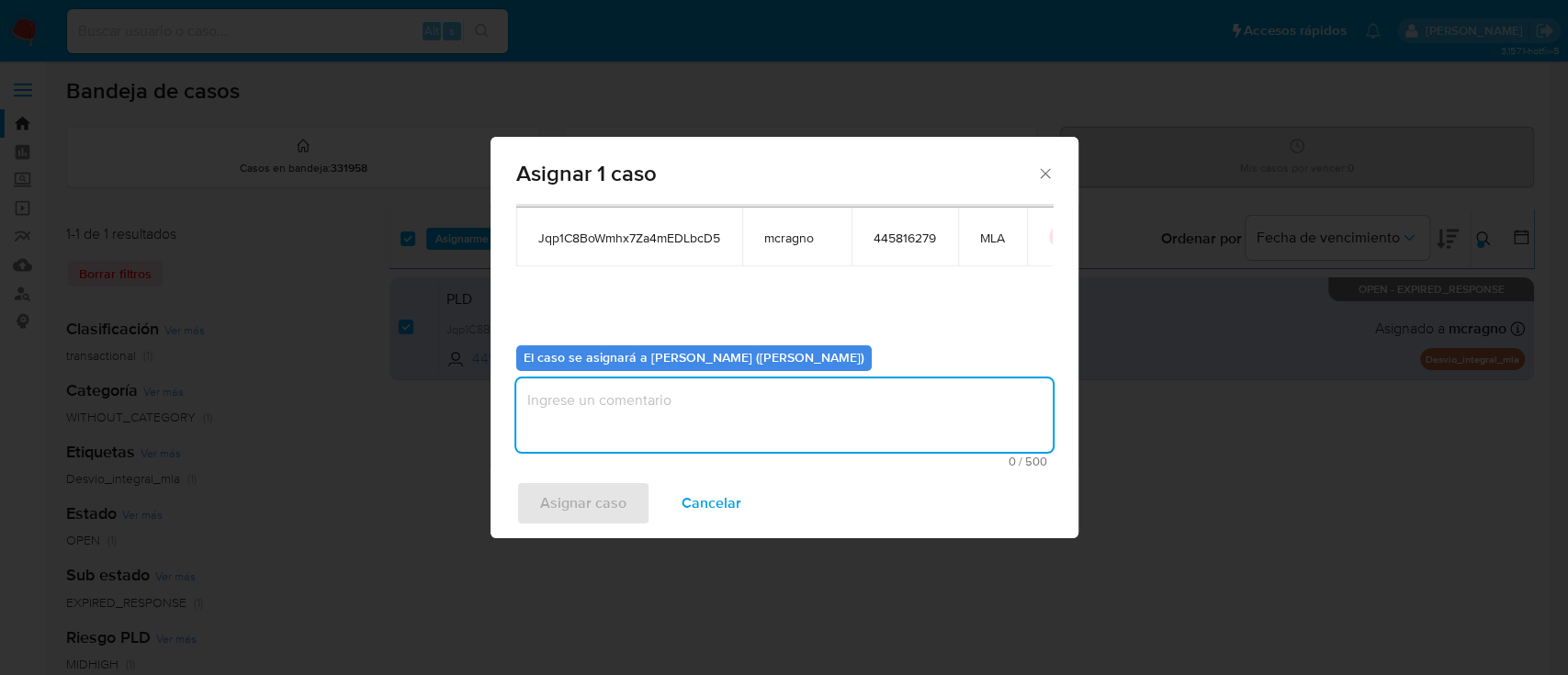
click at [541, 399] on textarea "assign-modal" at bounding box center [784, 415] width 536 height 73
click at [591, 513] on span "Asignar caso" at bounding box center [583, 503] width 86 height 41
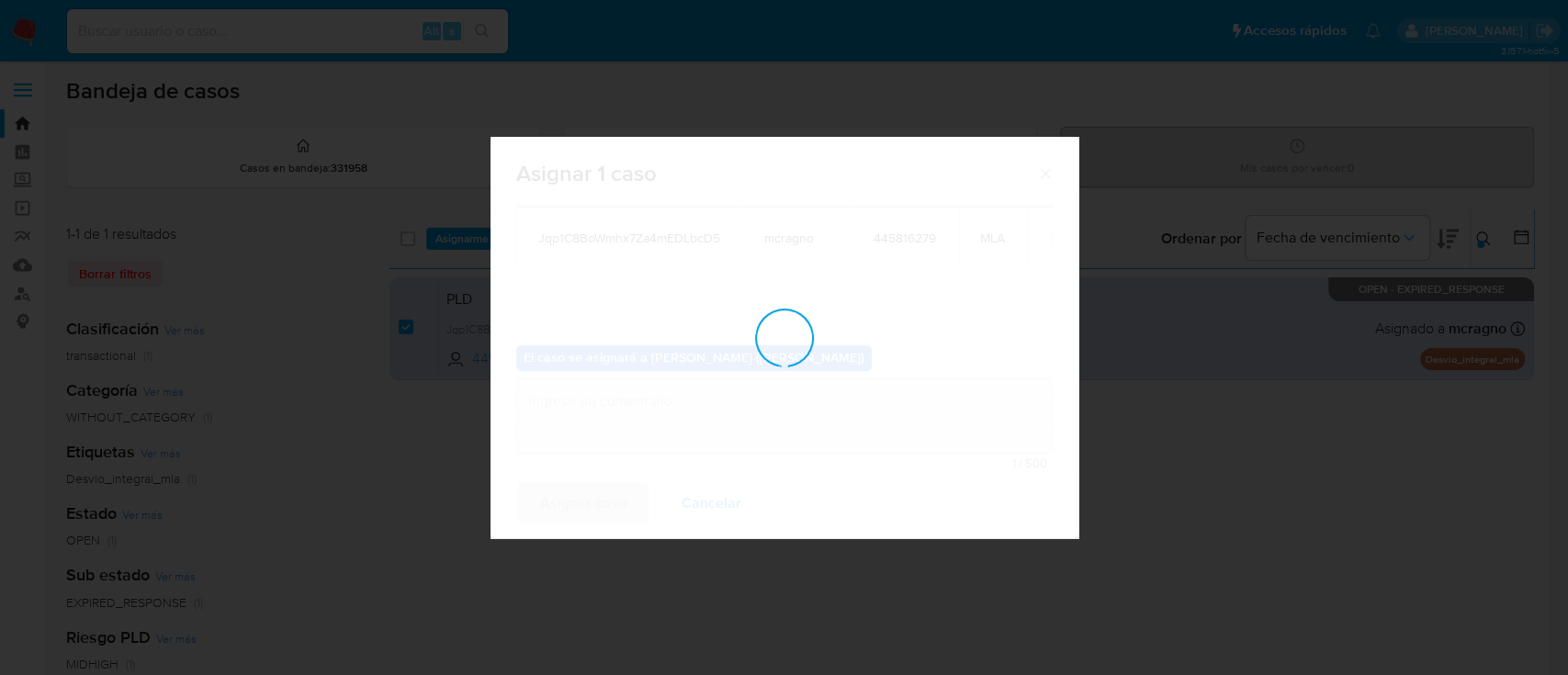
checkbox input "false"
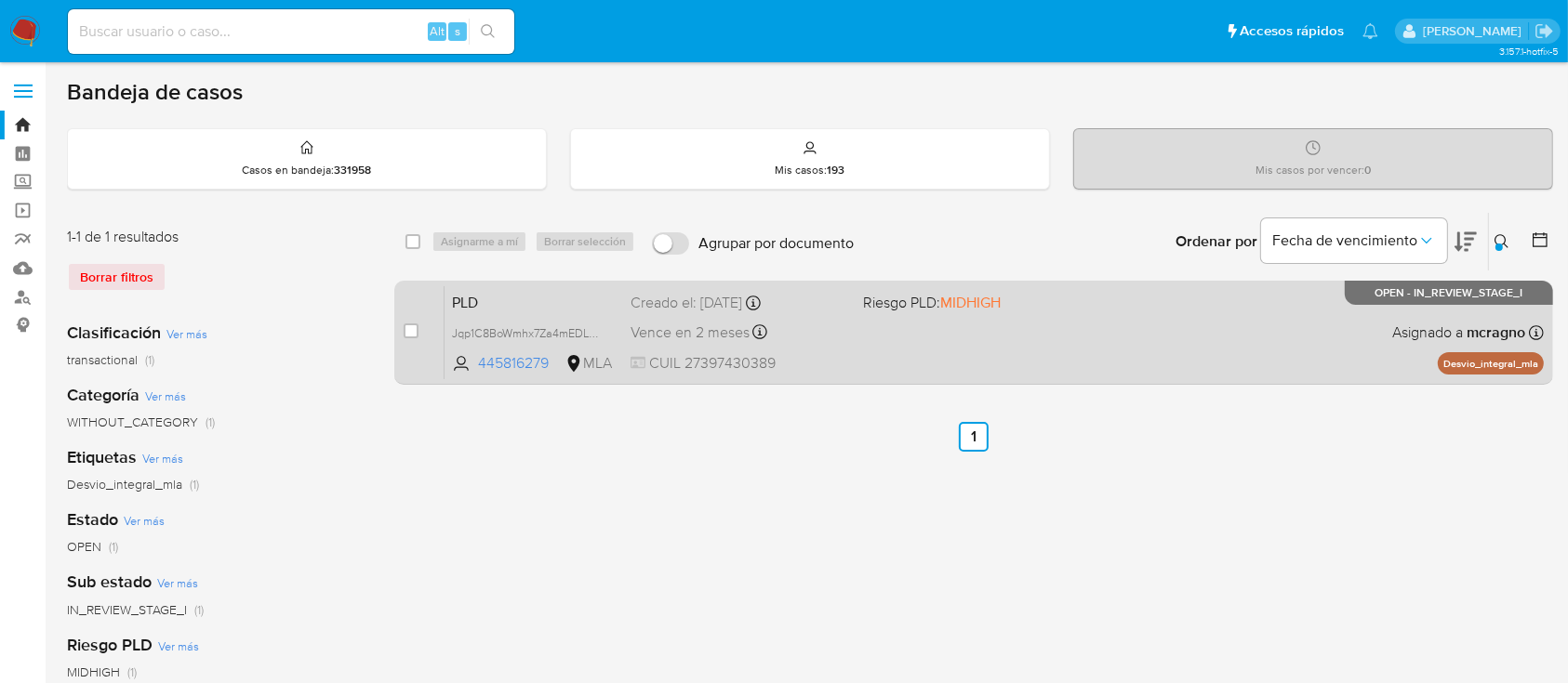
click at [1131, 356] on div "PLD Jqp1C8BoWmhx7Za4mEDLbcD5 445816279 MLA Riesgo PLD: MIDHIGH Creado el: 12/08…" at bounding box center [994, 333] width 1099 height 94
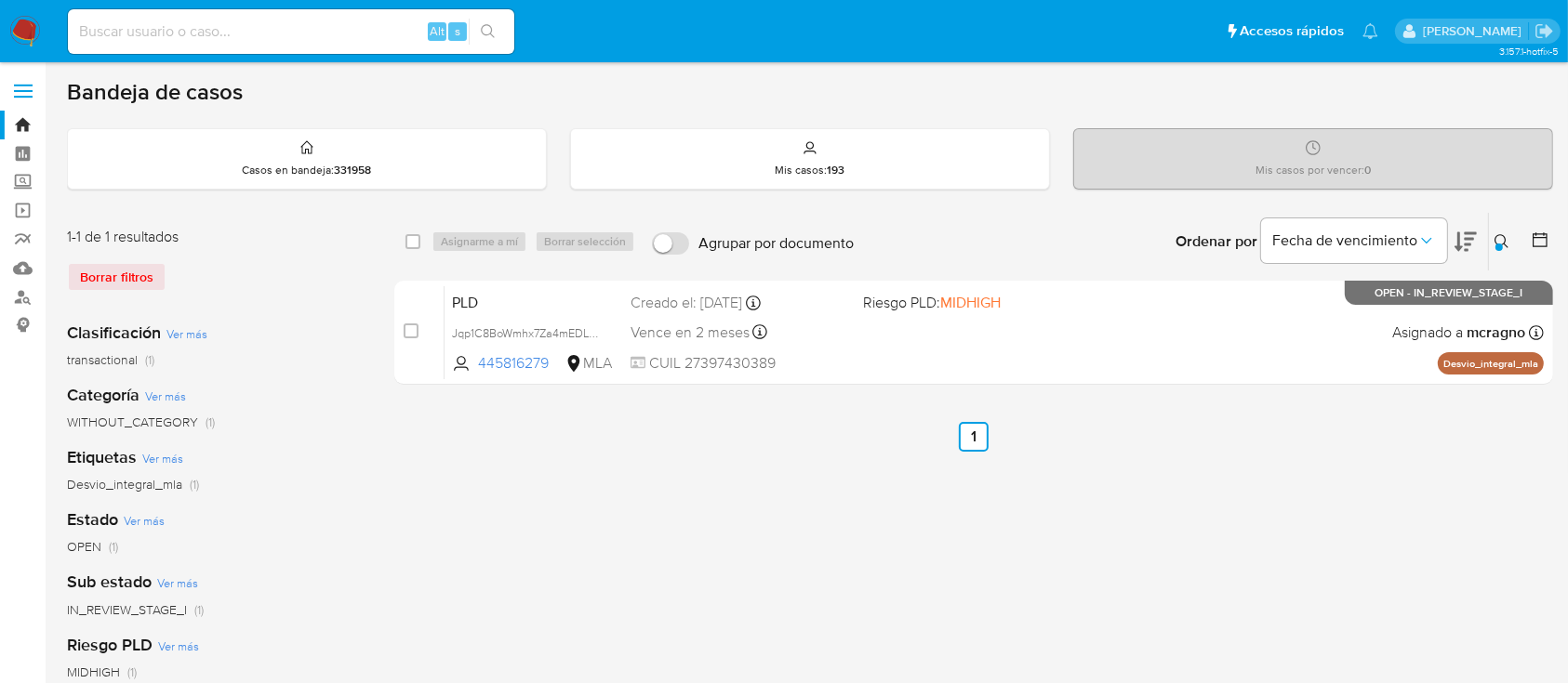
click at [1503, 244] on div at bounding box center [1500, 247] width 8 height 8
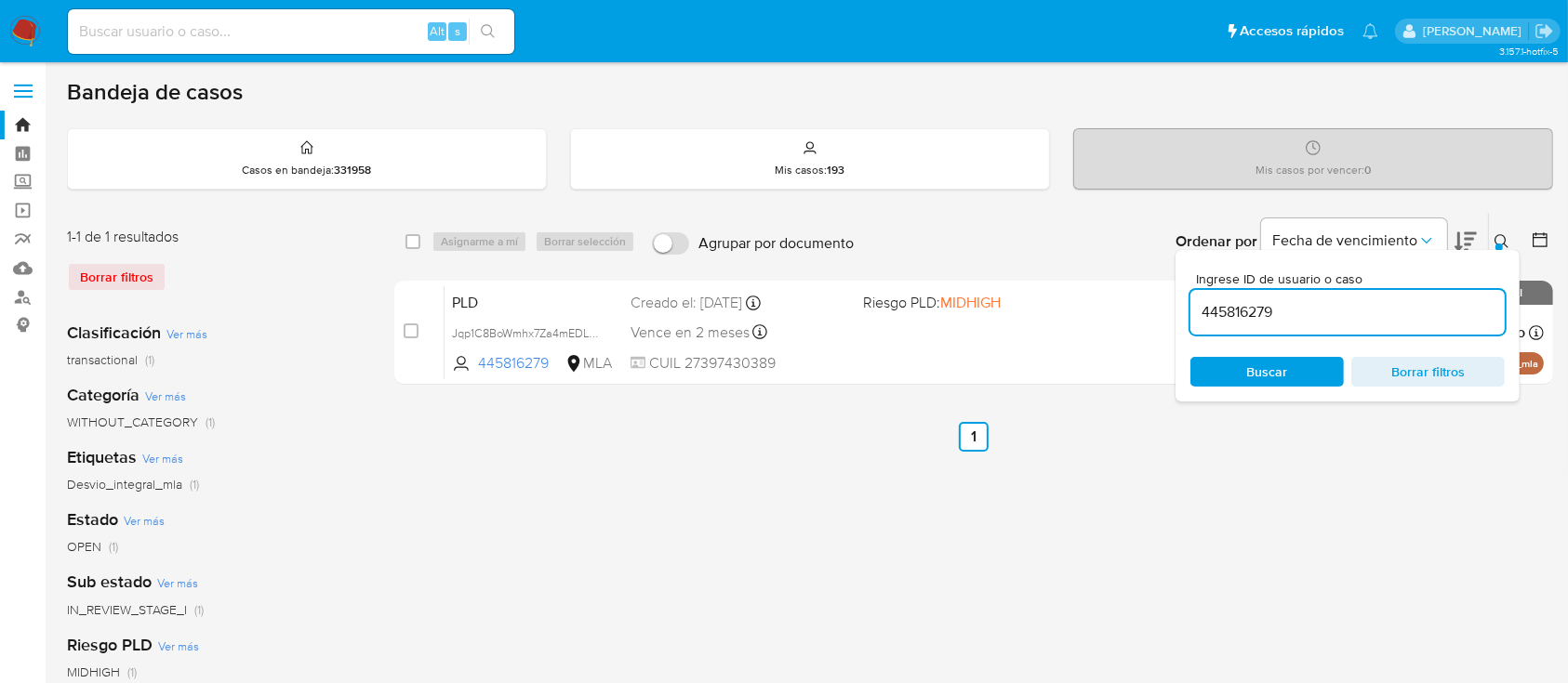
click at [1317, 311] on input "445816279" at bounding box center [1348, 312] width 315 height 24
type input "355654269"
click at [1503, 236] on icon at bounding box center [1502, 241] width 14 height 14
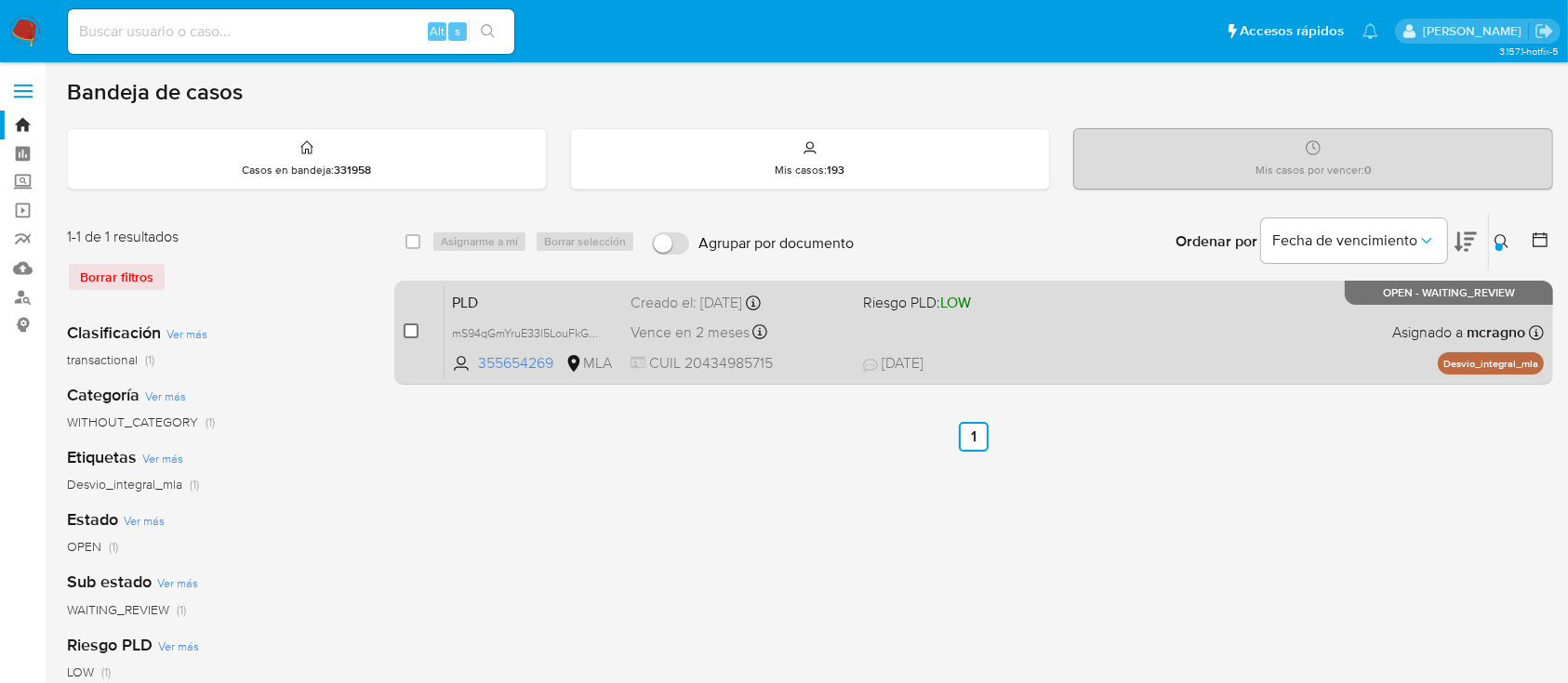
click at [416, 329] on input "checkbox" at bounding box center [410, 330] width 14 height 14
checkbox input "true"
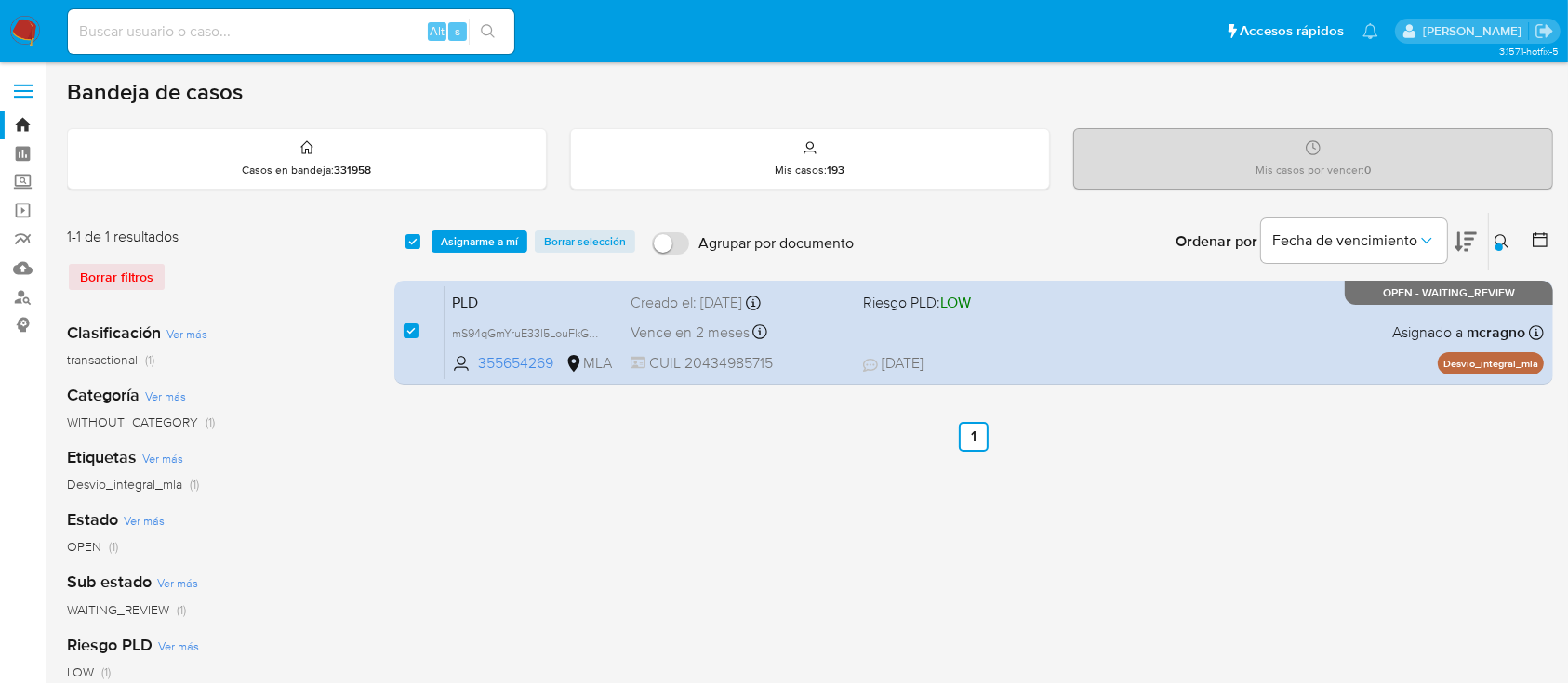
click at [467, 197] on div "Bandeja de casos Casos en bandeja : 331958 Mis casos : 193 Mis casos por vencer…" at bounding box center [810, 553] width 1486 height 950
click at [476, 234] on span "Asignarme a mí" at bounding box center [479, 241] width 77 height 18
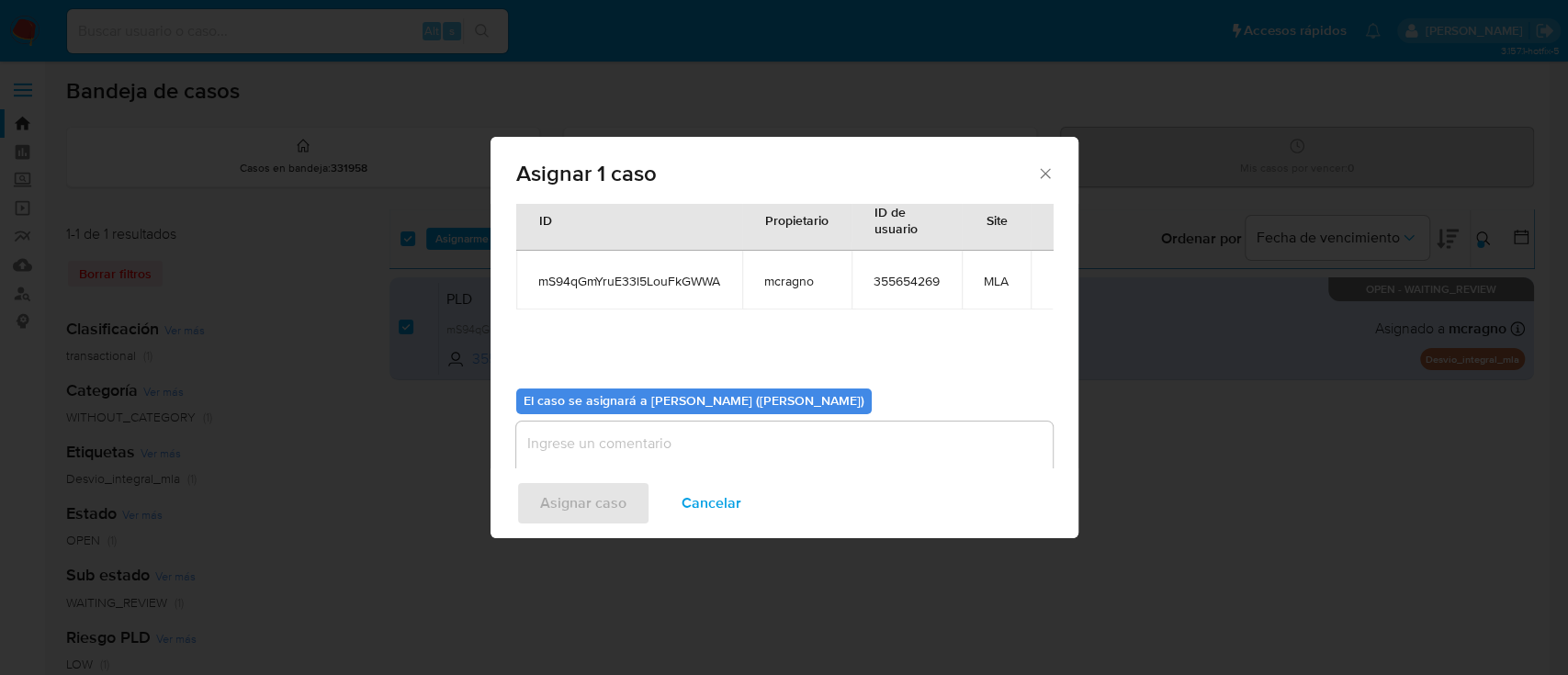
scroll to position [94, 0]
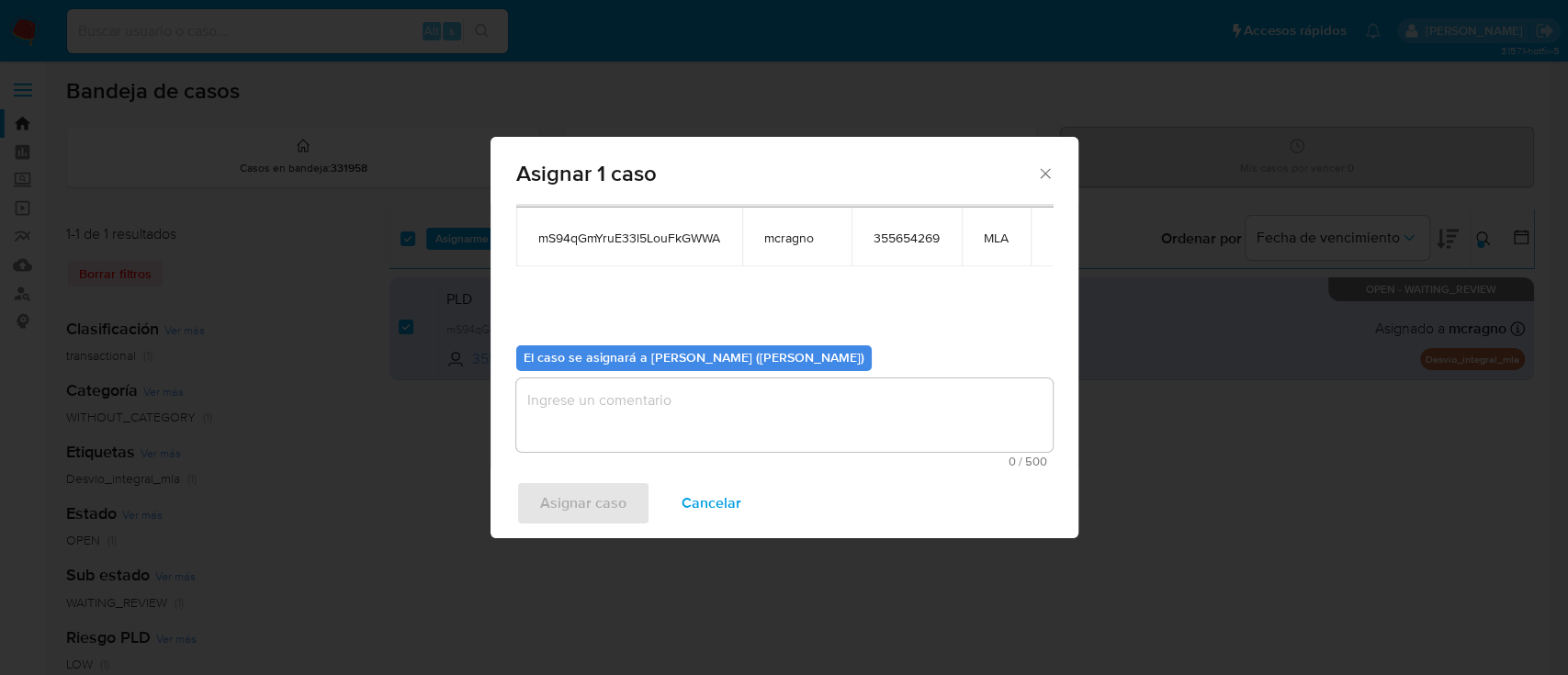
click at [683, 411] on textarea "assign-modal" at bounding box center [784, 415] width 536 height 73
click at [561, 499] on span "Asignar caso" at bounding box center [583, 503] width 86 height 41
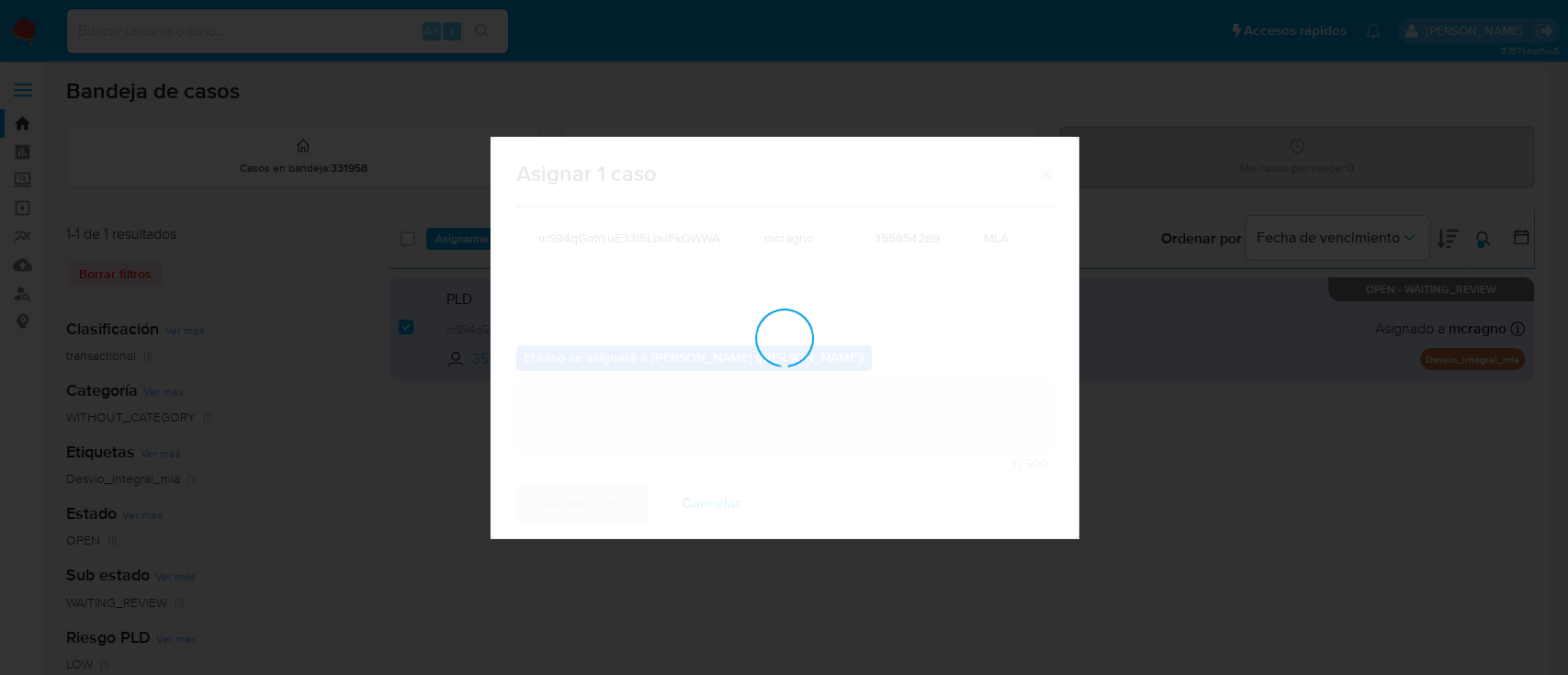
checkbox input "false"
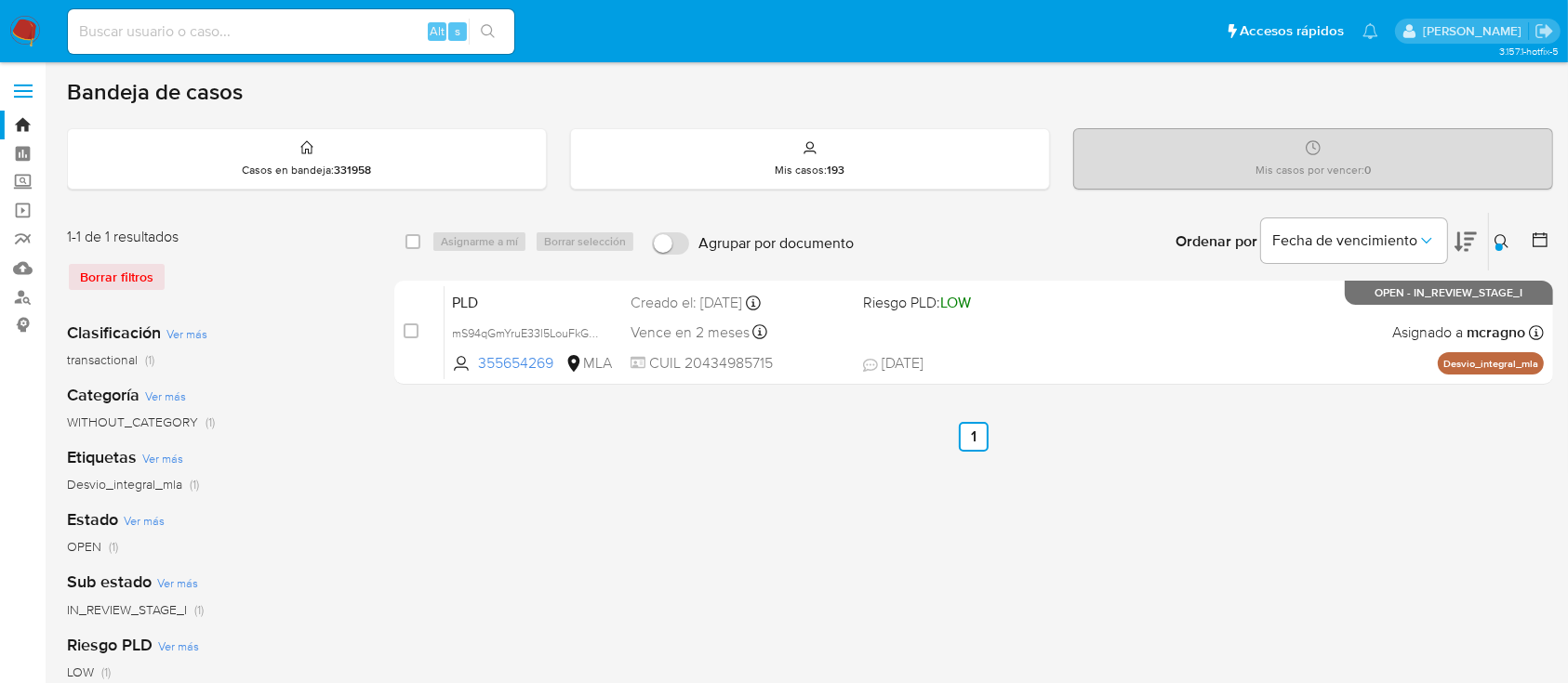
click at [1177, 386] on div "select-all-cases-checkbox Asignarme a mí Borrar selección Agrupar por documento…" at bounding box center [974, 301] width 1159 height 180
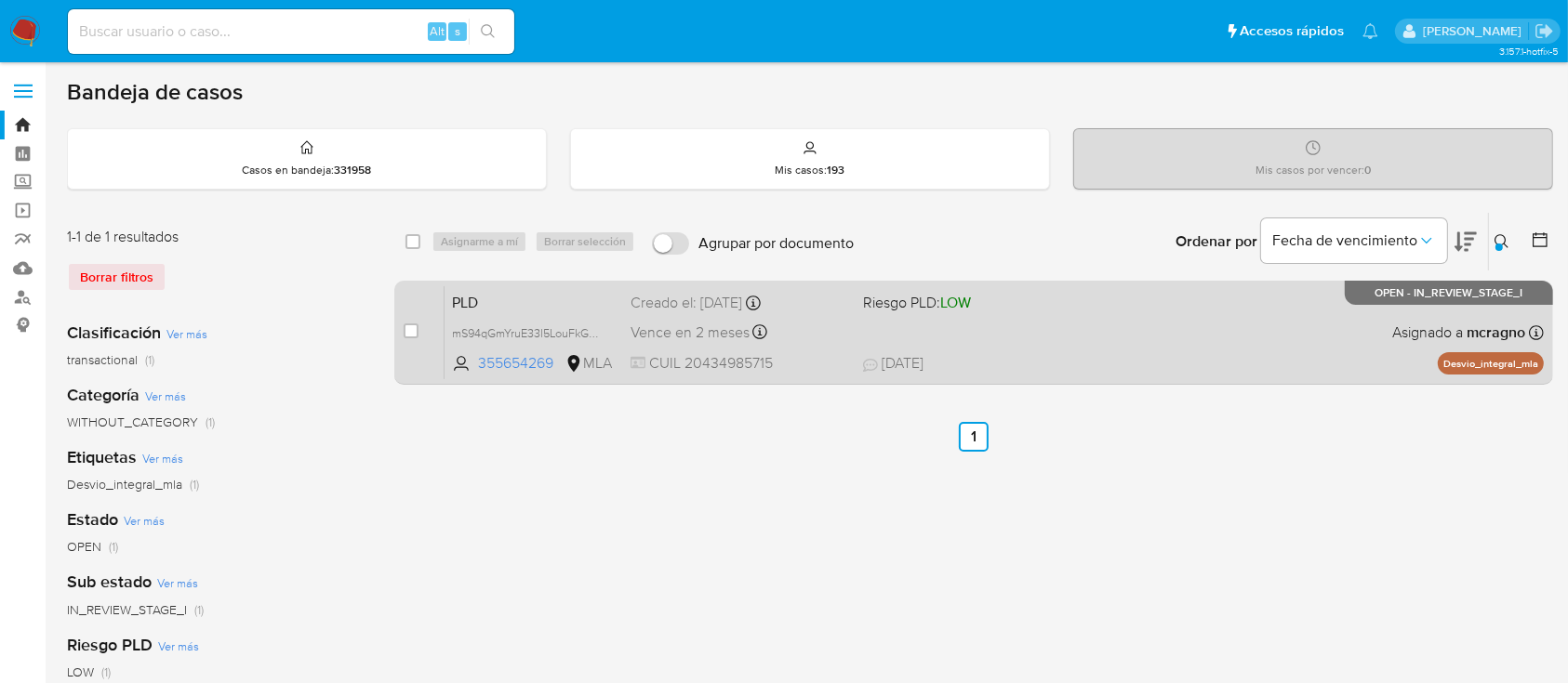
click at [1173, 370] on span "19/08/2025 19/08/2025 14:01" at bounding box center [1088, 363] width 450 height 20
click at [409, 328] on input "checkbox" at bounding box center [410, 330] width 14 height 14
checkbox input "true"
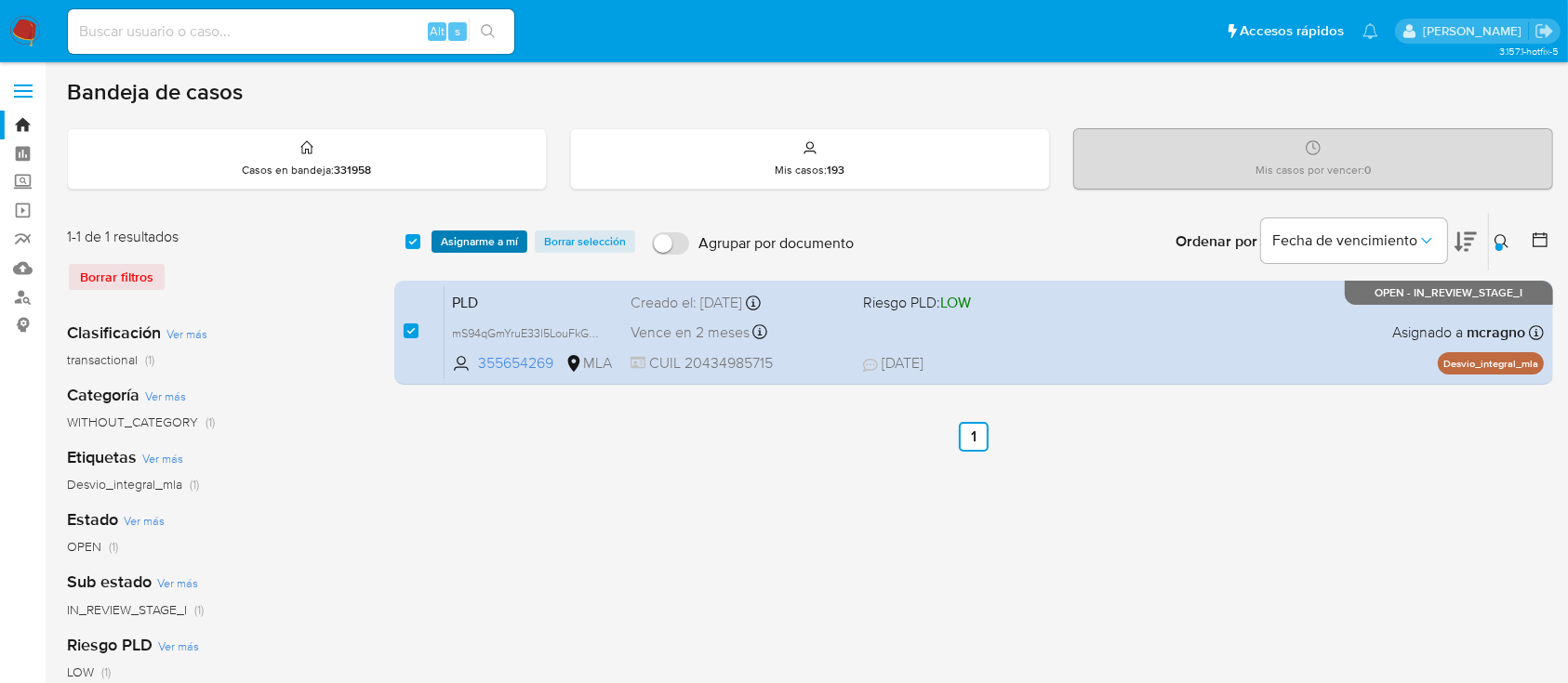
click at [480, 240] on span "Asignarme a mí" at bounding box center [479, 241] width 77 height 18
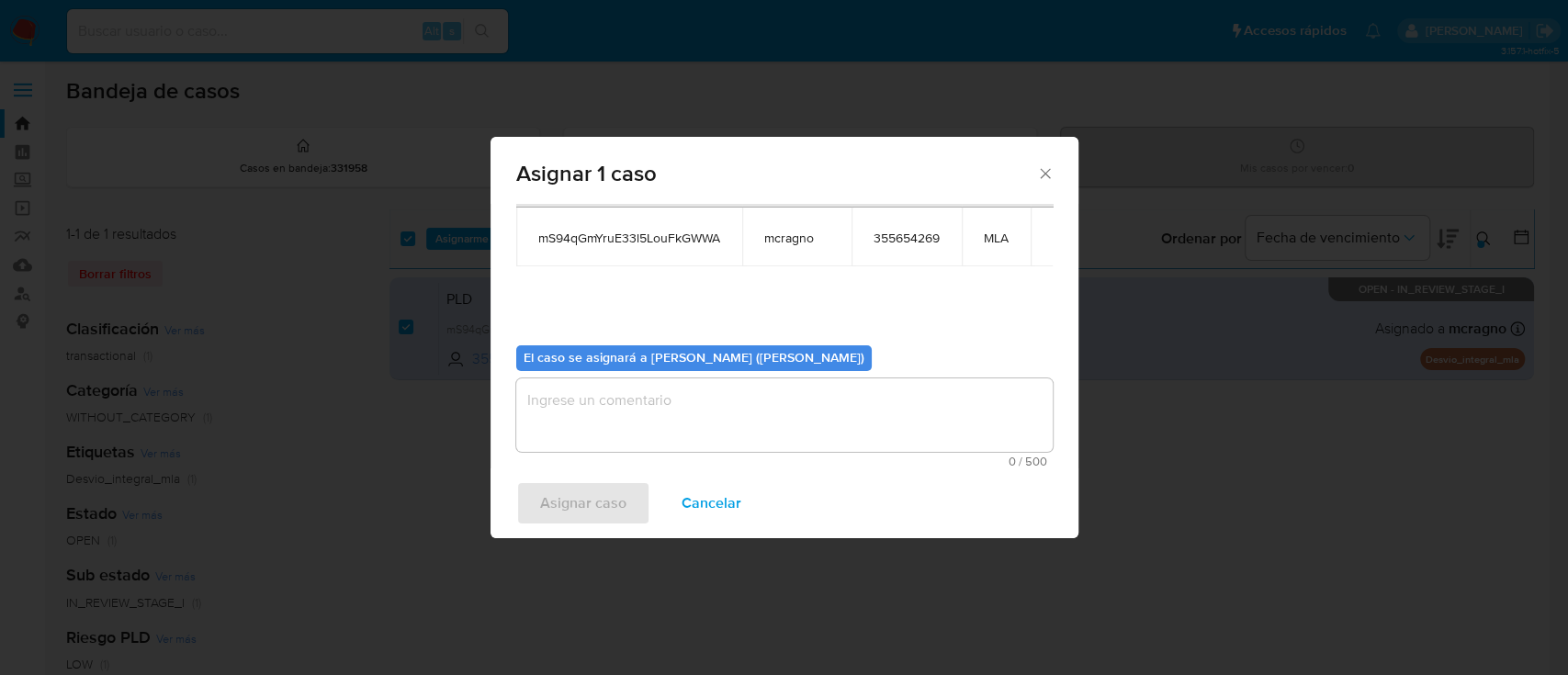
click at [705, 345] on div "El caso se asignará a Mariela Belen Cragno (mcragno)" at bounding box center [694, 357] width 355 height 26
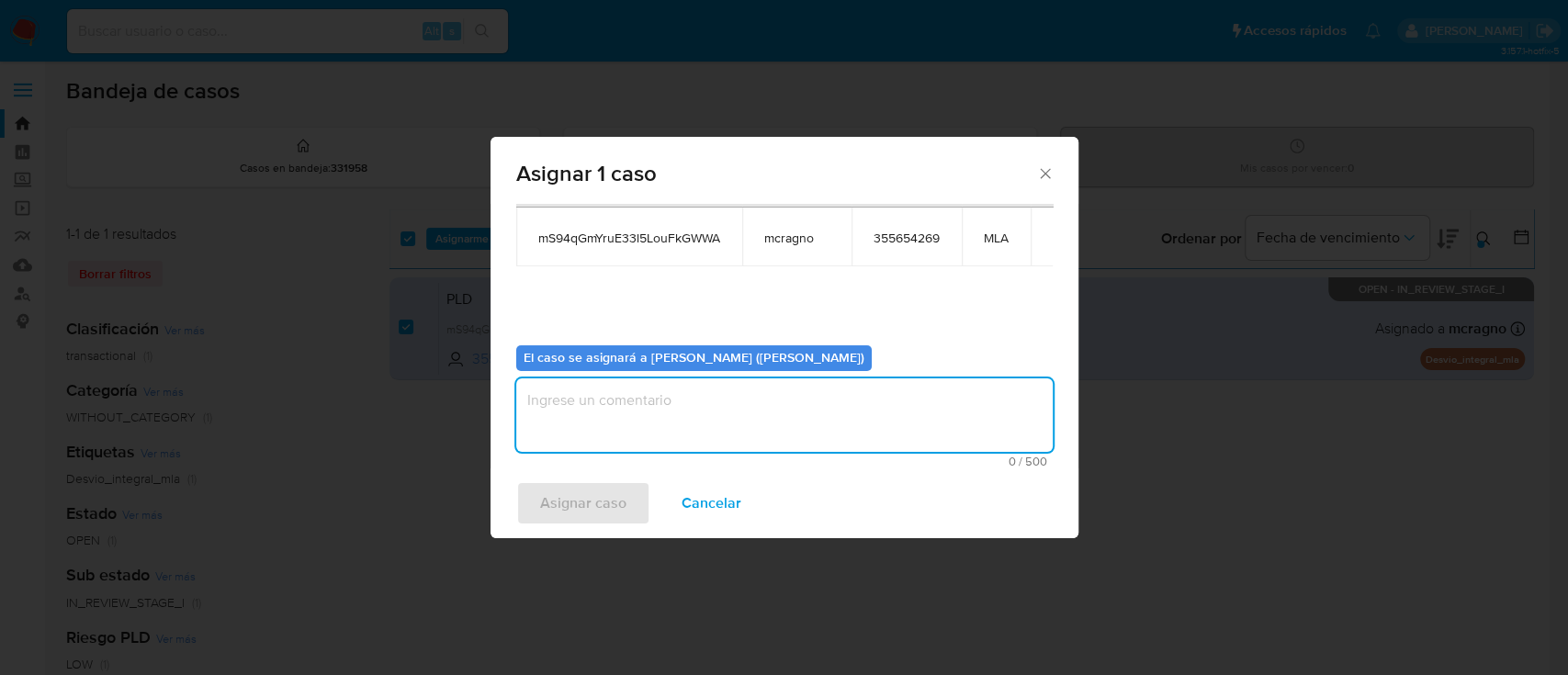
drag, startPoint x: 677, startPoint y: 414, endPoint x: 670, endPoint y: 452, distance: 38.6
click at [677, 418] on textarea "assign-modal" at bounding box center [784, 415] width 536 height 73
click at [602, 511] on span "Asignar caso" at bounding box center [583, 503] width 86 height 41
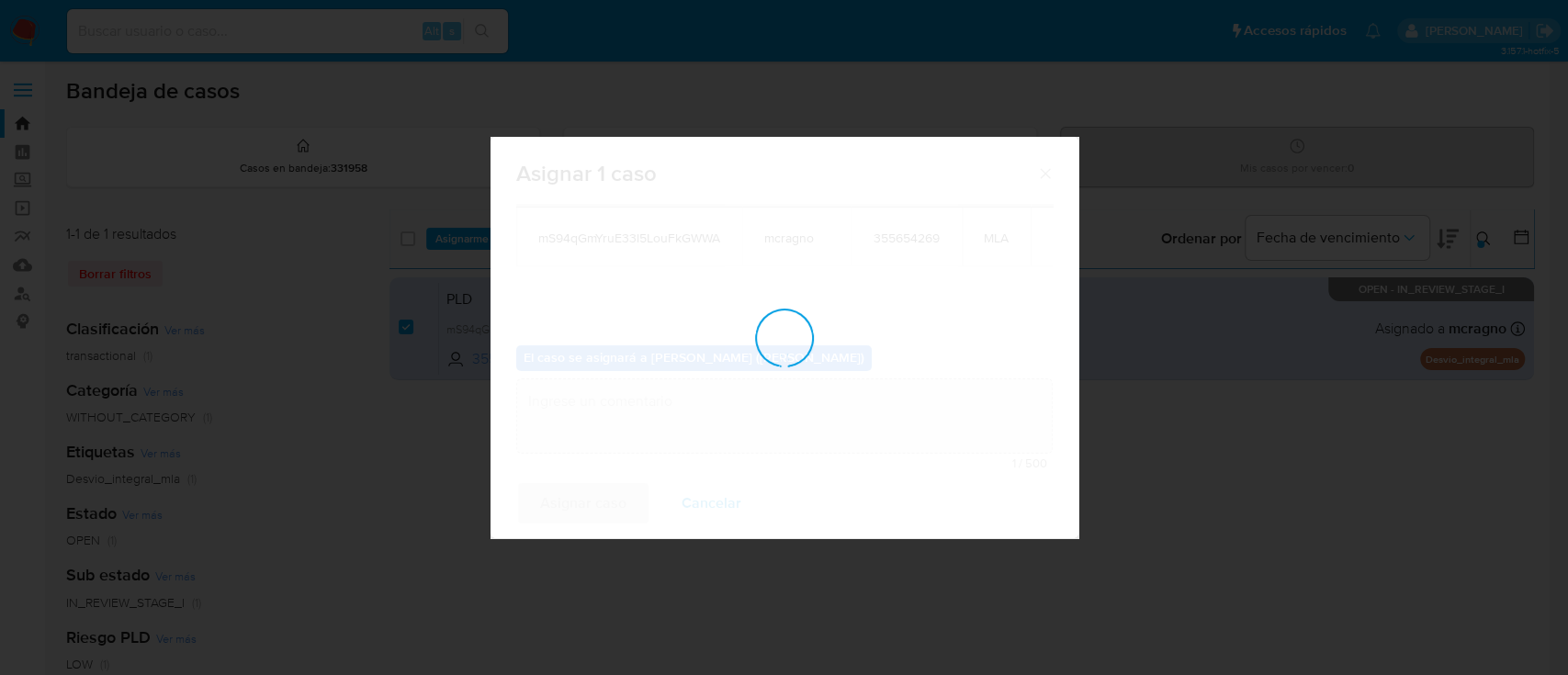
checkbox input "false"
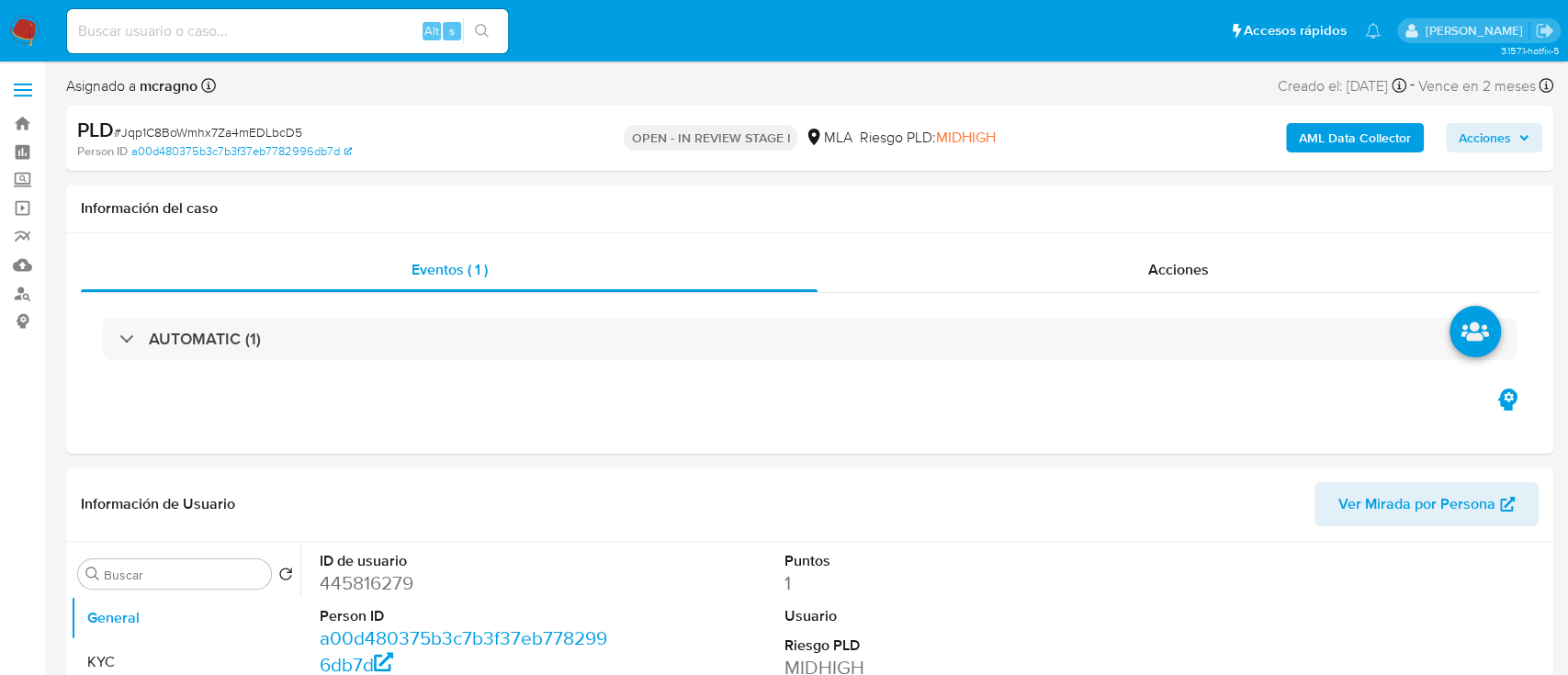
select select "10"
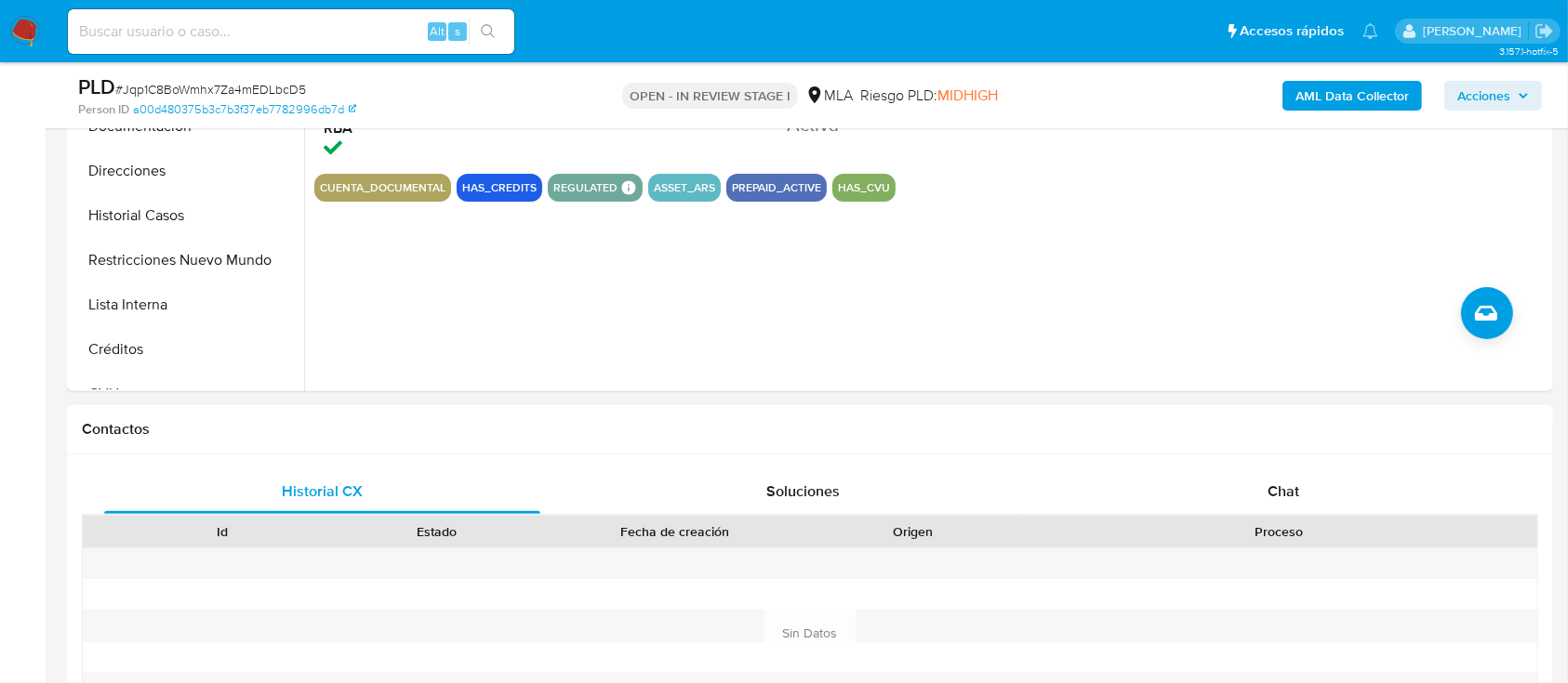
scroll to position [620, 0]
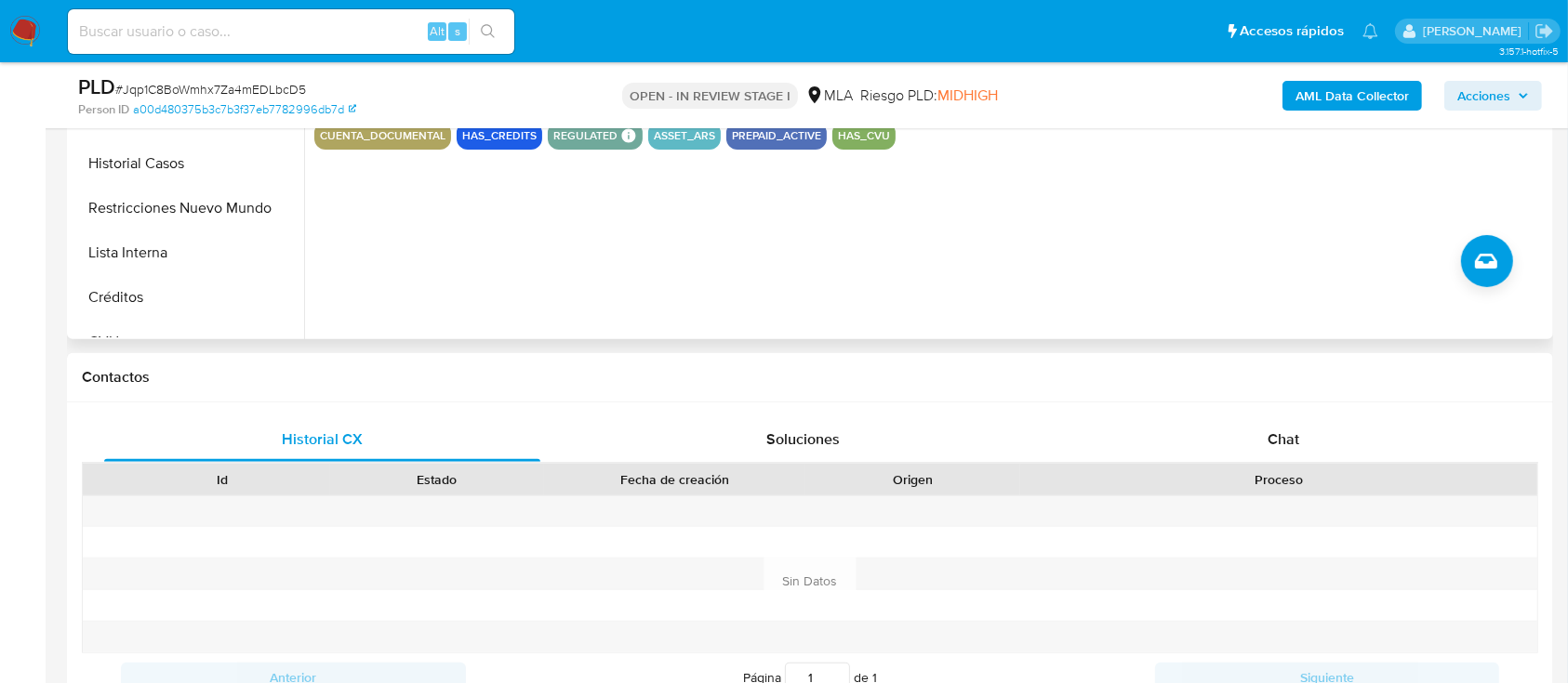
click at [835, 317] on div "ID de usuario 445816279 Person ID a00d480375b3c7b3f37eb7782996db7d Fecha de Reg…" at bounding box center [926, 101] width 1245 height 476
click at [1340, 438] on div "Chat" at bounding box center [1283, 440] width 436 height 44
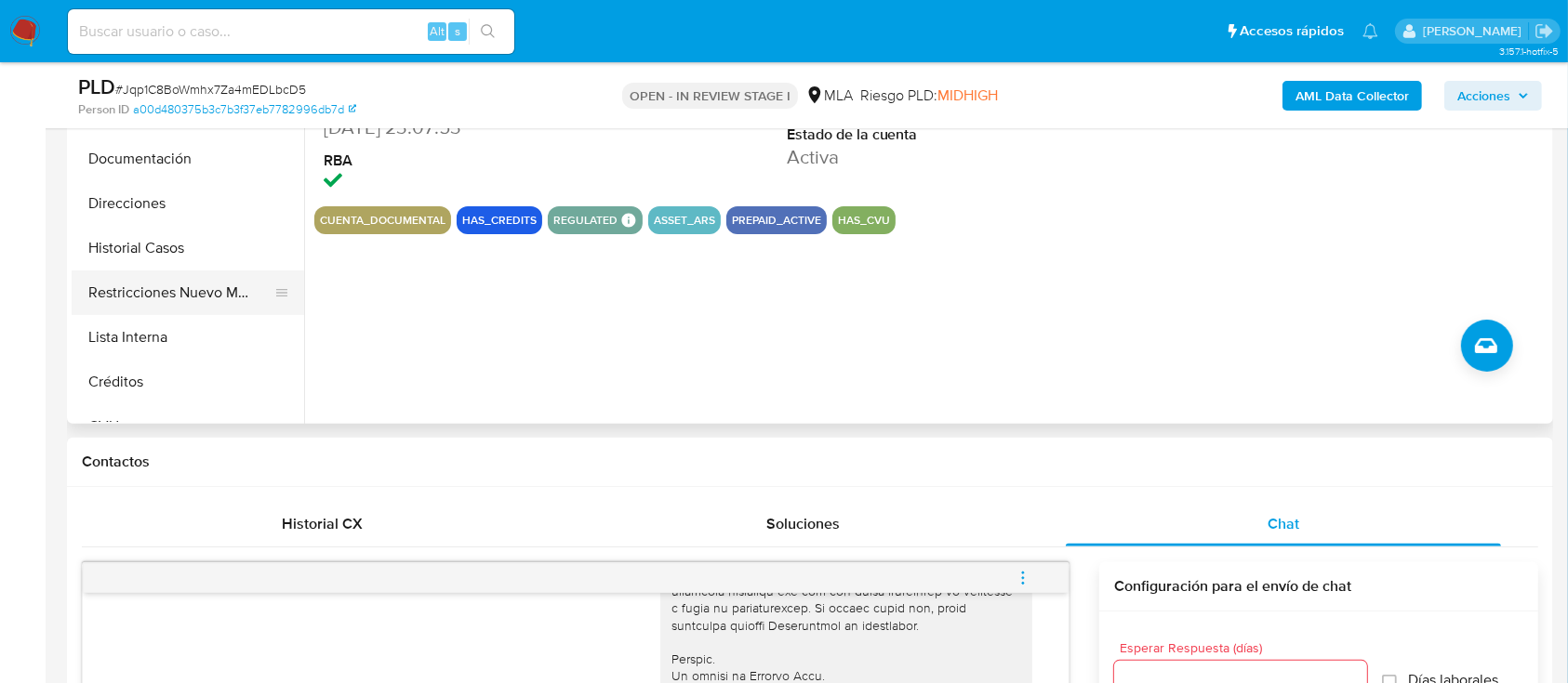
scroll to position [495, 0]
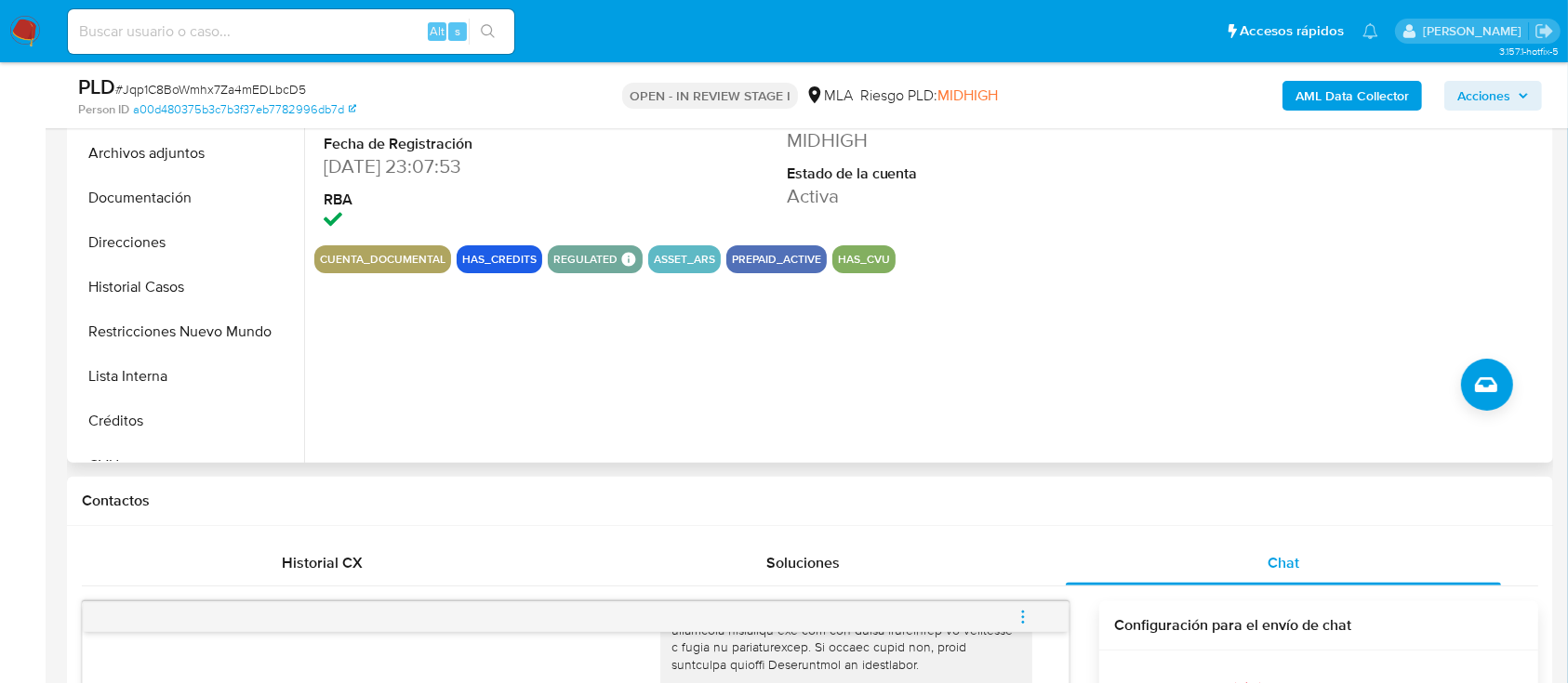
drag, startPoint x: 167, startPoint y: 339, endPoint x: 334, endPoint y: 340, distance: 167.0
click at [168, 339] on button "Restricciones Nuevo Mundo" at bounding box center [188, 332] width 233 height 44
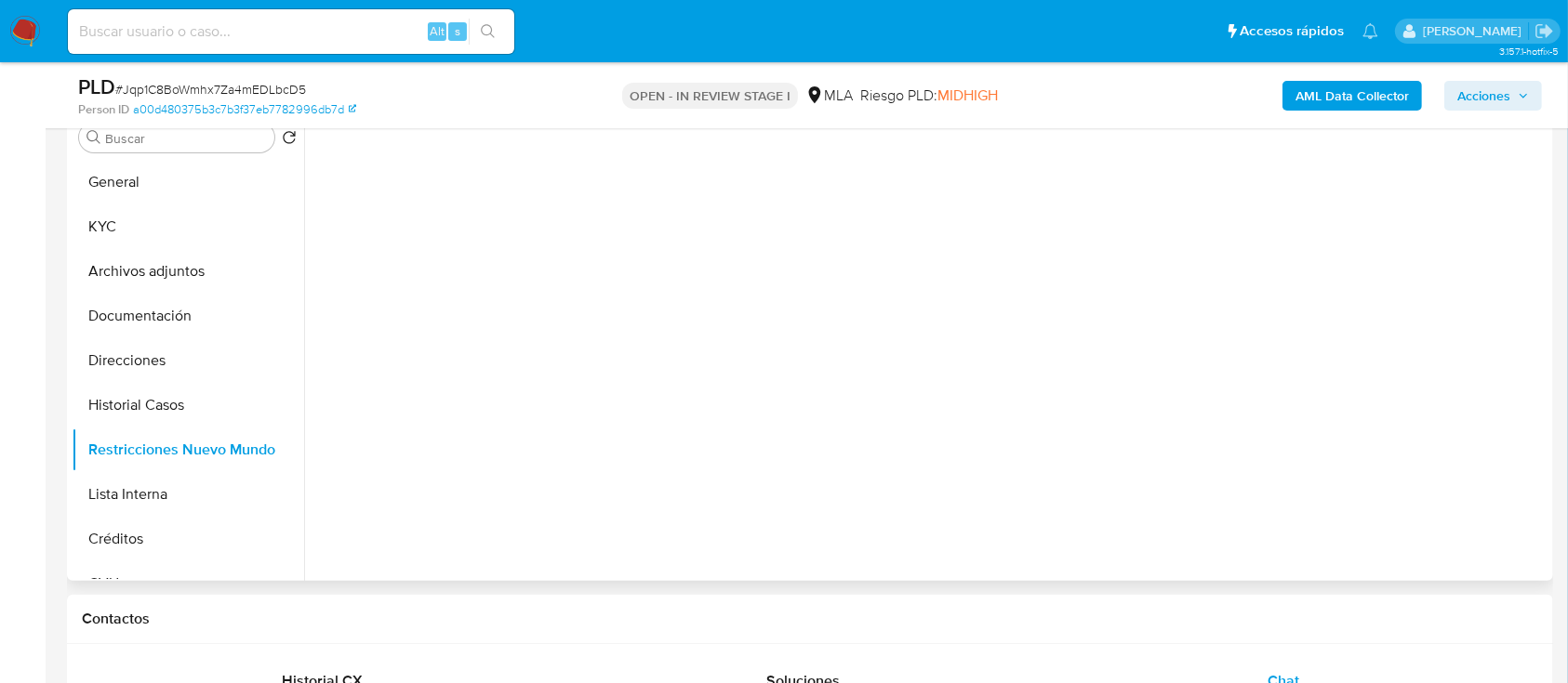
scroll to position [247, 0]
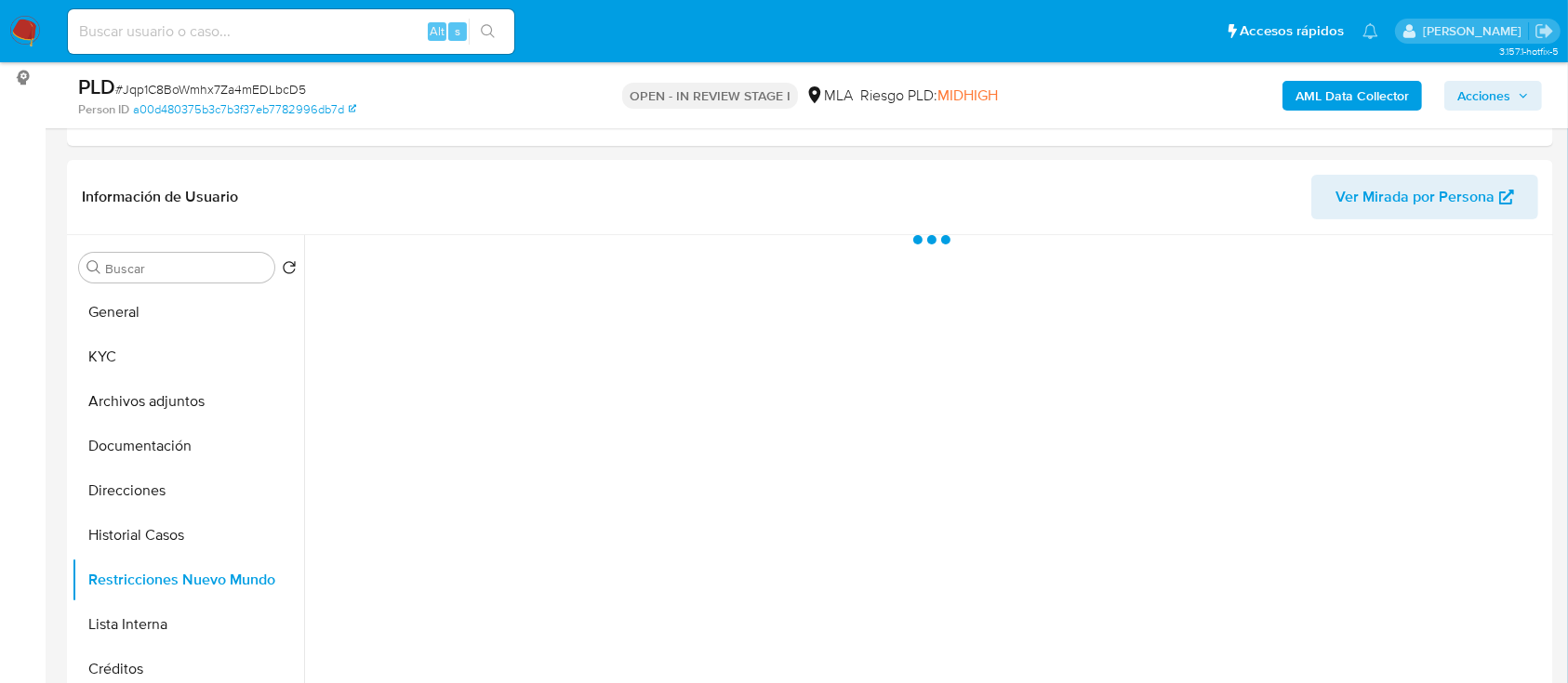
click at [1343, 89] on b "AML Data Collector" at bounding box center [1352, 95] width 114 height 30
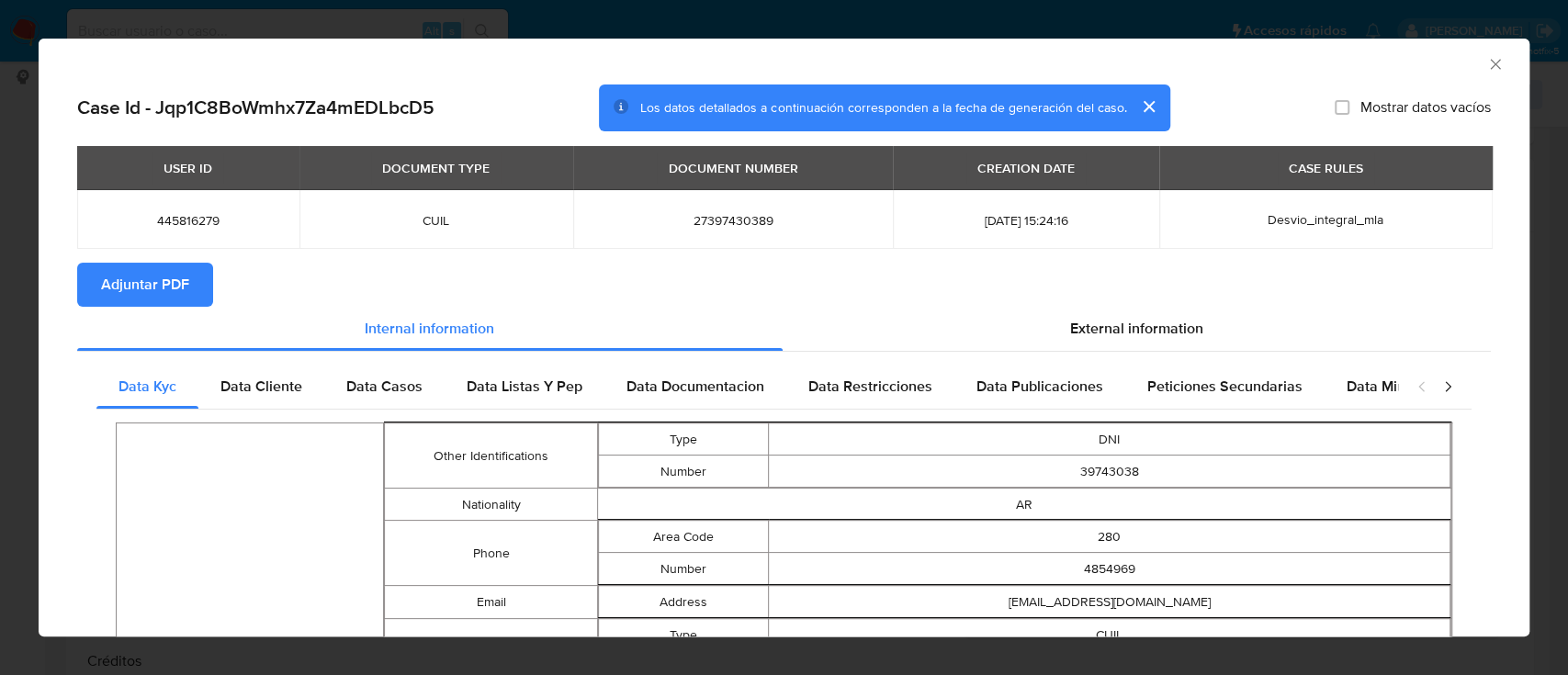
click at [154, 264] on span "Adjuntar PDF" at bounding box center [144, 284] width 88 height 41
click at [1486, 56] on icon "Cerrar ventana" at bounding box center [1495, 64] width 18 height 18
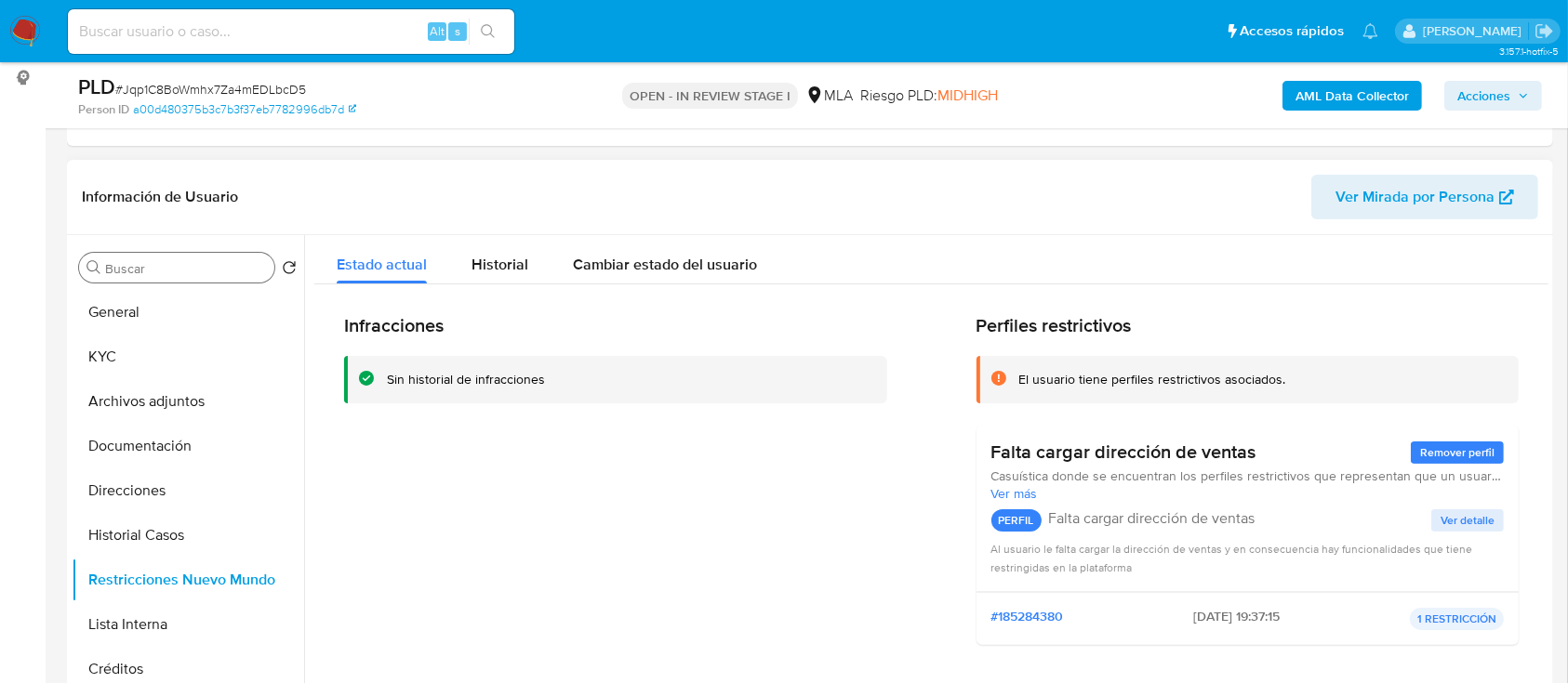
scroll to position [0, 0]
click at [144, 332] on button "General" at bounding box center [188, 313] width 233 height 44
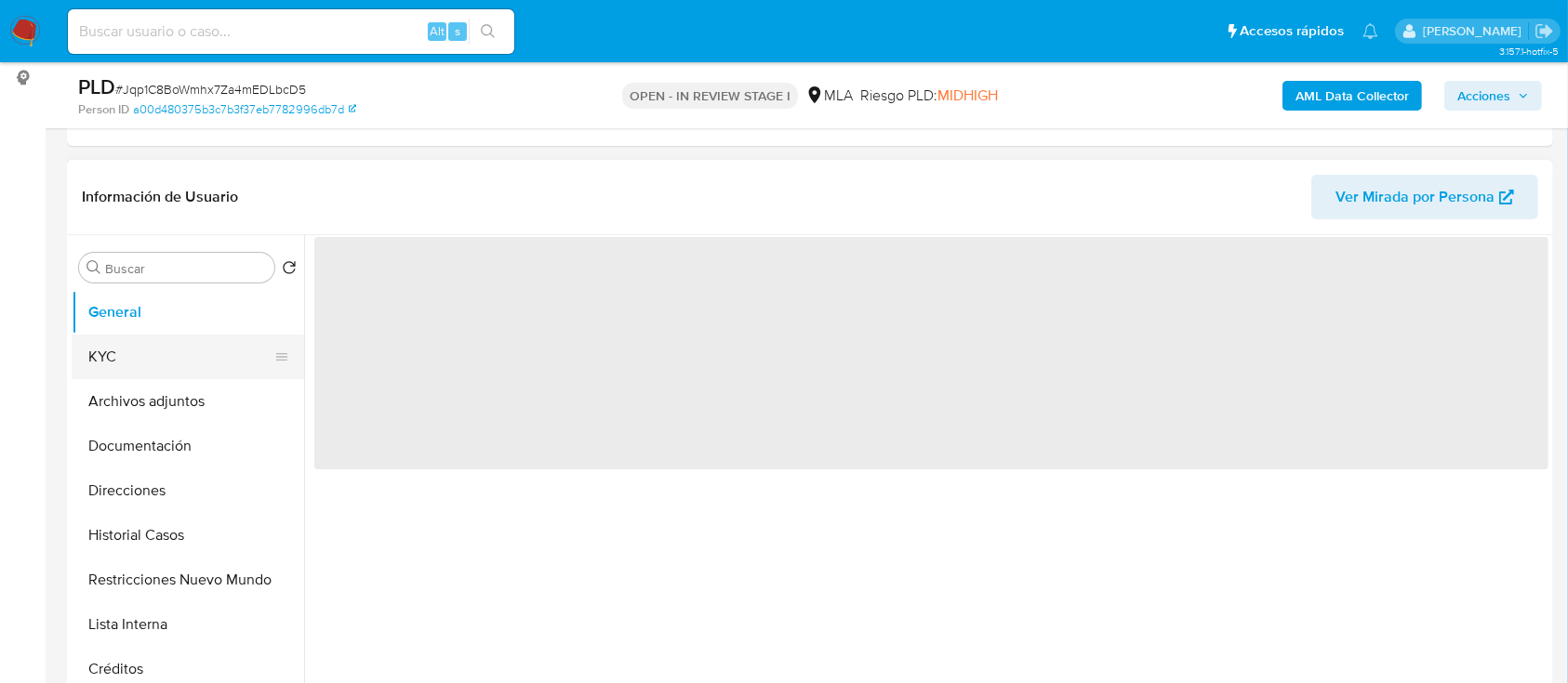
click at [190, 374] on button "KYC" at bounding box center [180, 357] width 218 height 44
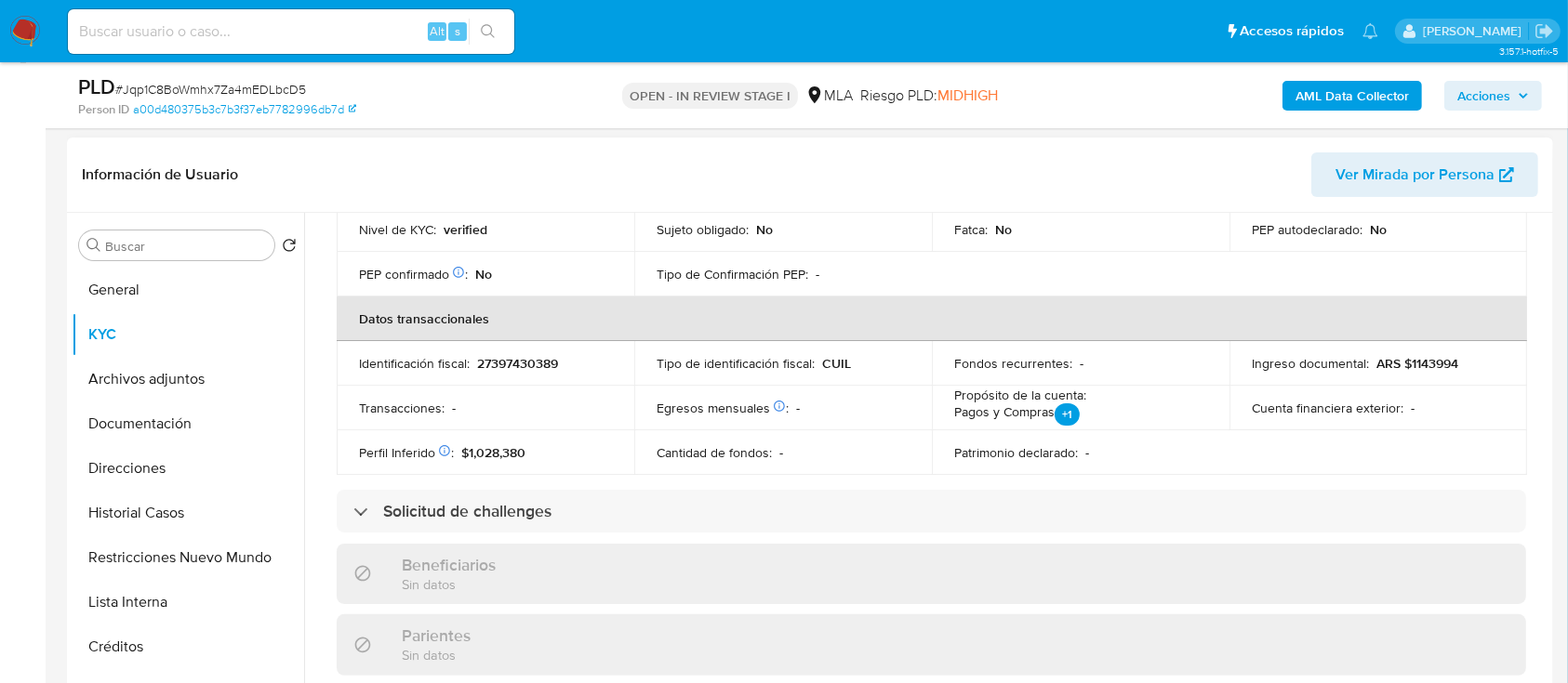
scroll to position [960, 0]
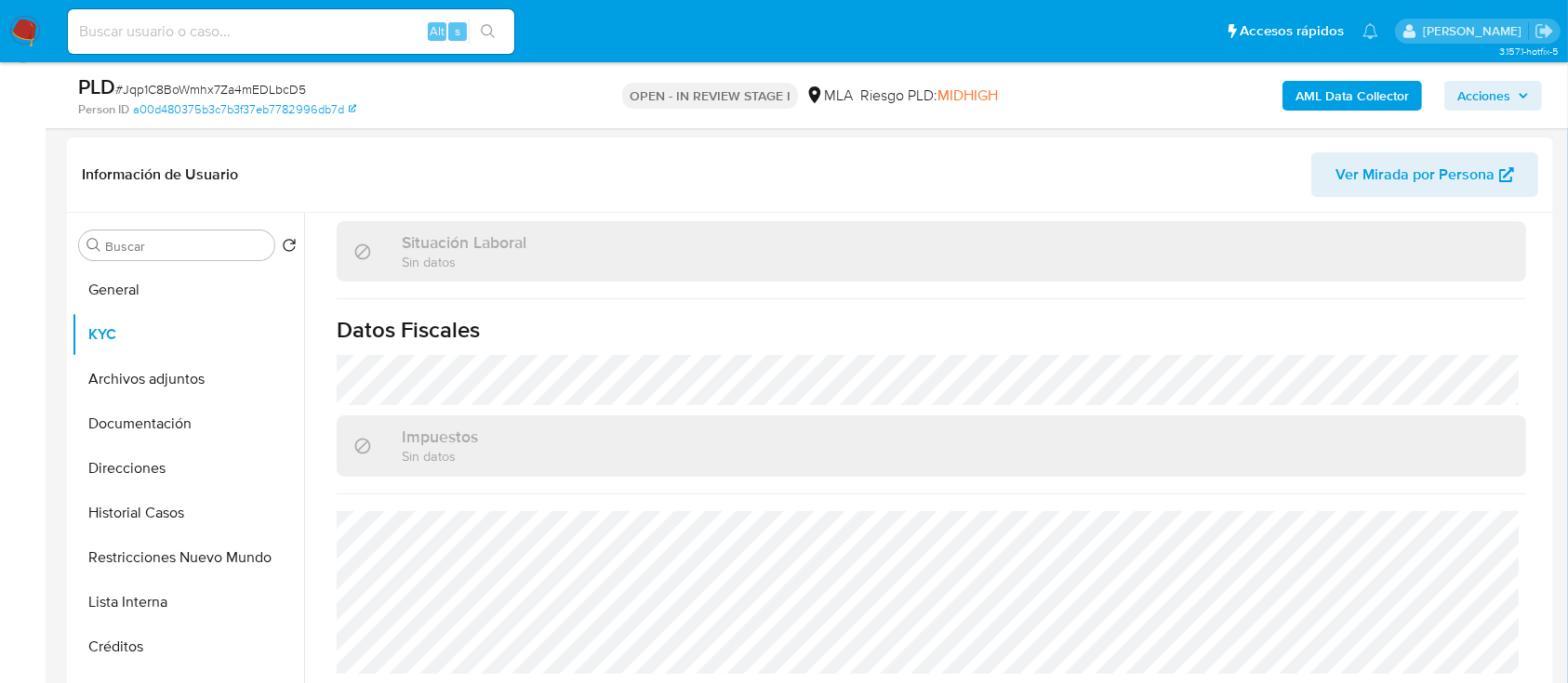
drag, startPoint x: 135, startPoint y: 474, endPoint x: 782, endPoint y: 468, distance: 647.0
click at [135, 474] on button "Direcciones" at bounding box center [188, 468] width 233 height 44
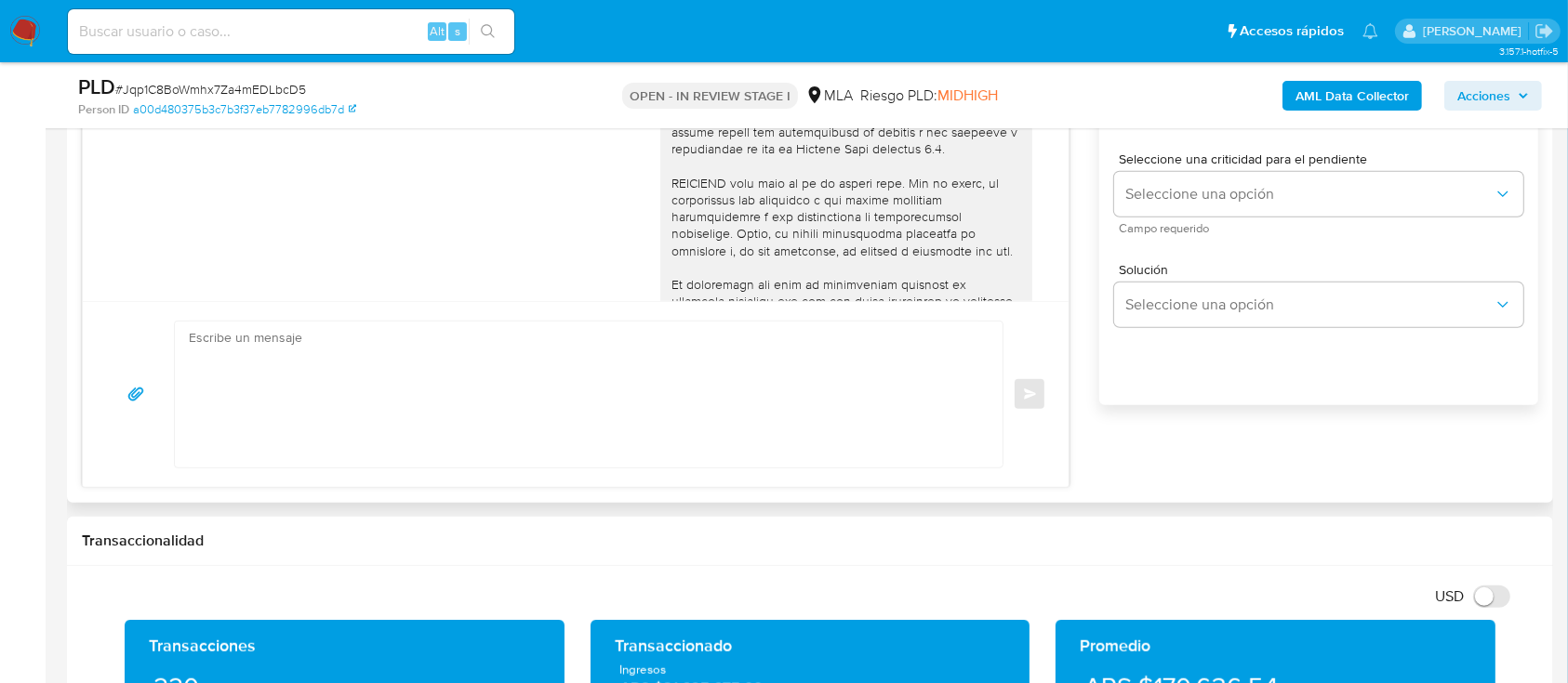
scroll to position [902, 0]
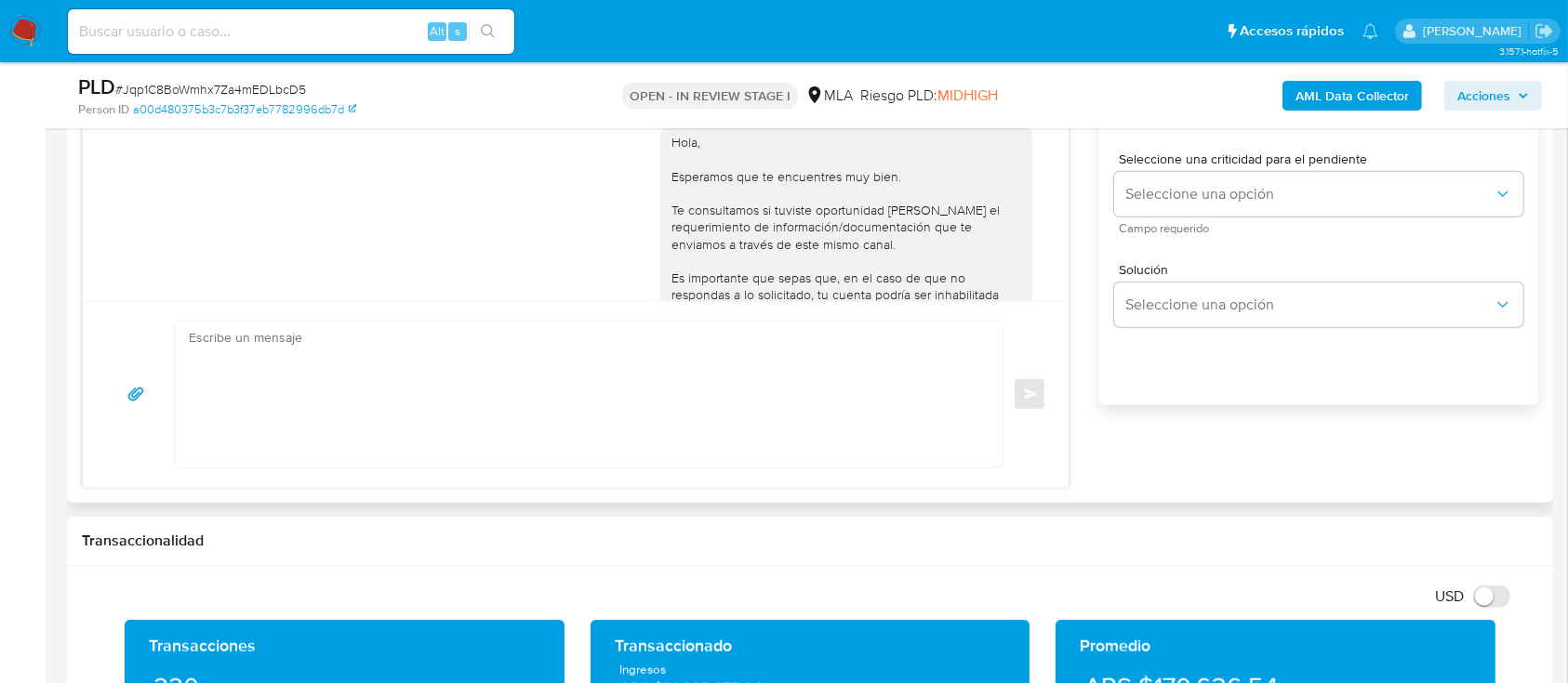
click at [886, 363] on textarea at bounding box center [583, 394] width 790 height 146
paste textarea "Hola Erika Mailen Roldan, En función de las operaciones registradas en tu cuent…"
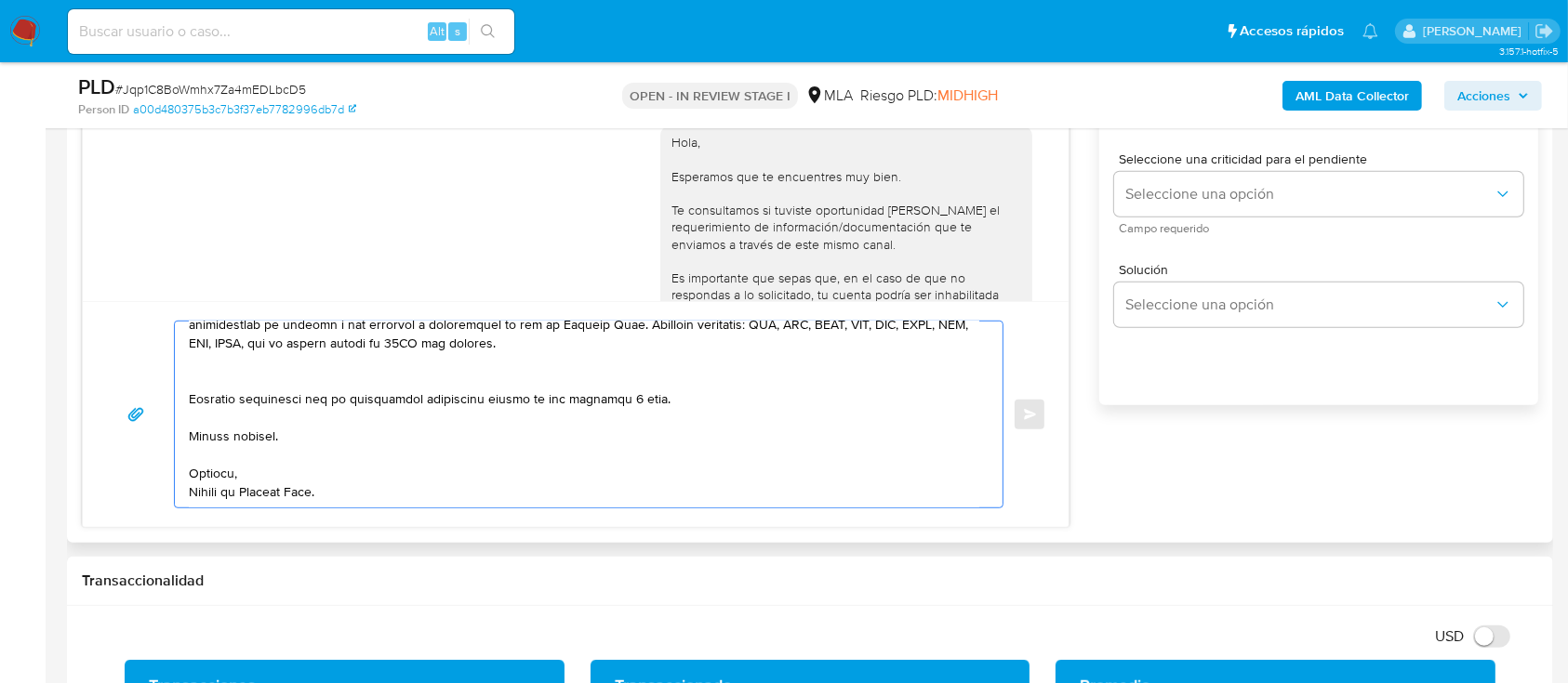
click at [243, 379] on textarea at bounding box center [583, 414] width 790 height 186
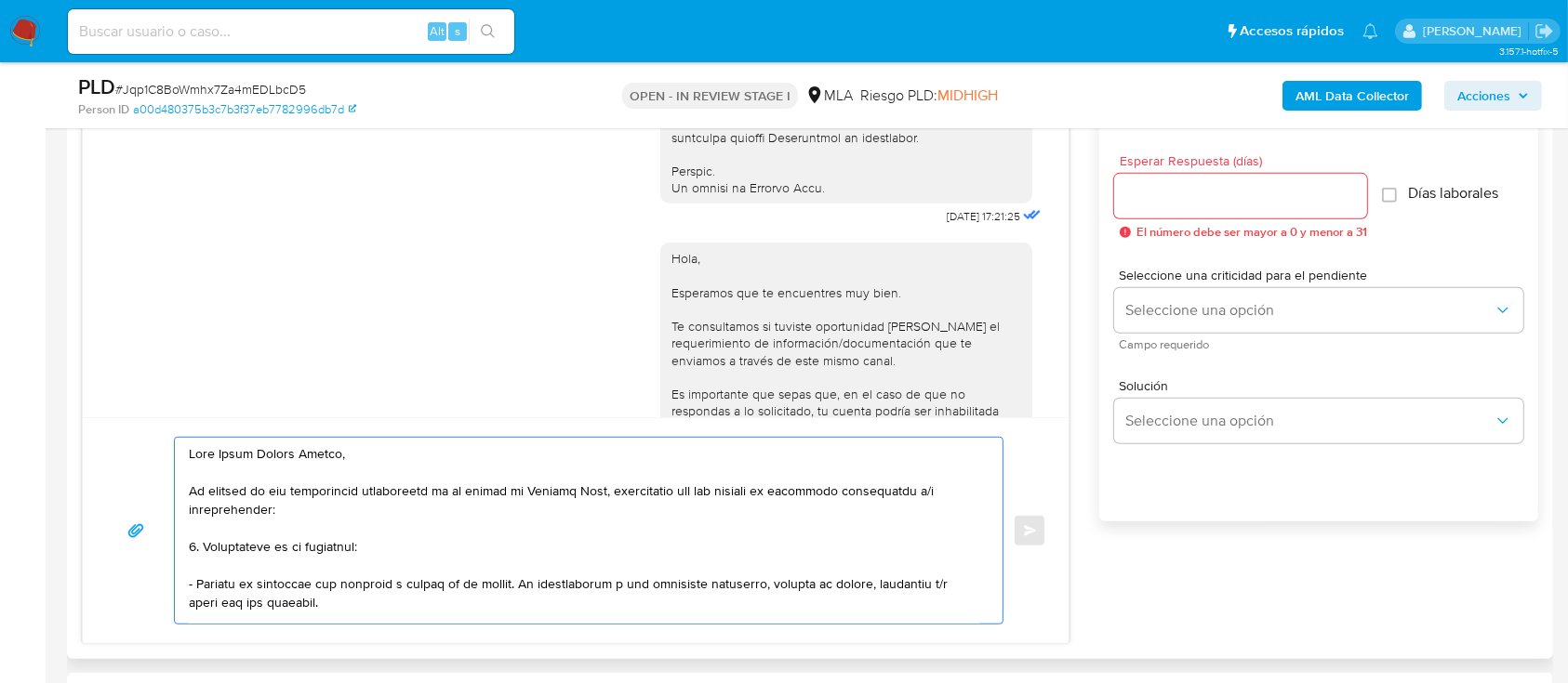
scroll to position [890, 0]
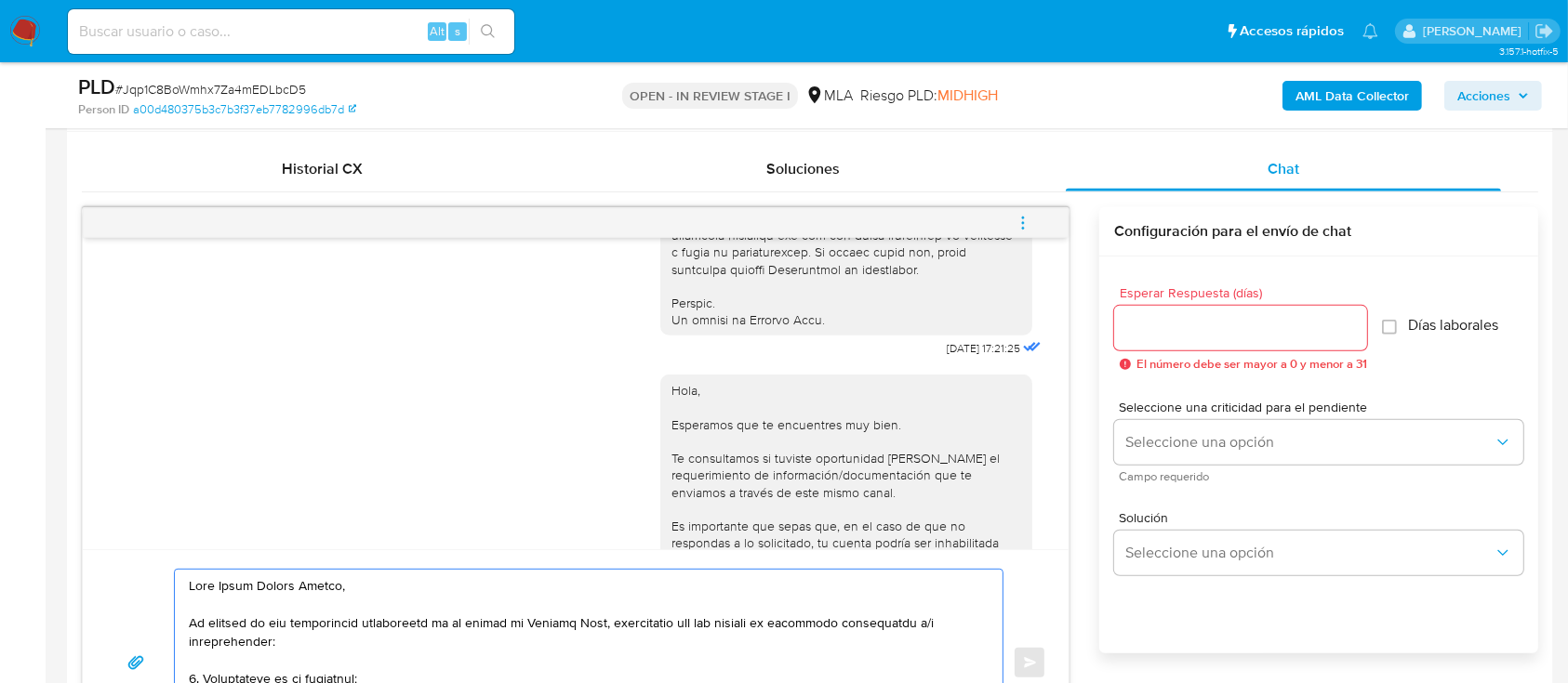
type textarea "Hola Erika Mailen Roldan, En función de las operaciones registradas en tu cuent…"
click at [1182, 317] on input "Esperar Respuesta (días)" at bounding box center [1241, 328] width 253 height 24
type input "2"
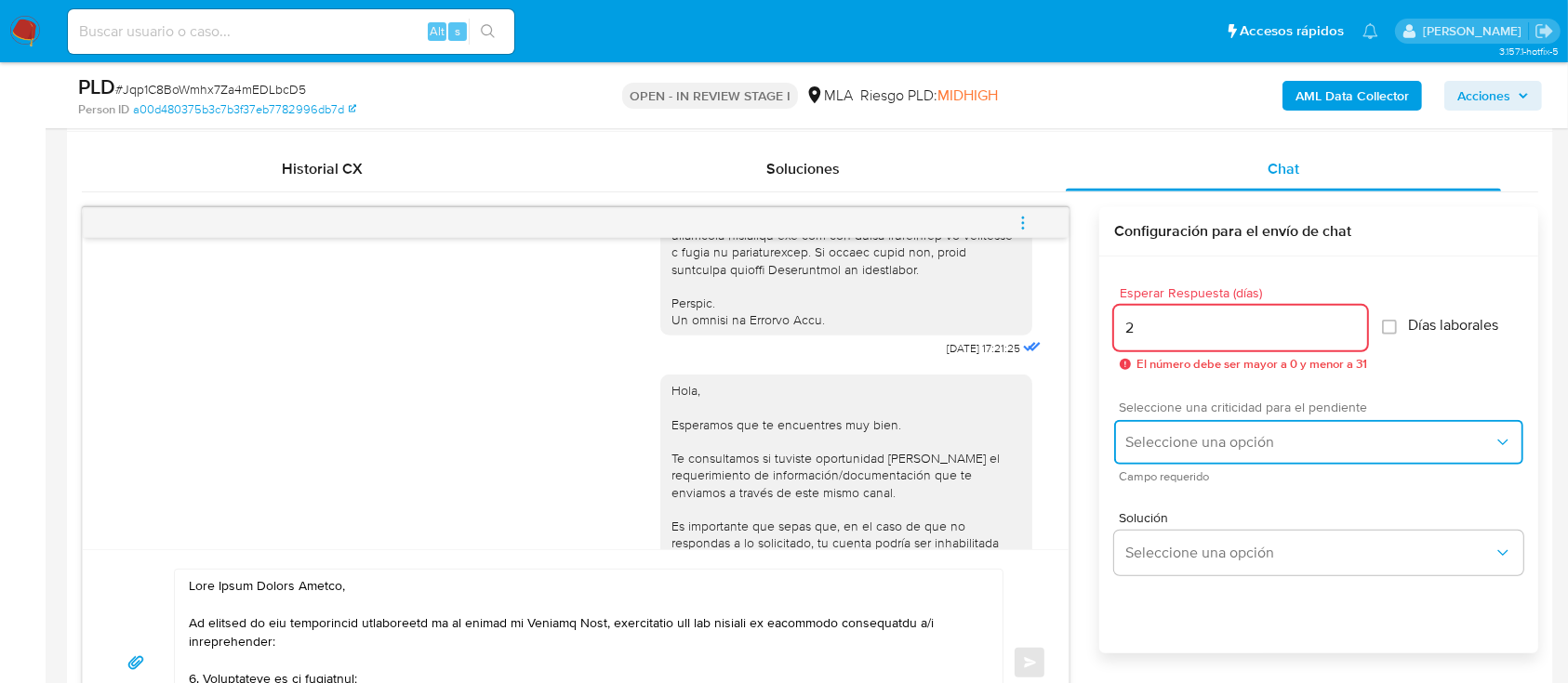
click at [1303, 447] on span "Seleccione una opción" at bounding box center [1309, 442] width 369 height 18
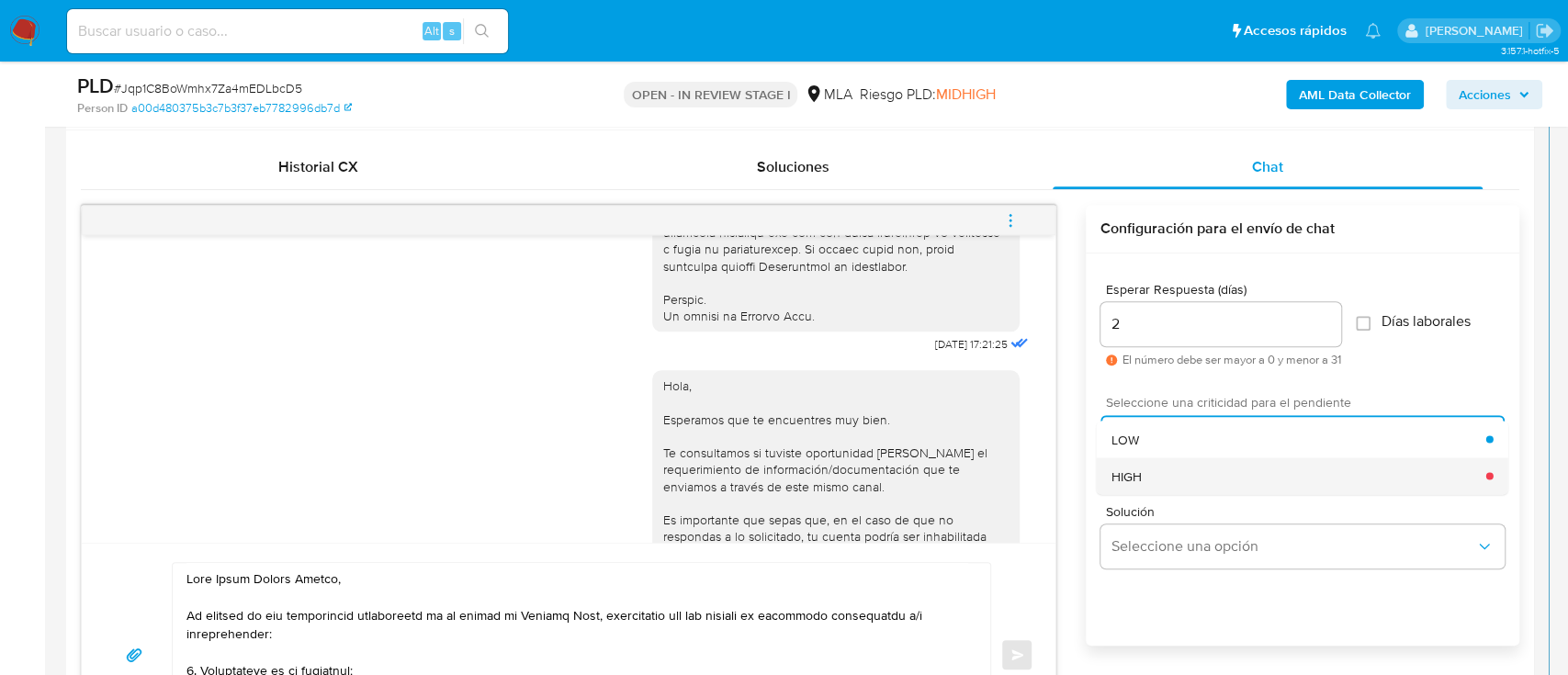
click at [1194, 489] on div "HIGH" at bounding box center [1298, 475] width 374 height 37
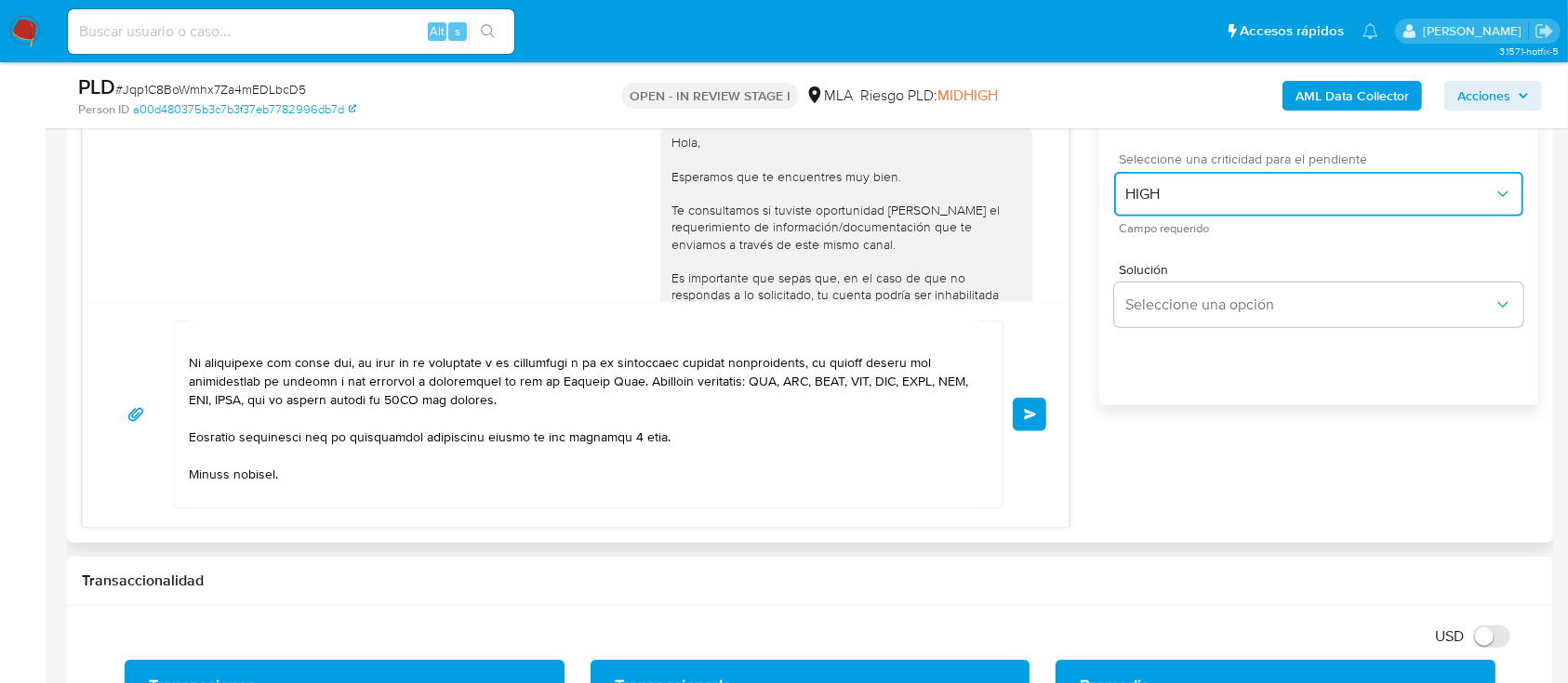
scroll to position [549, 0]
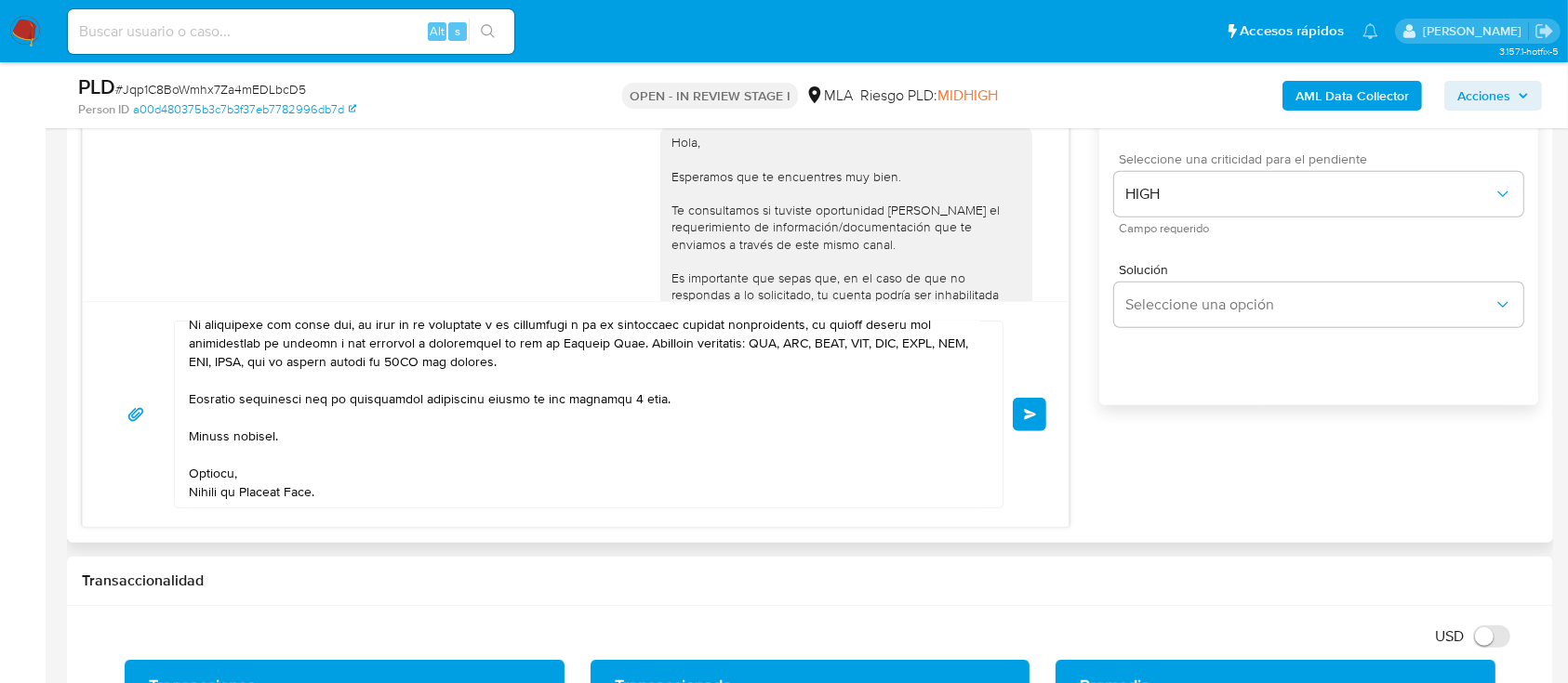
click at [1035, 420] on button "Enviar" at bounding box center [1029, 415] width 34 height 34
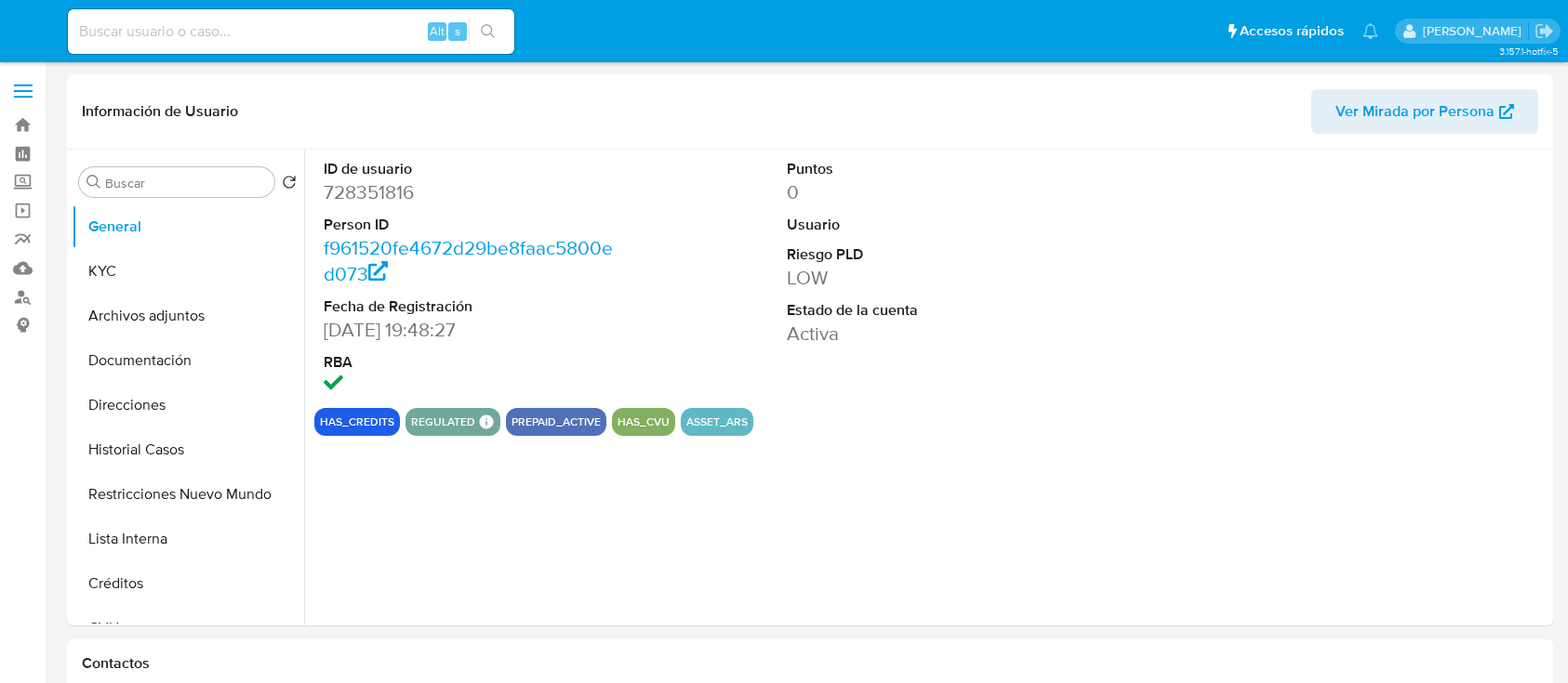
select select "10"
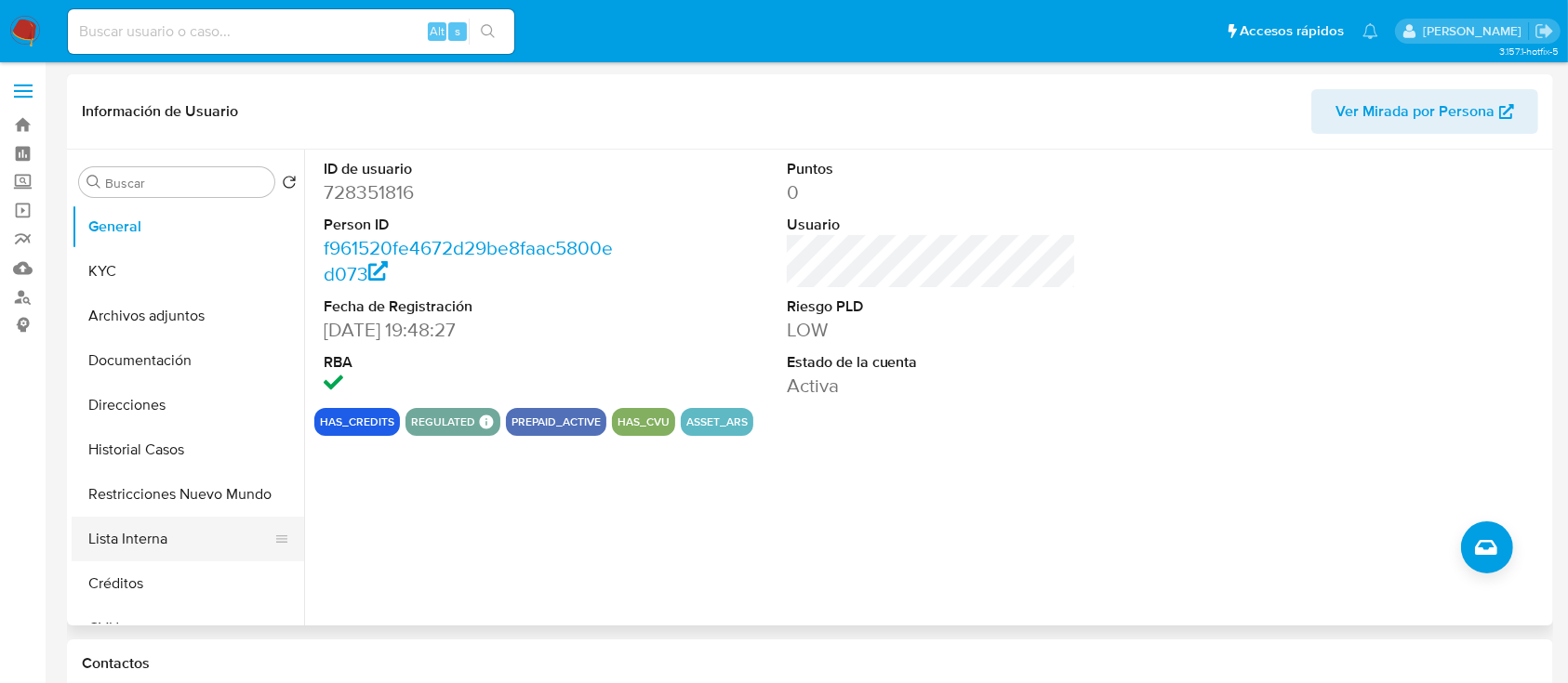
click at [152, 524] on button "Lista Interna" at bounding box center [180, 539] width 218 height 44
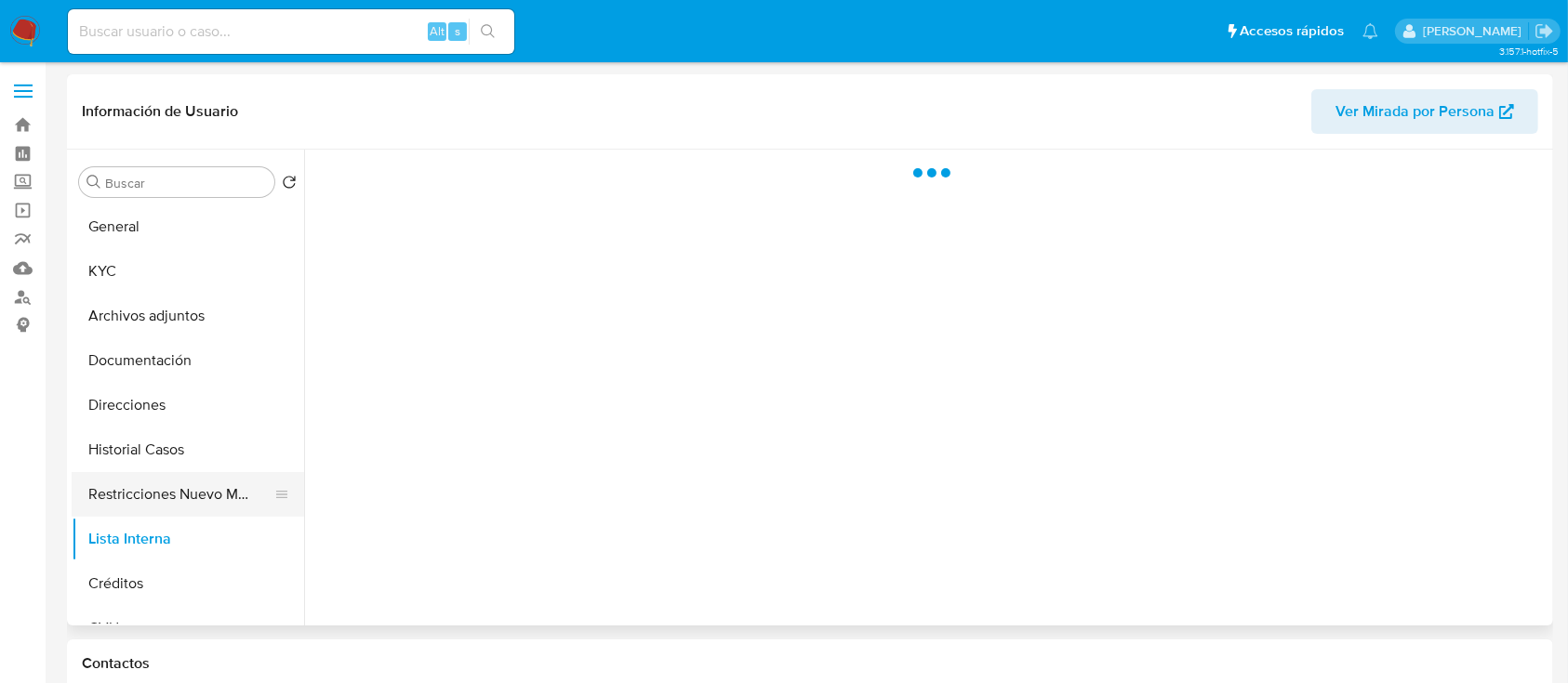
click at [169, 472] on button "Restricciones Nuevo Mundo" at bounding box center [180, 494] width 218 height 44
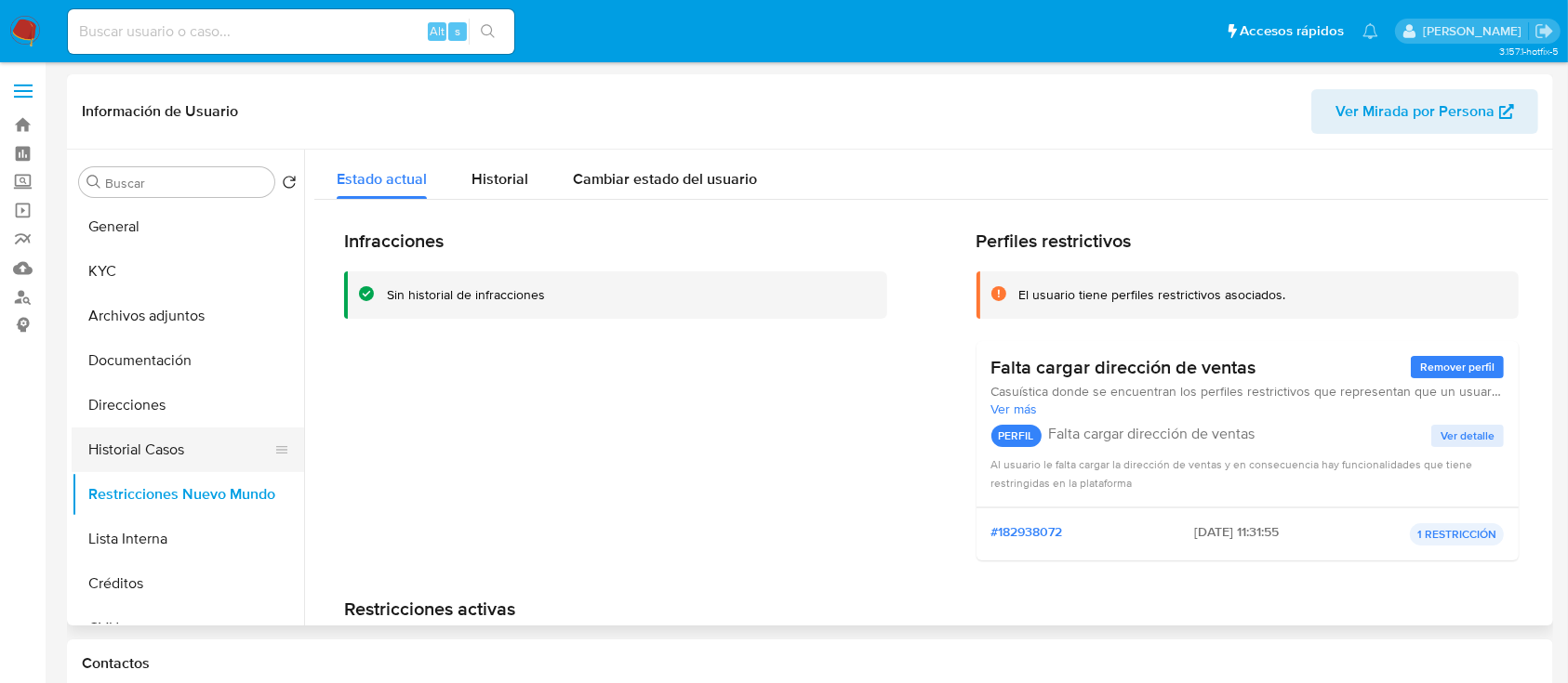
click at [193, 457] on button "Historial Casos" at bounding box center [180, 450] width 218 height 44
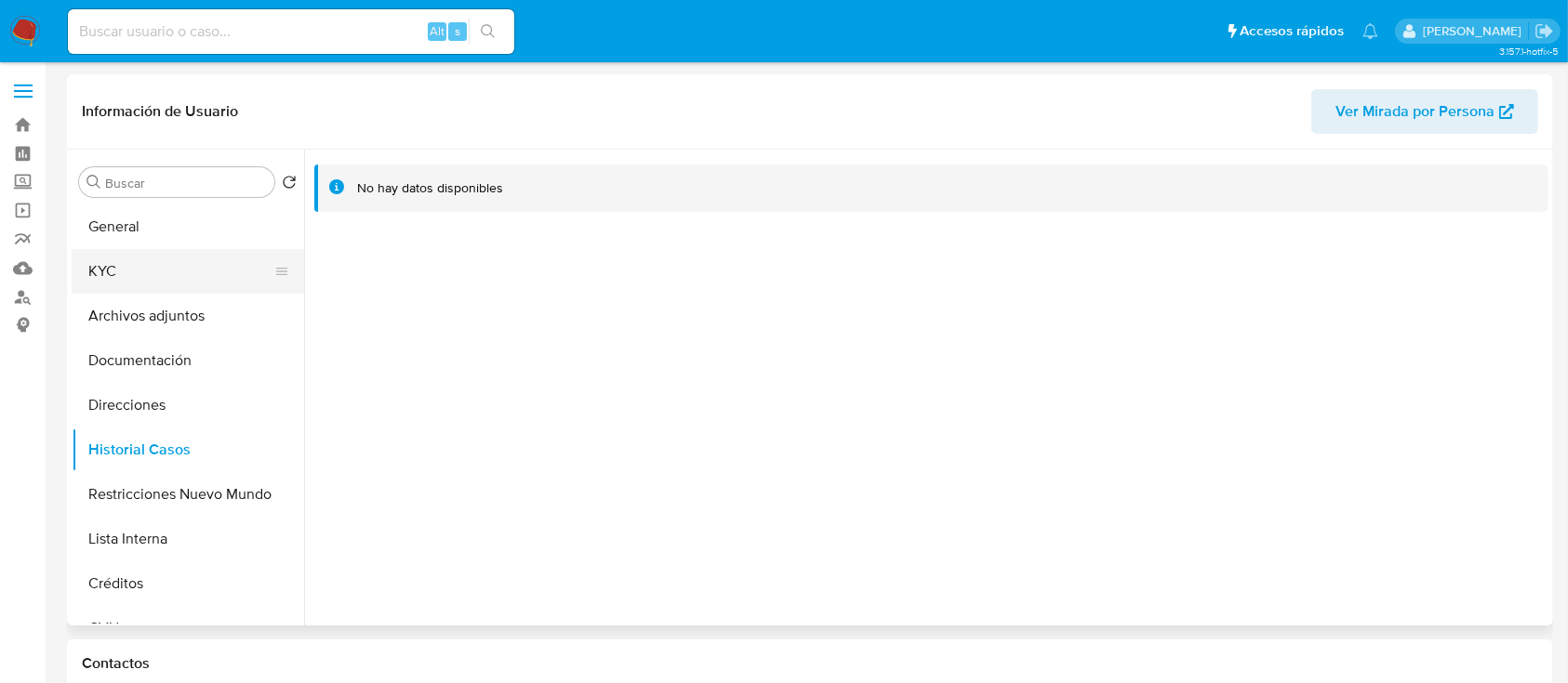
click at [216, 271] on button "KYC" at bounding box center [180, 271] width 218 height 44
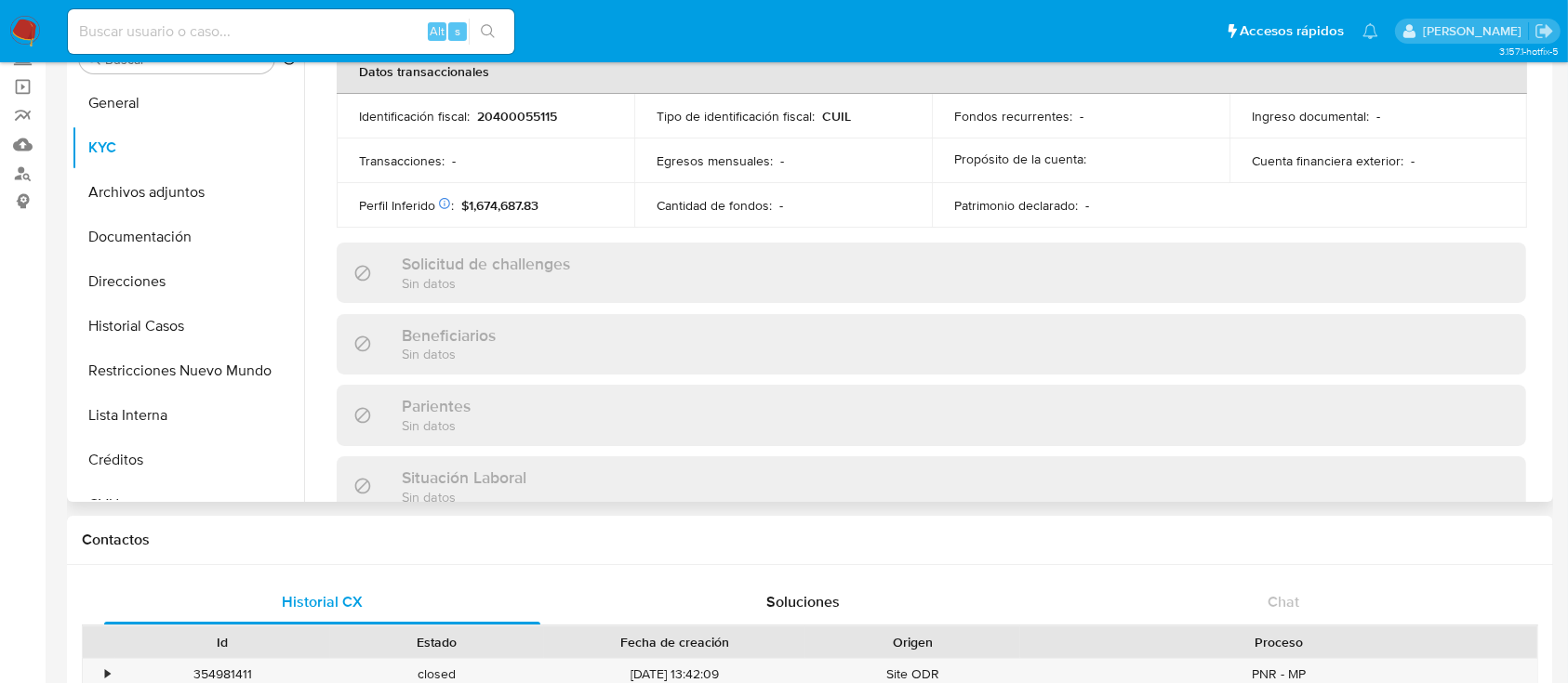
scroll to position [979, 0]
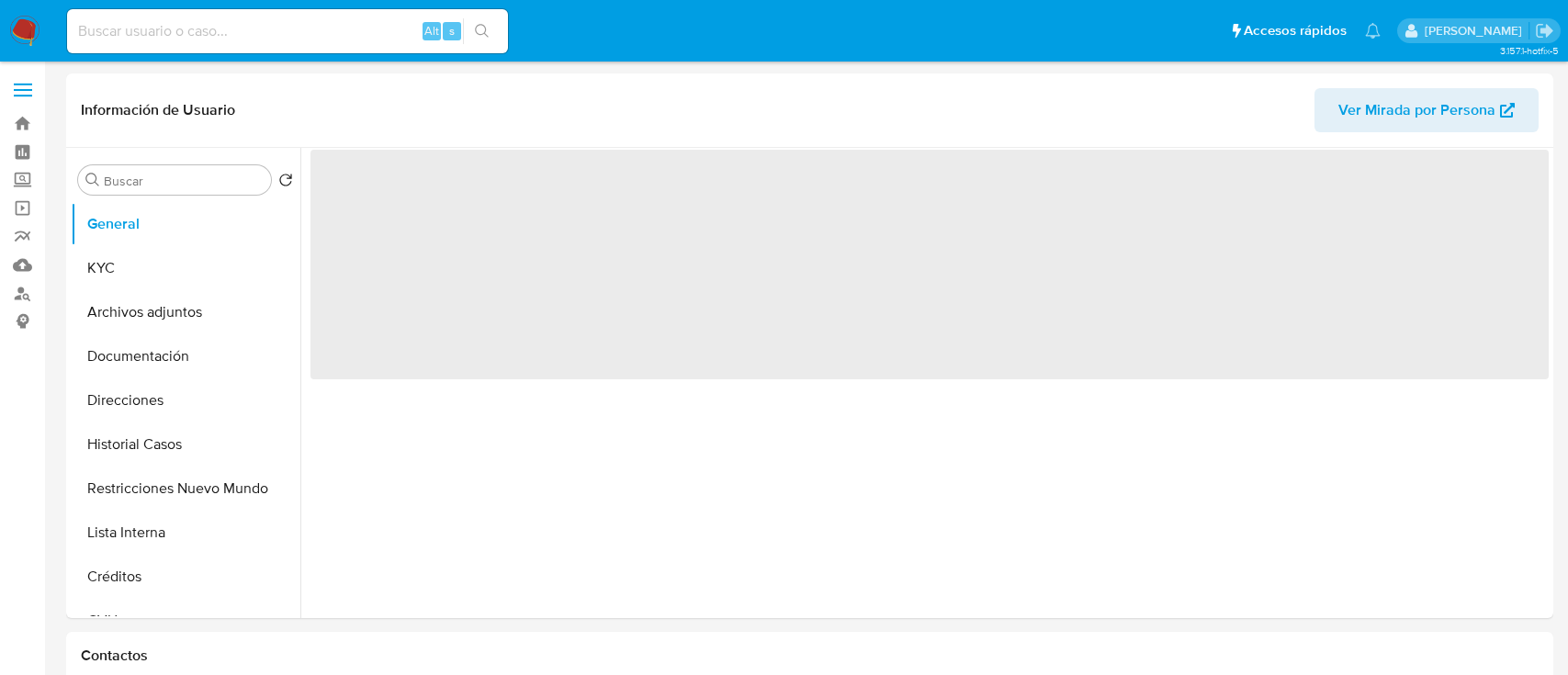
select select "10"
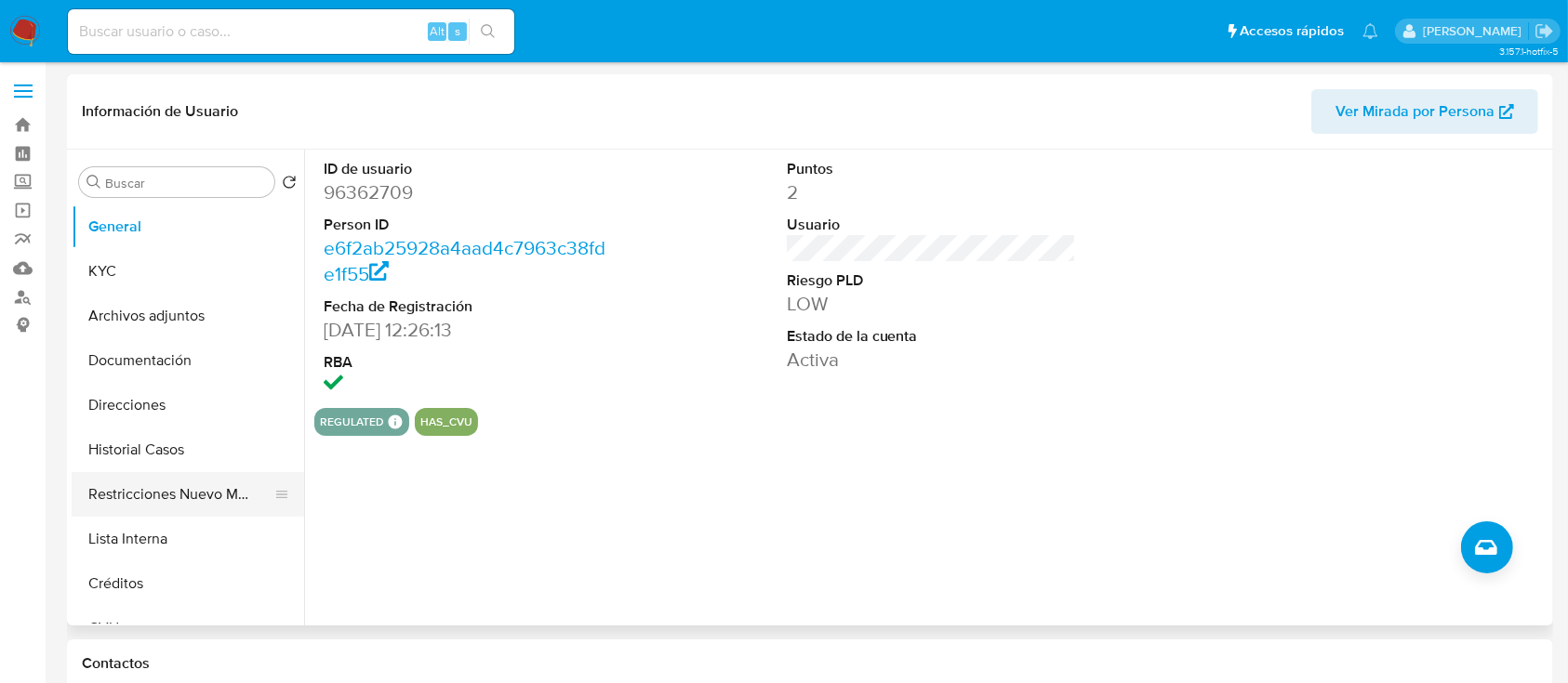
click at [165, 478] on button "Restricciones Nuevo Mundo" at bounding box center [180, 494] width 218 height 44
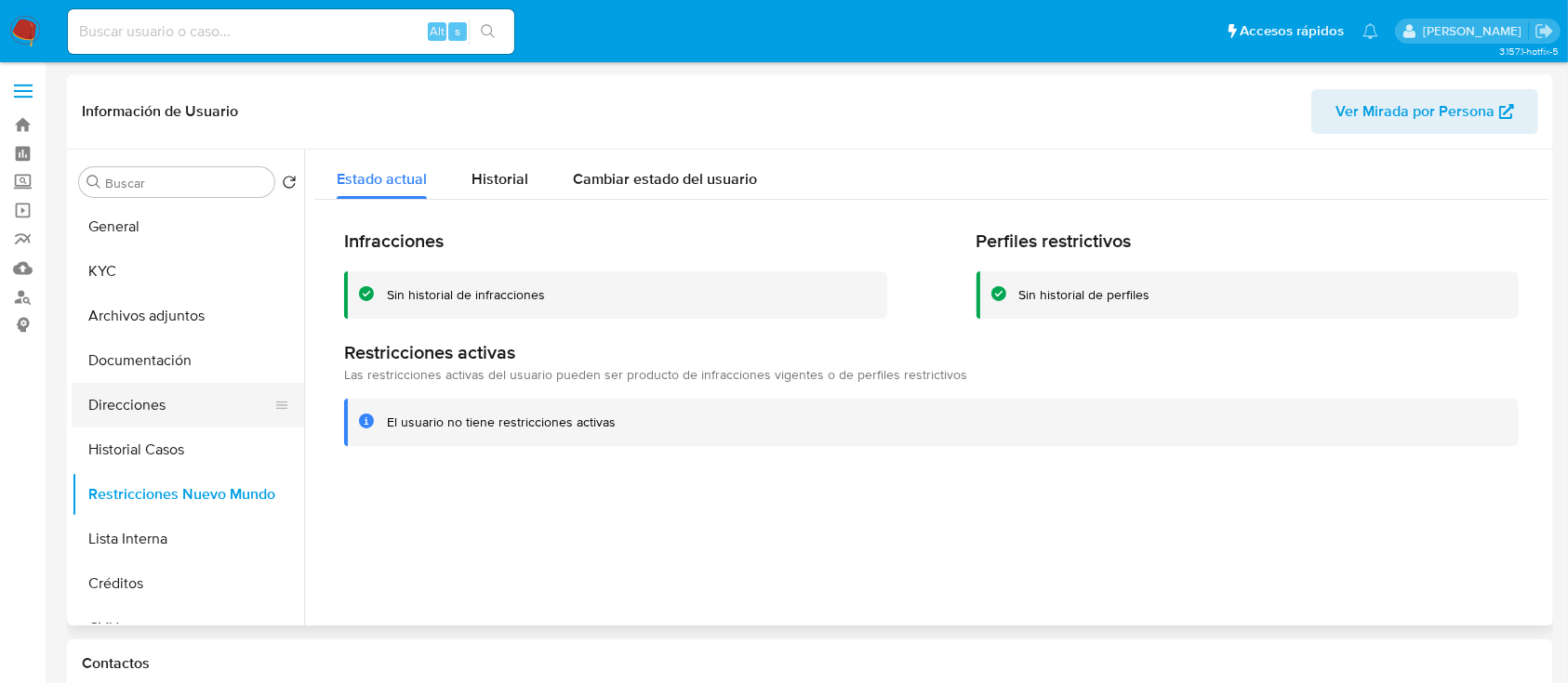
click at [195, 420] on button "Direcciones" at bounding box center [180, 405] width 218 height 44
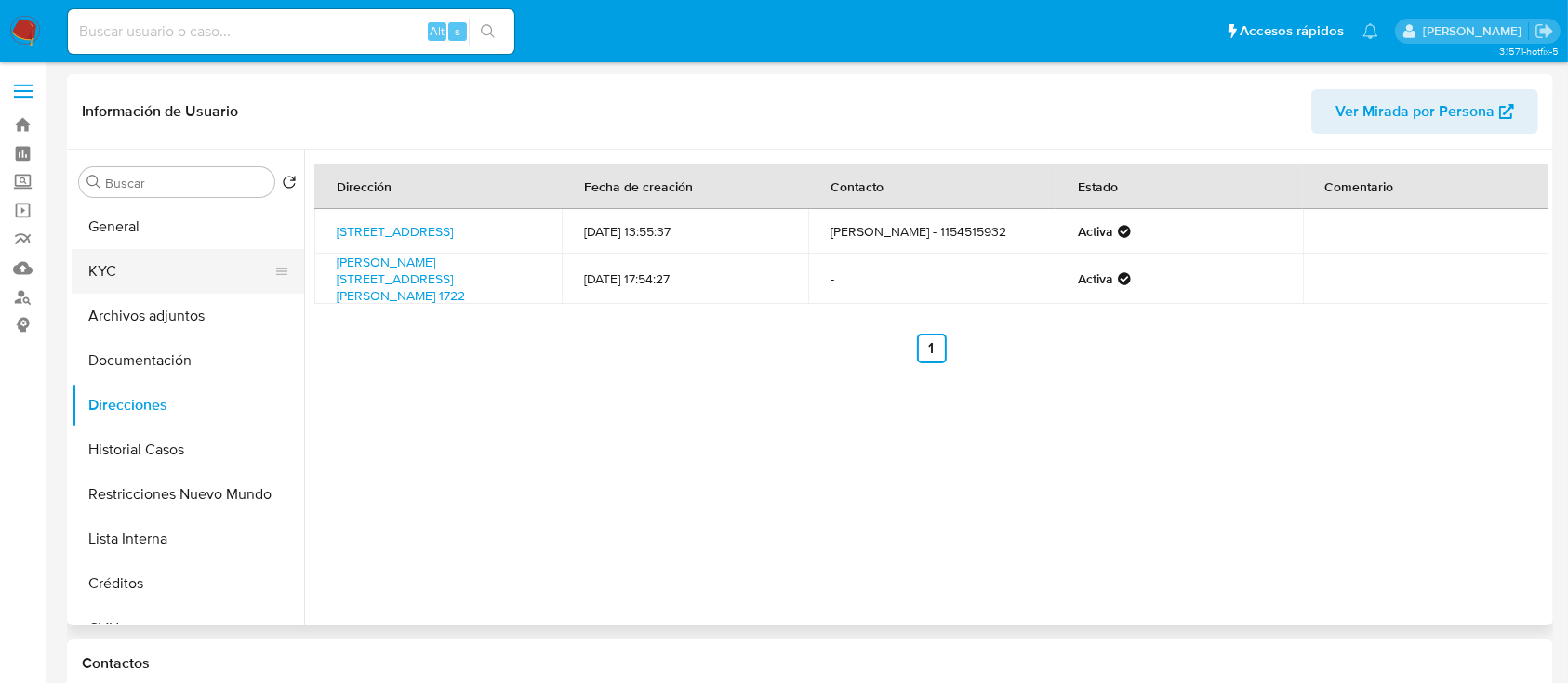
click at [185, 265] on button "KYC" at bounding box center [180, 271] width 218 height 44
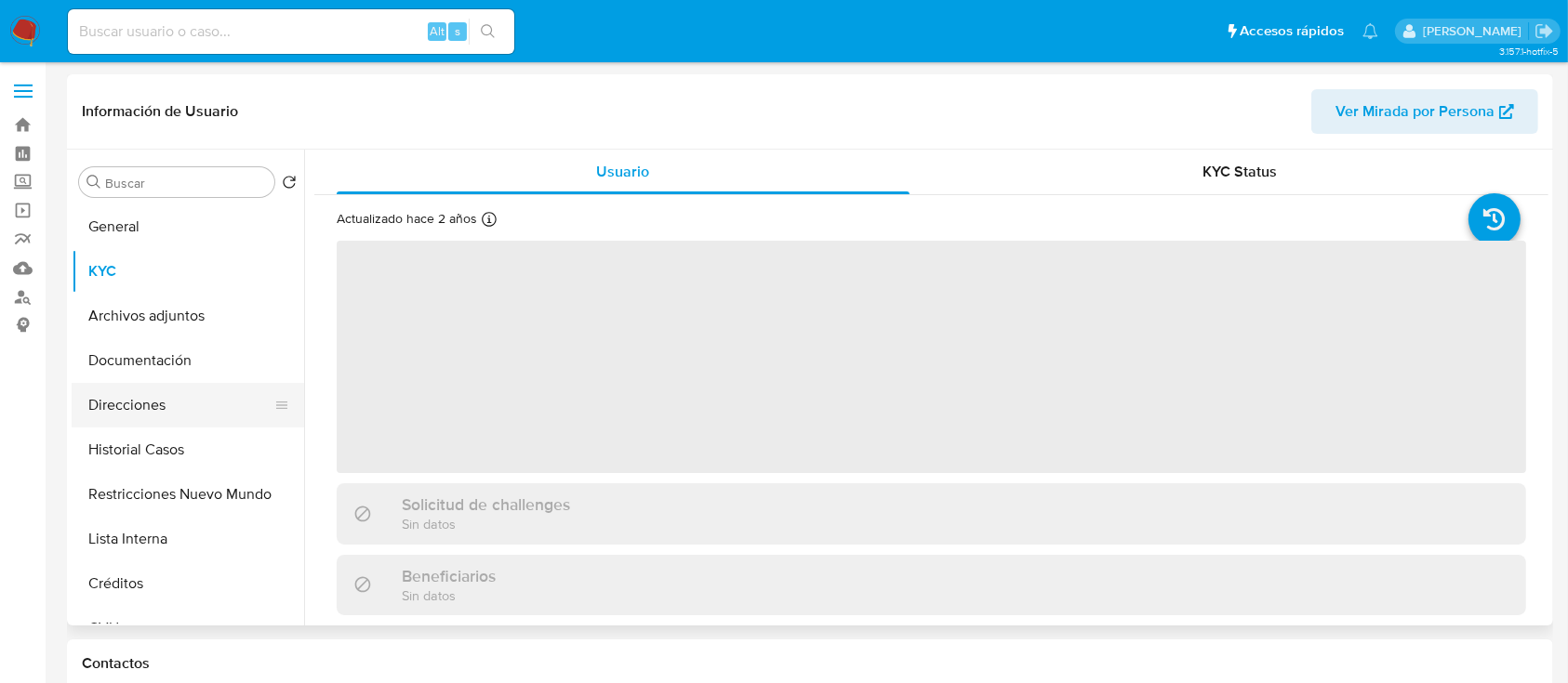
click at [189, 391] on button "Direcciones" at bounding box center [180, 405] width 218 height 44
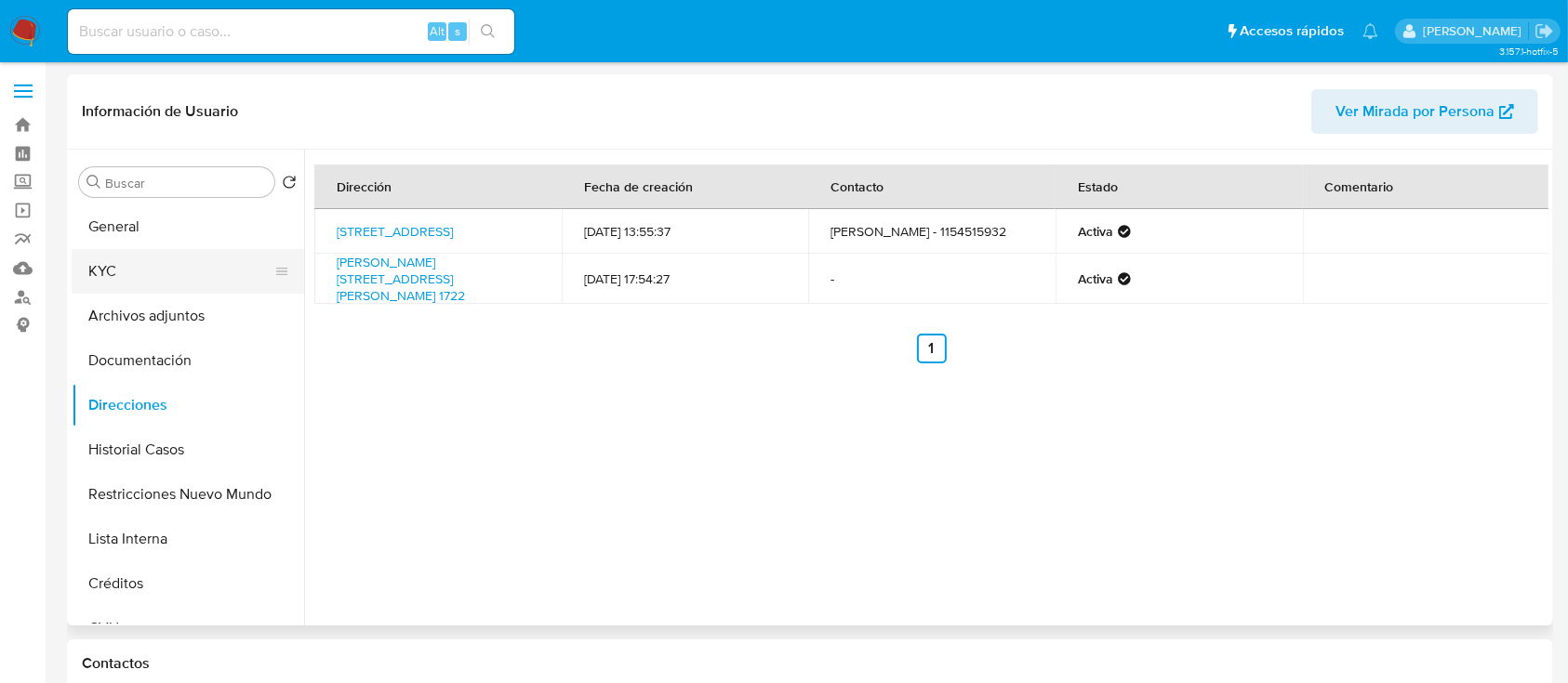
click at [201, 264] on button "KYC" at bounding box center [180, 271] width 218 height 44
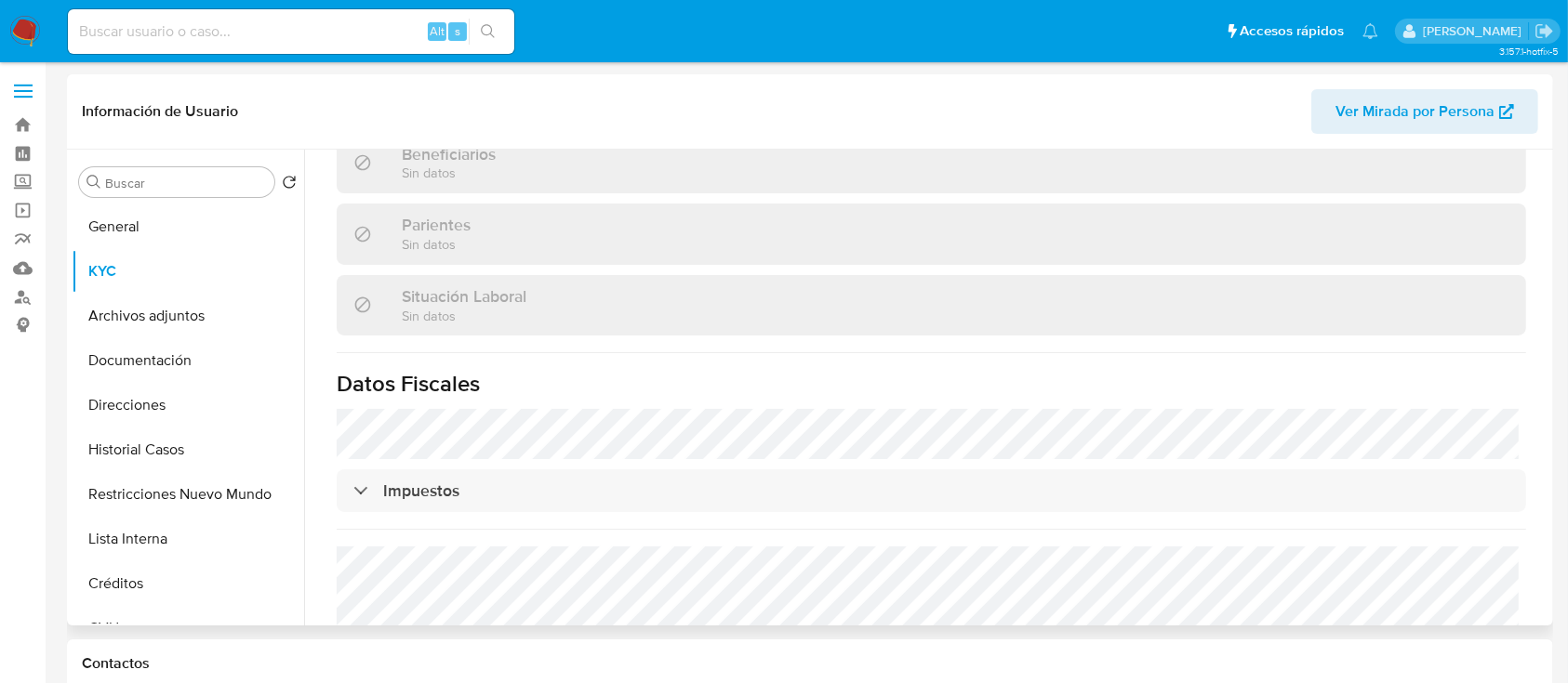
scroll to position [967, 0]
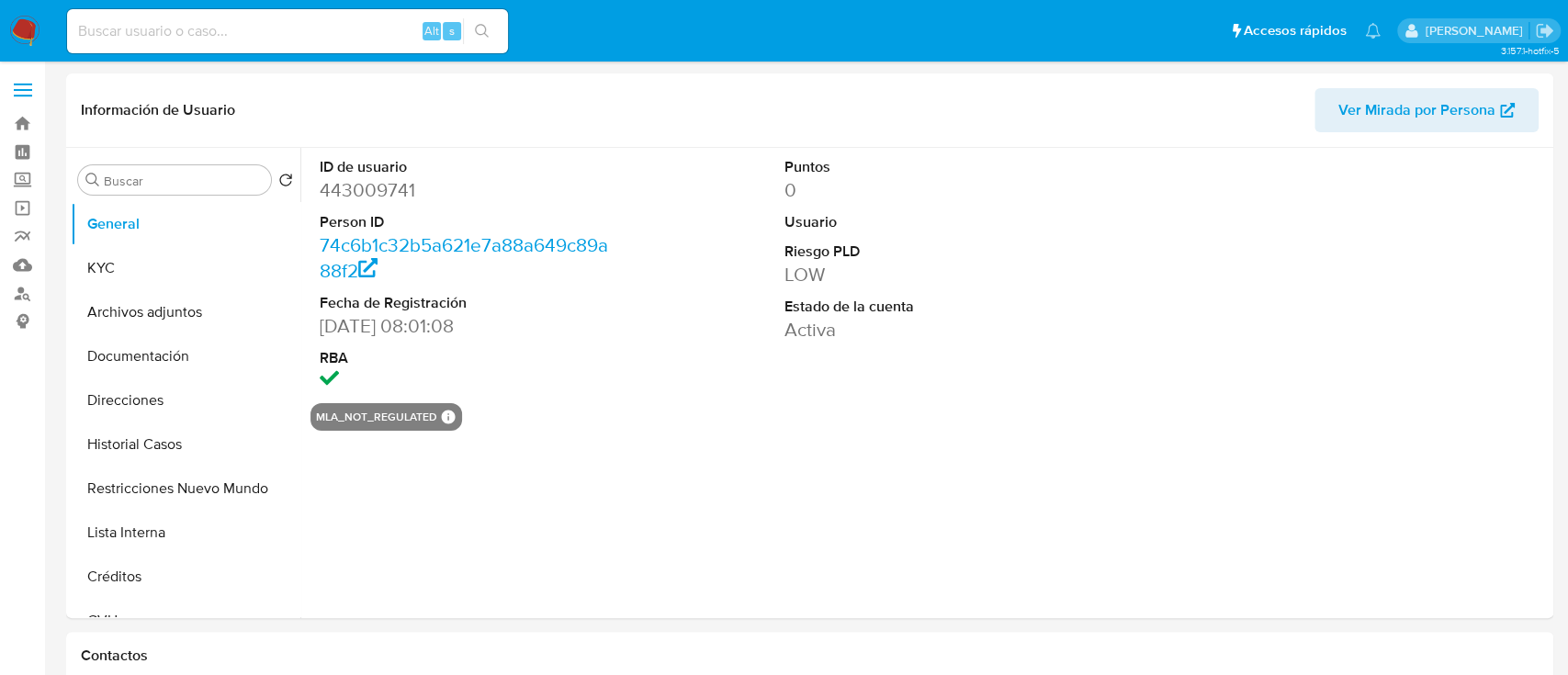
select select "10"
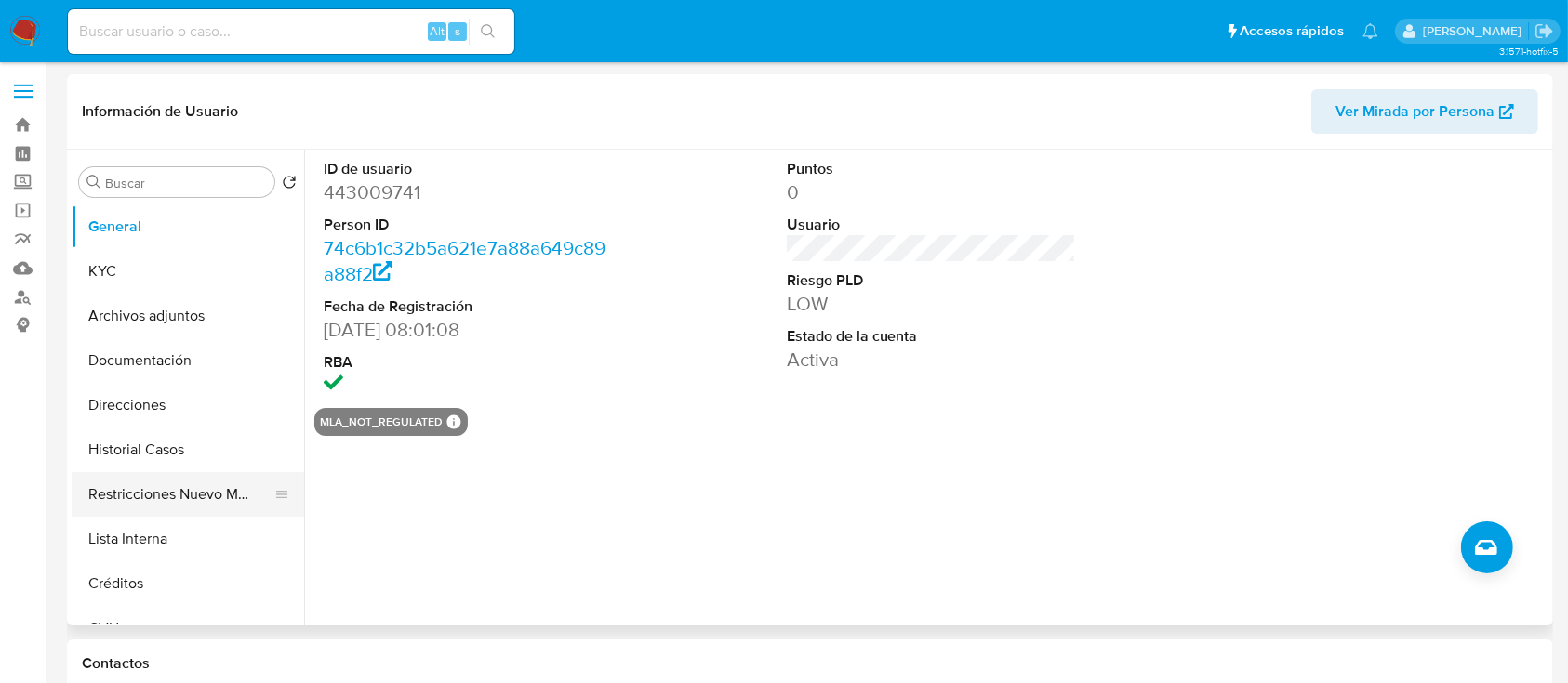
click at [181, 497] on button "Restricciones Nuevo Mundo" at bounding box center [180, 494] width 218 height 44
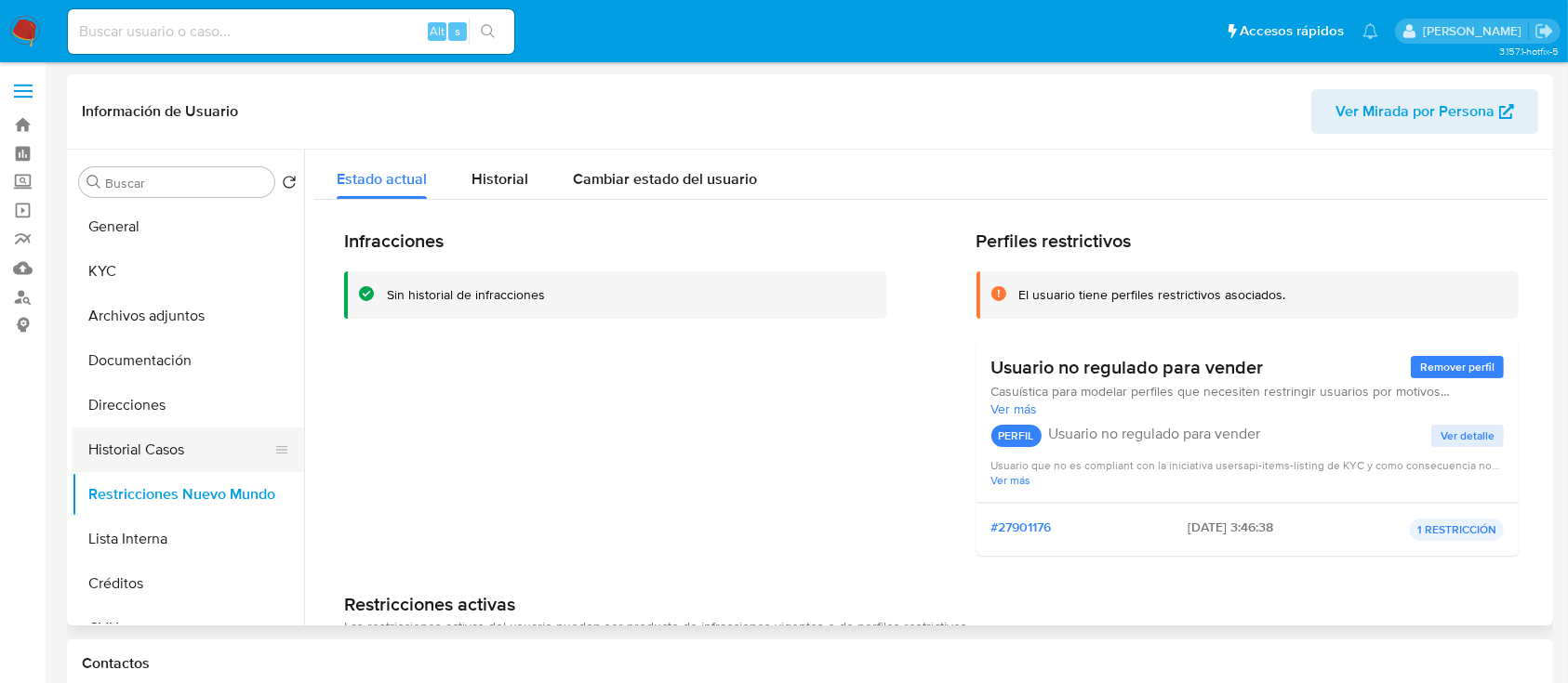
click at [141, 441] on button "Historial Casos" at bounding box center [180, 450] width 218 height 44
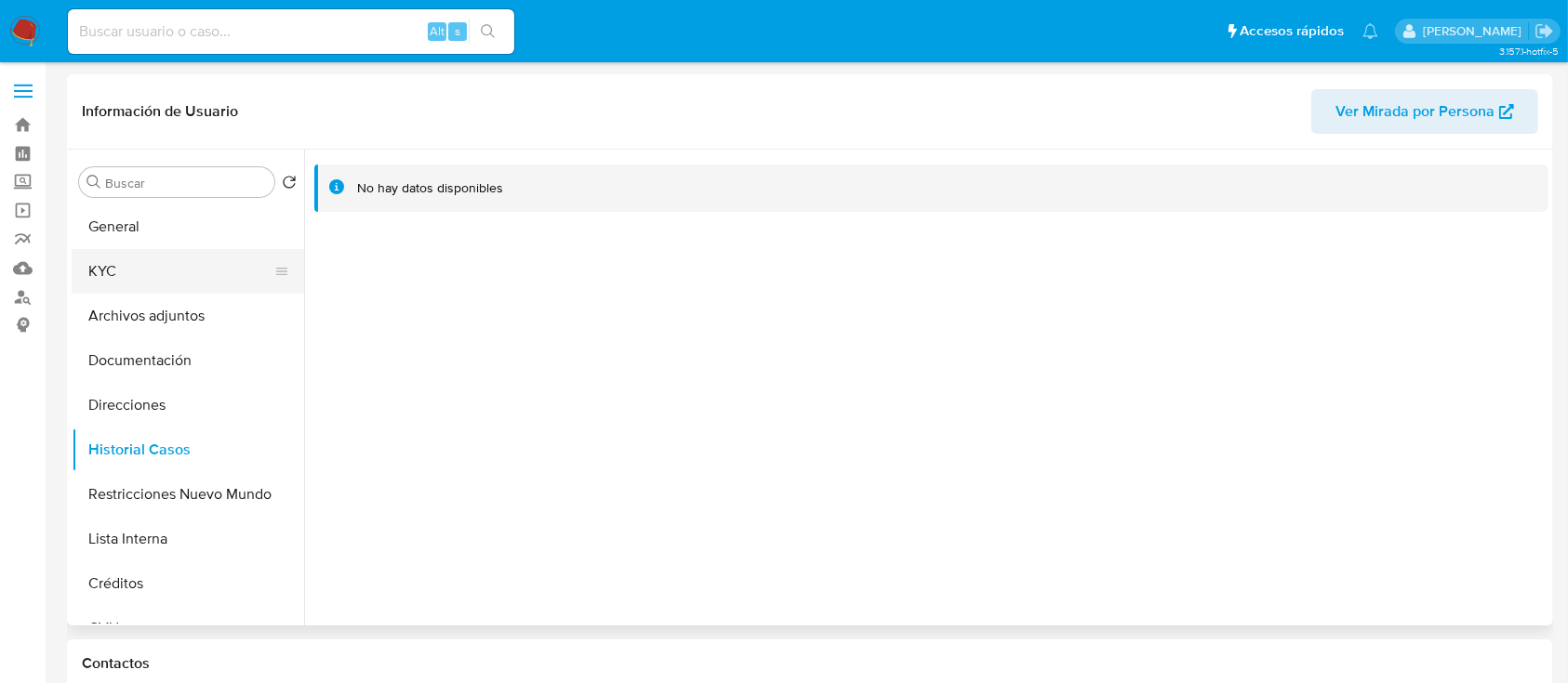
click at [180, 264] on button "KYC" at bounding box center [180, 271] width 218 height 44
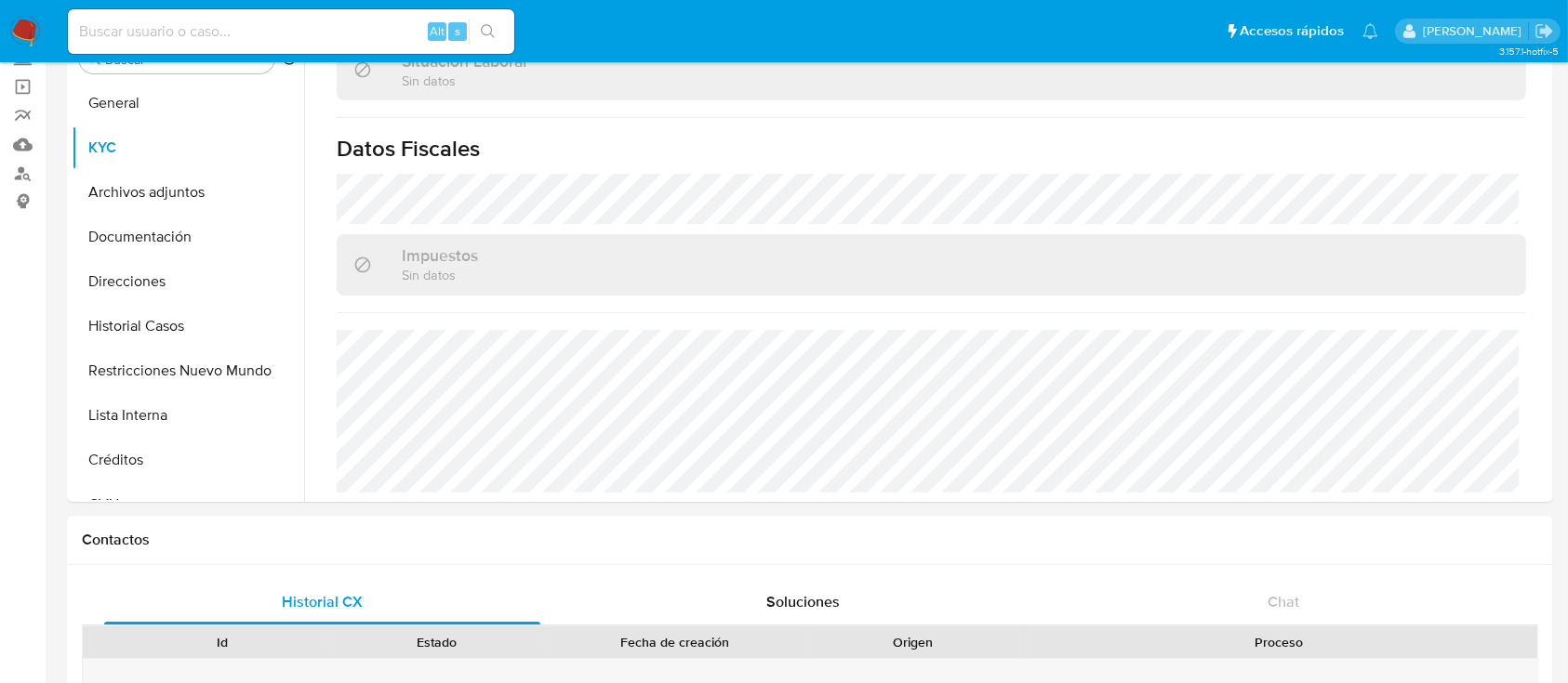
scroll to position [983, 0]
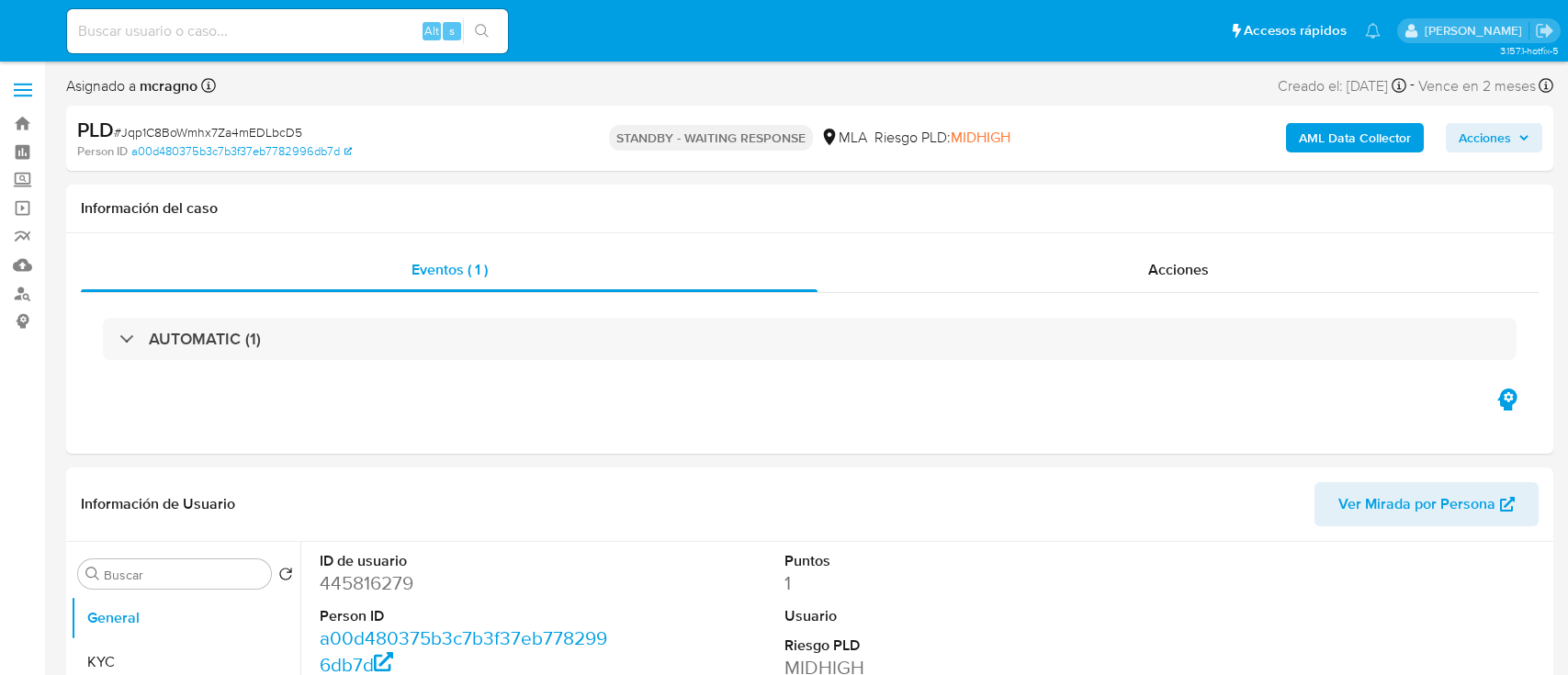
select select "10"
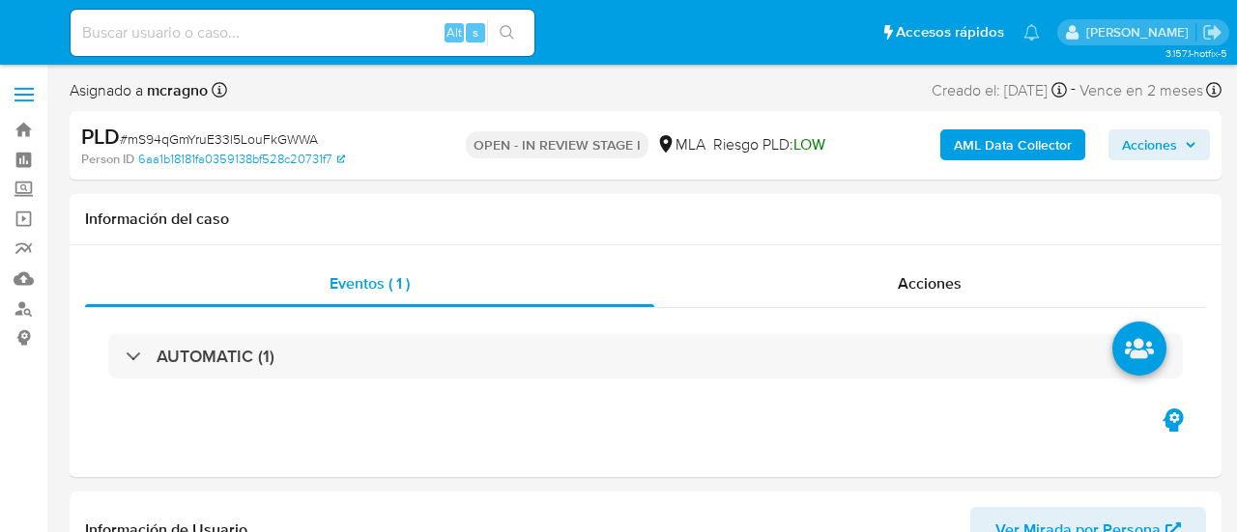
select select "10"
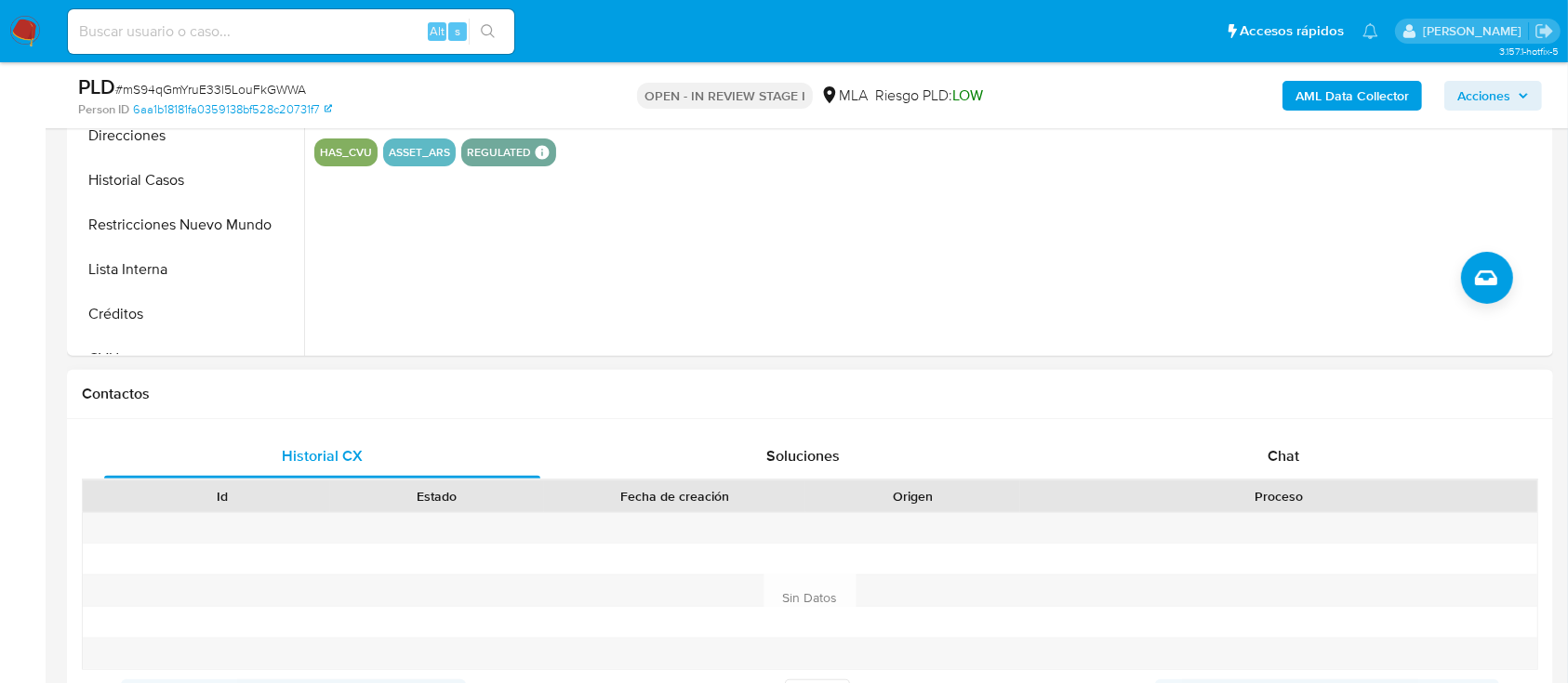
scroll to position [620, 0]
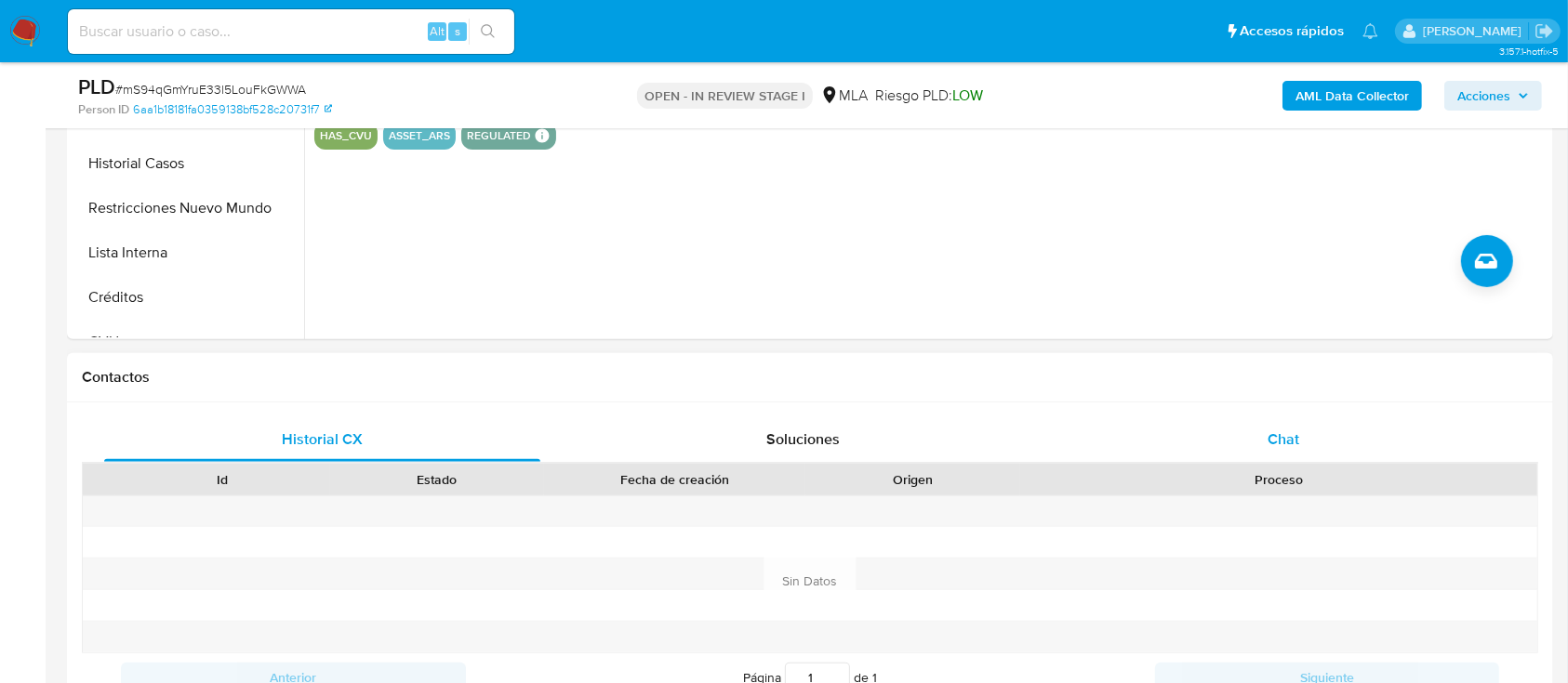
click at [1190, 436] on div "Chat" at bounding box center [1283, 440] width 436 height 44
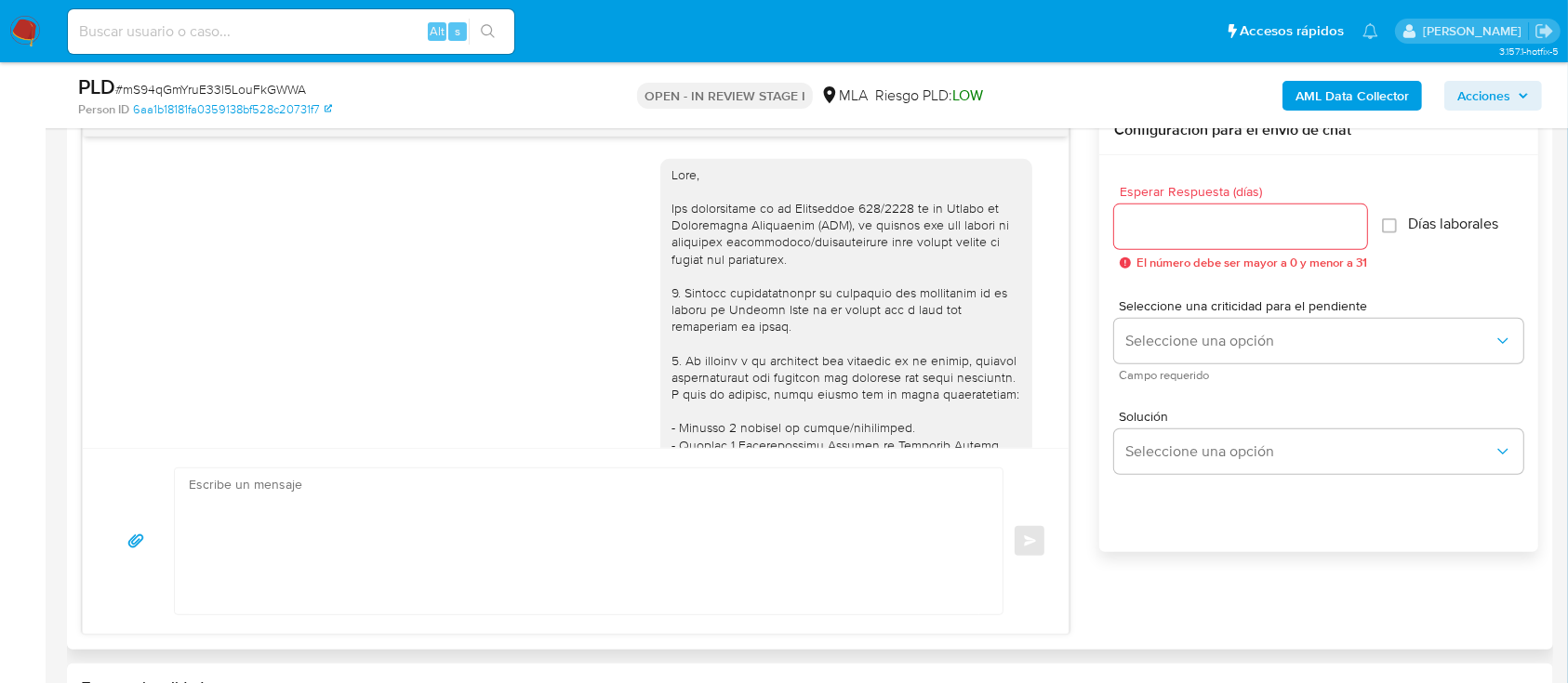
scroll to position [974, 0]
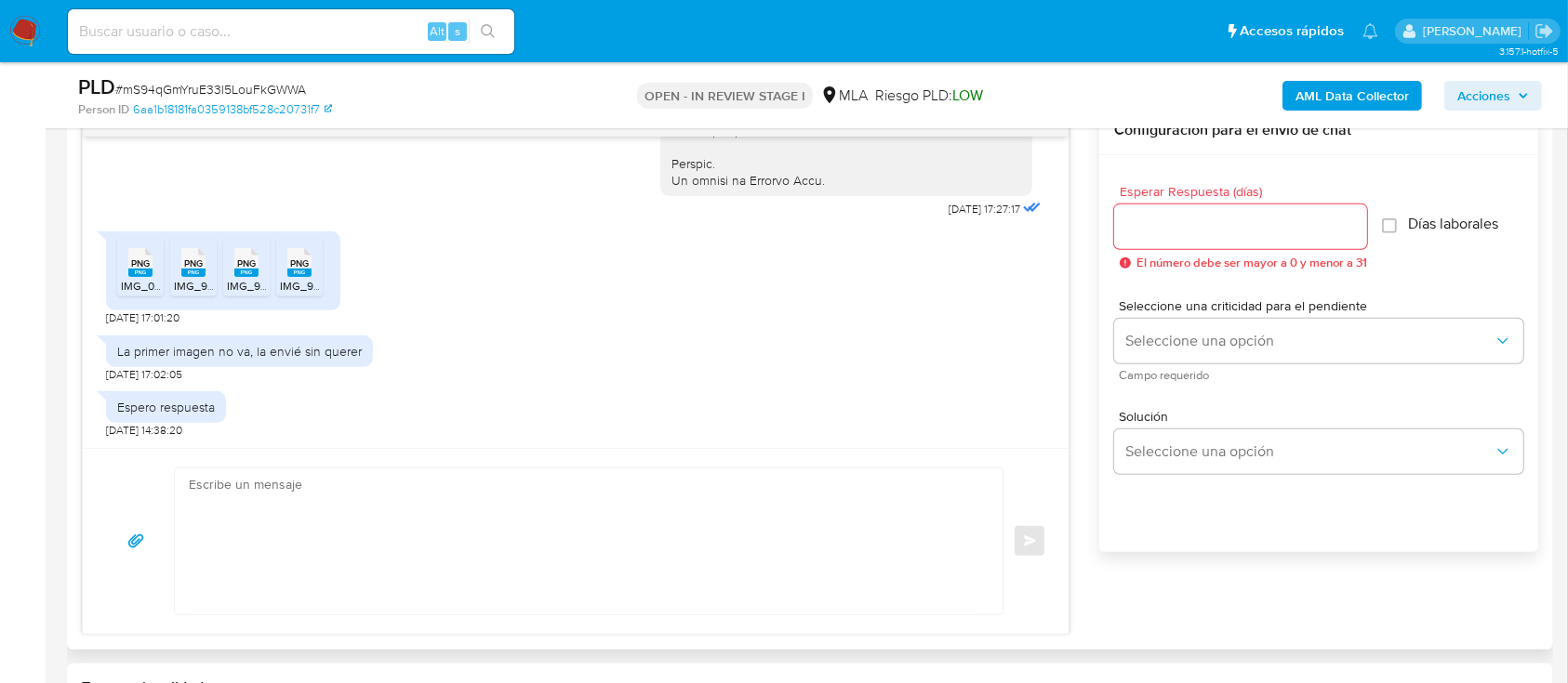
click at [132, 271] on rect at bounding box center [140, 272] width 24 height 9
click at [189, 266] on span "PNG" at bounding box center [193, 264] width 18 height 13
click at [245, 264] on span "PNG" at bounding box center [245, 264] width 18 height 13
drag, startPoint x: 312, startPoint y: 264, endPoint x: 450, endPoint y: 342, distance: 158.5
click at [312, 264] on div "PNG PNG" at bounding box center [299, 261] width 39 height 37
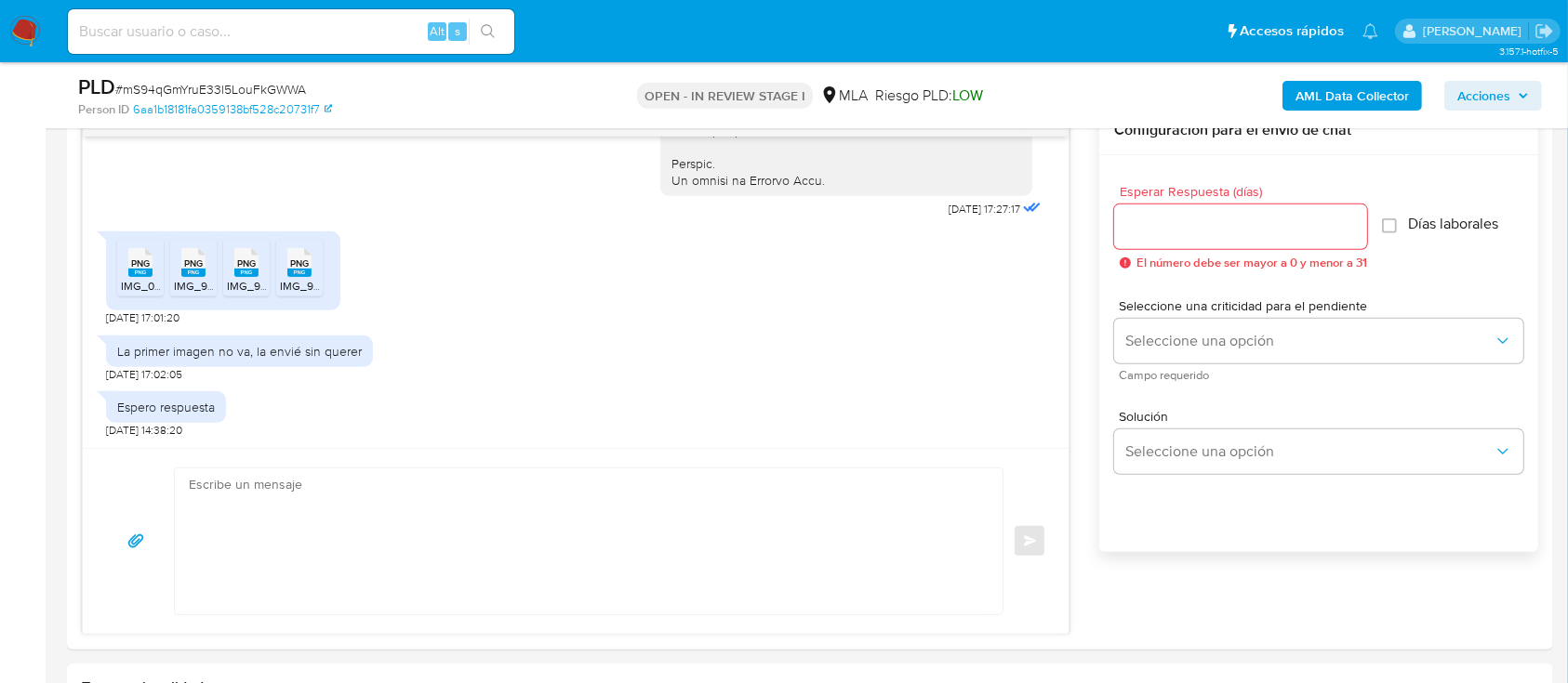
click at [1190, 100] on b "AML Data Collector" at bounding box center [1352, 95] width 114 height 30
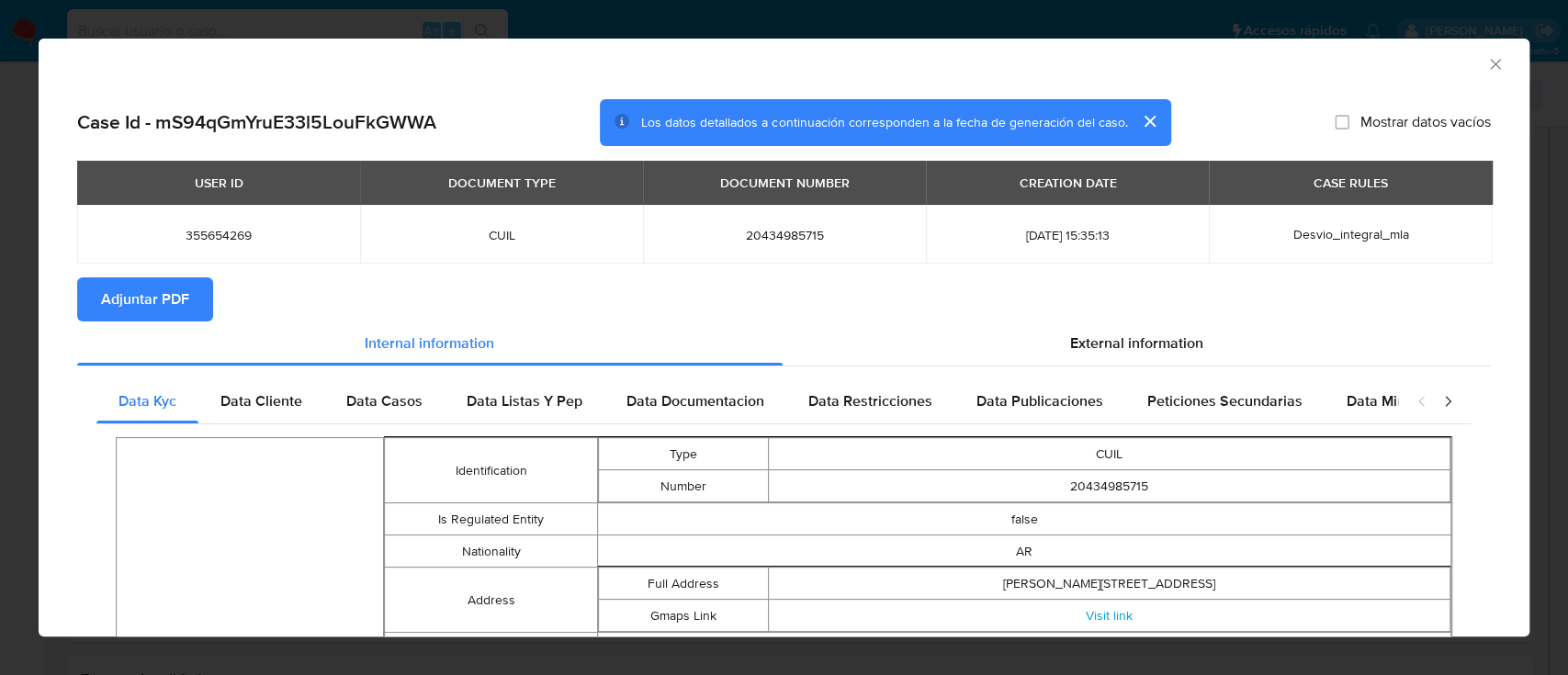
click at [178, 302] on span "Adjuntar PDF" at bounding box center [144, 299] width 88 height 41
click at [1175, 62] on icon "Cerrar ventana" at bounding box center [1495, 64] width 18 height 18
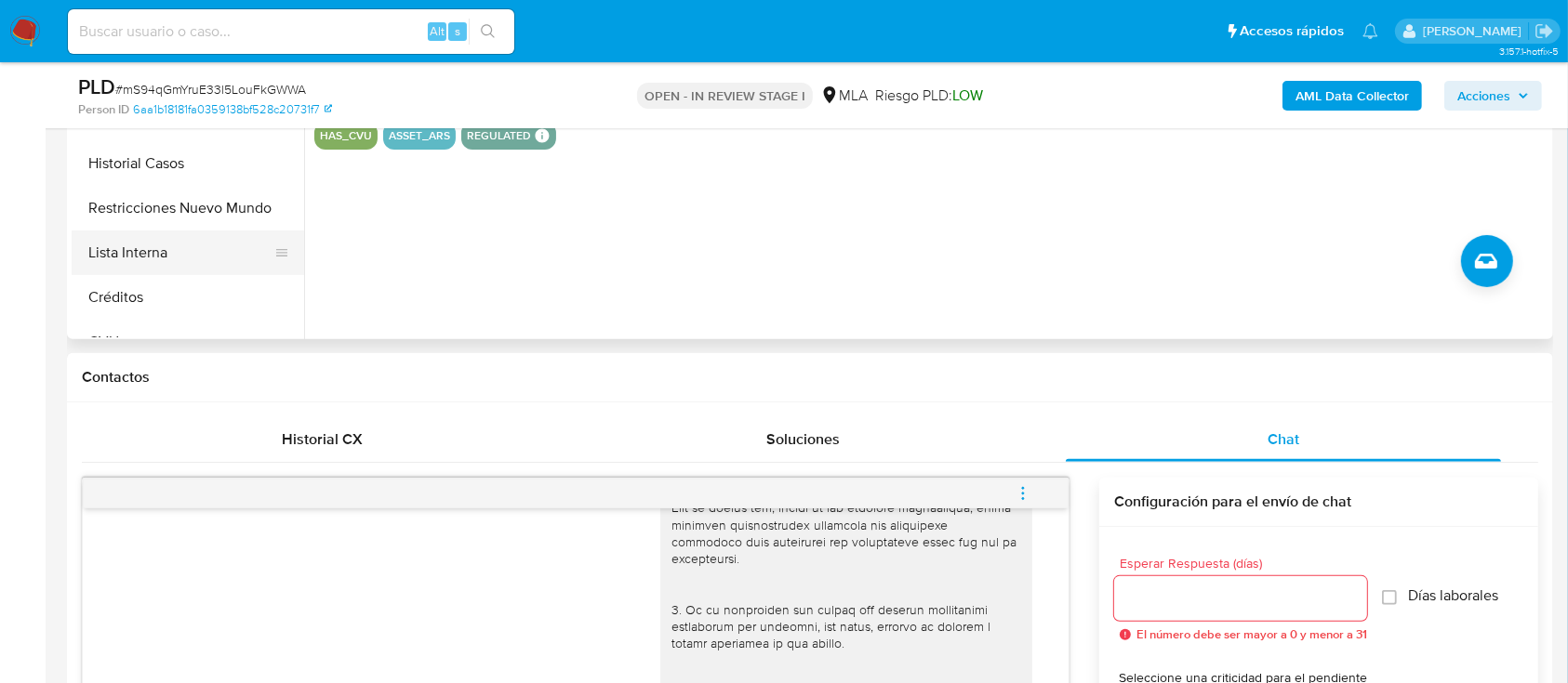
scroll to position [372, 0]
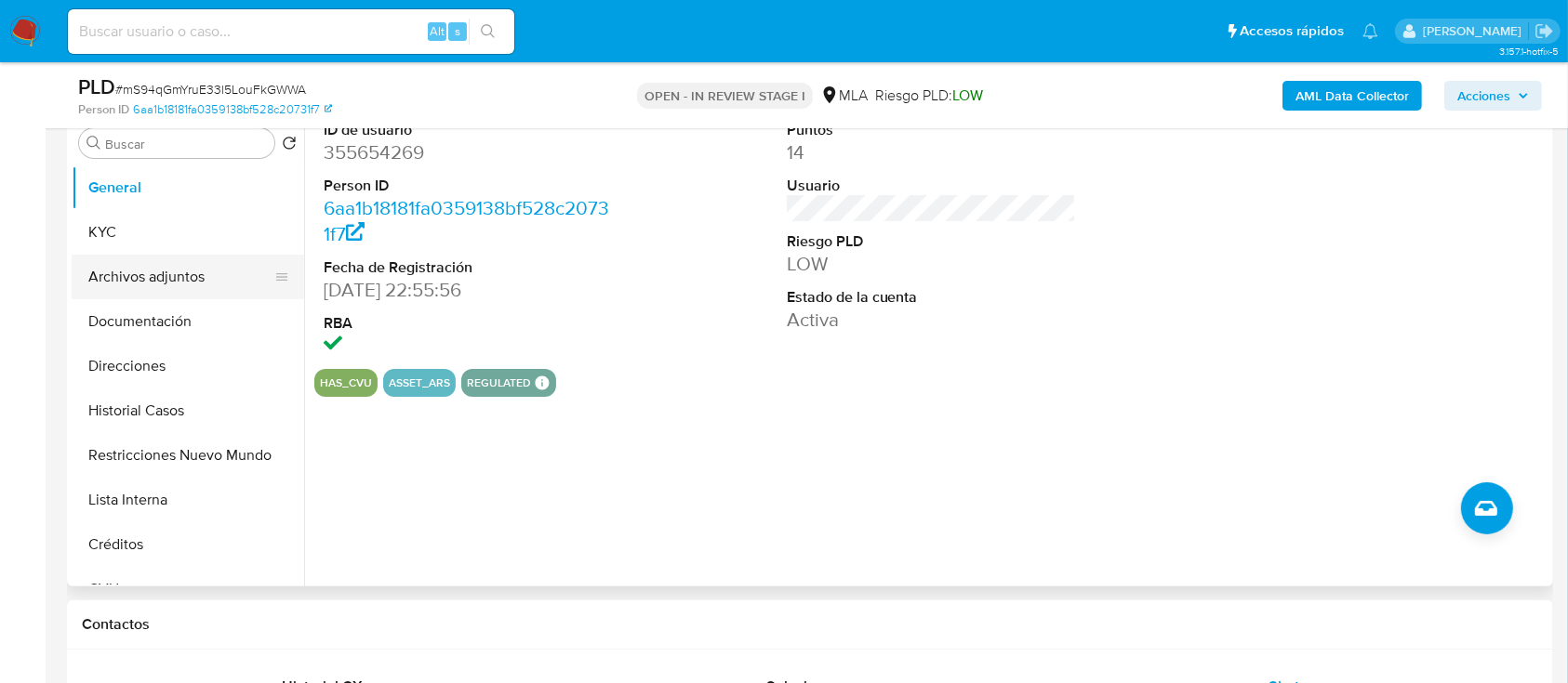
click at [190, 290] on button "Archivos adjuntos" at bounding box center [180, 277] width 218 height 44
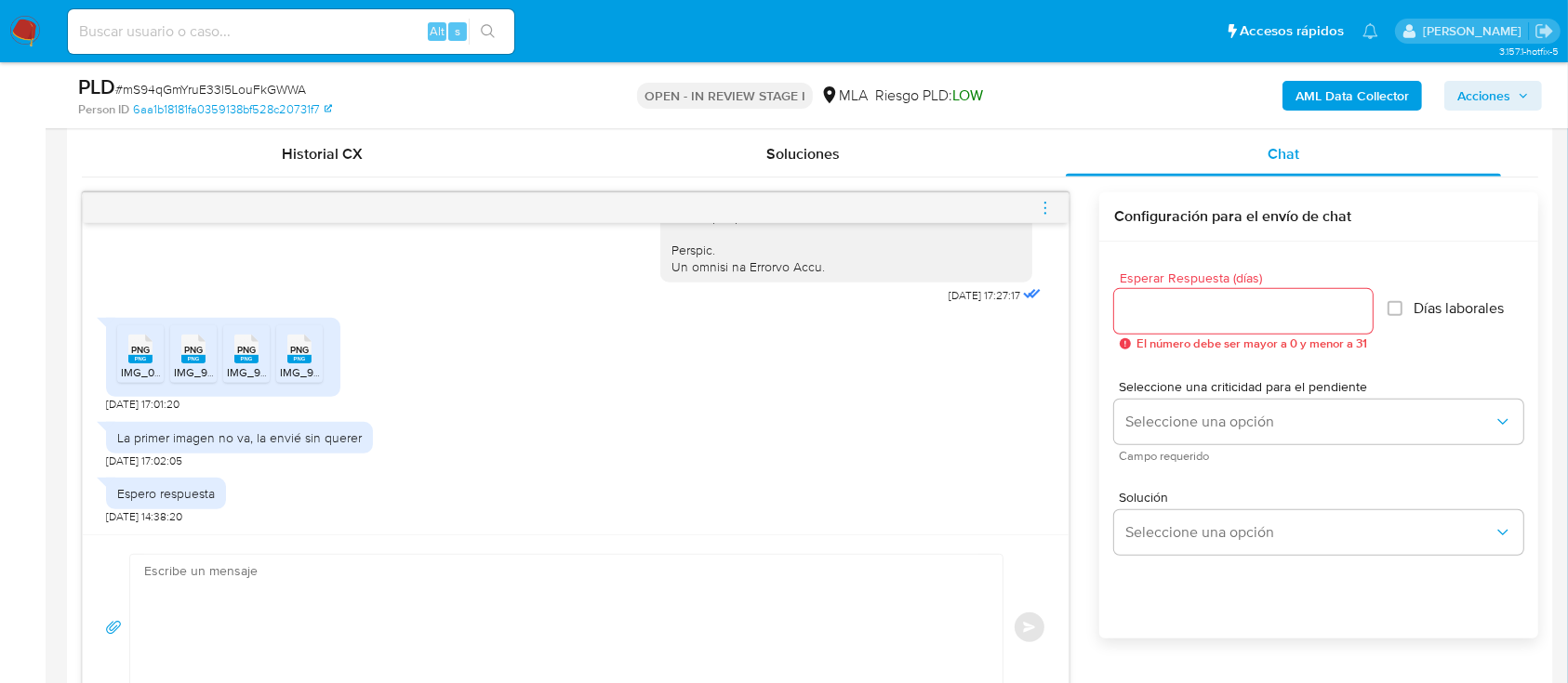
scroll to position [991, 0]
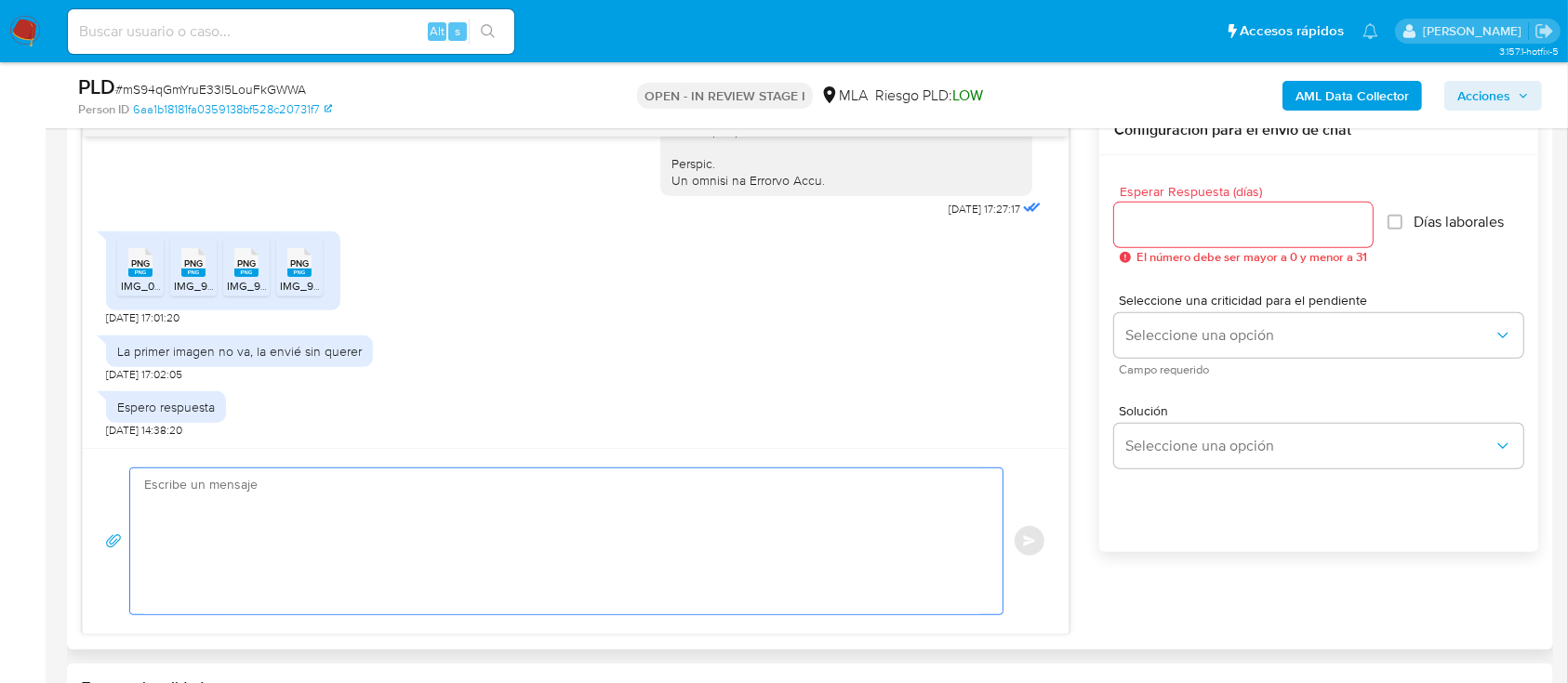
click at [564, 512] on textarea at bounding box center [562, 542] width 835 height 146
paste textarea "Hola, ¡Muchas gracias por tu respuesta! Confirmamos la recepción de la document…"
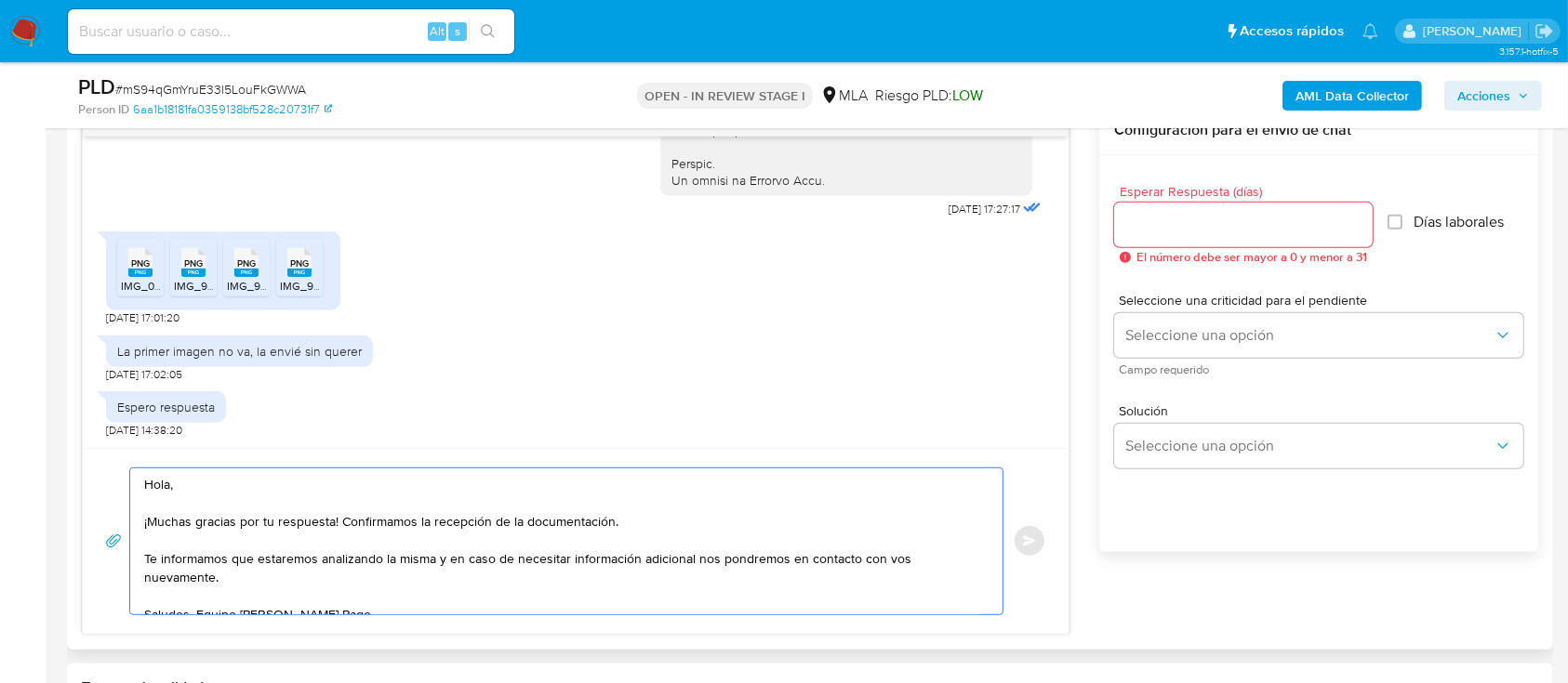
drag, startPoint x: 149, startPoint y: 554, endPoint x: 1066, endPoint y: 569, distance: 917.1
click at [1066, 512] on div "Hola, ¡Muchas gracias por tu respuesta! Confirmamos la recepción de la document…" at bounding box center [576, 541] width 986 height 186
type textarea "Hola, ¡Muchas gracias por tu respuesta! Confirmamos la recepción de la document…"
click at [1190, 237] on div at bounding box center [1244, 225] width 259 height 44
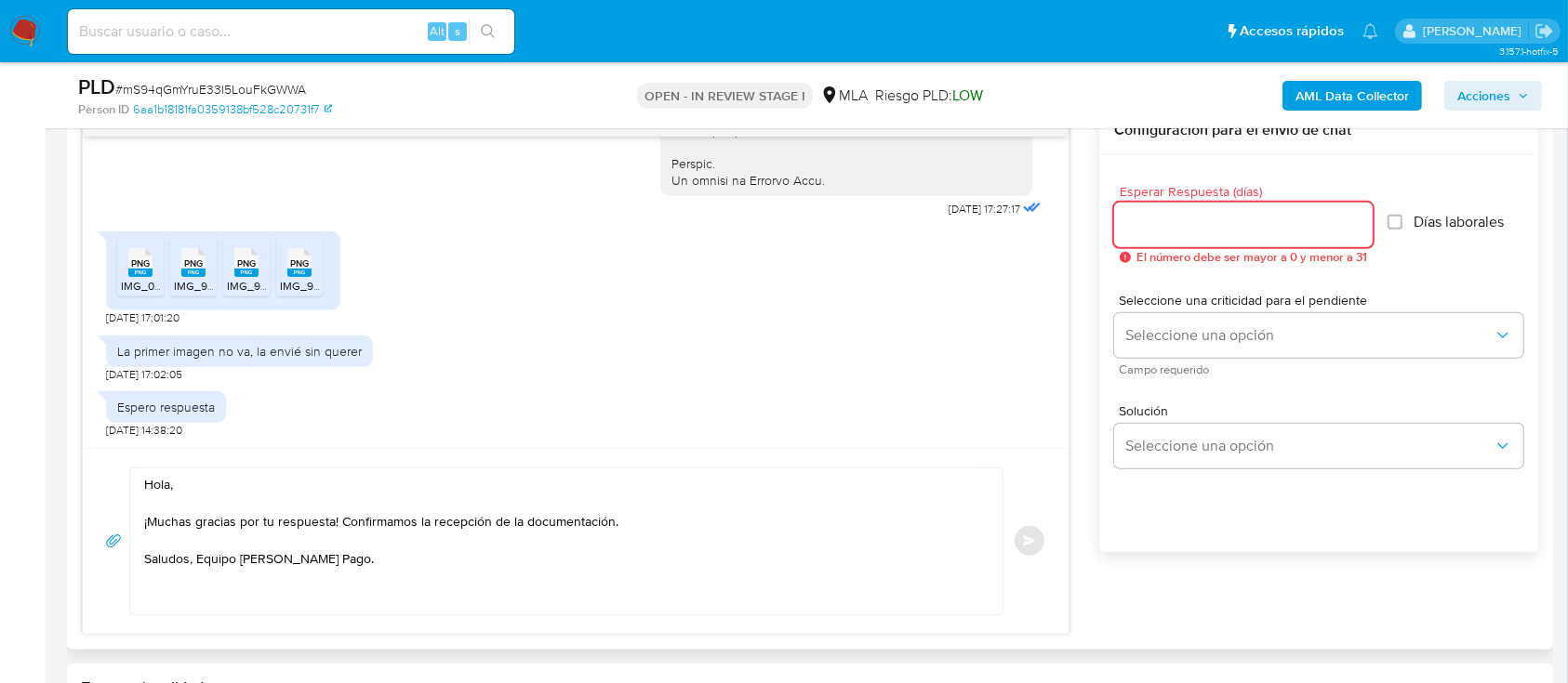
click at [1190, 220] on input "Esperar Respuesta (días)" at bounding box center [1244, 224] width 259 height 24
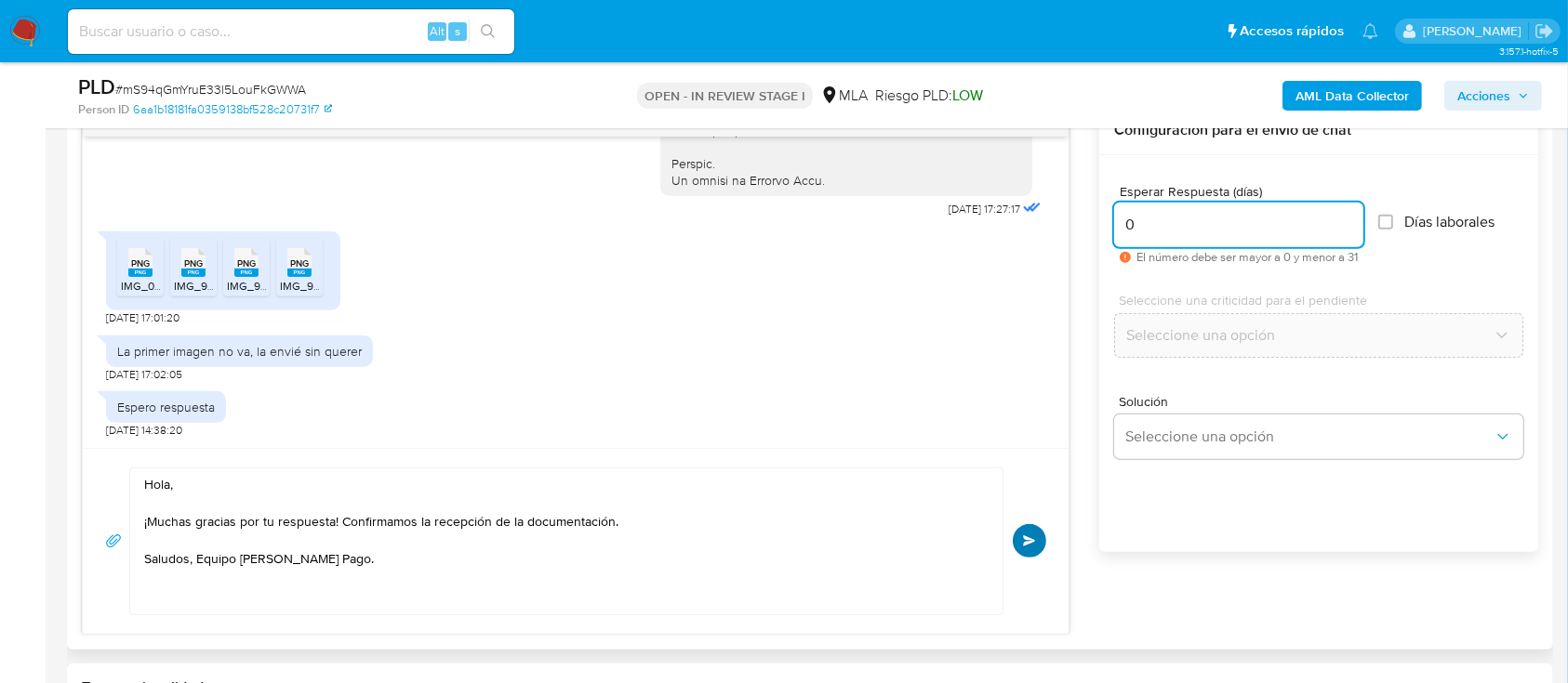
type input "0"
click at [1016, 512] on button "Enviar" at bounding box center [1029, 541] width 34 height 34
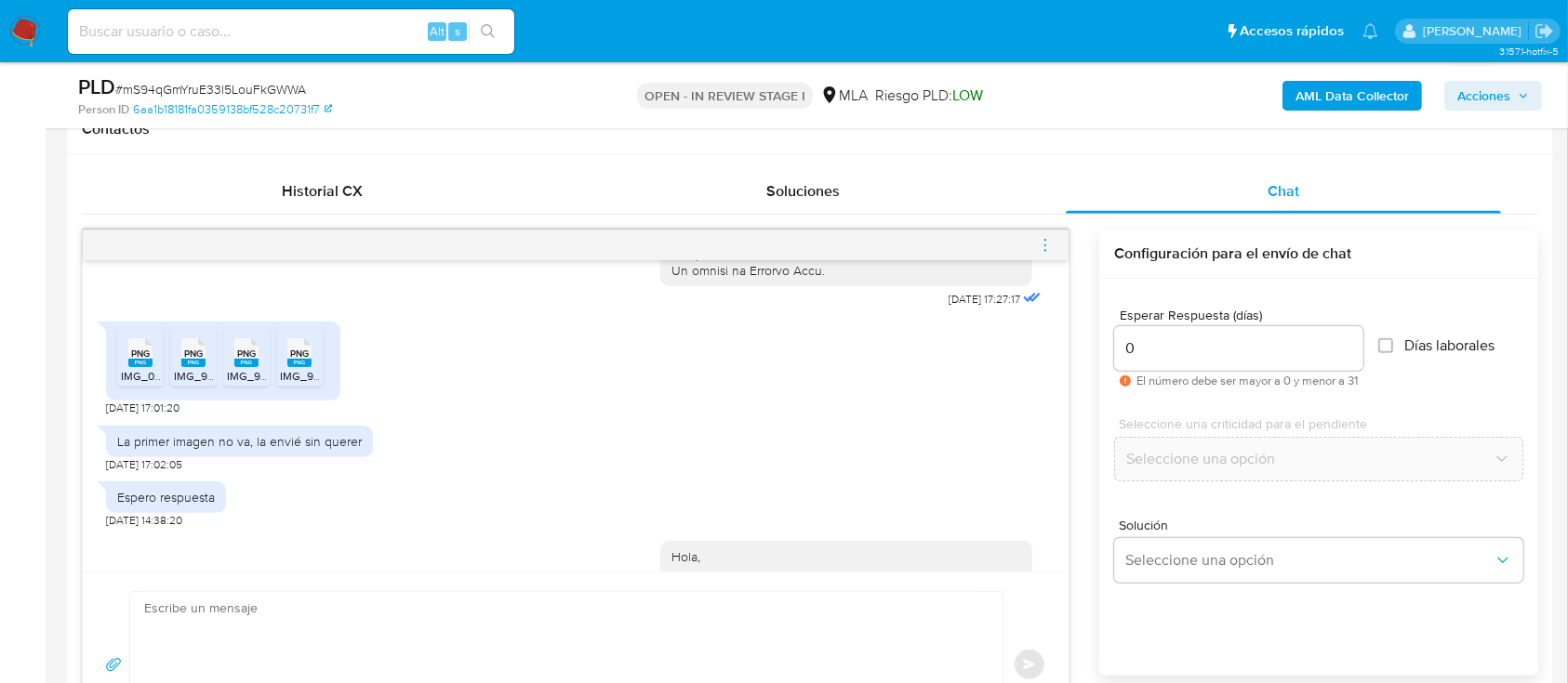
scroll to position [1129, 0]
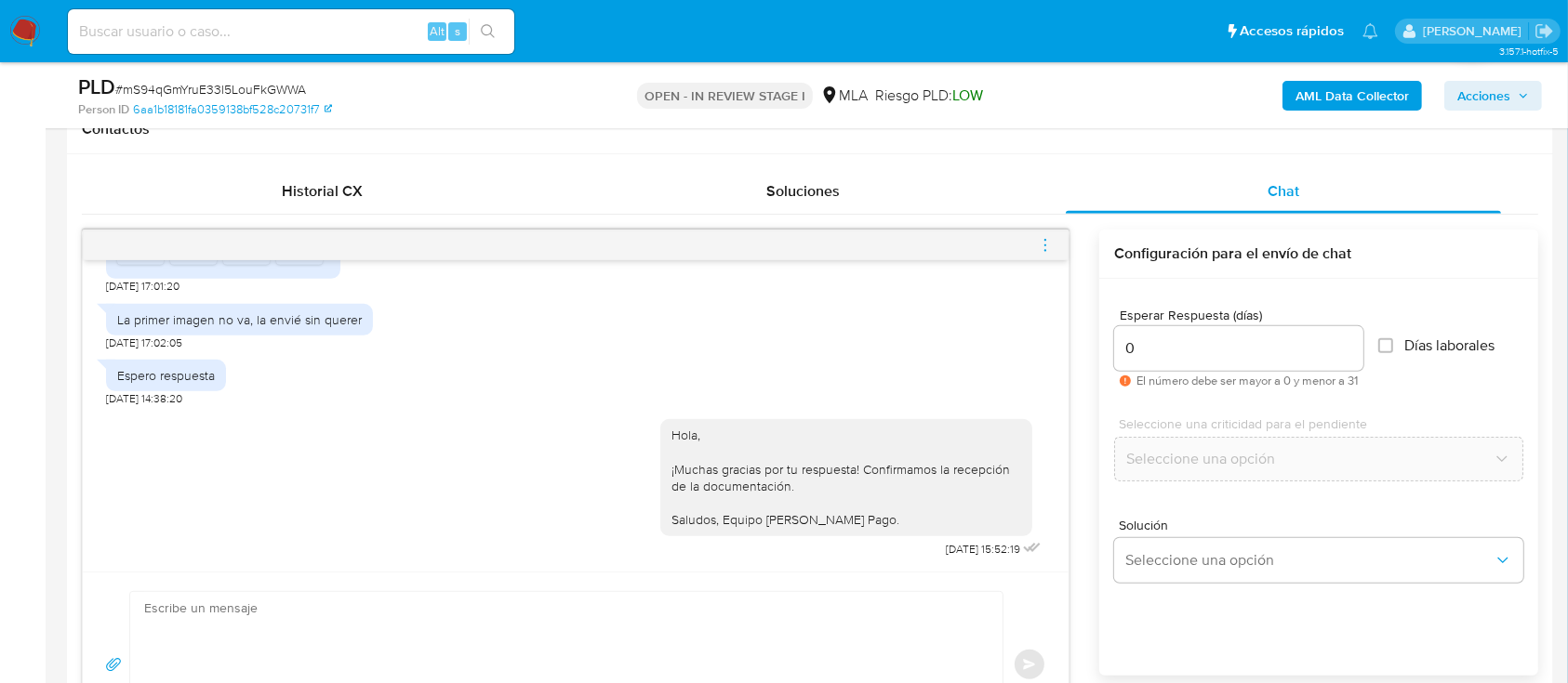
click at [1050, 240] on icon "menu-action" at bounding box center [1045, 244] width 16 height 16
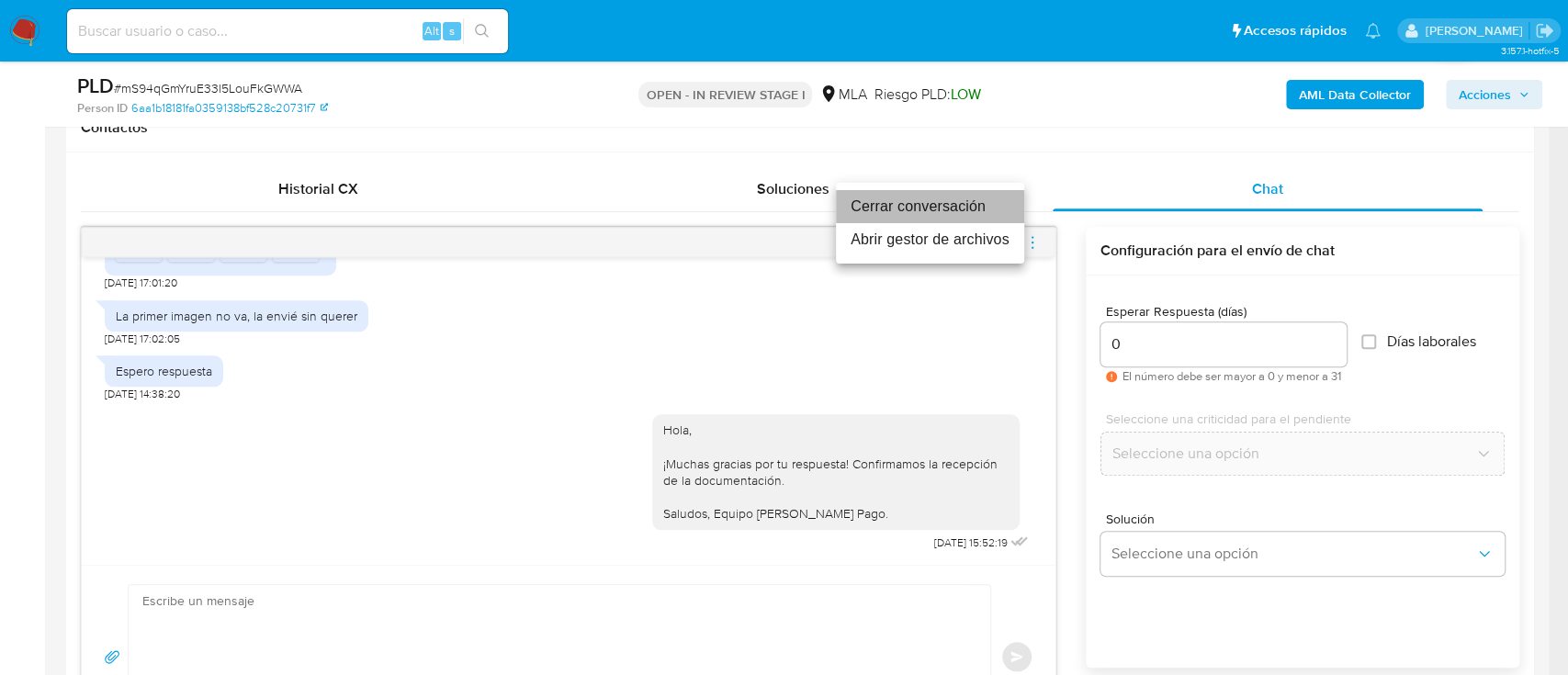
click at [908, 207] on li "Cerrar conversación" at bounding box center [929, 206] width 188 height 33
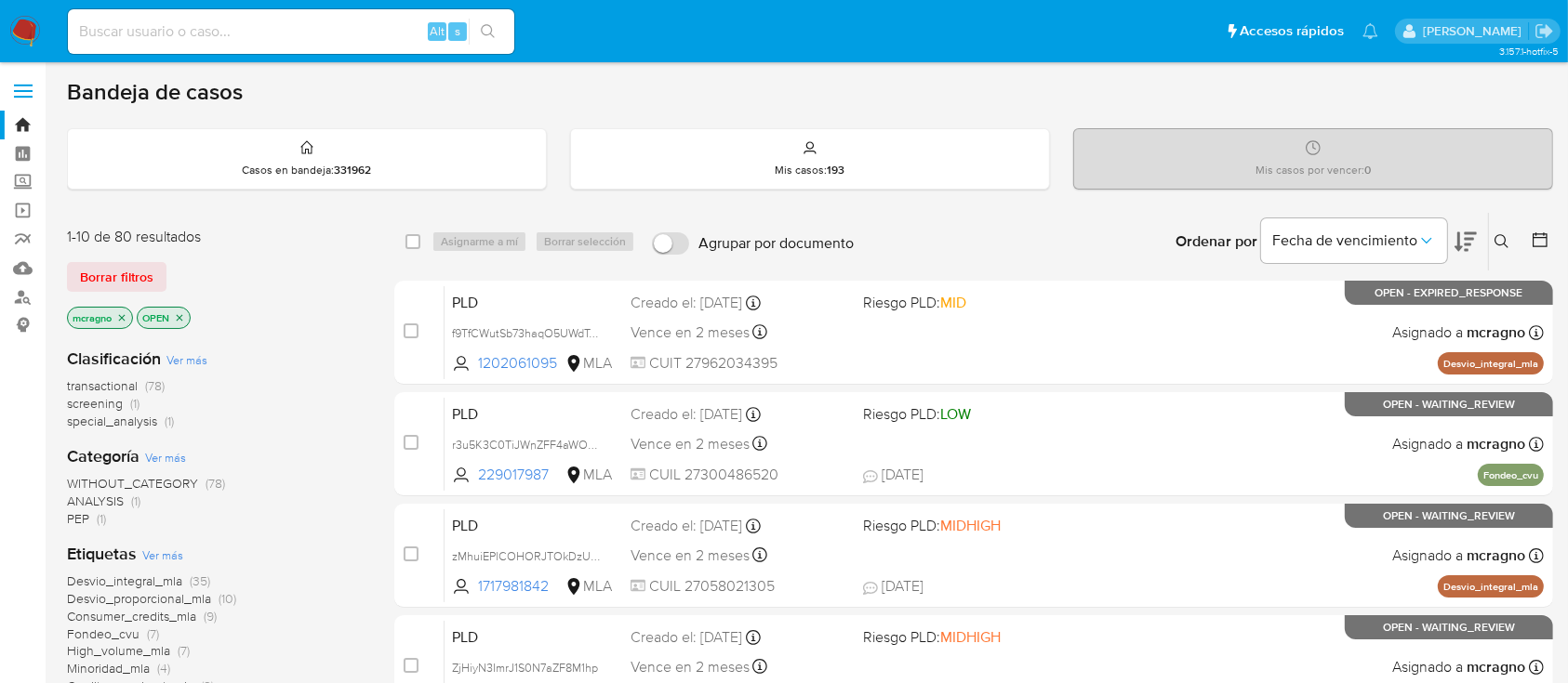
click at [179, 313] on icon "close-filter" at bounding box center [180, 318] width 12 height 12
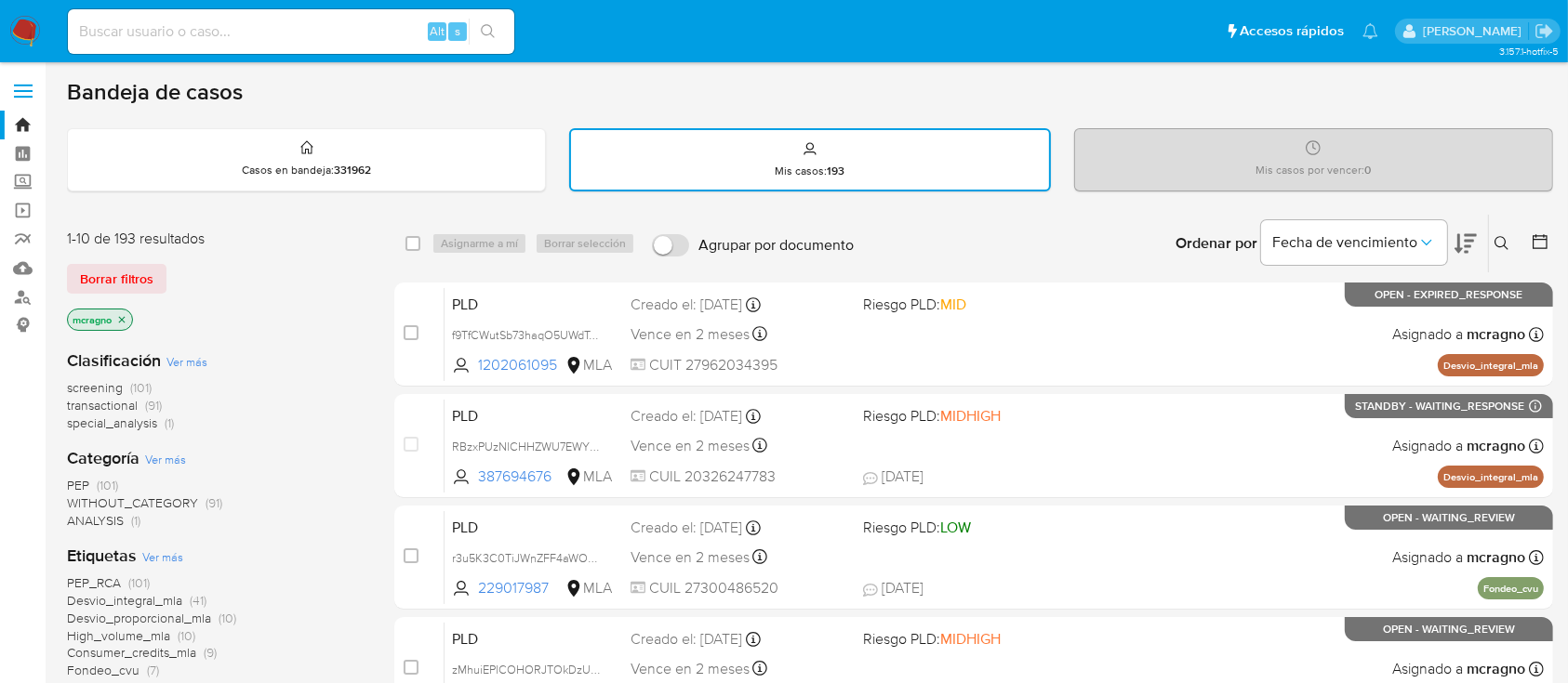
click at [125, 315] on icon "close-filter" at bounding box center [122, 320] width 12 height 12
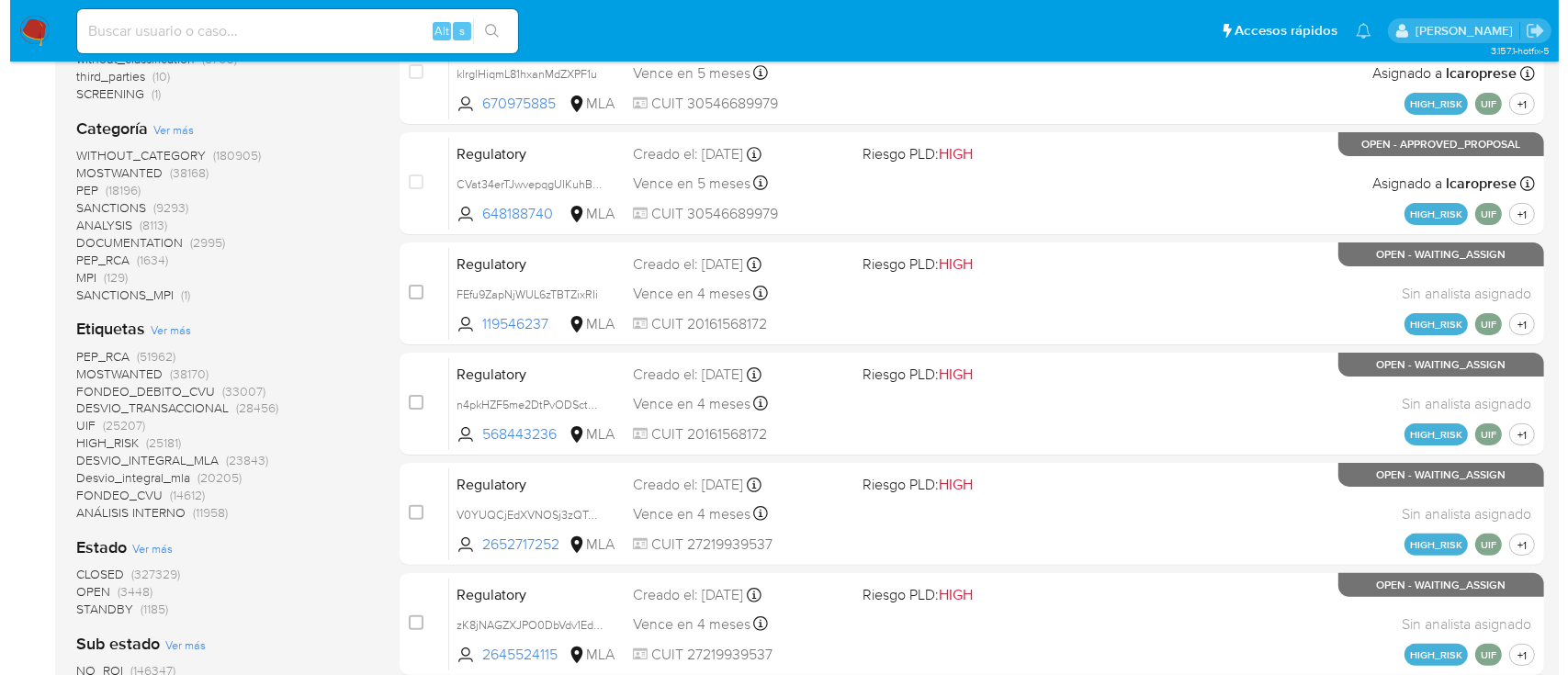
scroll to position [490, 0]
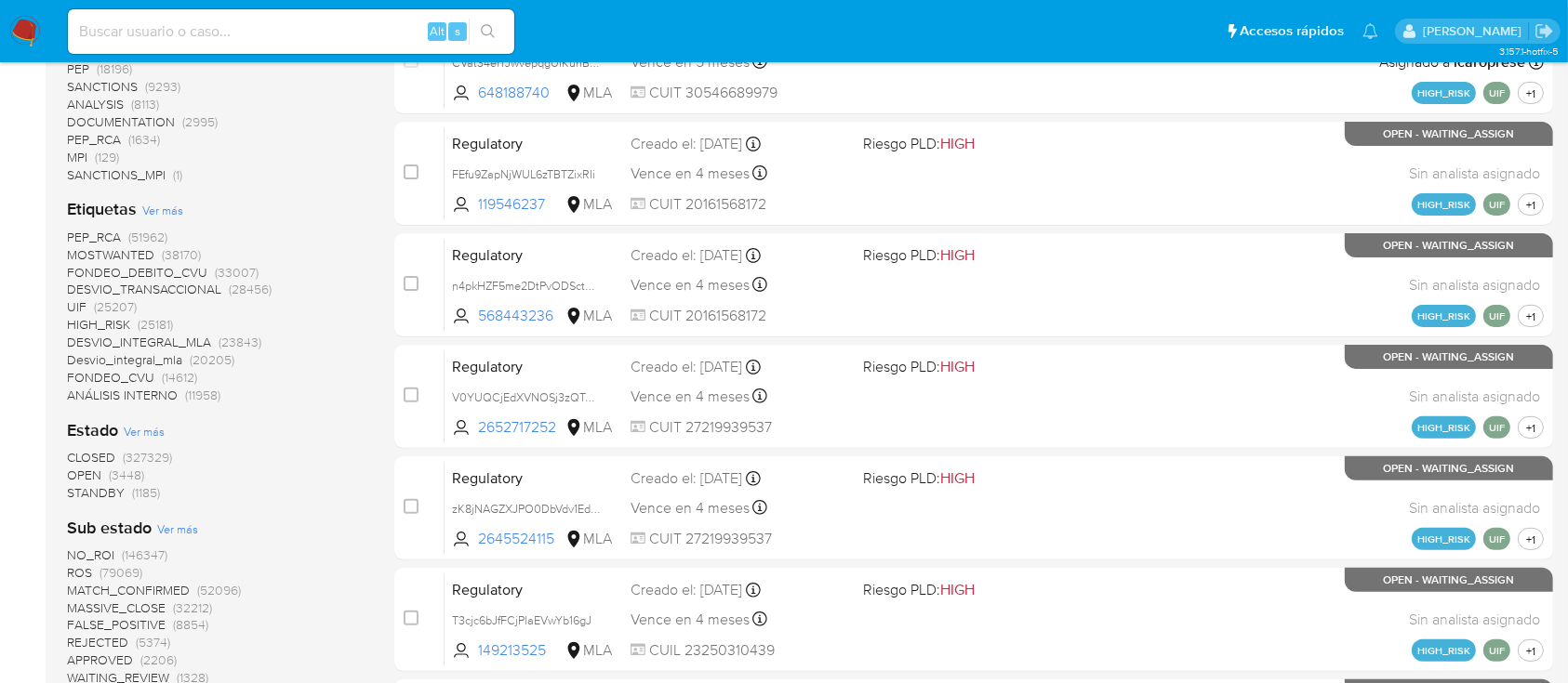
click at [167, 208] on span "Ver más" at bounding box center [163, 210] width 41 height 16
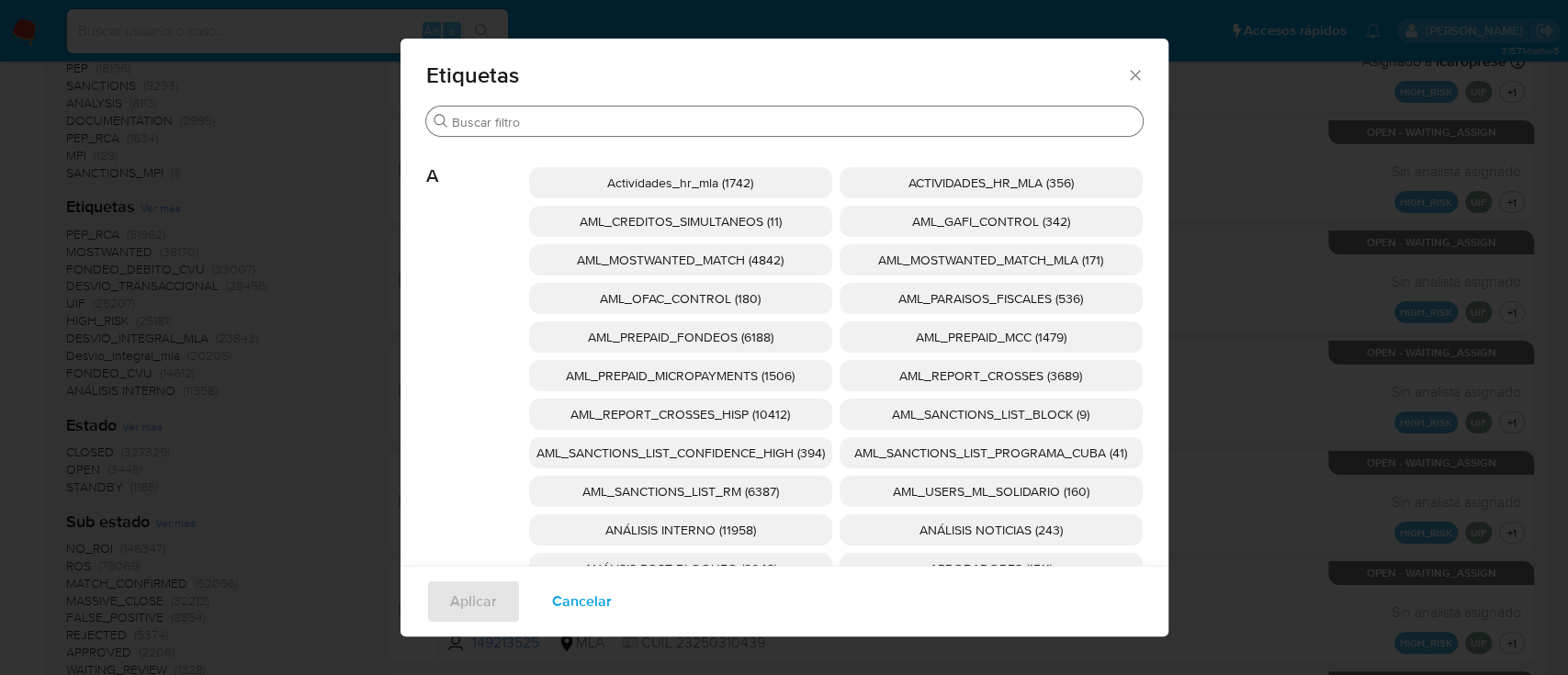
click at [794, 125] on input "Buscar" at bounding box center [793, 122] width 683 height 16
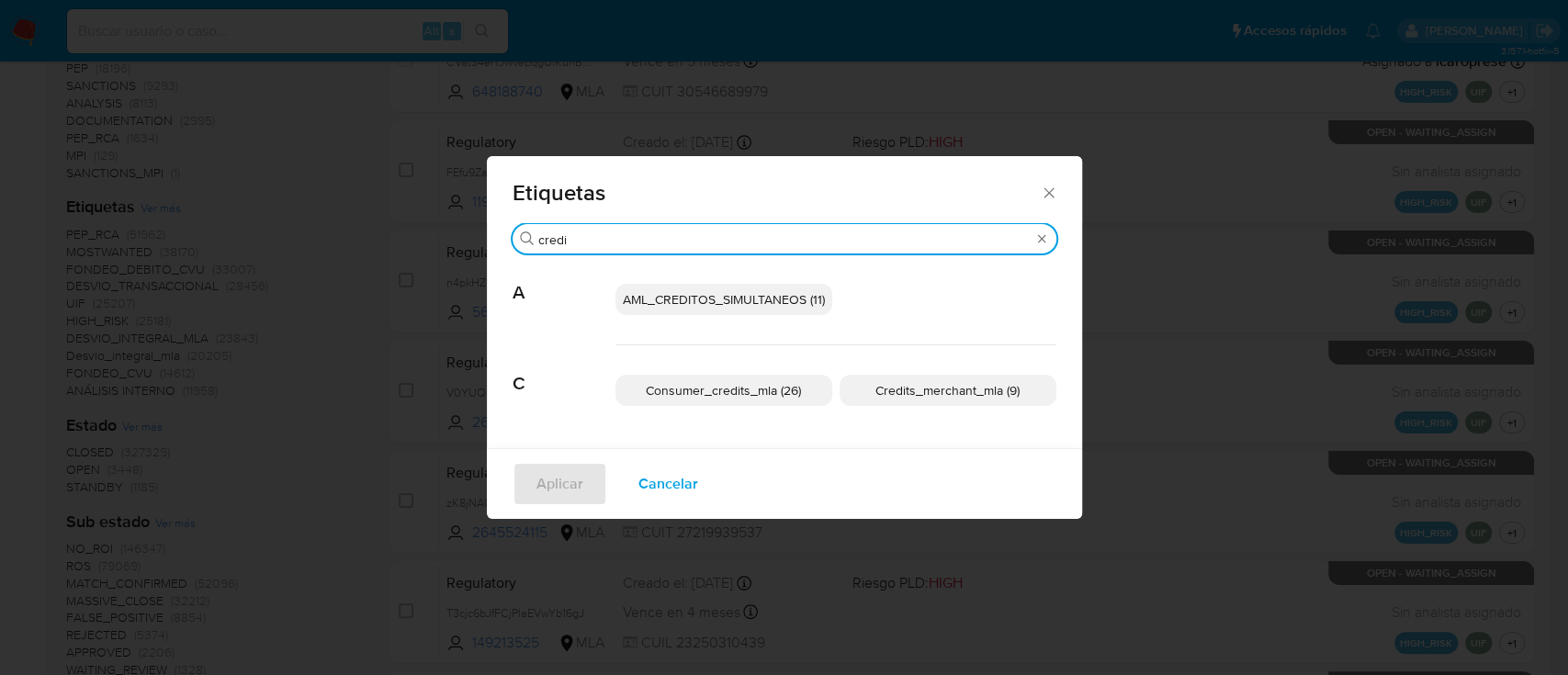
type input "credi"
click at [783, 386] on span "Consumer_credits_mla (26)" at bounding box center [722, 390] width 155 height 18
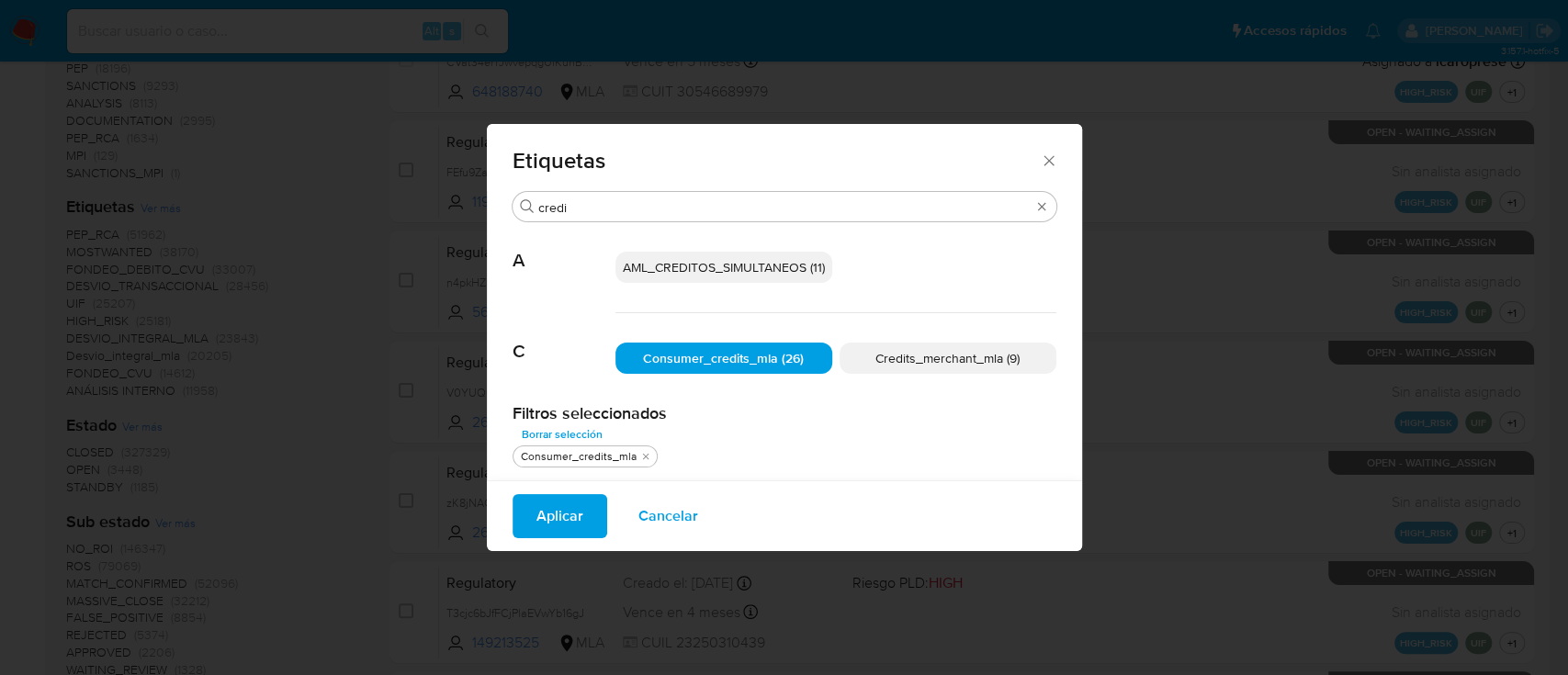
click at [586, 511] on button "Aplicar" at bounding box center [560, 516] width 95 height 44
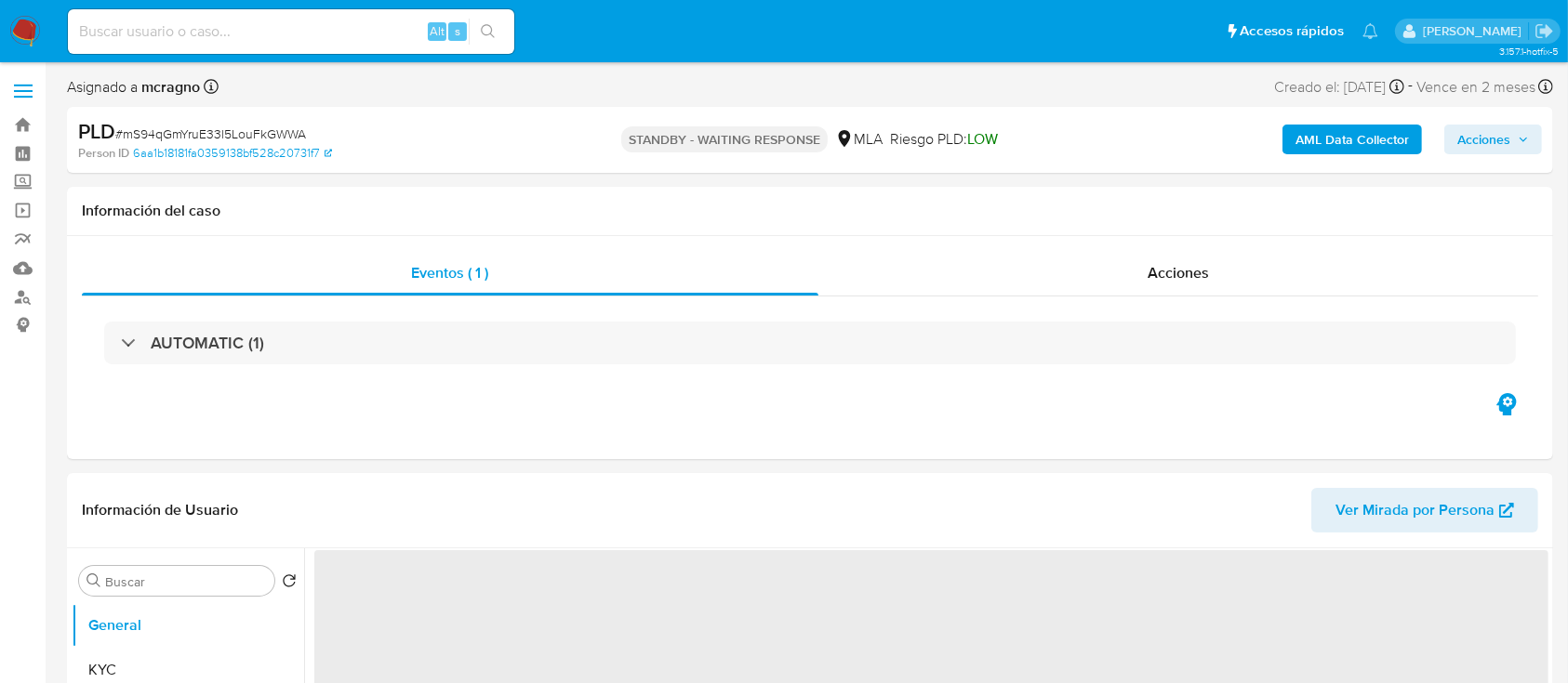
select select "10"
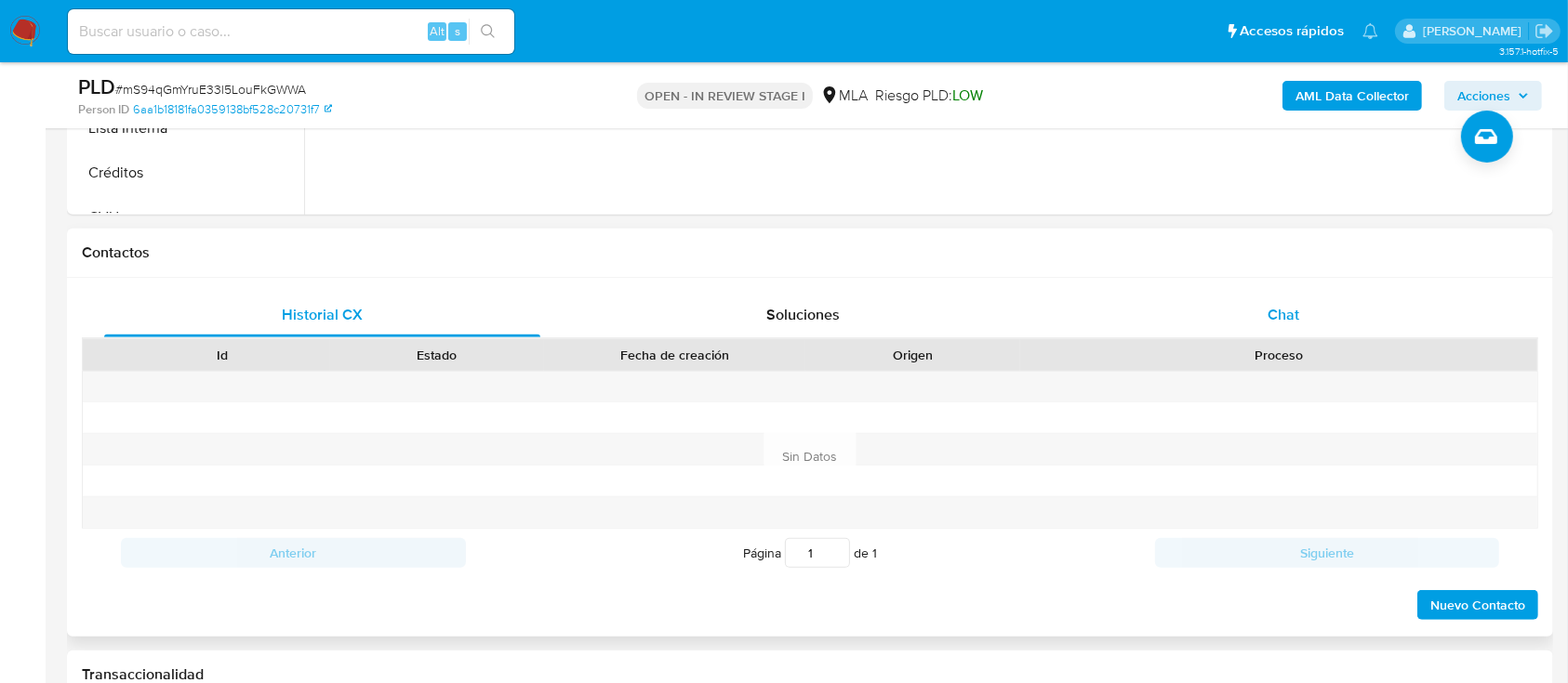
click at [1377, 301] on div "Chat" at bounding box center [1283, 315] width 436 height 44
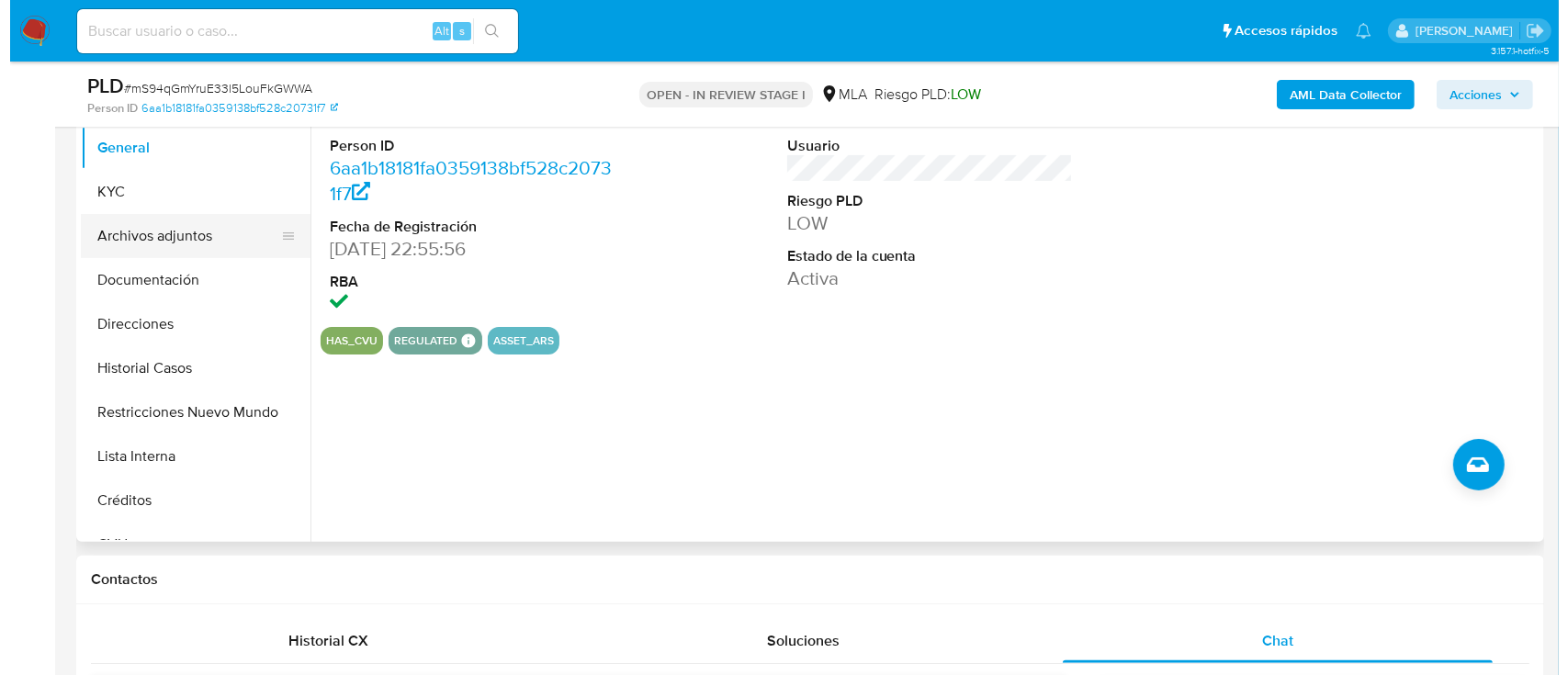
scroll to position [368, 0]
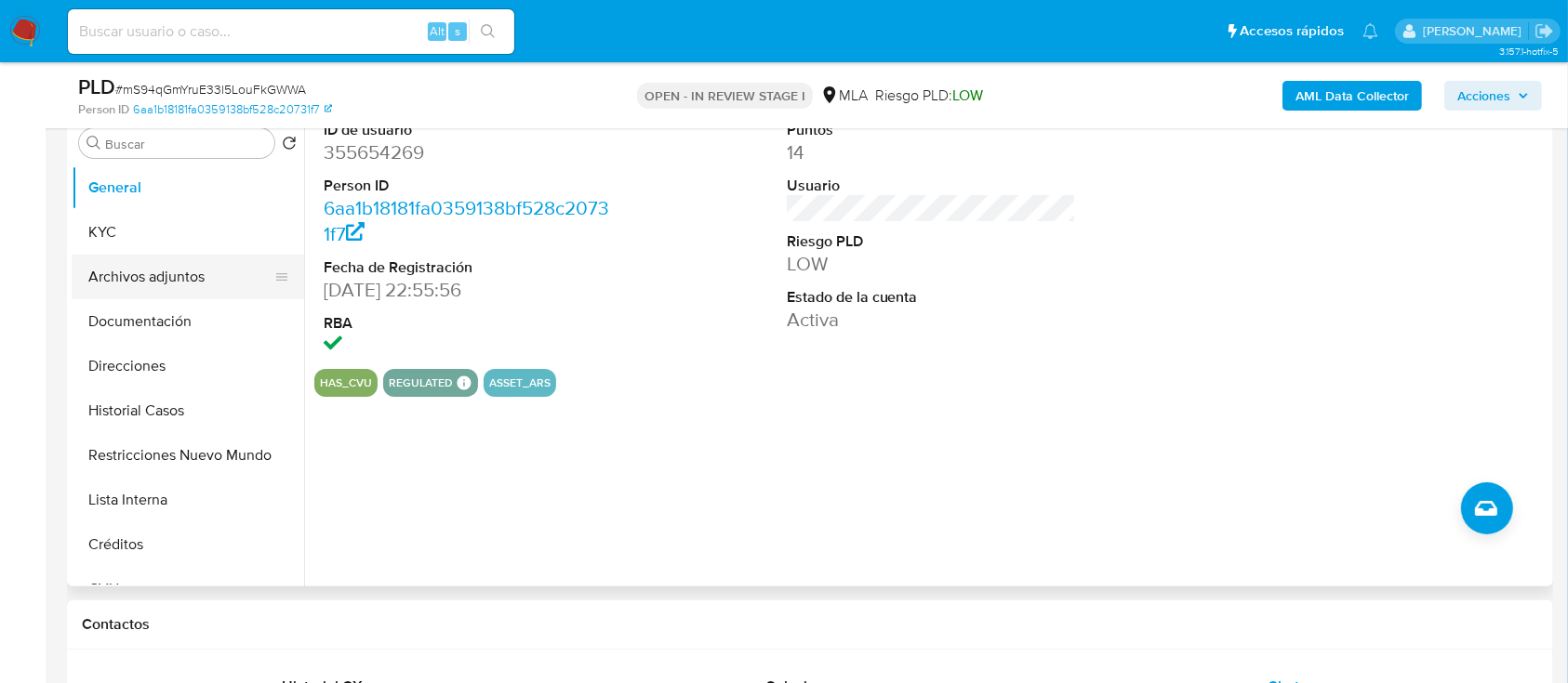
click at [186, 285] on button "Archivos adjuntos" at bounding box center [180, 277] width 218 height 44
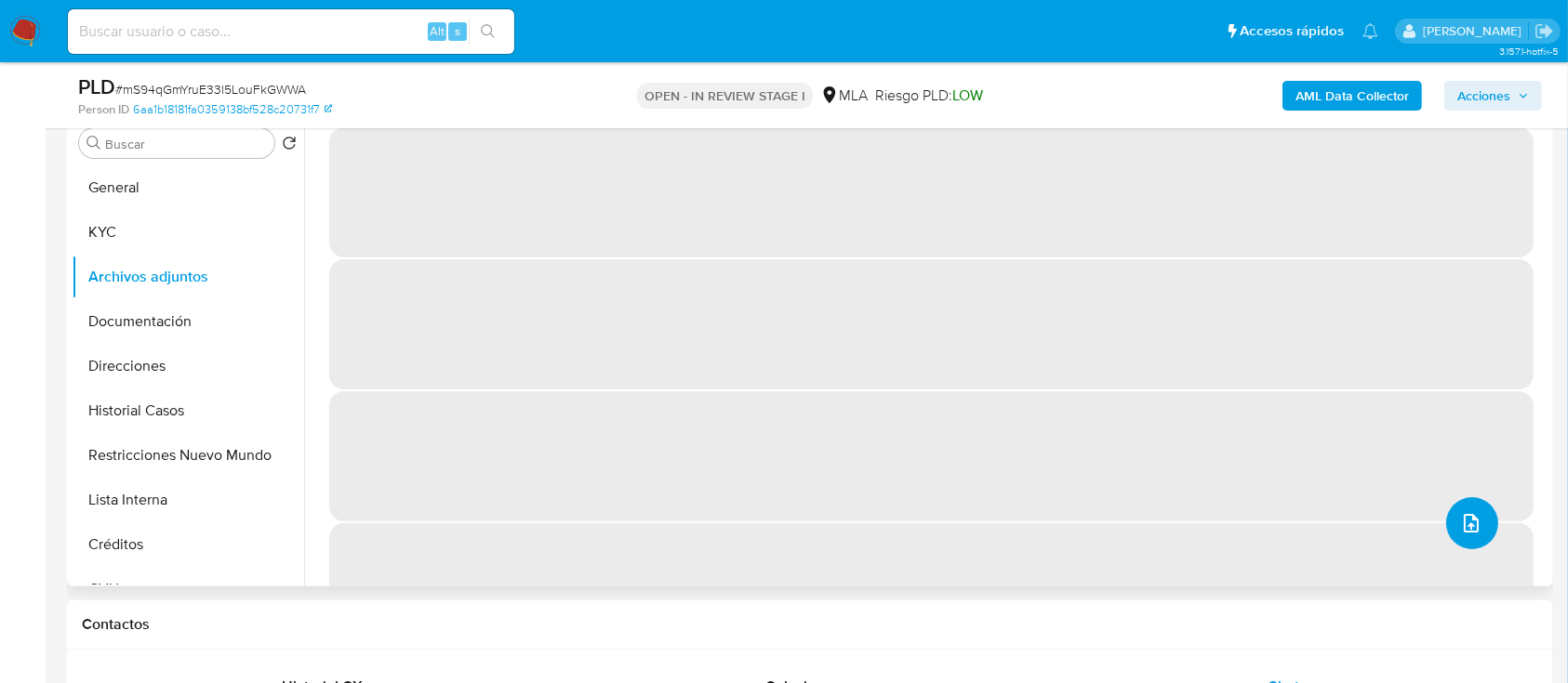
click at [1461, 519] on icon "upload-file" at bounding box center [1471, 522] width 22 height 22
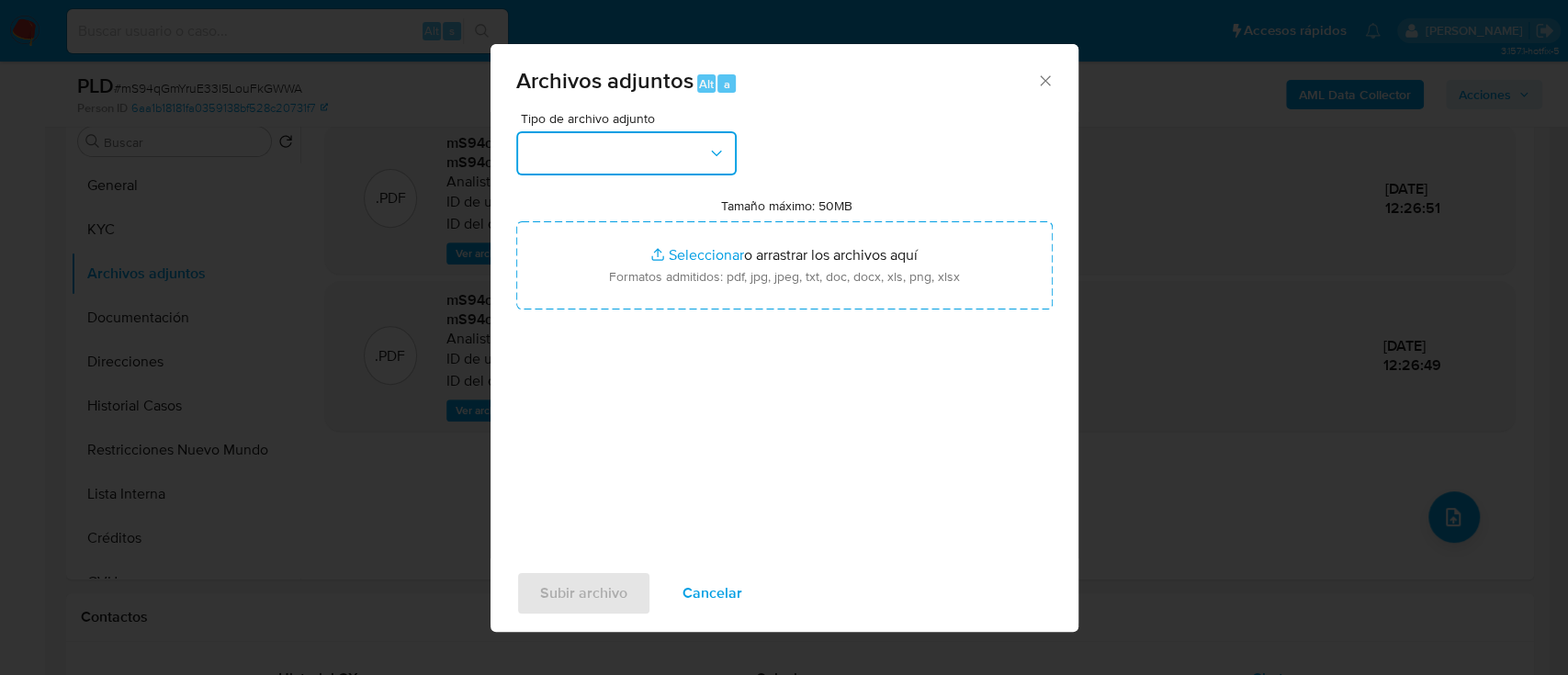
click at [678, 155] on button "button" at bounding box center [626, 153] width 220 height 44
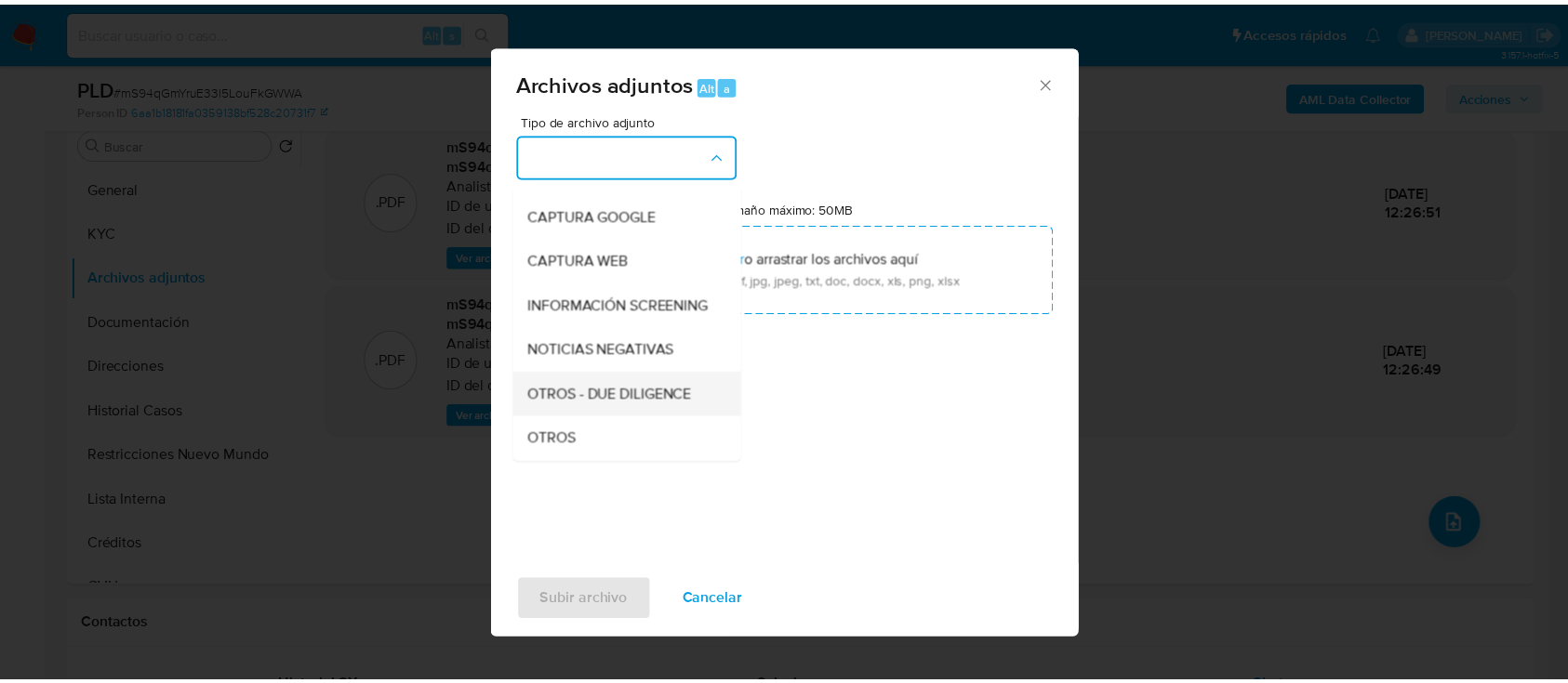
scroll to position [247, 0]
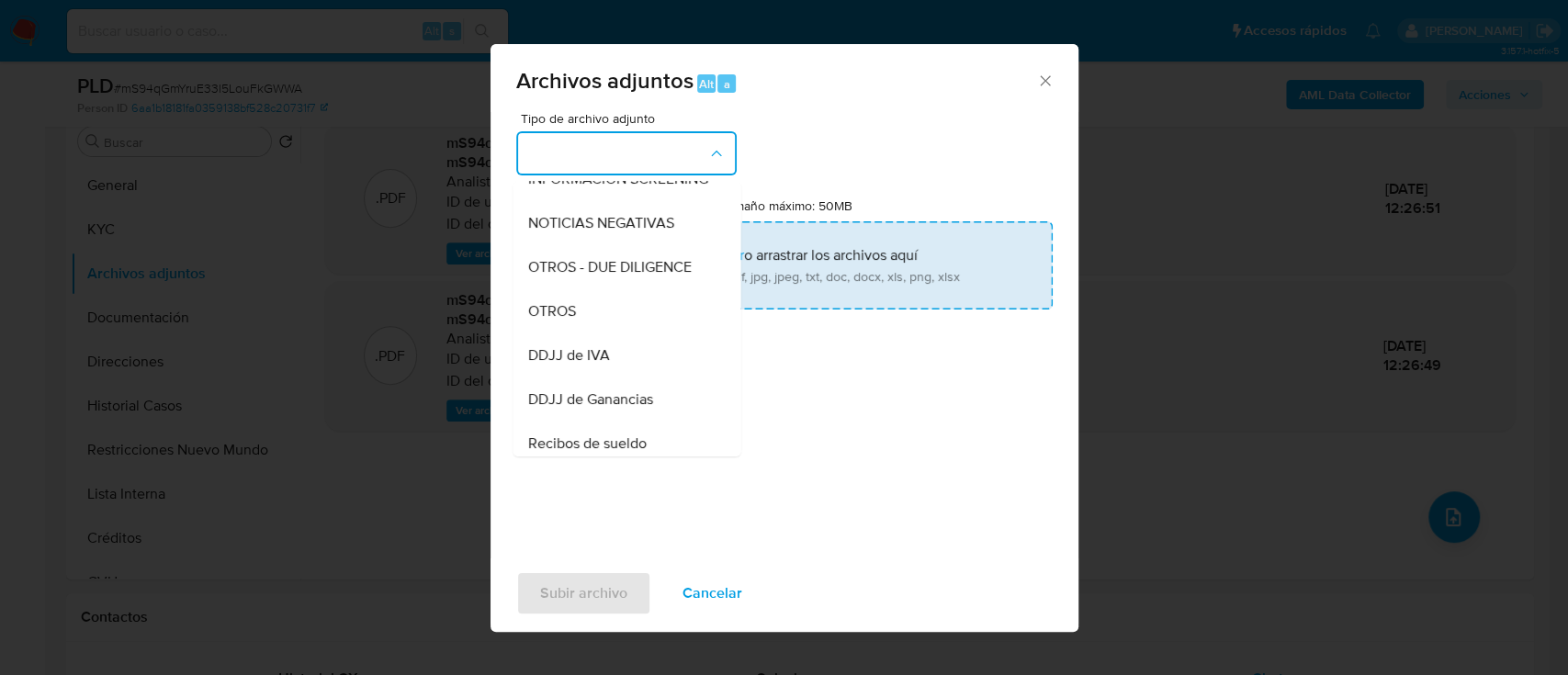
drag, startPoint x: 608, startPoint y: 333, endPoint x: 836, endPoint y: 266, distance: 237.6
click at [611, 332] on div "OTROS" at bounding box center [621, 311] width 187 height 44
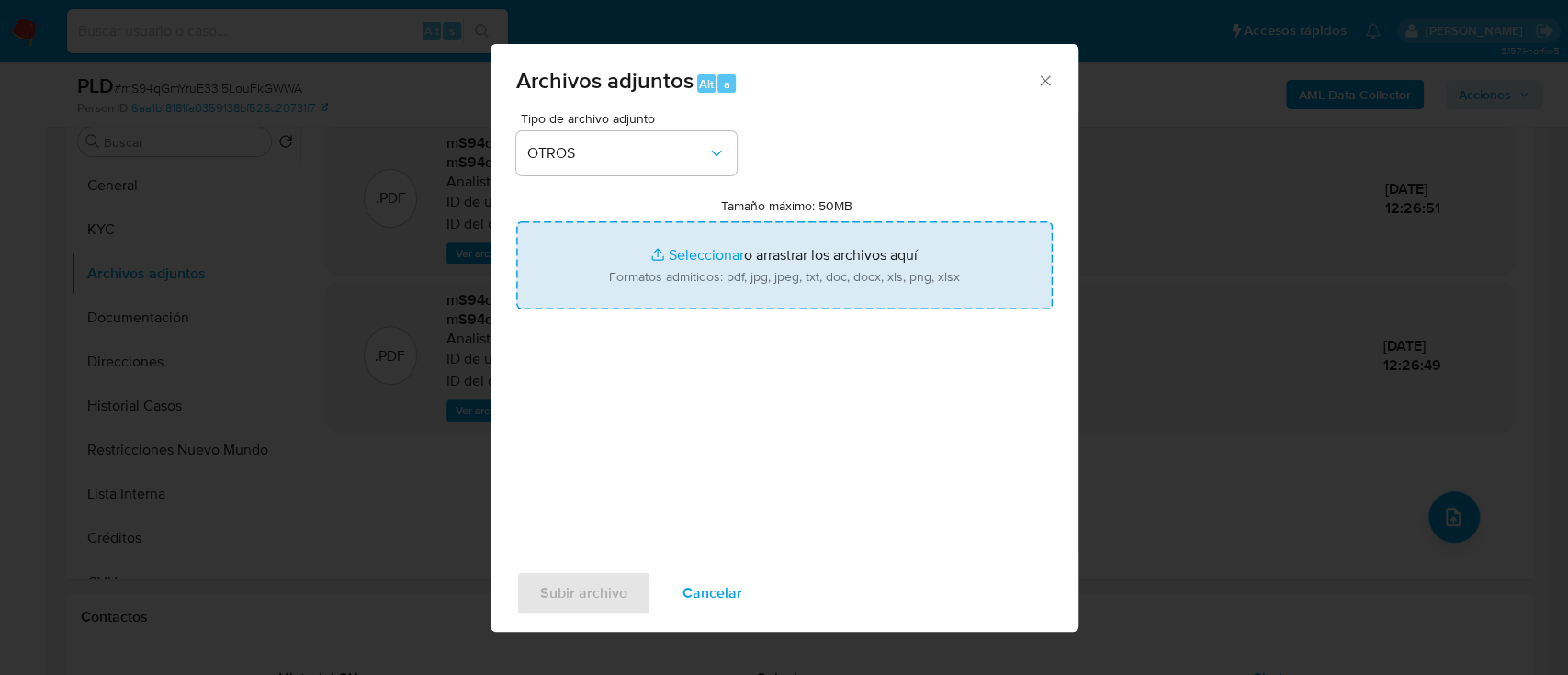
click at [843, 261] on input "Tamaño máximo: 50MB Seleccionar archivos" at bounding box center [784, 265] width 536 height 88
type input "C:\fakepath\355654269 - Movimientos.xlsx"
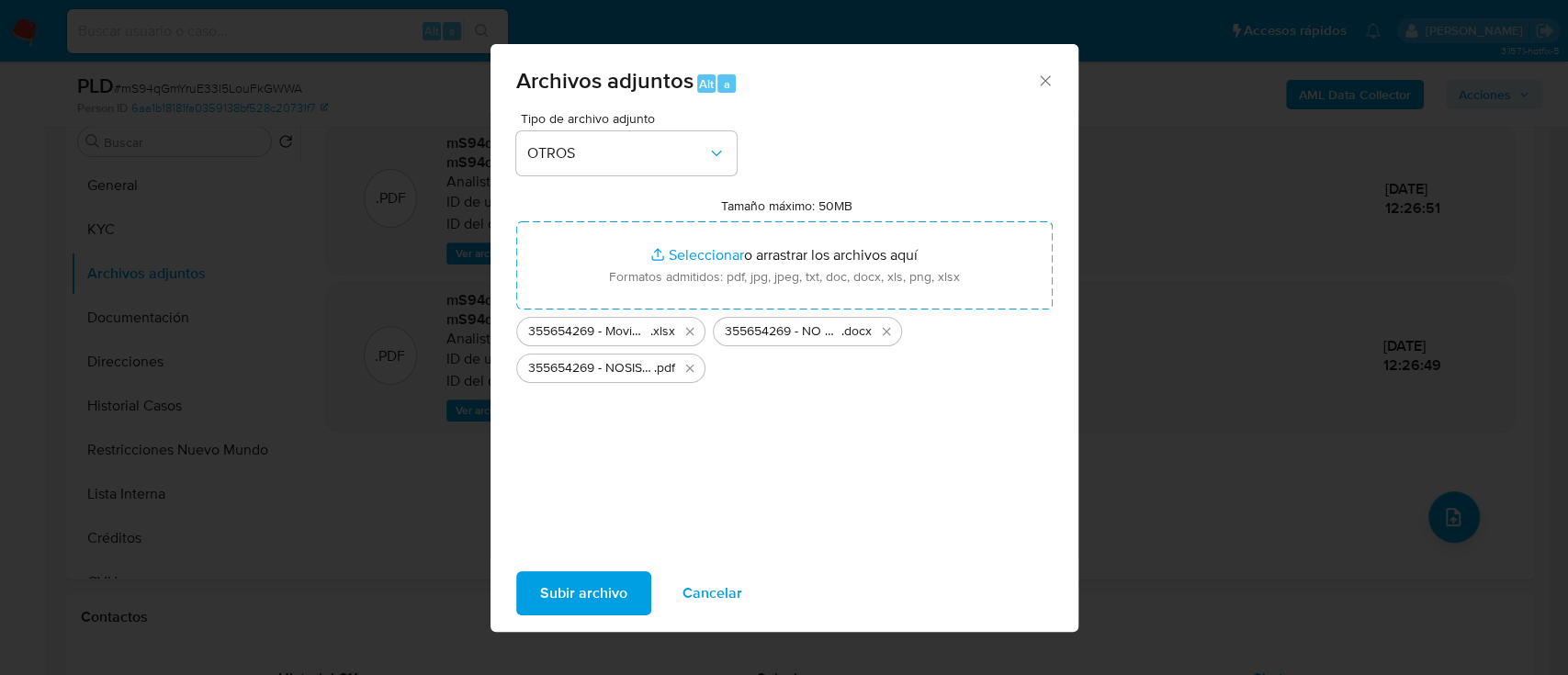
click at [625, 591] on button "Subir archivo" at bounding box center [583, 593] width 135 height 44
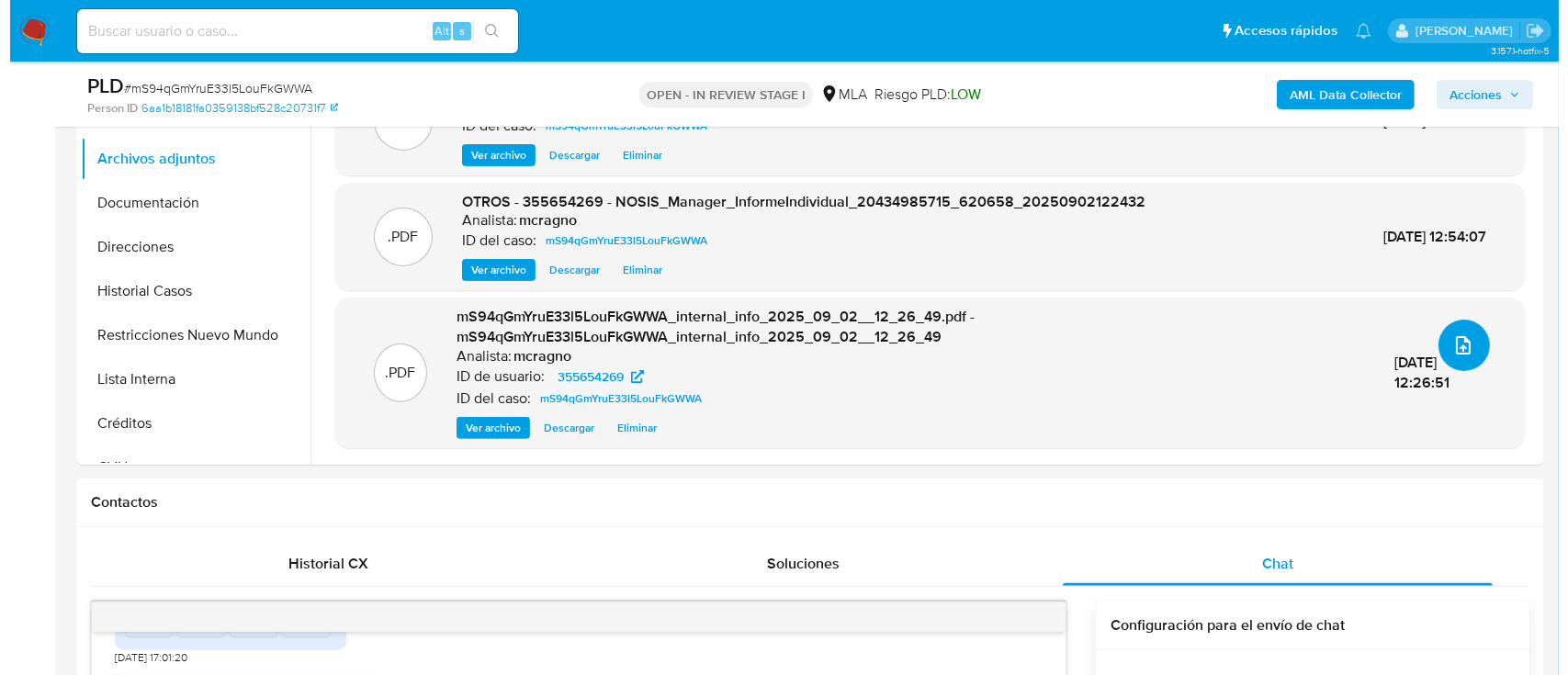
scroll to position [368, 0]
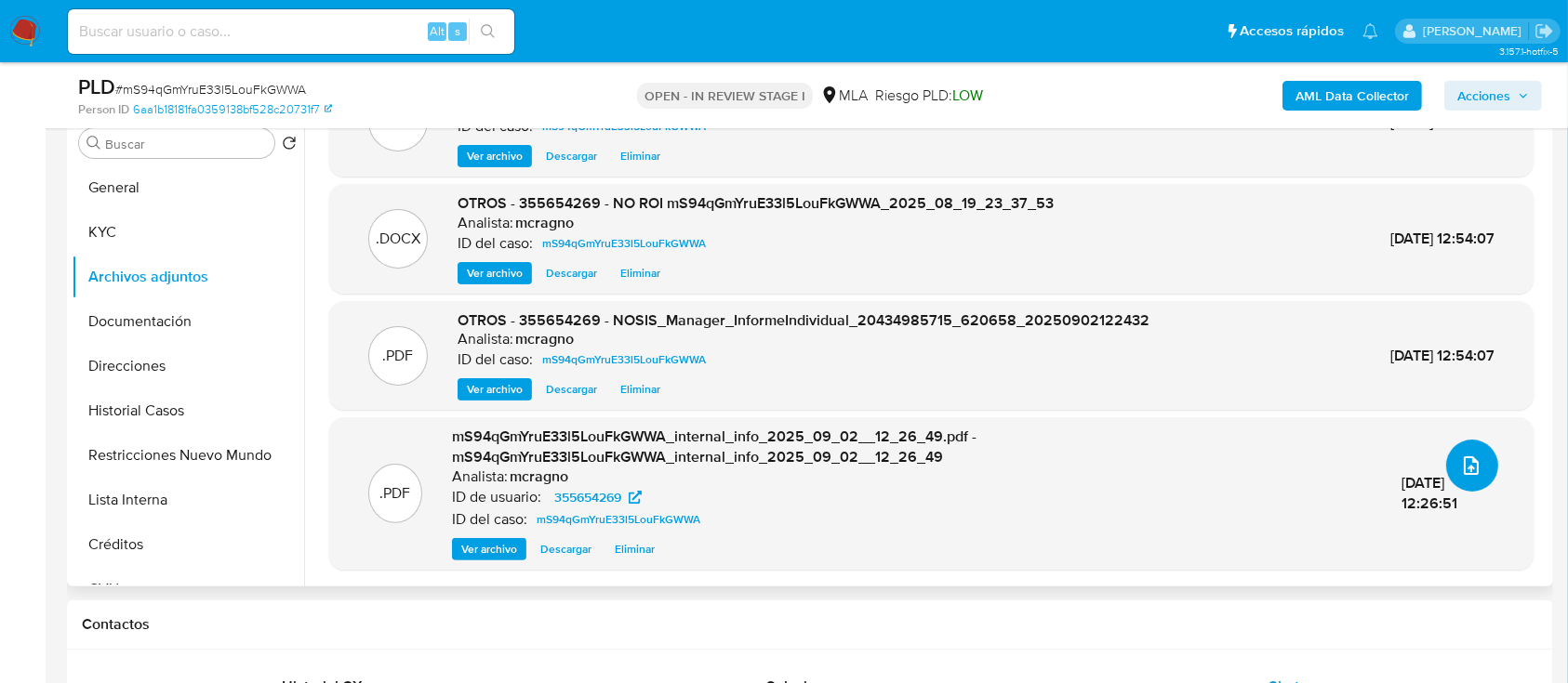
click at [1460, 465] on icon "upload-file" at bounding box center [1471, 466] width 22 height 22
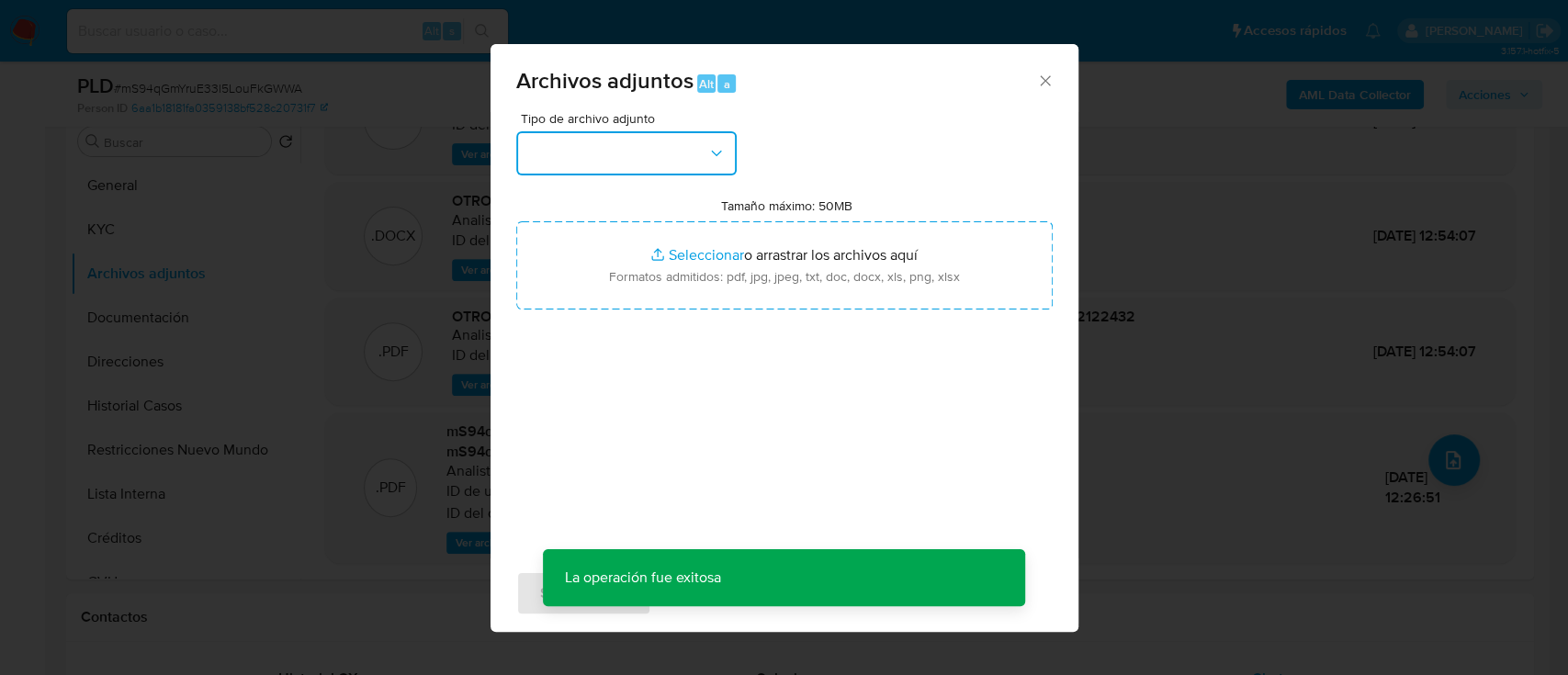
click at [623, 161] on button "button" at bounding box center [626, 153] width 220 height 44
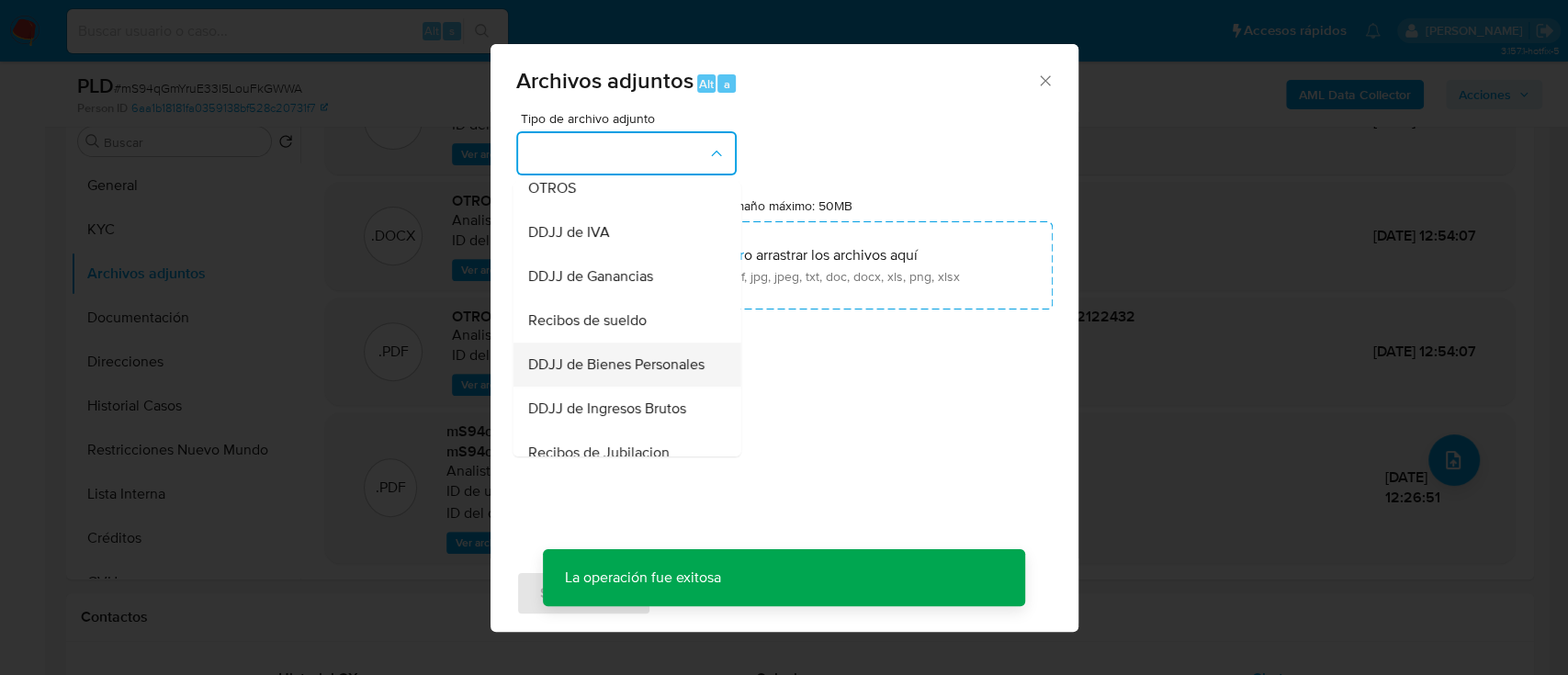
scroll to position [490, 0]
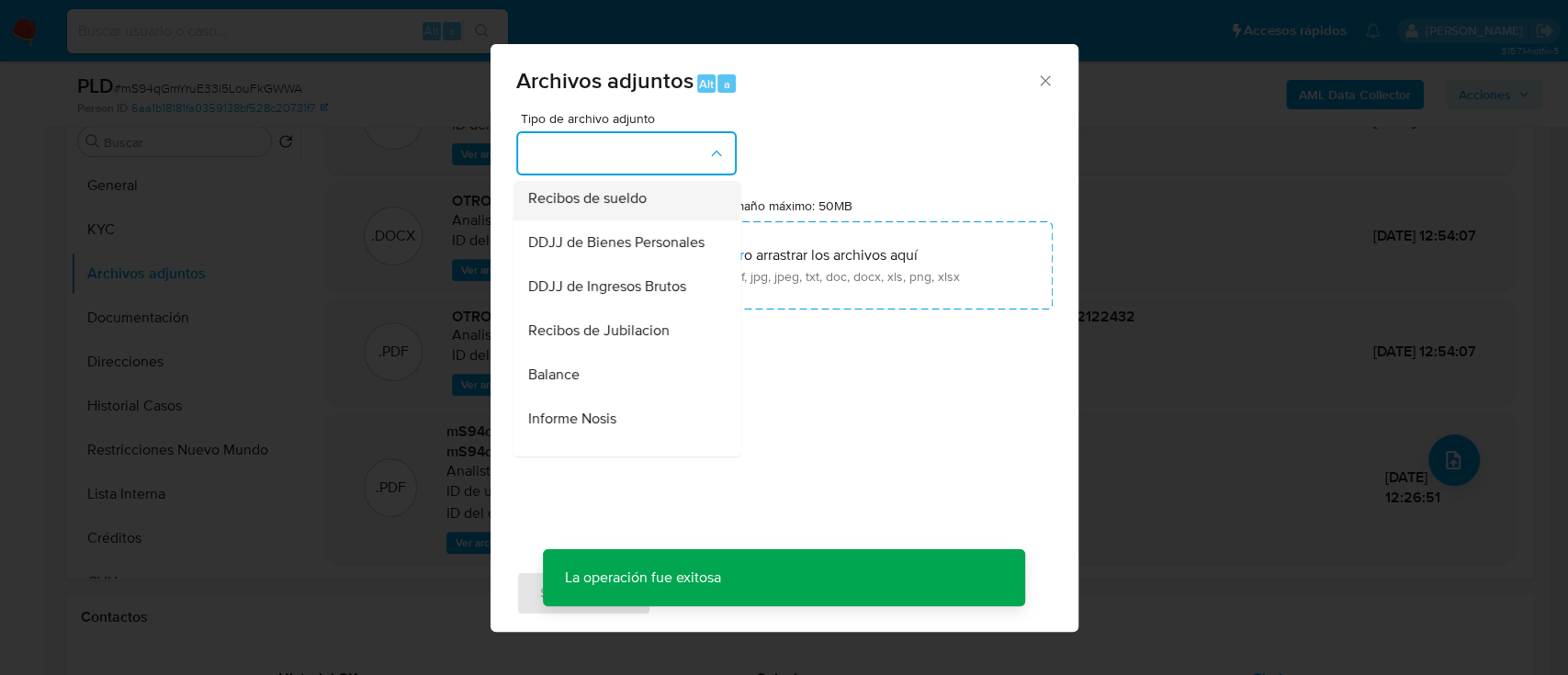
click at [643, 207] on span "Recibos de sueldo" at bounding box center [586, 198] width 119 height 18
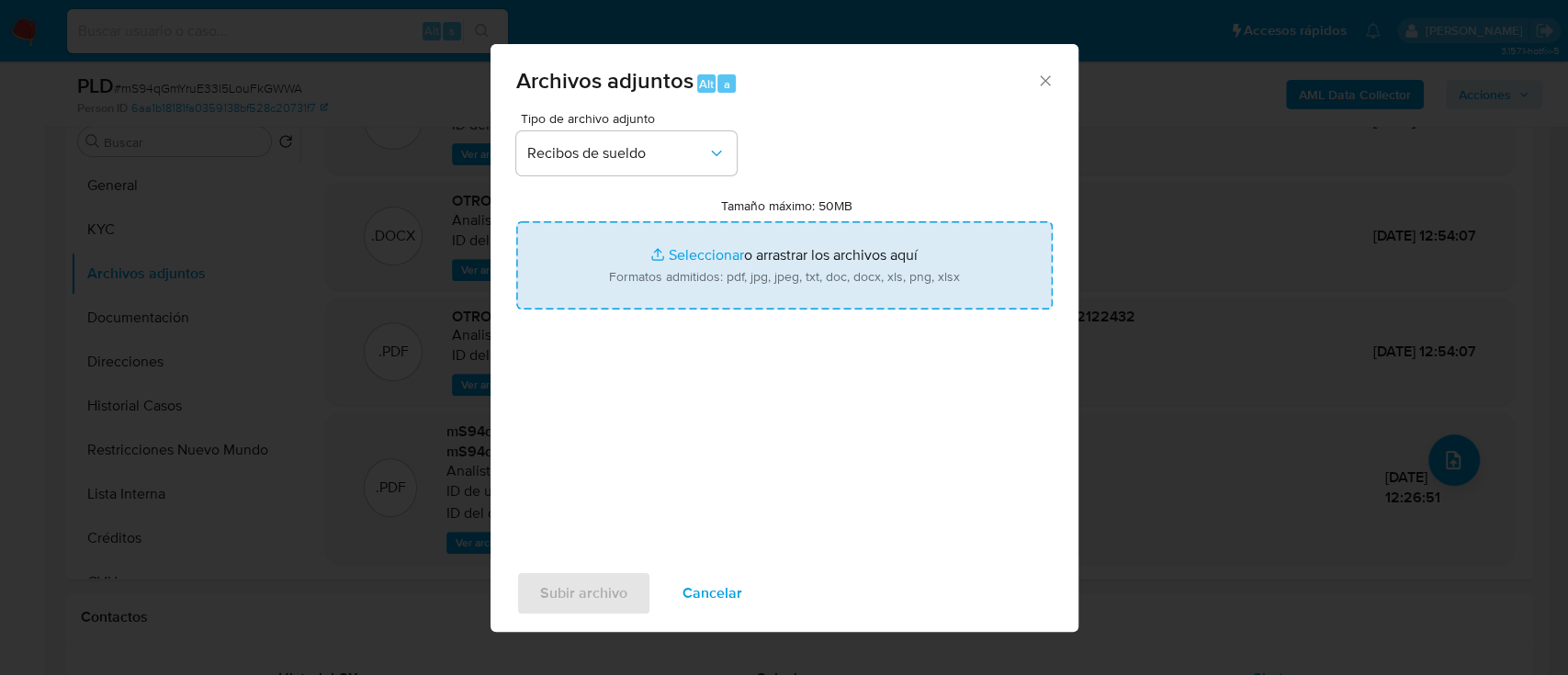
click at [697, 269] on input "Tamaño máximo: 50MB Seleccionar archivos" at bounding box center [784, 265] width 536 height 88
type input "C:\fakepath\355654269 - Recibos de sueldo may-jul25.pdf"
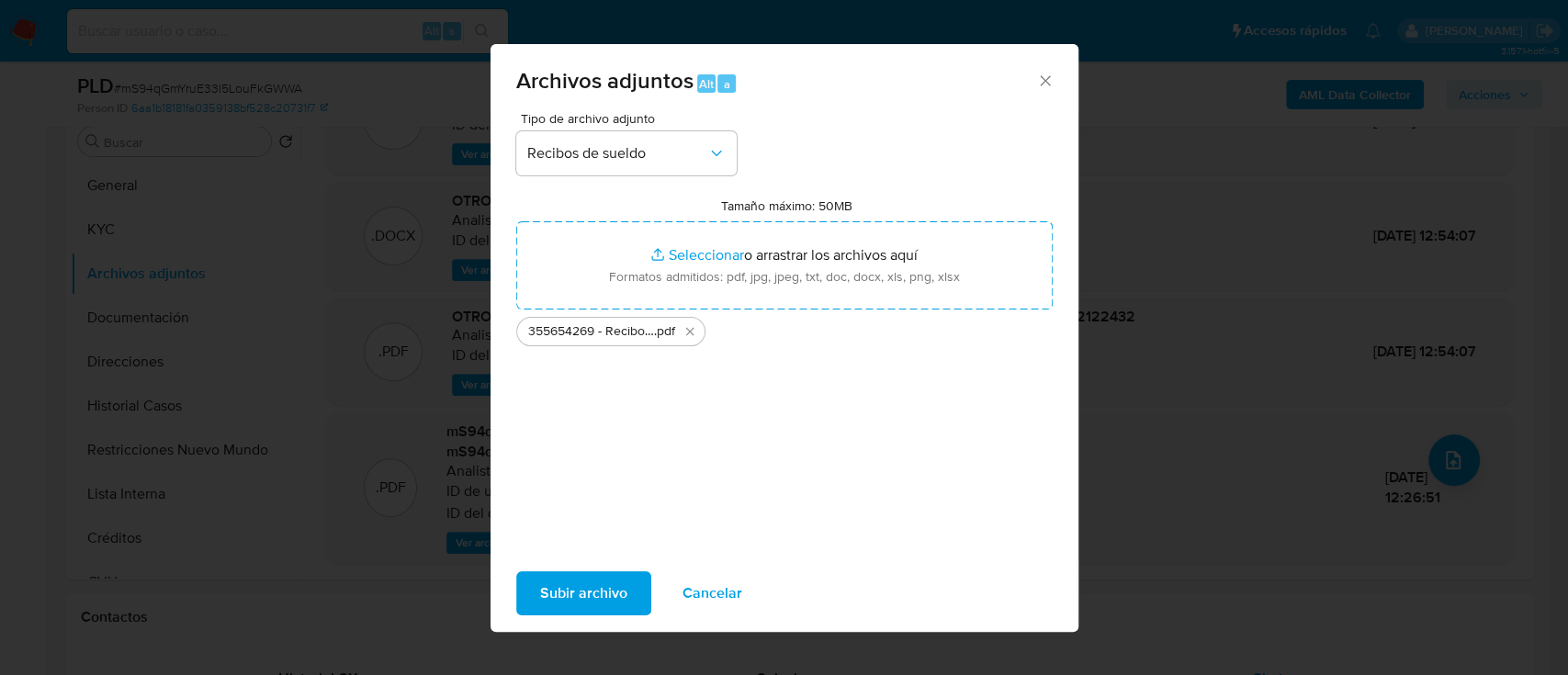
click at [604, 581] on span "Subir archivo" at bounding box center [583, 593] width 87 height 41
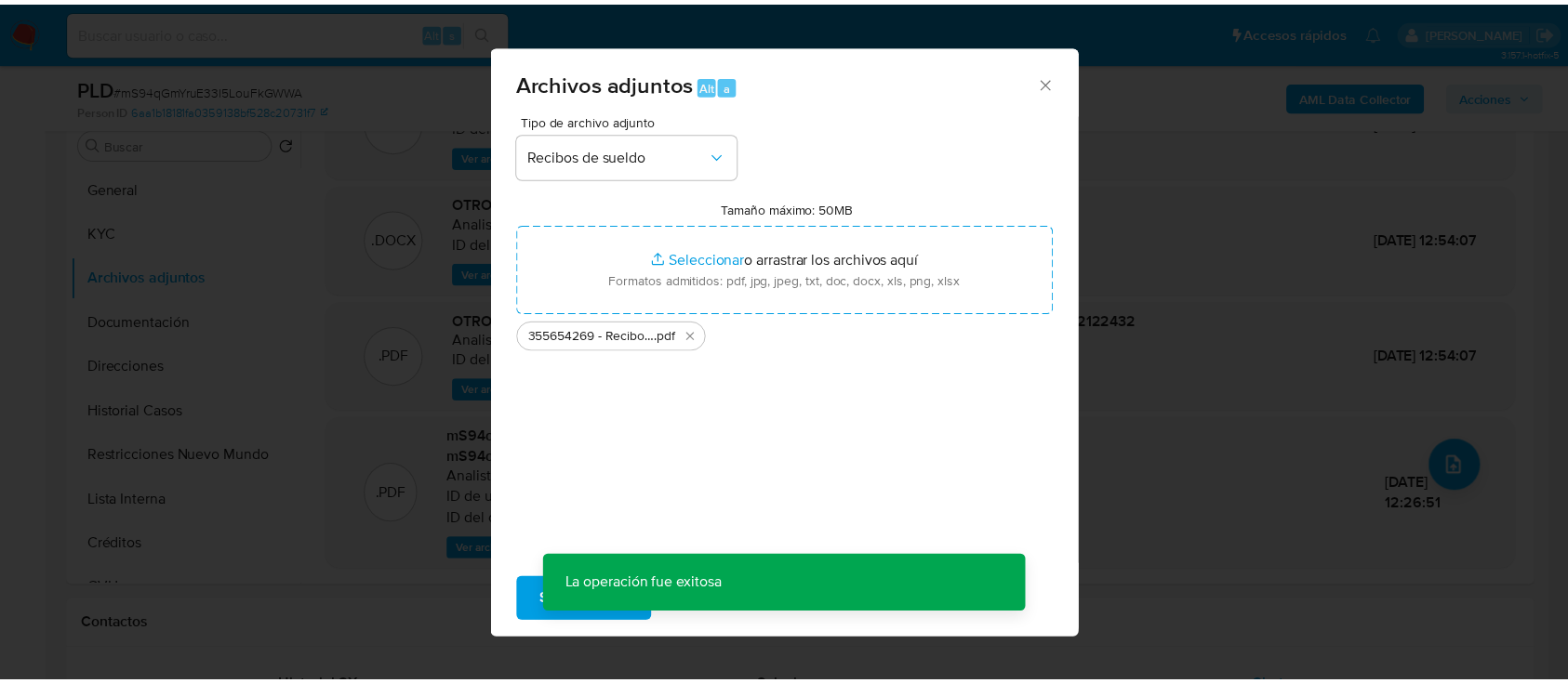
scroll to position [14, 0]
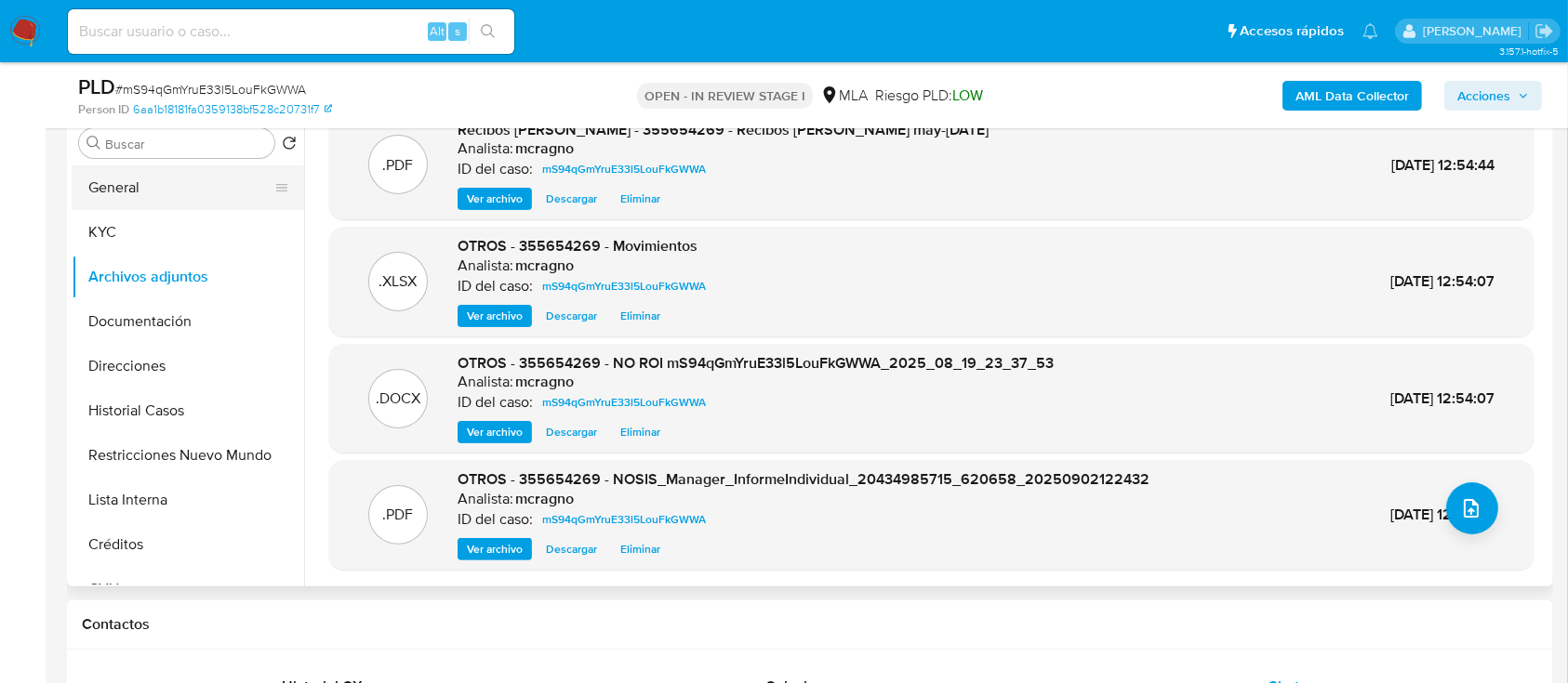
click at [116, 190] on button "General" at bounding box center [180, 188] width 218 height 44
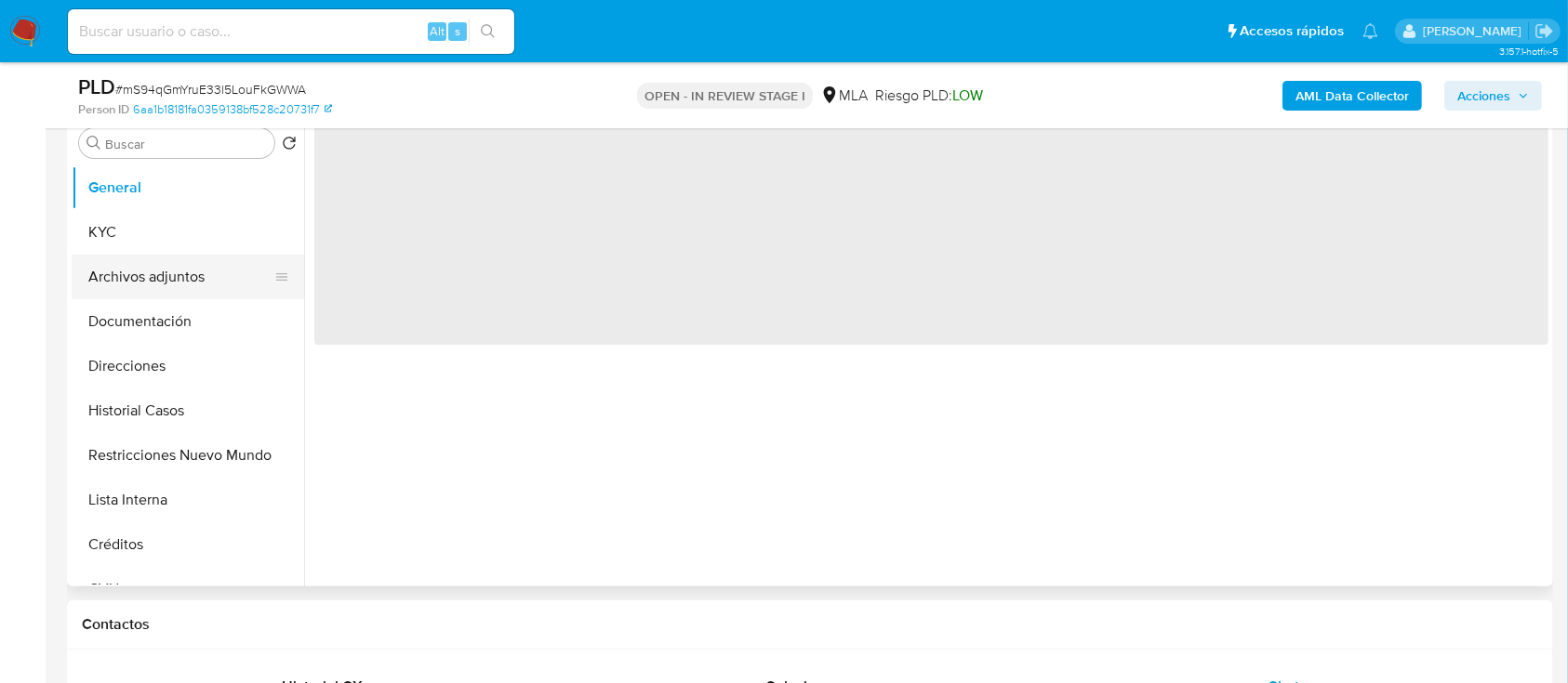
scroll to position [0, 0]
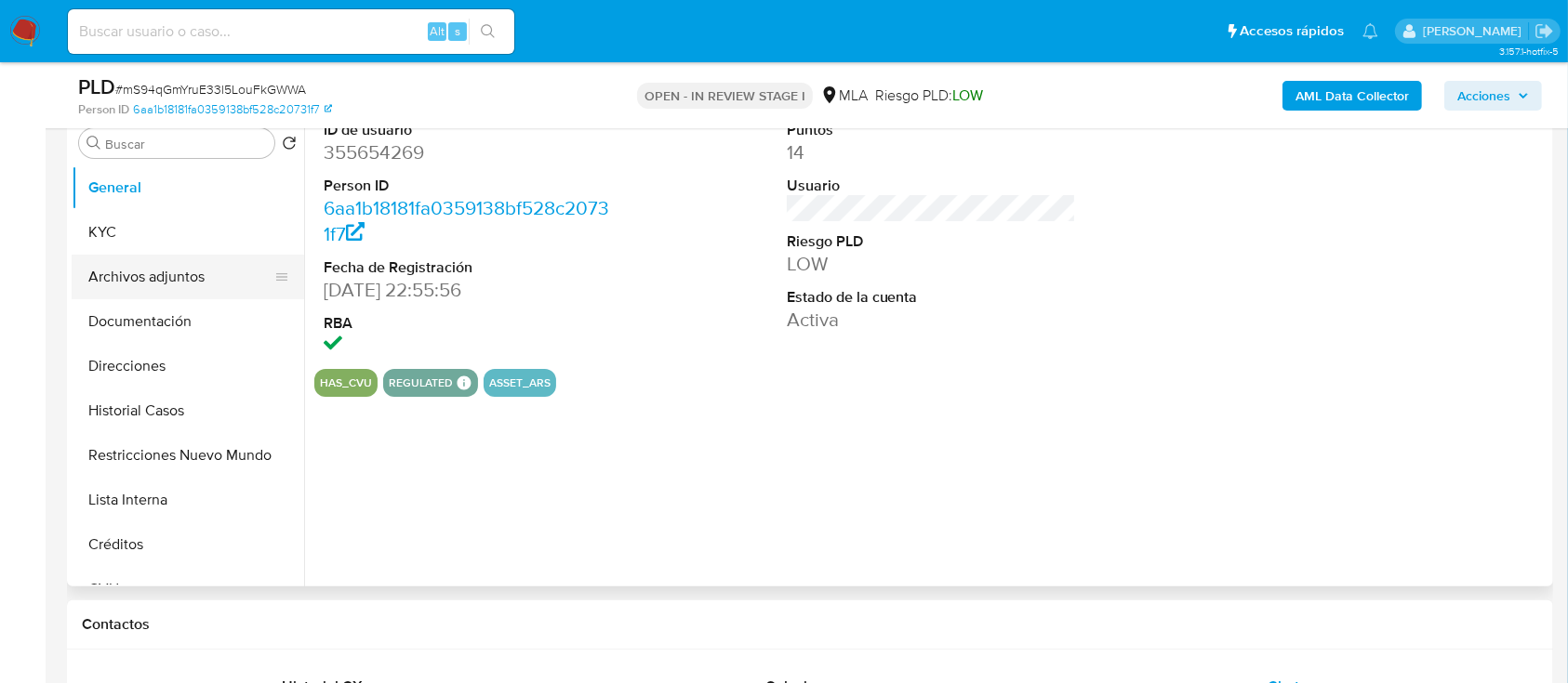
click at [158, 284] on button "Archivos adjuntos" at bounding box center [180, 277] width 218 height 44
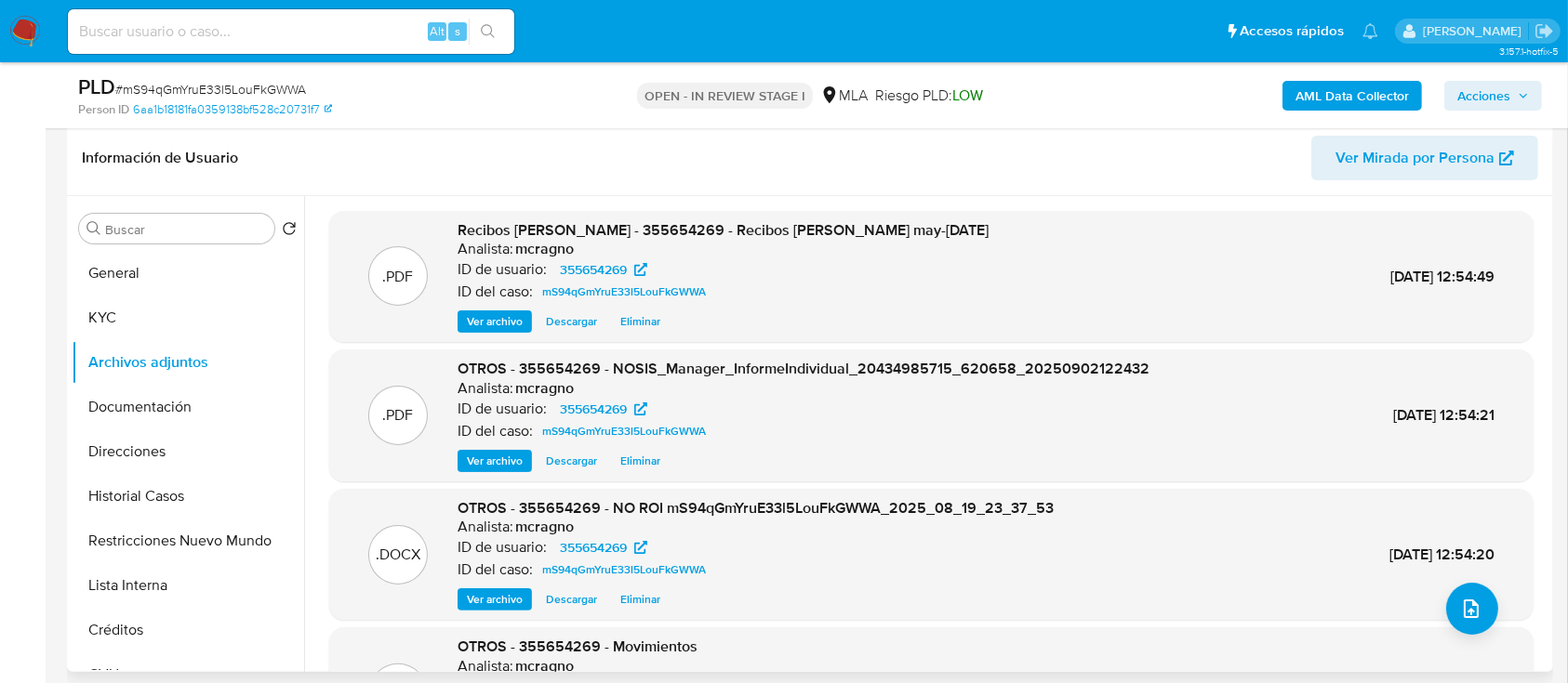
scroll to position [247, 0]
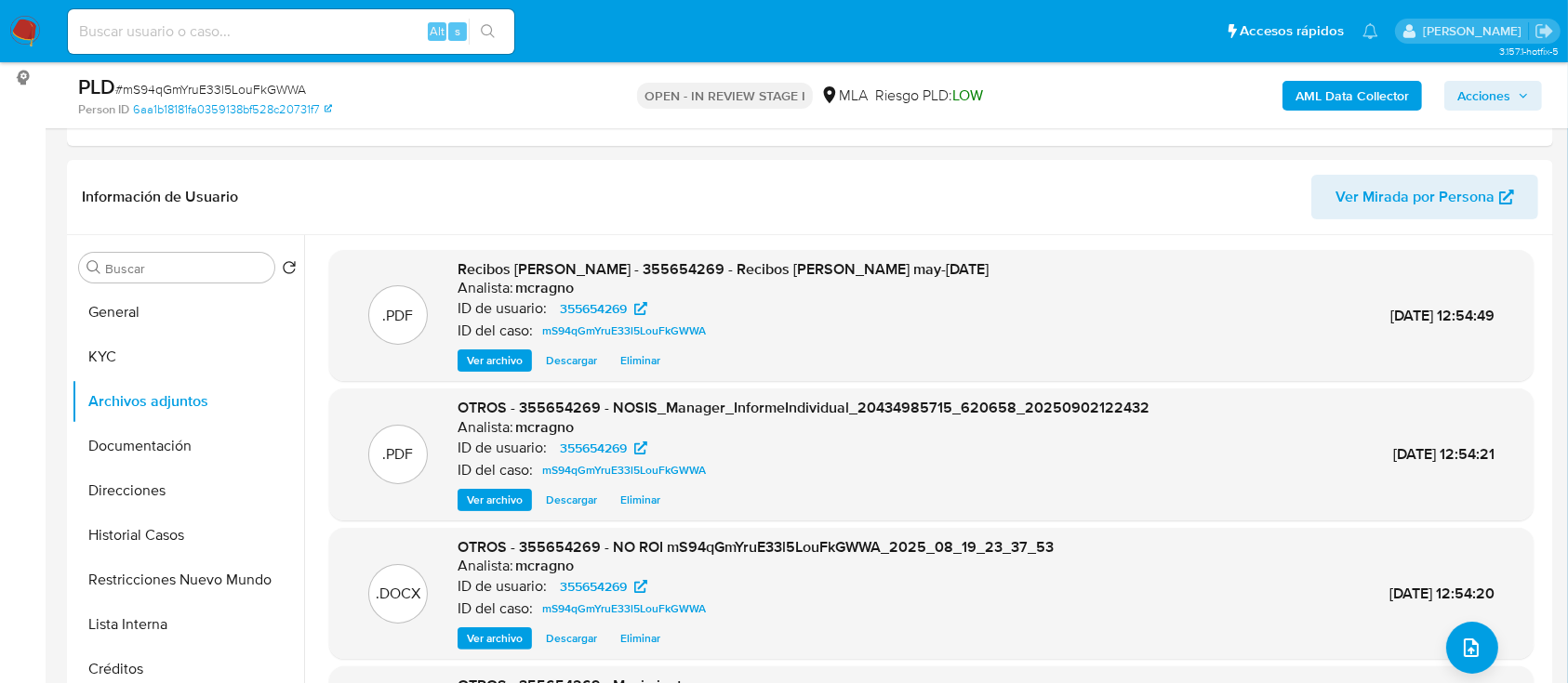
click at [1511, 88] on span "Acciones" at bounding box center [1493, 95] width 71 height 26
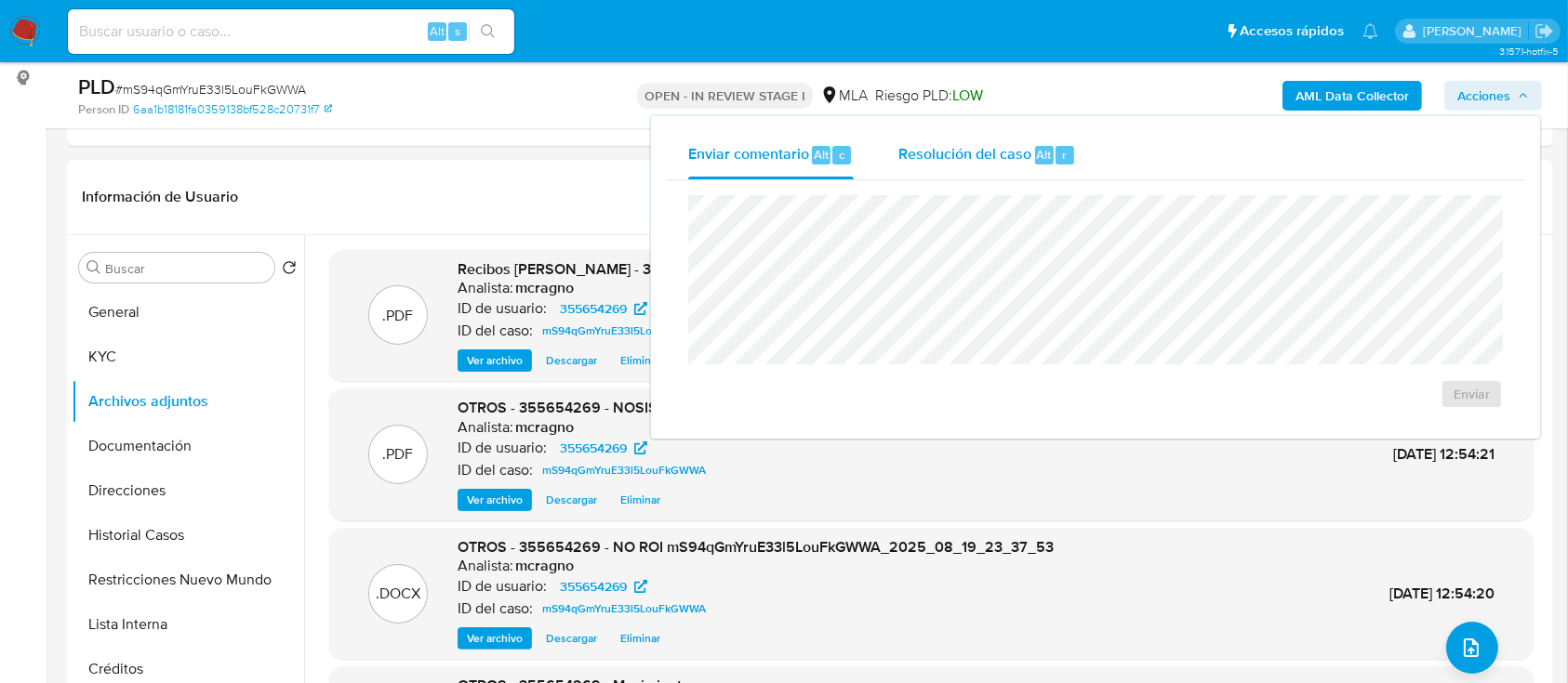
click at [994, 150] on span "Resolución del caso" at bounding box center [965, 154] width 133 height 21
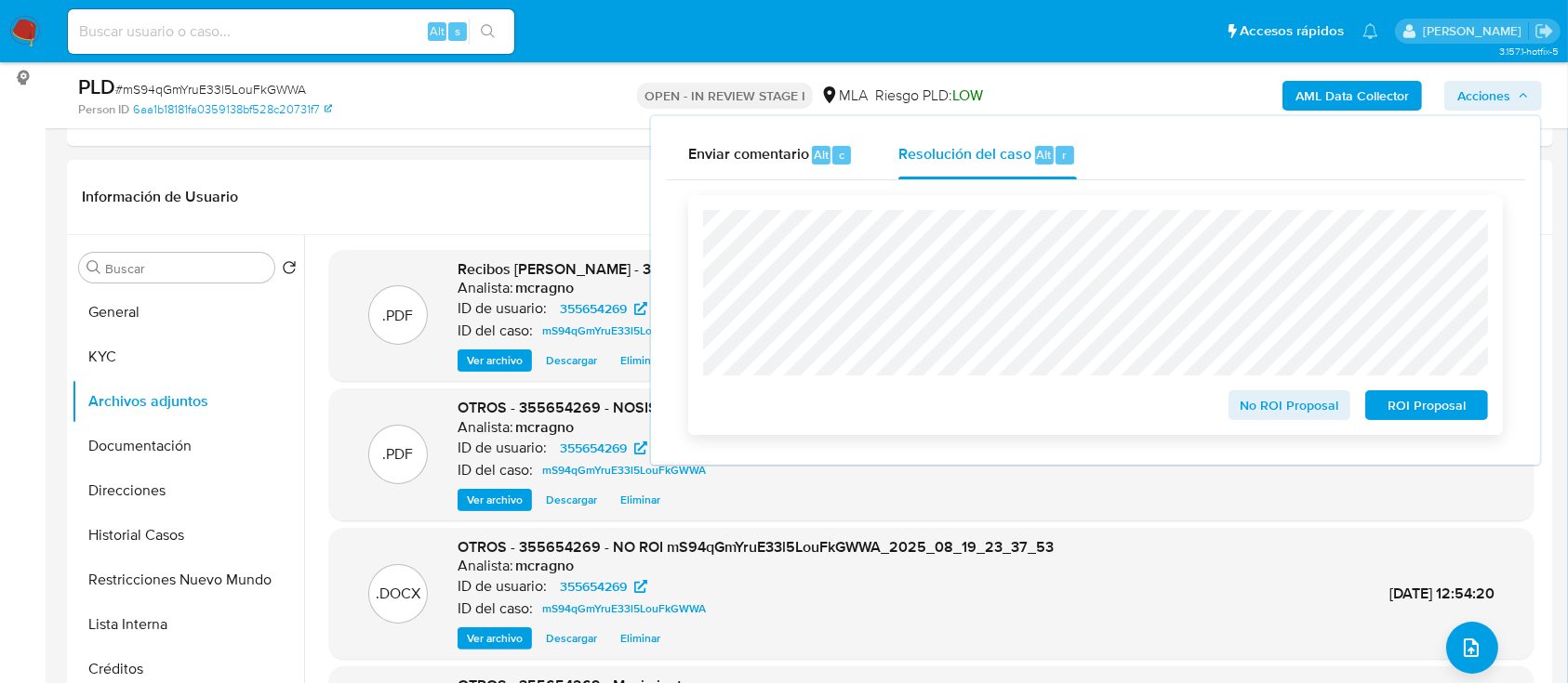
click at [1302, 406] on span "No ROI Proposal" at bounding box center [1290, 405] width 97 height 26
